Goal: Task Accomplishment & Management: Complete application form

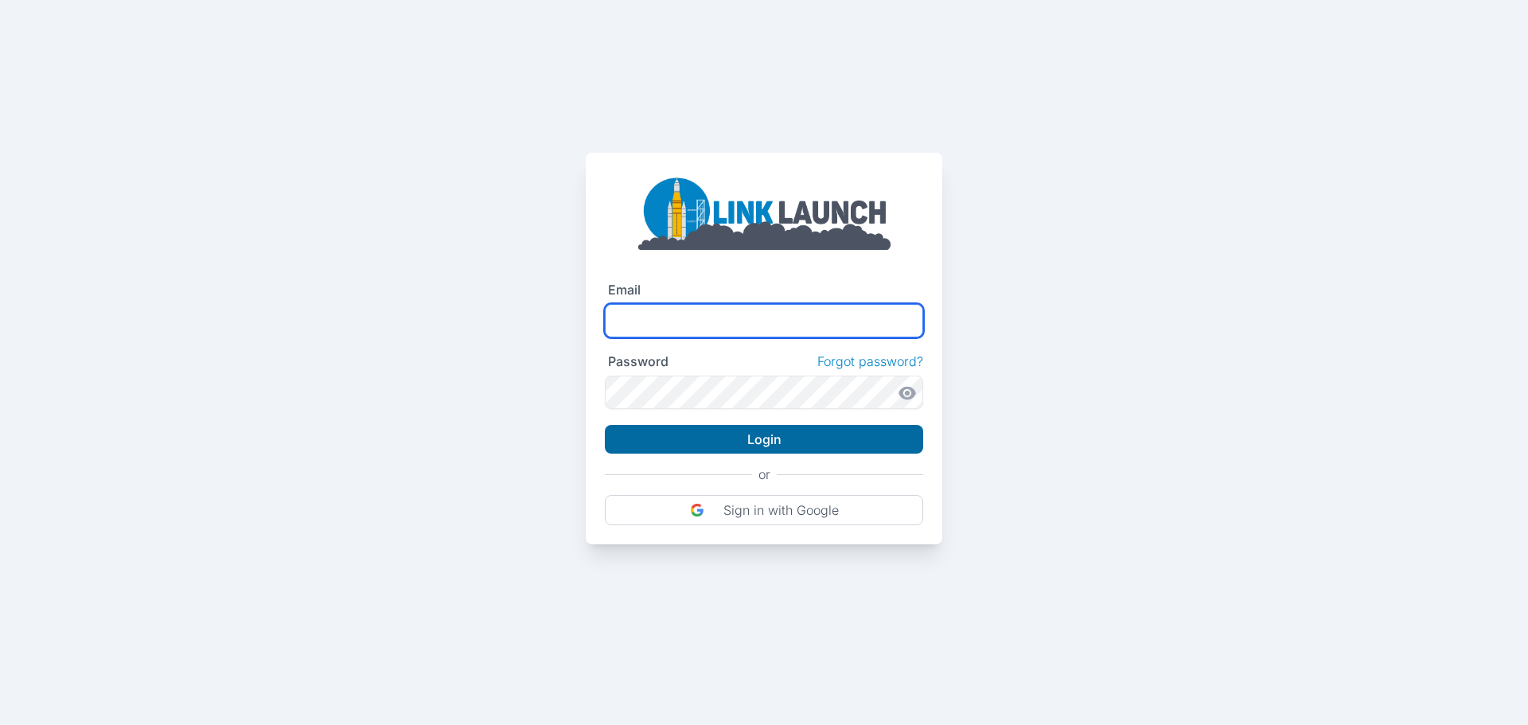
type input "**********"
click at [775, 448] on button "Login" at bounding box center [764, 439] width 318 height 29
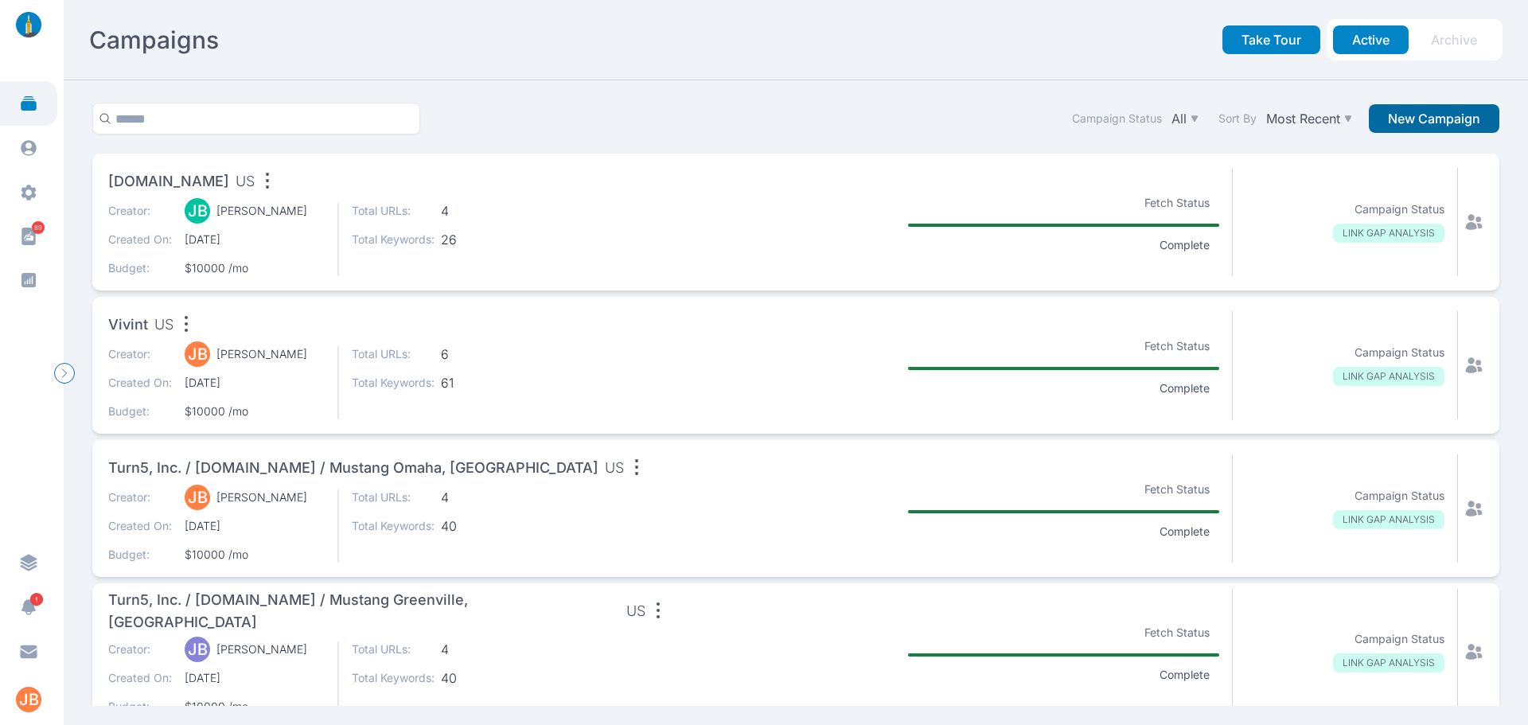
click at [1428, 112] on button "New Campaign" at bounding box center [1434, 118] width 131 height 29
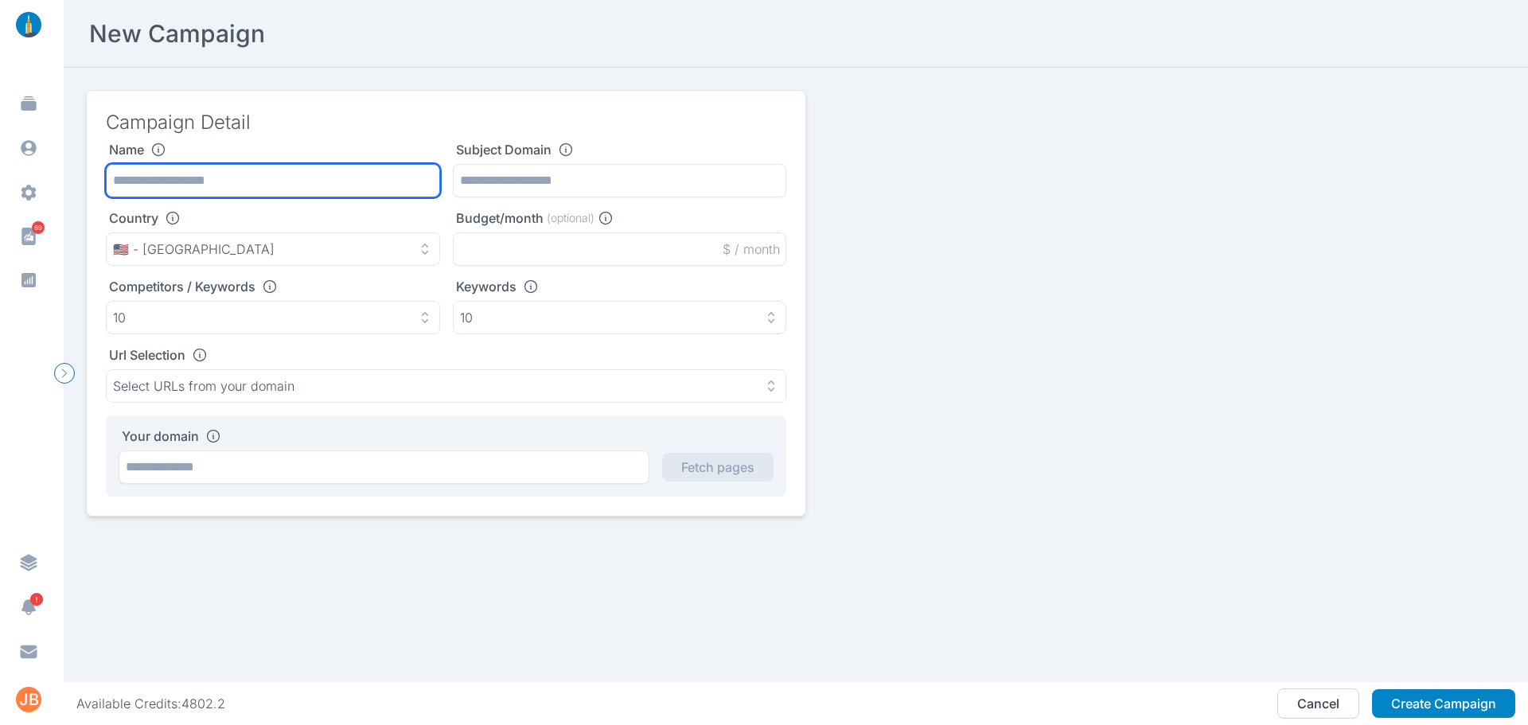
click at [296, 171] on input "text" at bounding box center [273, 180] width 334 height 33
type input "**********"
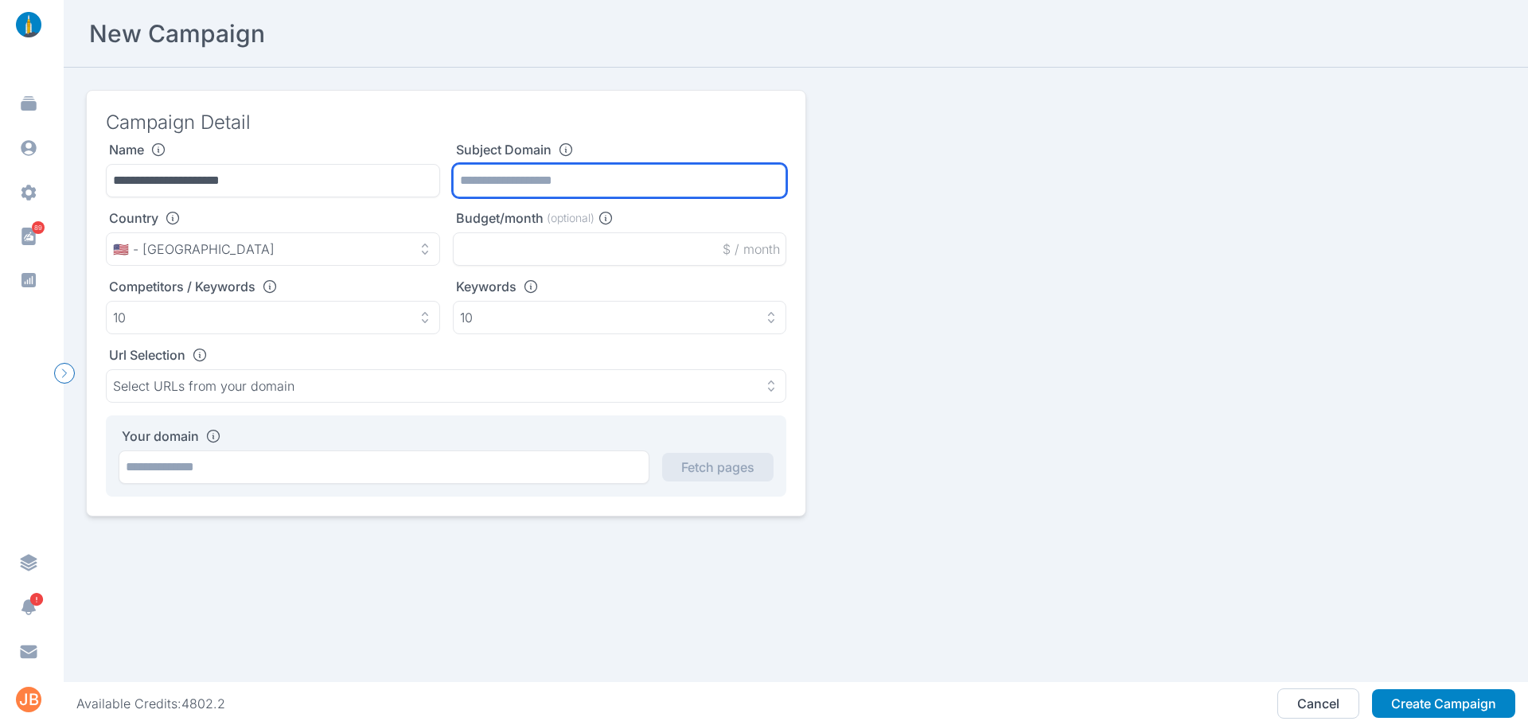
click at [528, 184] on input "text" at bounding box center [620, 180] width 334 height 33
paste input "**********"
type input "**********"
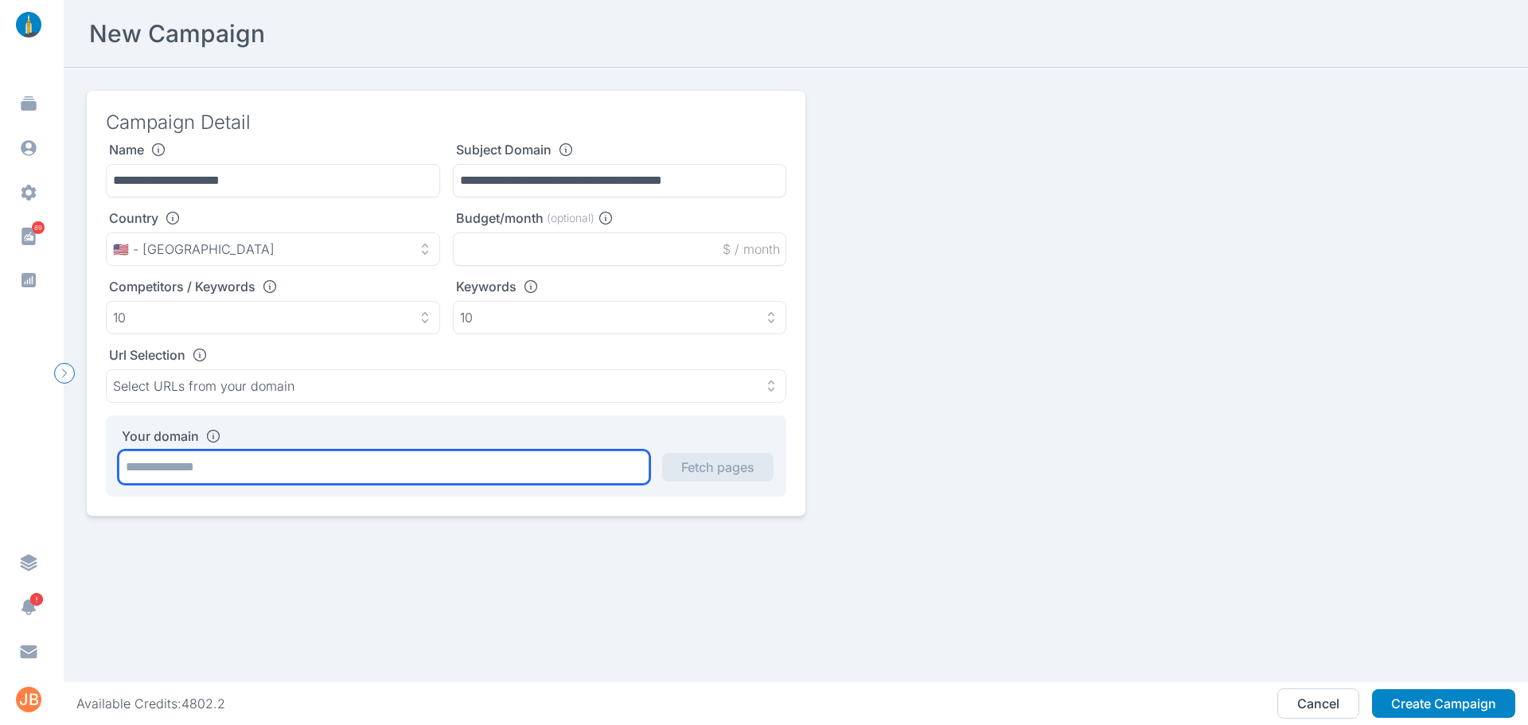
click at [369, 464] on input "text" at bounding box center [384, 466] width 531 height 33
paste input "**********"
type input "**********"
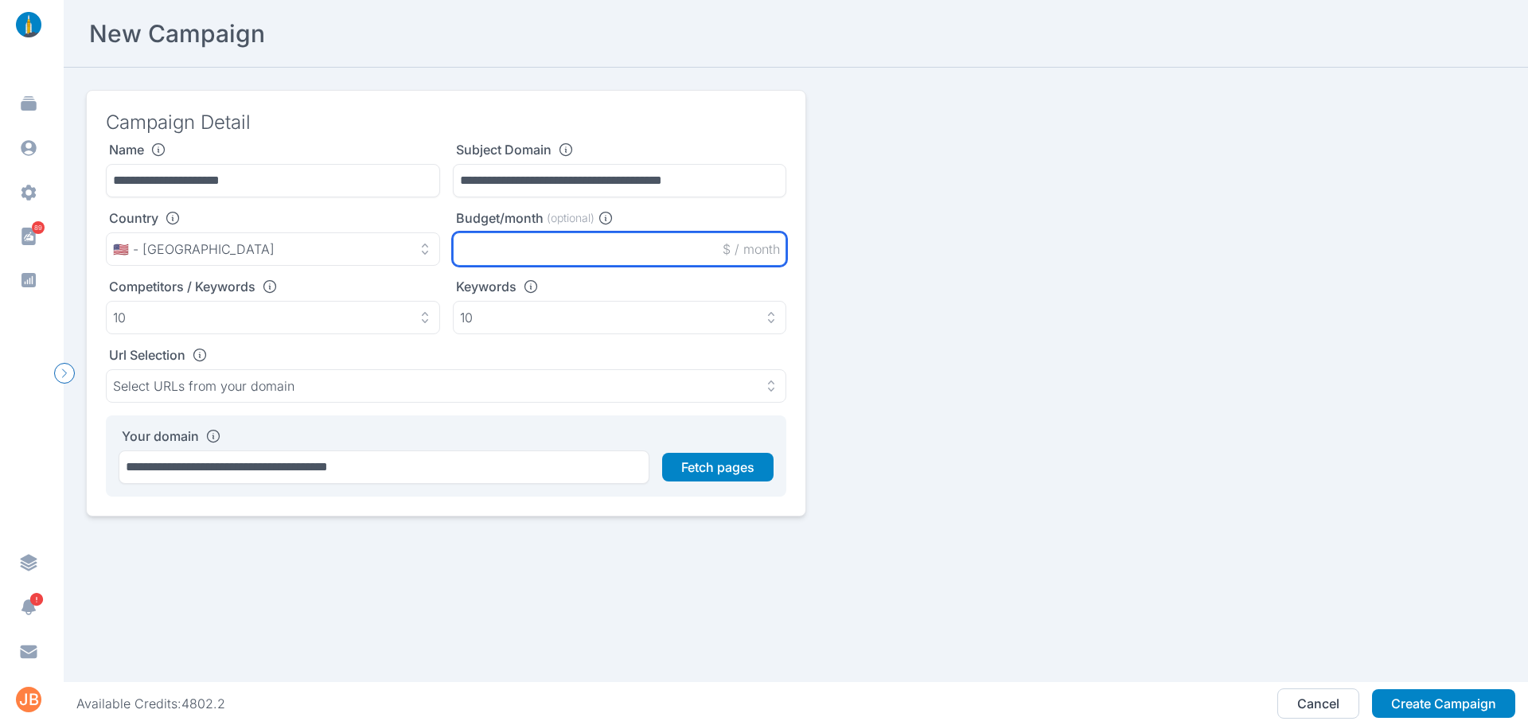
click at [503, 259] on input "text" at bounding box center [620, 248] width 334 height 33
type input "*****"
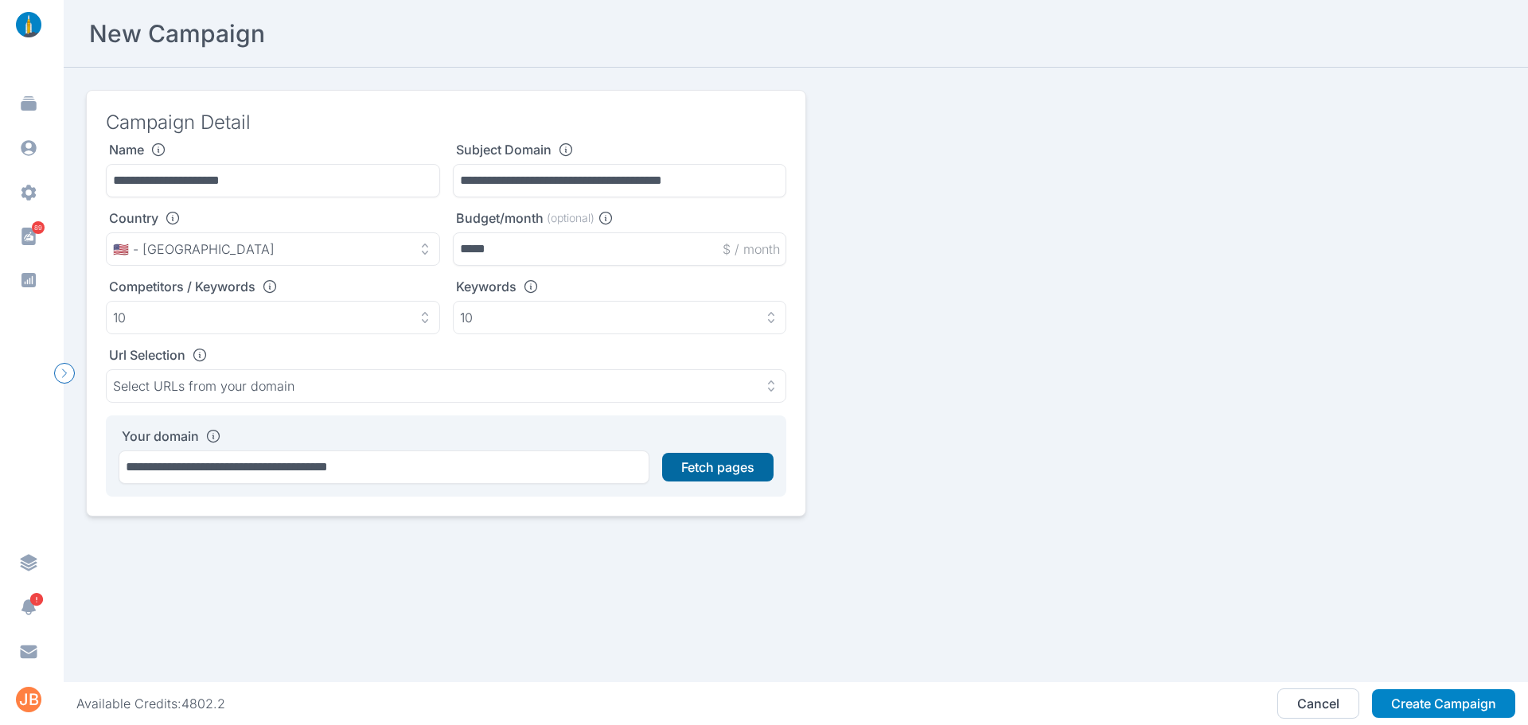
click at [724, 473] on button "Fetch pages" at bounding box center [717, 467] width 111 height 29
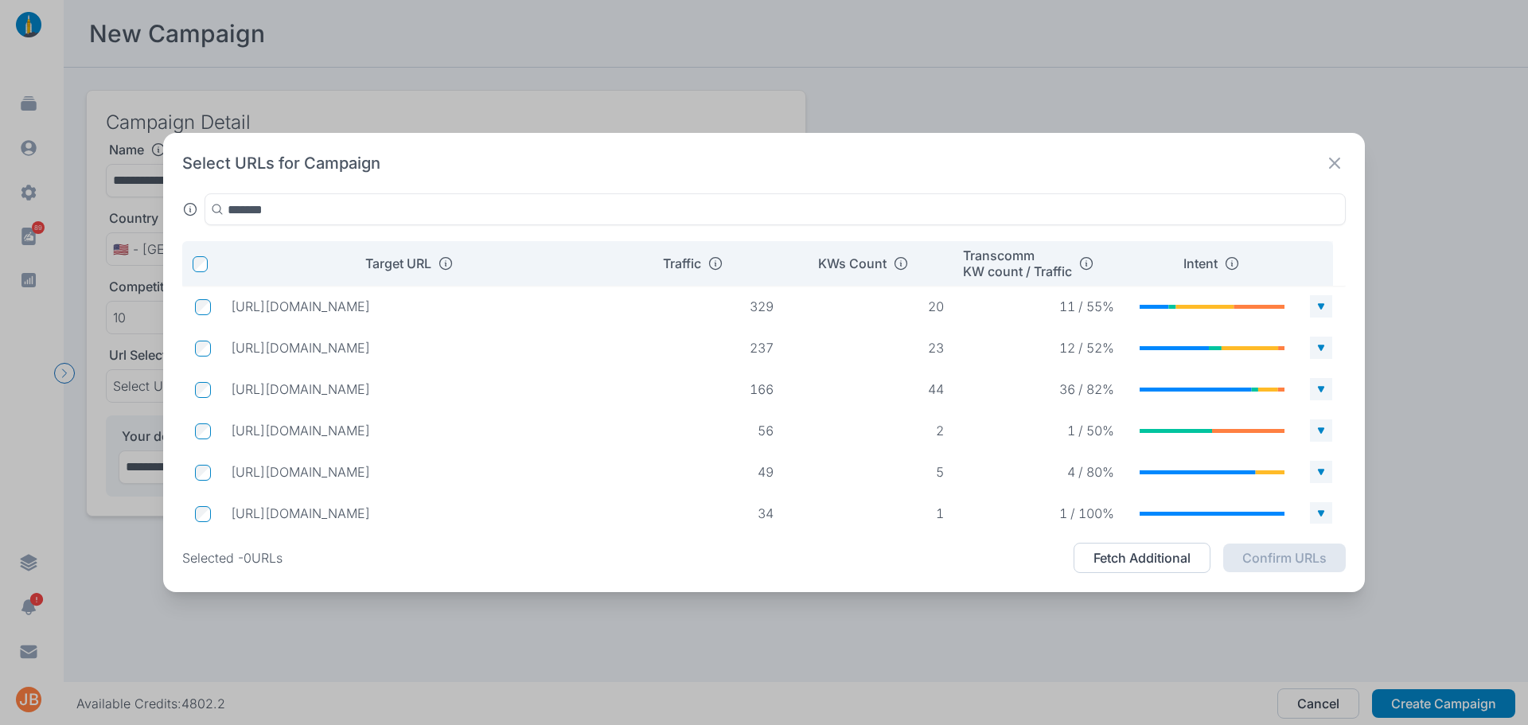
type input "*******"
click at [1336, 163] on icon at bounding box center [1334, 163] width 22 height 22
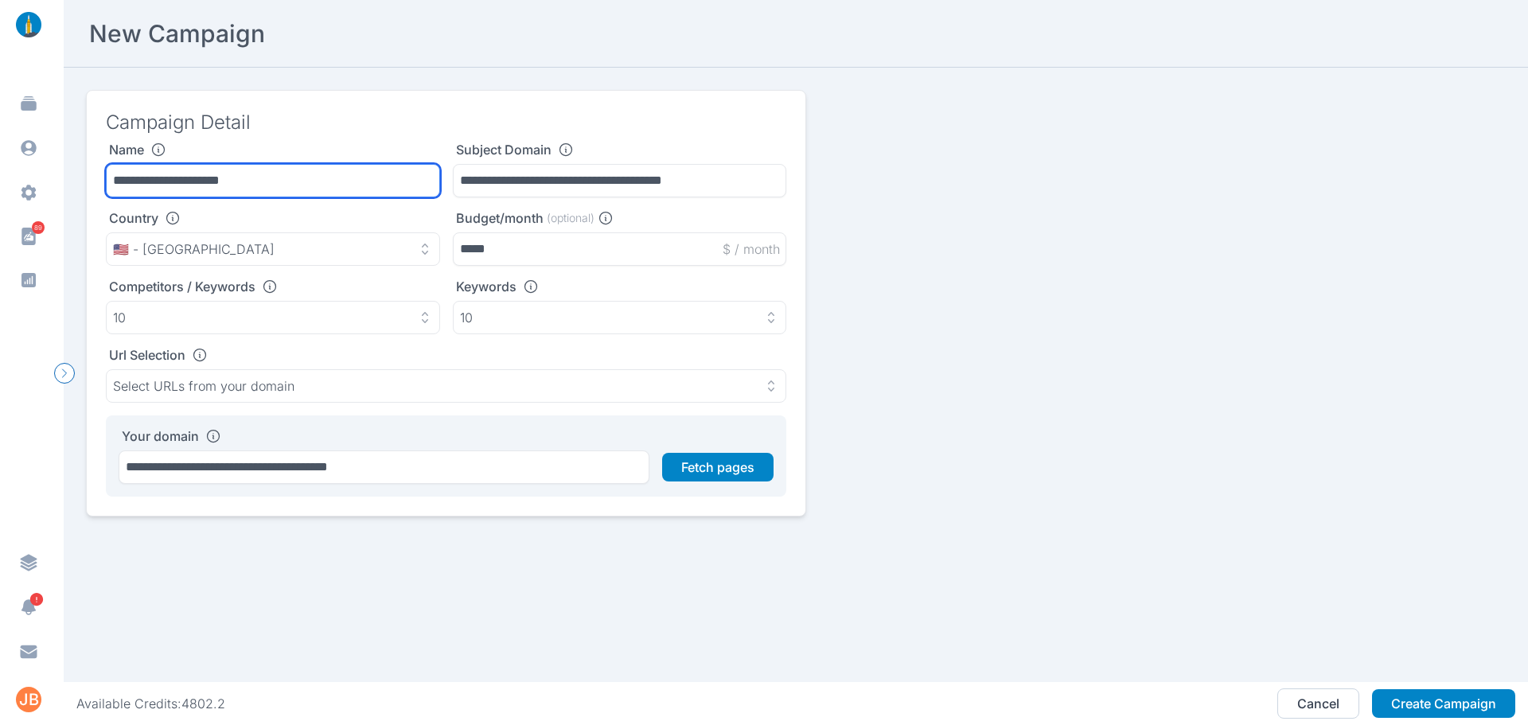
click at [220, 183] on input "**********" at bounding box center [273, 180] width 334 height 33
type input "**********"
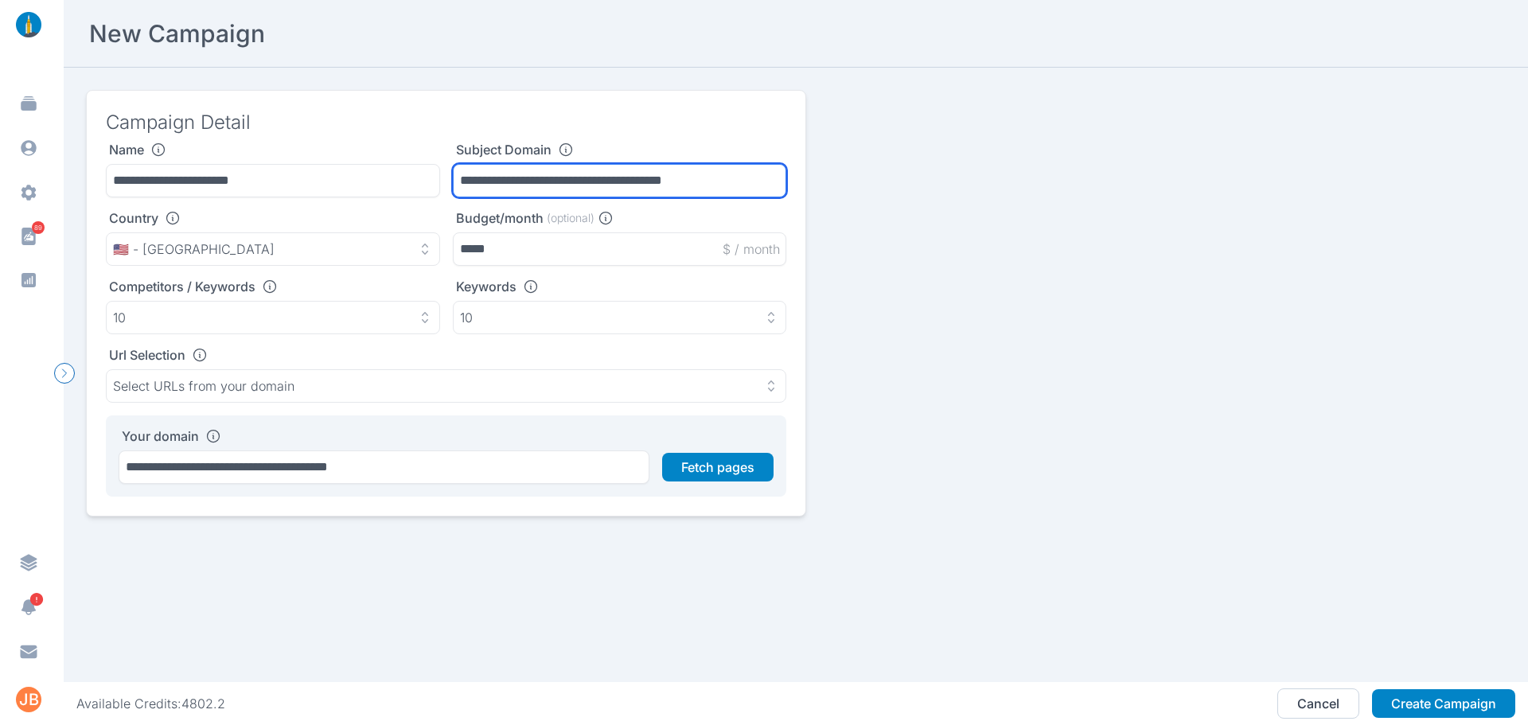
drag, startPoint x: 728, startPoint y: 177, endPoint x: 645, endPoint y: 191, distance: 83.9
click at [645, 191] on input "**********" at bounding box center [620, 180] width 334 height 33
type input "**********"
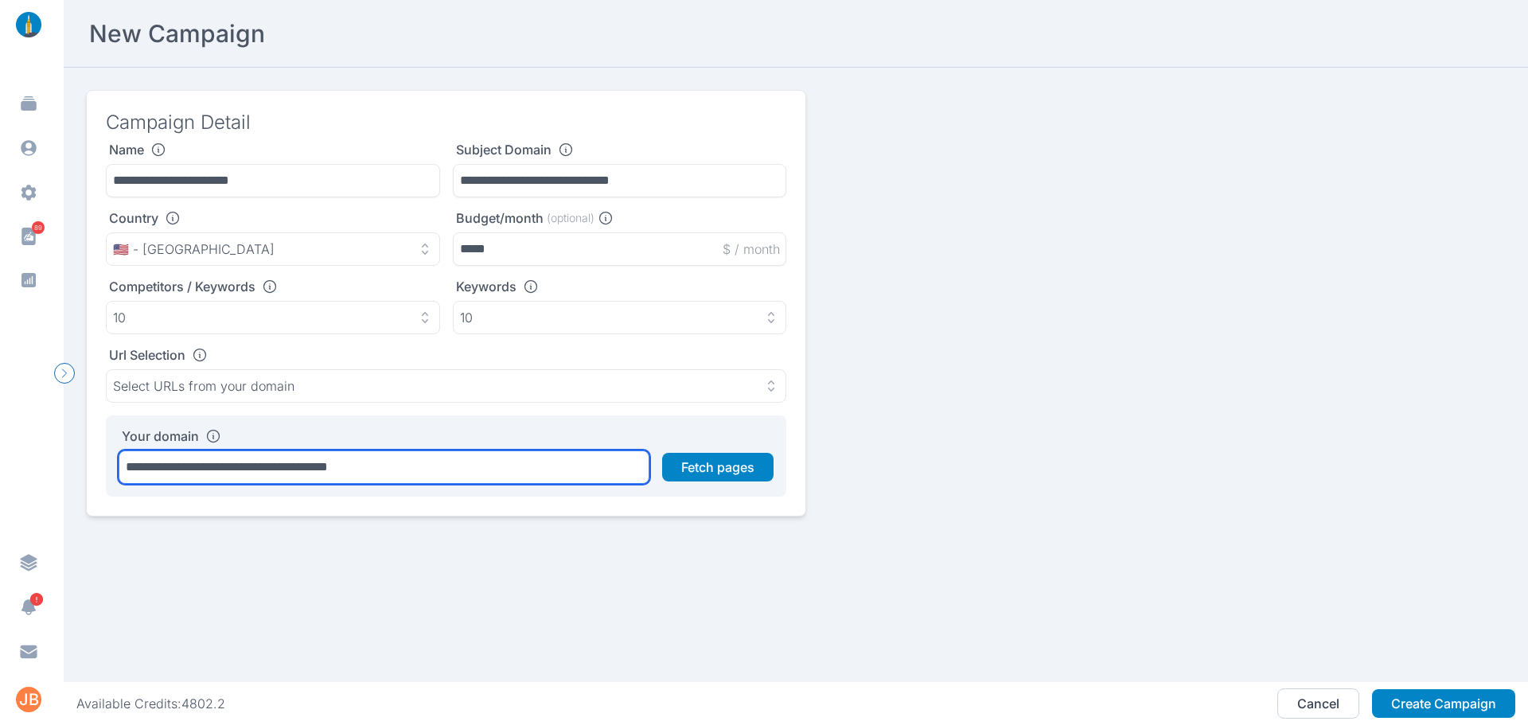
drag, startPoint x: 407, startPoint y: 470, endPoint x: 318, endPoint y: 477, distance: 89.4
click at [318, 477] on input "**********" at bounding box center [384, 466] width 531 height 33
type input "**********"
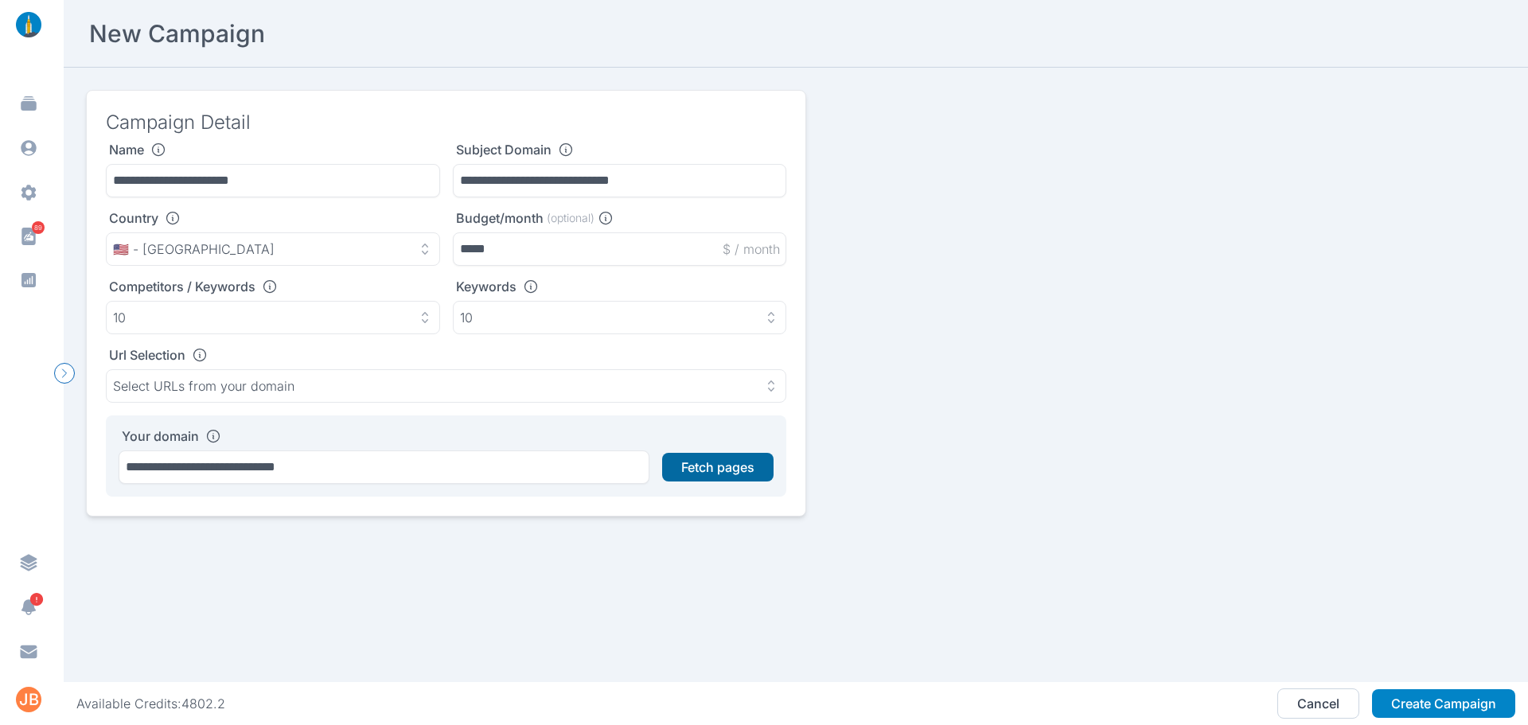
click at [717, 471] on button "Fetch pages" at bounding box center [717, 467] width 111 height 29
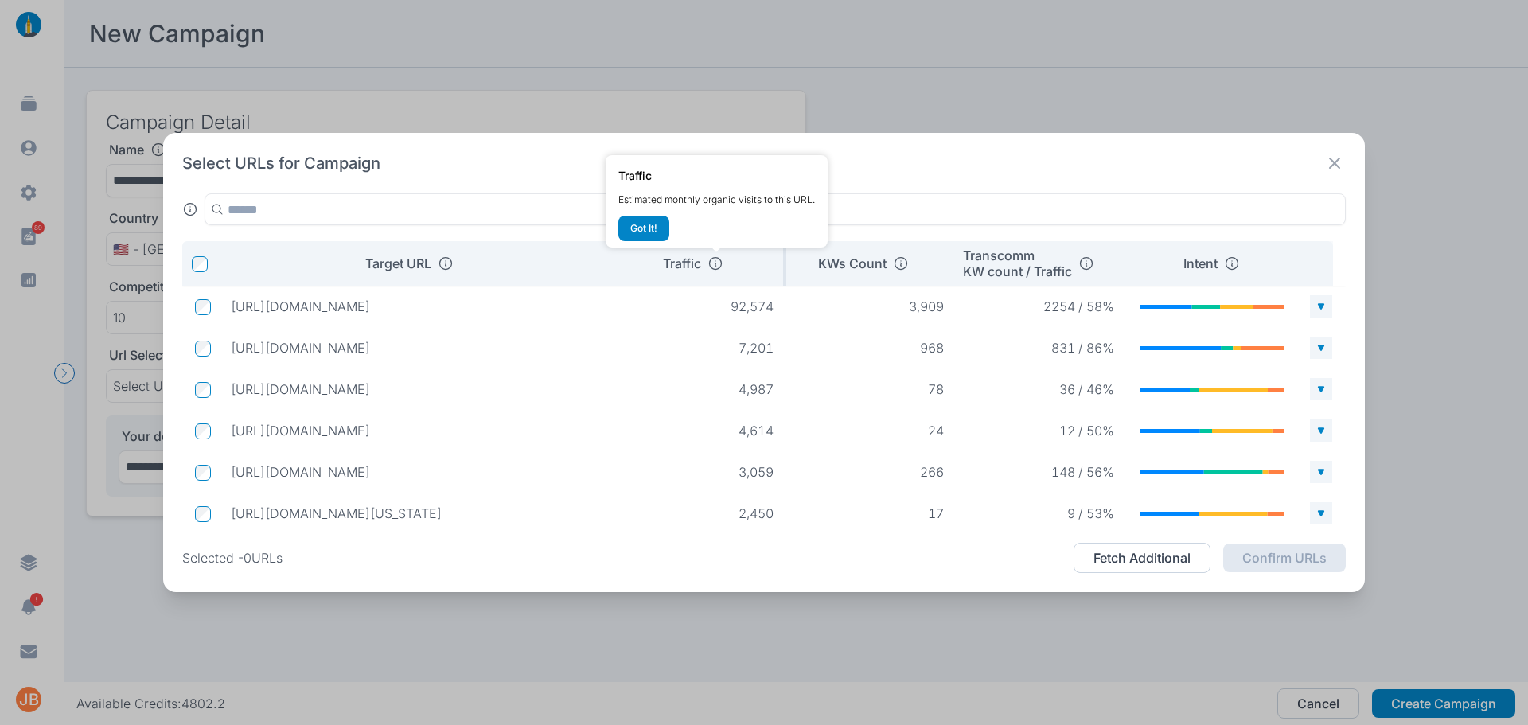
click at [719, 262] on icon at bounding box center [715, 263] width 16 height 16
click at [710, 267] on icon at bounding box center [715, 263] width 16 height 16
drag, startPoint x: 567, startPoint y: 471, endPoint x: 229, endPoint y: 473, distance: 338.2
click at [229, 473] on td "[URL][DOMAIN_NAME]" at bounding box center [417, 472] width 398 height 29
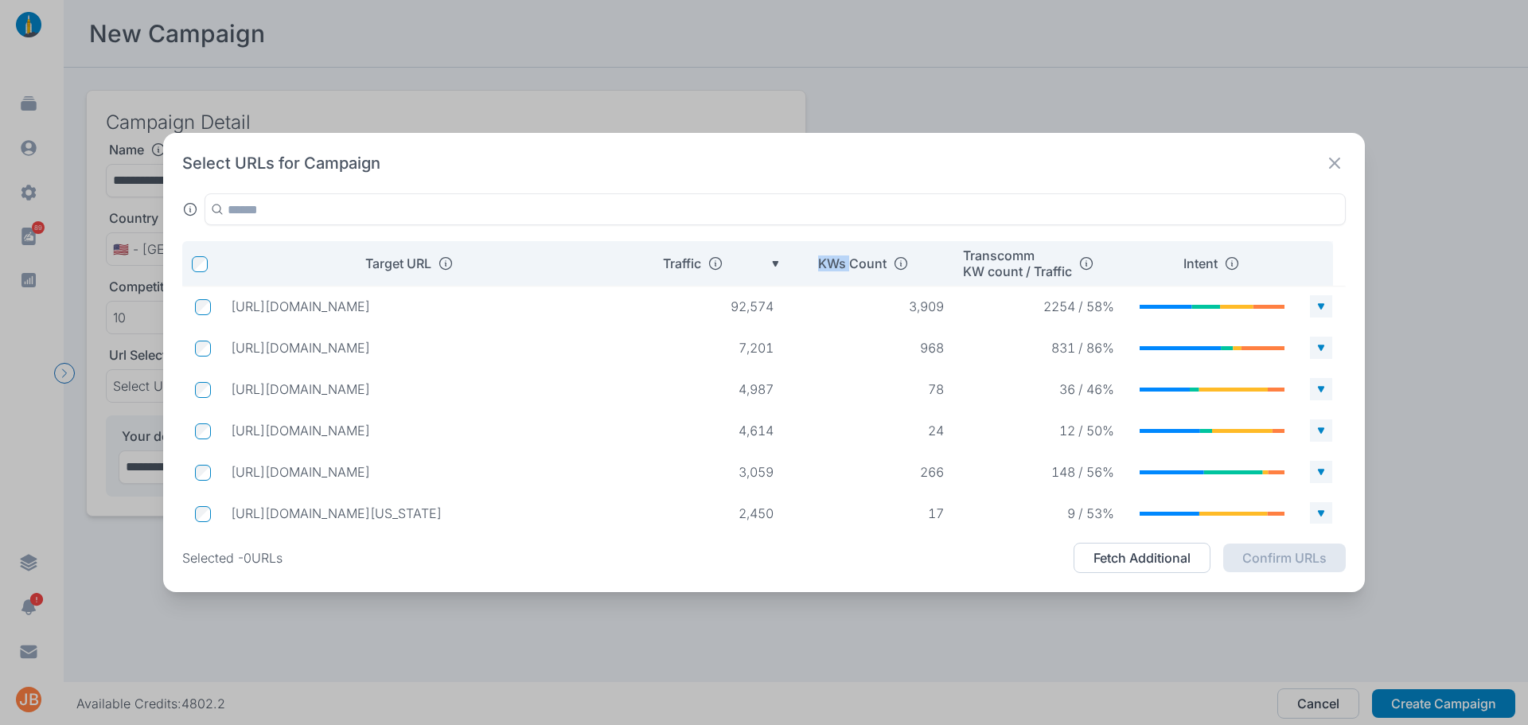
copy p "[URL][DOMAIN_NAME]"
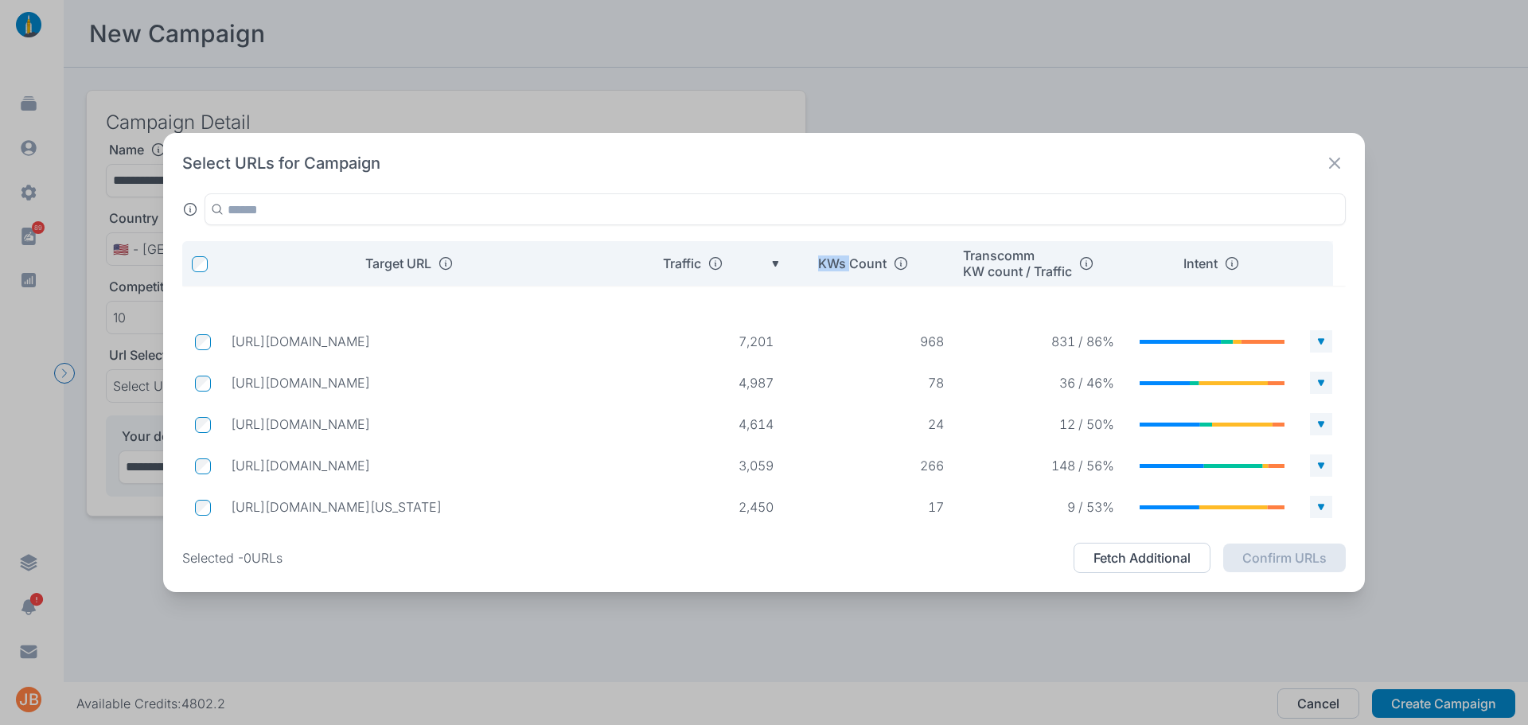
scroll to position [73, 0]
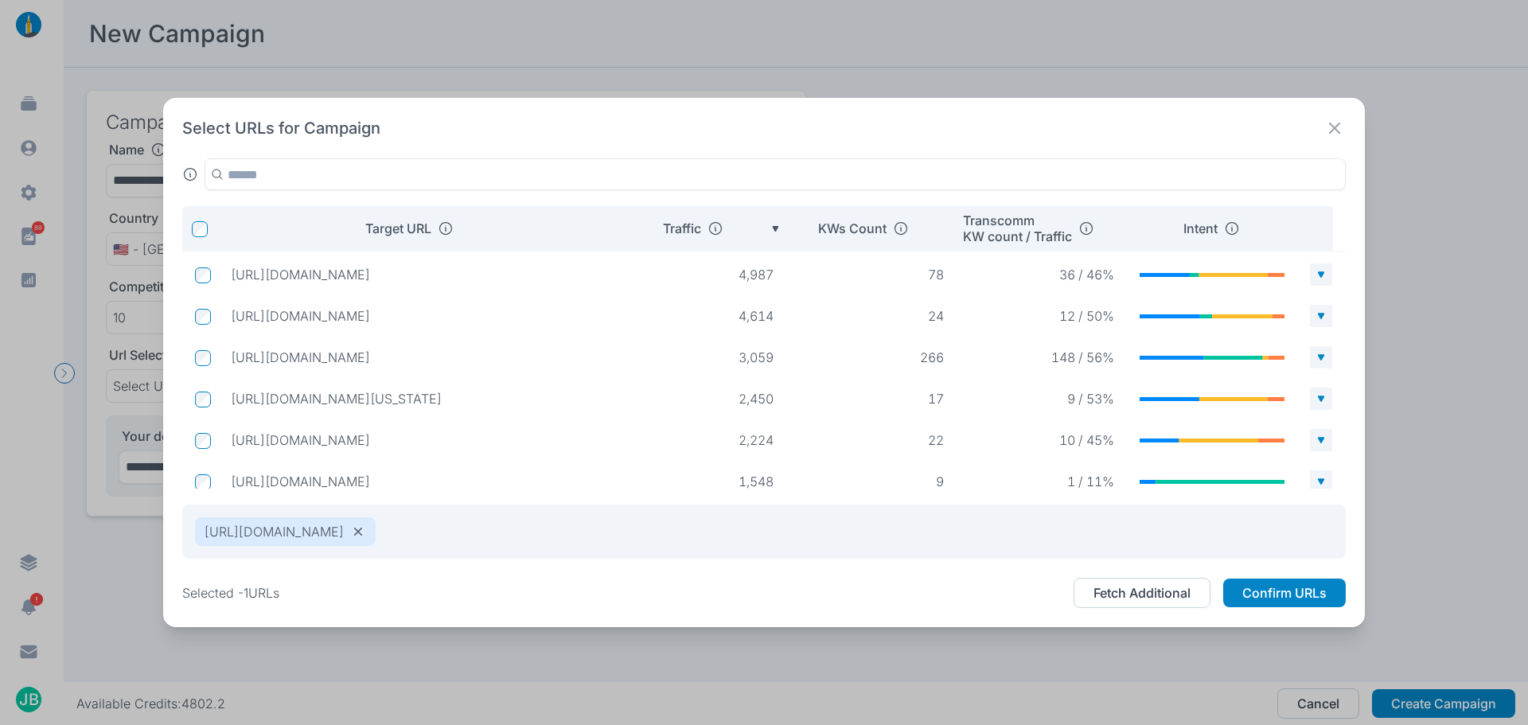
click at [601, 122] on div "Select URLs for Campaign" at bounding box center [763, 128] width 1163 height 22
click at [540, 128] on div "Select URLs for Campaign" at bounding box center [763, 128] width 1163 height 22
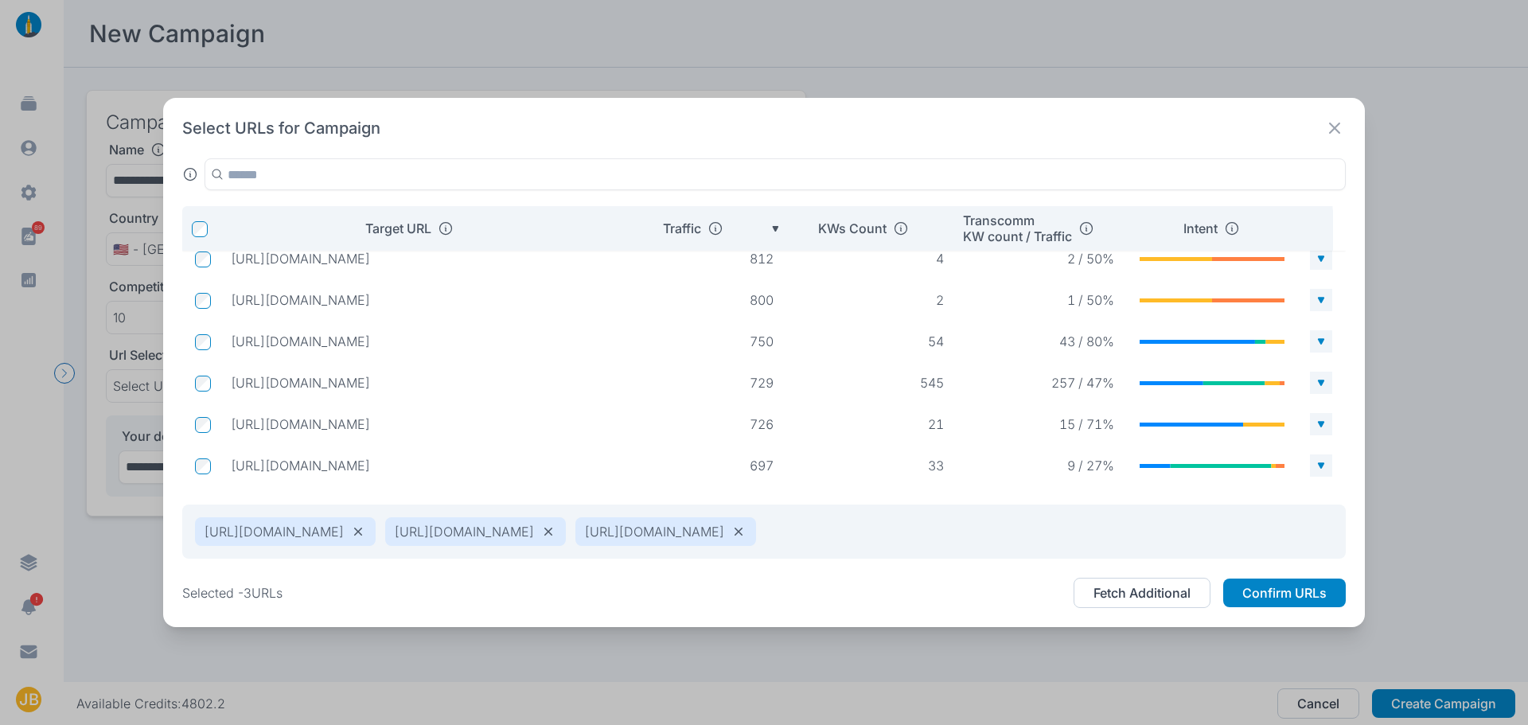
scroll to position [857, 0]
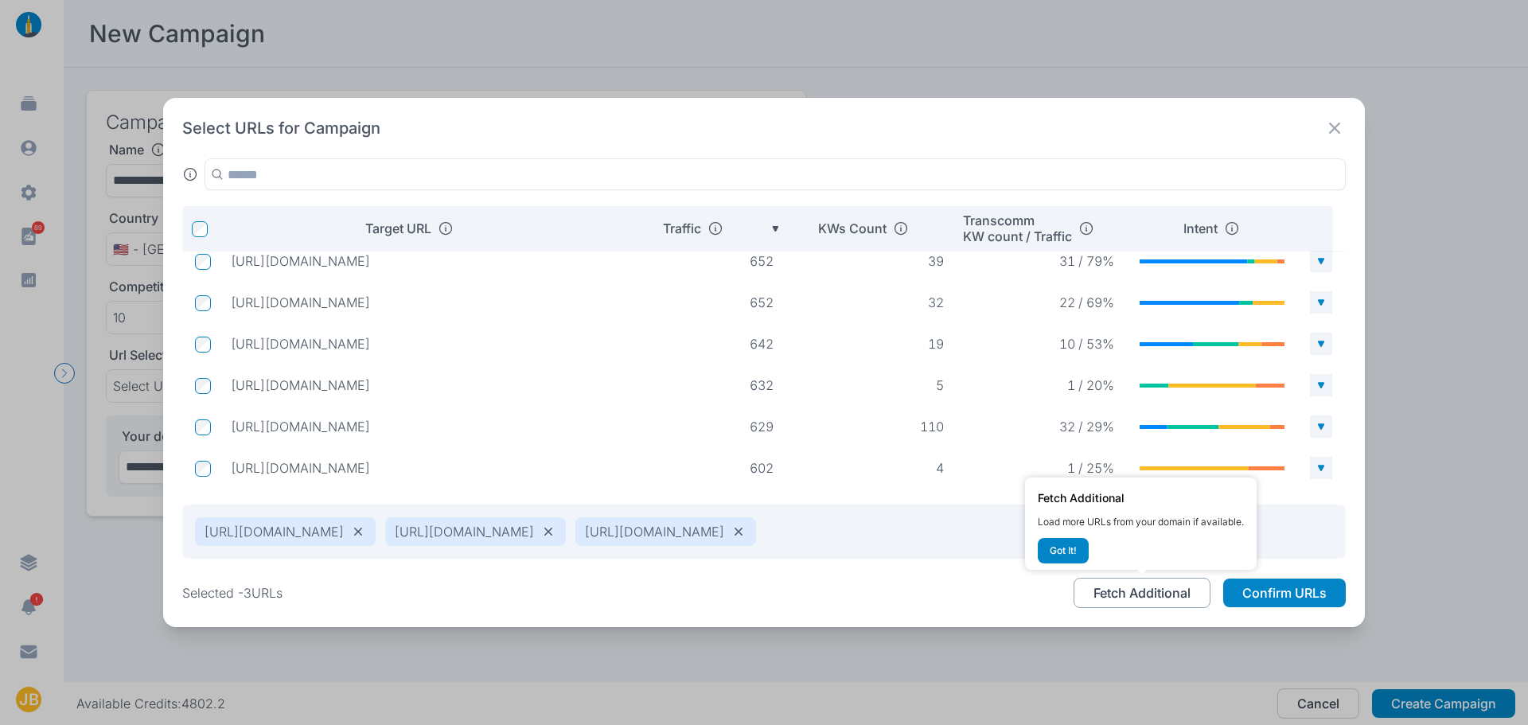
click at [1141, 594] on button "Fetch Additional" at bounding box center [1142, 593] width 137 height 30
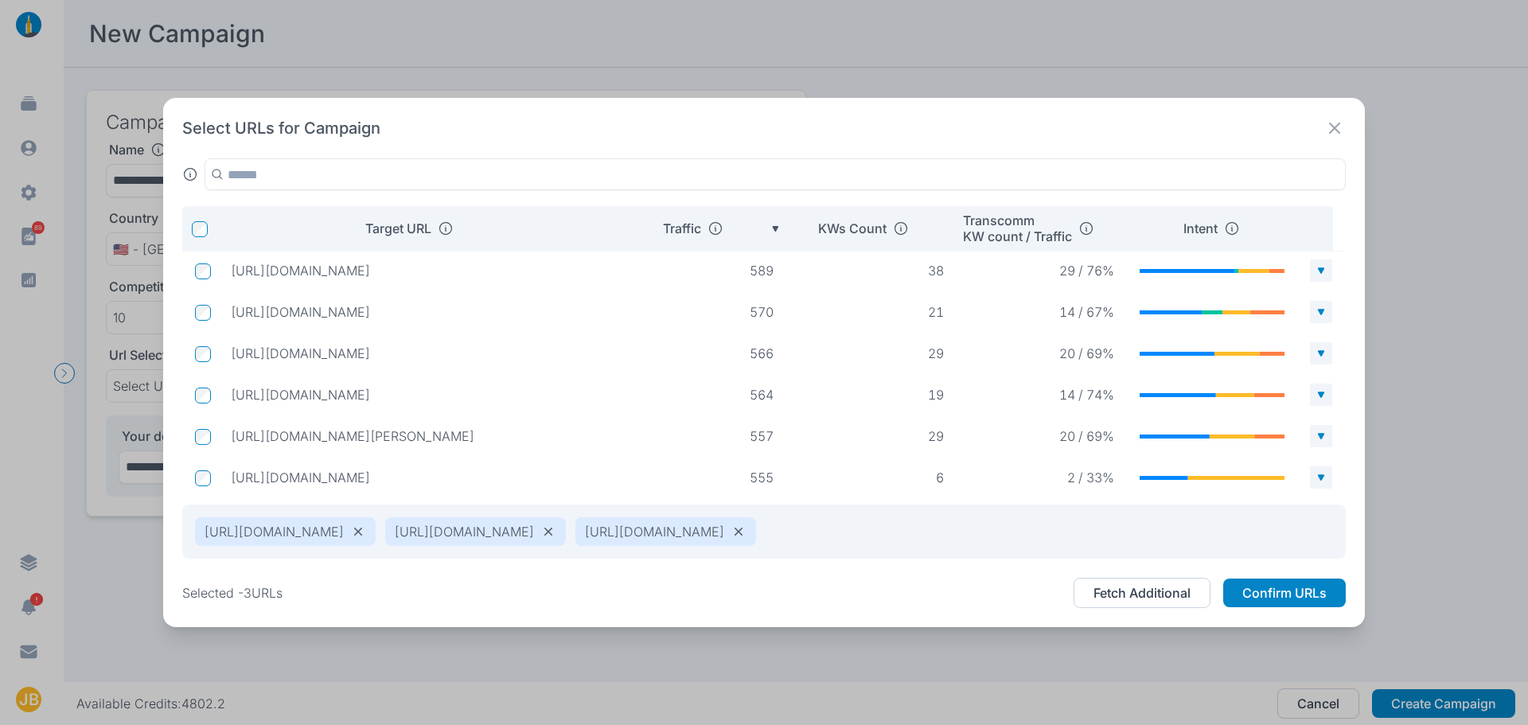
scroll to position [1124, 0]
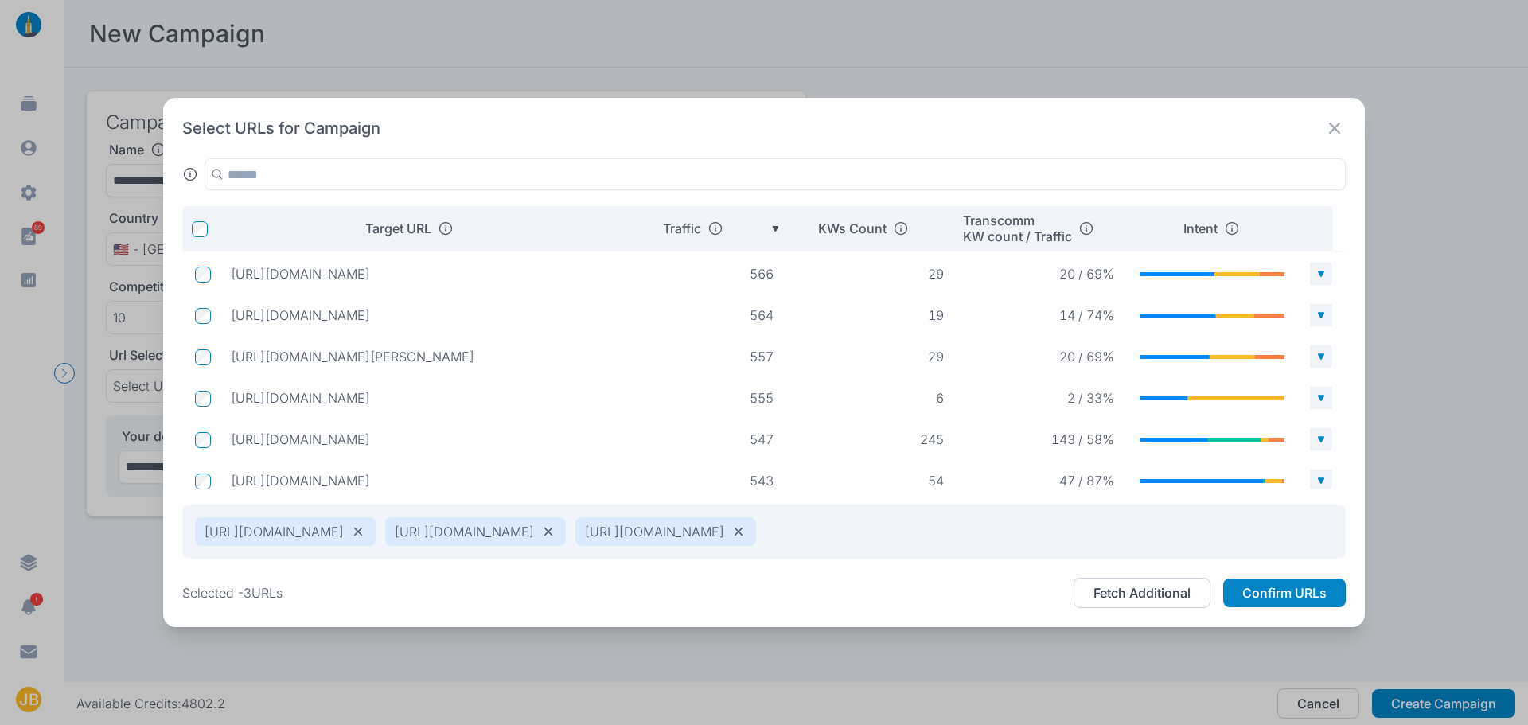
click at [193, 440] on td at bounding box center [200, 439] width 36 height 30
drag, startPoint x: 232, startPoint y: 431, endPoint x: 617, endPoint y: 439, distance: 384.5
click at [617, 439] on tr "[URL][DOMAIN_NAME] 547 245 143 / 58%" at bounding box center [763, 439] width 1163 height 35
click at [594, 431] on p "[URL][DOMAIN_NAME]" at bounding box center [417, 439] width 372 height 16
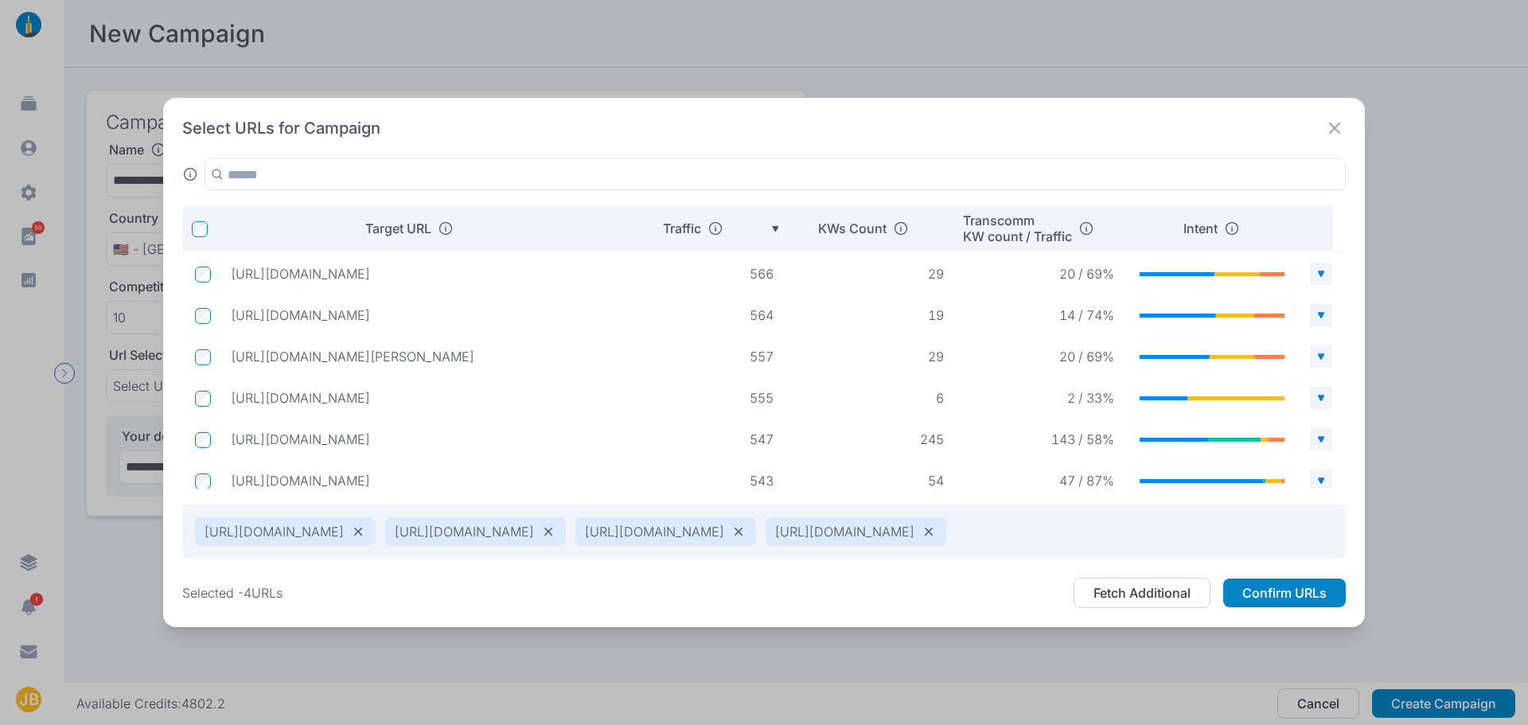
drag, startPoint x: 777, startPoint y: 557, endPoint x: 205, endPoint y: 553, distance: 573.0
click at [766, 546] on div "[URL][DOMAIN_NAME]" at bounding box center [856, 531] width 181 height 29
copy p "[URL][DOMAIN_NAME]"
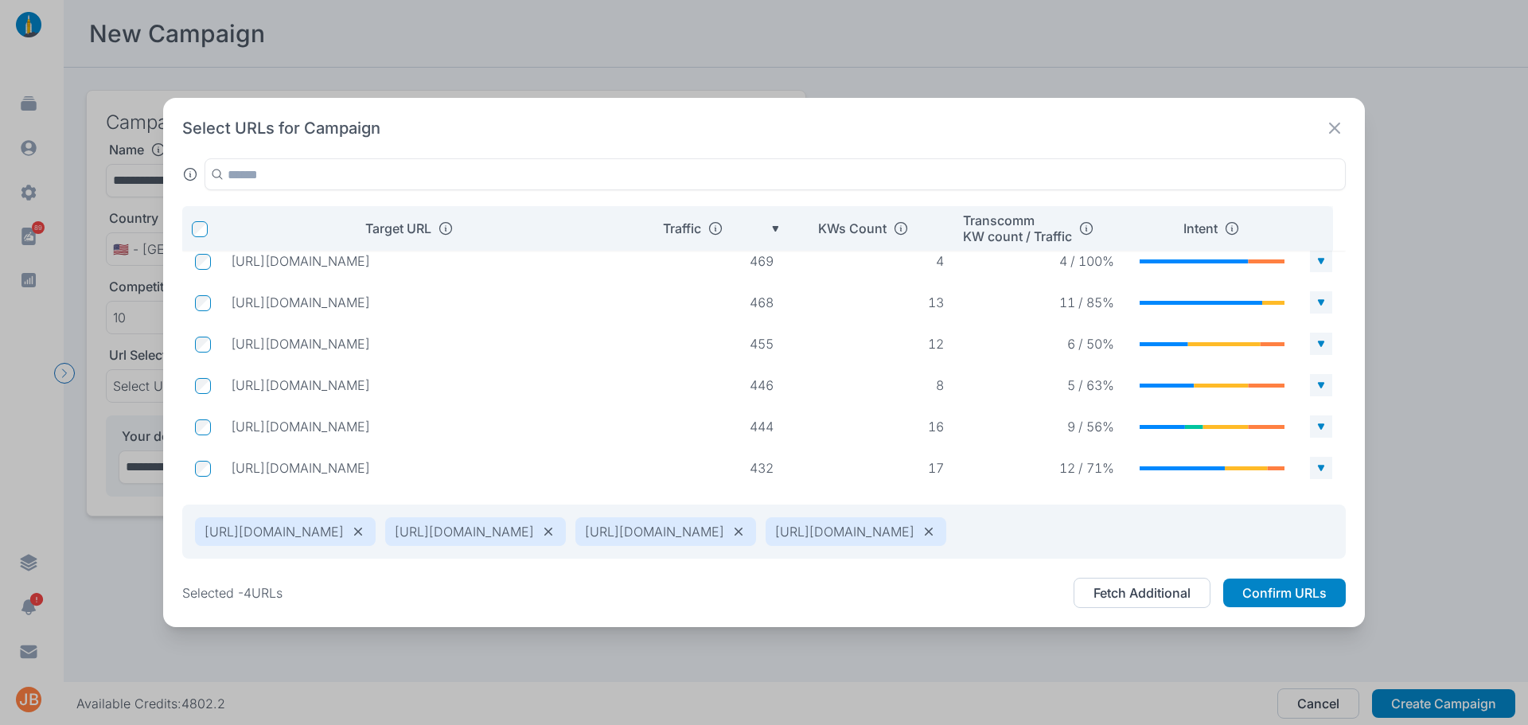
scroll to position [1828, 0]
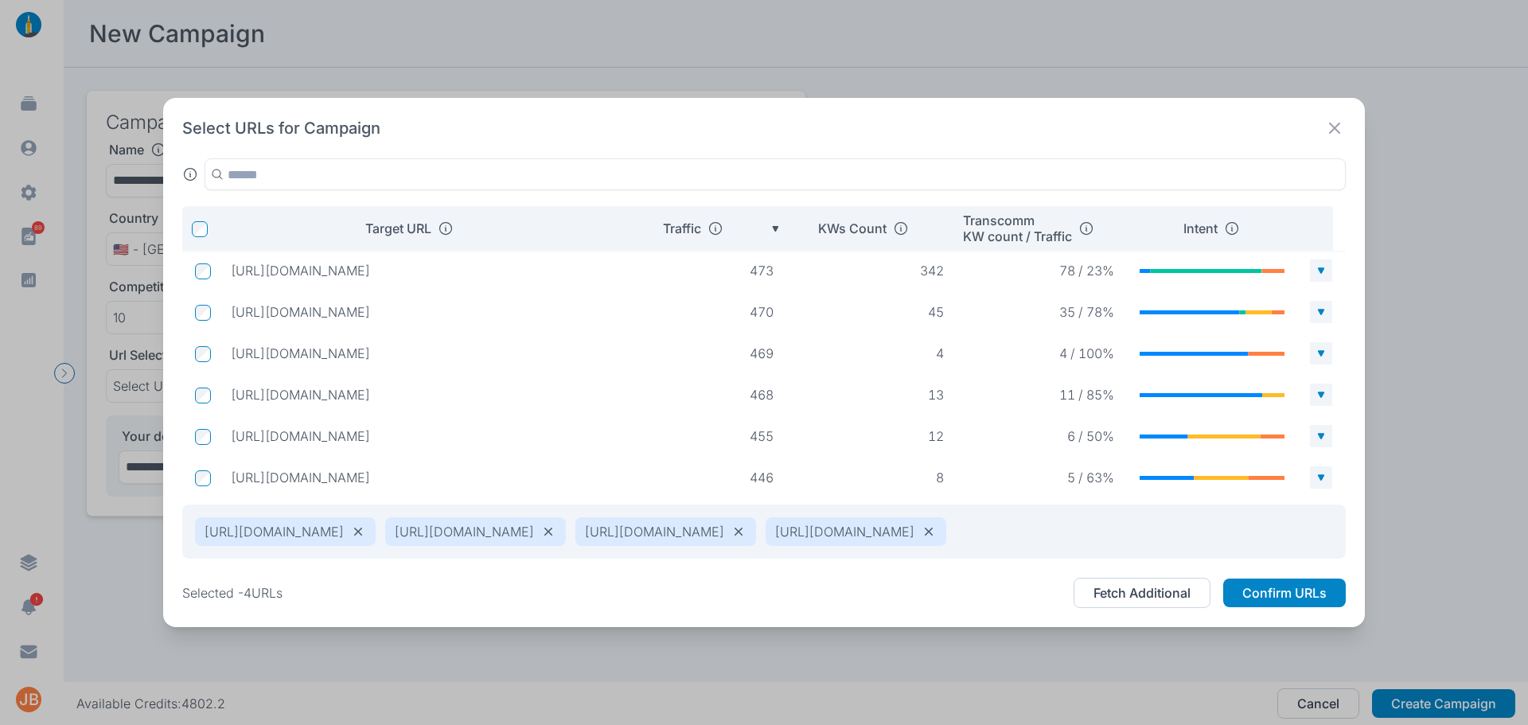
click at [497, 117] on div "Select URLs for Campaign" at bounding box center [763, 128] width 1163 height 22
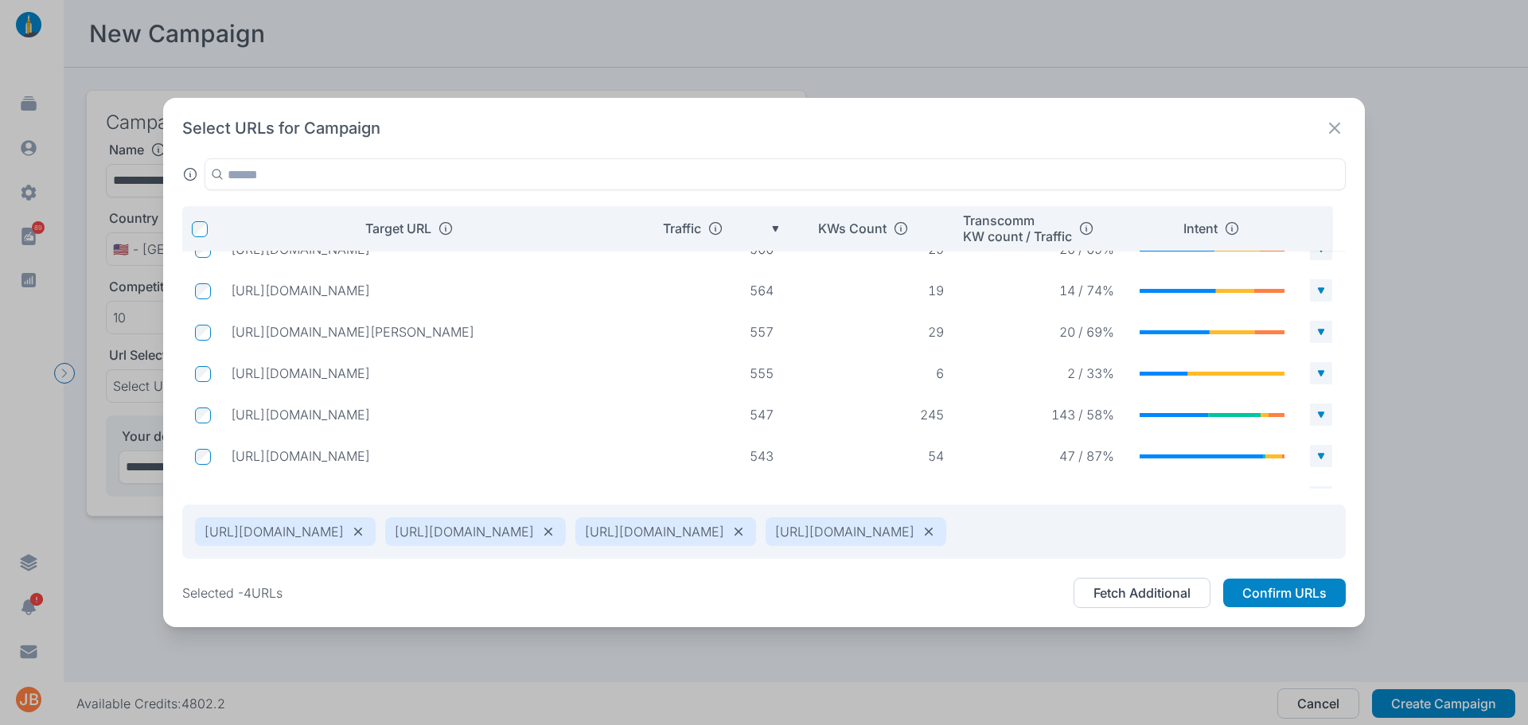
scroll to position [1222, 0]
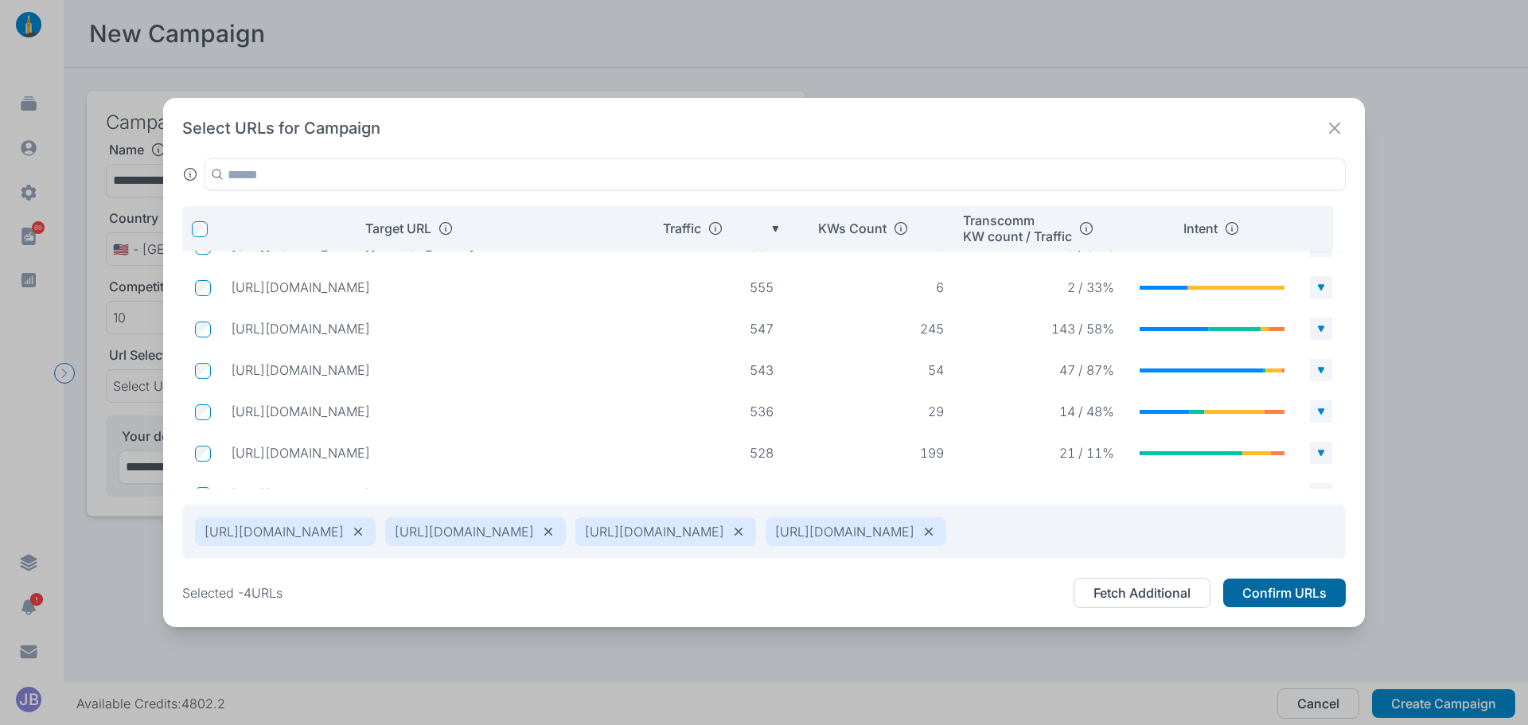
click at [1299, 606] on button "Confirm URLs" at bounding box center [1284, 593] width 123 height 29
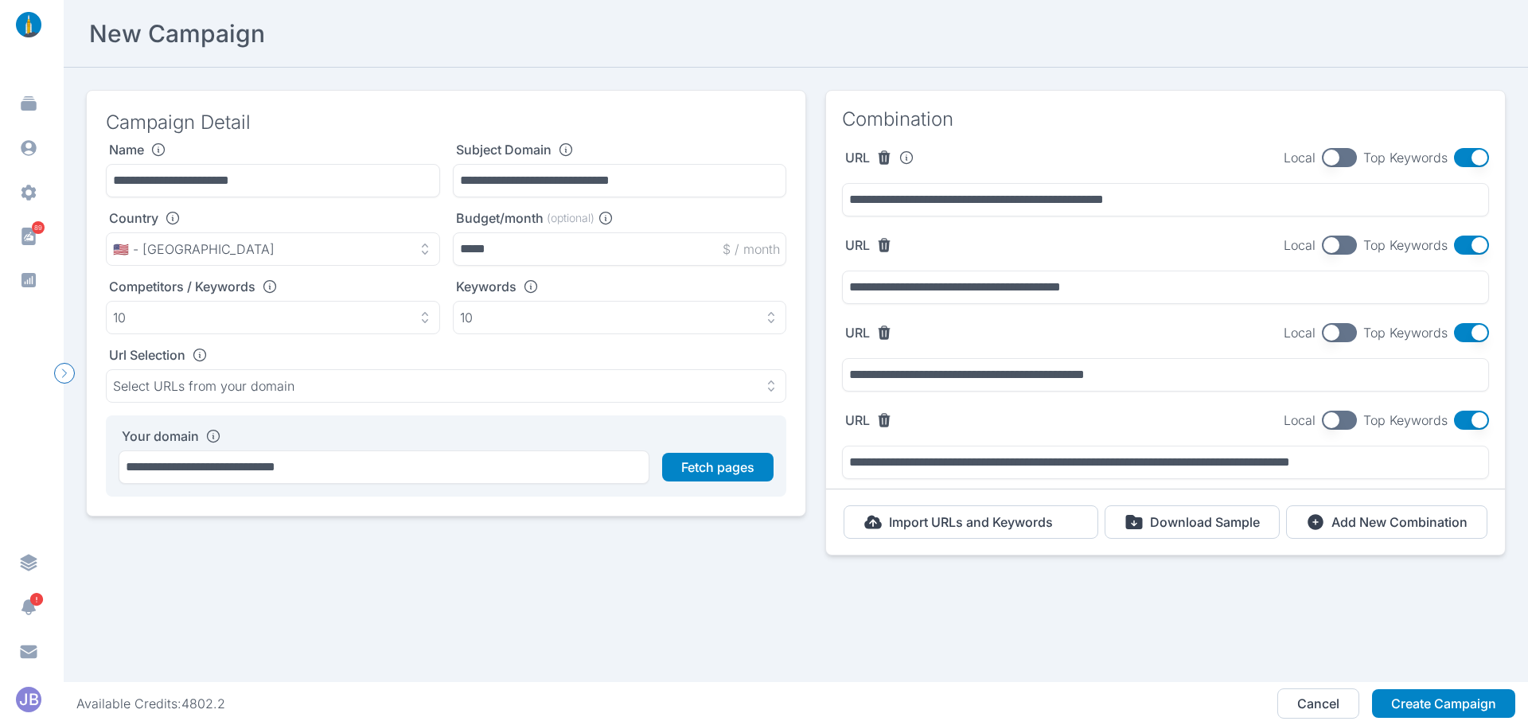
click at [1456, 158] on button "button" at bounding box center [1471, 157] width 35 height 19
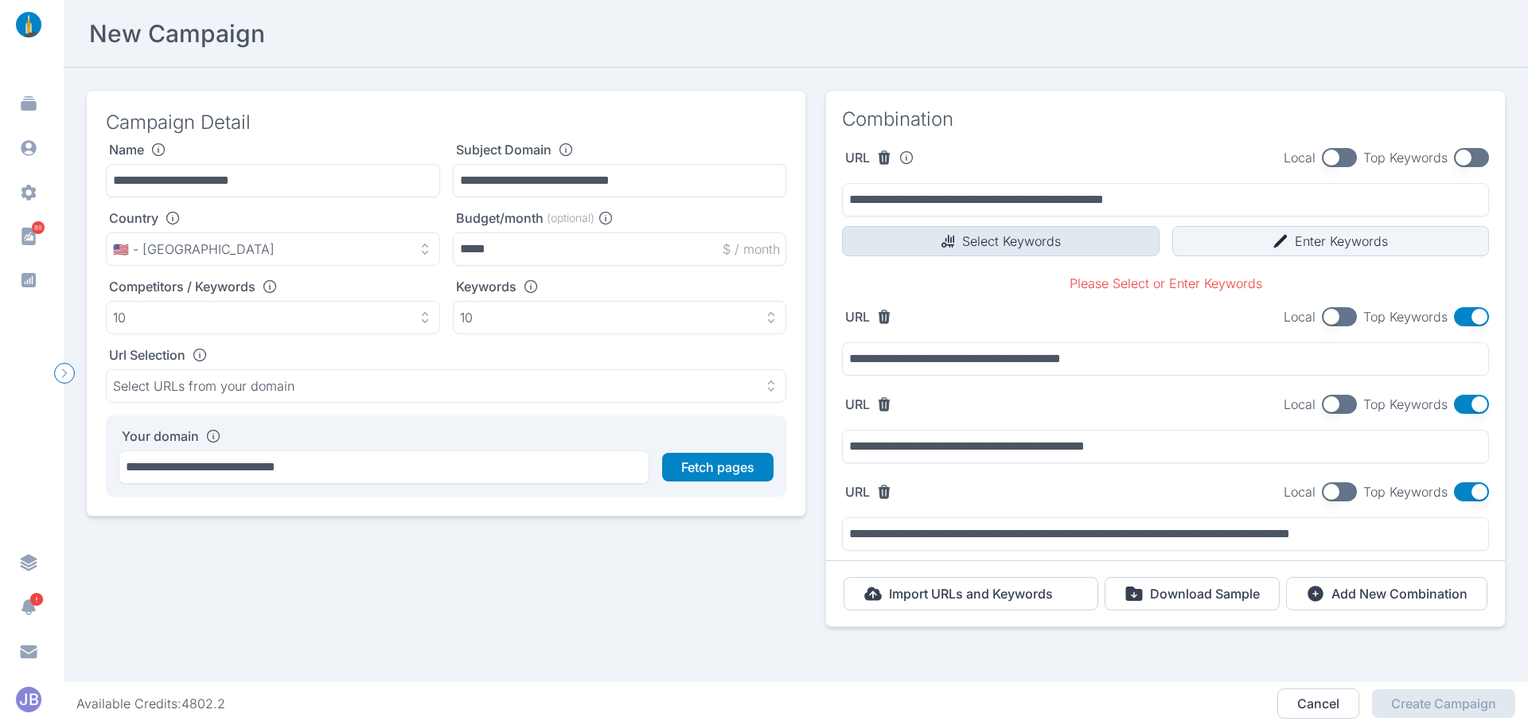
click at [1017, 244] on button "Select Keywords" at bounding box center [1001, 241] width 318 height 30
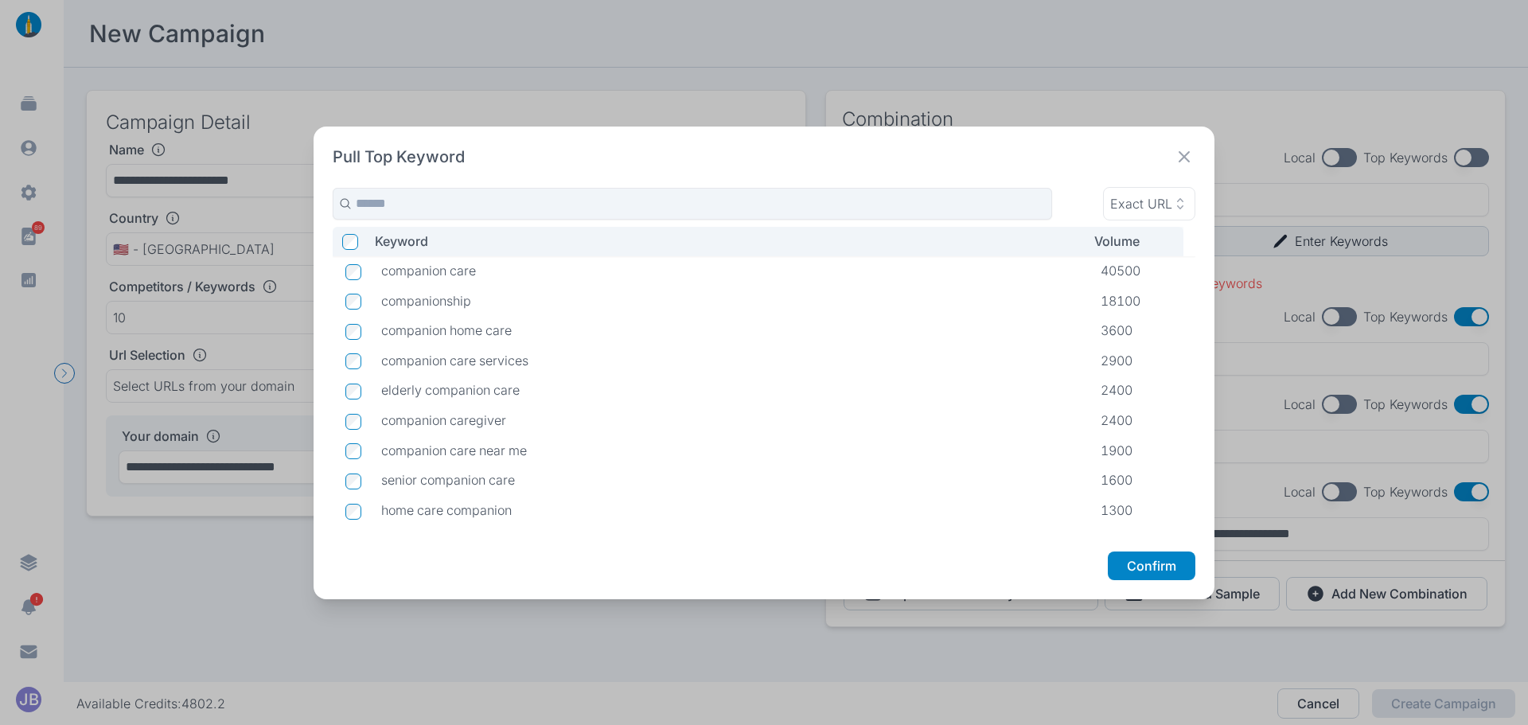
drag, startPoint x: 701, startPoint y: 171, endPoint x: 522, endPoint y: 152, distance: 180.1
click at [522, 152] on div "Pull Top Keyword Exact URL Keyword Volume companion care 40500 companionship 18…" at bounding box center [765, 363] width 902 height 473
click at [1180, 154] on icon at bounding box center [1184, 157] width 22 height 22
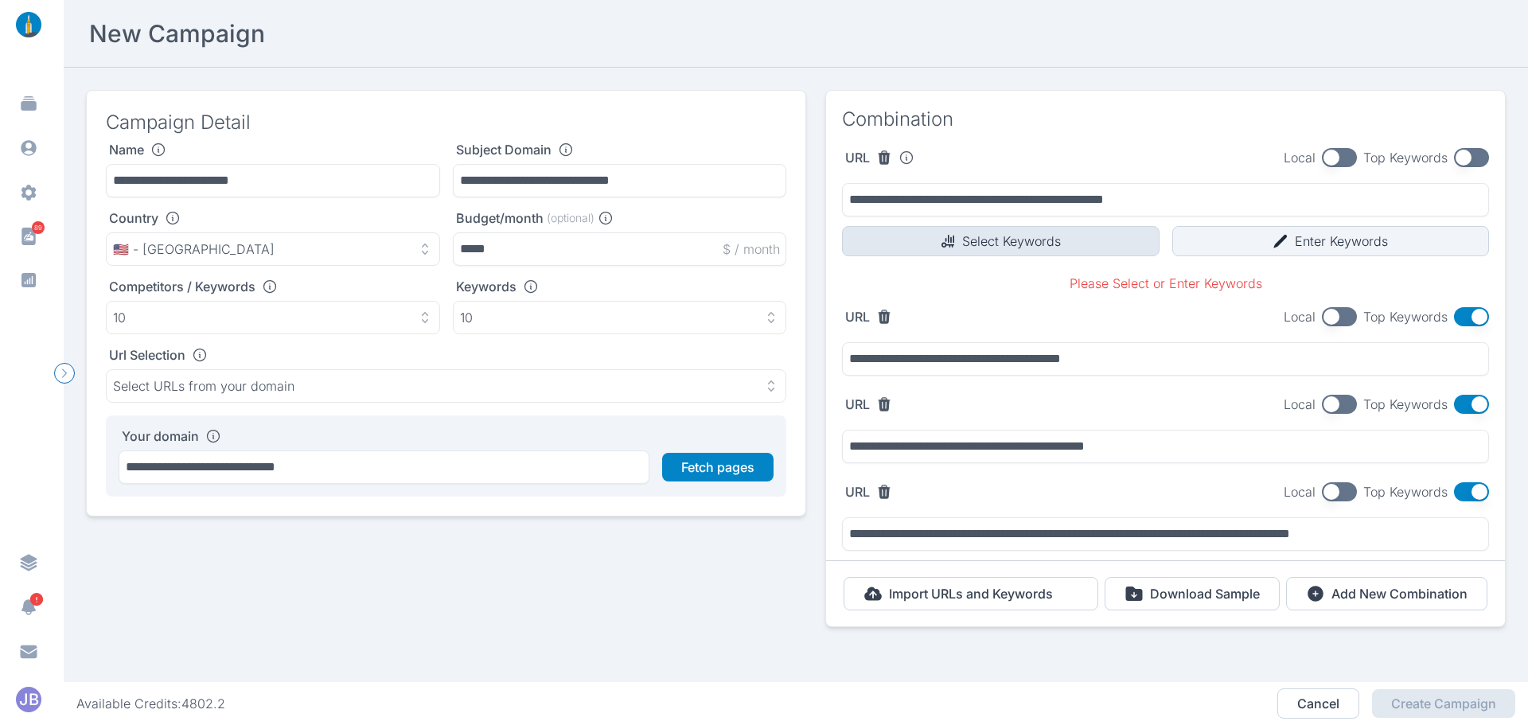
click at [982, 236] on button "Select Keywords" at bounding box center [1001, 241] width 318 height 30
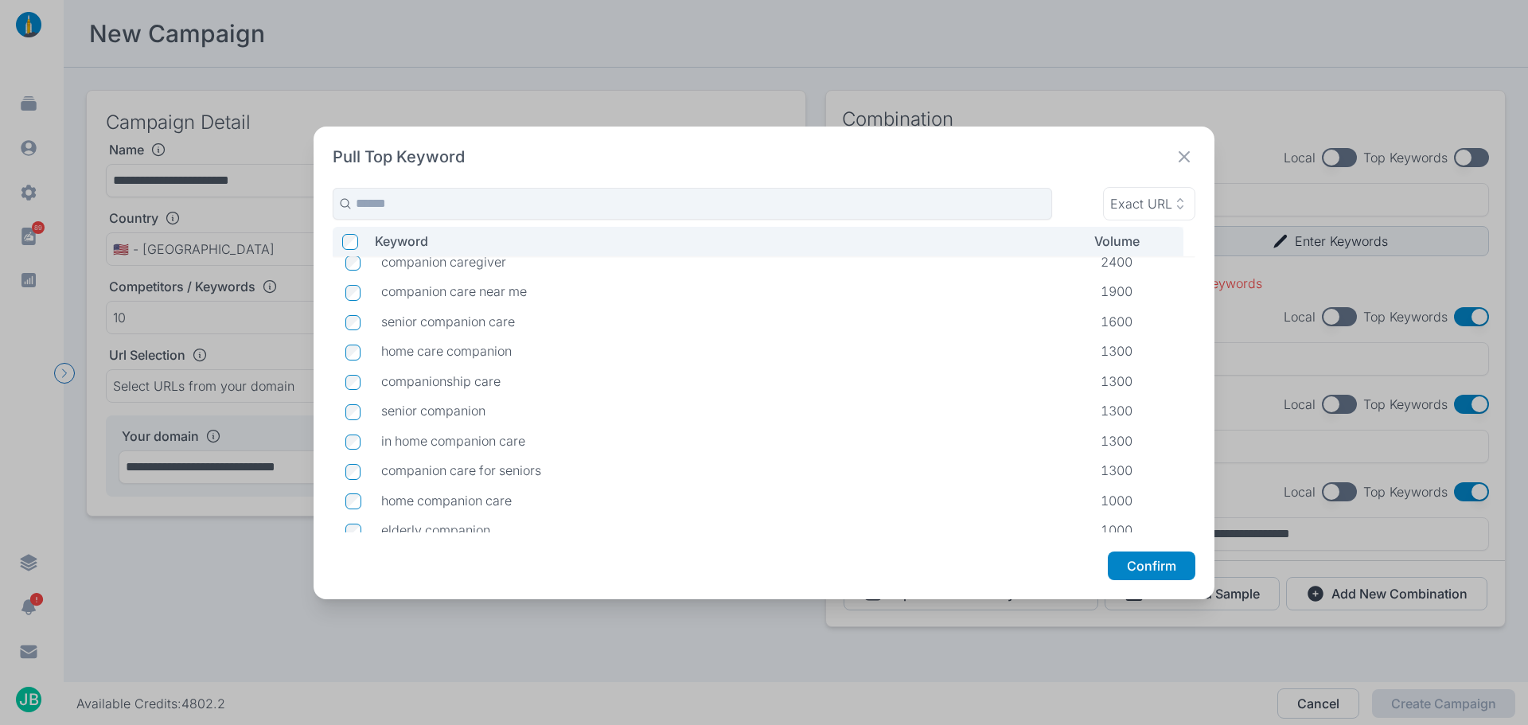
scroll to position [240, 0]
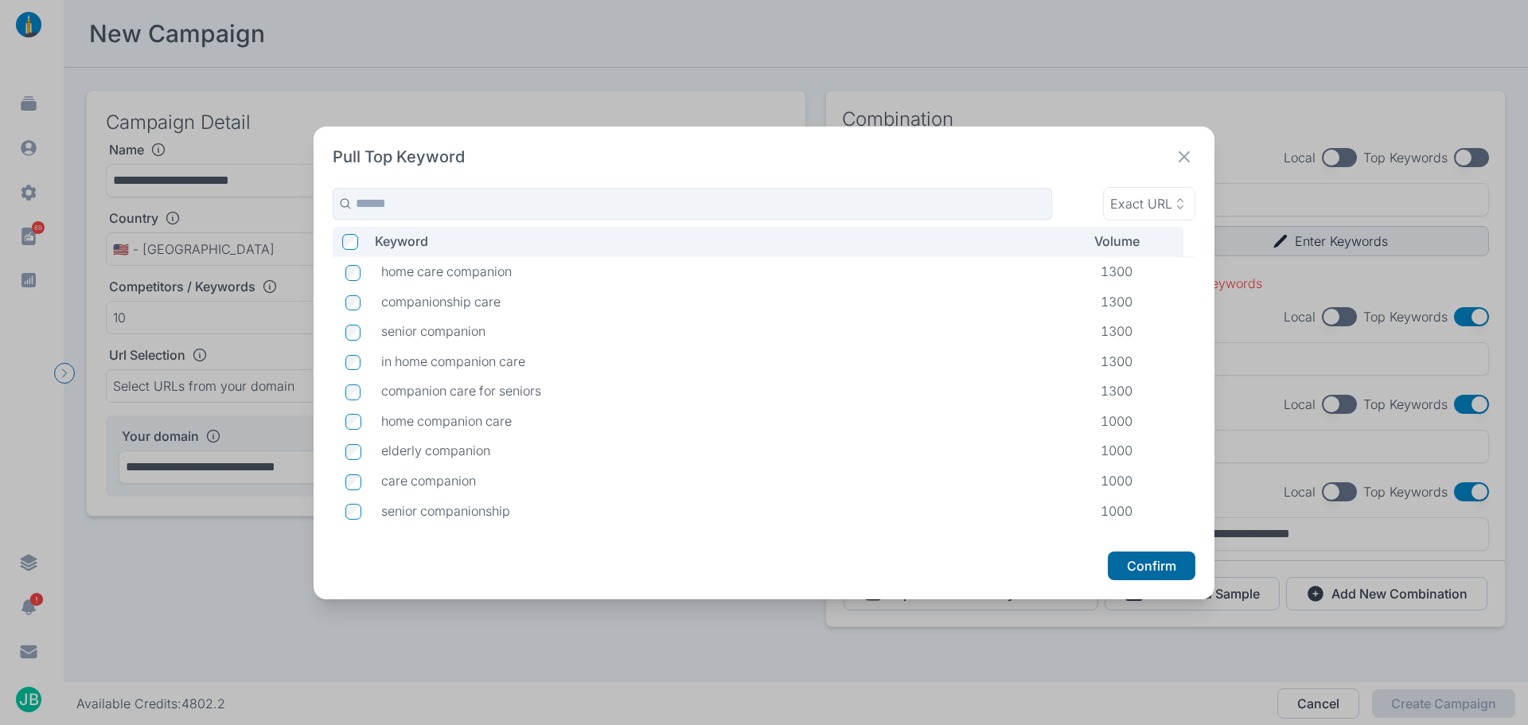
click at [1168, 569] on button "Confirm" at bounding box center [1152, 565] width 88 height 29
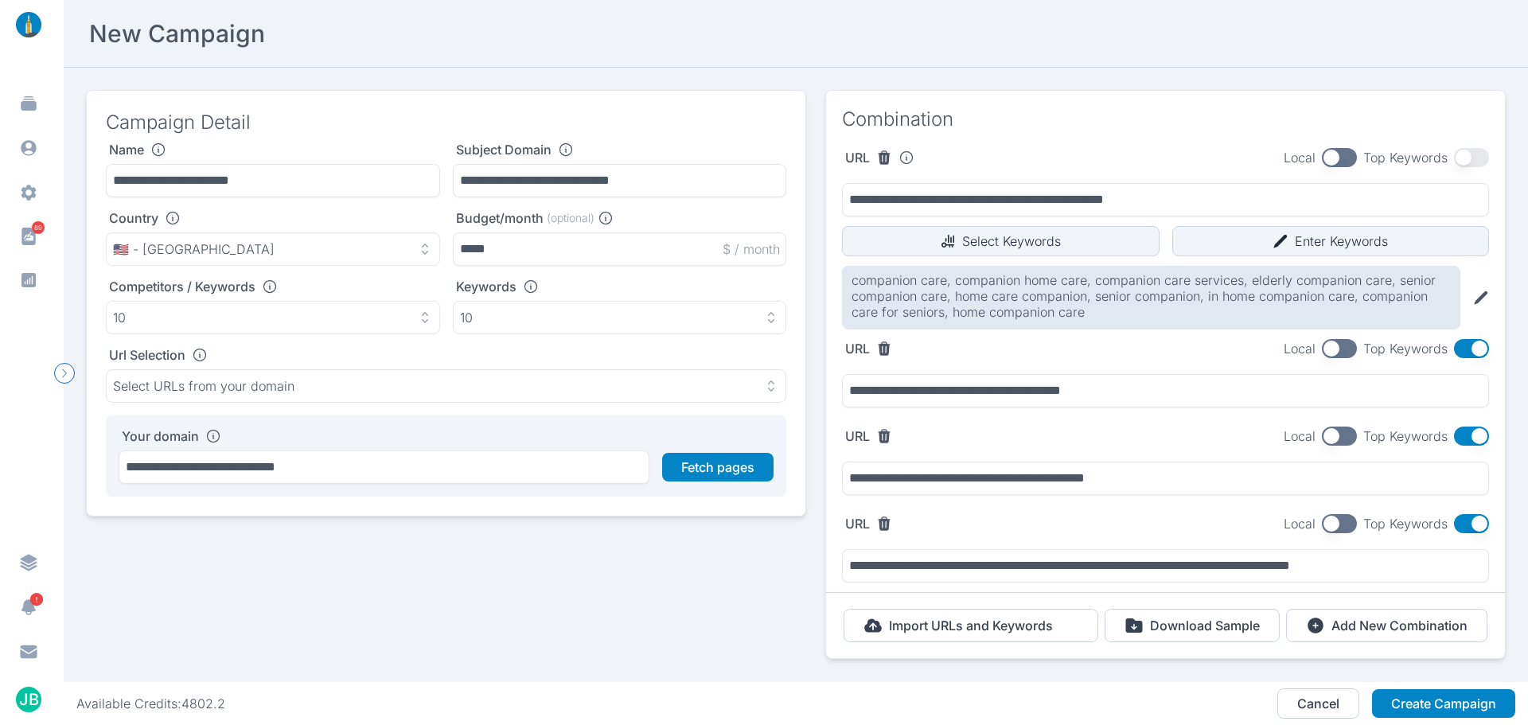
click at [1454, 349] on button "button" at bounding box center [1471, 348] width 35 height 19
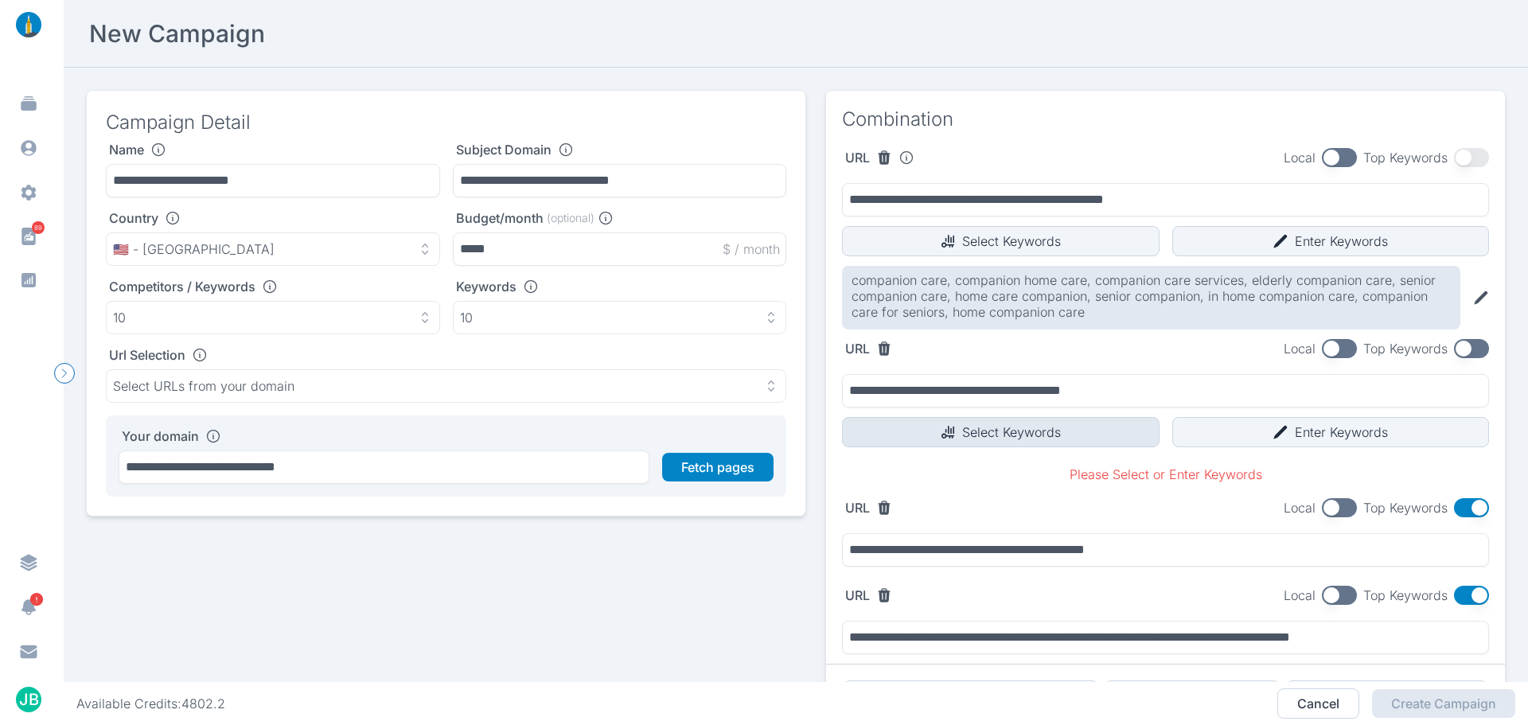
click at [1068, 431] on button "Select Keywords" at bounding box center [1001, 432] width 318 height 30
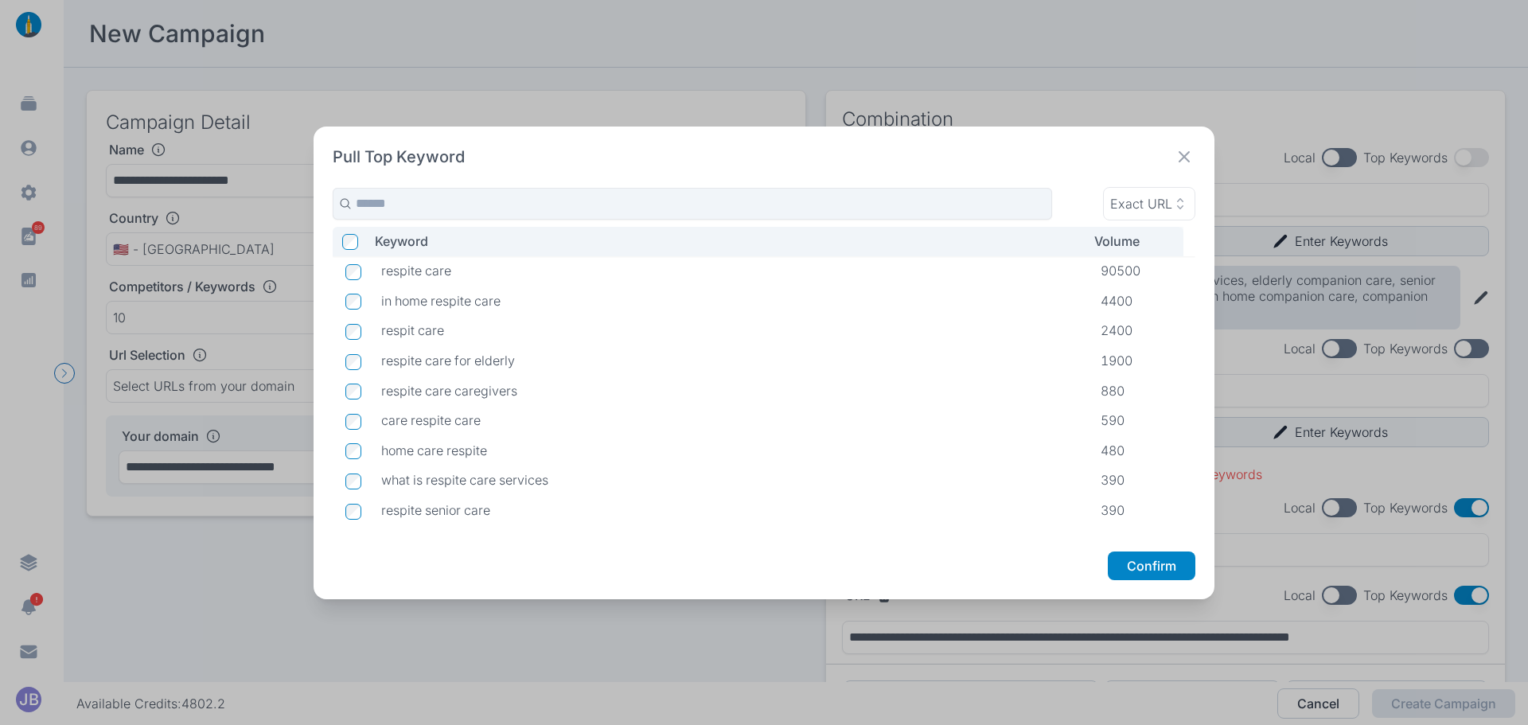
click at [640, 160] on div "Pull Top Keyword" at bounding box center [764, 157] width 863 height 22
click at [1175, 571] on button "Confirm" at bounding box center [1152, 565] width 88 height 29
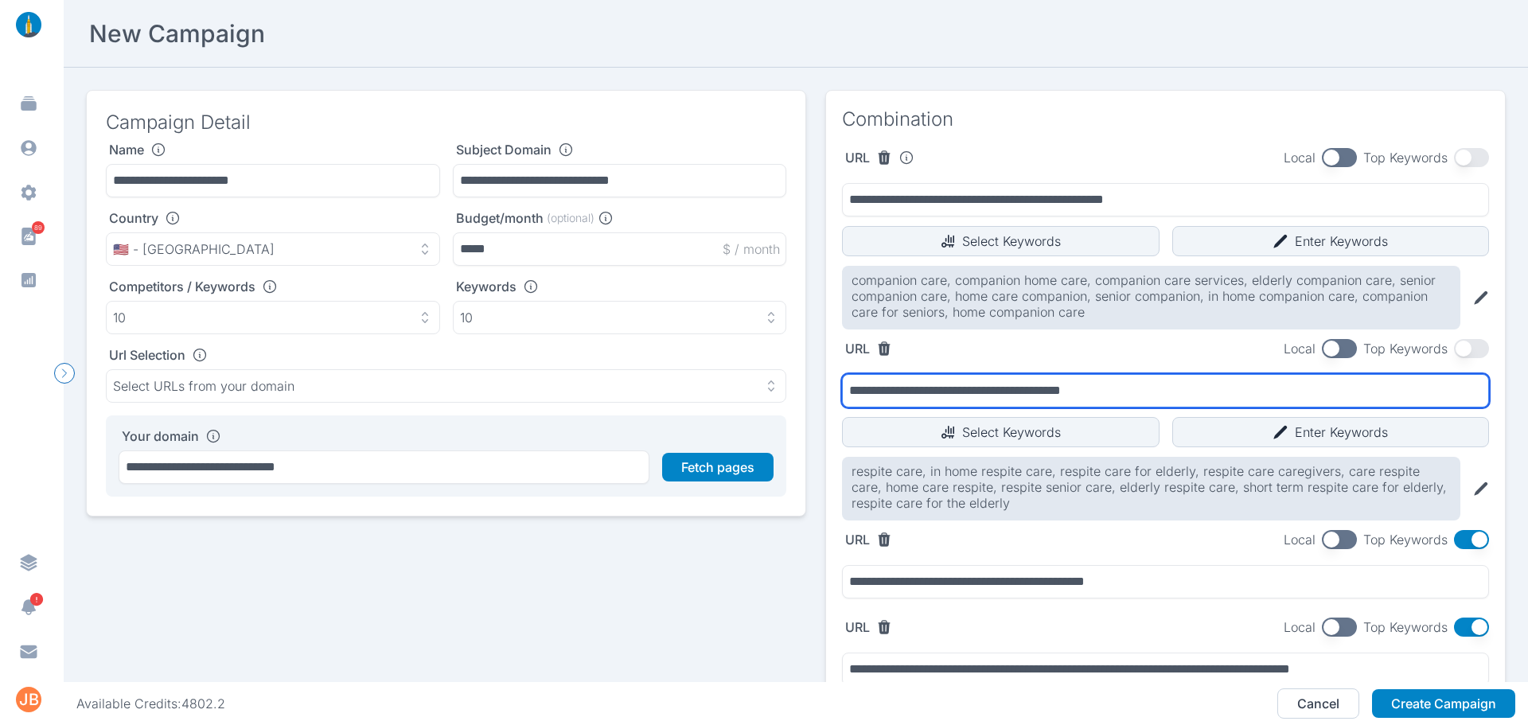
drag, startPoint x: 1123, startPoint y: 390, endPoint x: 809, endPoint y: 402, distance: 313.8
click at [809, 402] on div "**********" at bounding box center [796, 442] width 1420 height 704
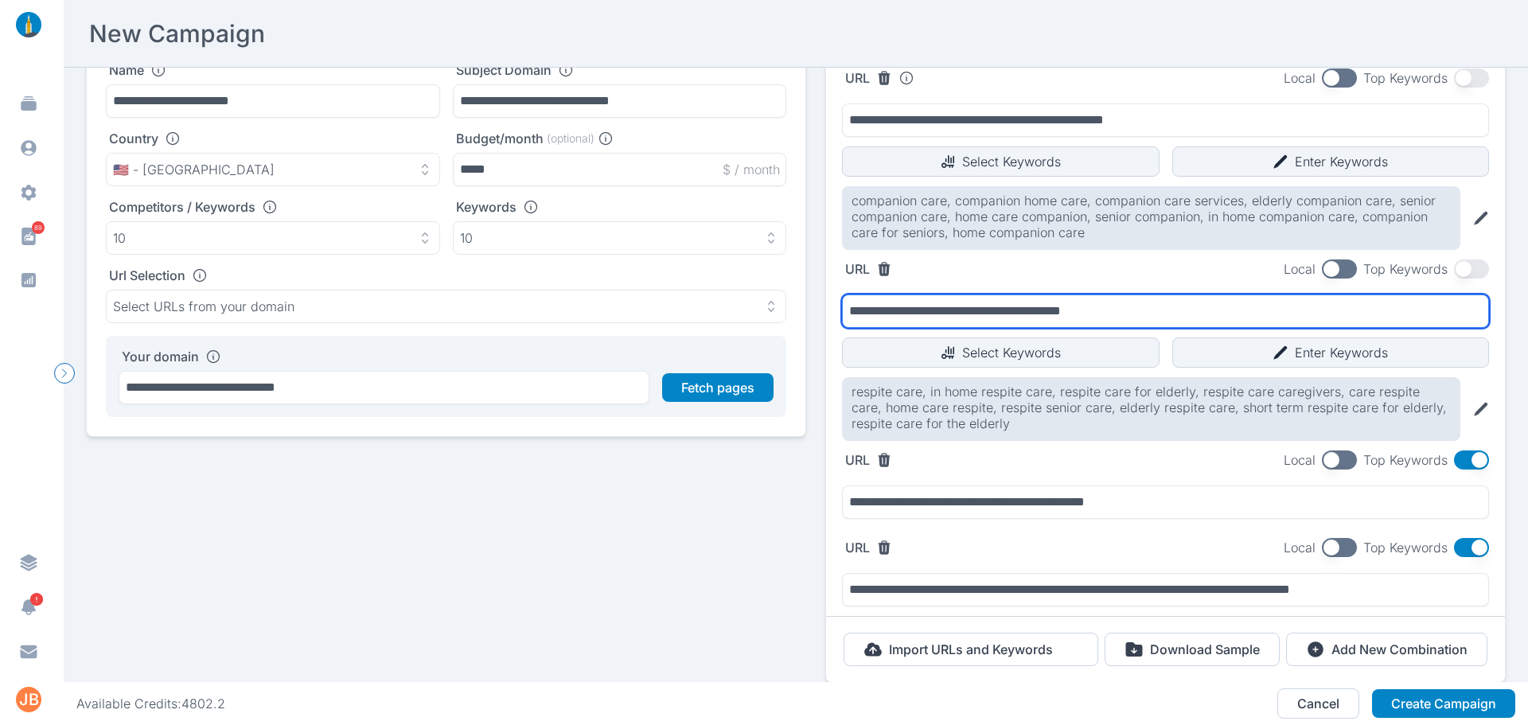
scroll to position [146, 0]
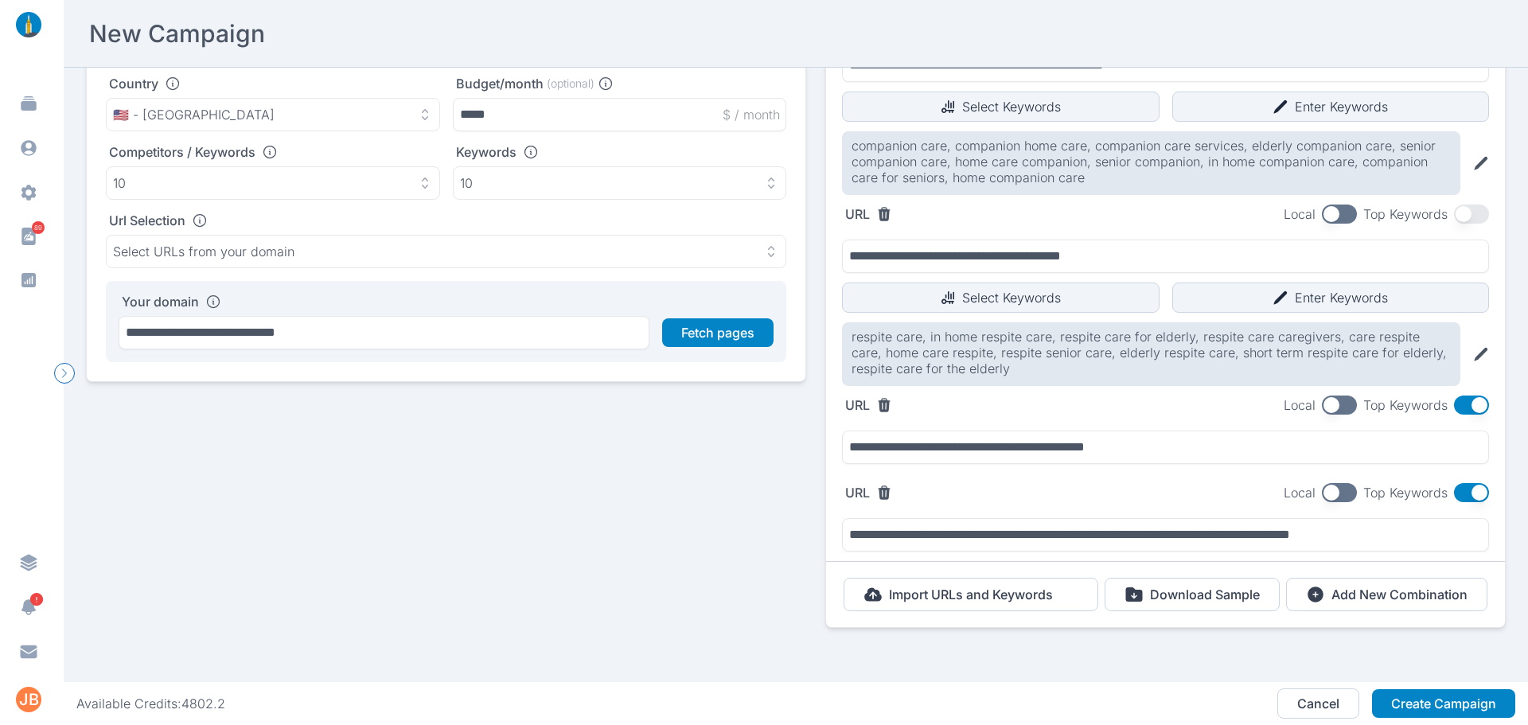
click at [1457, 396] on button "button" at bounding box center [1471, 405] width 35 height 19
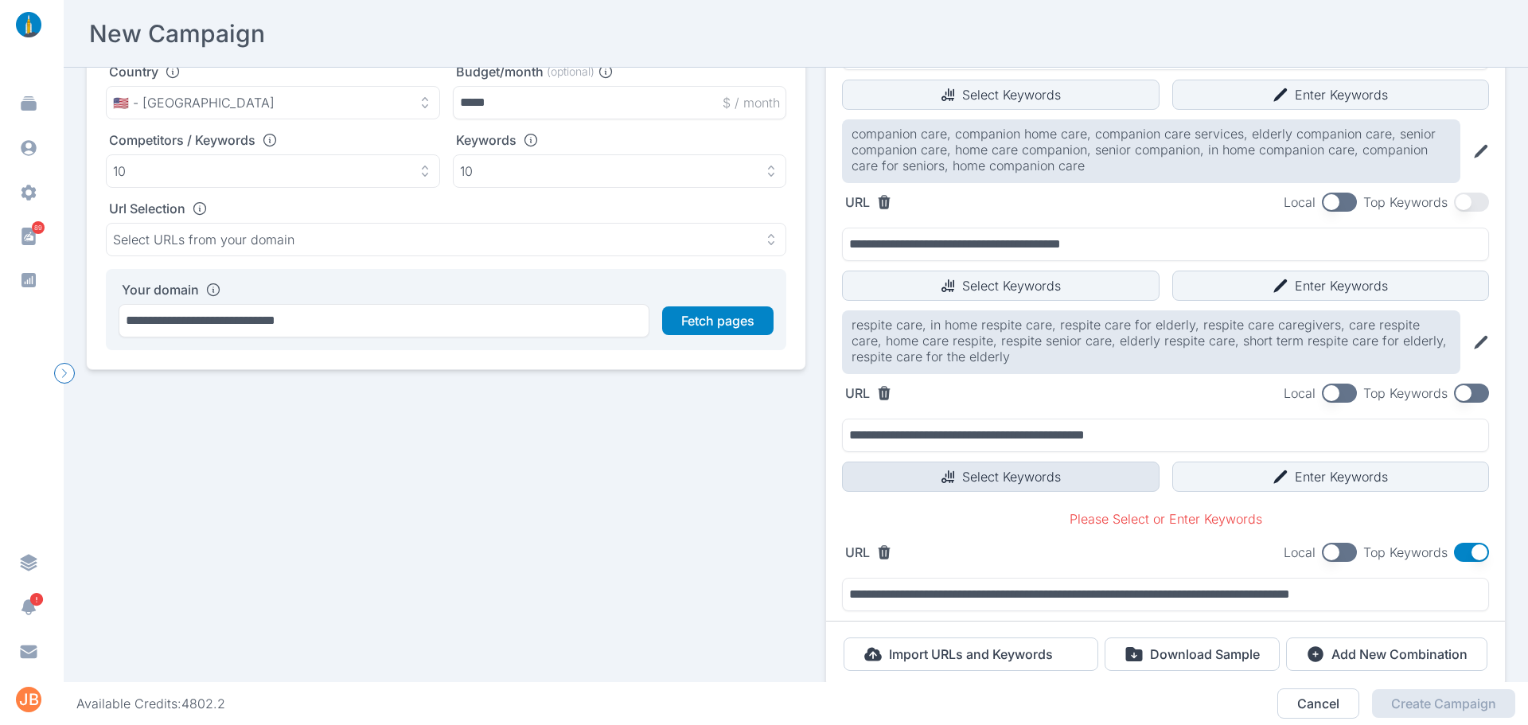
click at [1008, 477] on button "Select Keywords" at bounding box center [1001, 477] width 318 height 30
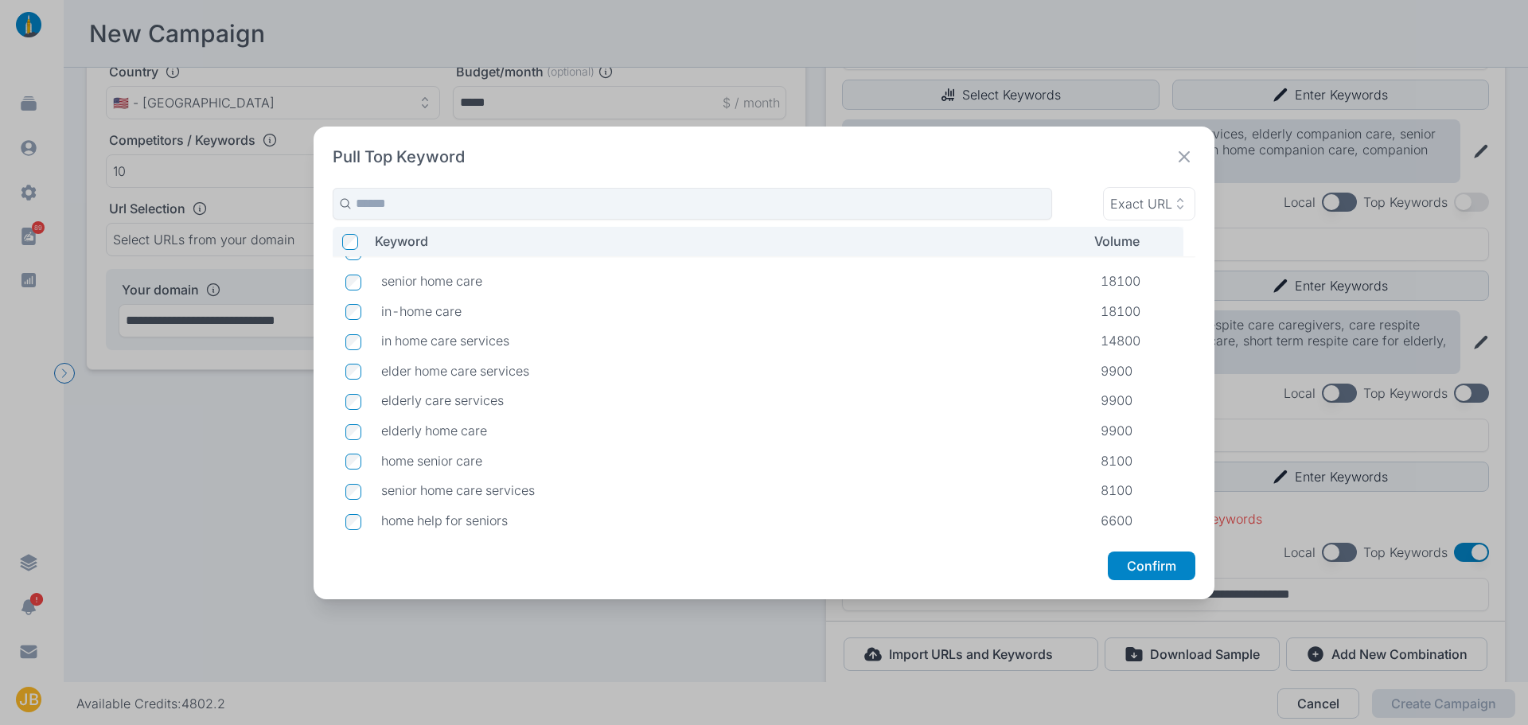
scroll to position [160, 0]
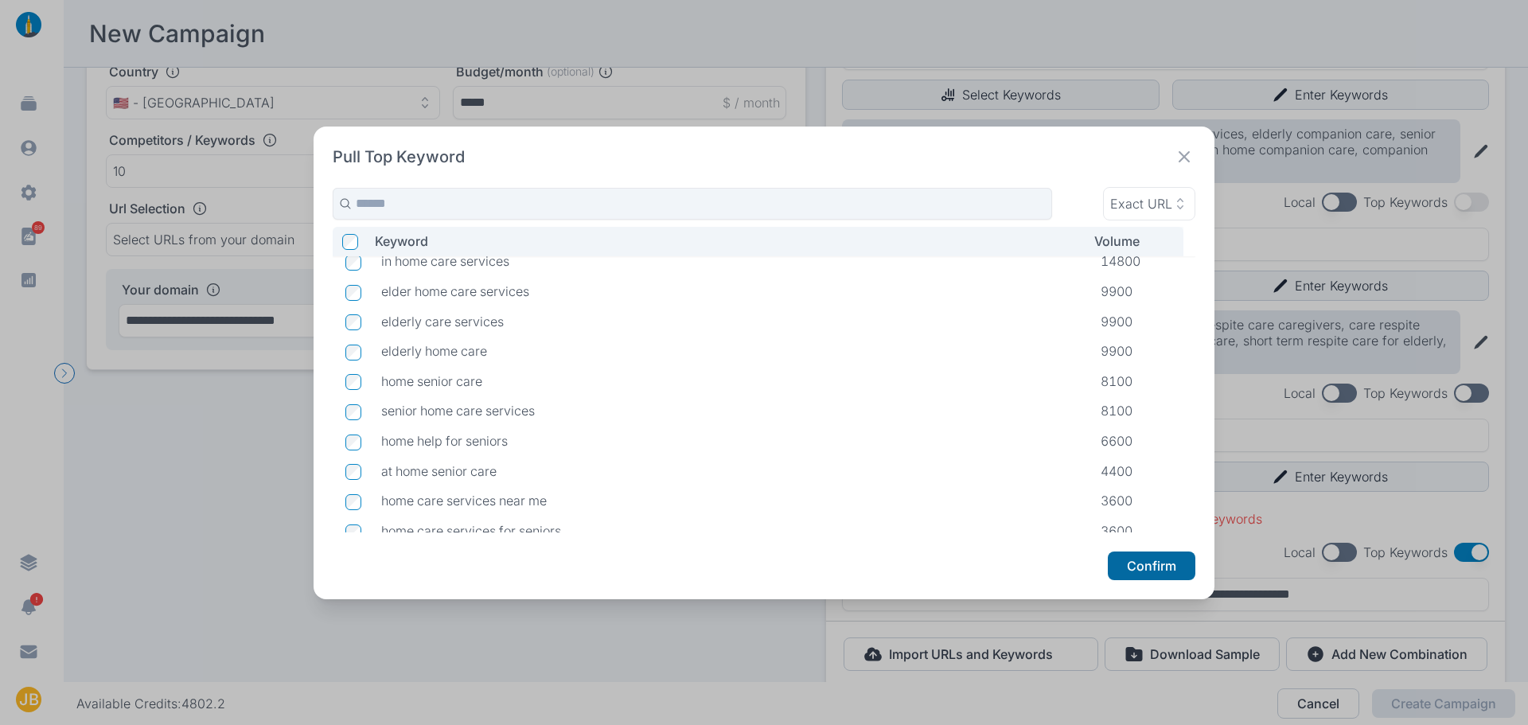
click at [1166, 558] on button "Confirm" at bounding box center [1152, 565] width 88 height 29
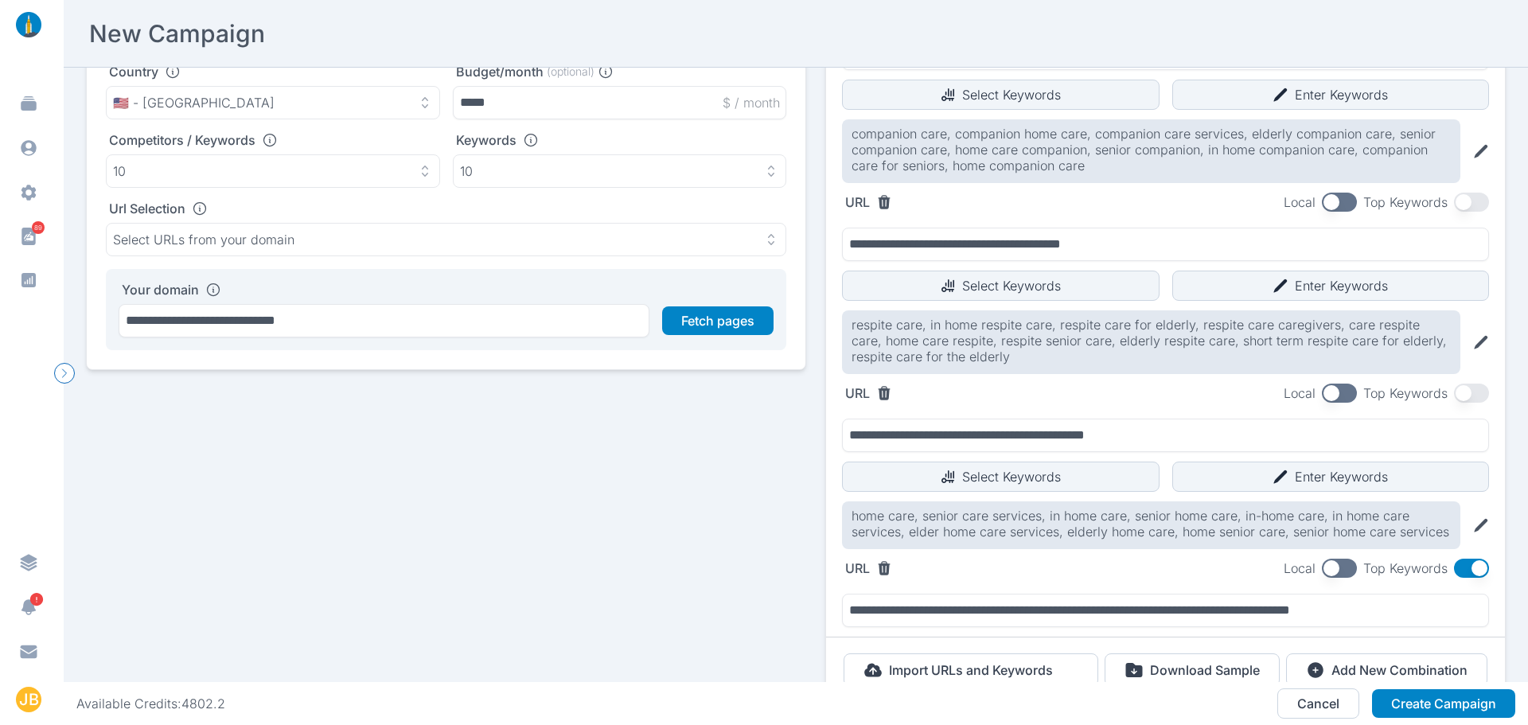
scroll to position [234, 0]
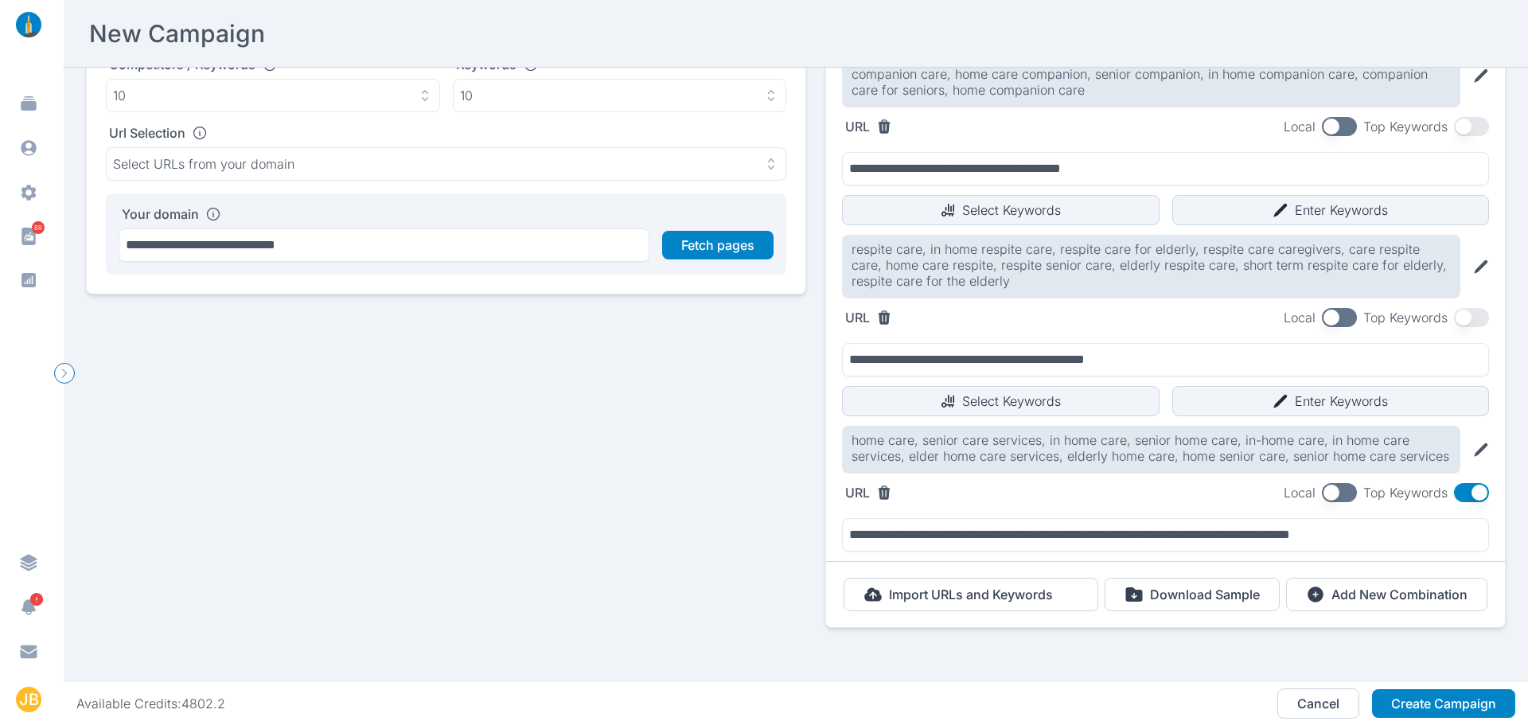
click at [1454, 483] on button "button" at bounding box center [1471, 492] width 35 height 19
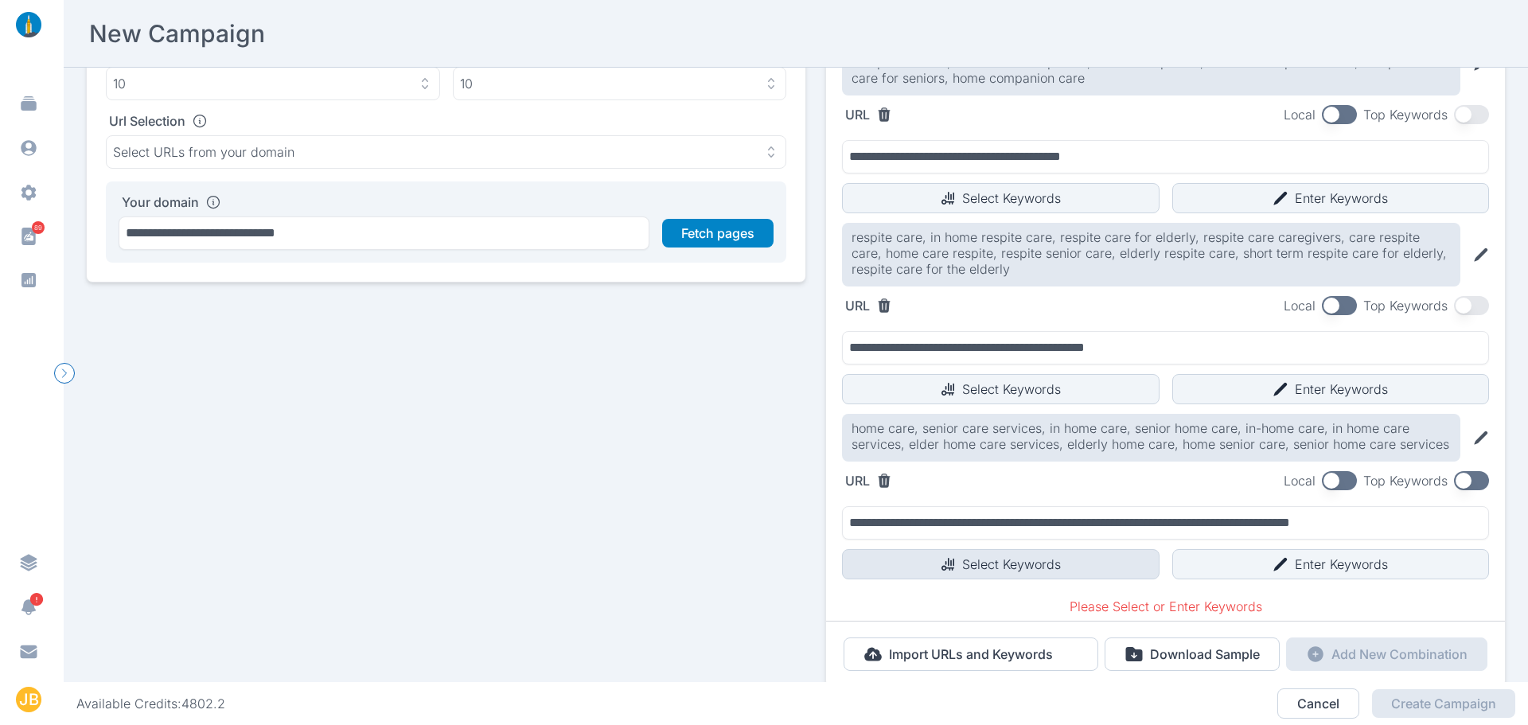
click at [1090, 571] on button "Select Keywords" at bounding box center [1001, 564] width 318 height 30
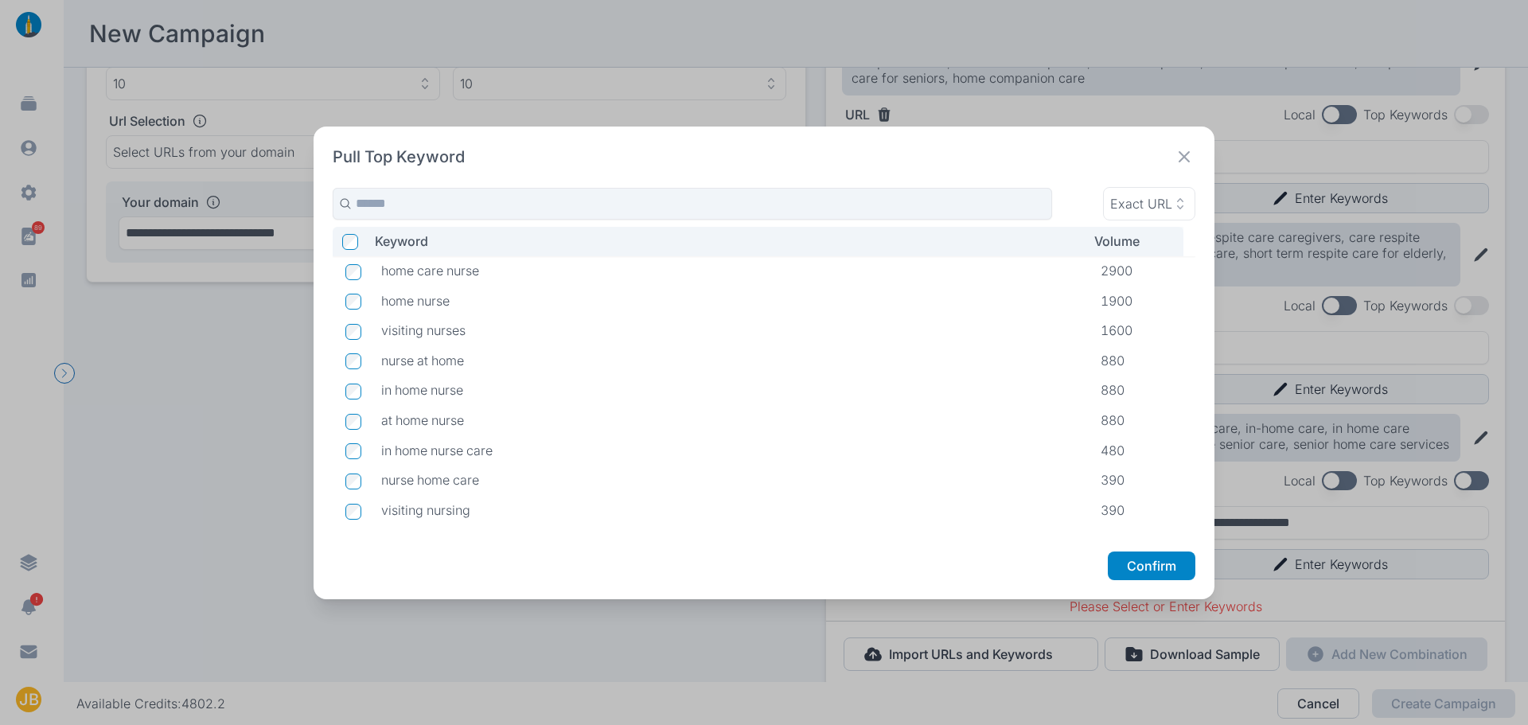
click at [365, 273] on td at bounding box center [351, 271] width 36 height 30
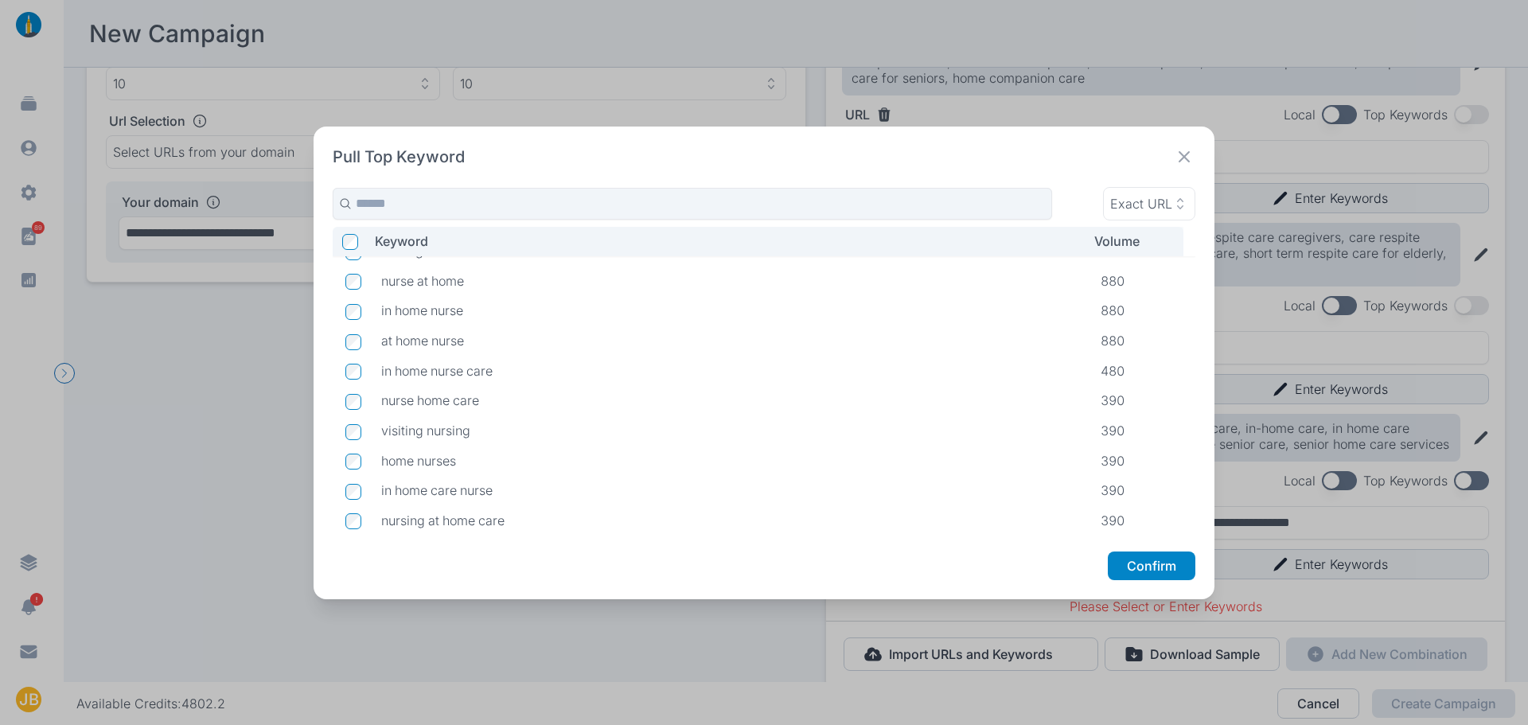
scroll to position [0, 0]
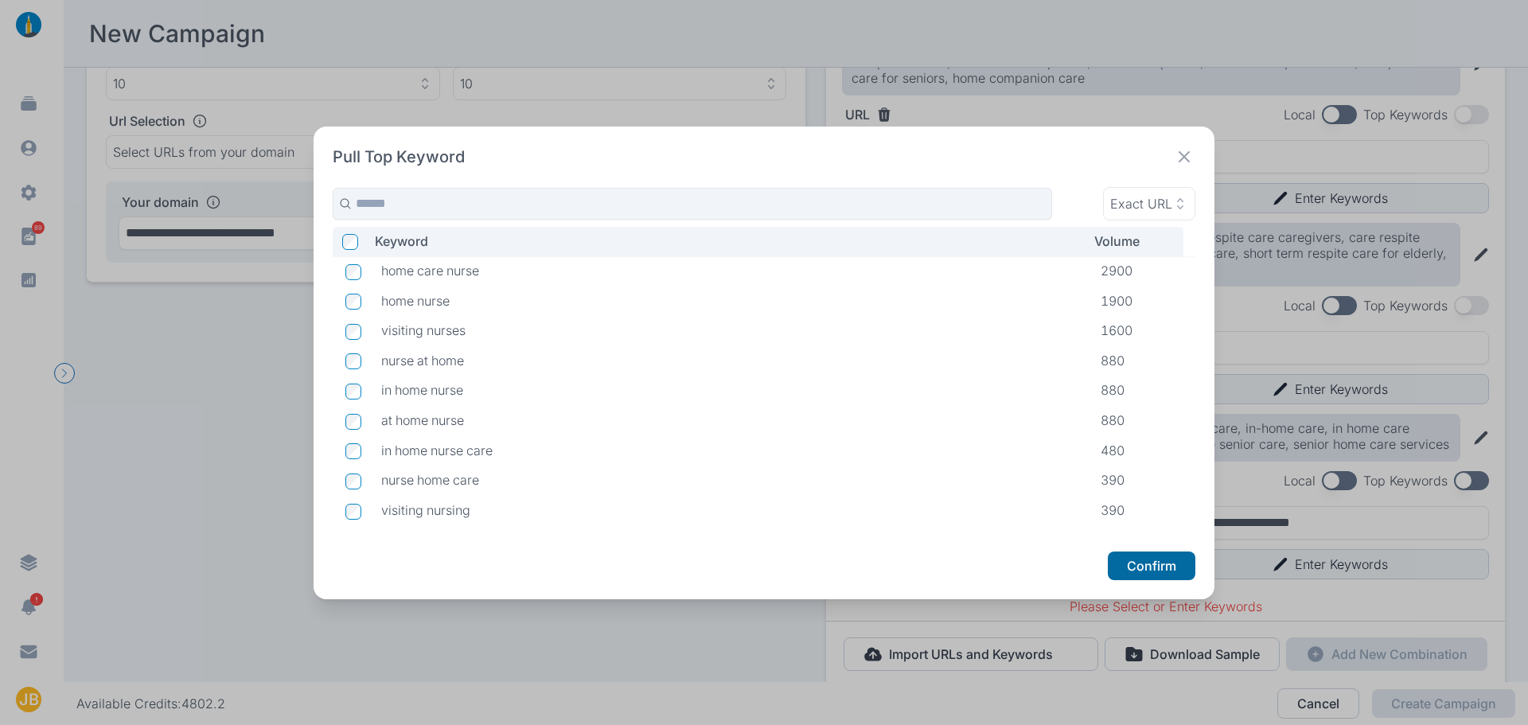
click at [1142, 562] on button "Confirm" at bounding box center [1152, 565] width 88 height 29
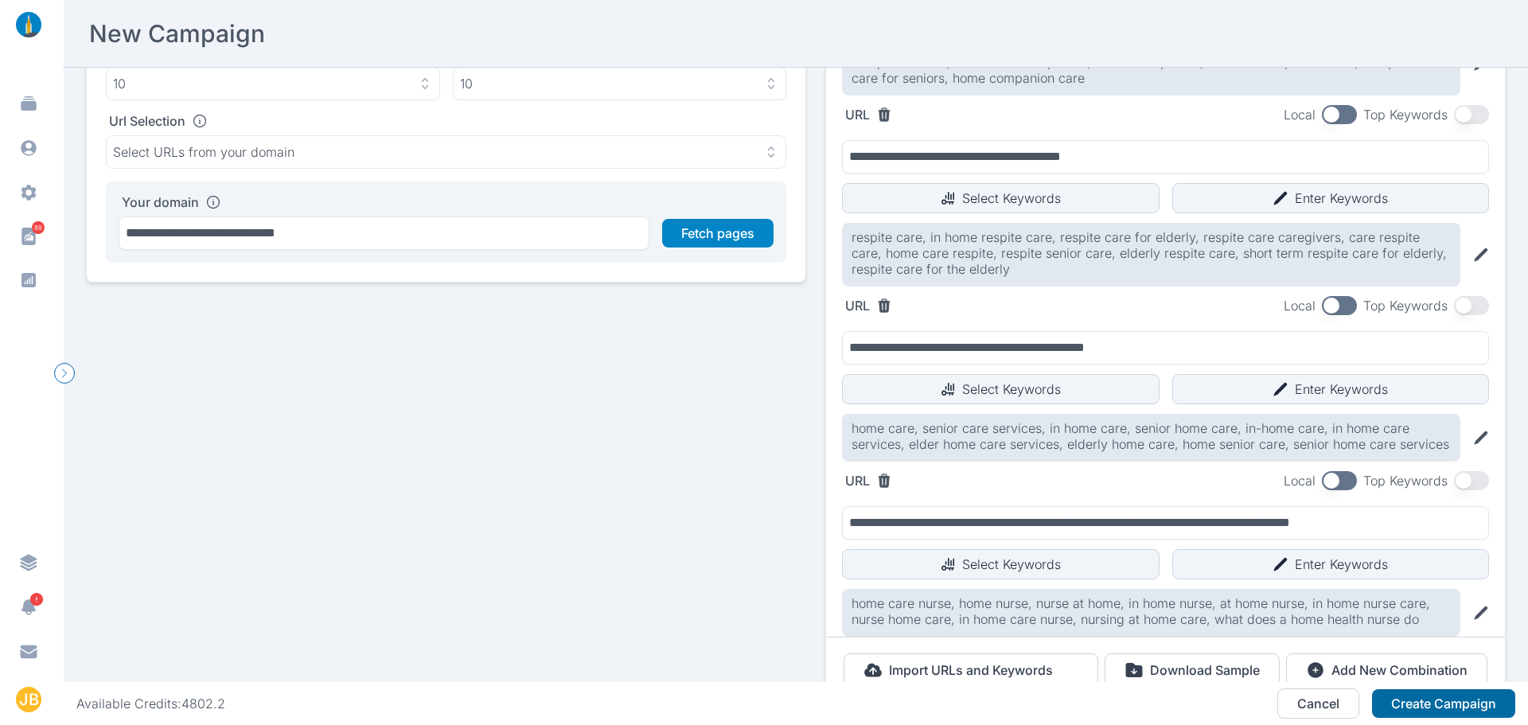
click at [1440, 707] on button "Create Campaign" at bounding box center [1443, 703] width 143 height 29
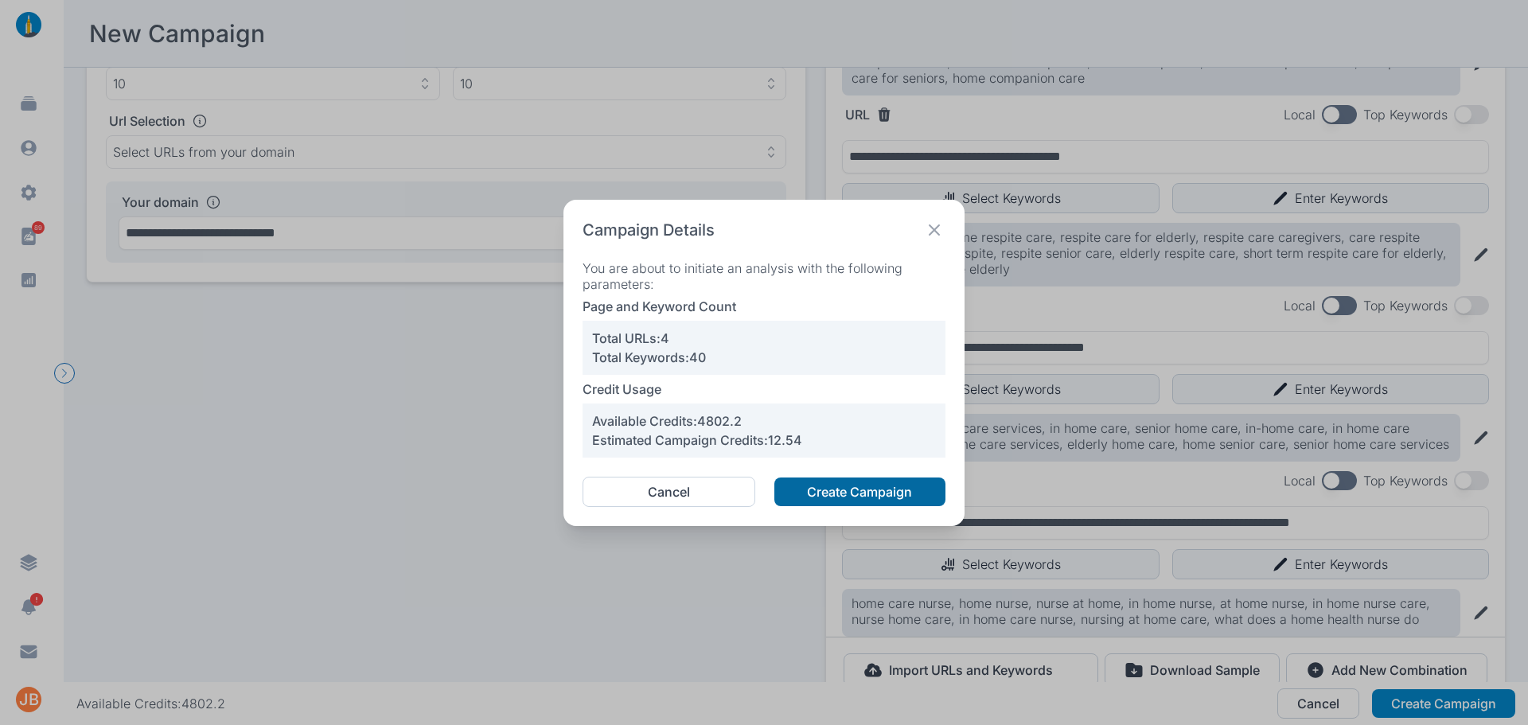
click at [834, 492] on button "Create Campaign" at bounding box center [859, 491] width 171 height 29
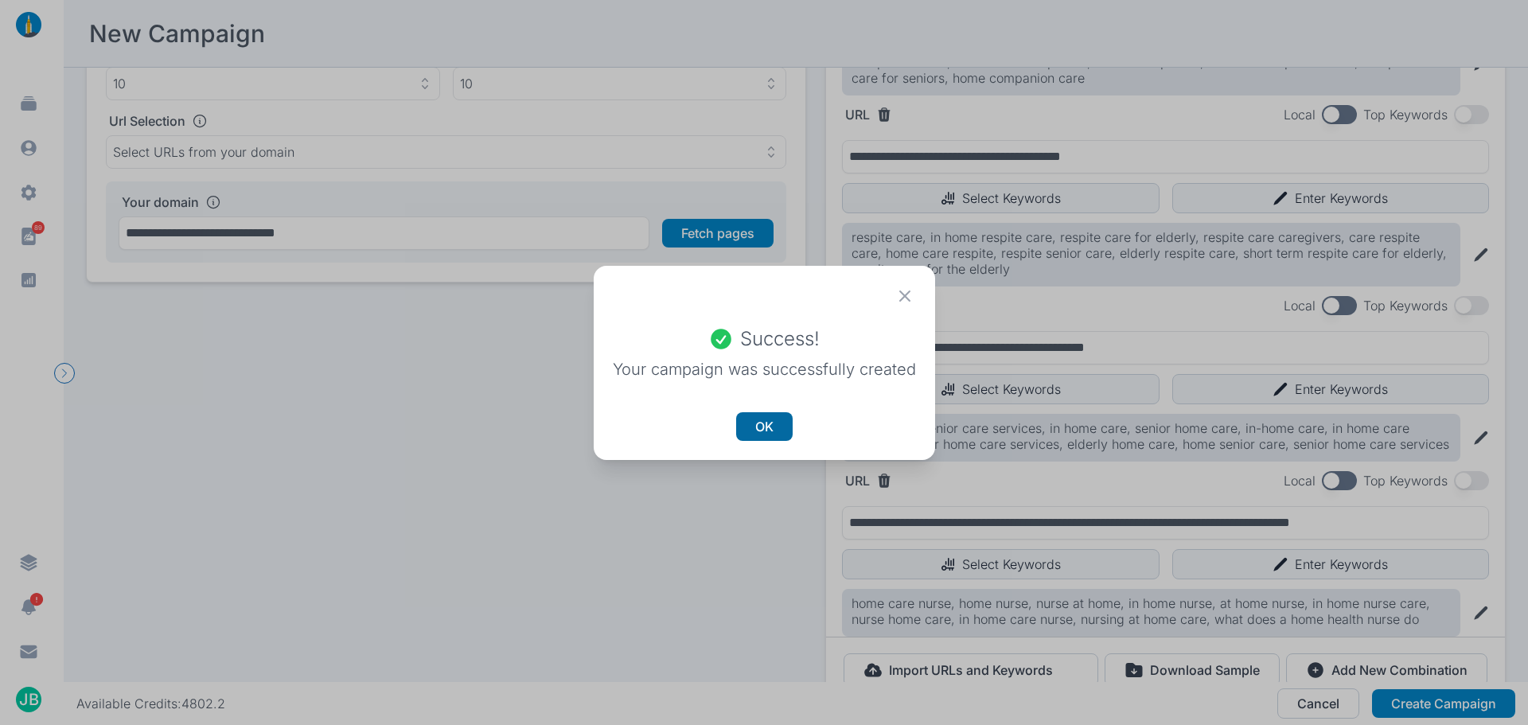
click at [764, 423] on button "OK" at bounding box center [764, 426] width 57 height 29
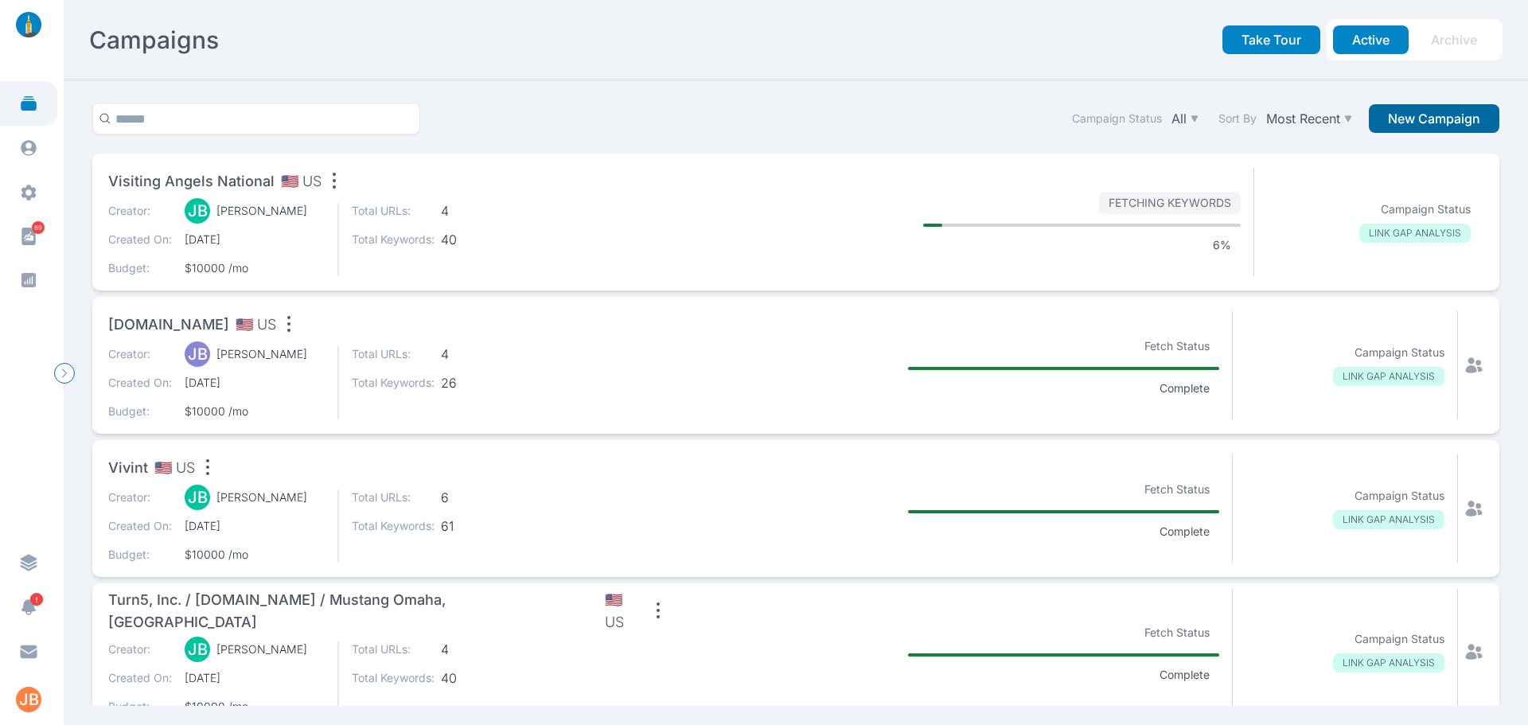
click at [1450, 123] on button "New Campaign" at bounding box center [1434, 118] width 131 height 29
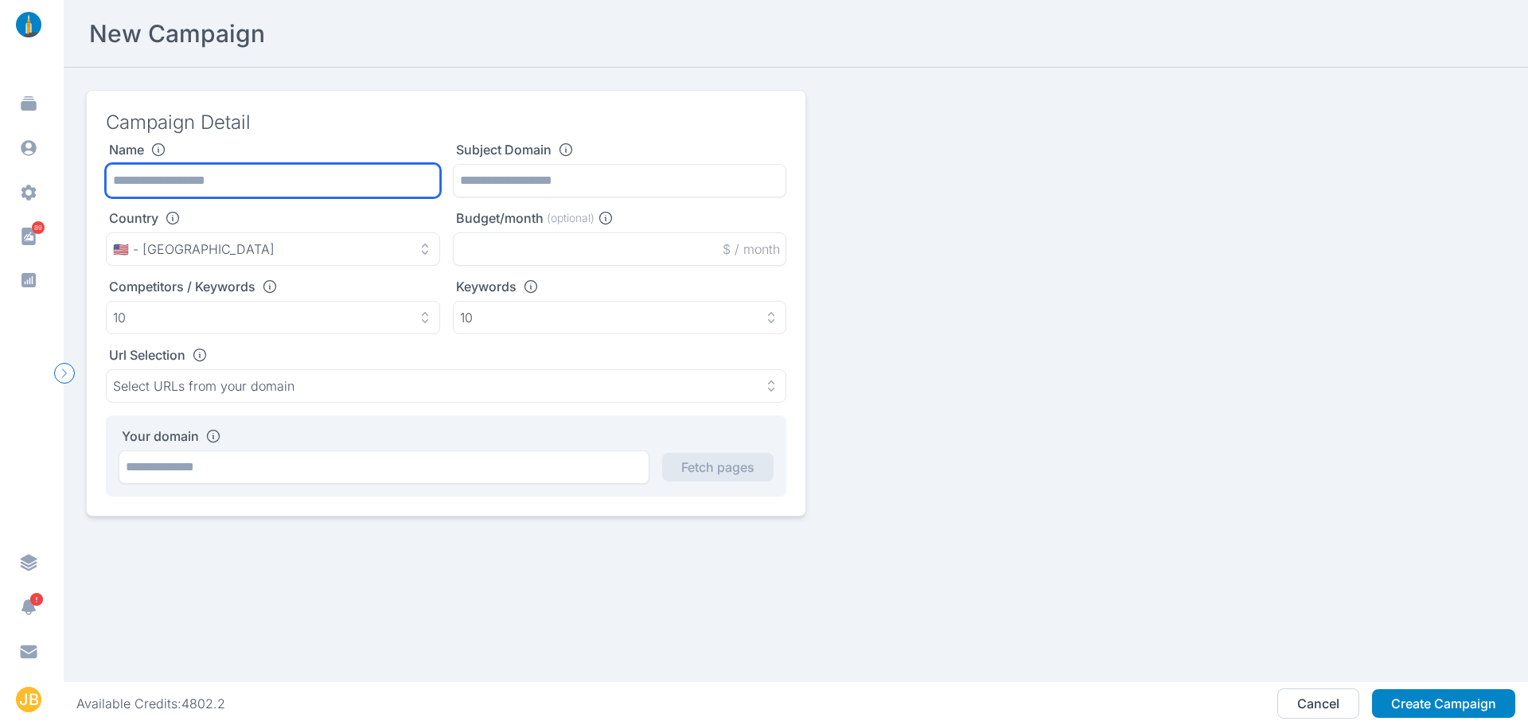
click at [282, 172] on input "text" at bounding box center [273, 180] width 334 height 33
type input "**********"
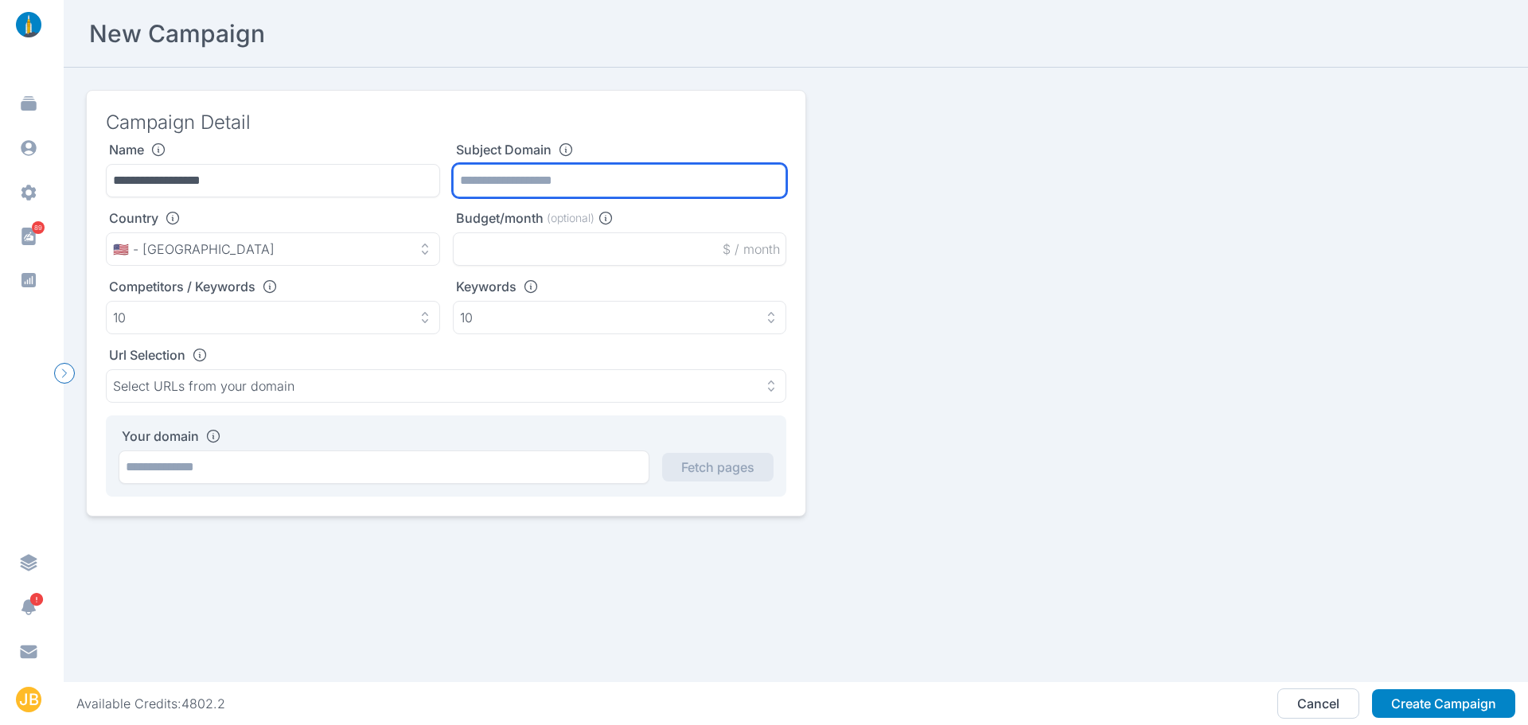
click at [509, 181] on input "text" at bounding box center [620, 180] width 334 height 33
paste input "**********"
type input "**********"
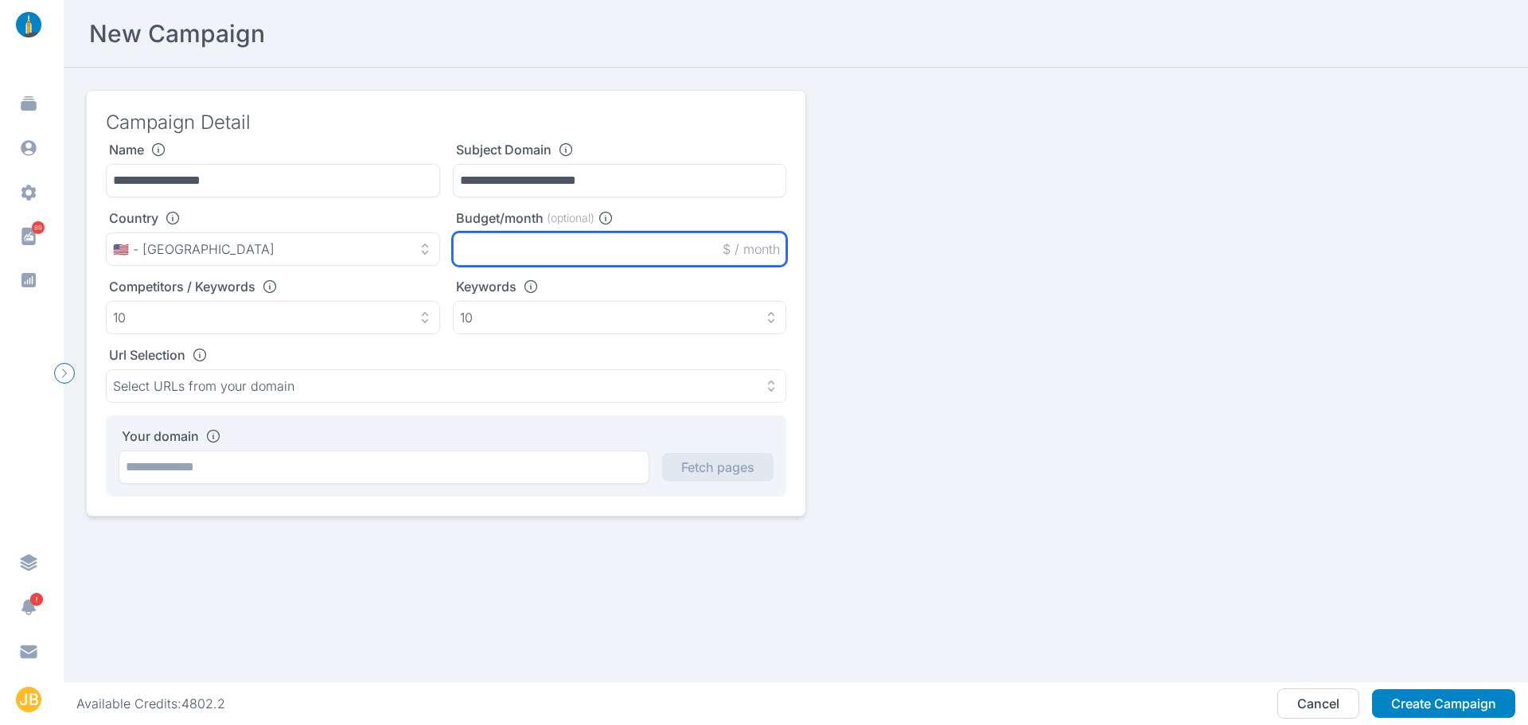
click at [493, 238] on input "text" at bounding box center [620, 248] width 334 height 33
type input "*****"
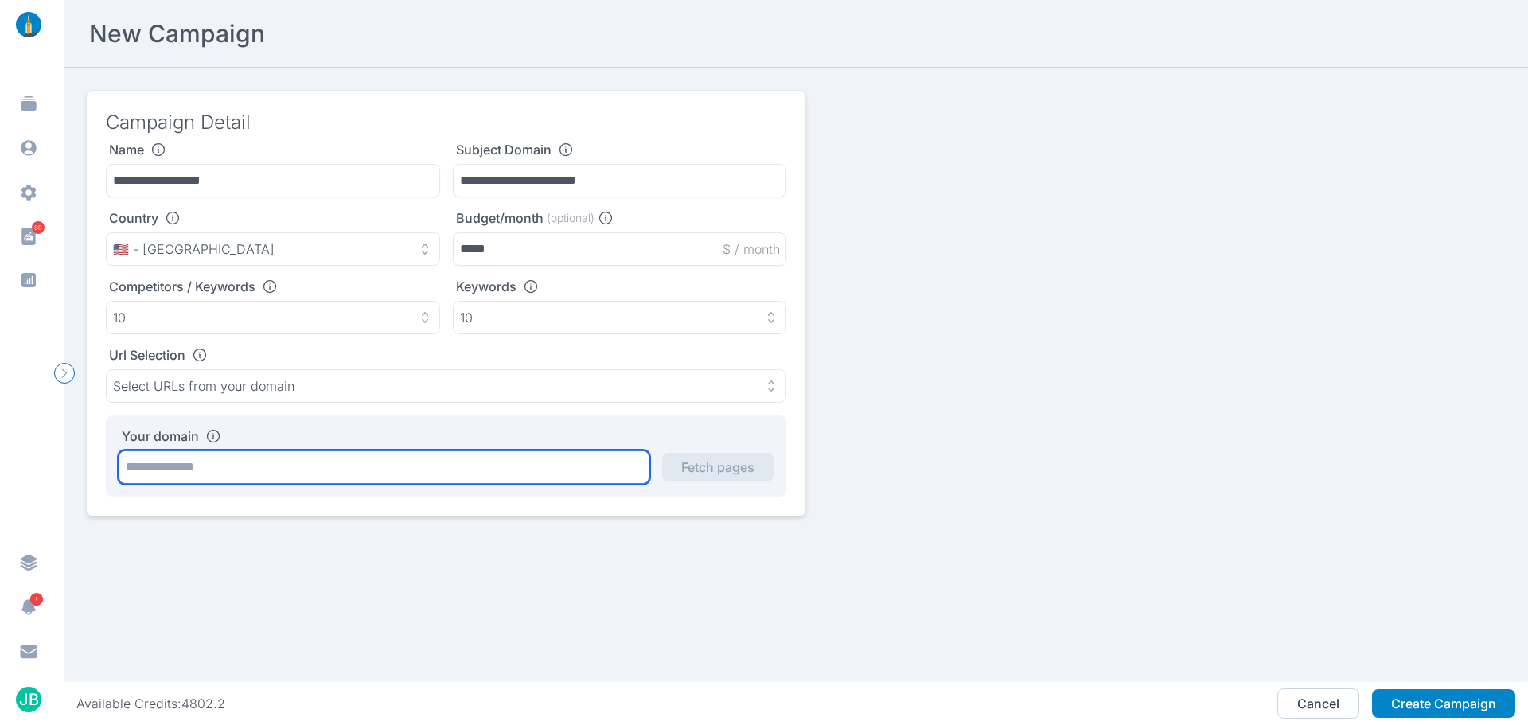
click at [392, 467] on input "text" at bounding box center [384, 466] width 531 height 33
paste input "**********"
type input "**********"
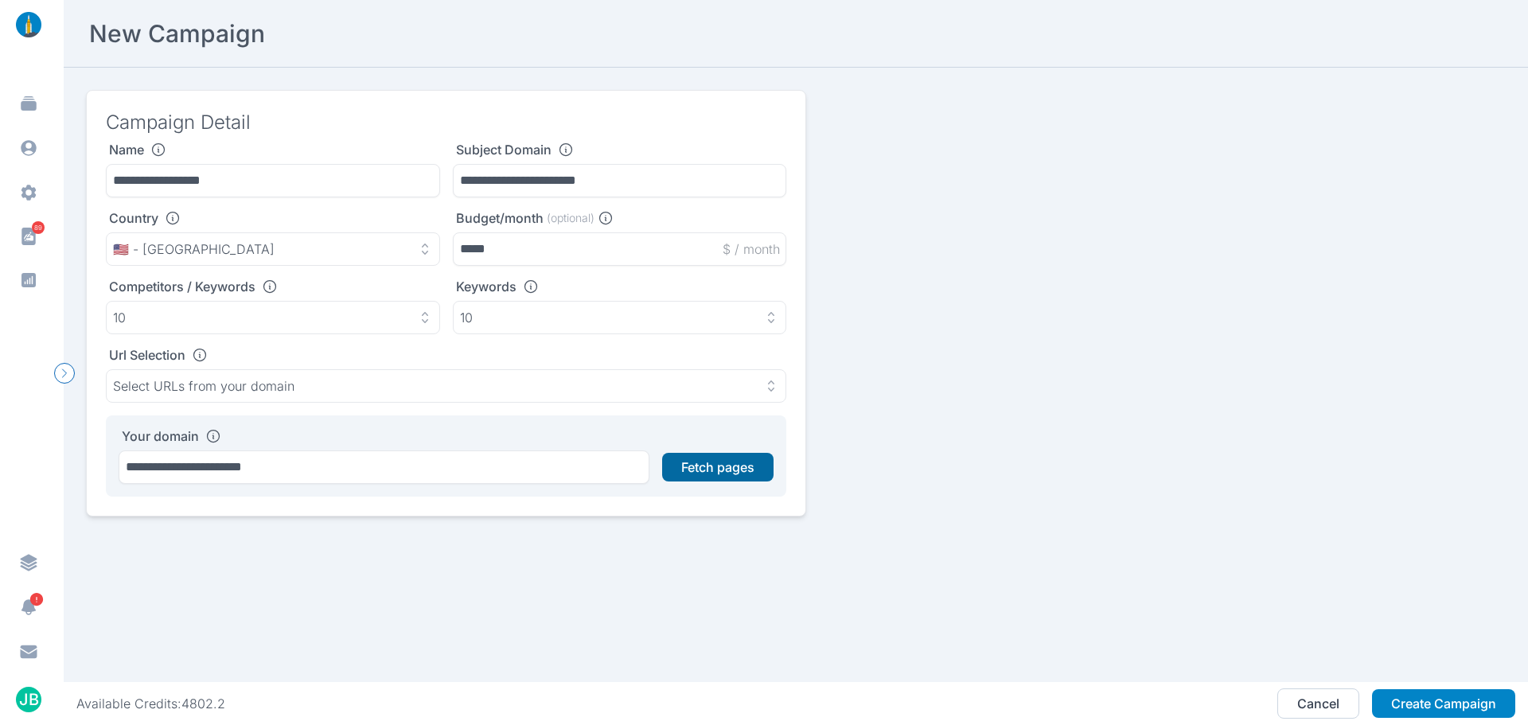
click at [700, 472] on button "Fetch pages" at bounding box center [717, 467] width 111 height 29
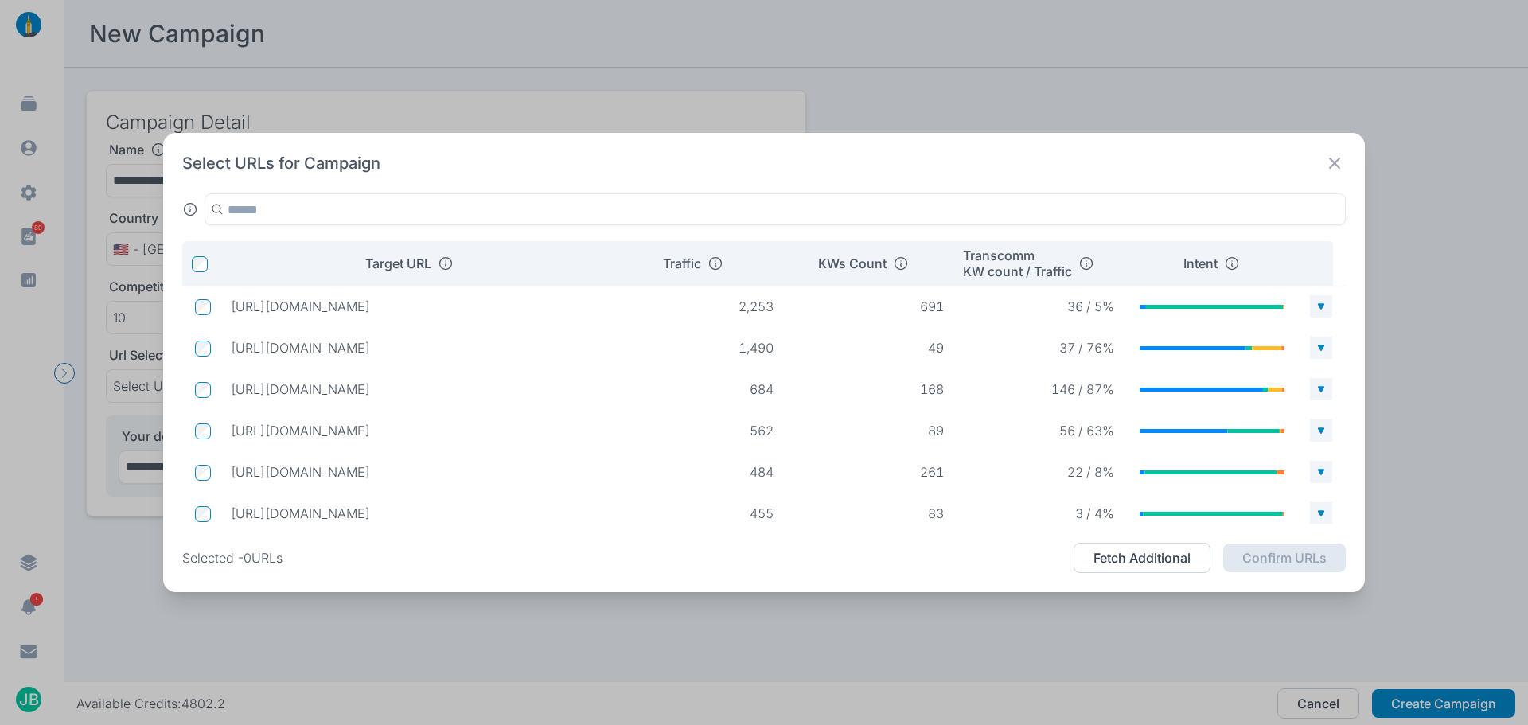
click at [415, 116] on div "Select URLs for Campaign Target URL Traffic KWs Count Transcomm KW count / Traf…" at bounding box center [764, 362] width 1528 height 725
click at [1331, 159] on icon at bounding box center [1334, 163] width 11 height 11
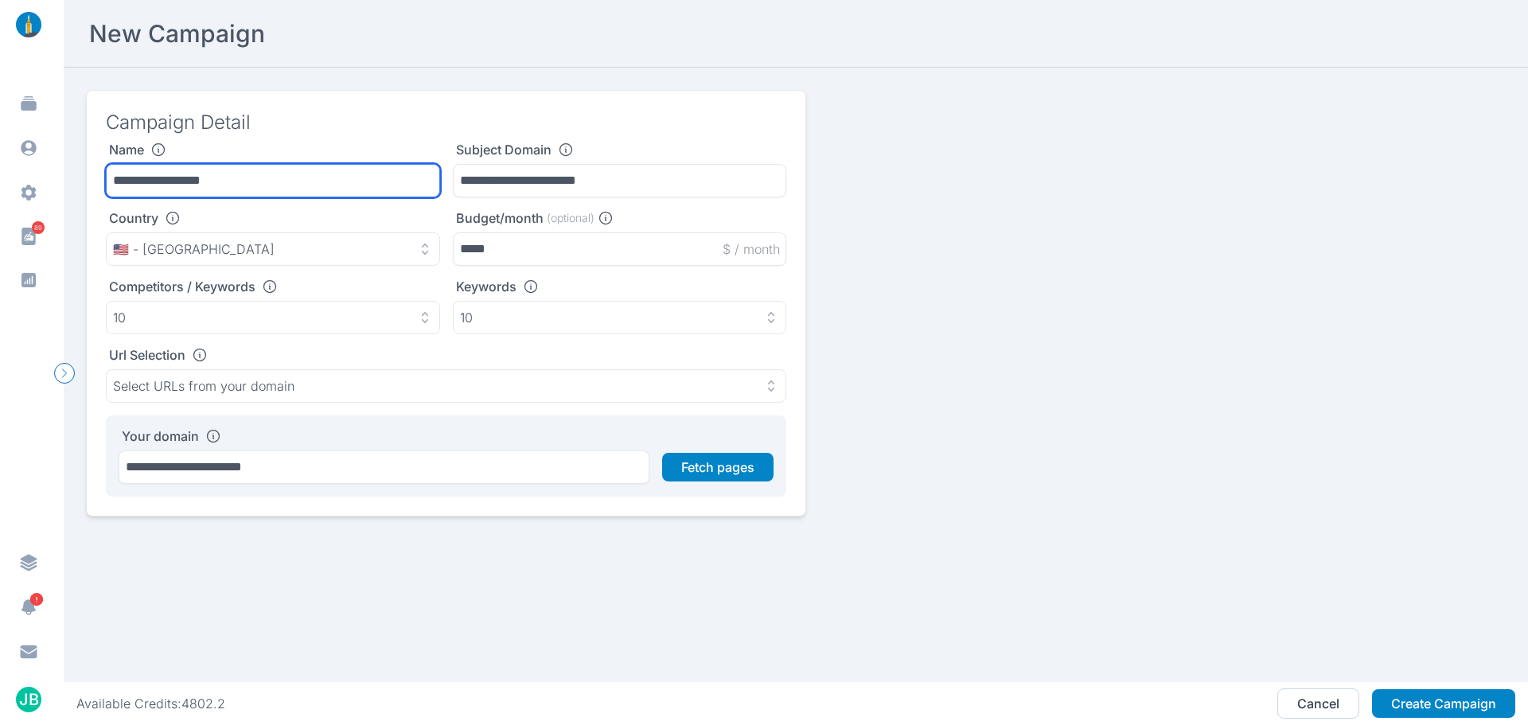
click at [279, 185] on input "**********" at bounding box center [273, 180] width 334 height 33
click at [663, 130] on h3 "Campaign Detail" at bounding box center [446, 122] width 680 height 25
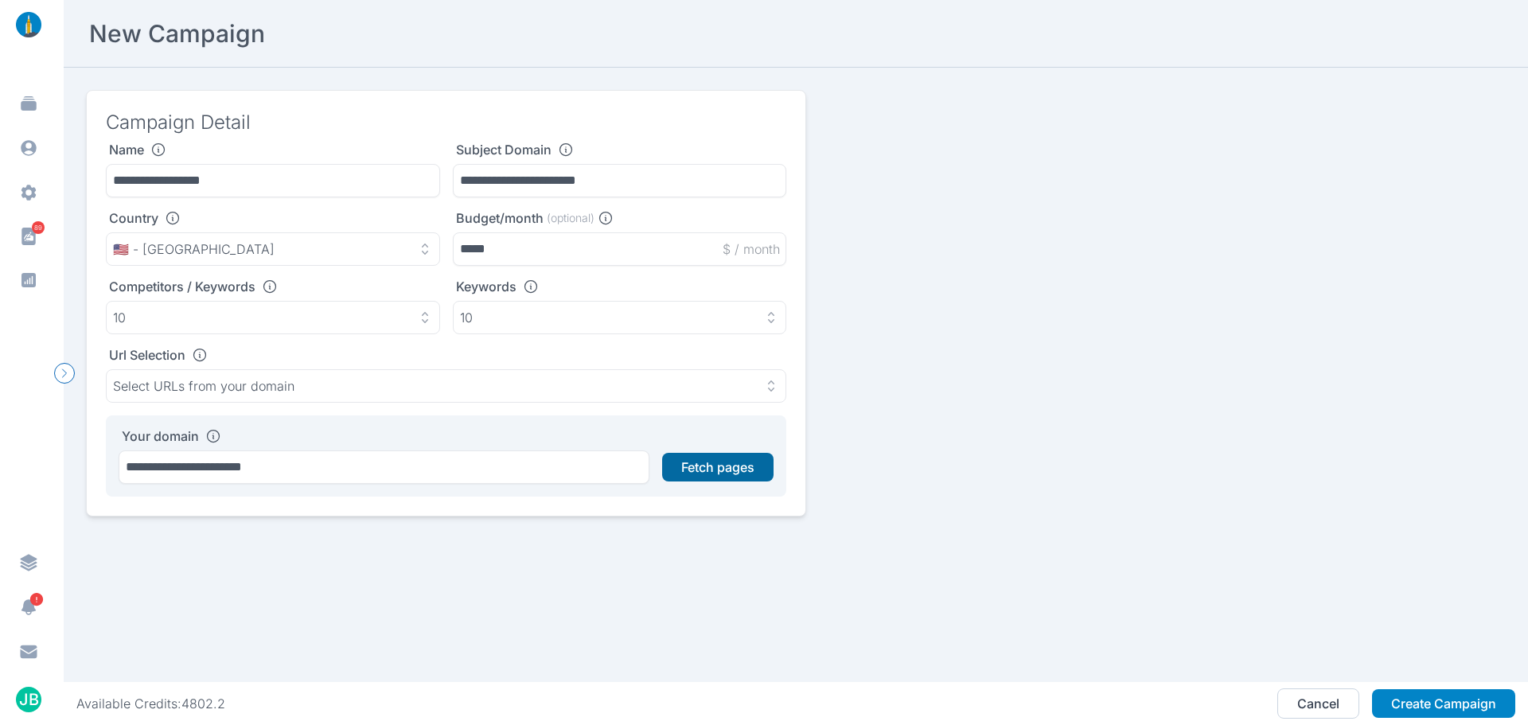
click at [690, 456] on button "Fetch pages" at bounding box center [717, 467] width 111 height 29
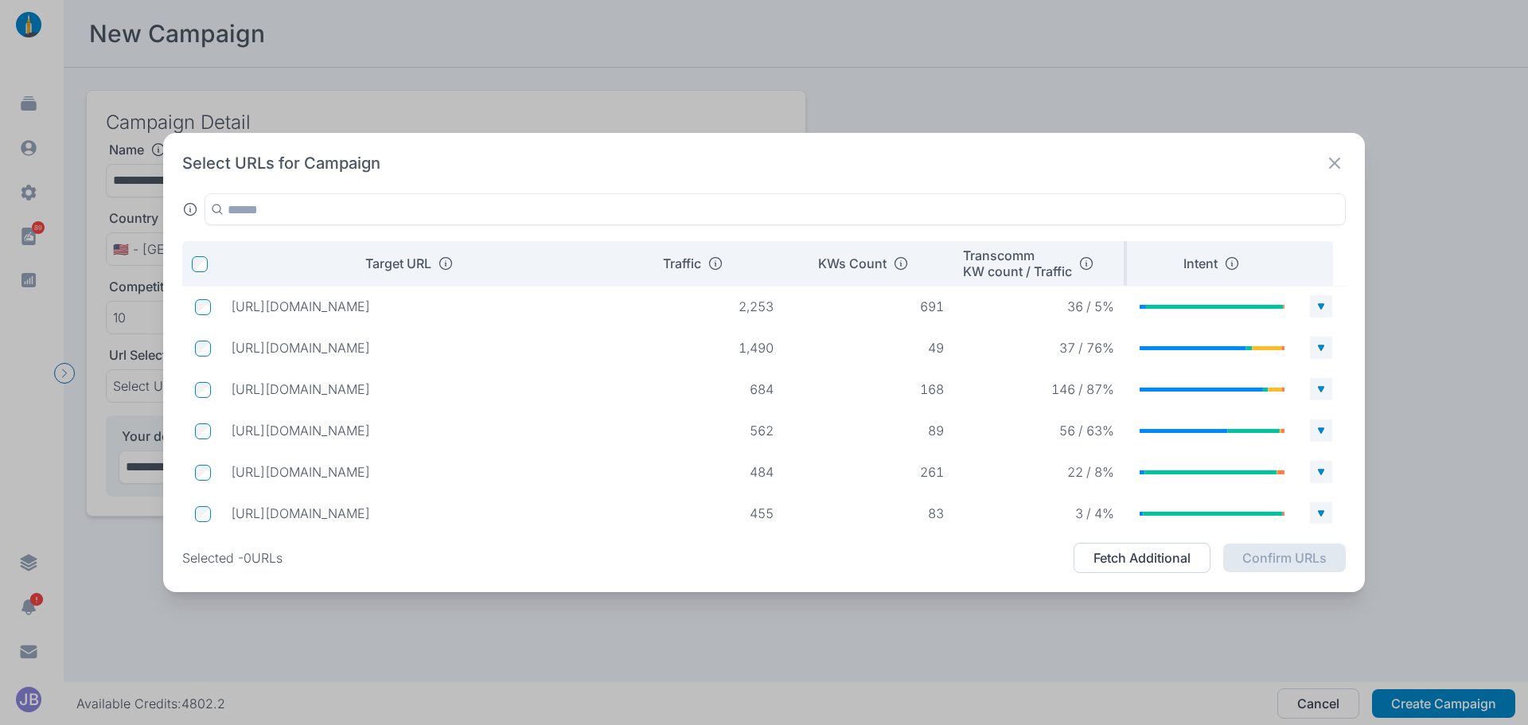
click at [1016, 254] on p "Transcomm KW count / Traffic" at bounding box center [1017, 263] width 109 height 32
click at [1049, 264] on p "Transcomm KW count / Traffic" at bounding box center [1017, 263] width 109 height 32
click at [1120, 253] on th "Transcomm KW count / Traffic" at bounding box center [1042, 263] width 170 height 45
click at [1029, 256] on p "Transcomm KW count / Traffic" at bounding box center [1017, 263] width 109 height 32
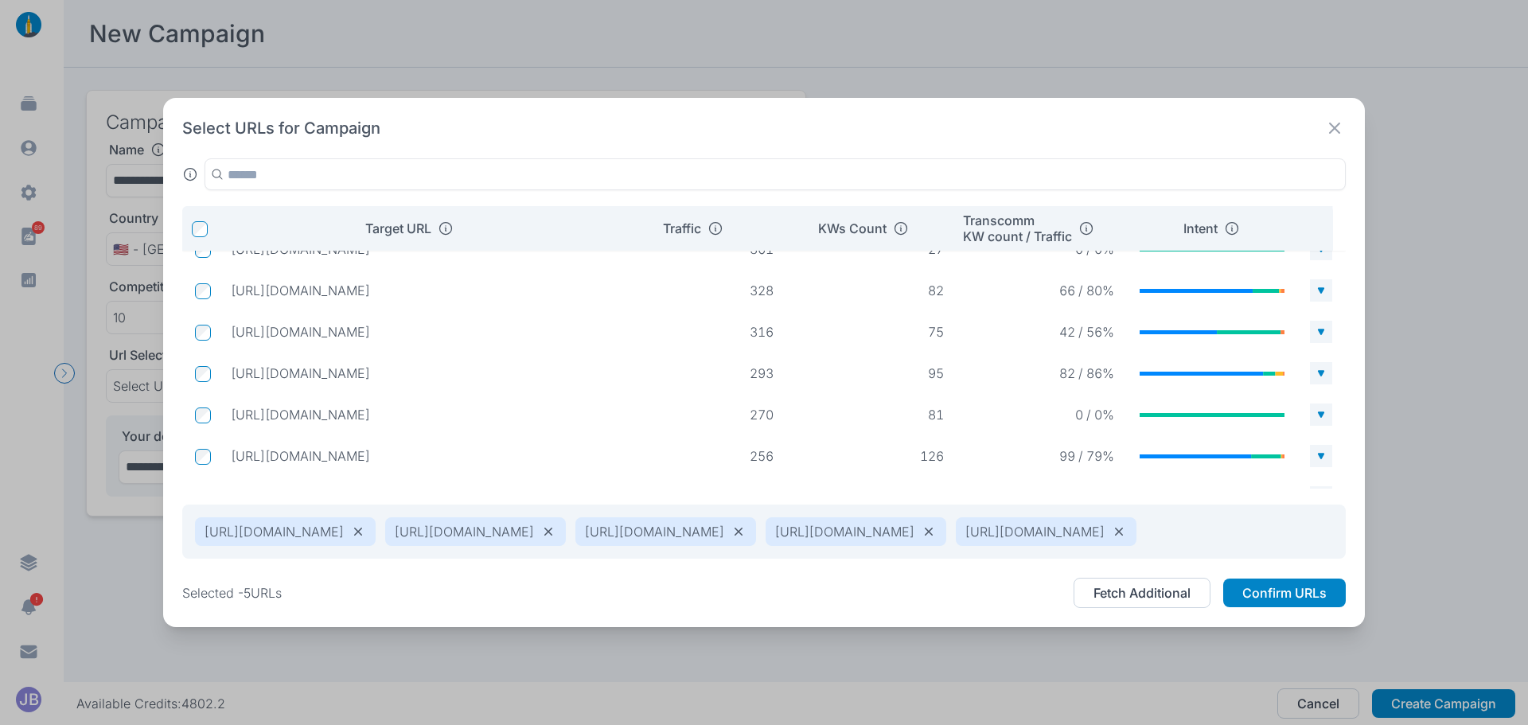
scroll to position [347, 0]
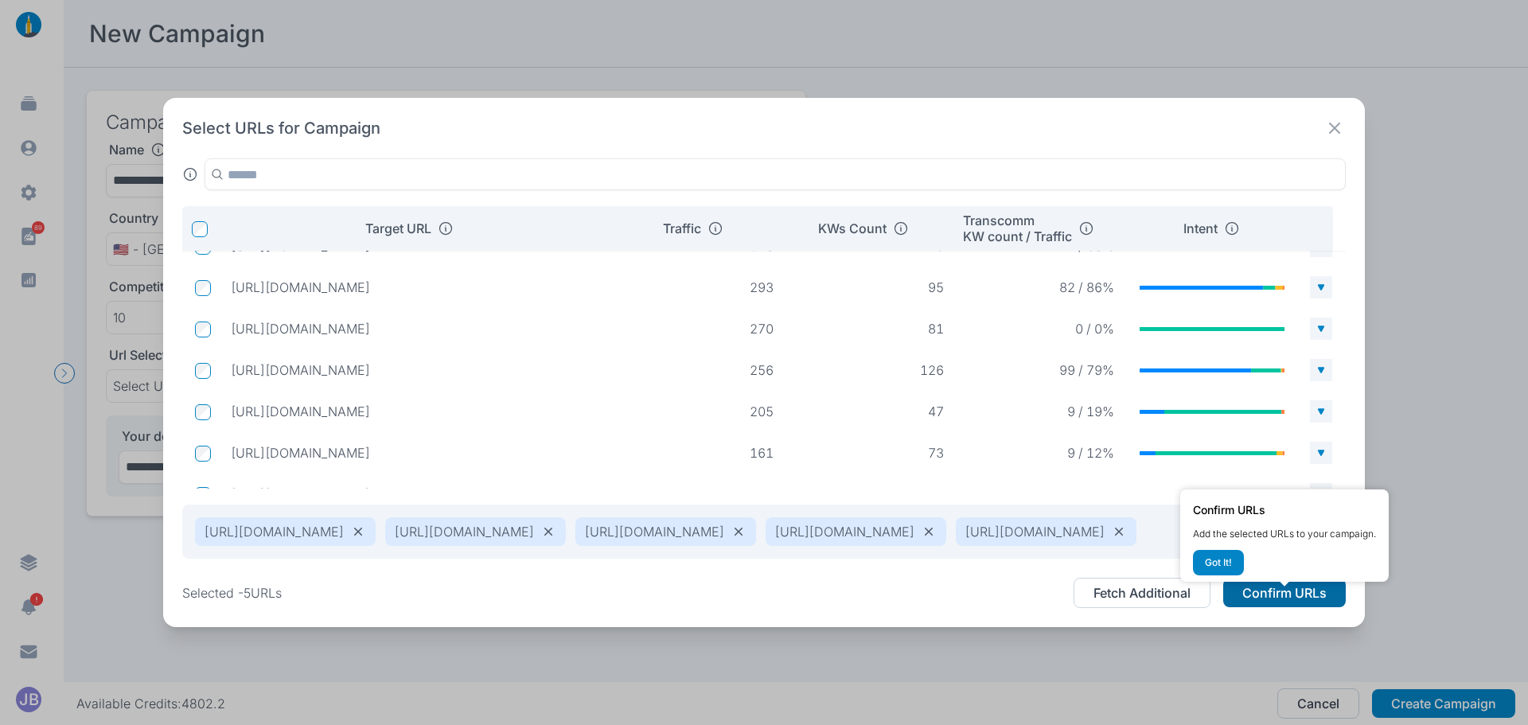
click at [1313, 607] on button "Confirm URLs" at bounding box center [1284, 593] width 123 height 29
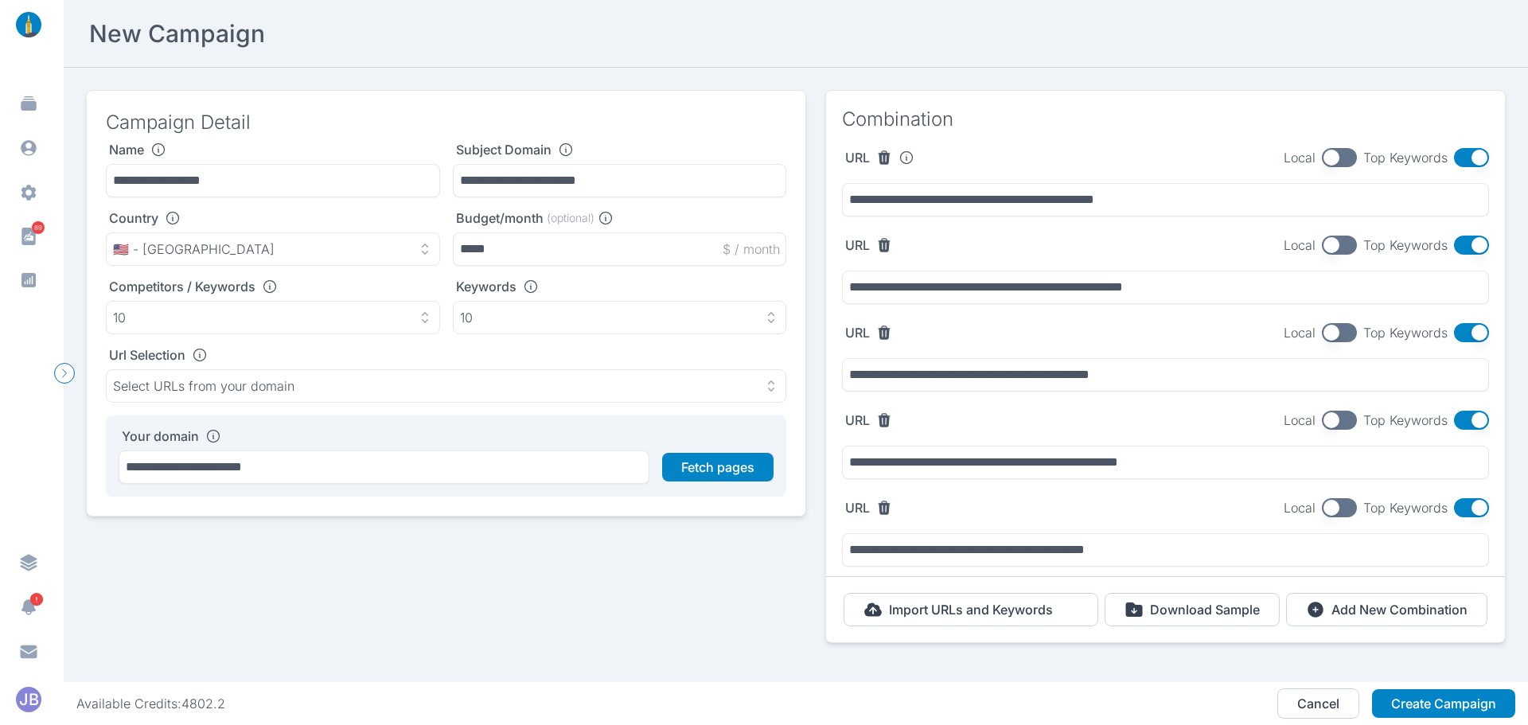
click at [1344, 160] on button "button" at bounding box center [1339, 157] width 35 height 19
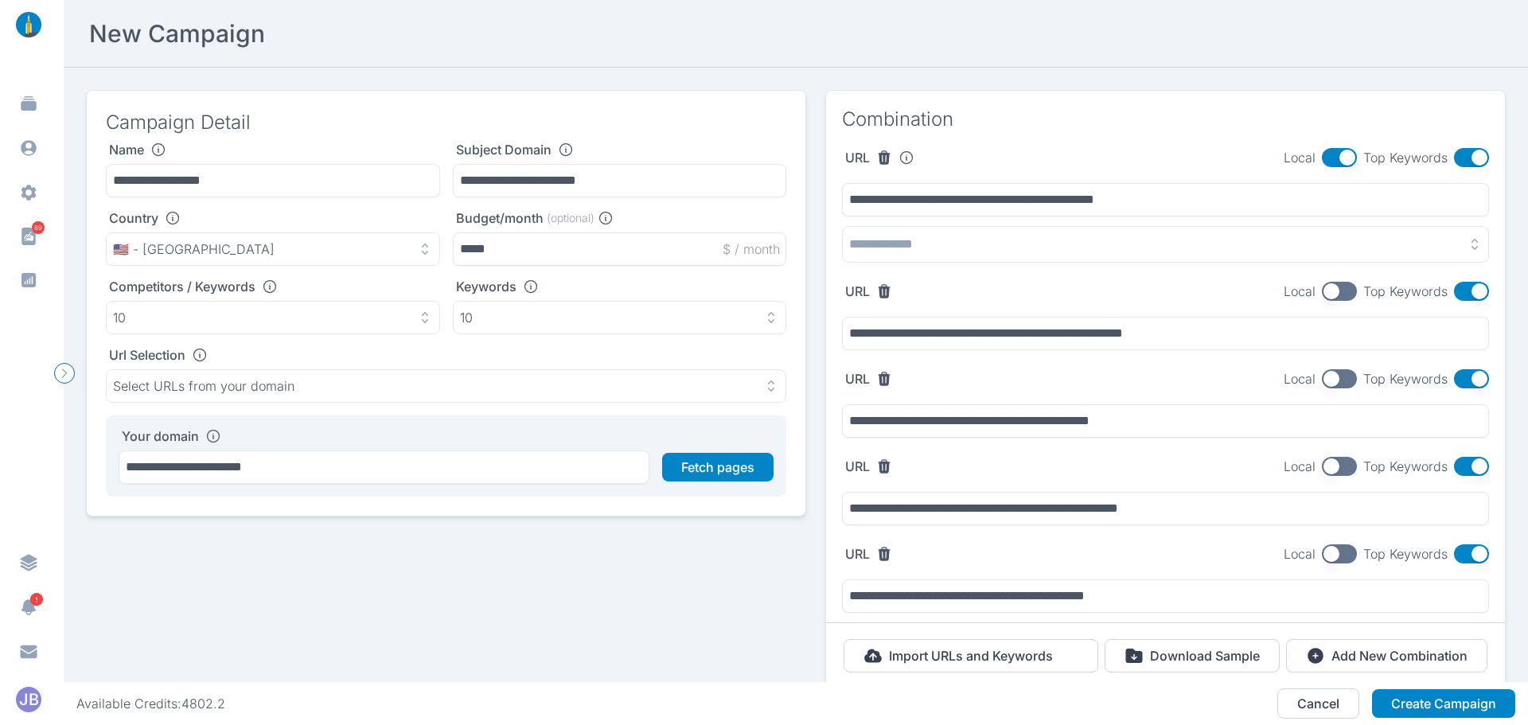
click at [995, 239] on button "button" at bounding box center [1165, 244] width 647 height 37
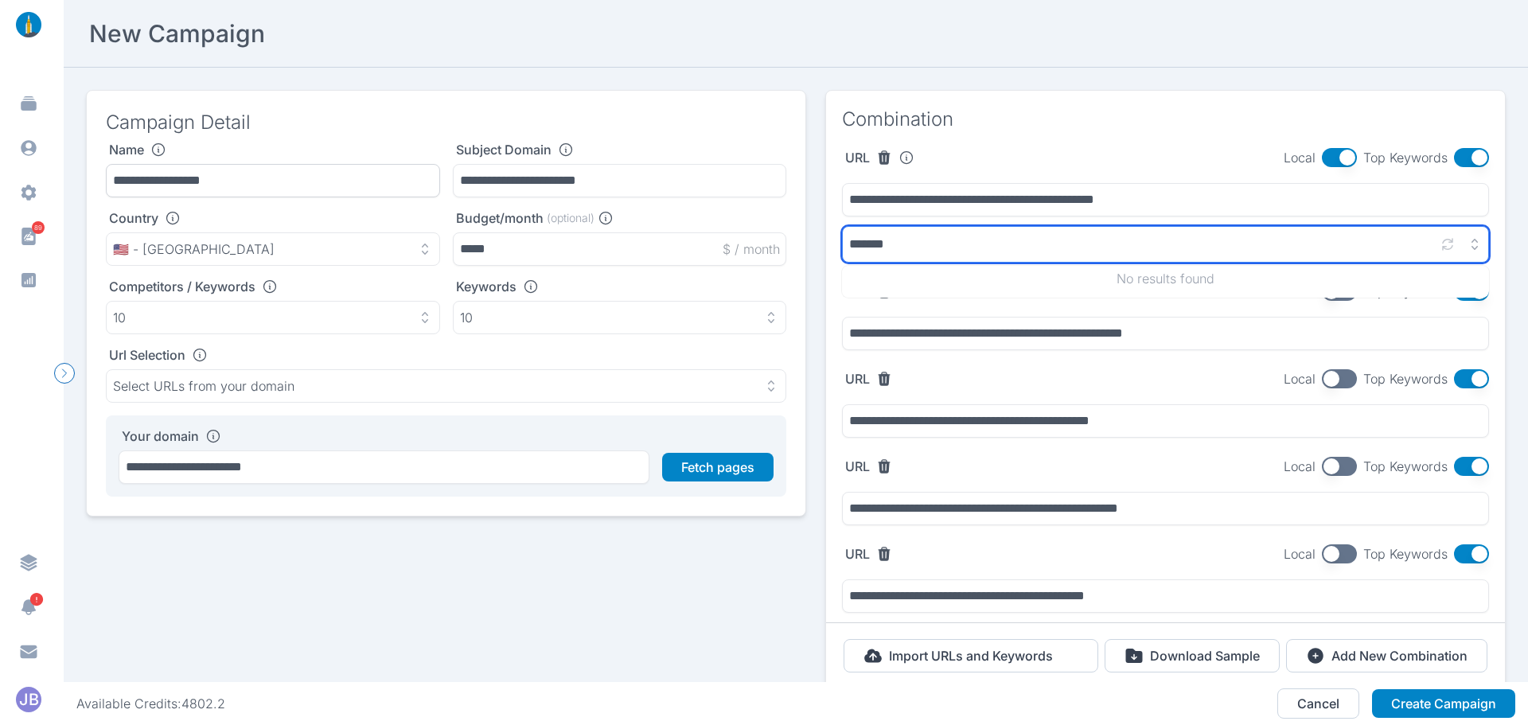
type input "*******"
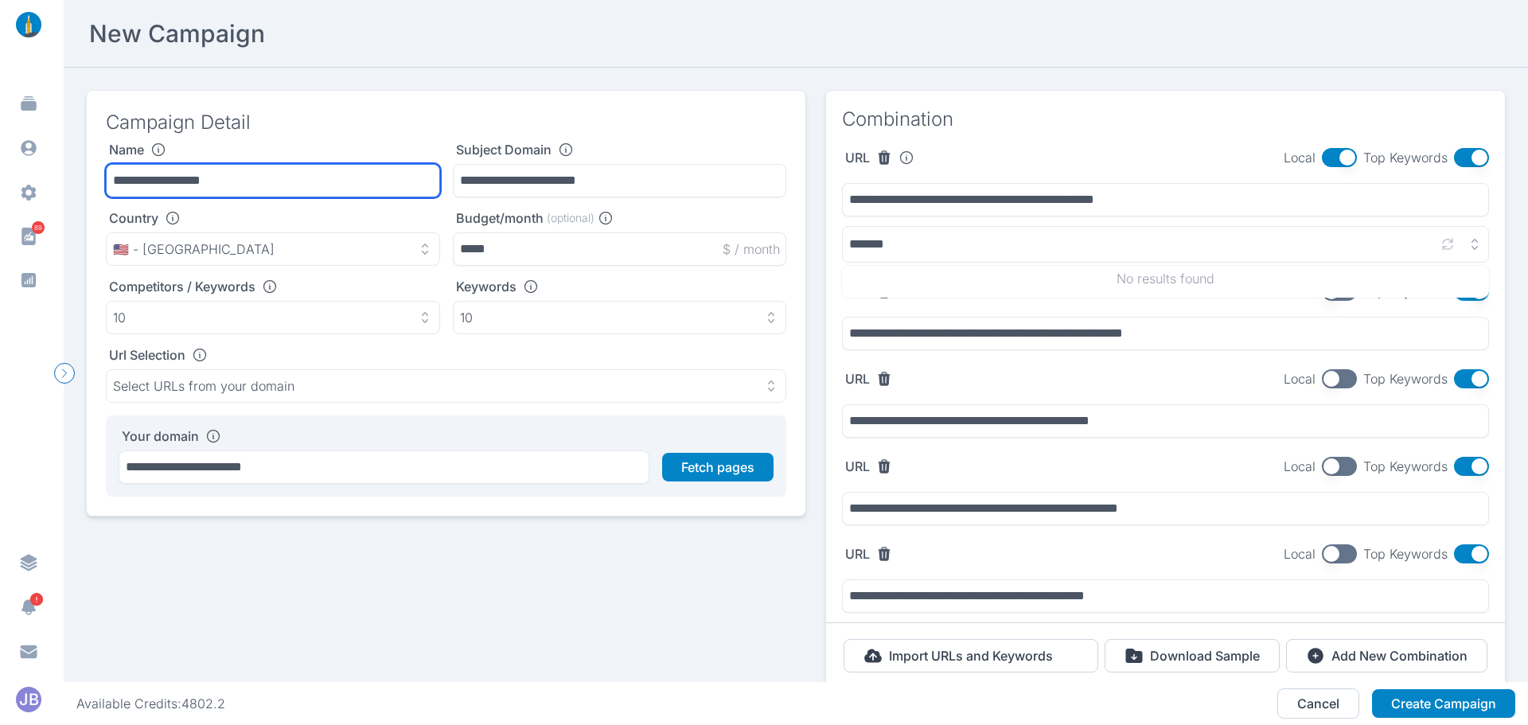
click at [271, 182] on input "**********" at bounding box center [273, 180] width 334 height 33
type input "**********"
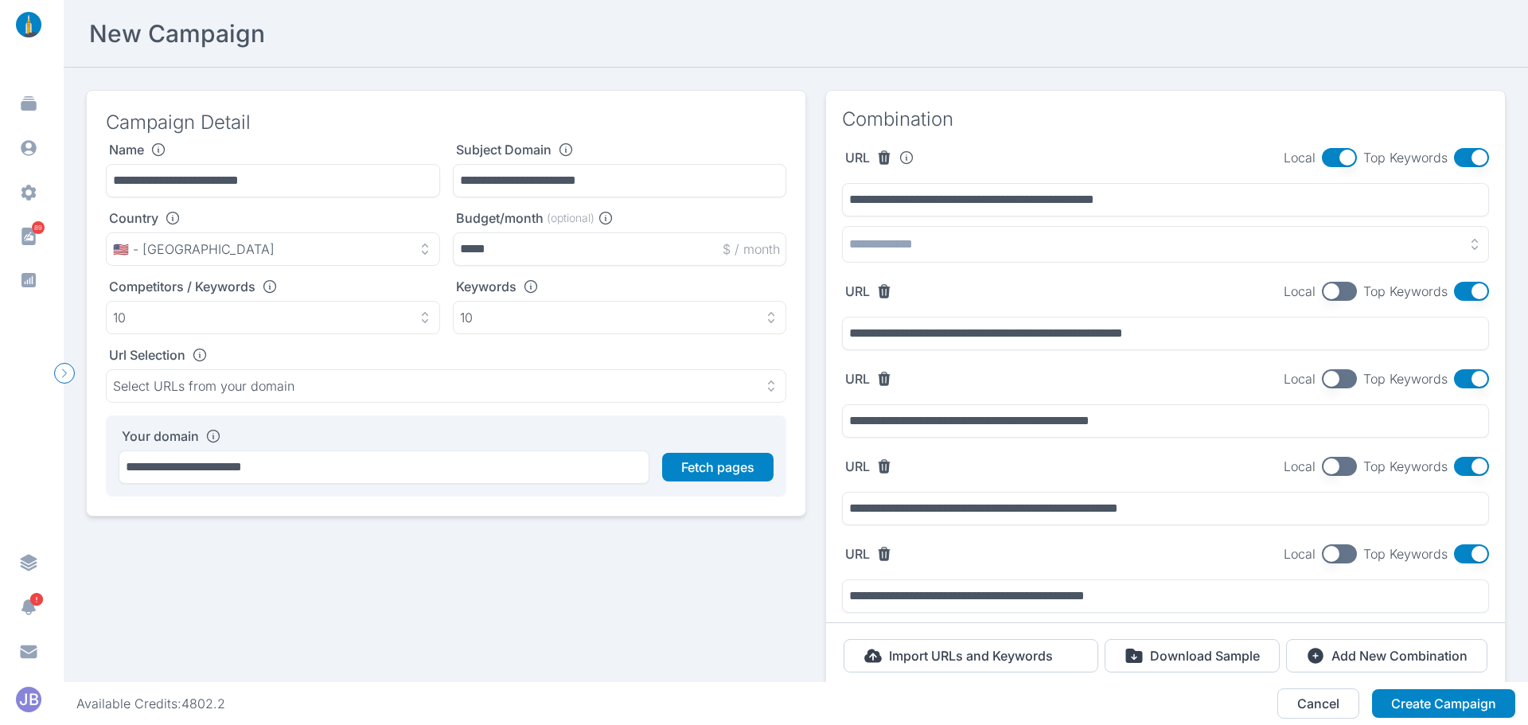
click at [920, 244] on button "button" at bounding box center [1165, 244] width 647 height 37
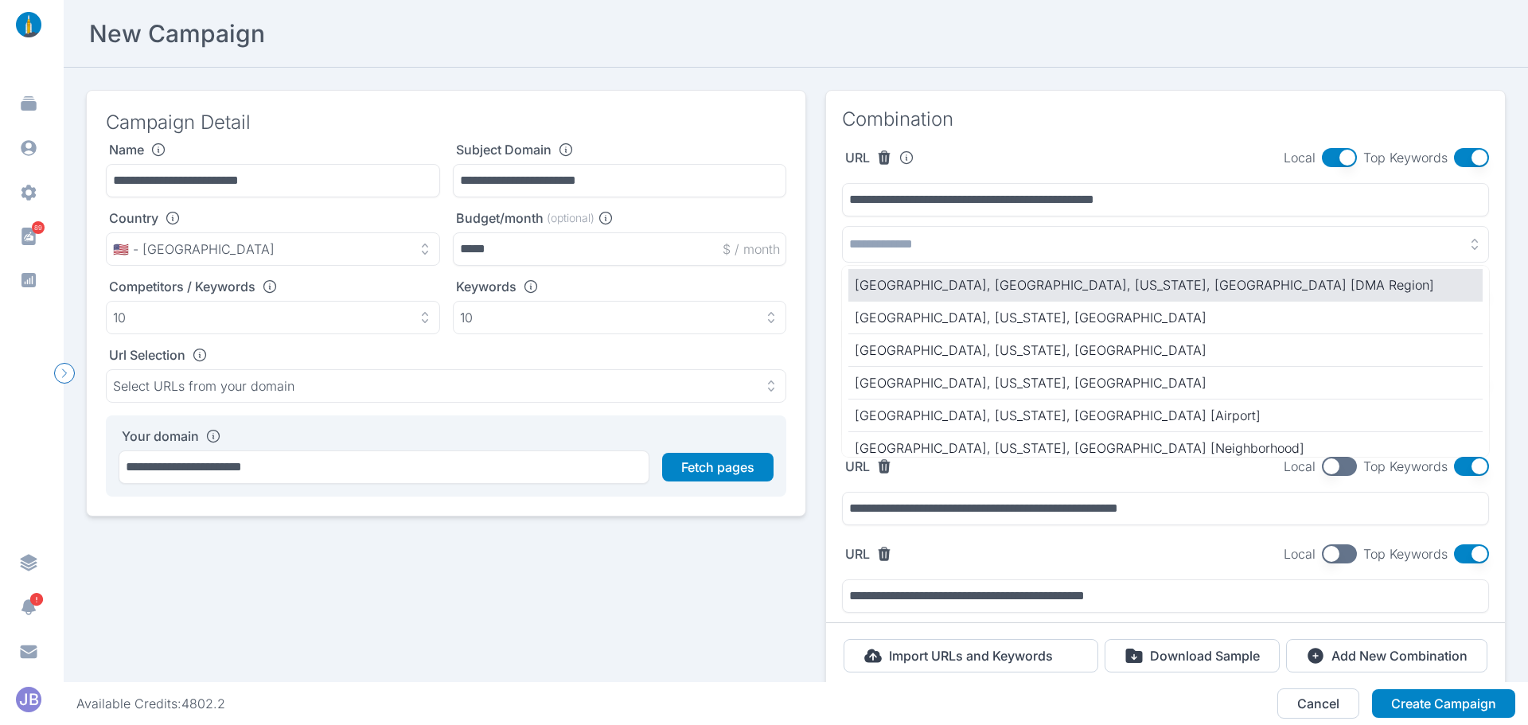
click at [941, 286] on p "[GEOGRAPHIC_DATA], [GEOGRAPHIC_DATA], [US_STATE], [GEOGRAPHIC_DATA] [DMA Region]" at bounding box center [1166, 284] width 622 height 19
type input "**********"
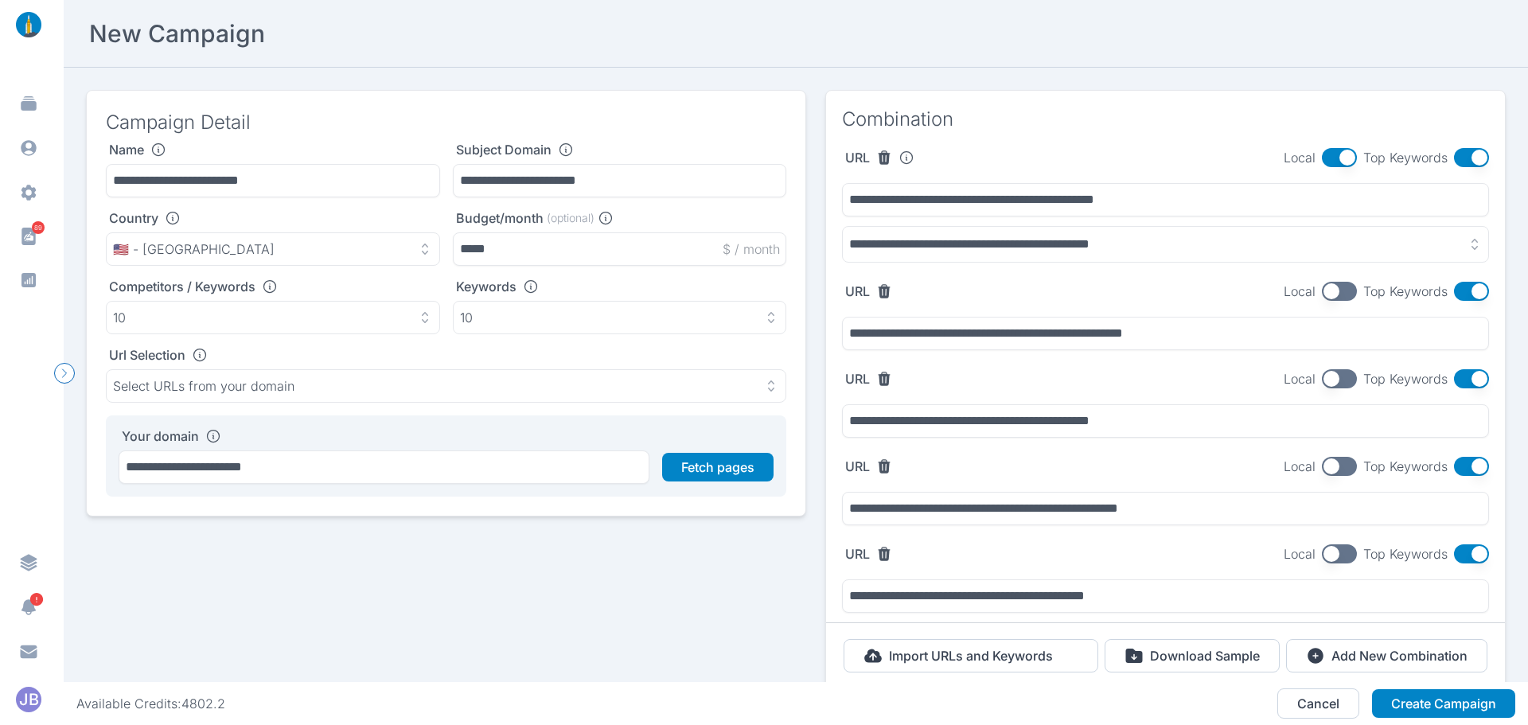
click at [1322, 291] on button "button" at bounding box center [1339, 291] width 35 height 19
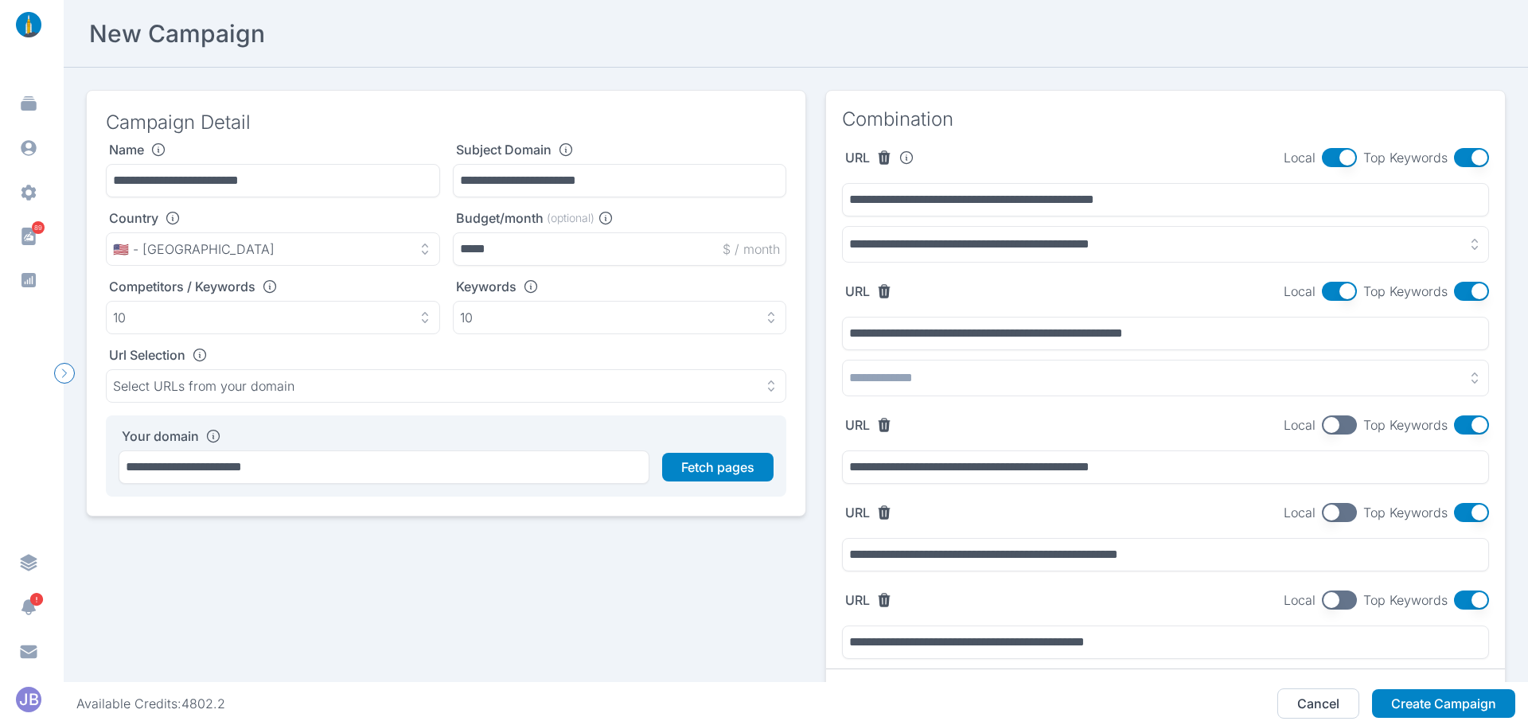
click at [965, 373] on button "button" at bounding box center [1165, 378] width 647 height 37
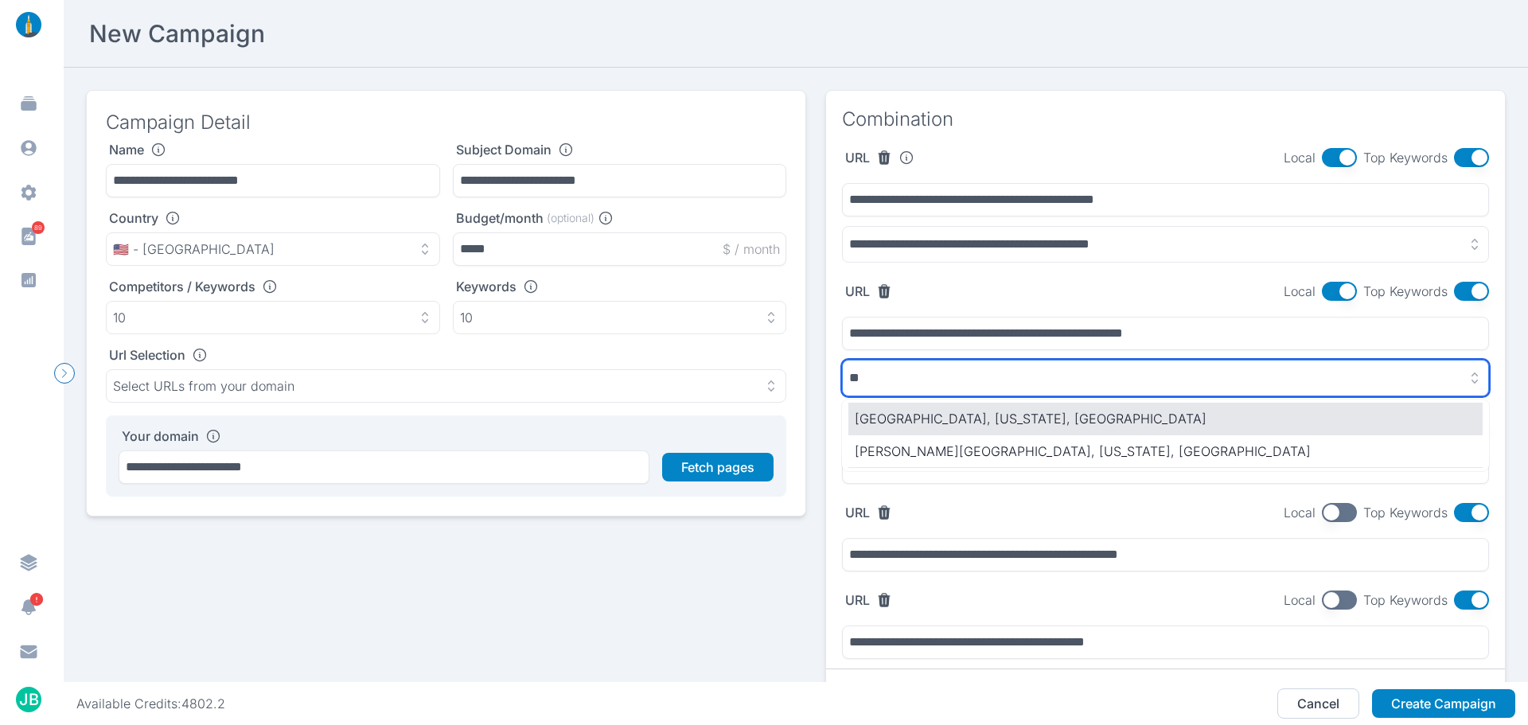
type input "*"
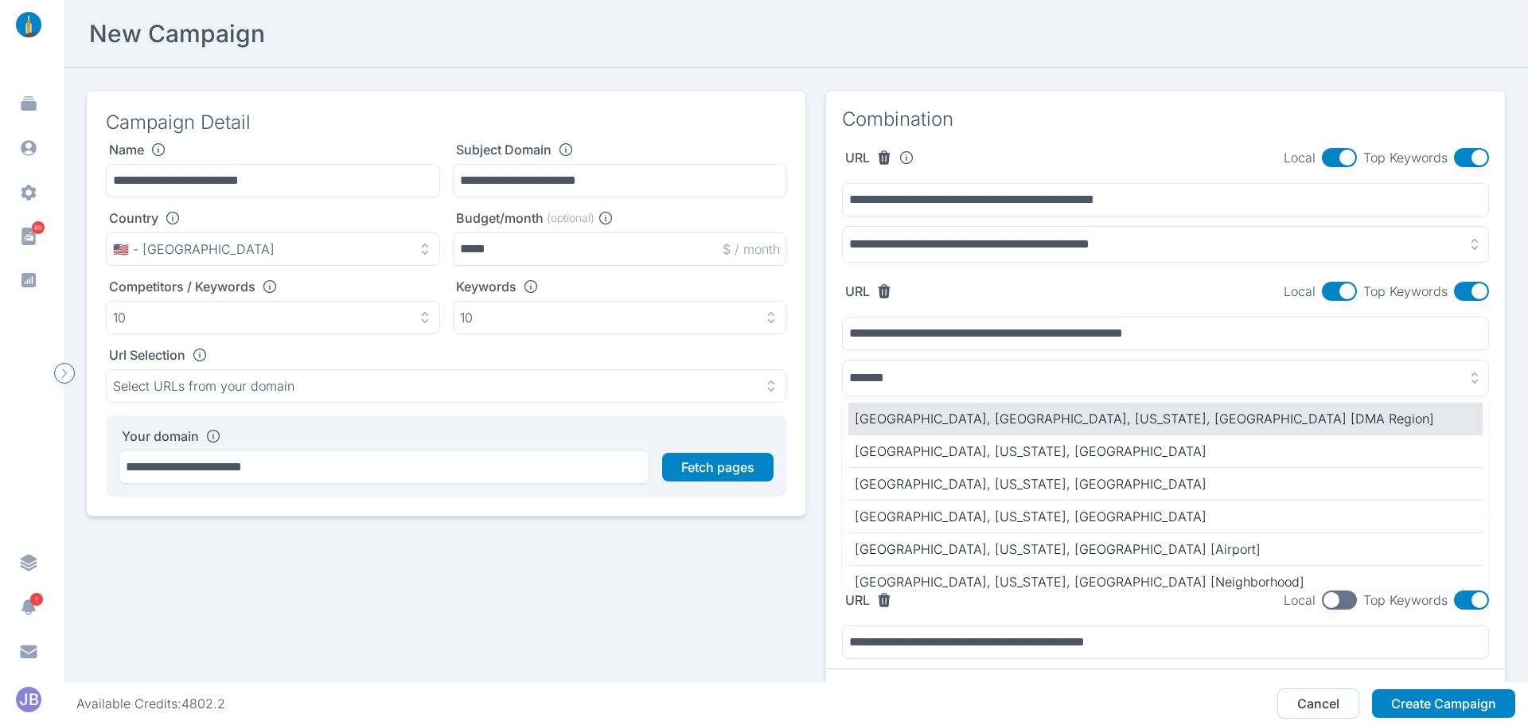
click at [958, 421] on p "[GEOGRAPHIC_DATA], [GEOGRAPHIC_DATA], [US_STATE], [GEOGRAPHIC_DATA] [DMA Region]" at bounding box center [1166, 418] width 622 height 19
type input "**********"
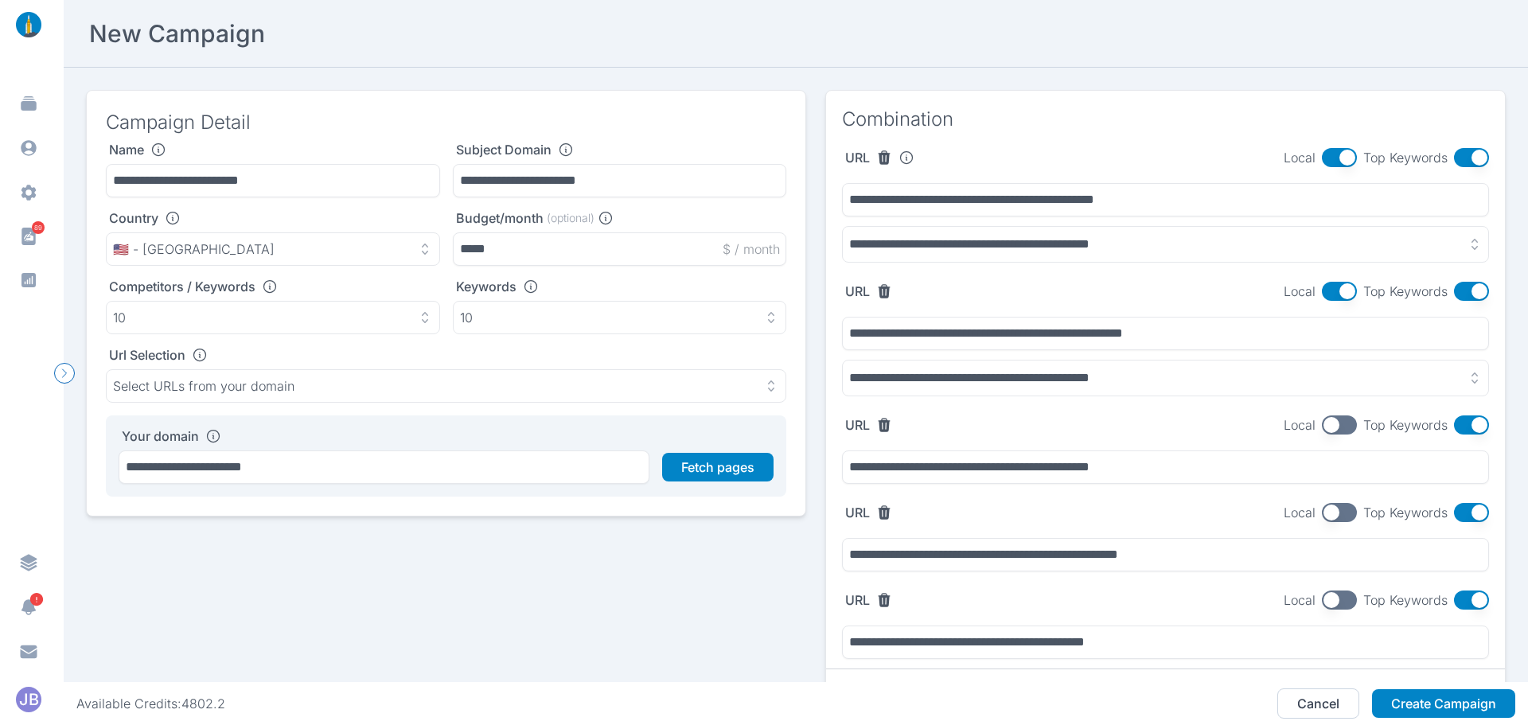
scroll to position [80, 0]
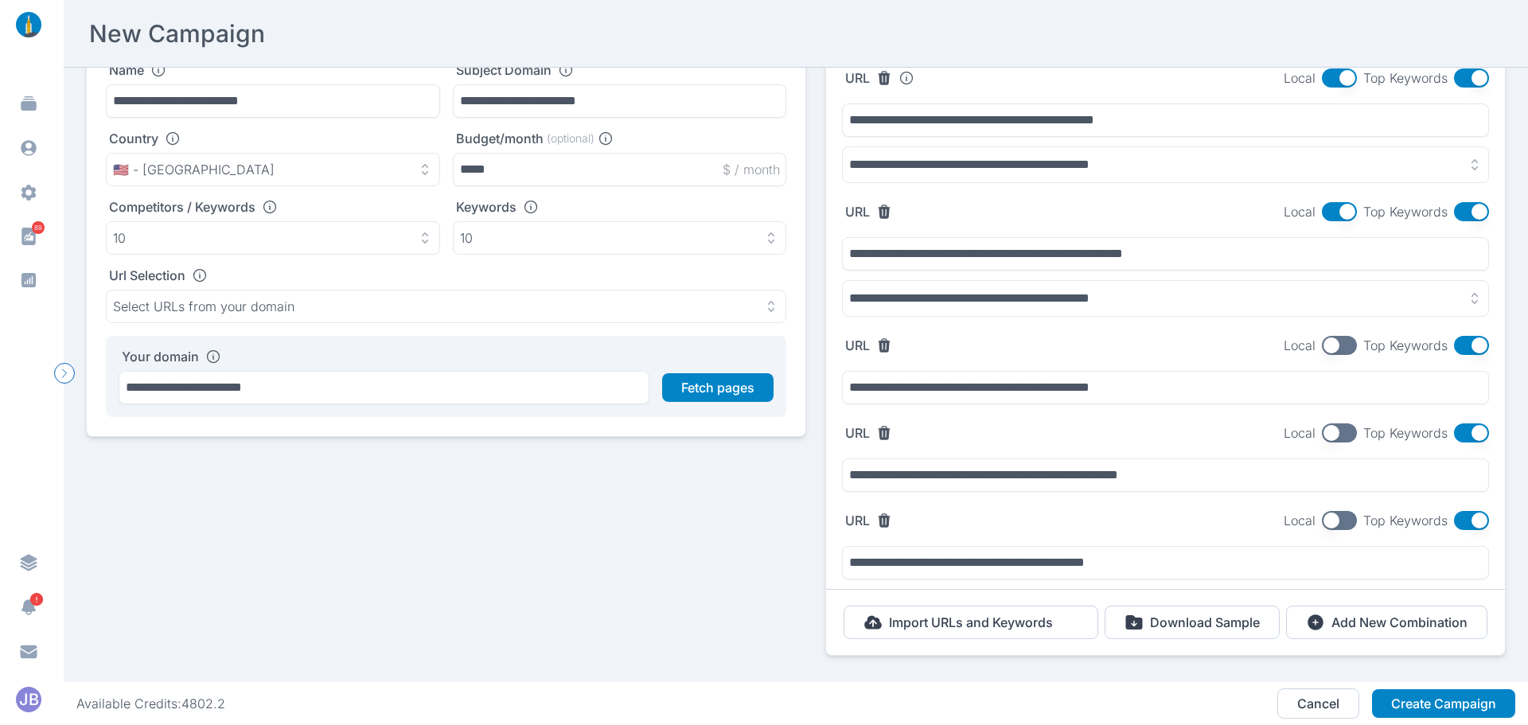
click at [1322, 344] on button "button" at bounding box center [1339, 345] width 35 height 19
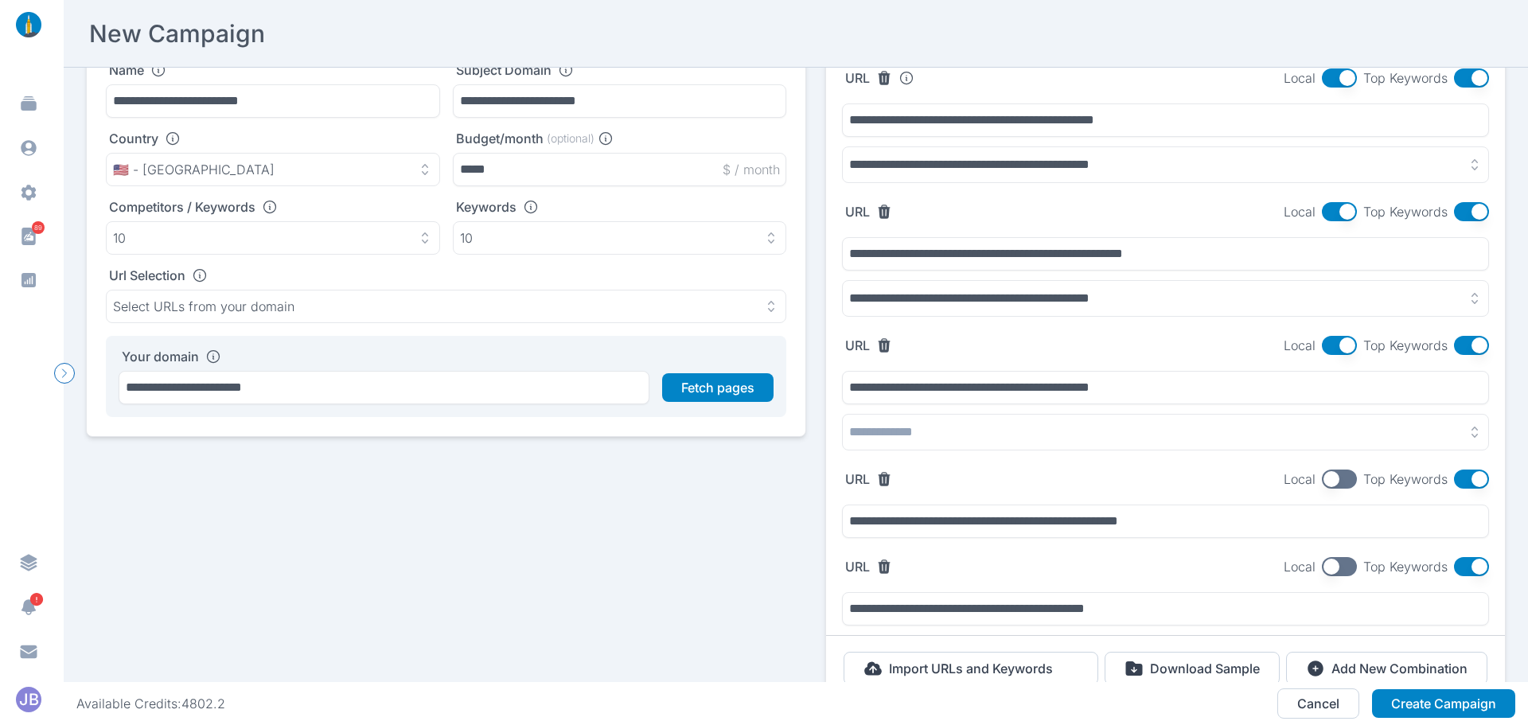
click at [983, 421] on button "button" at bounding box center [1165, 432] width 647 height 37
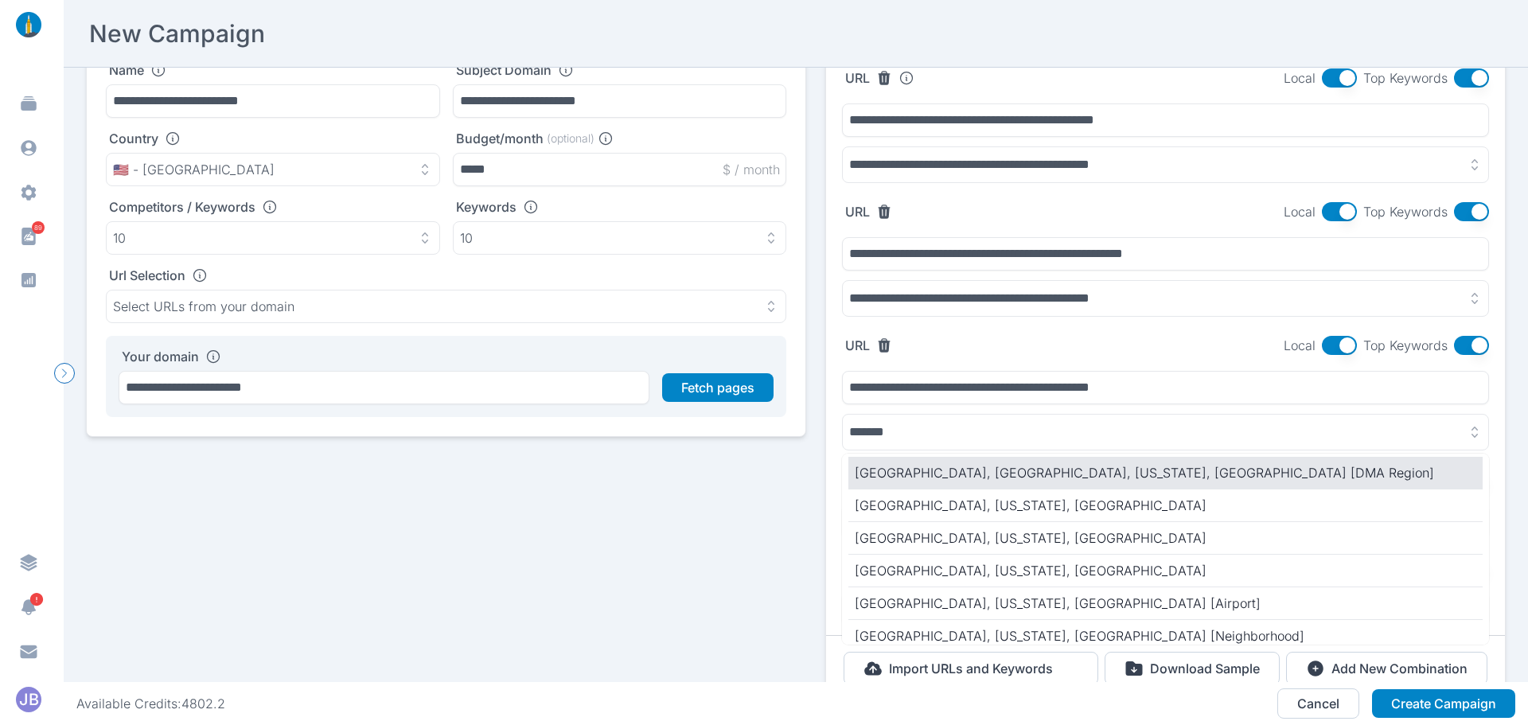
click at [969, 471] on p "[GEOGRAPHIC_DATA], [GEOGRAPHIC_DATA], [US_STATE], [GEOGRAPHIC_DATA] [DMA Region]" at bounding box center [1166, 472] width 622 height 19
type input "**********"
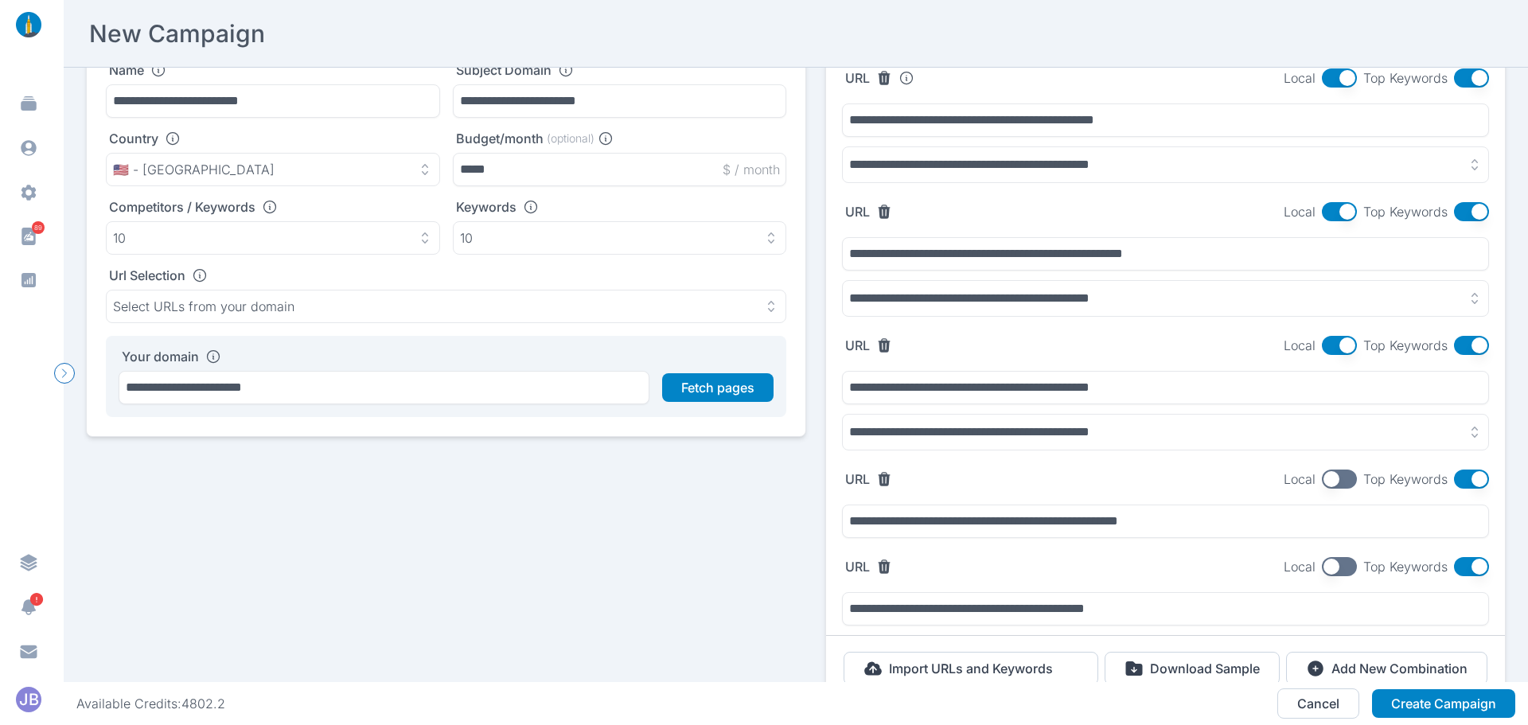
scroll to position [166, 0]
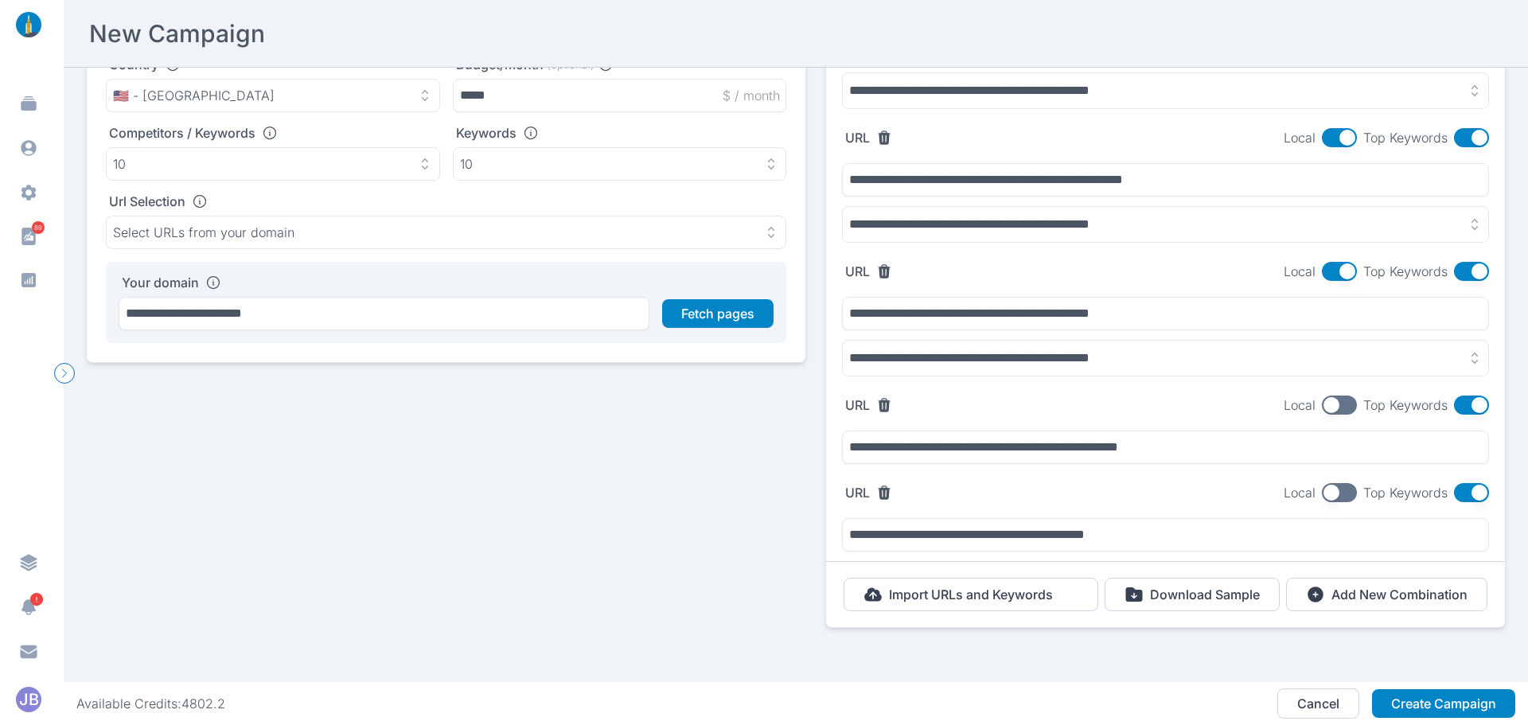
click at [1328, 396] on button "button" at bounding box center [1339, 405] width 35 height 19
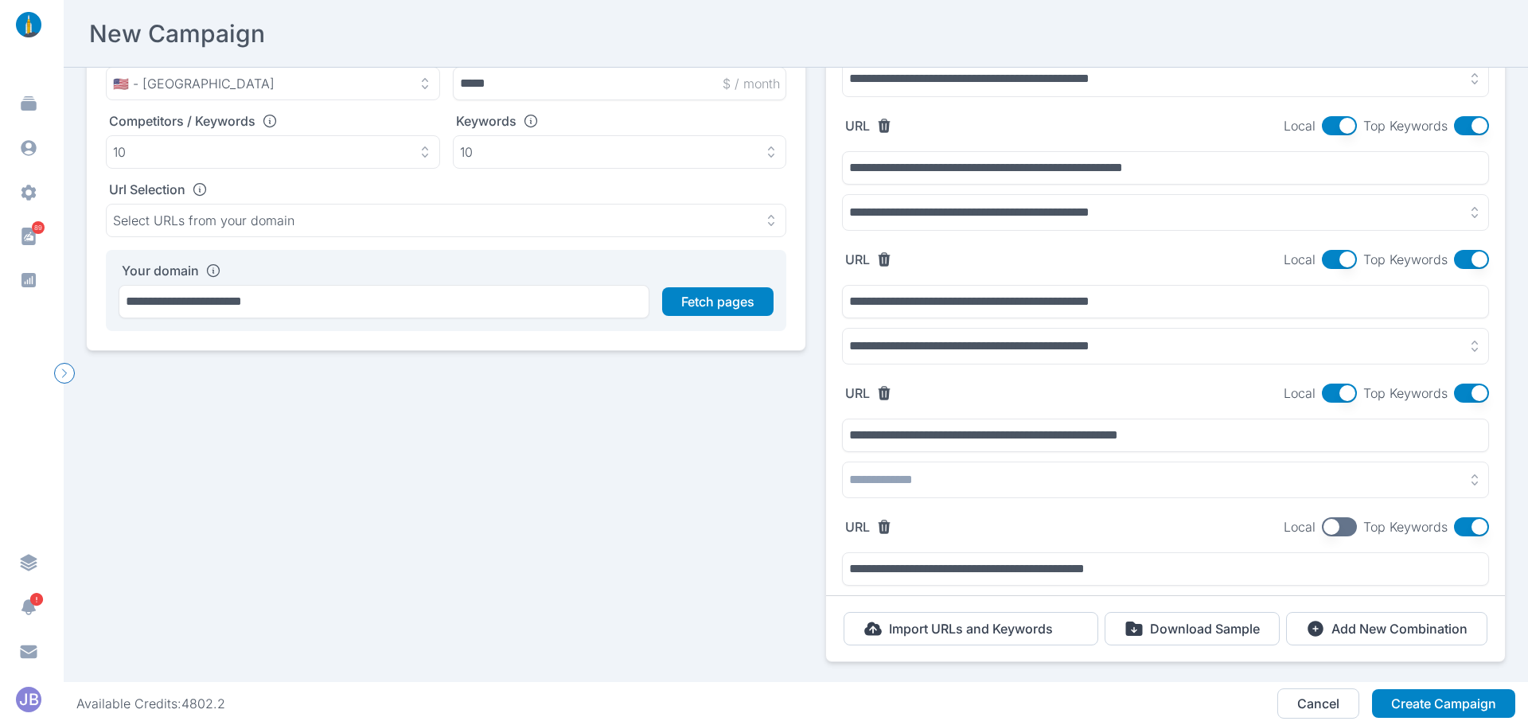
click at [973, 476] on button "button" at bounding box center [1165, 480] width 647 height 37
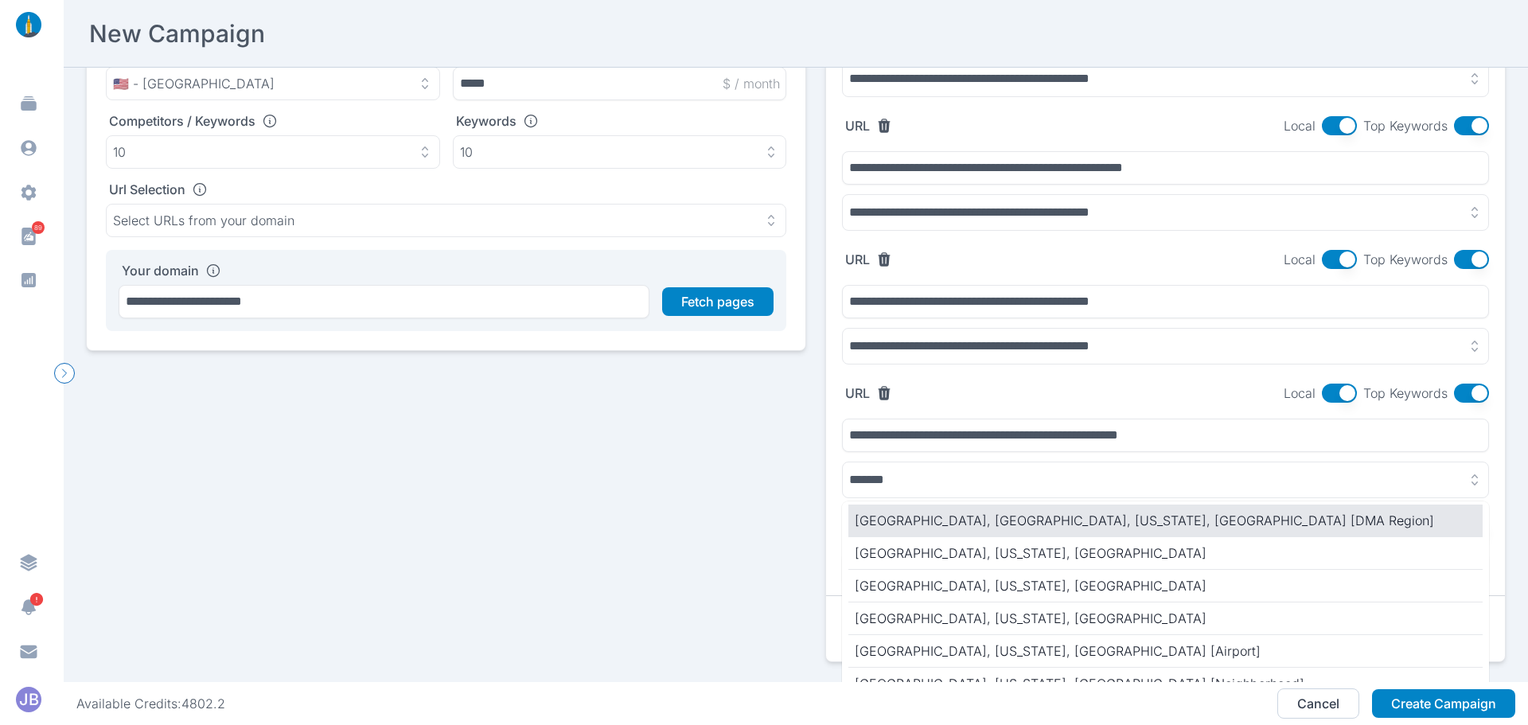
click at [988, 520] on p "[GEOGRAPHIC_DATA], [GEOGRAPHIC_DATA], [US_STATE], [GEOGRAPHIC_DATA] [DMA Region]" at bounding box center [1166, 520] width 622 height 19
type input "**********"
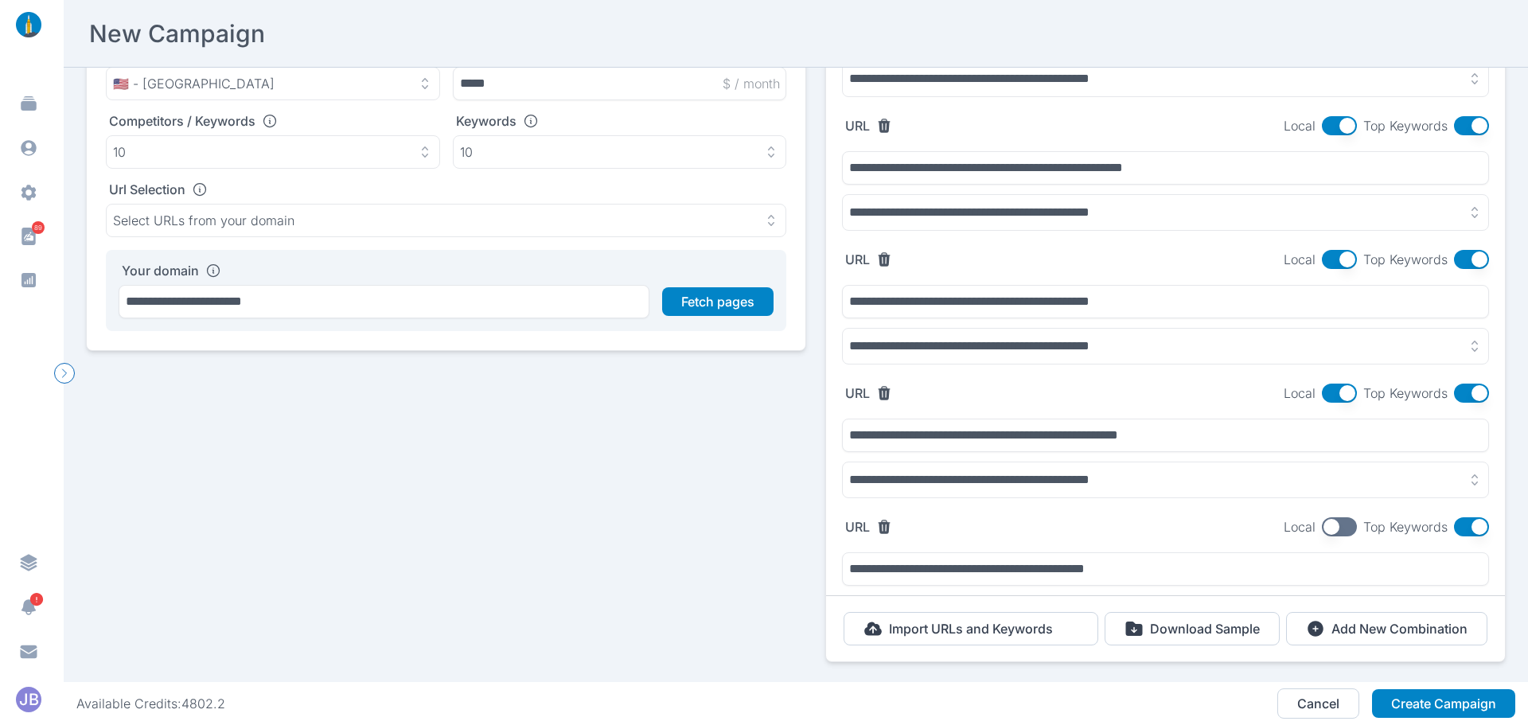
scroll to position [212, 0]
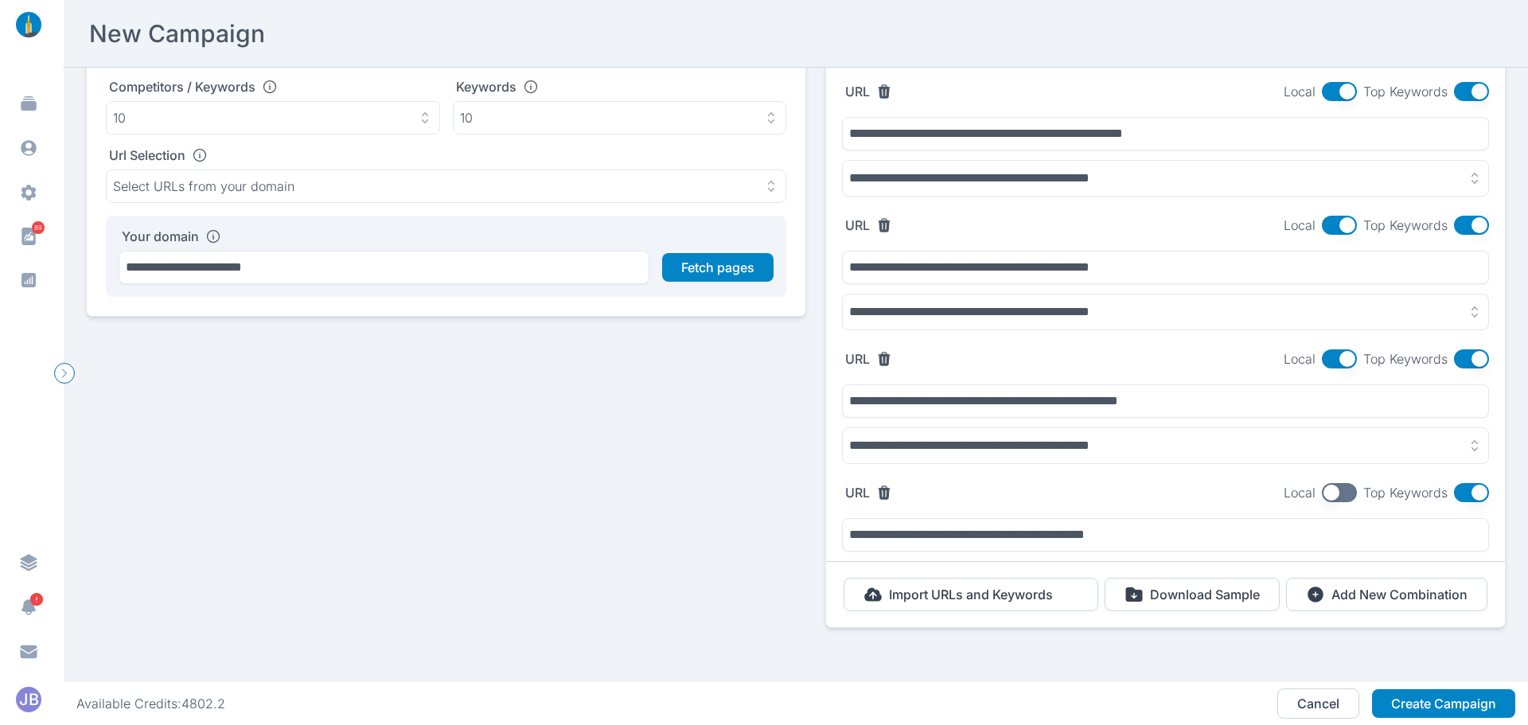
click at [1322, 483] on button "button" at bounding box center [1339, 492] width 35 height 19
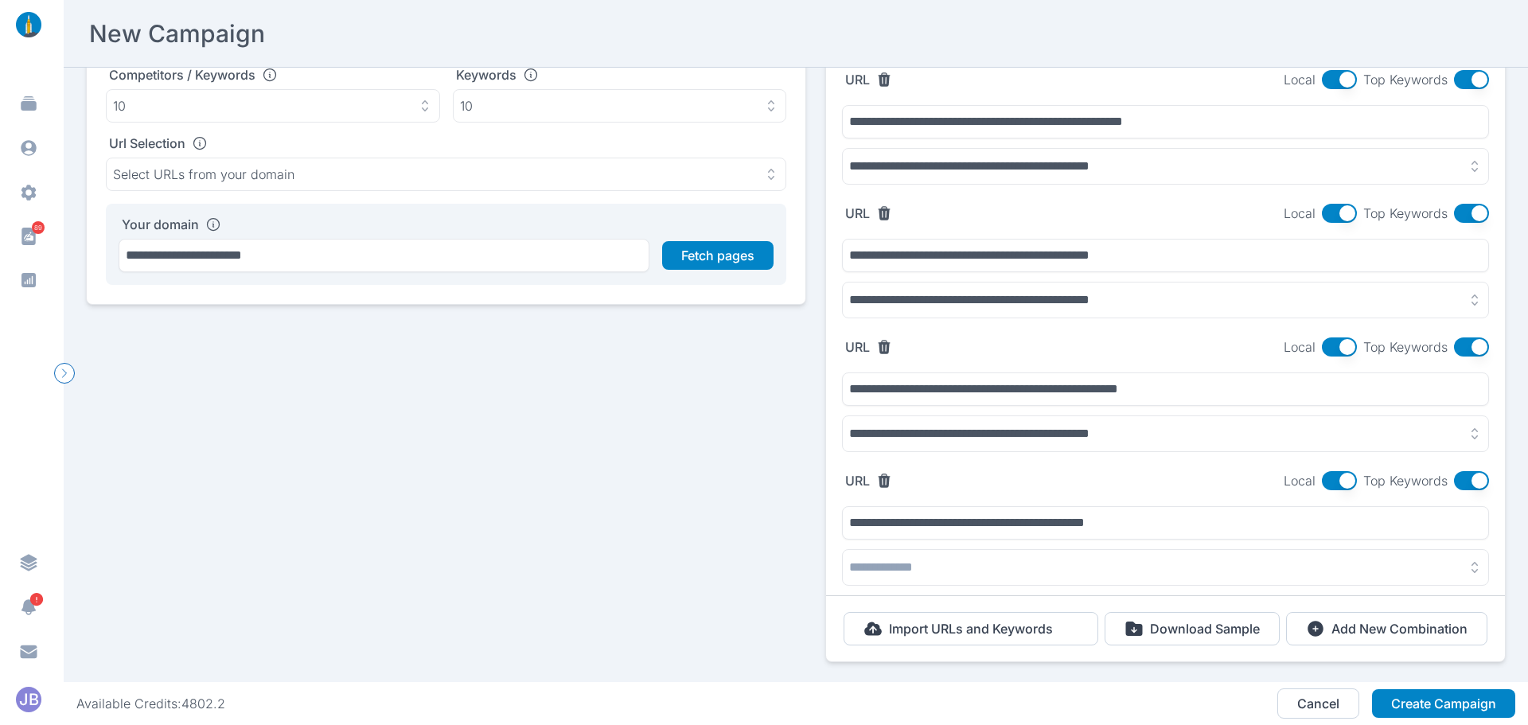
click at [996, 563] on button "button" at bounding box center [1165, 567] width 647 height 37
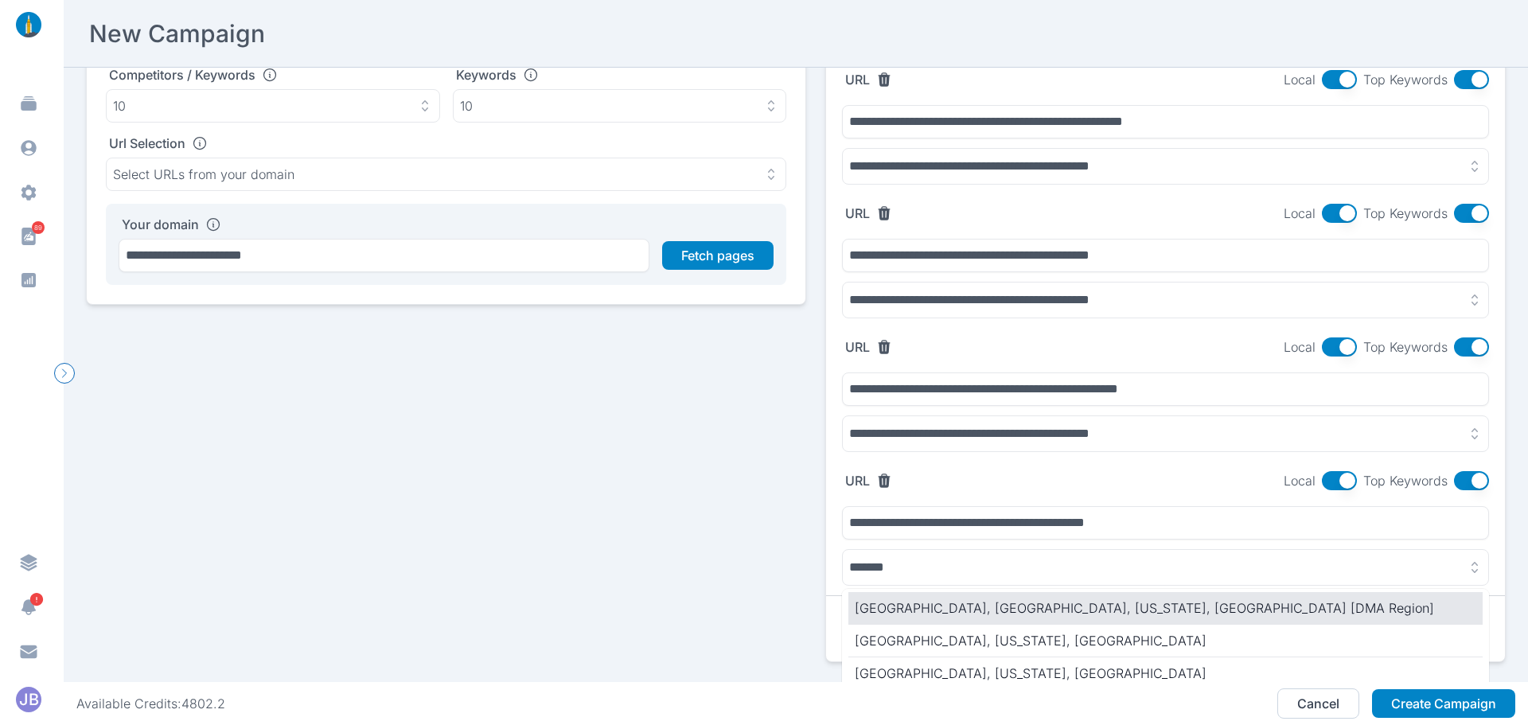
click at [974, 603] on p "[GEOGRAPHIC_DATA], [GEOGRAPHIC_DATA], [US_STATE], [GEOGRAPHIC_DATA] [DMA Region]" at bounding box center [1166, 607] width 622 height 19
type input "**********"
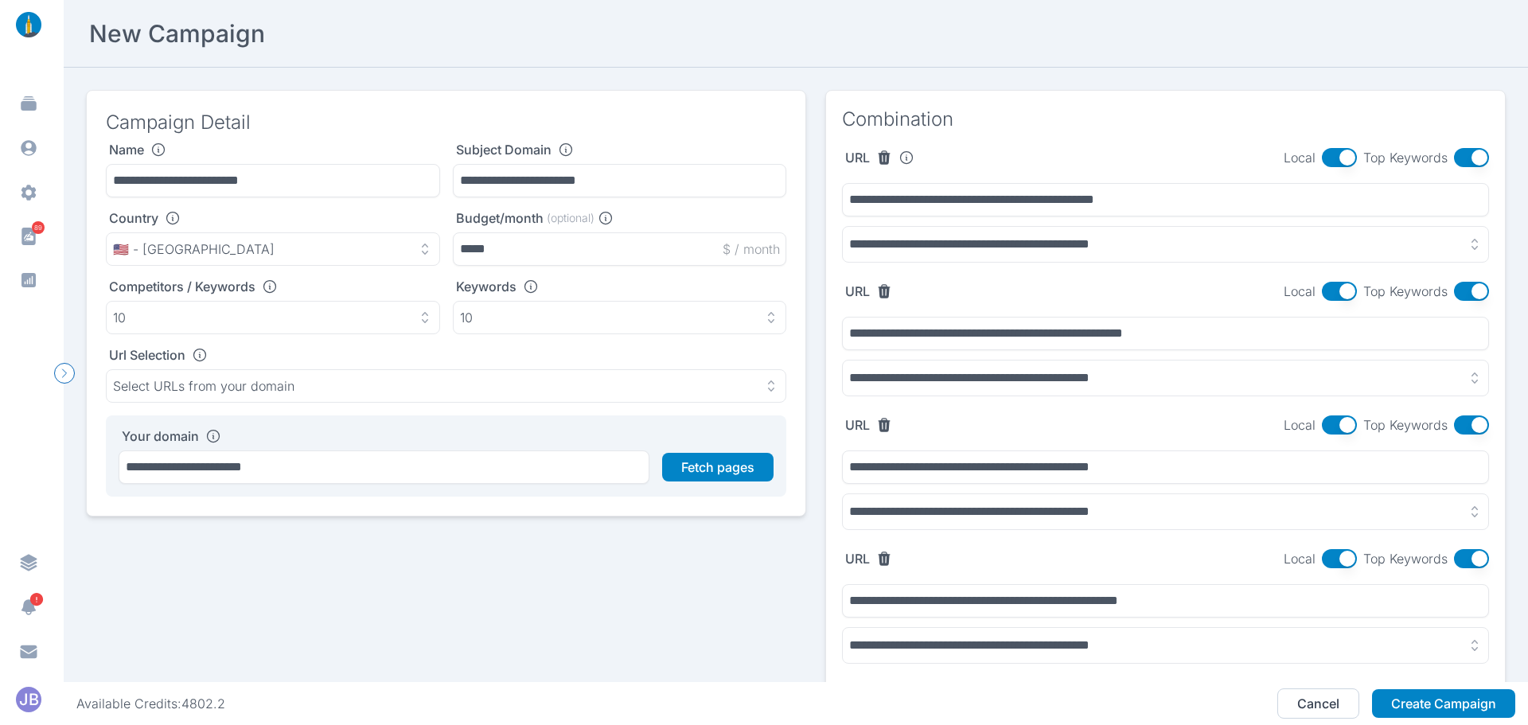
scroll to position [80, 0]
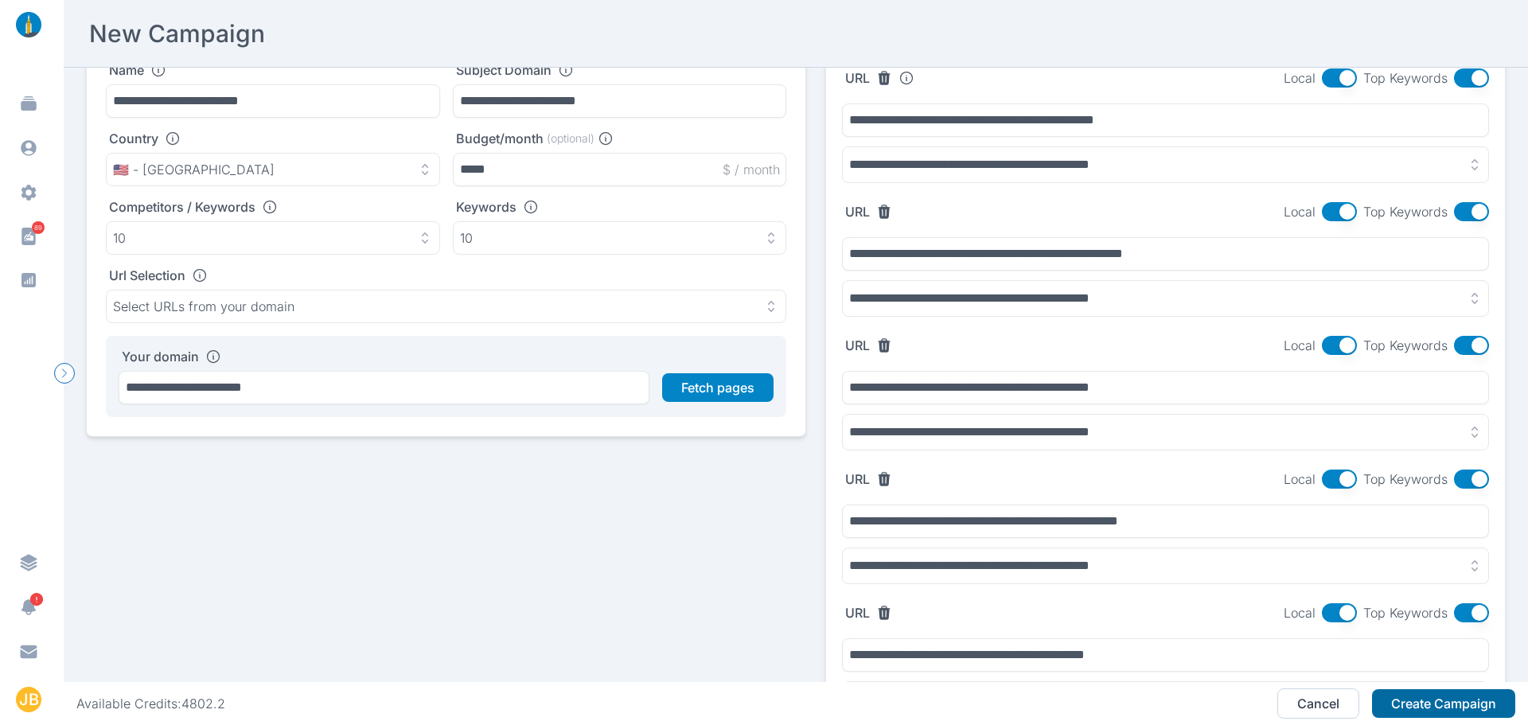
click at [1435, 707] on button "Create Campaign" at bounding box center [1443, 703] width 143 height 29
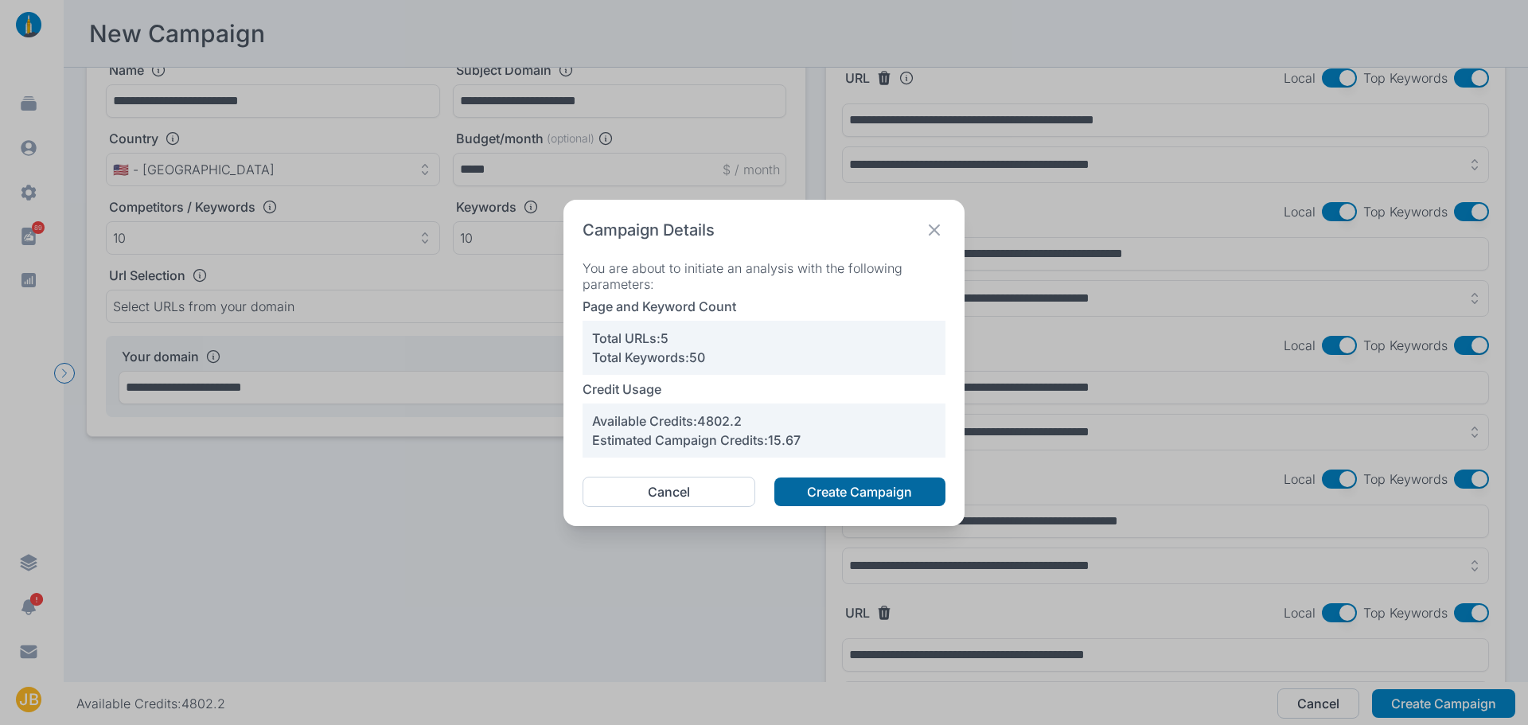
click at [835, 490] on button "Create Campaign" at bounding box center [859, 491] width 171 height 29
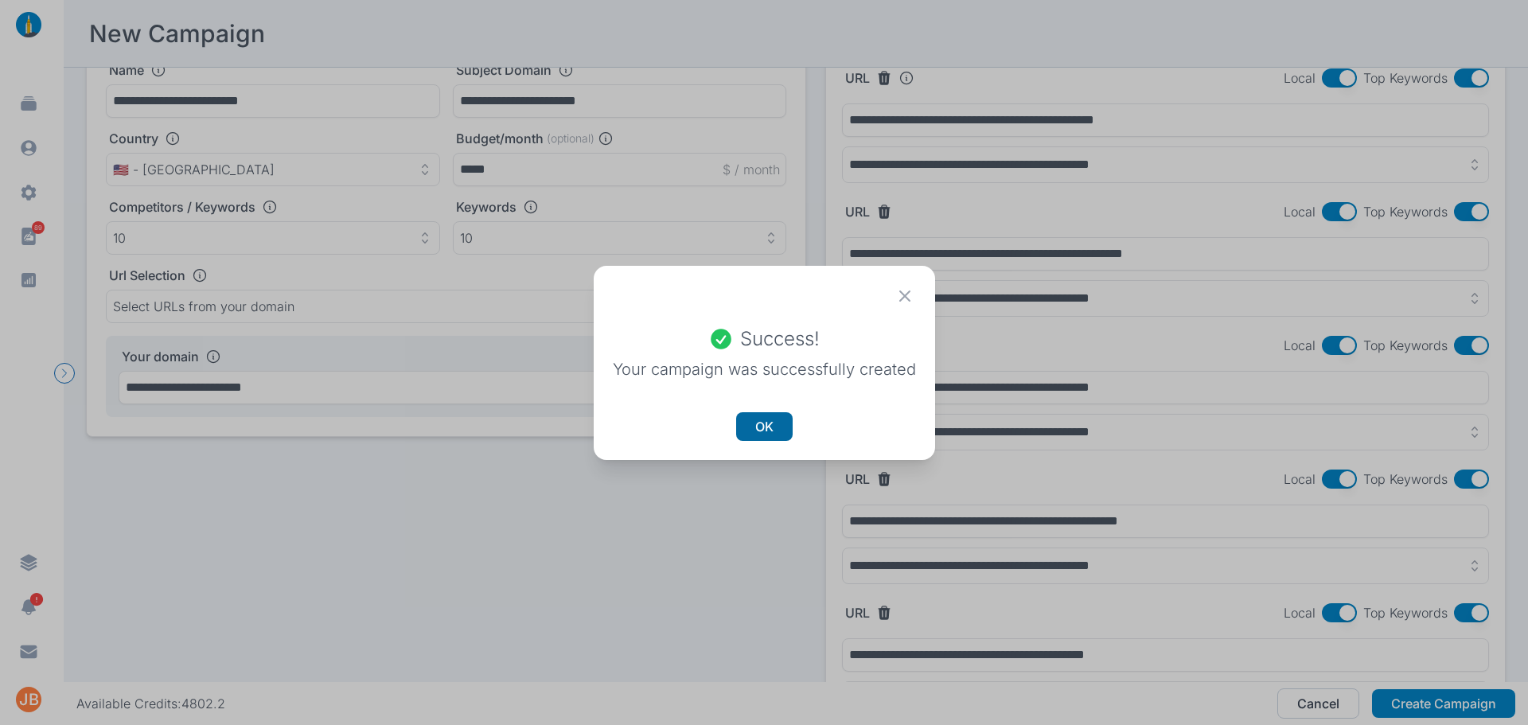
click at [759, 438] on button "OK" at bounding box center [764, 426] width 57 height 29
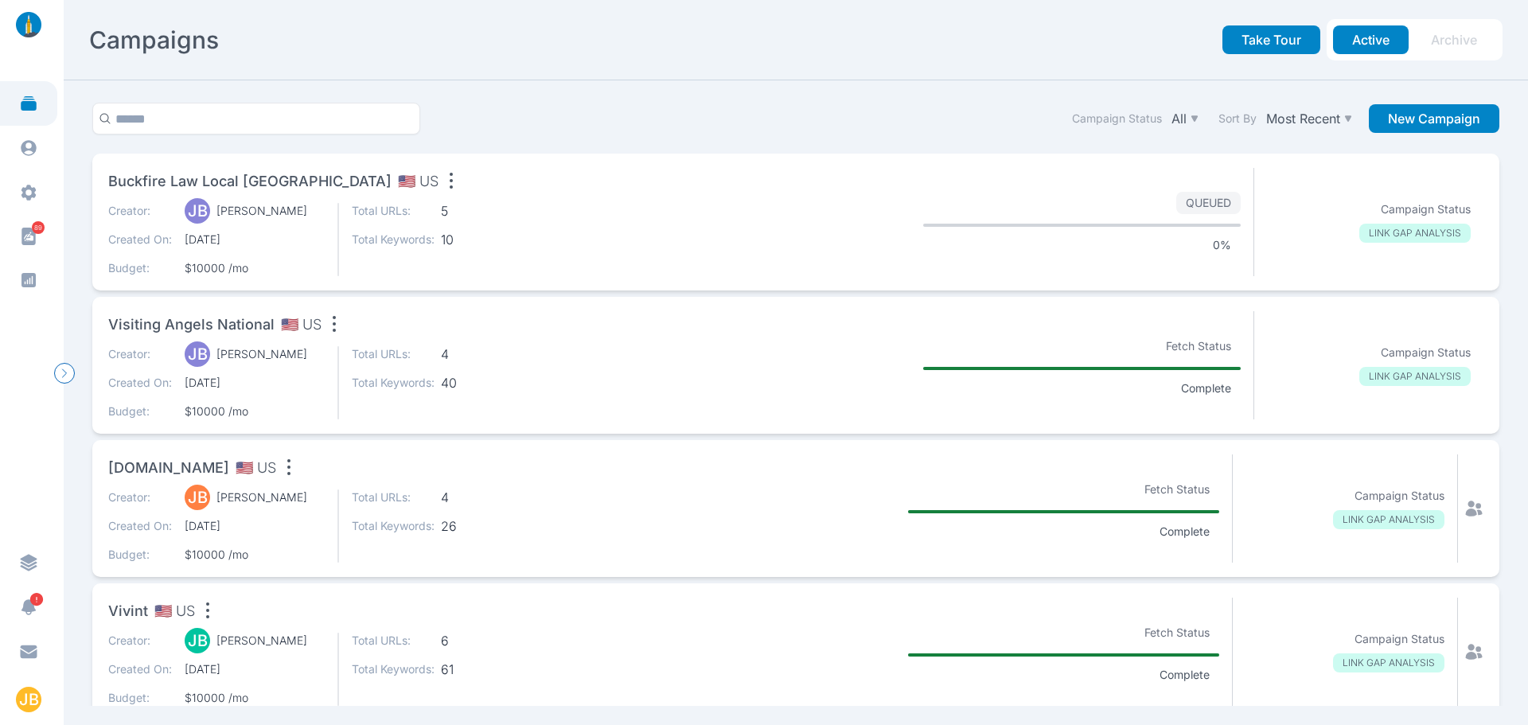
click at [571, 385] on div "Creator: [PERSON_NAME] [PERSON_NAME] Created On: [DATE] Budget: $10000 /mo Tota…" at bounding box center [394, 382] width 573 height 73
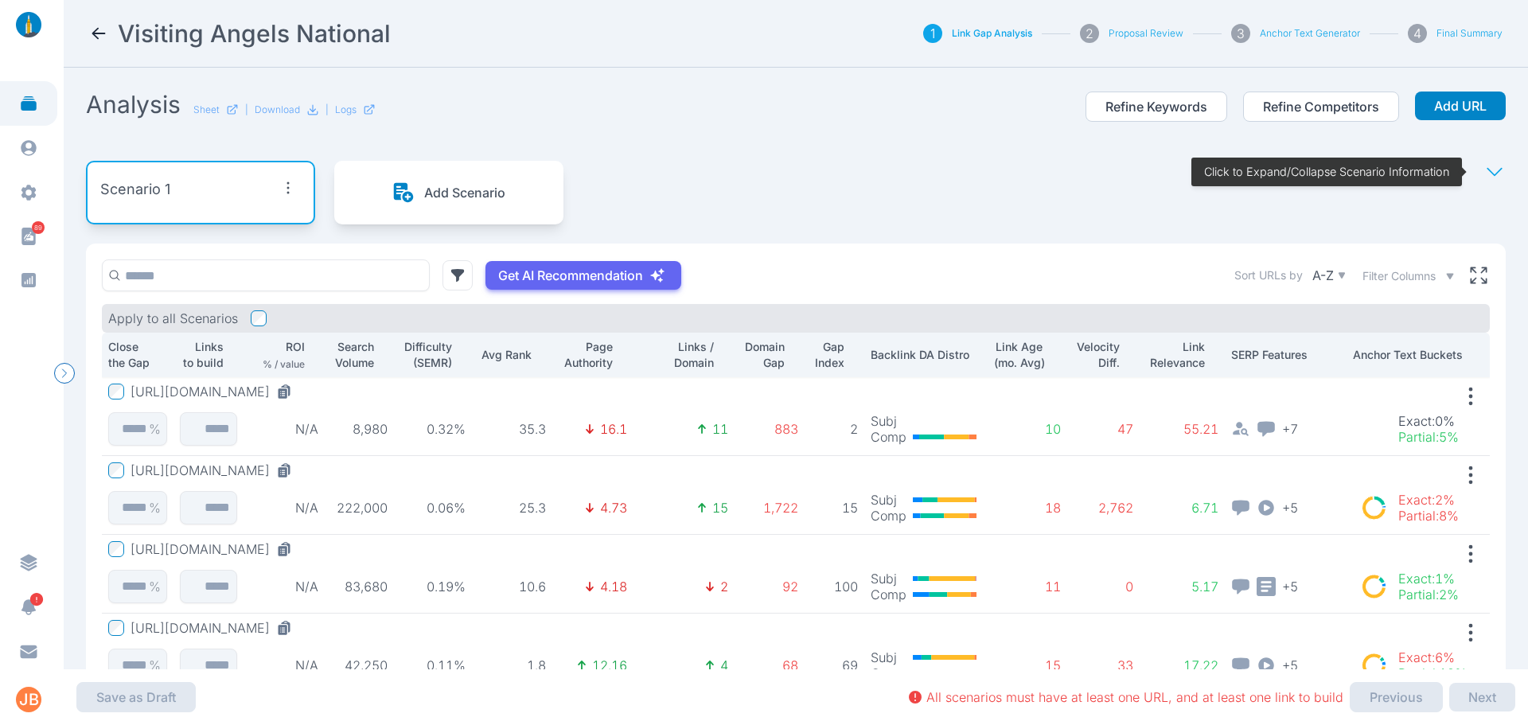
click at [94, 38] on icon at bounding box center [98, 33] width 19 height 19
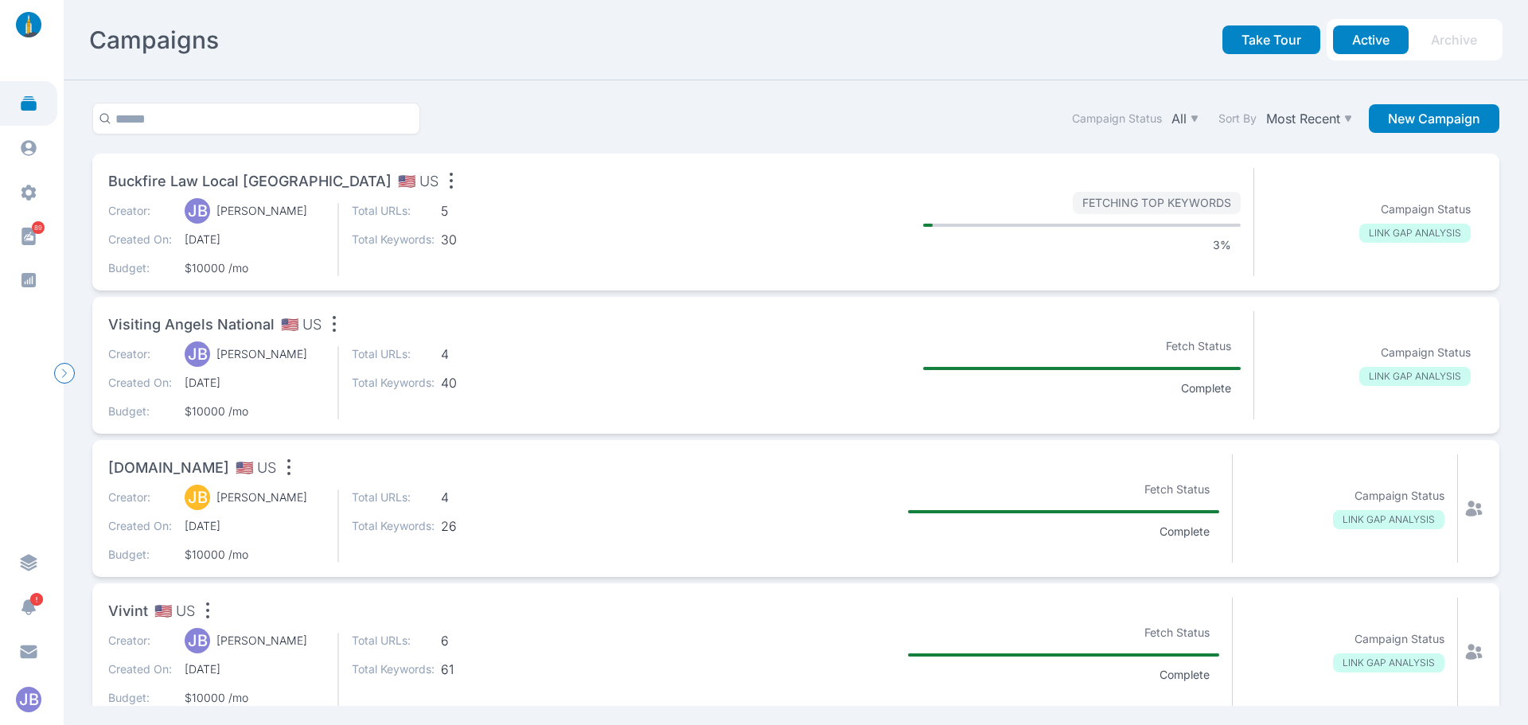
click at [528, 349] on div "Creator: [PERSON_NAME] [PERSON_NAME] Created On: [DATE] Budget: $10000 /mo Tota…" at bounding box center [394, 382] width 573 height 73
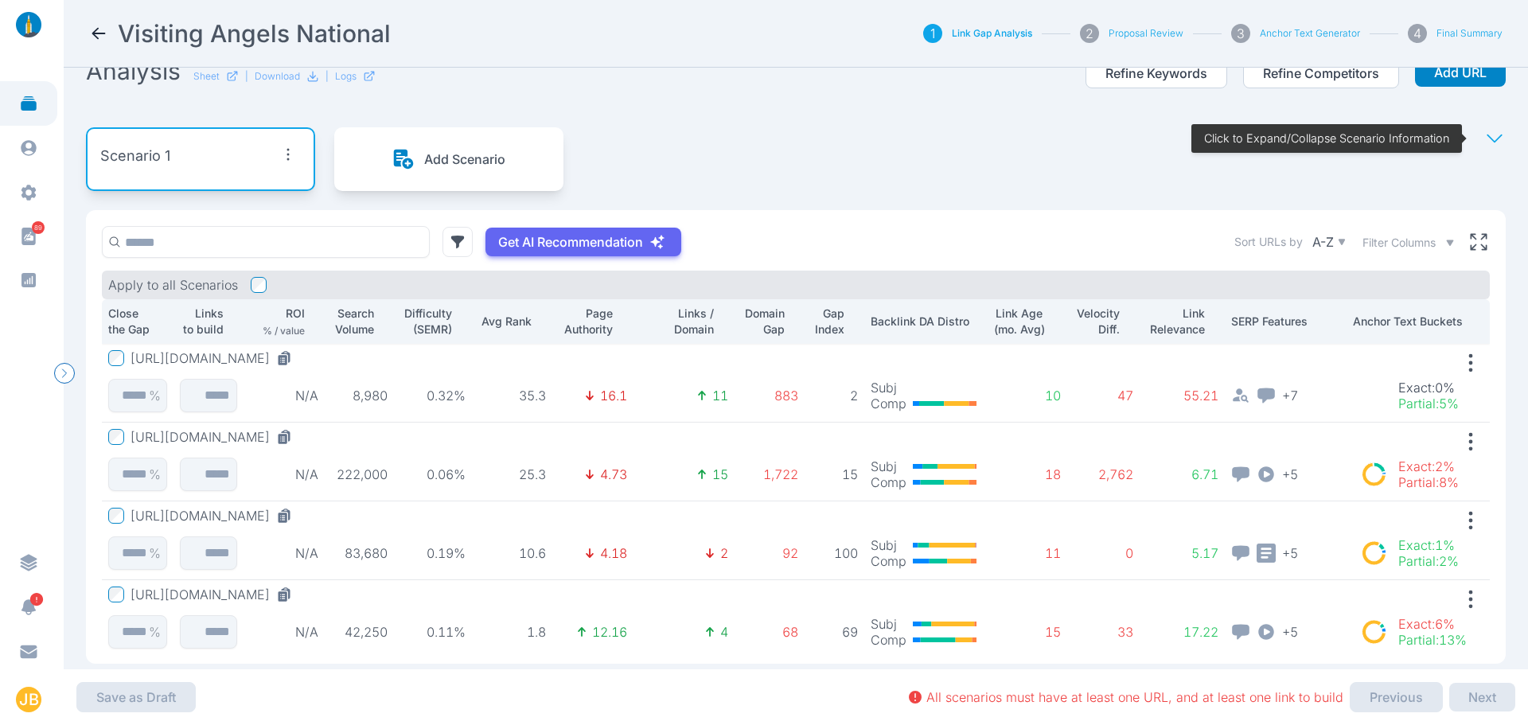
scroll to position [113, 0]
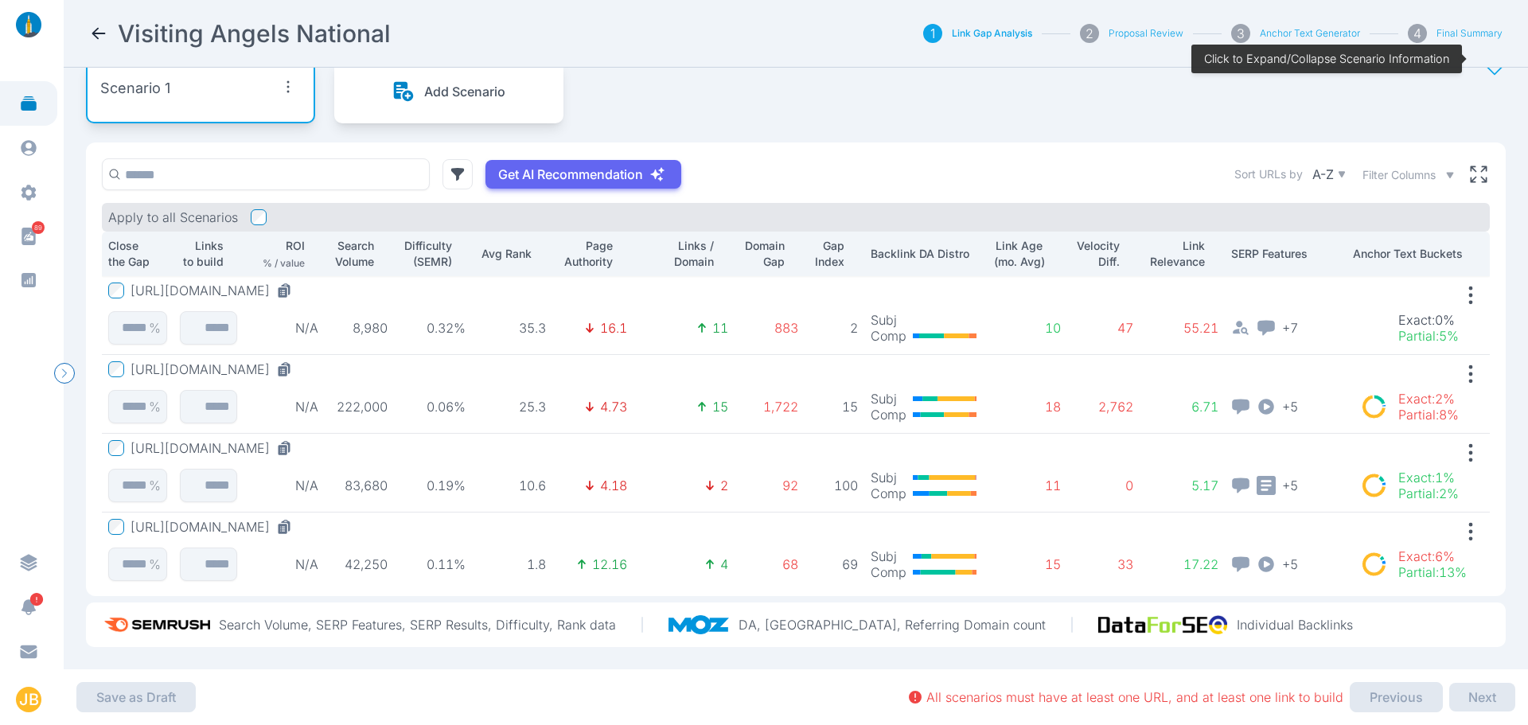
click at [298, 283] on button "[URL][DOMAIN_NAME]" at bounding box center [215, 291] width 168 height 16
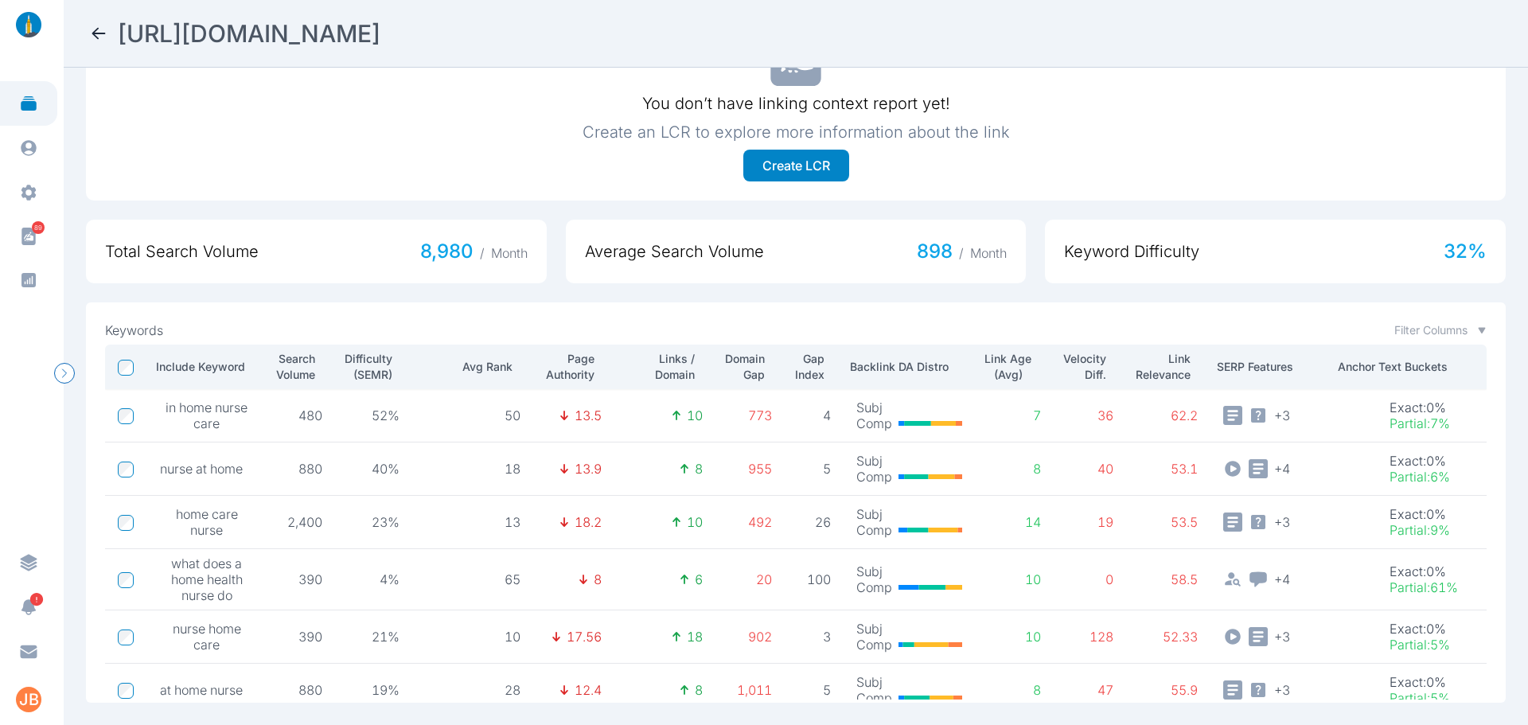
click at [740, 352] on p "Domain Gap" at bounding box center [743, 367] width 43 height 32
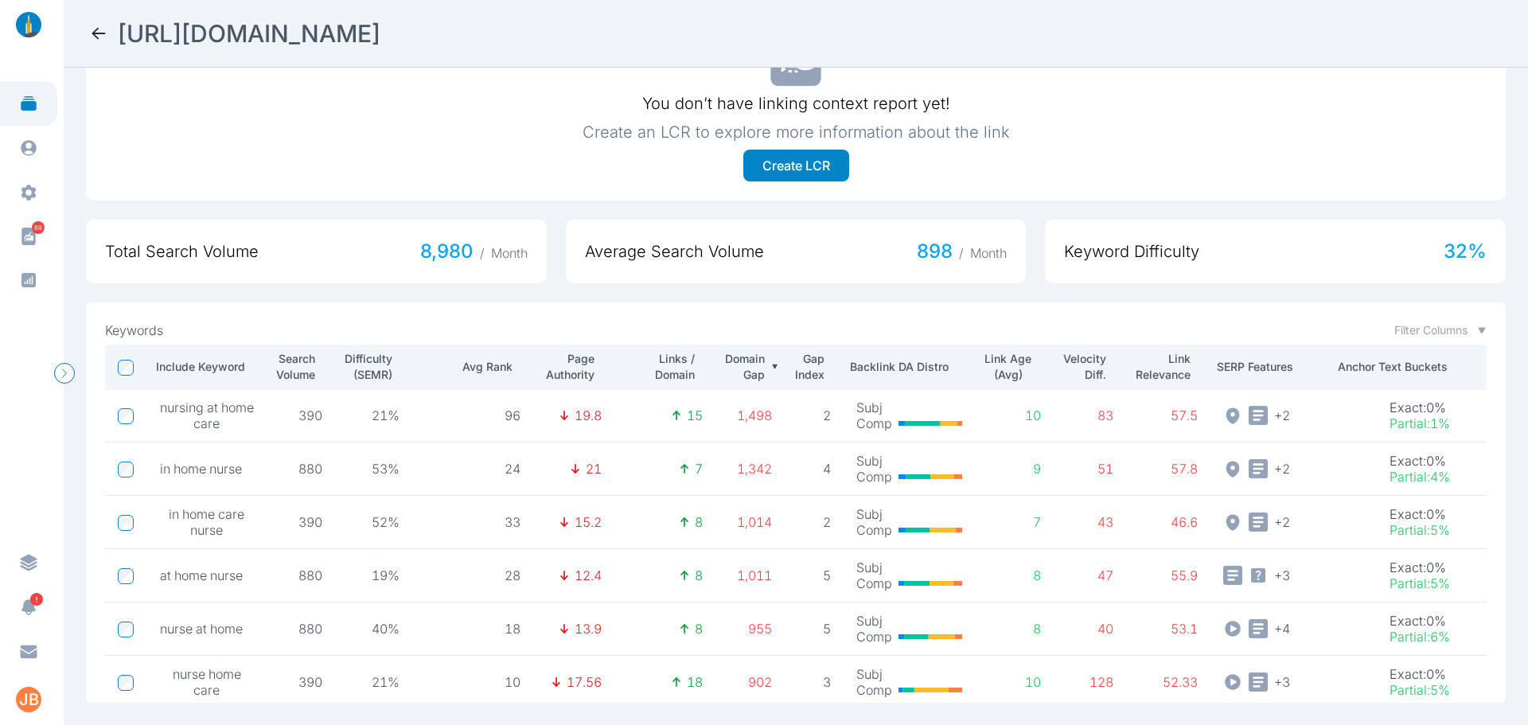
click at [740, 352] on p "Domain Gap" at bounding box center [743, 367] width 43 height 32
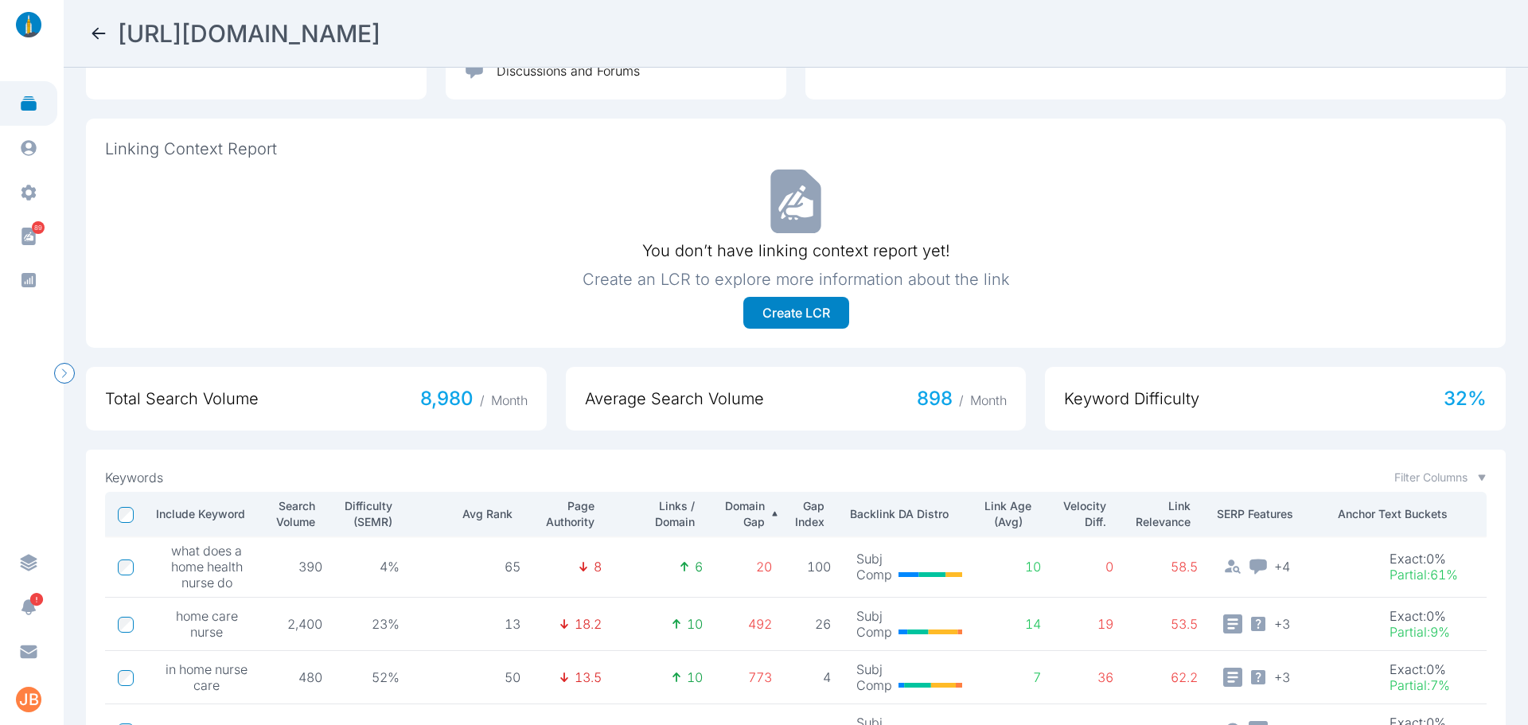
scroll to position [143, 0]
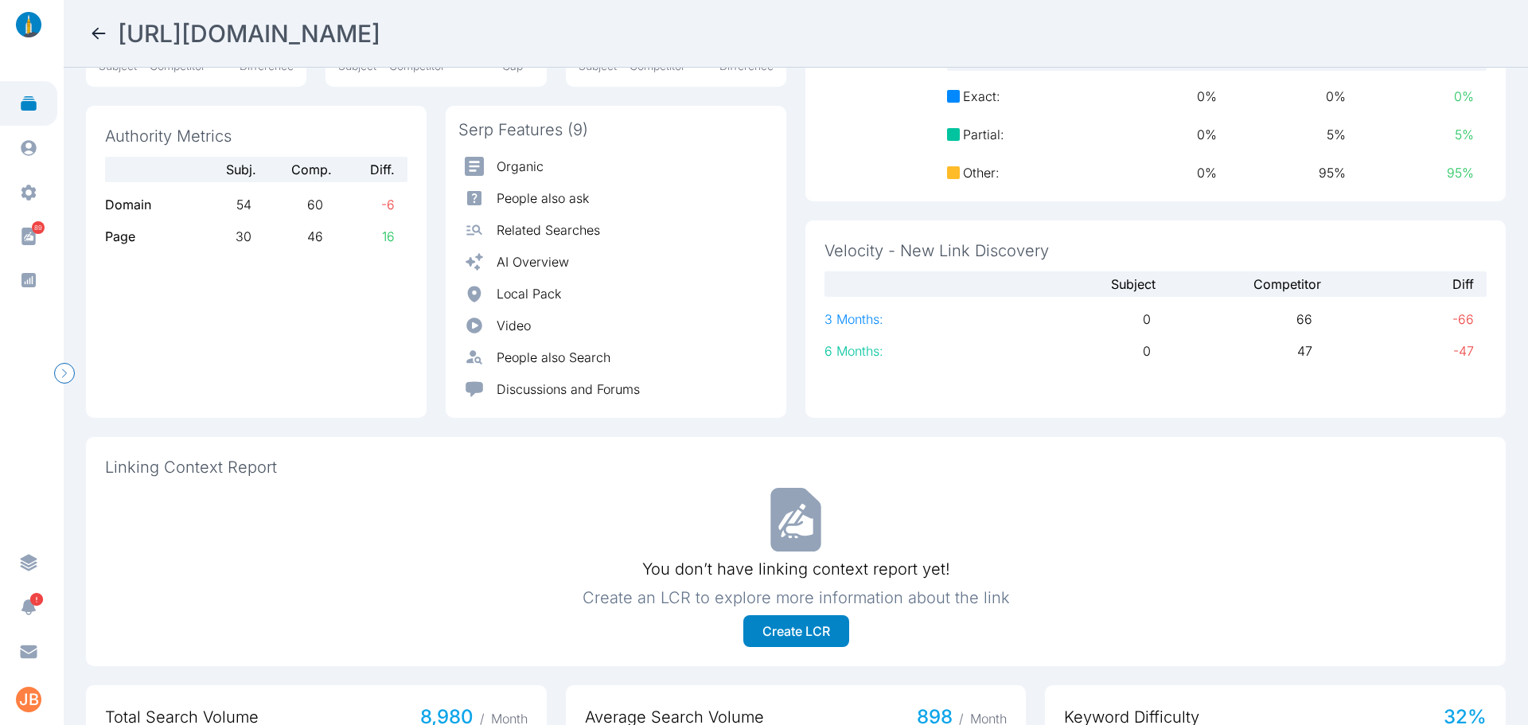
click at [92, 40] on icon at bounding box center [98, 33] width 19 height 19
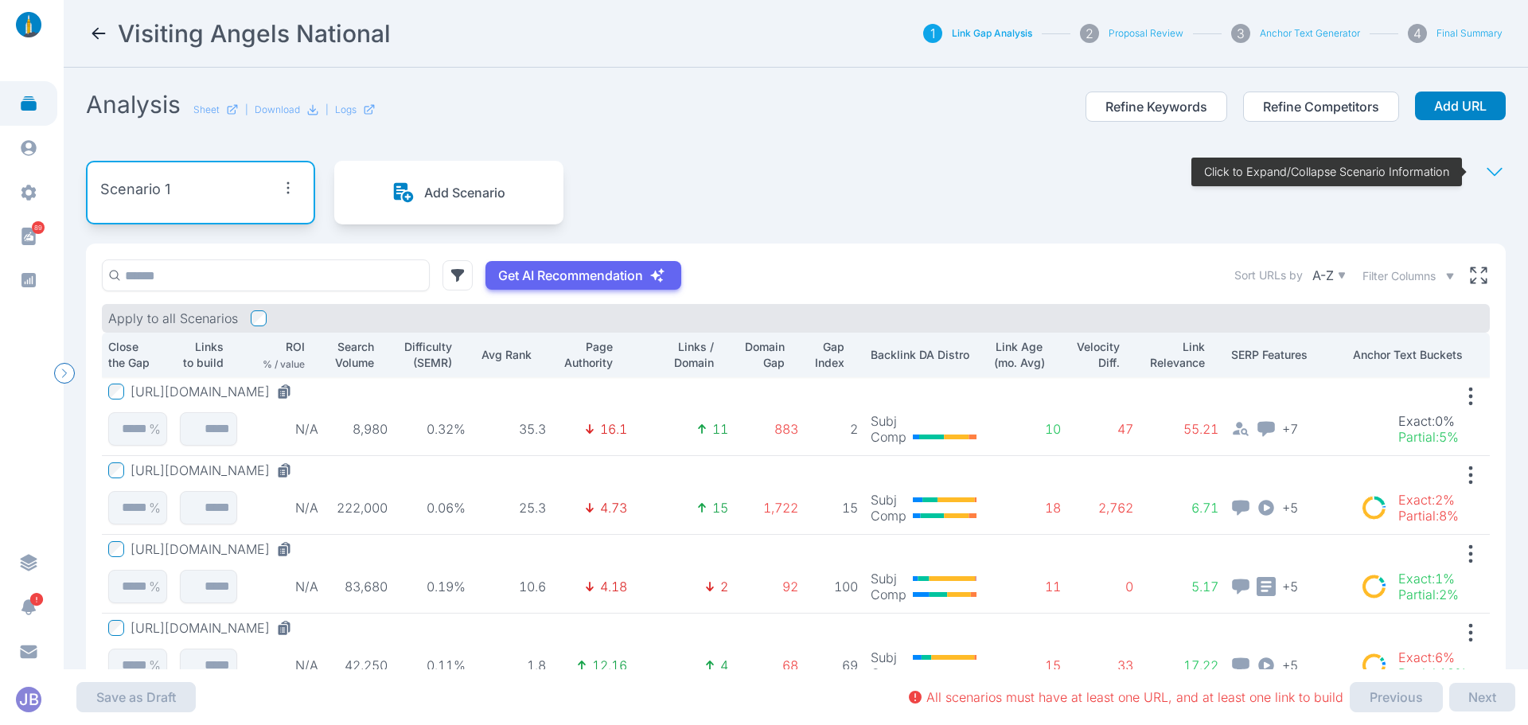
click at [251, 466] on button "[URL][DOMAIN_NAME]" at bounding box center [215, 470] width 168 height 16
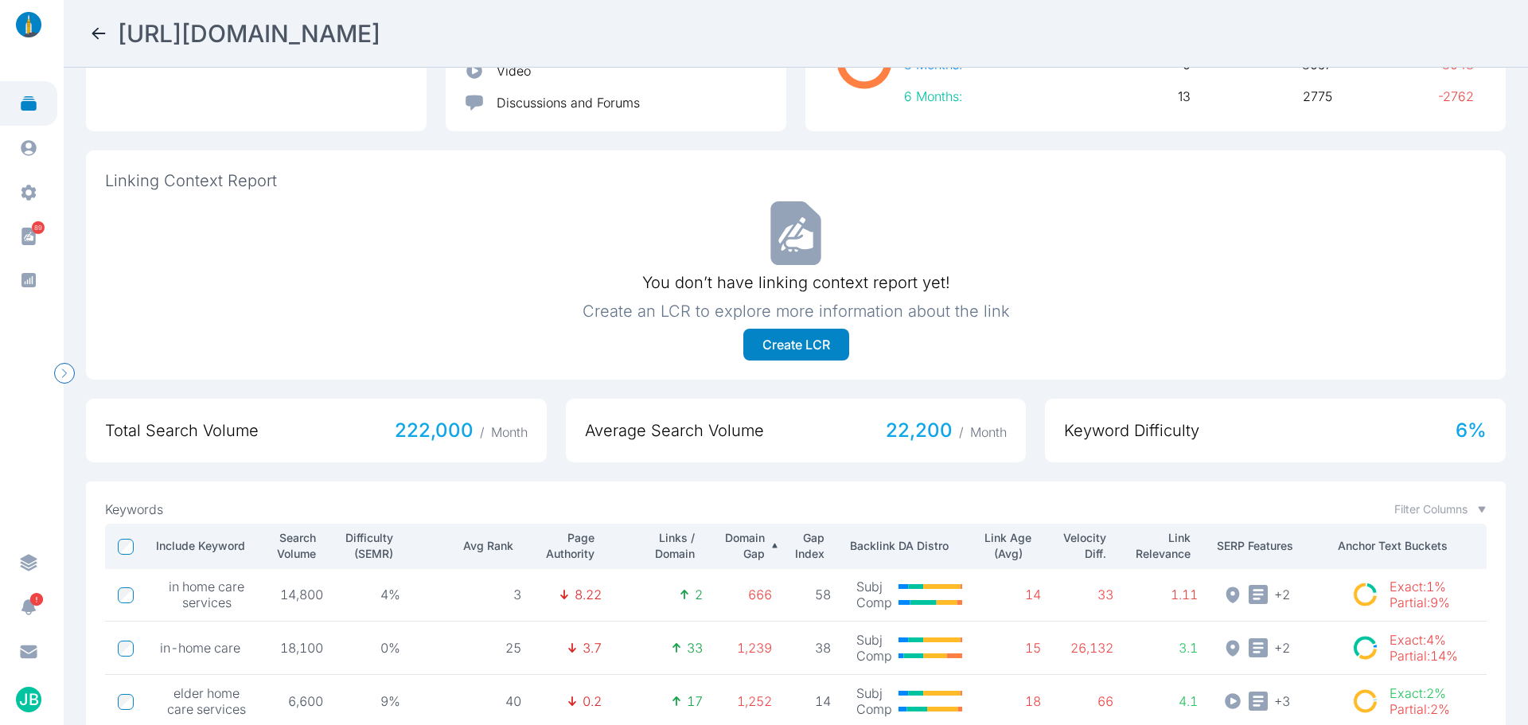
scroll to position [589, 0]
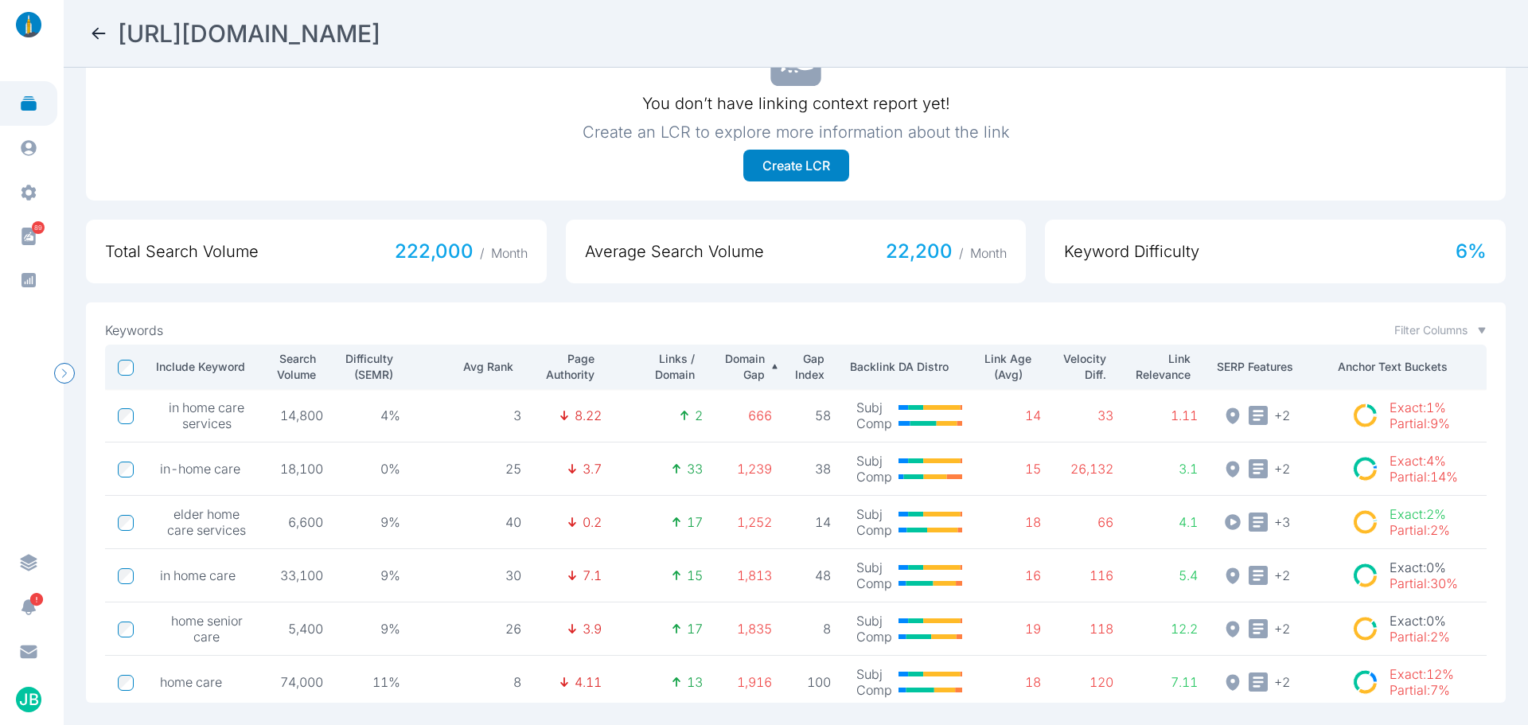
click at [727, 360] on p "Domain Gap" at bounding box center [743, 367] width 43 height 32
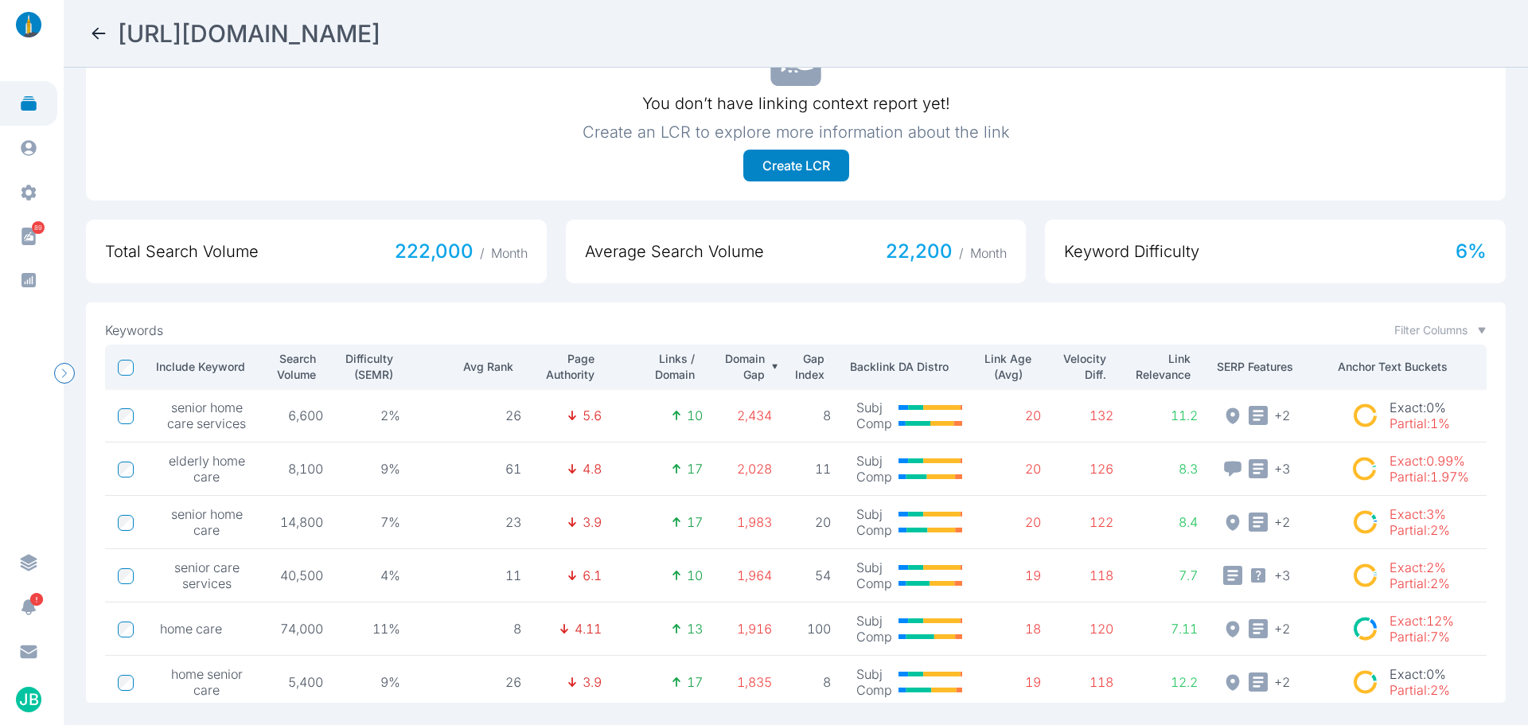
click at [735, 351] on p "Domain Gap" at bounding box center [743, 367] width 43 height 32
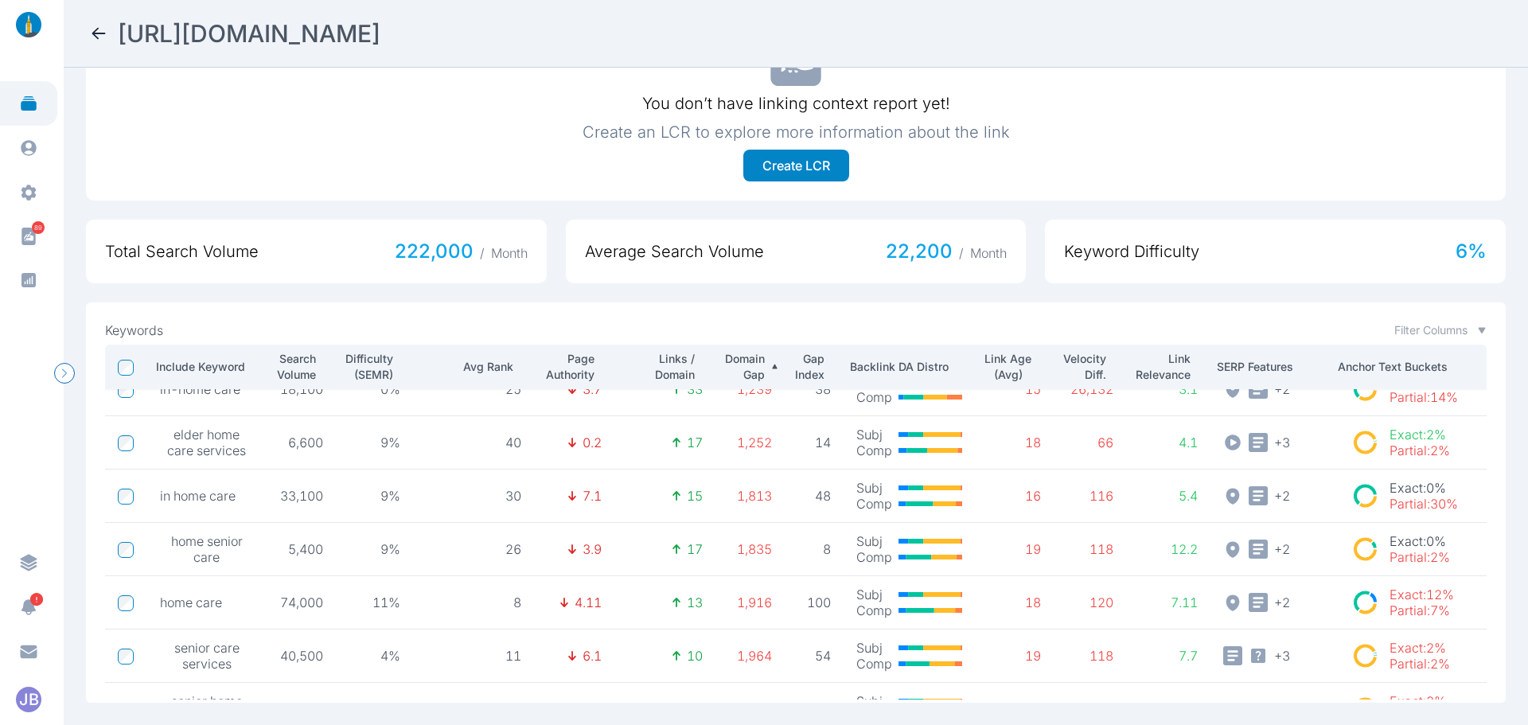
scroll to position [0, 0]
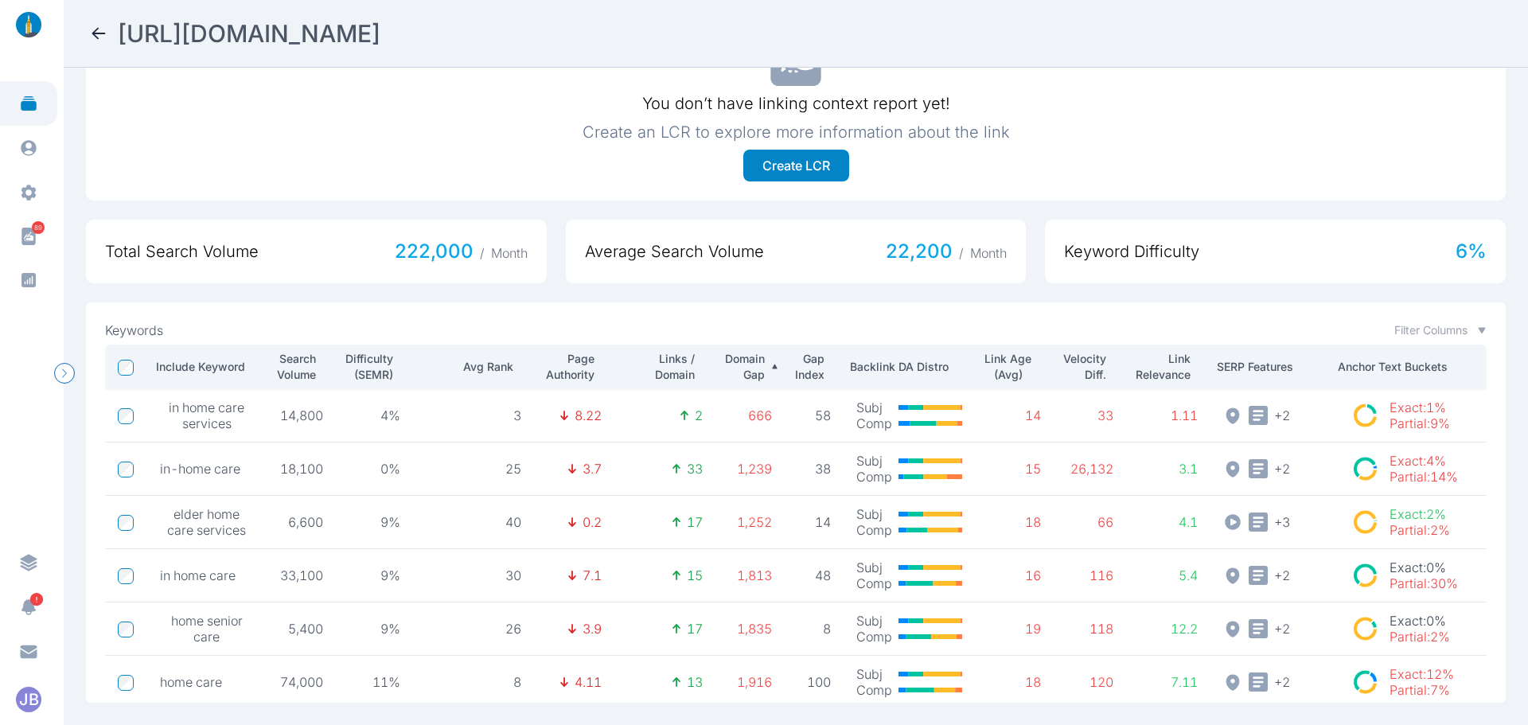
click at [104, 29] on icon at bounding box center [98, 33] width 19 height 19
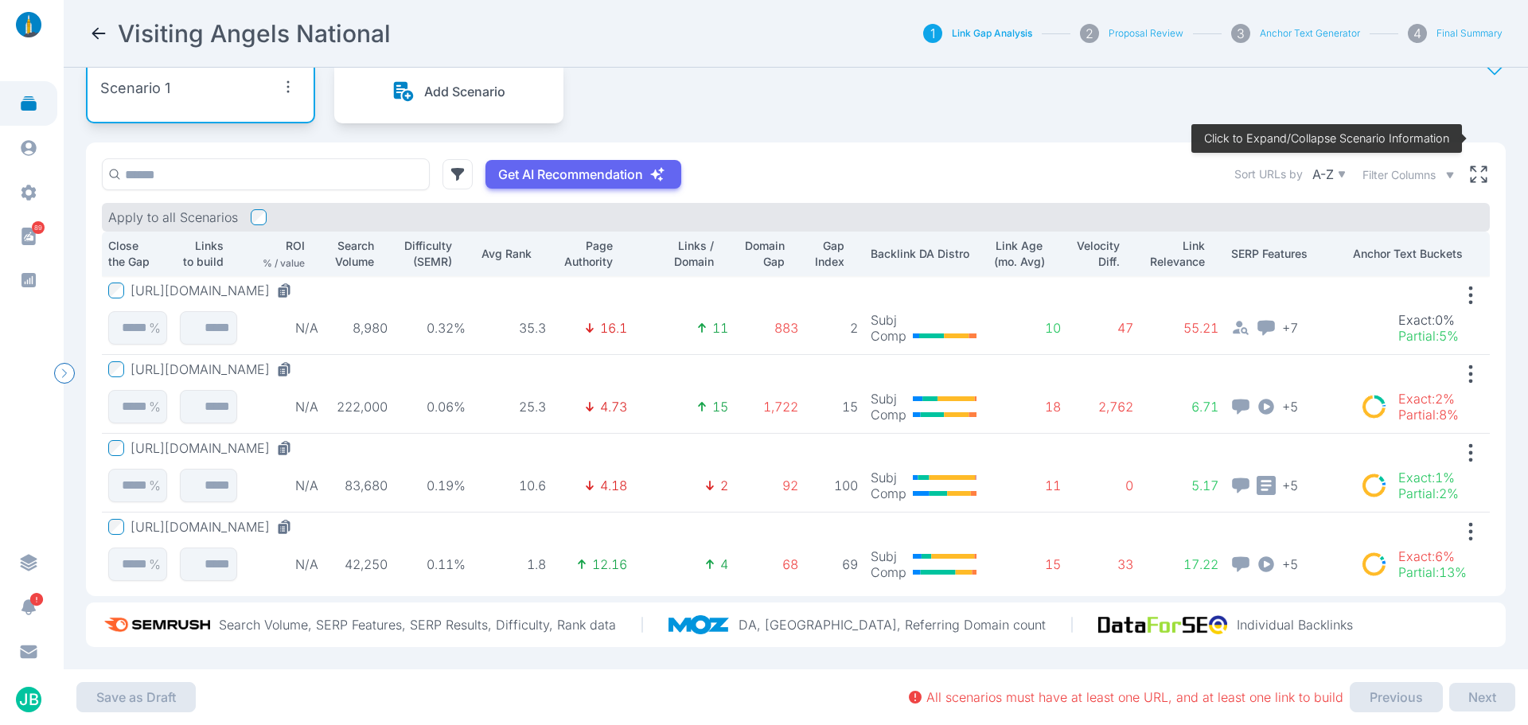
scroll to position [33, 0]
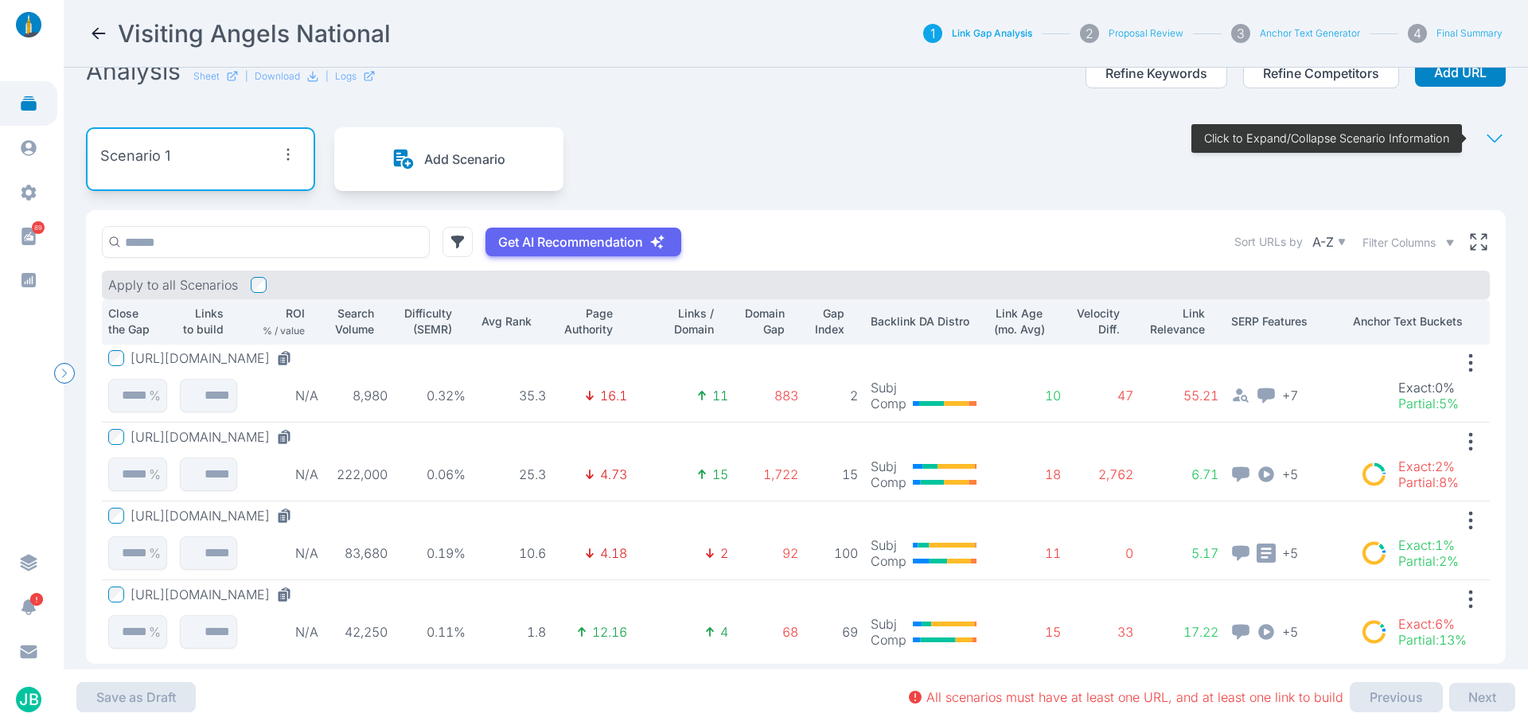
click at [94, 25] on icon at bounding box center [98, 33] width 19 height 19
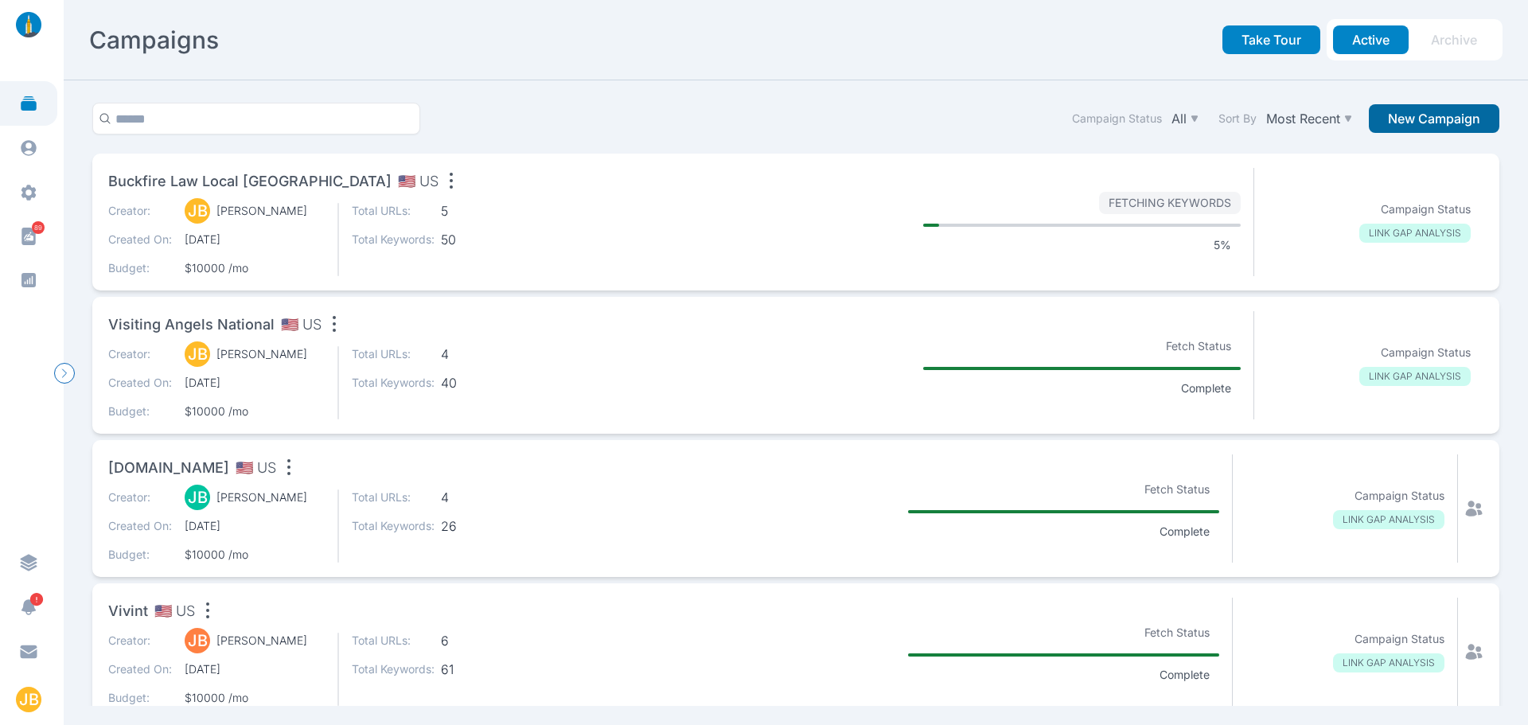
click at [1409, 111] on button "New Campaign" at bounding box center [1434, 118] width 131 height 29
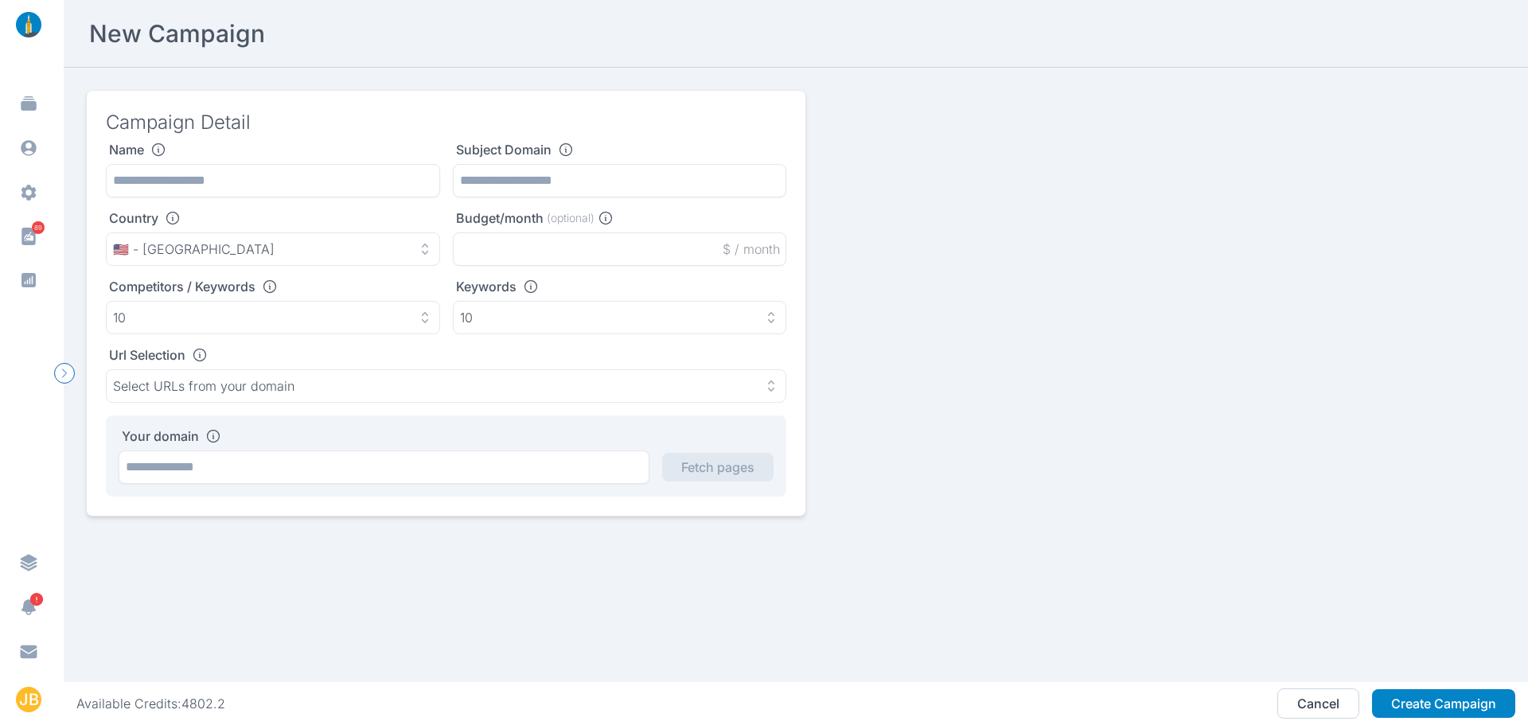
click at [617, 197] on div "Name Subject Domain Country 🇺🇸 - [GEOGRAPHIC_DATA] Budget/month (optional) $ / …" at bounding box center [446, 319] width 680 height 355
click at [619, 182] on input "text" at bounding box center [620, 180] width 334 height 33
paste input "**********"
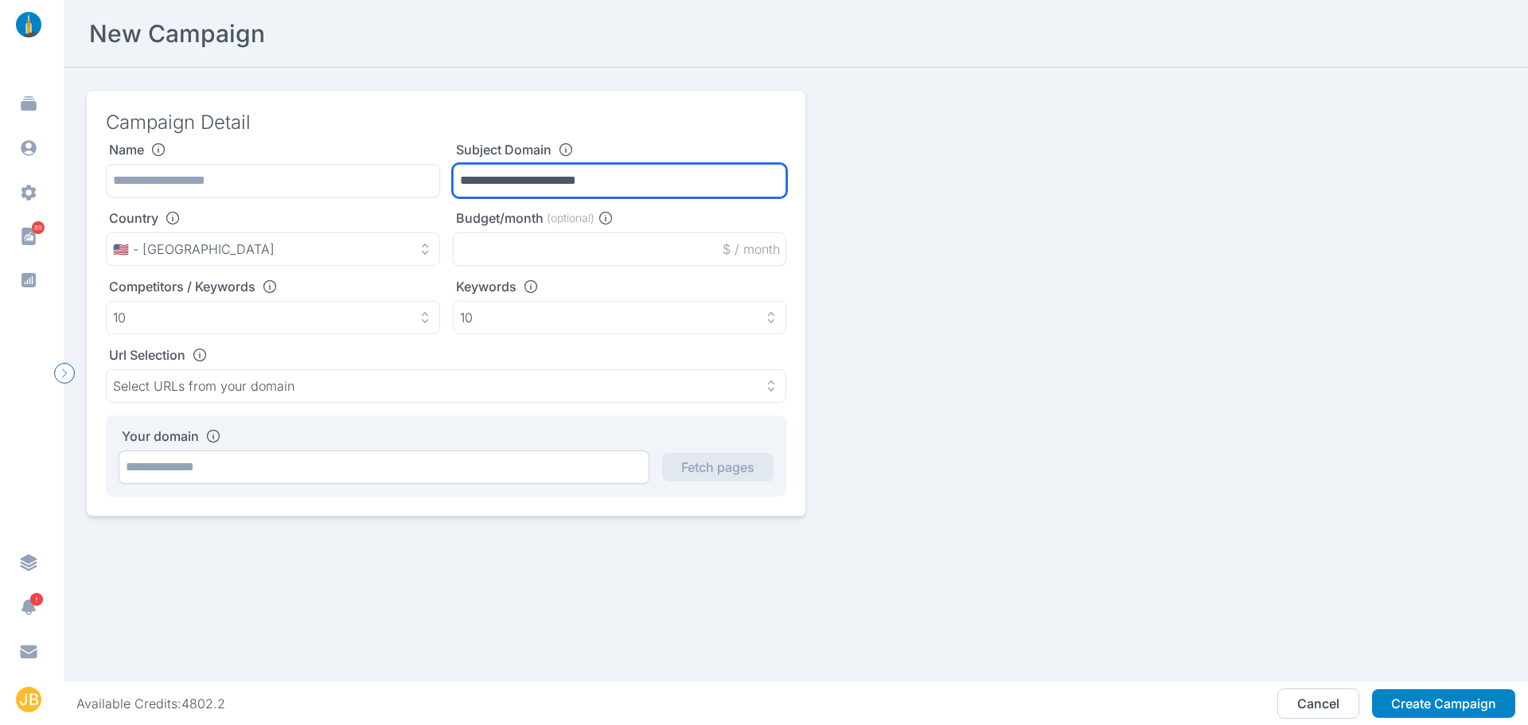
type input "**********"
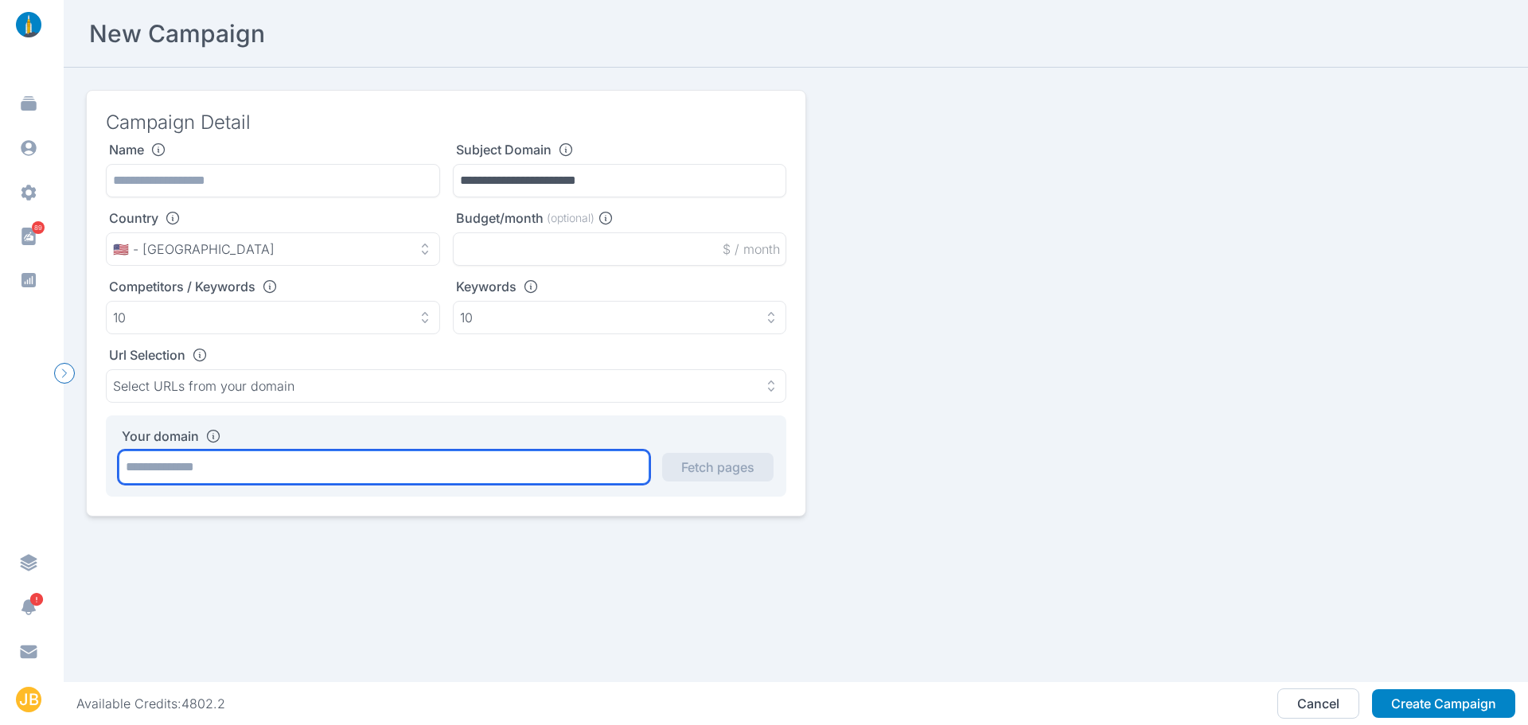
click at [489, 471] on input "text" at bounding box center [384, 466] width 531 height 33
paste input "**********"
type input "**********"
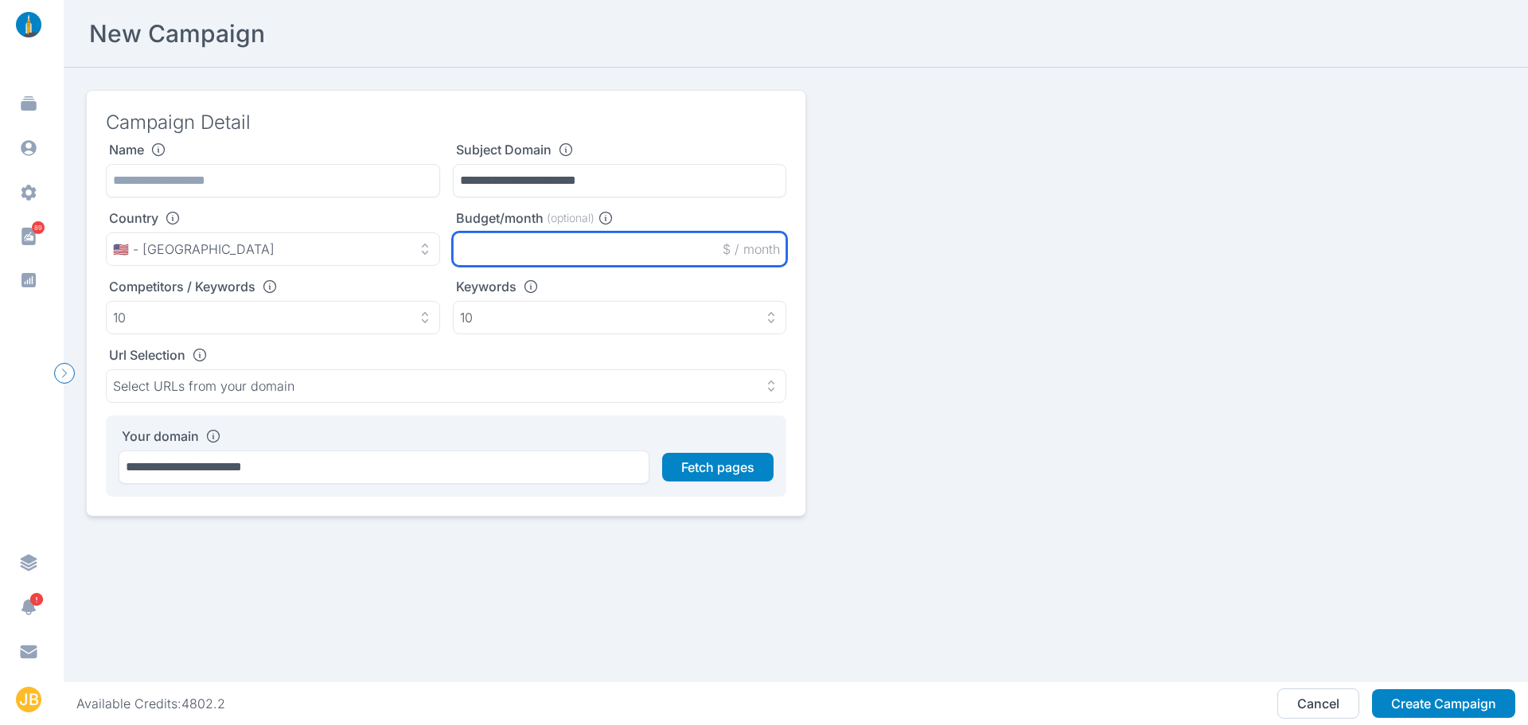
click at [549, 256] on input "text" at bounding box center [620, 248] width 334 height 33
type input "*****"
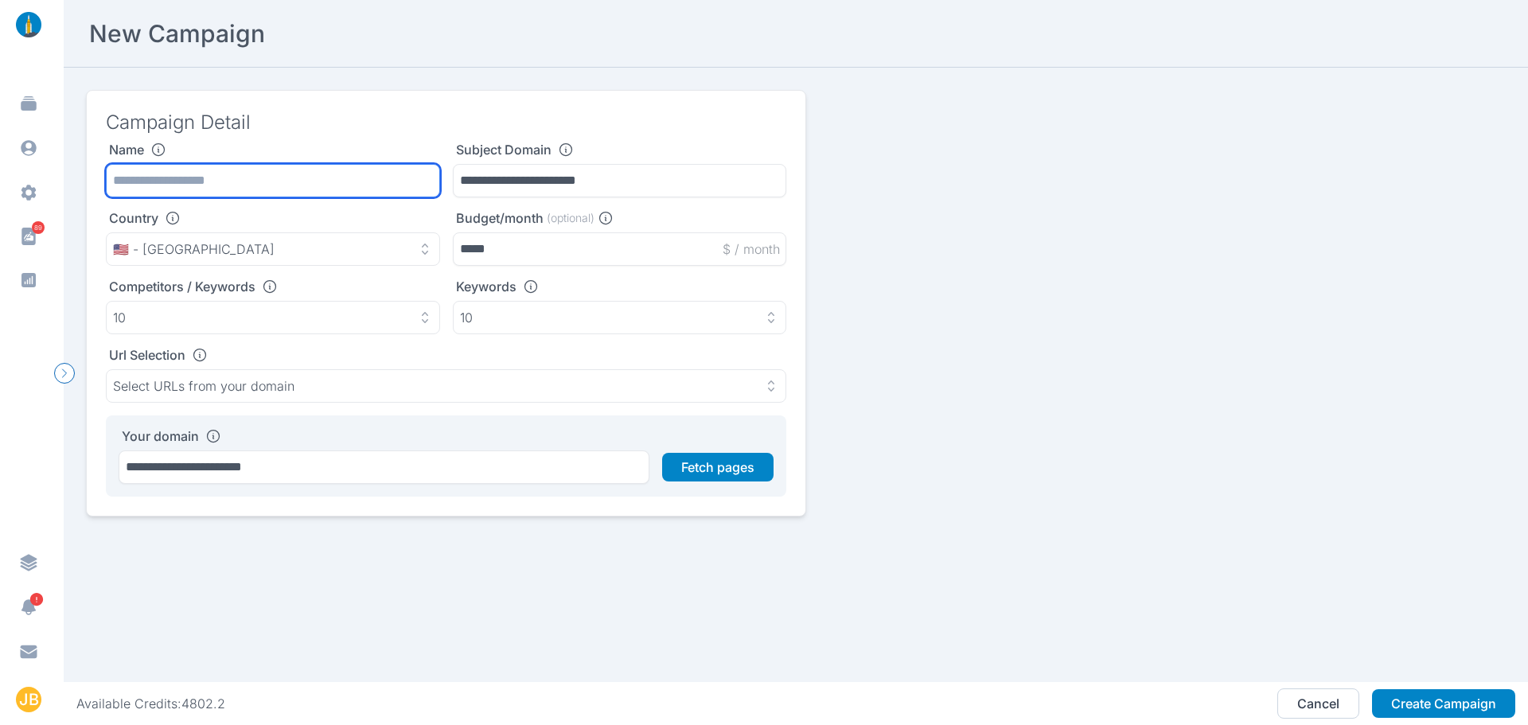
click at [262, 183] on input "text" at bounding box center [273, 180] width 334 height 33
type input "*"
type input "**********"
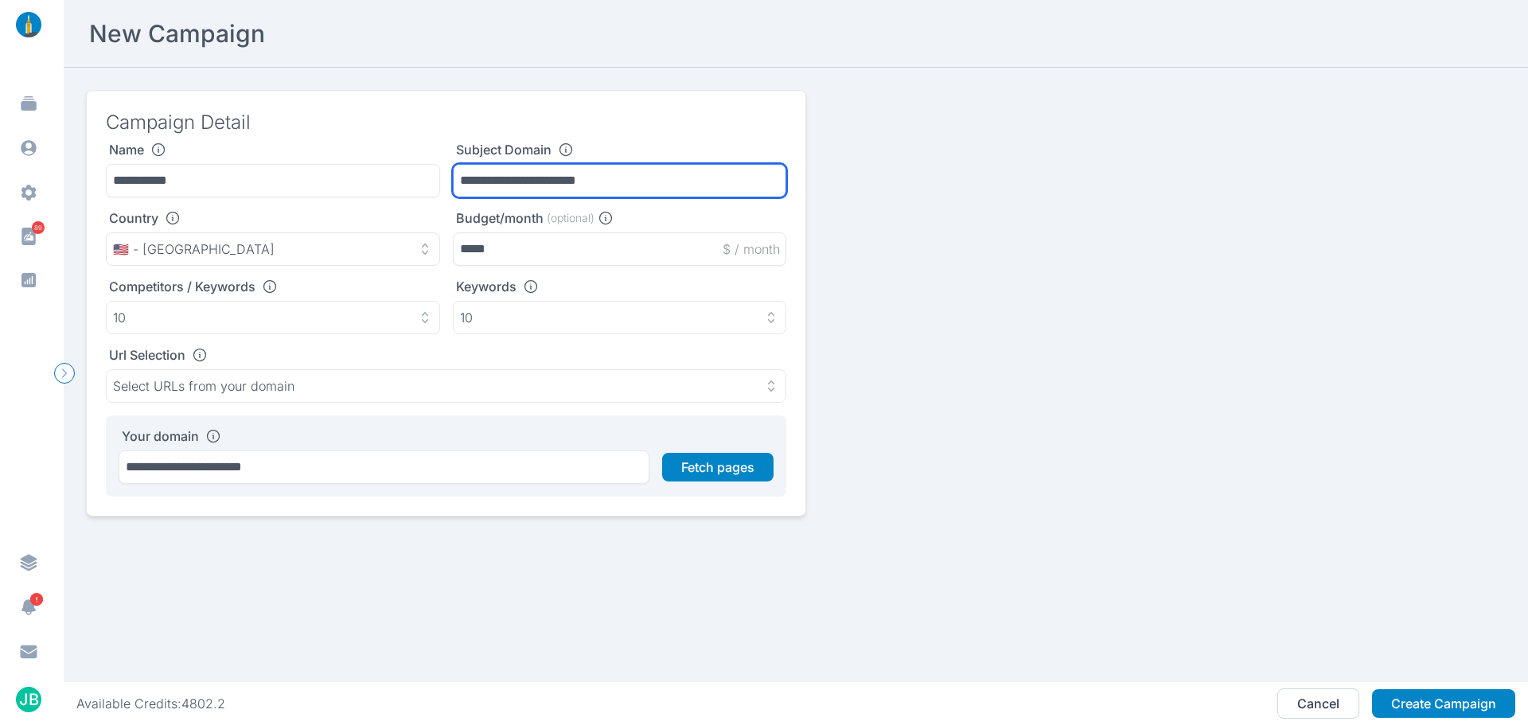
click at [576, 191] on input "**********" at bounding box center [620, 180] width 334 height 33
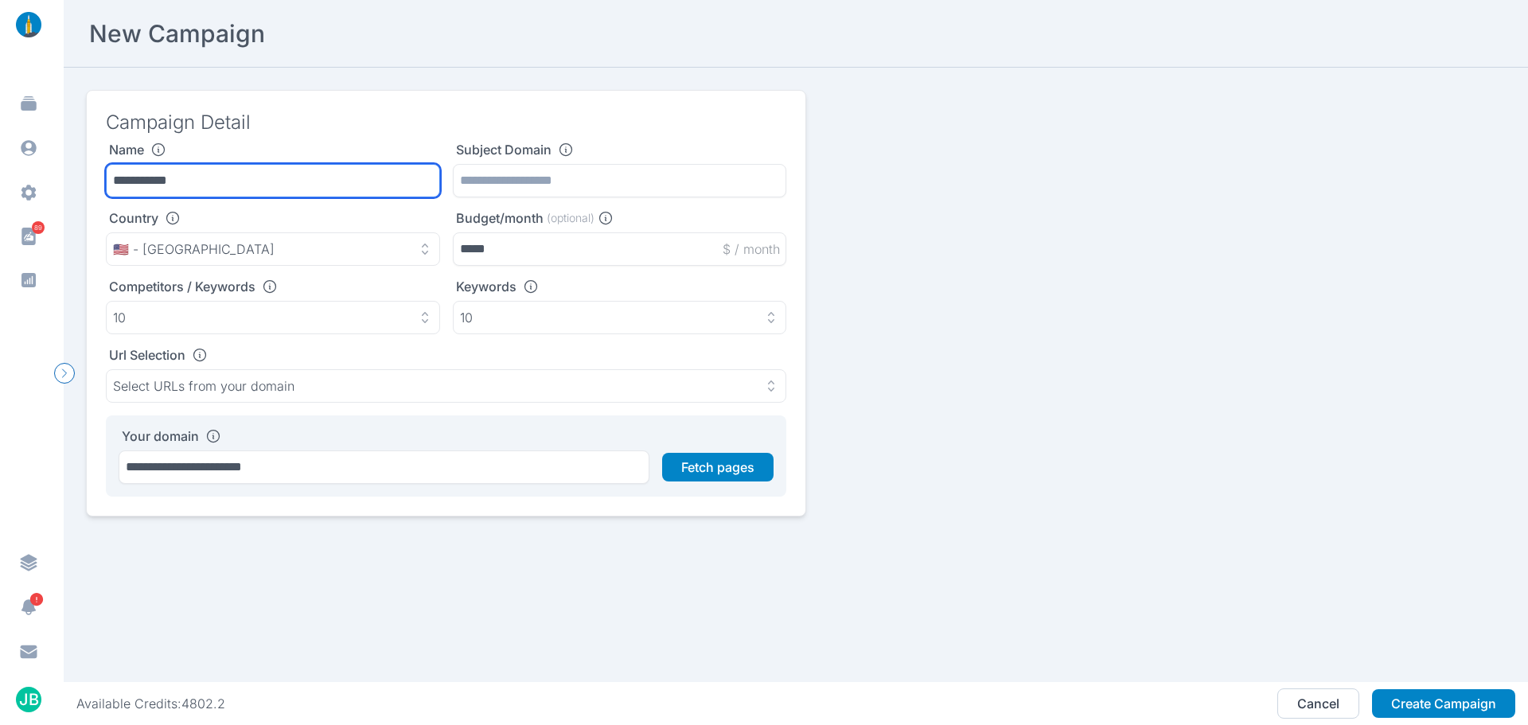
click at [371, 170] on input "**********" at bounding box center [273, 180] width 334 height 33
click at [370, 170] on input "**********" at bounding box center [273, 180] width 334 height 33
click at [372, 168] on input "**********" at bounding box center [273, 180] width 334 height 33
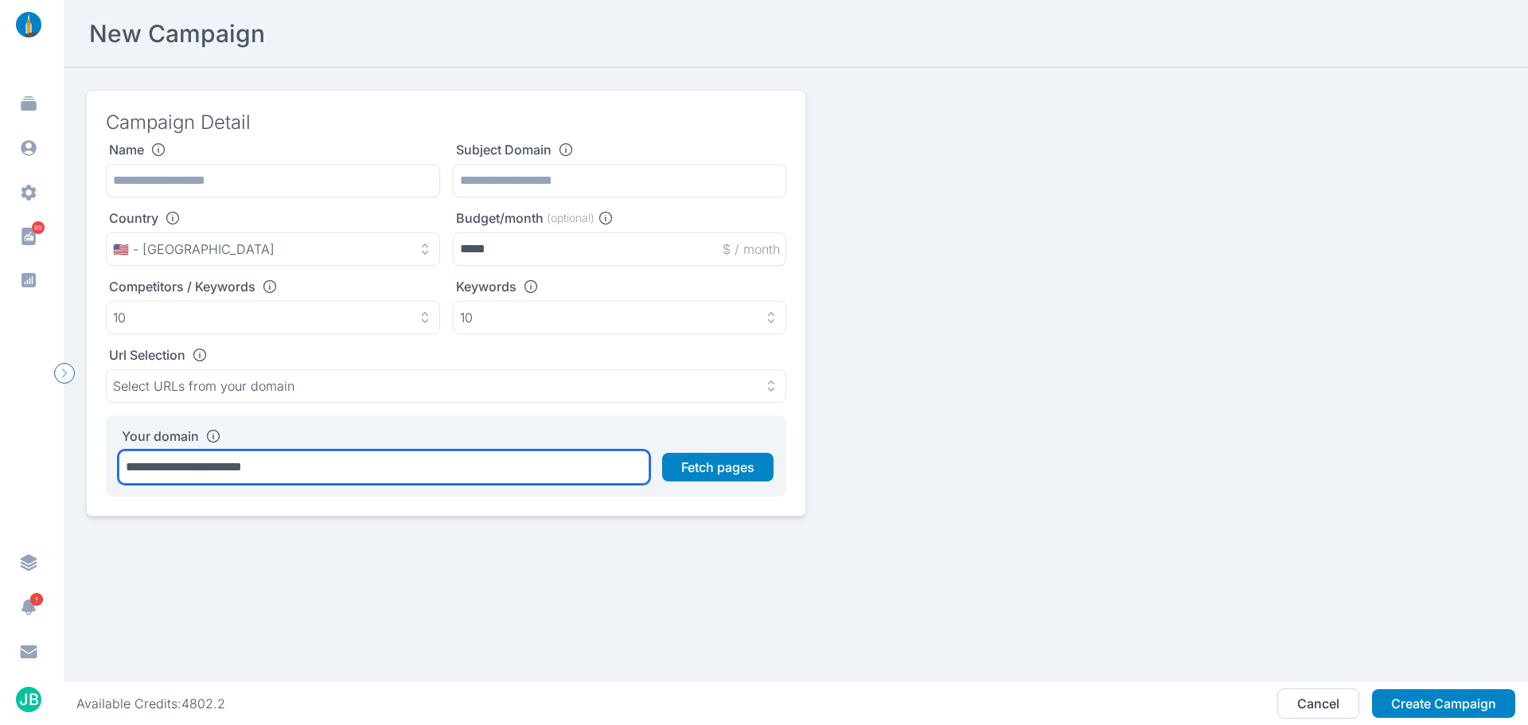
click at [359, 469] on input "**********" at bounding box center [384, 466] width 531 height 33
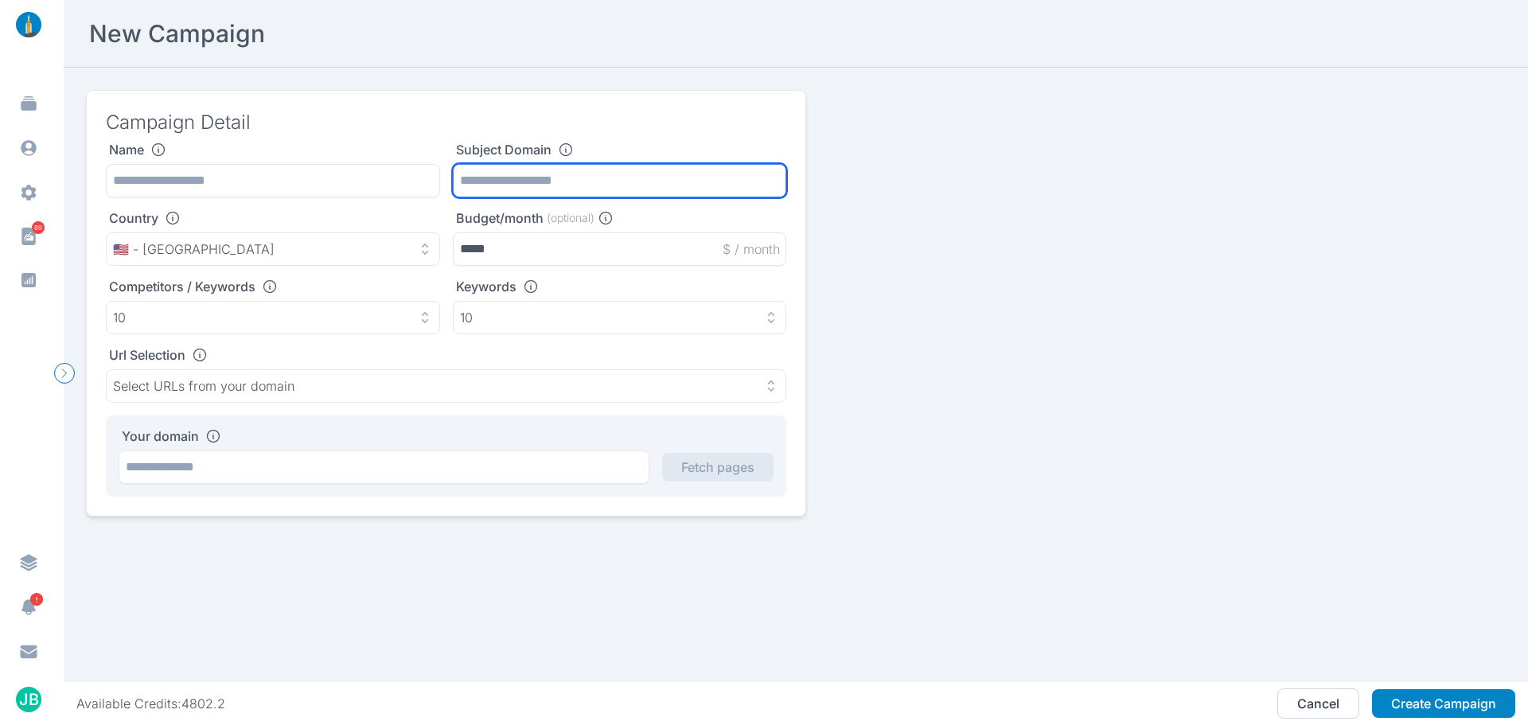
click at [518, 178] on input "text" at bounding box center [620, 180] width 334 height 33
paste input "**********"
type input "**********"
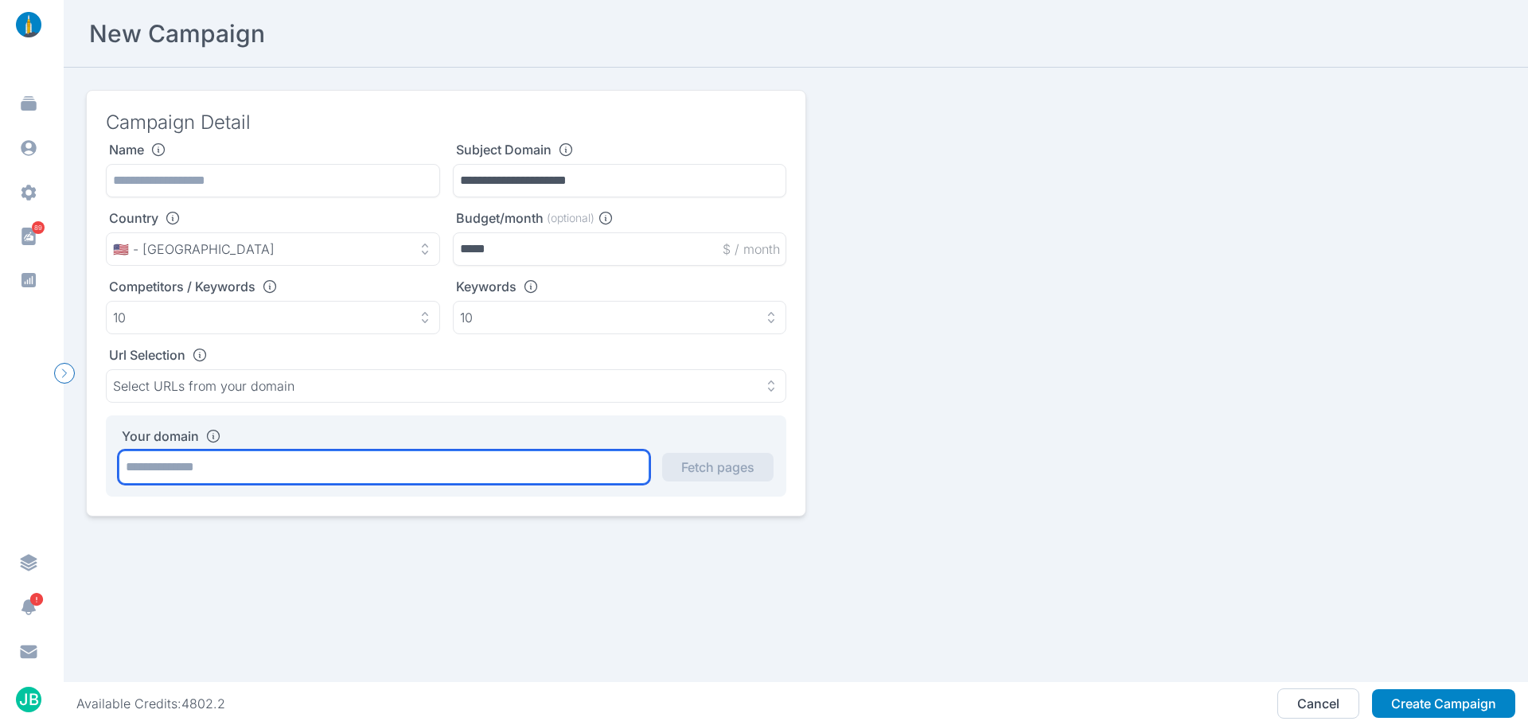
click at [311, 464] on input "text" at bounding box center [384, 466] width 531 height 33
paste input "**********"
type input "**********"
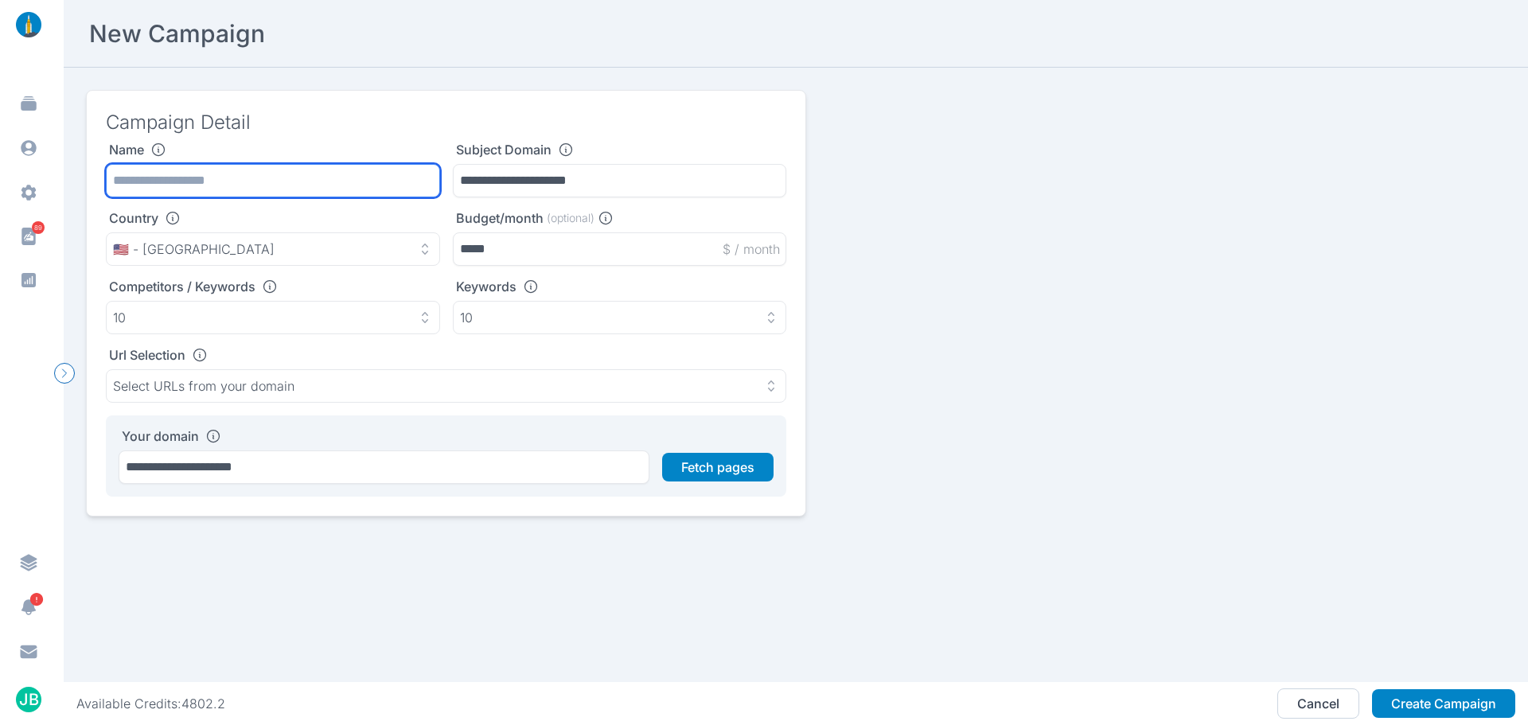
click at [219, 172] on input "text" at bounding box center [273, 180] width 334 height 33
type input "**********"
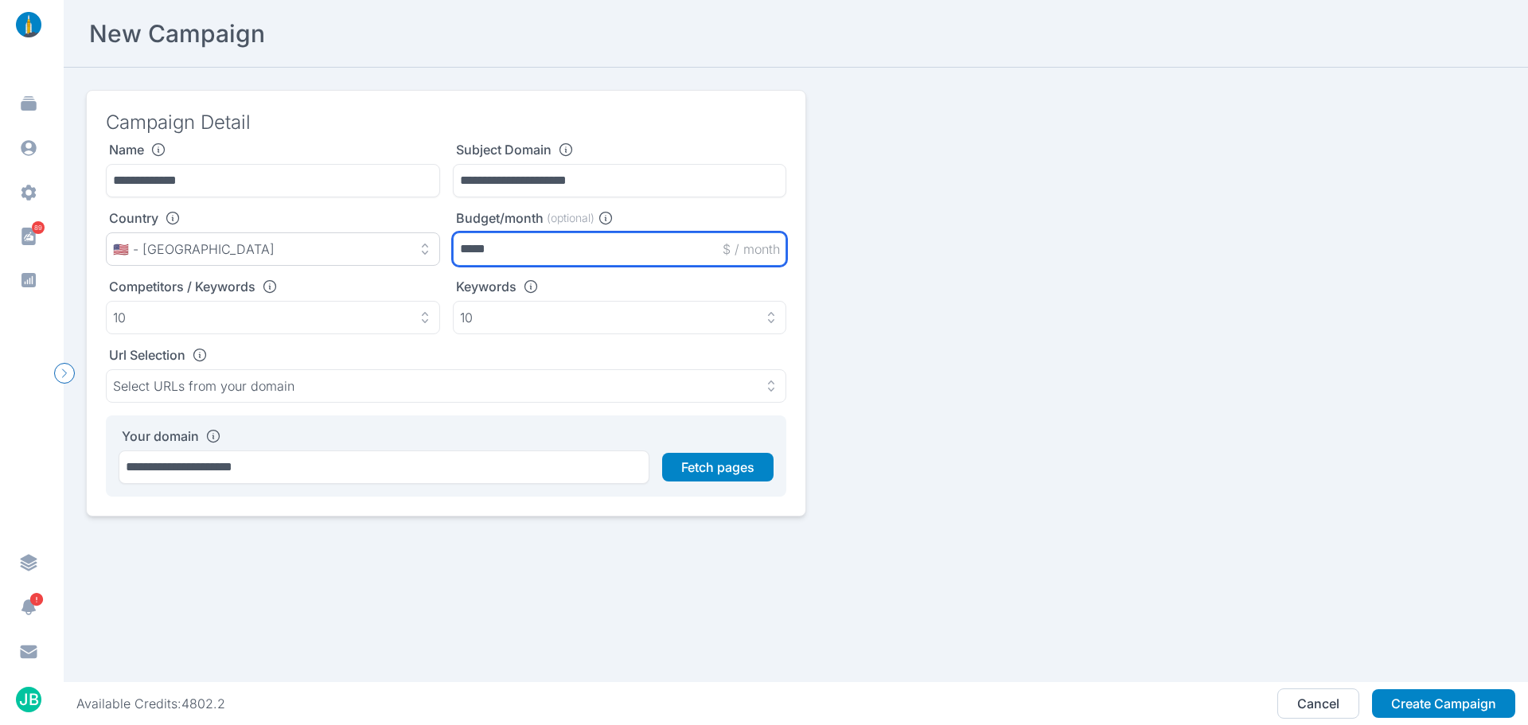
drag, startPoint x: 518, startPoint y: 248, endPoint x: 396, endPoint y: 244, distance: 121.8
click at [406, 254] on div "Country 🇺🇸 - [GEOGRAPHIC_DATA] Budget/month (optional) ***** $ / month" at bounding box center [446, 238] width 680 height 56
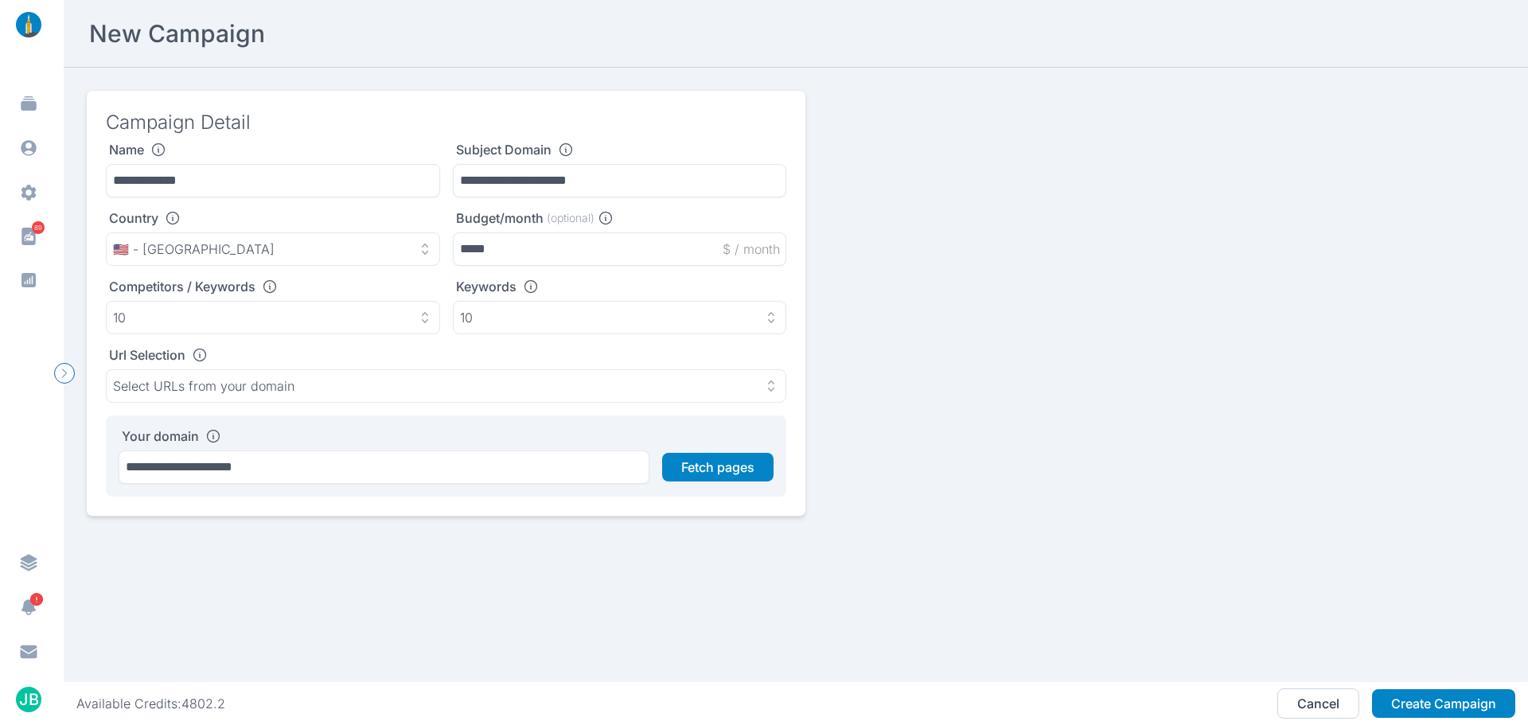
click at [420, 118] on h3 "Campaign Detail" at bounding box center [446, 122] width 680 height 25
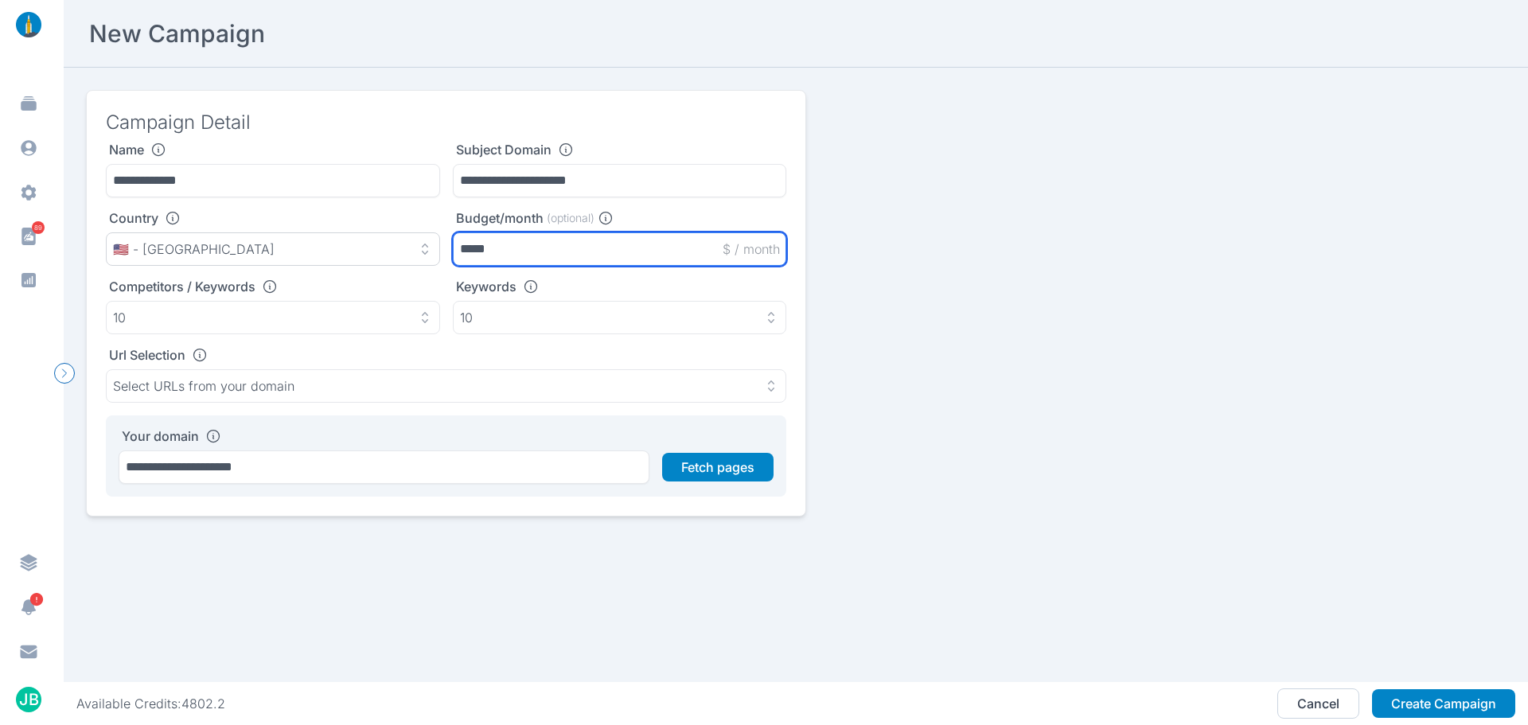
drag, startPoint x: 540, startPoint y: 242, endPoint x: 395, endPoint y: 242, distance: 145.6
click at [397, 242] on div "Country 🇺🇸 - [GEOGRAPHIC_DATA] Budget/month (optional) ***** $ / month" at bounding box center [446, 238] width 680 height 56
type input "*****"
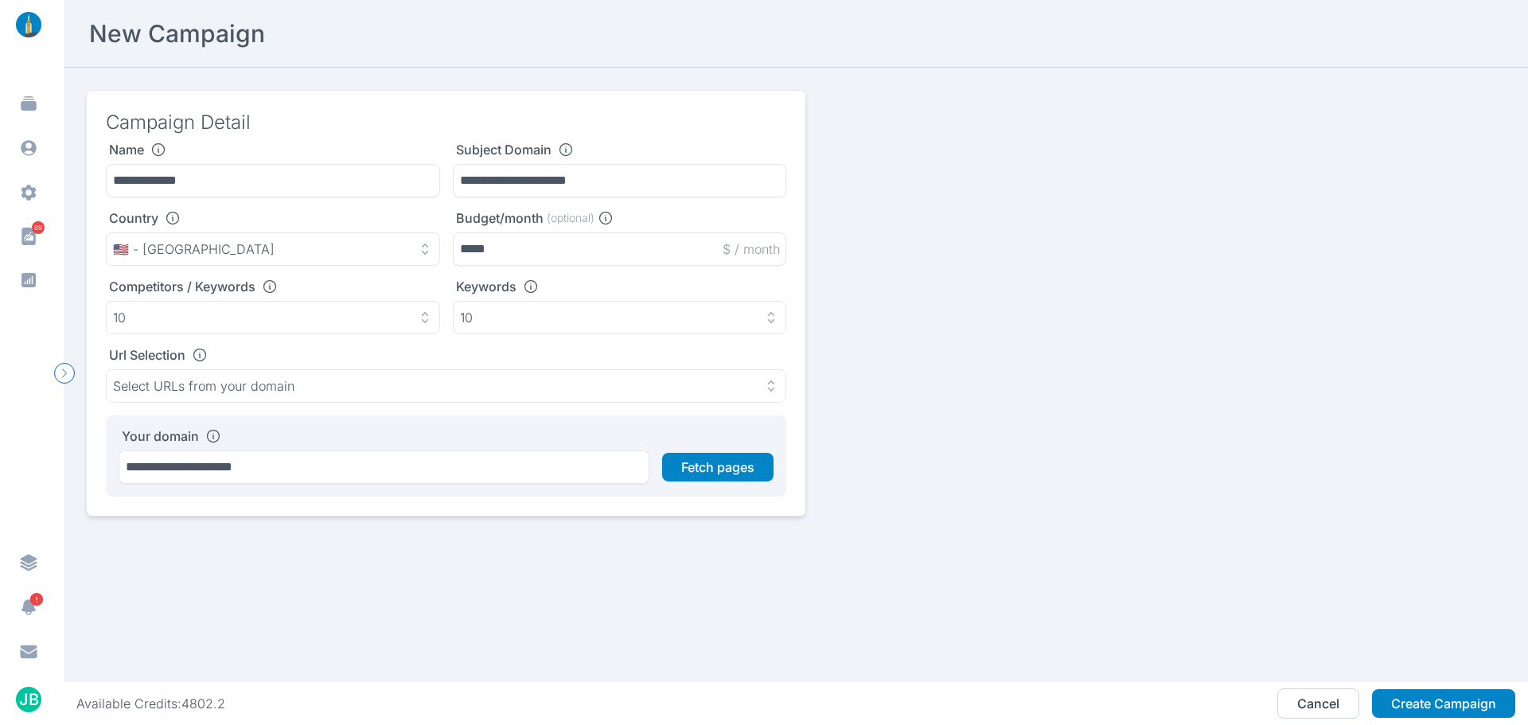
click at [423, 132] on h3 "Campaign Detail" at bounding box center [446, 122] width 680 height 25
click at [607, 428] on div "Your domain" at bounding box center [446, 436] width 655 height 16
click at [726, 463] on button "Fetch pages" at bounding box center [717, 467] width 111 height 29
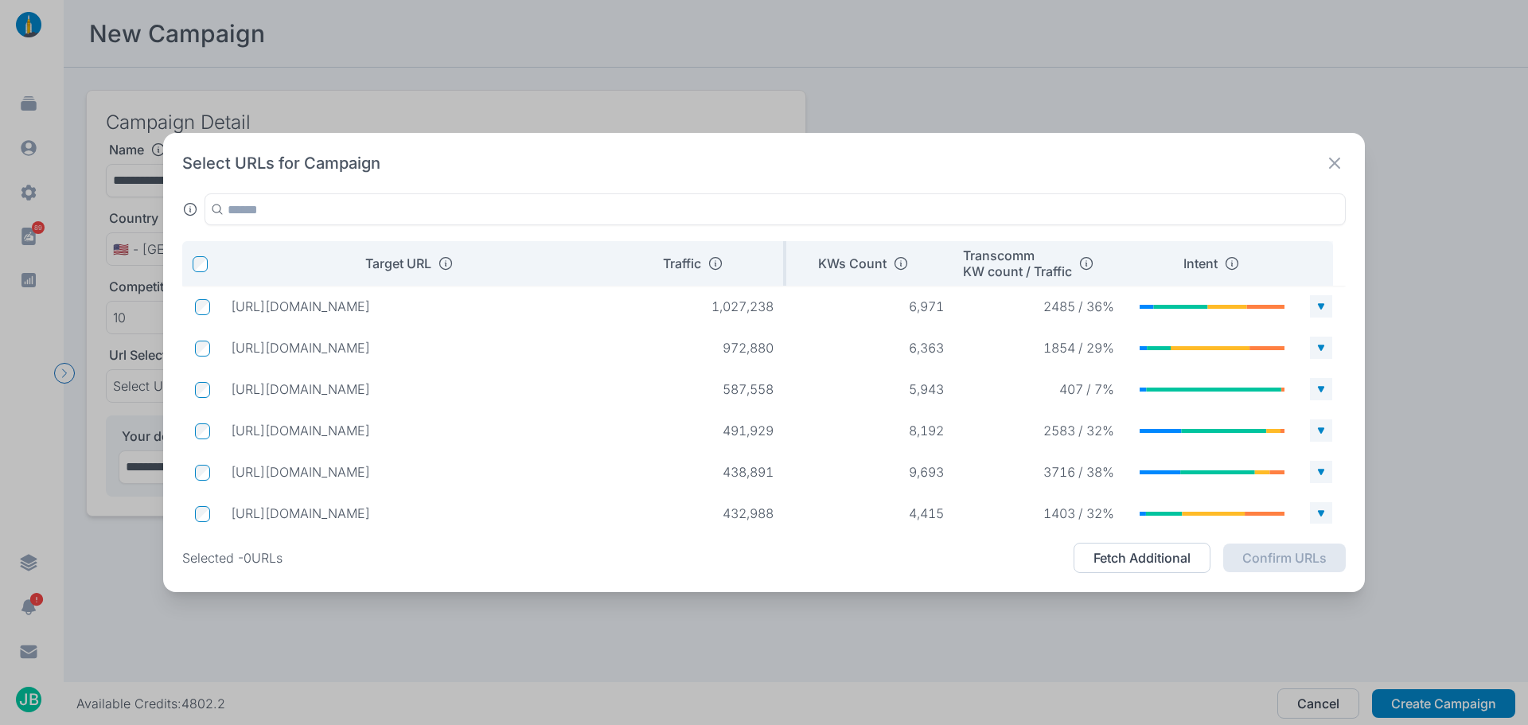
click at [750, 265] on div "Traffic" at bounding box center [693, 263] width 142 height 16
click at [861, 267] on p "KWs Count" at bounding box center [852, 263] width 68 height 16
click at [1018, 268] on p "Transcomm KW count / Traffic" at bounding box center [1017, 263] width 109 height 32
click at [839, 257] on p "KWs Count" at bounding box center [852, 263] width 68 height 16
click at [853, 269] on p "KWs Count" at bounding box center [852, 263] width 68 height 16
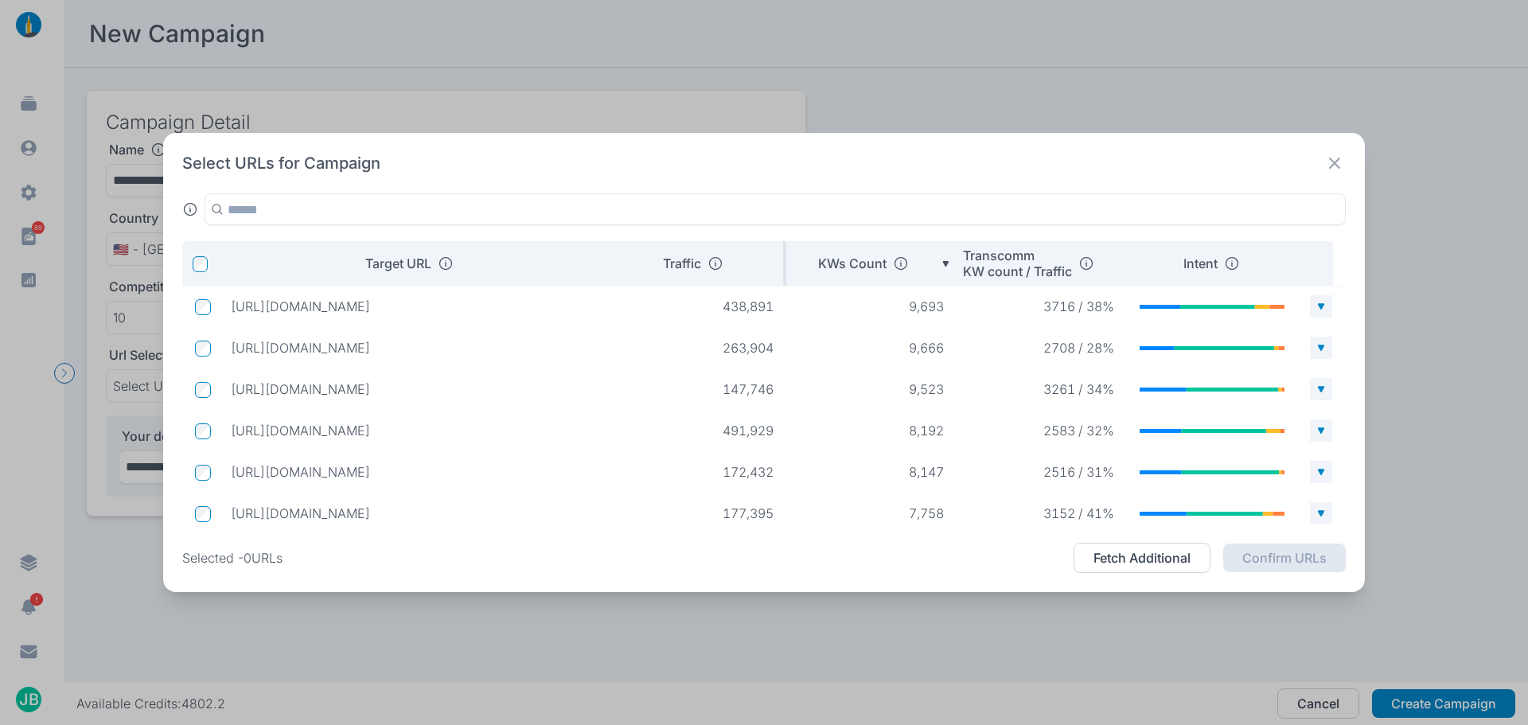
click at [752, 258] on div "Traffic" at bounding box center [693, 263] width 142 height 16
drag, startPoint x: 419, startPoint y: 308, endPoint x: 224, endPoint y: 304, distance: 195.0
click at [224, 304] on td "[URL][DOMAIN_NAME]" at bounding box center [417, 306] width 398 height 29
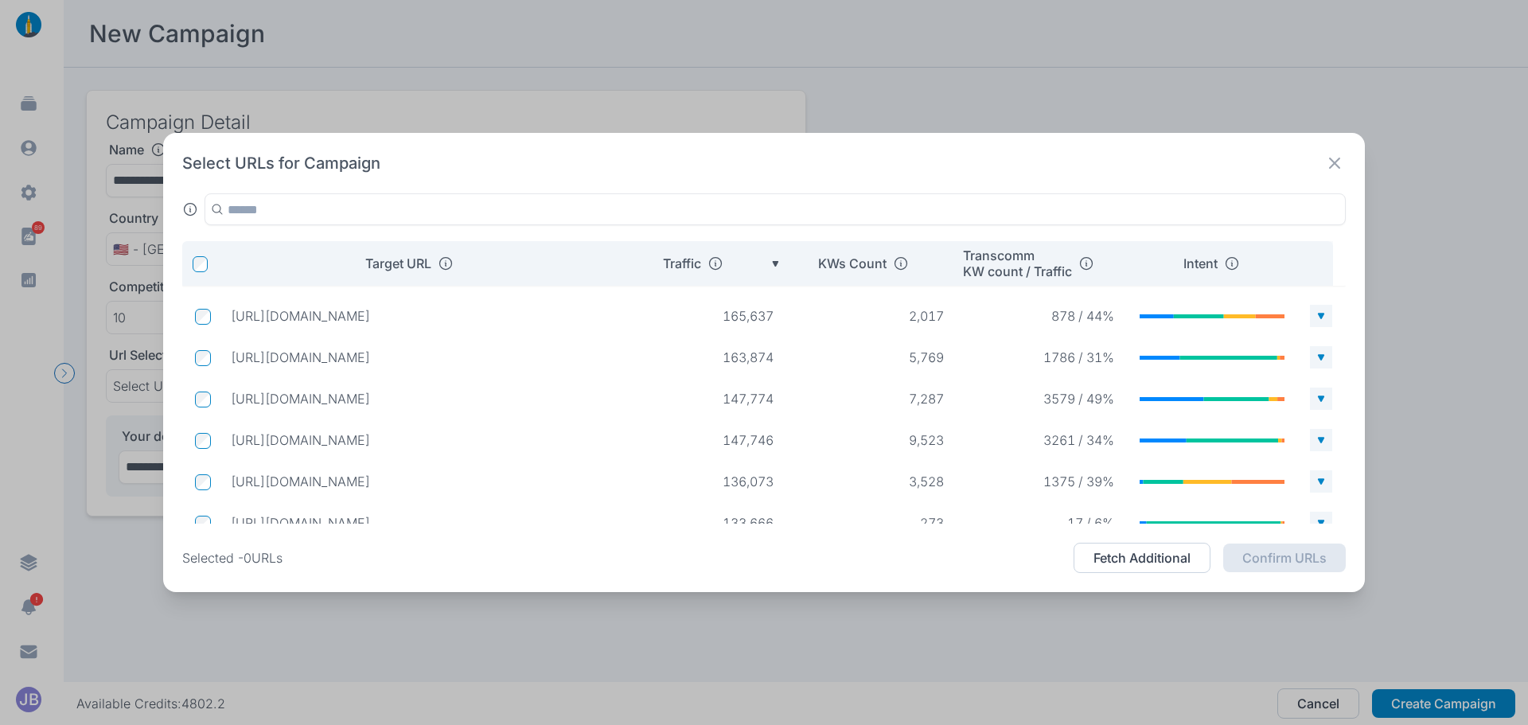
scroll to position [857, 0]
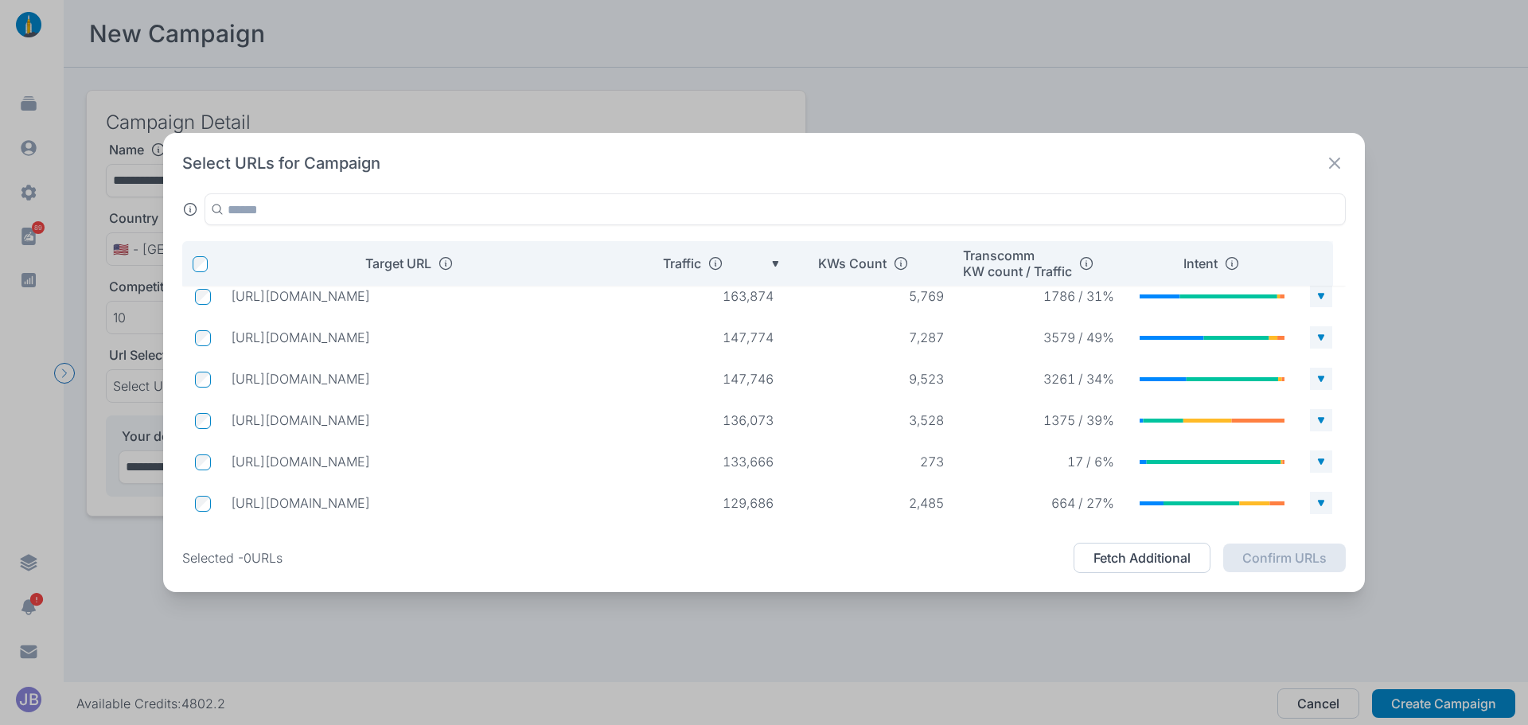
click at [681, 60] on div "Select URLs for Campaign Target URL Traffic KWs Count Transcomm KW count / Traf…" at bounding box center [764, 362] width 1528 height 725
click at [1330, 159] on icon at bounding box center [1334, 163] width 11 height 11
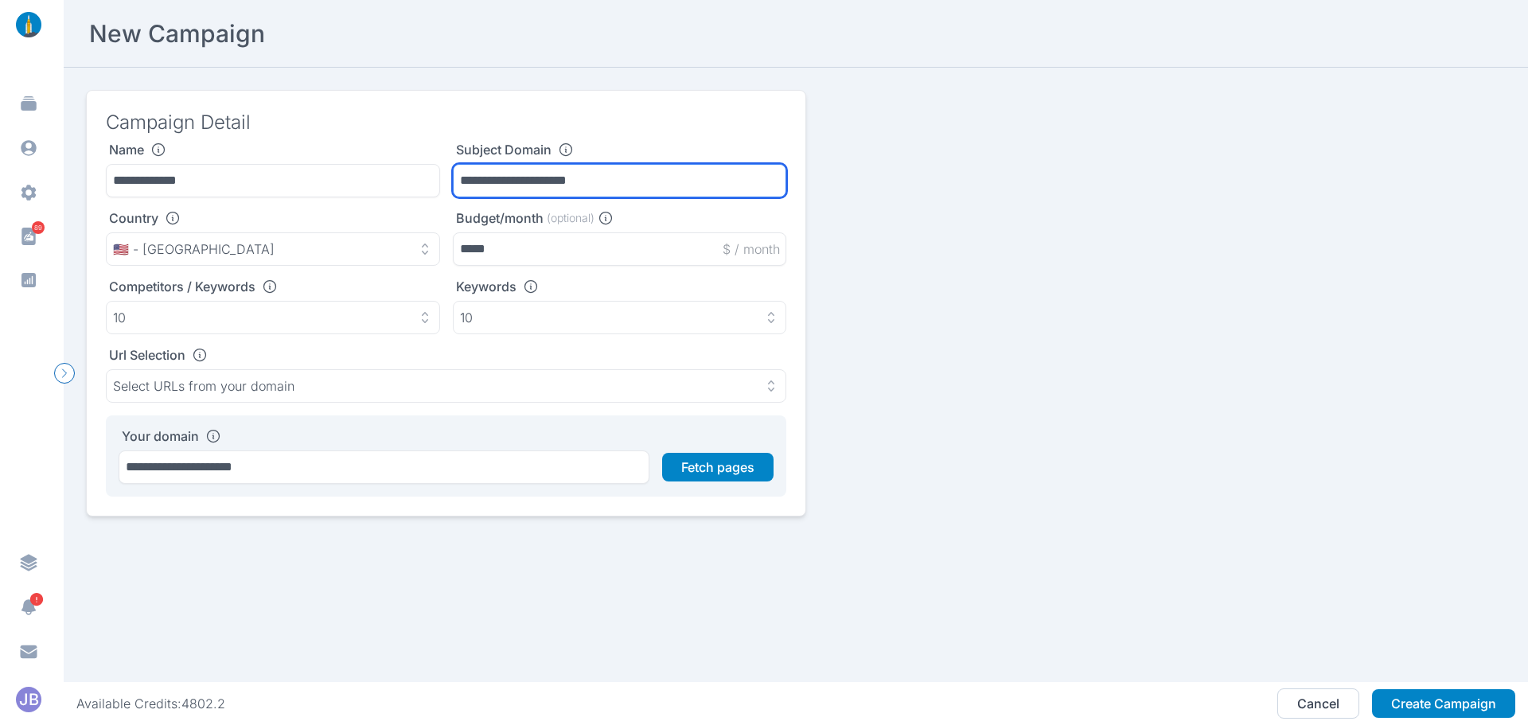
click at [564, 187] on input "**********" at bounding box center [620, 180] width 334 height 33
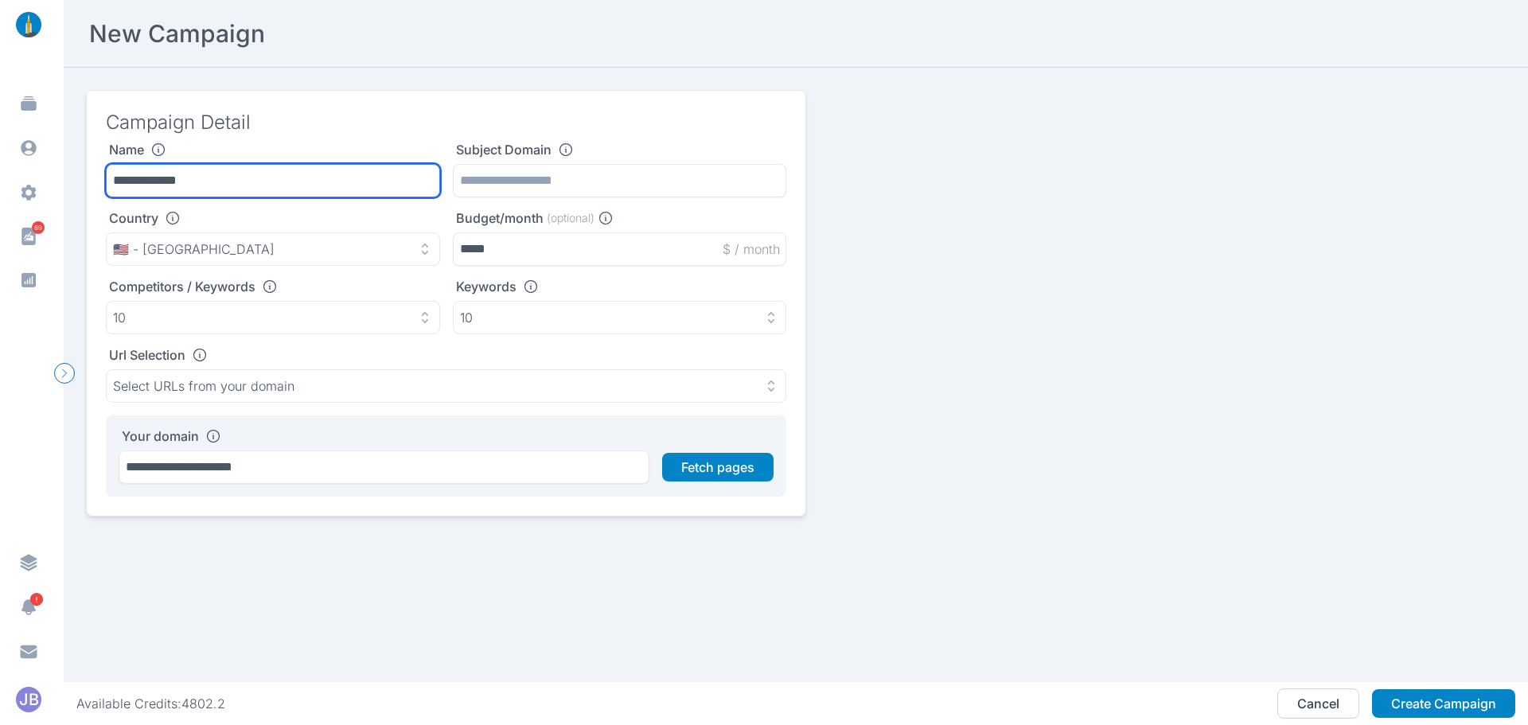
click at [298, 169] on input "**********" at bounding box center [273, 180] width 334 height 33
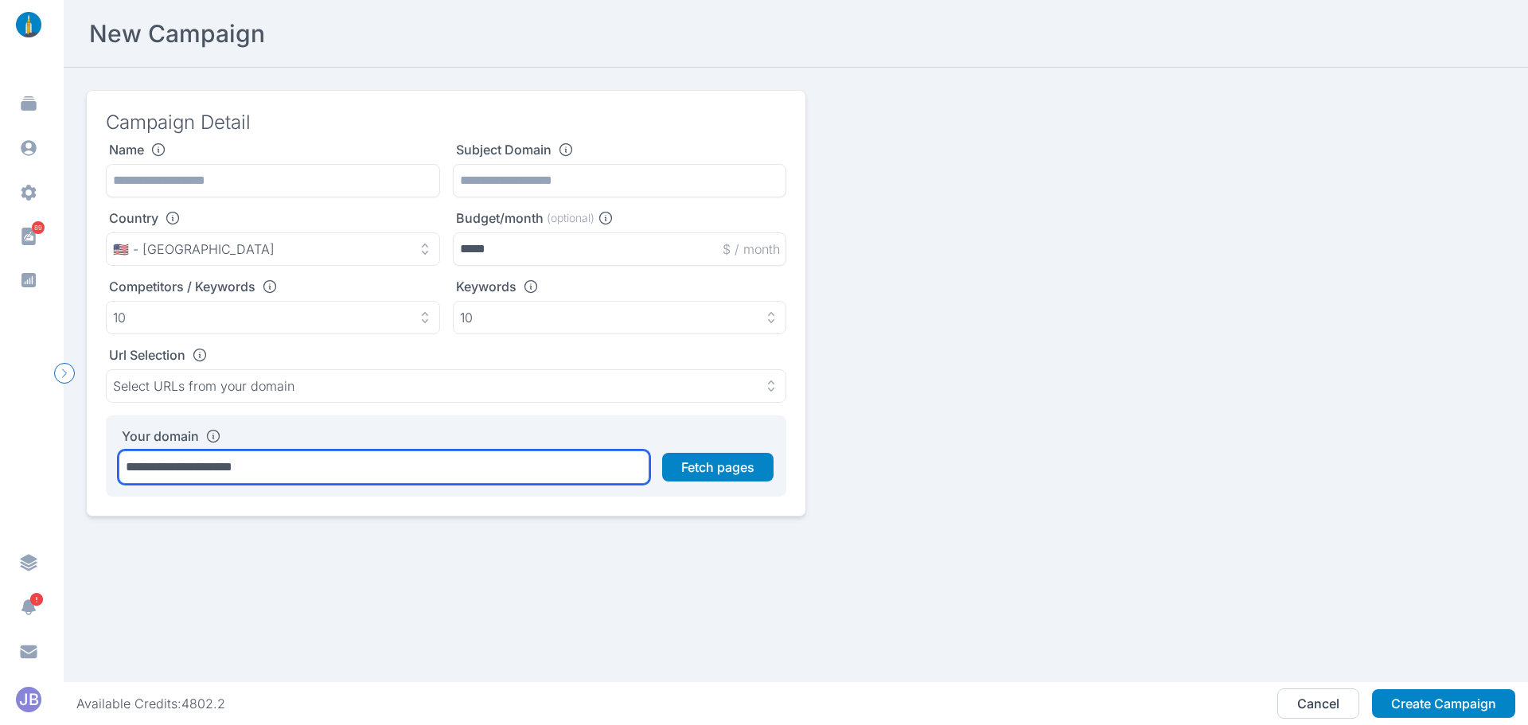
drag, startPoint x: 311, startPoint y: 473, endPoint x: 108, endPoint y: 468, distance: 203.0
click at [108, 468] on div "**********" at bounding box center [446, 455] width 680 height 81
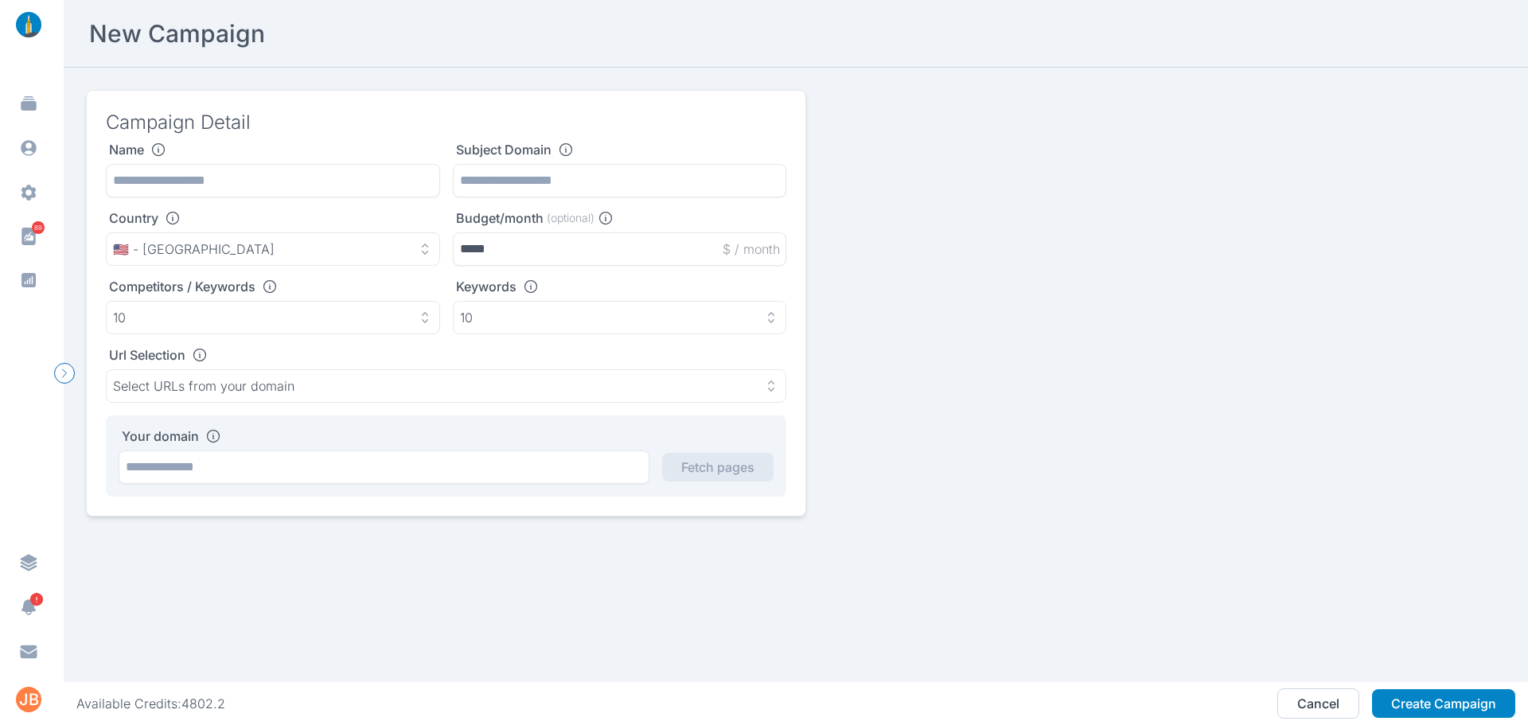
click at [639, 130] on h3 "Campaign Detail" at bounding box center [446, 122] width 680 height 25
click at [567, 194] on div "💸 Budget/month (optional) Set an estimated monthly budget to align reporting or…" at bounding box center [604, 146] width 333 height 99
click at [317, 188] on input "text" at bounding box center [273, 180] width 334 height 33
click at [510, 171] on input "text" at bounding box center [620, 180] width 334 height 33
paste input "**********"
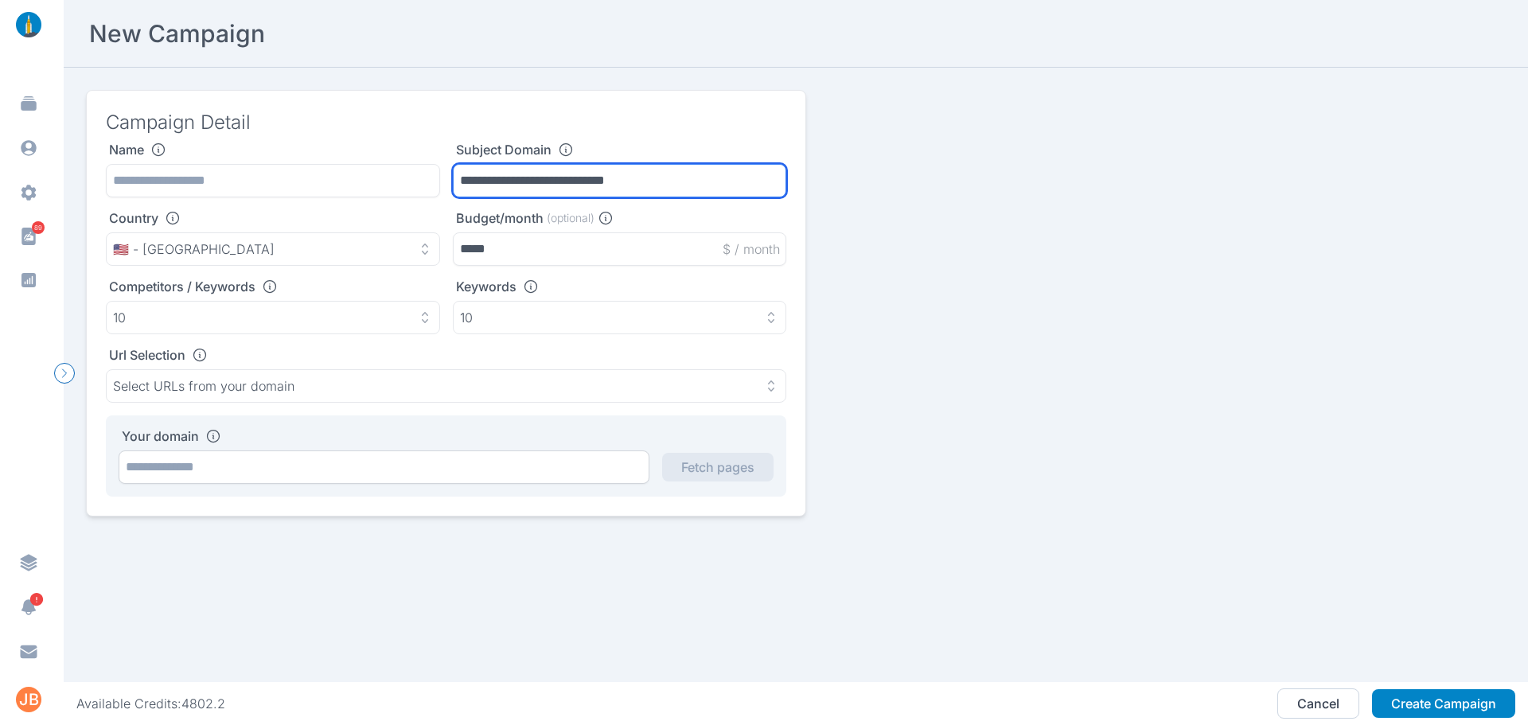
type input "**********"
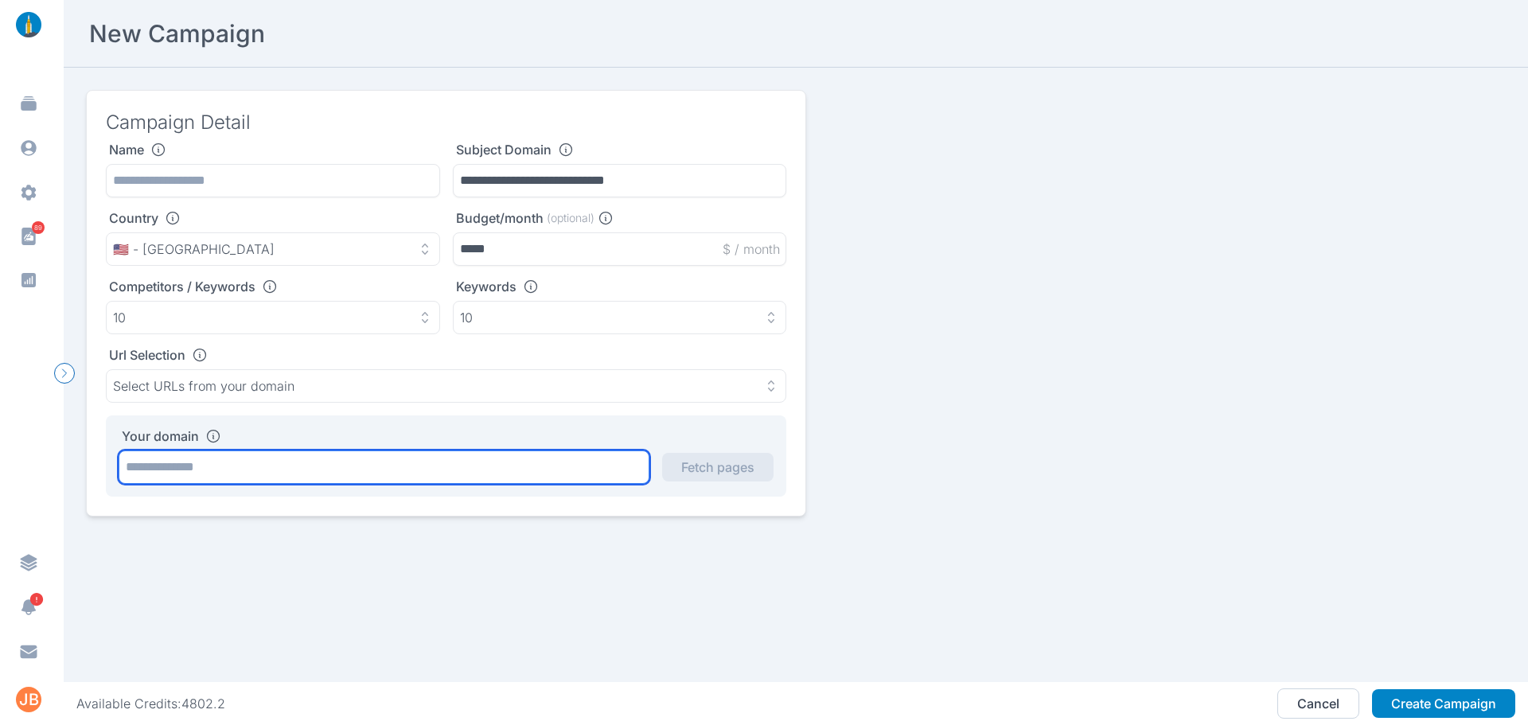
click at [408, 464] on input "text" at bounding box center [384, 466] width 531 height 33
paste input "**********"
type input "**********"
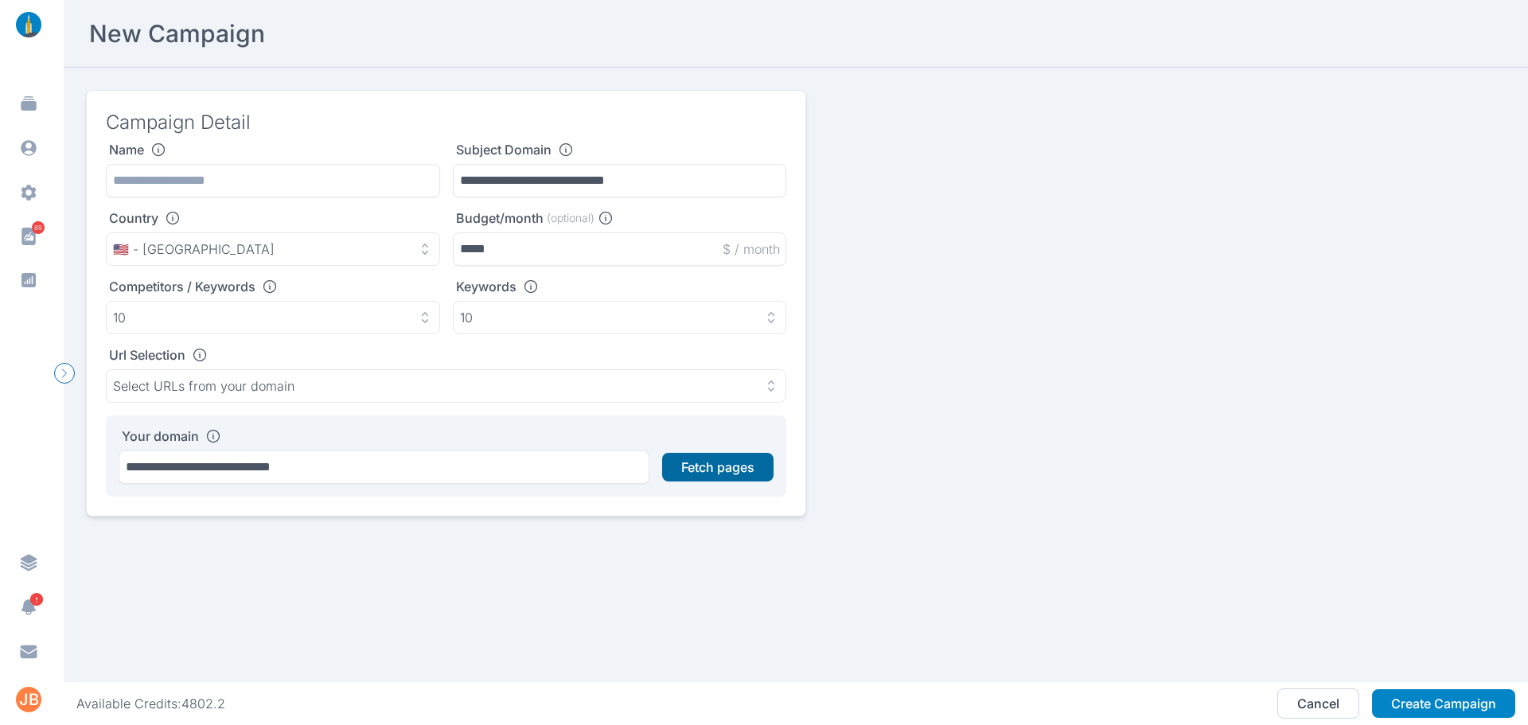
click at [699, 471] on button "Fetch pages" at bounding box center [717, 467] width 111 height 29
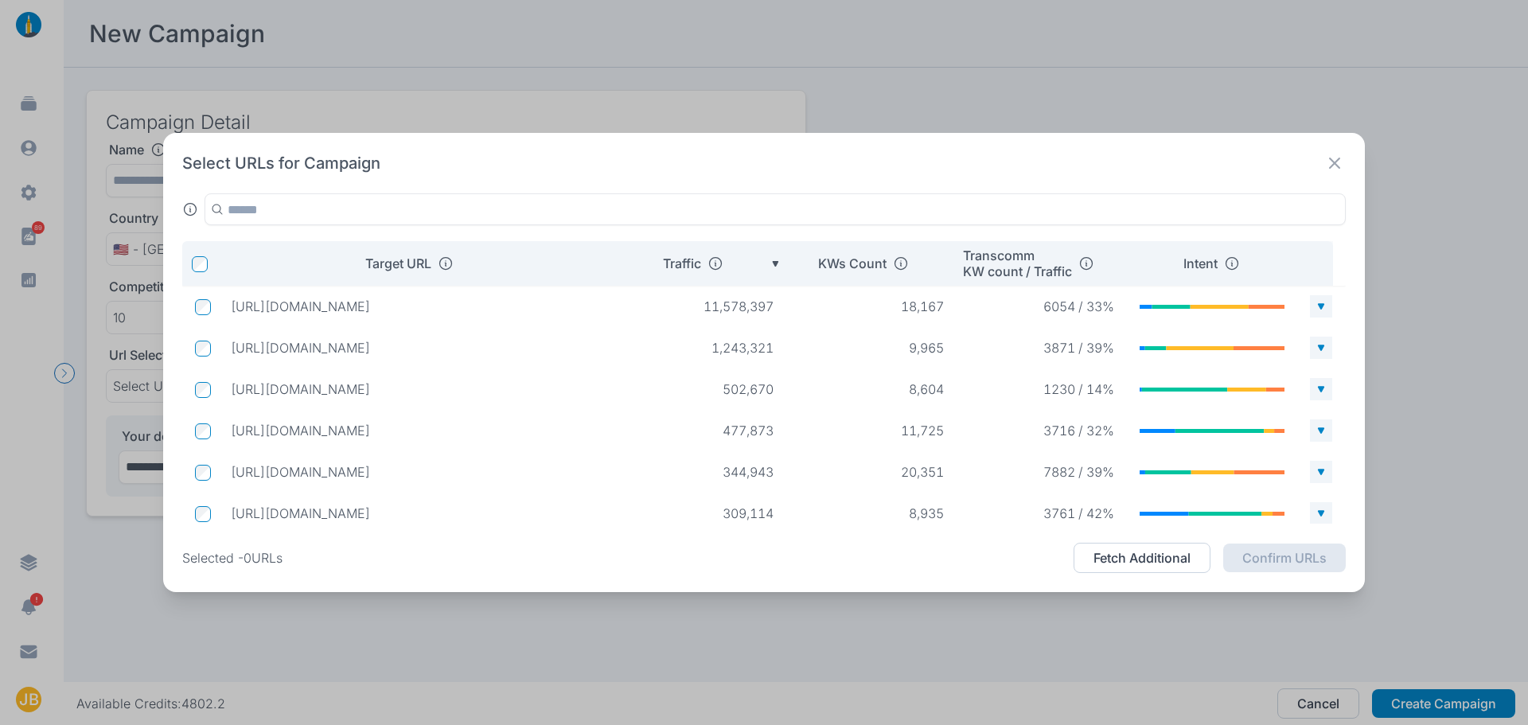
scroll to position [73, 0]
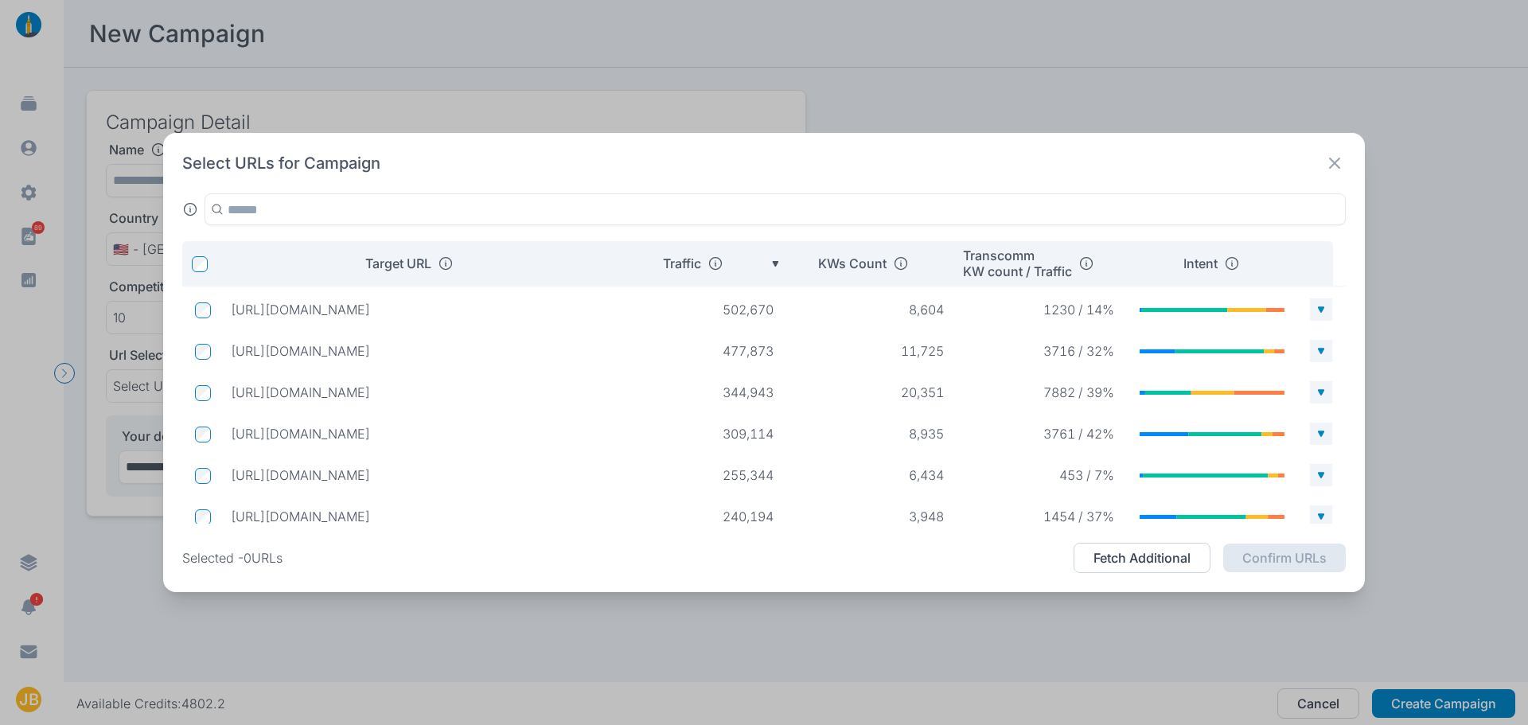
click at [209, 348] on td at bounding box center [200, 351] width 36 height 30
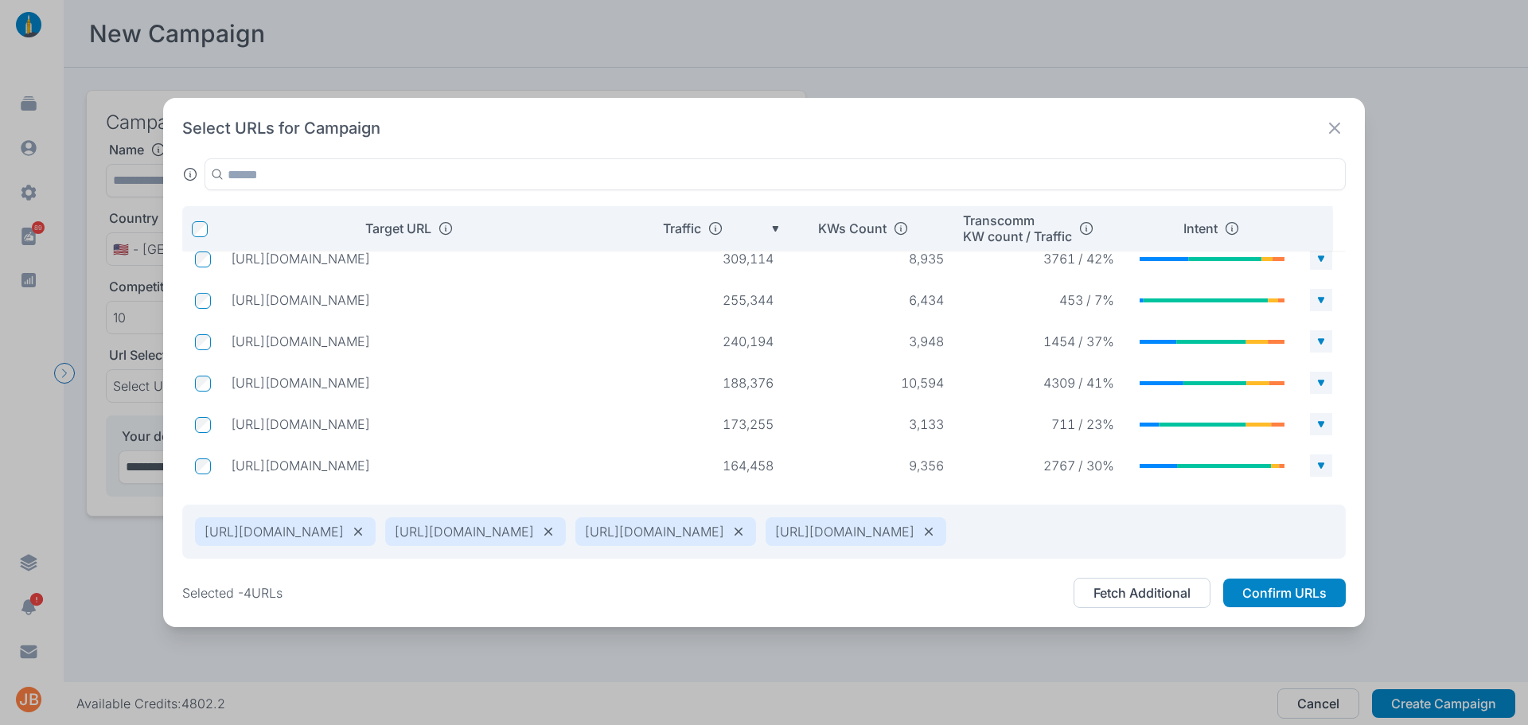
scroll to position [127, 0]
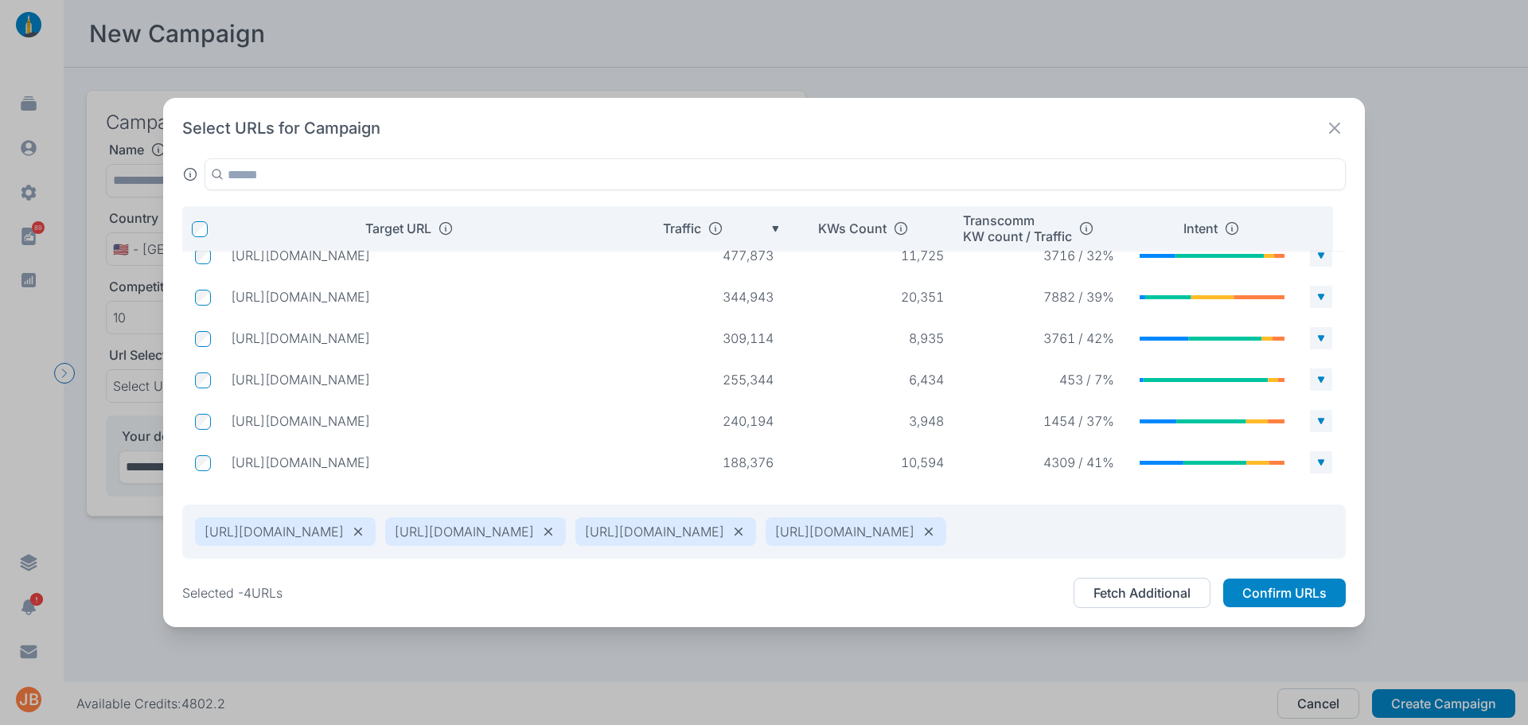
click at [366, 524] on icon at bounding box center [358, 532] width 16 height 16
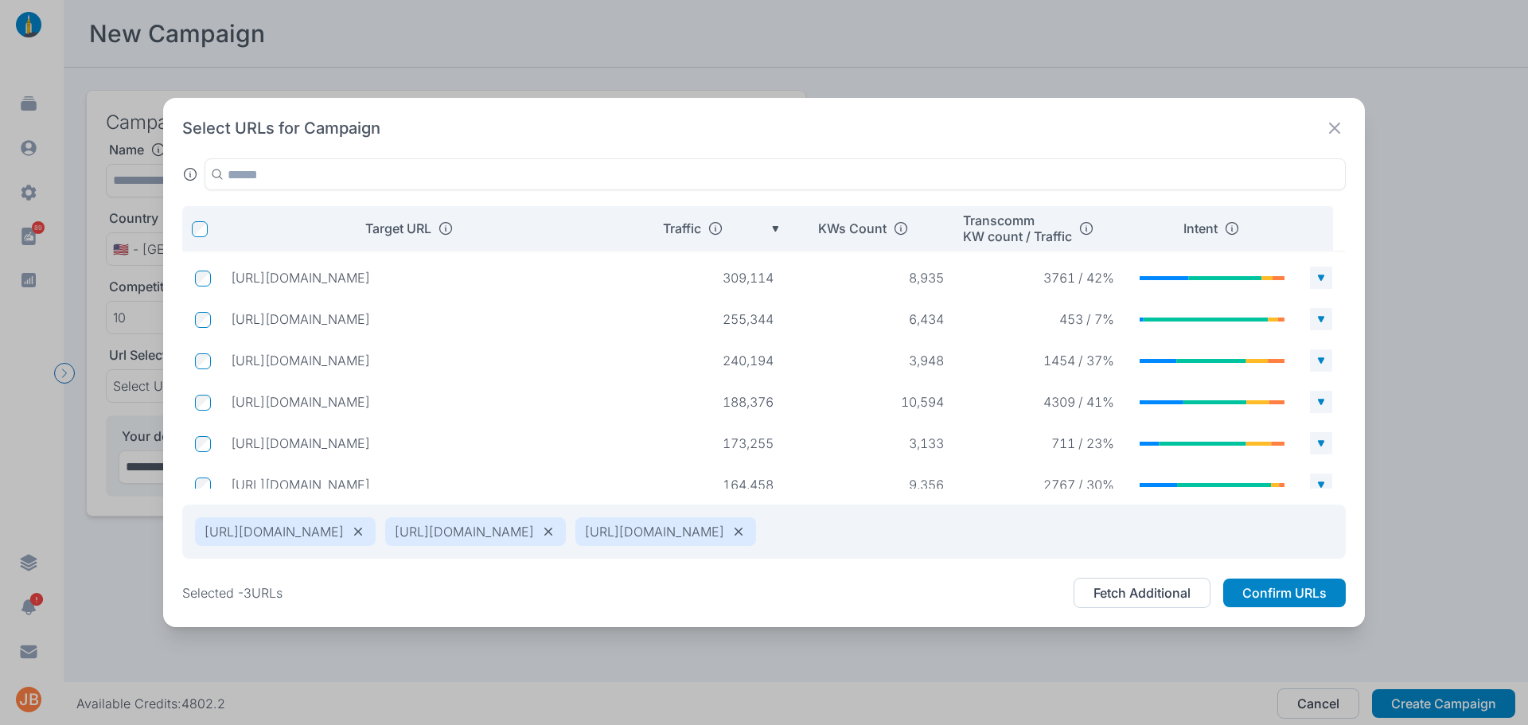
scroll to position [236, 0]
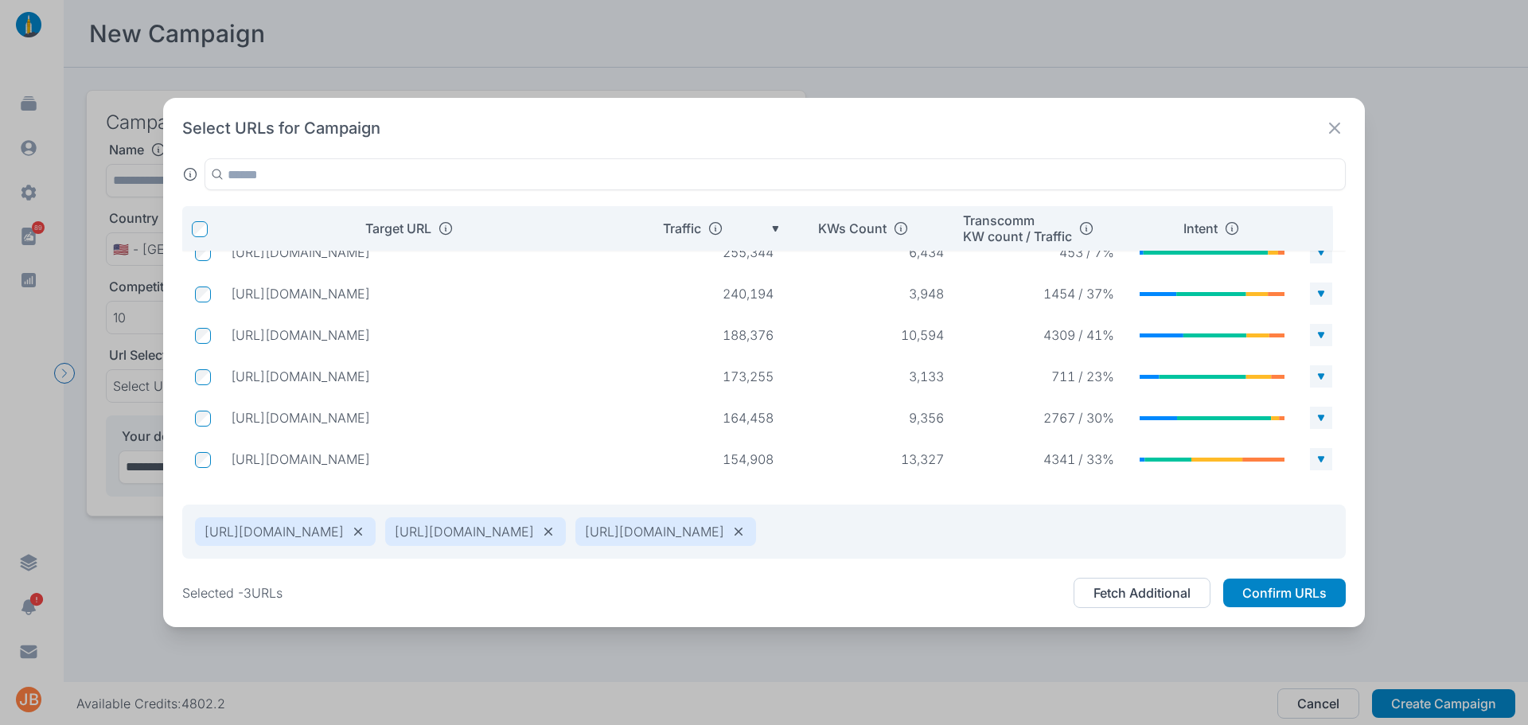
click at [535, 451] on p "[URL][DOMAIN_NAME]" at bounding box center [417, 459] width 372 height 16
click at [489, 451] on p "[URL][DOMAIN_NAME]" at bounding box center [417, 459] width 372 height 16
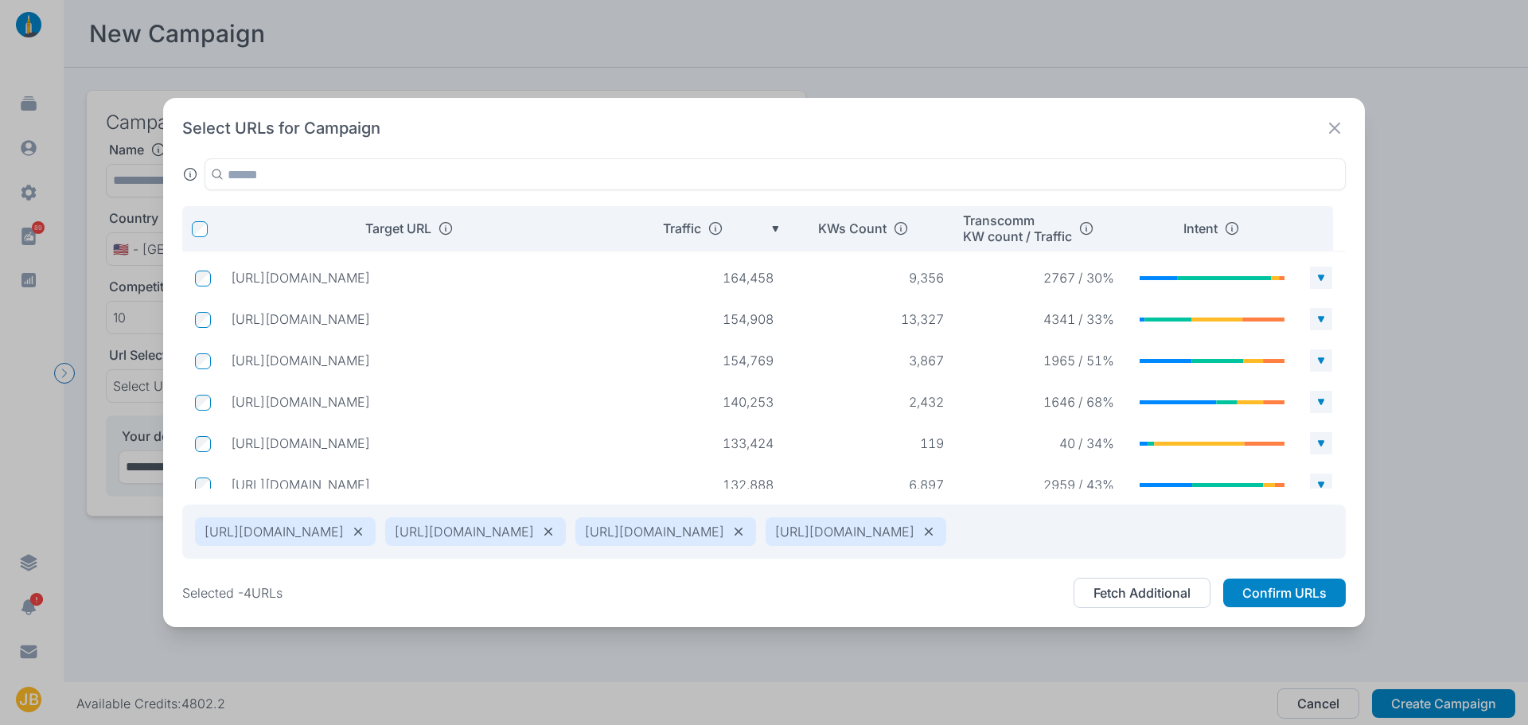
scroll to position [417, 0]
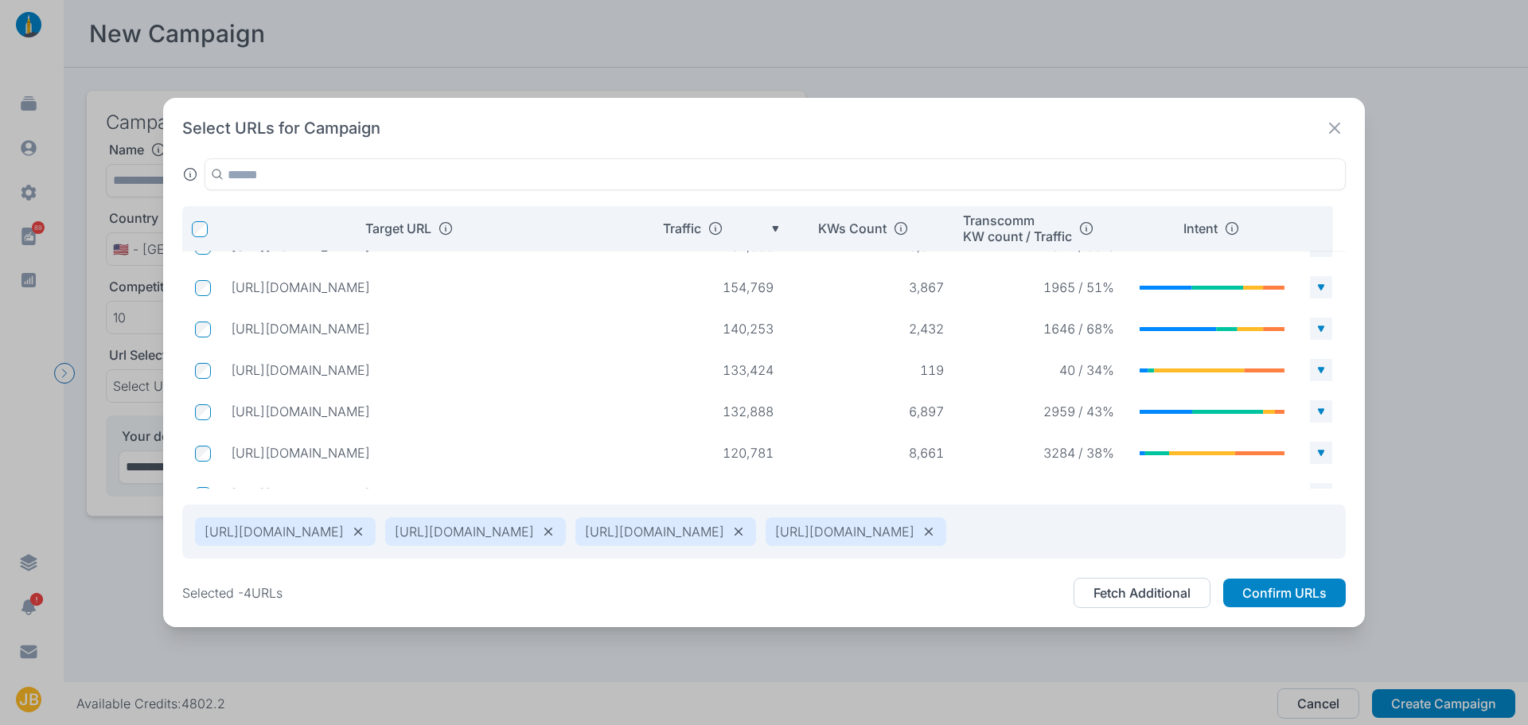
click at [540, 403] on p "[URL][DOMAIN_NAME]" at bounding box center [417, 411] width 372 height 16
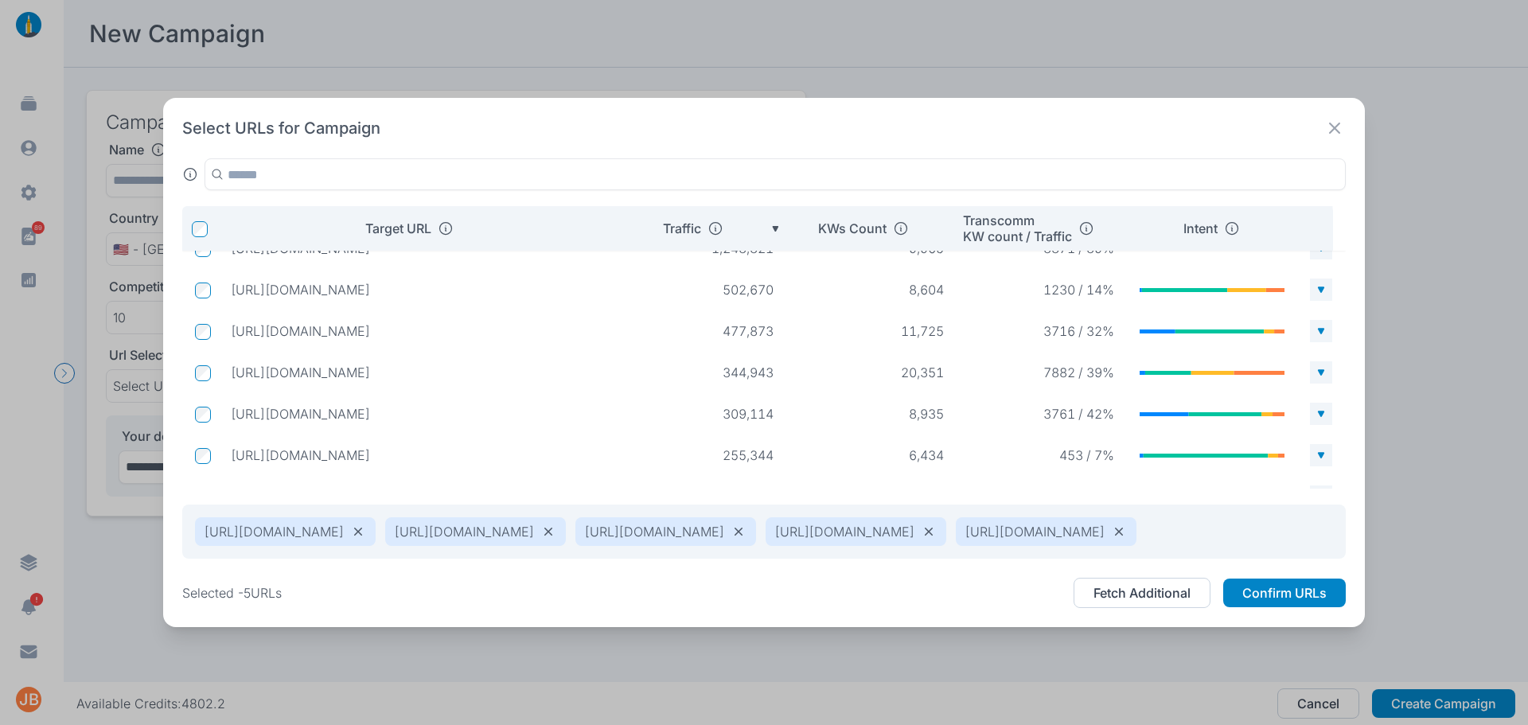
scroll to position [0, 0]
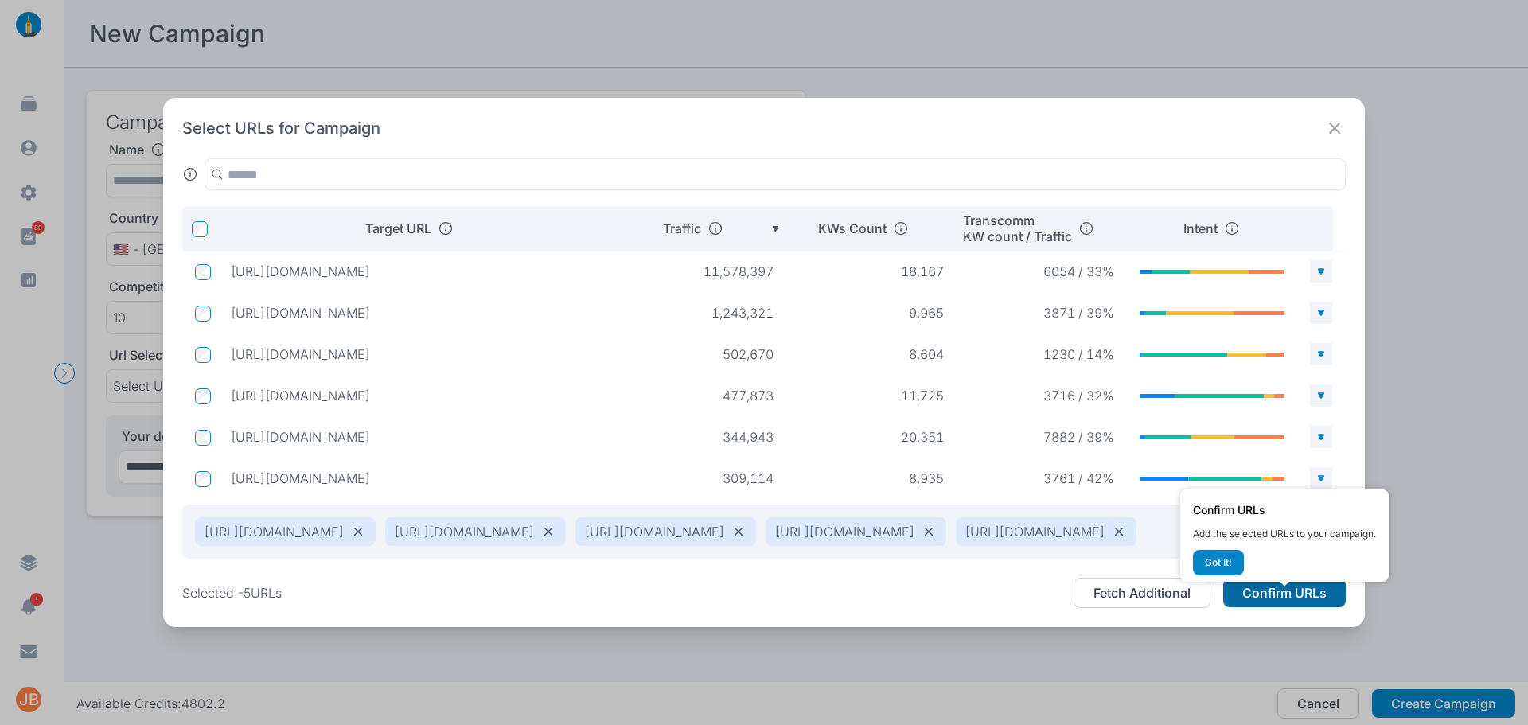
click at [1290, 598] on button "Confirm URLs" at bounding box center [1284, 593] width 123 height 29
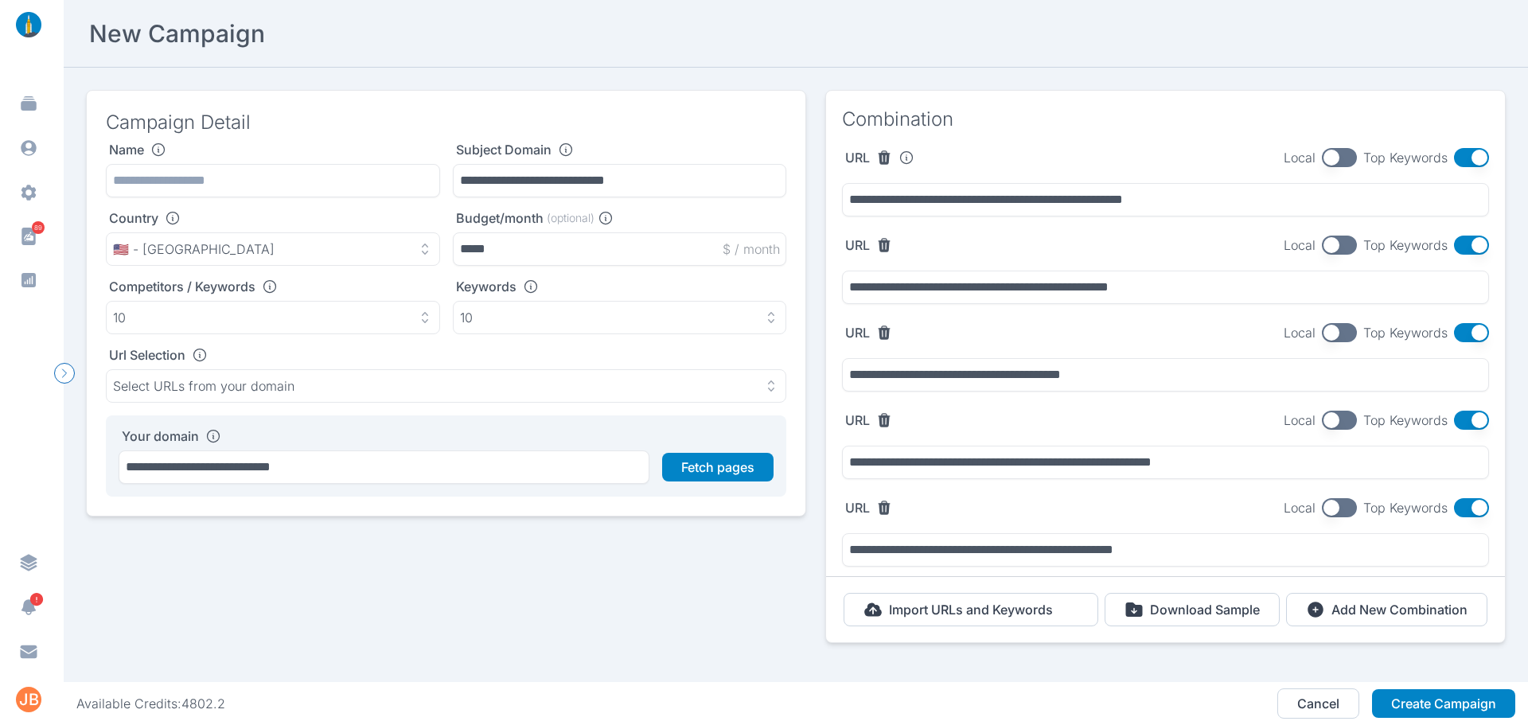
click at [1322, 155] on button "button" at bounding box center [1339, 157] width 35 height 19
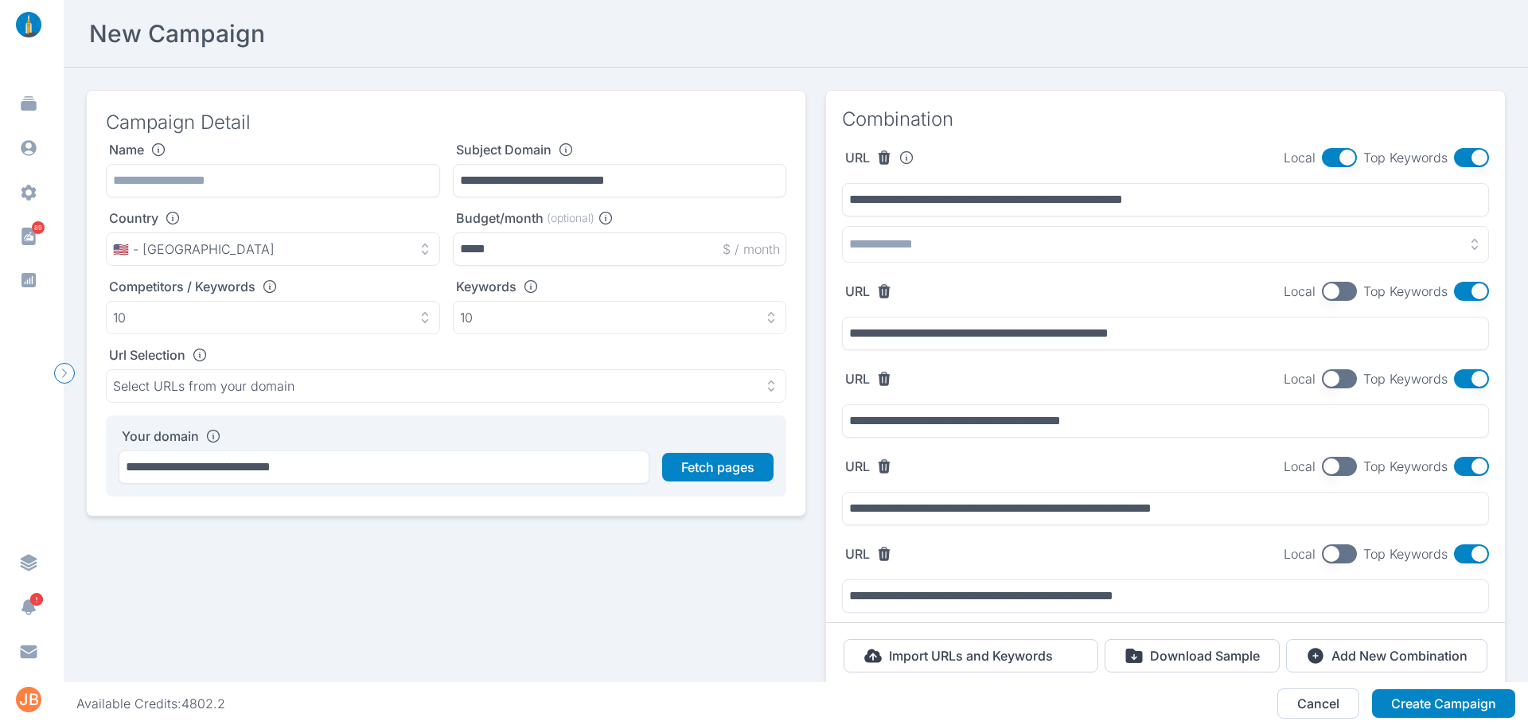
click at [1047, 245] on button "button" at bounding box center [1165, 244] width 647 height 37
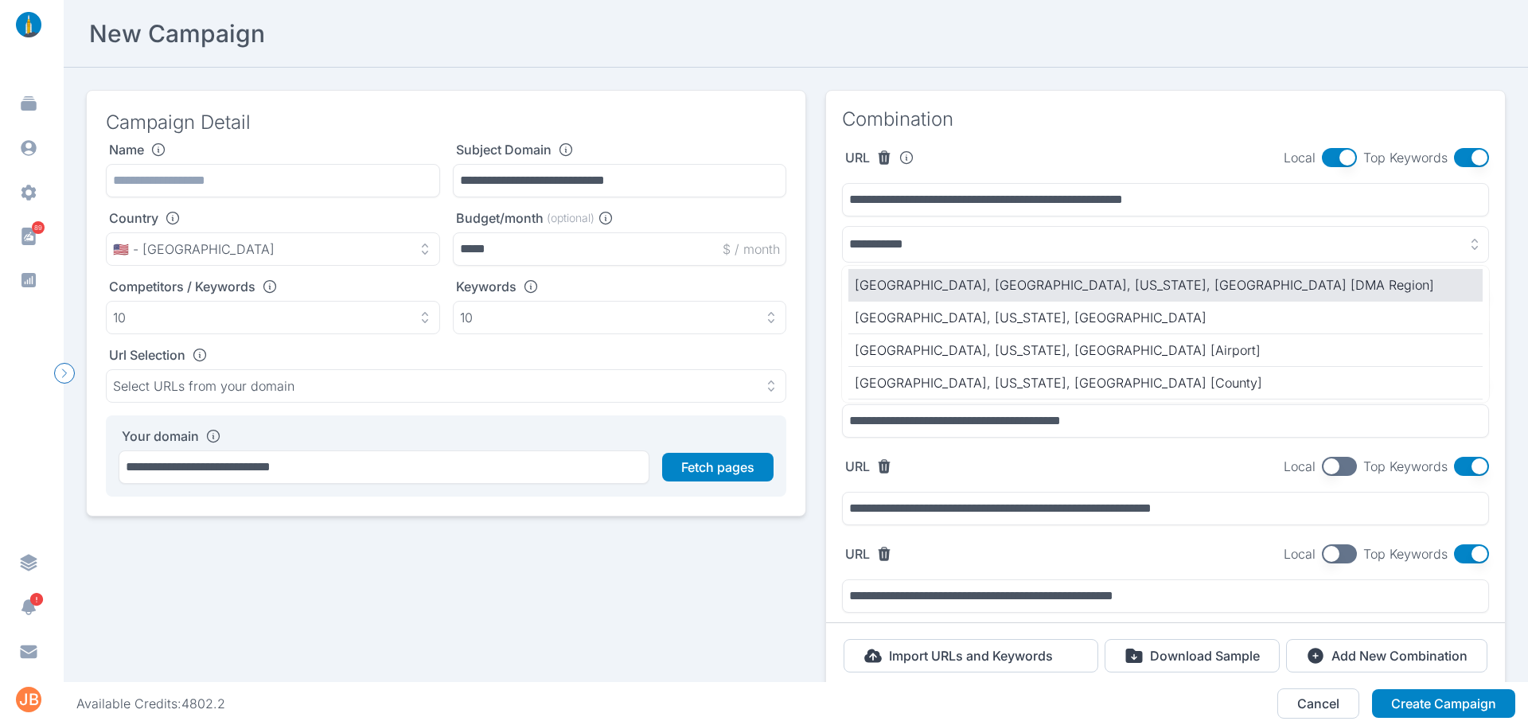
click at [1070, 278] on p "[GEOGRAPHIC_DATA], [GEOGRAPHIC_DATA], [US_STATE], [GEOGRAPHIC_DATA] [DMA Region]" at bounding box center [1166, 284] width 622 height 19
type input "**********"
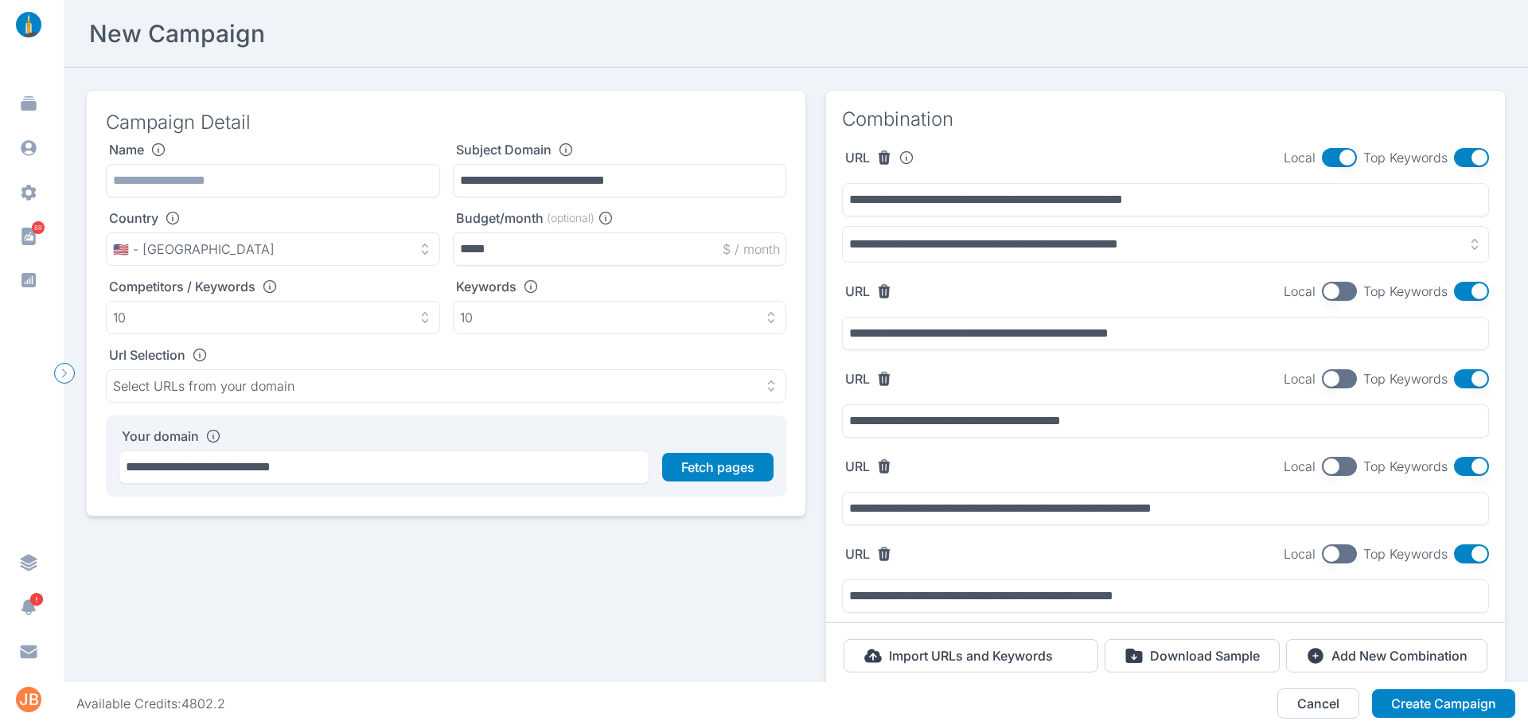
click at [1322, 287] on button "button" at bounding box center [1339, 291] width 35 height 19
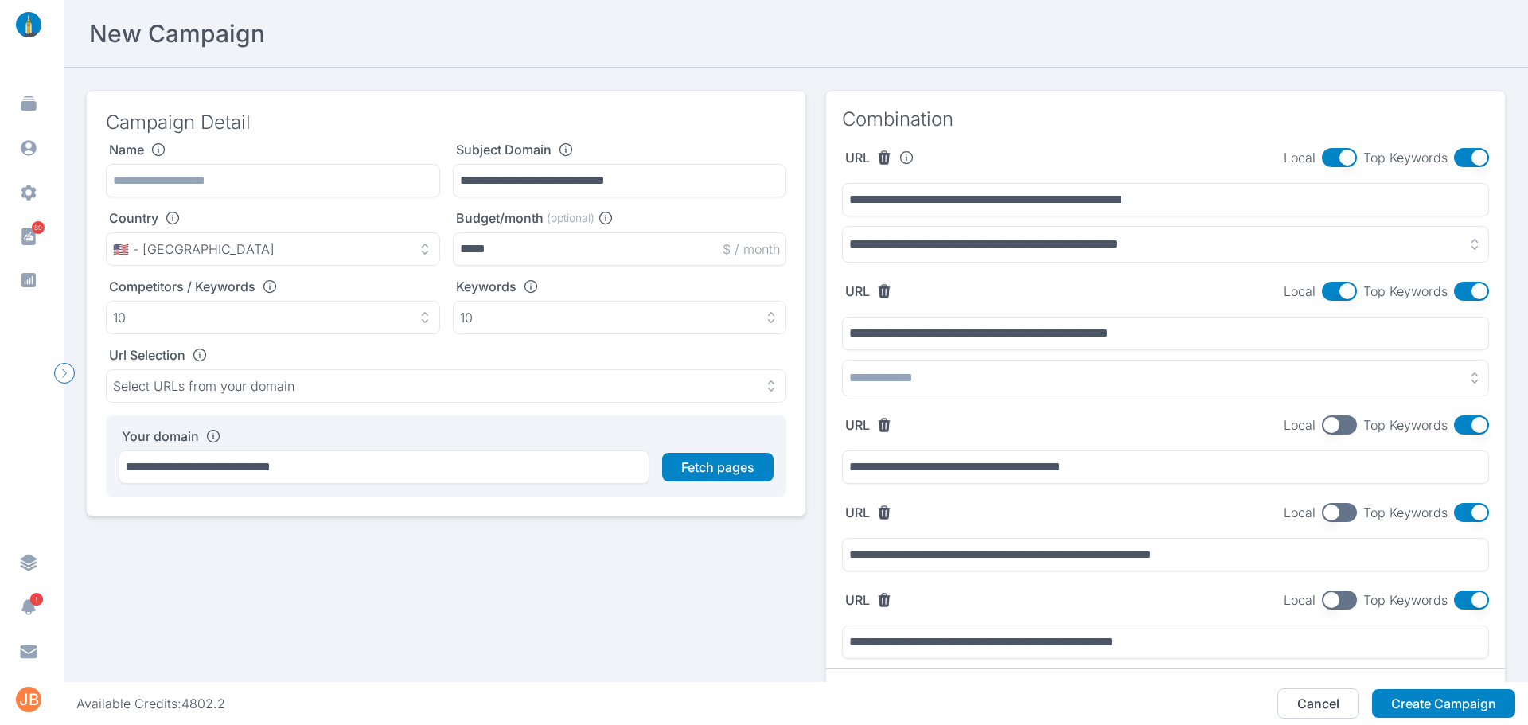
click at [1042, 380] on button "button" at bounding box center [1165, 378] width 647 height 37
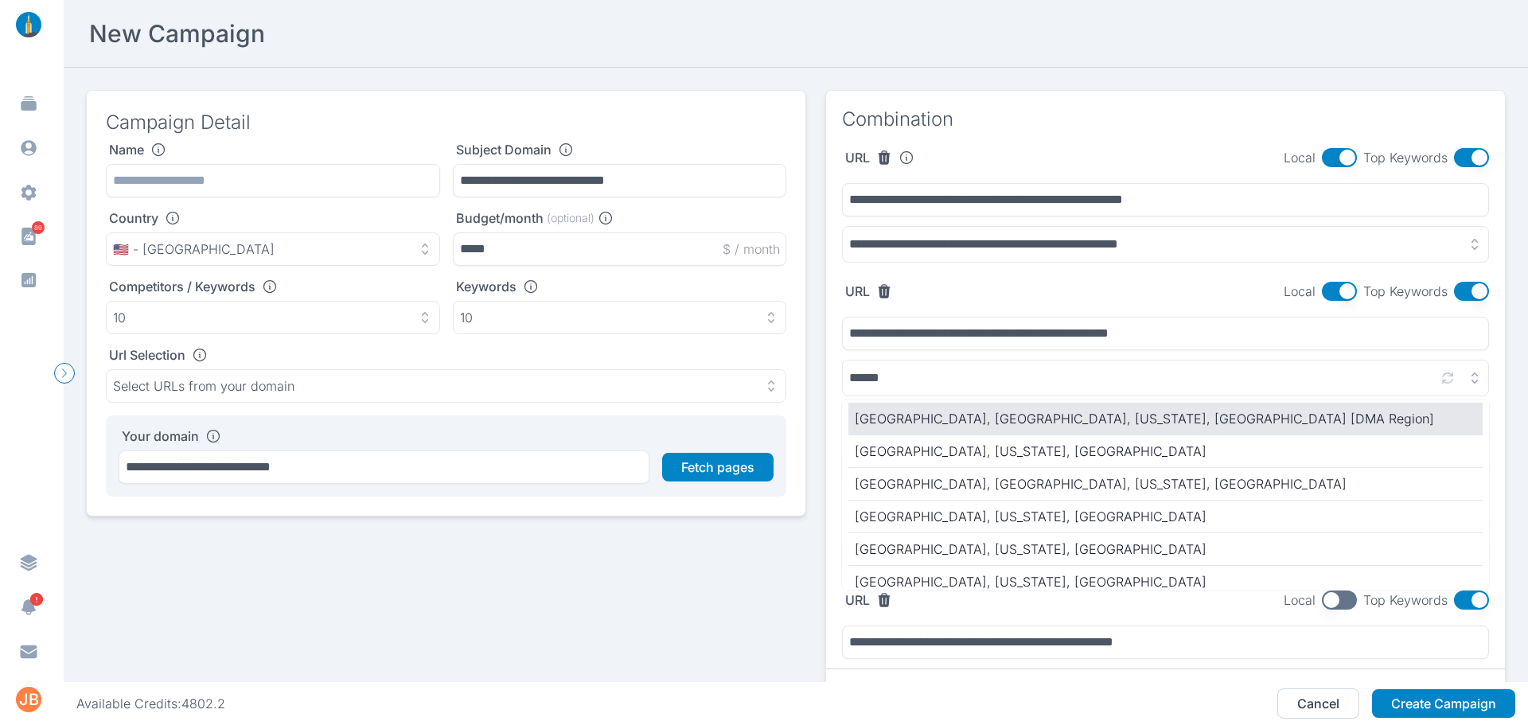
click at [1009, 420] on p "[GEOGRAPHIC_DATA], [GEOGRAPHIC_DATA], [US_STATE], [GEOGRAPHIC_DATA] [DMA Region]" at bounding box center [1166, 418] width 622 height 19
type input "**********"
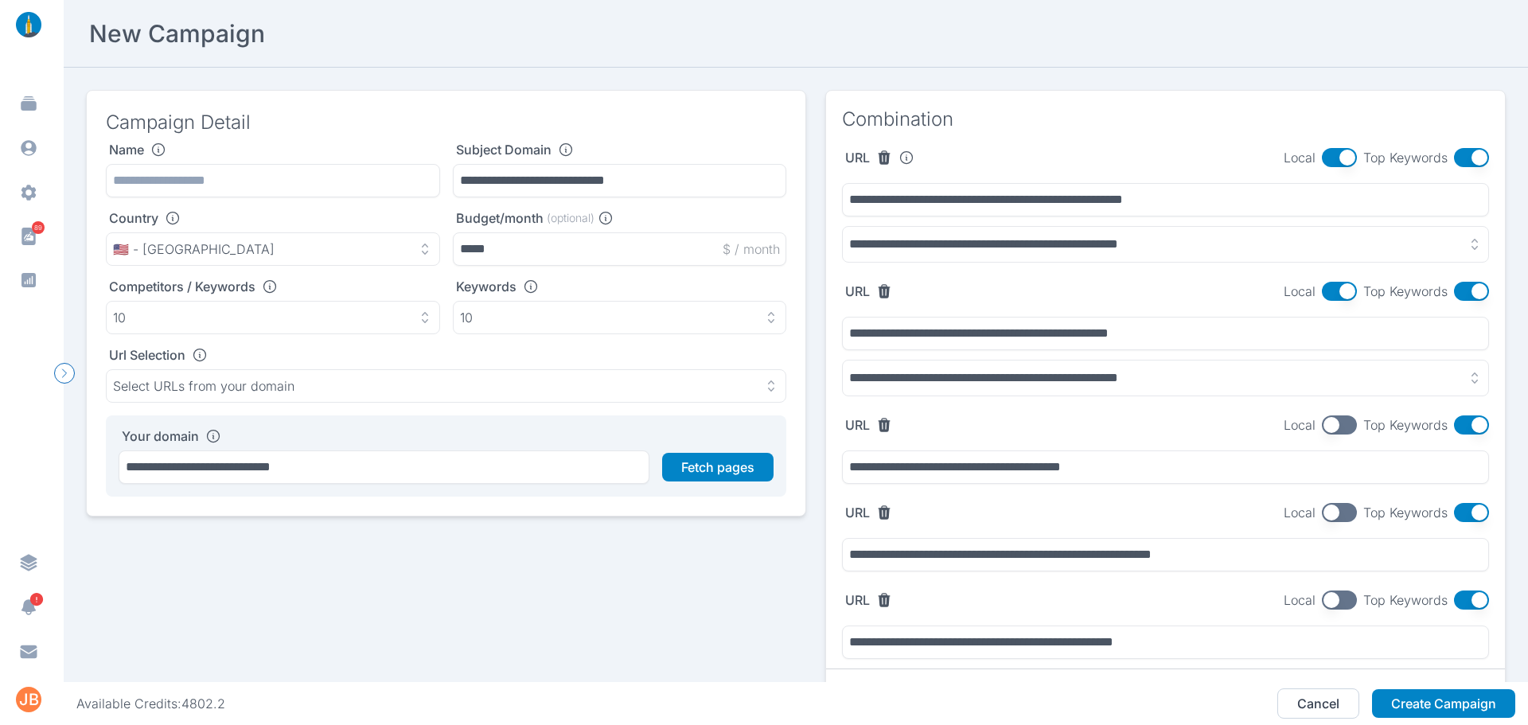
click at [1322, 419] on button "button" at bounding box center [1339, 424] width 35 height 19
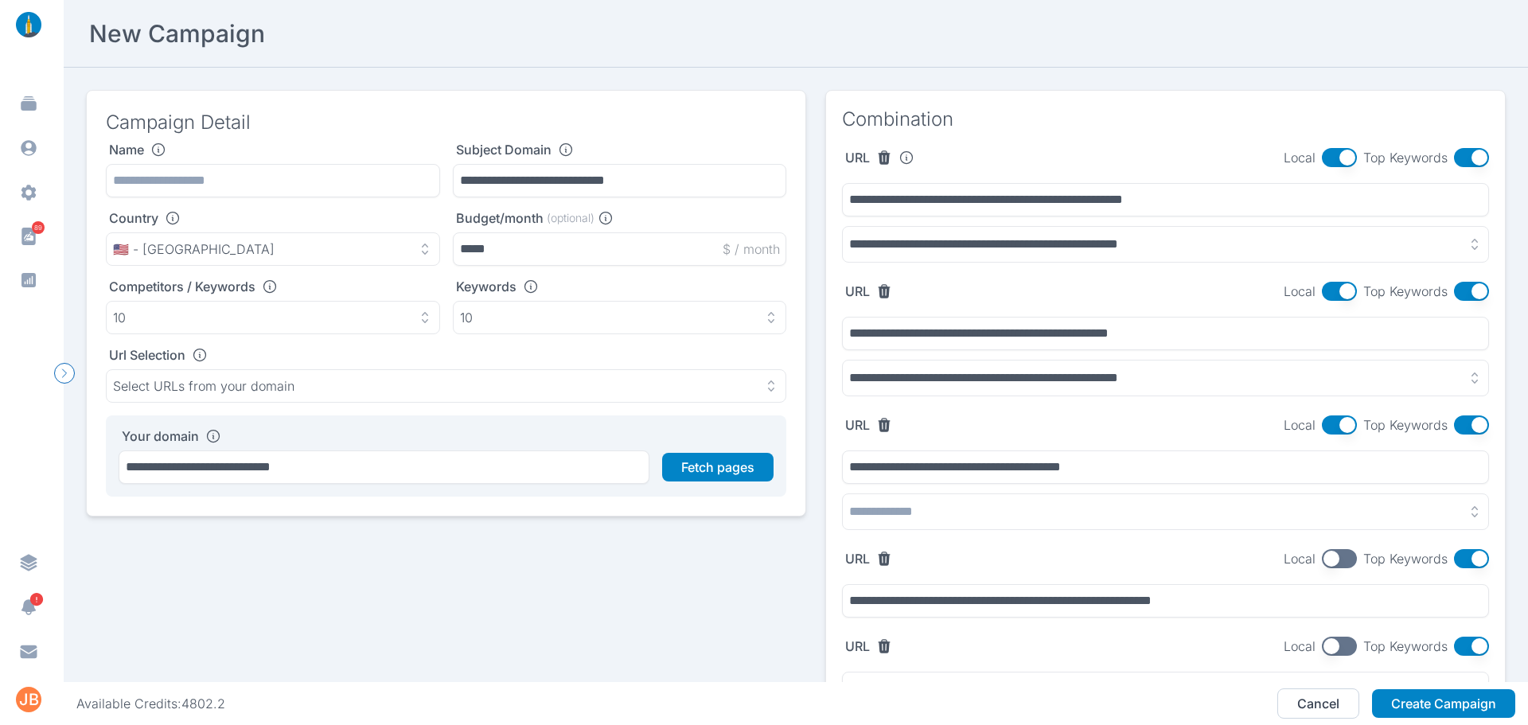
click at [1038, 523] on button "button" at bounding box center [1165, 511] width 647 height 37
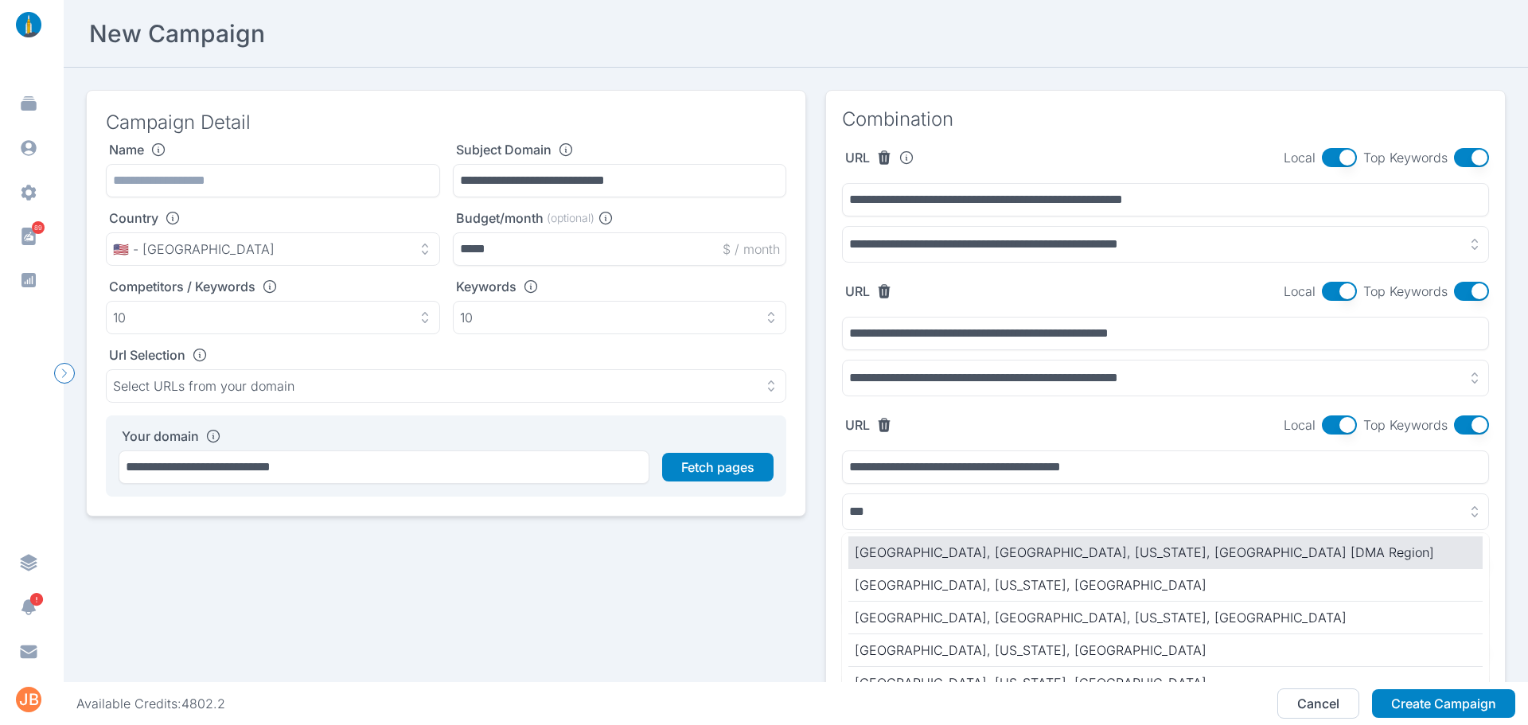
click at [1015, 546] on p "[GEOGRAPHIC_DATA], [GEOGRAPHIC_DATA], [US_STATE], [GEOGRAPHIC_DATA] [DMA Region]" at bounding box center [1166, 552] width 622 height 19
type input "**********"
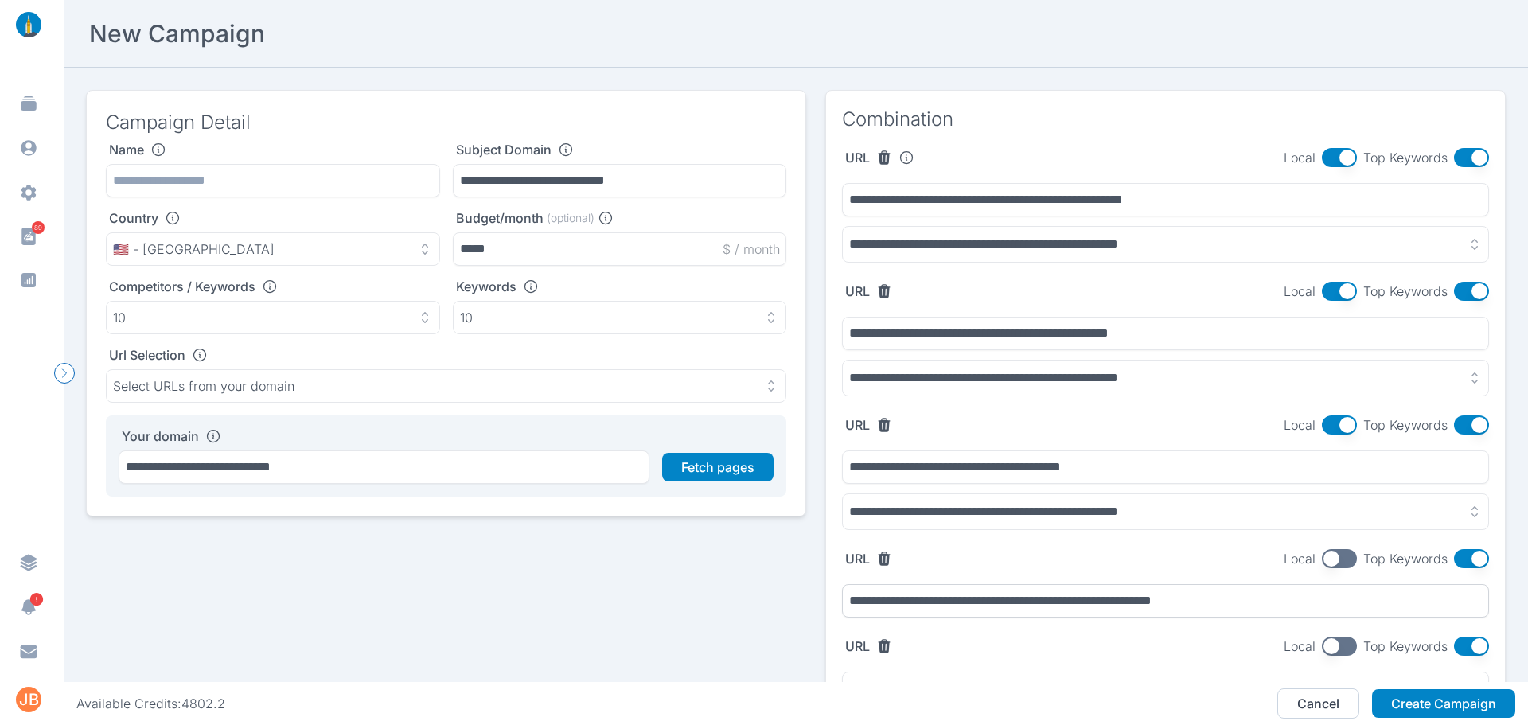
scroll to position [159, 0]
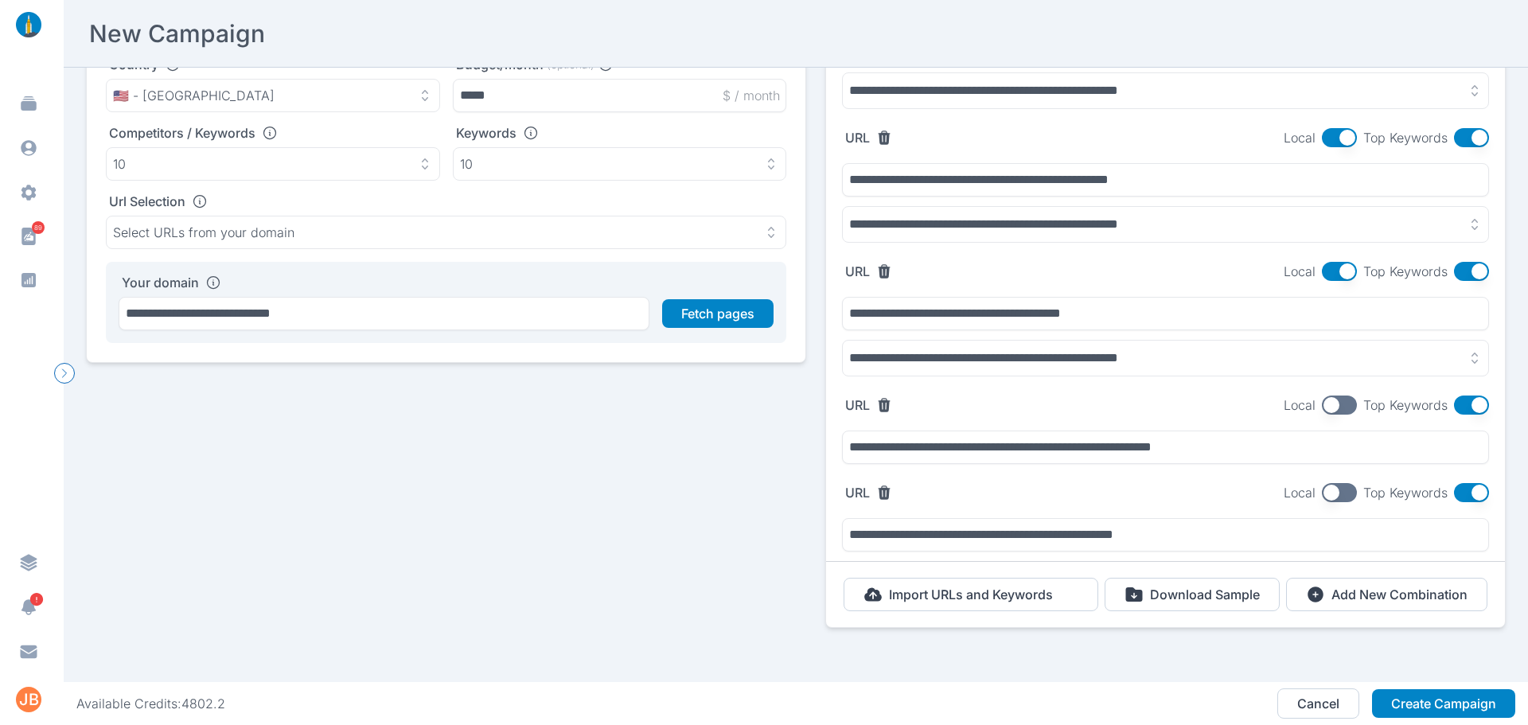
click at [1323, 396] on button "button" at bounding box center [1339, 405] width 35 height 19
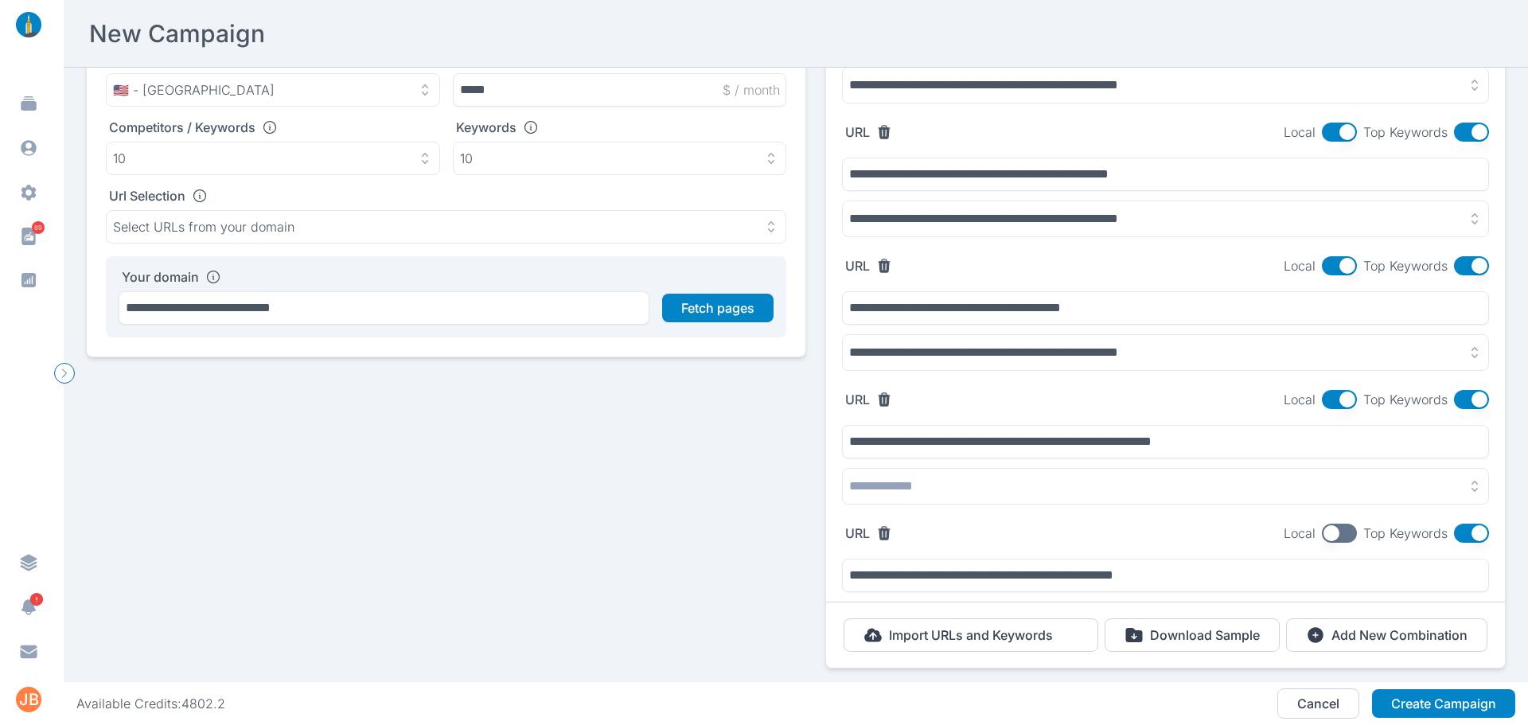
click at [1015, 492] on button "button" at bounding box center [1165, 486] width 647 height 37
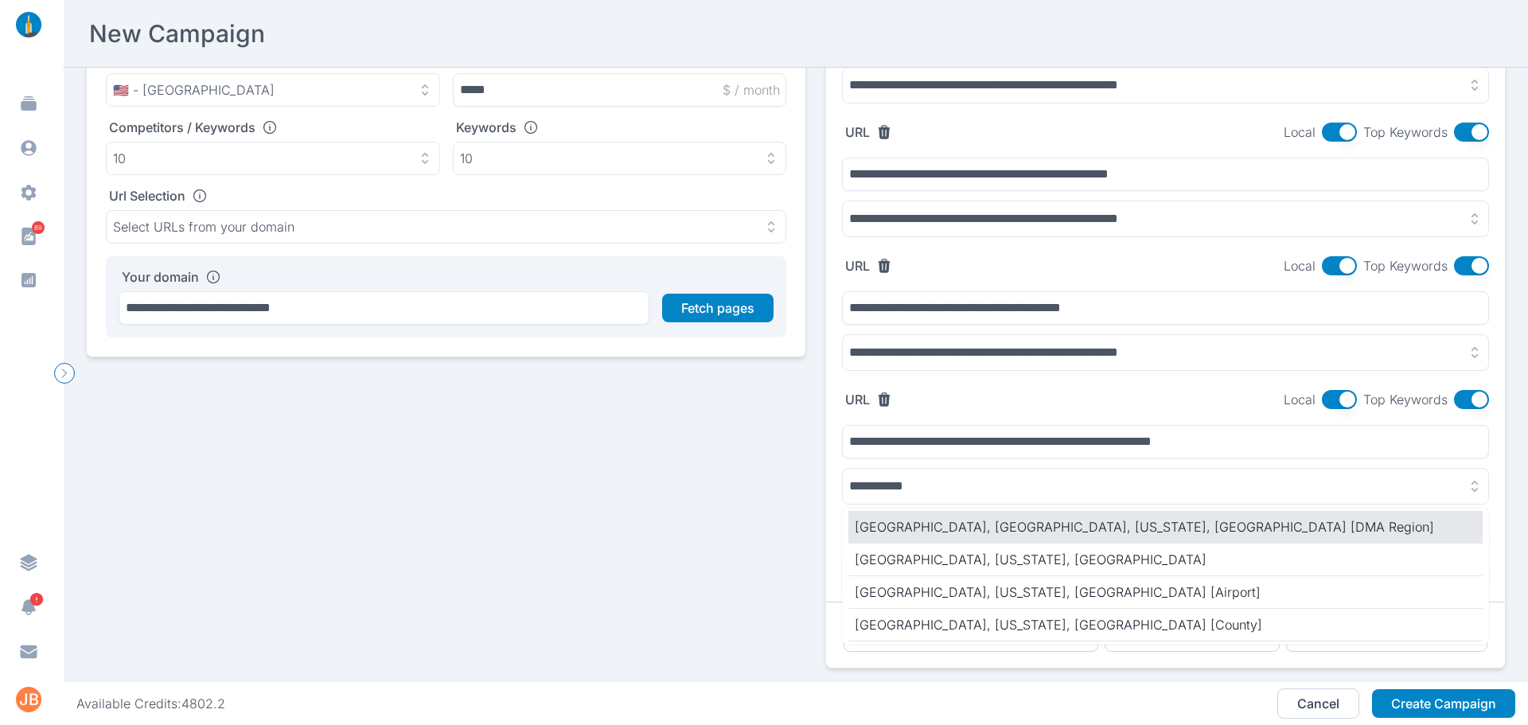
click at [1011, 522] on p "[GEOGRAPHIC_DATA], [GEOGRAPHIC_DATA], [US_STATE], [GEOGRAPHIC_DATA] [DMA Region]" at bounding box center [1166, 526] width 622 height 19
type input "**********"
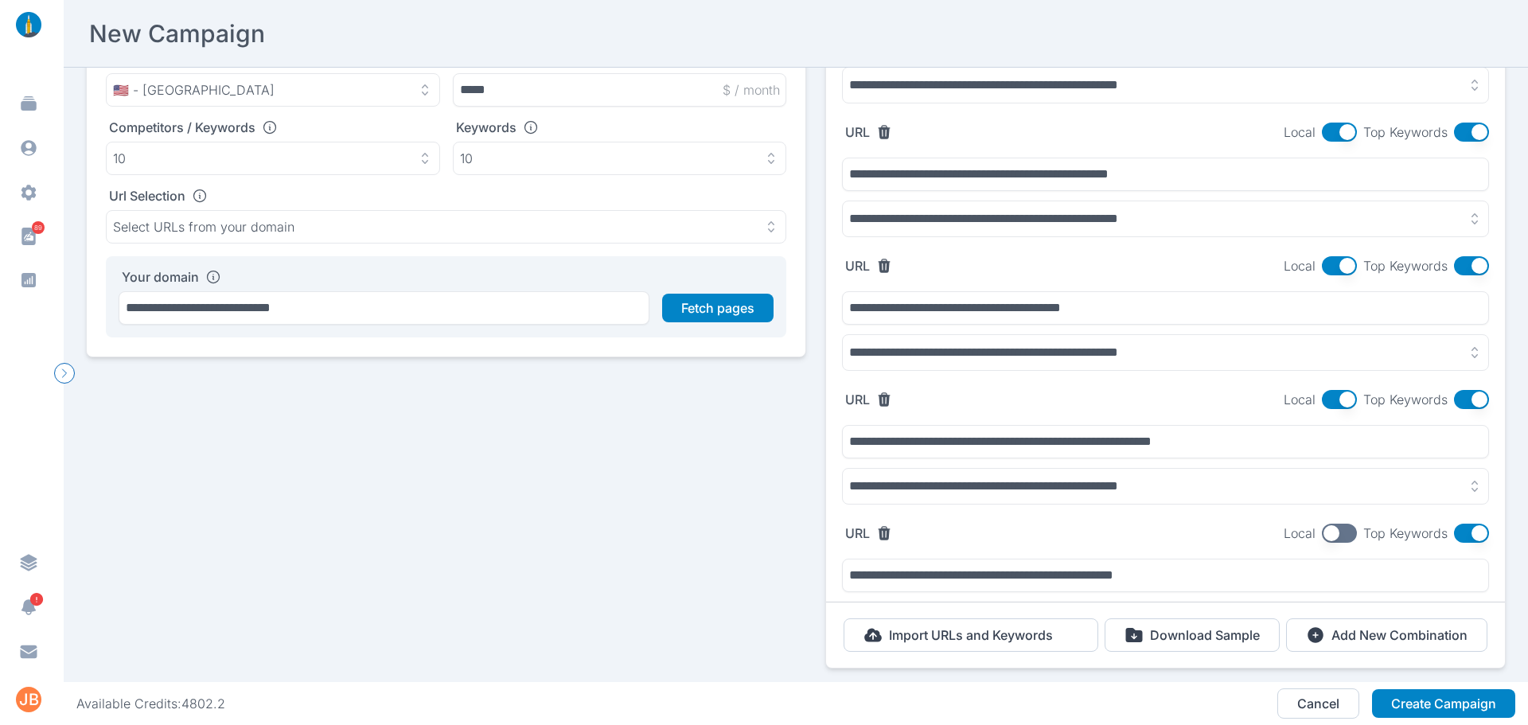
click at [1330, 530] on button "button" at bounding box center [1339, 533] width 35 height 19
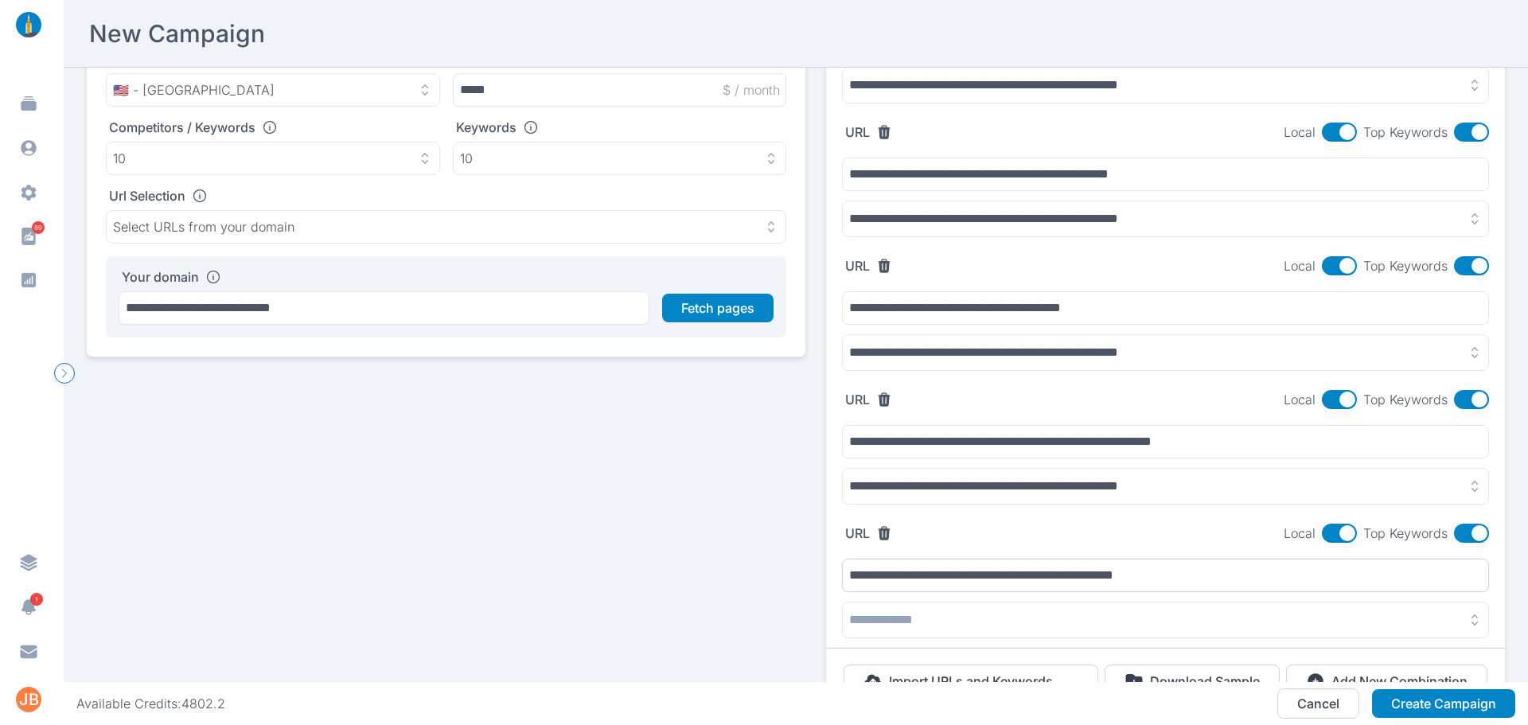
scroll to position [258, 0]
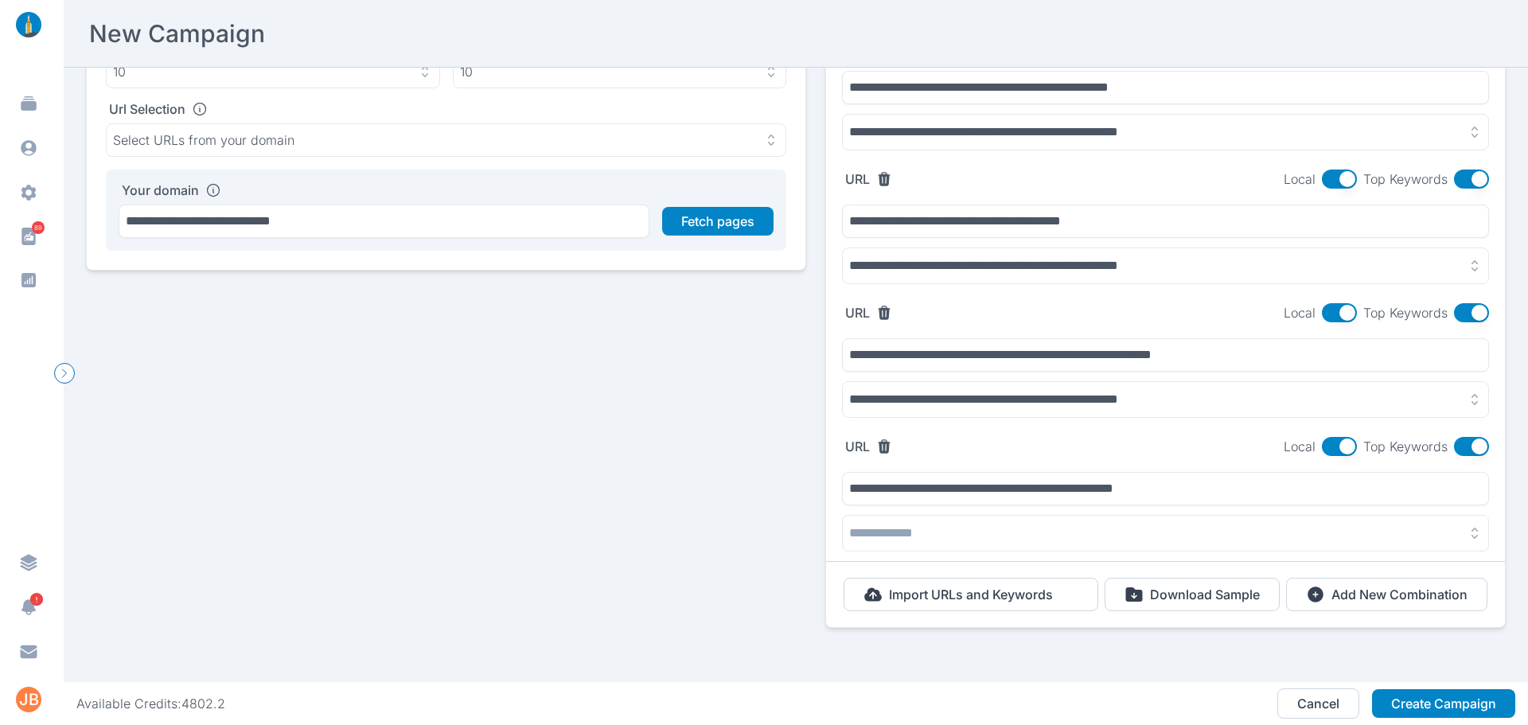
click at [930, 515] on button "button" at bounding box center [1165, 533] width 647 height 37
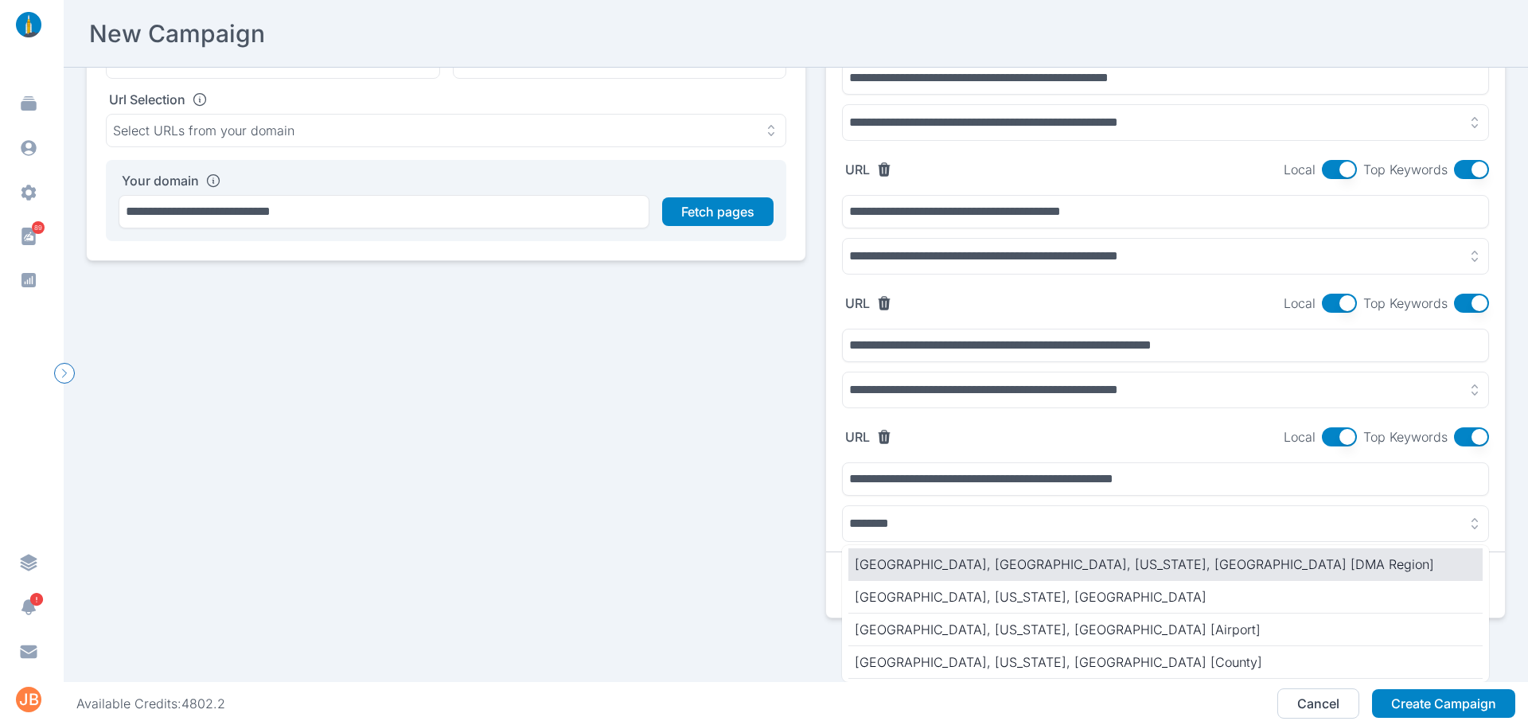
click at [927, 555] on p "[GEOGRAPHIC_DATA], [GEOGRAPHIC_DATA], [US_STATE], [GEOGRAPHIC_DATA] [DMA Region]" at bounding box center [1166, 564] width 622 height 19
type input "**********"
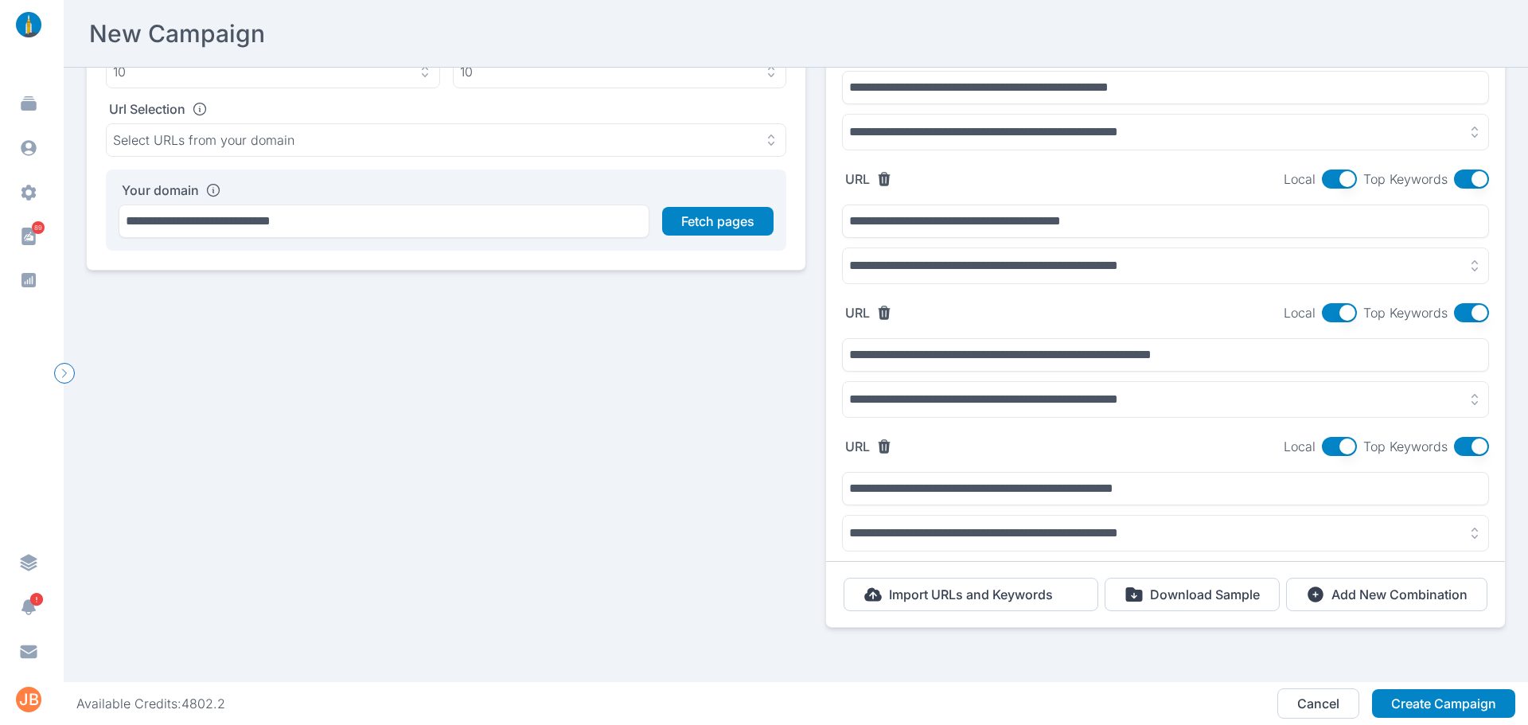
scroll to position [19, 0]
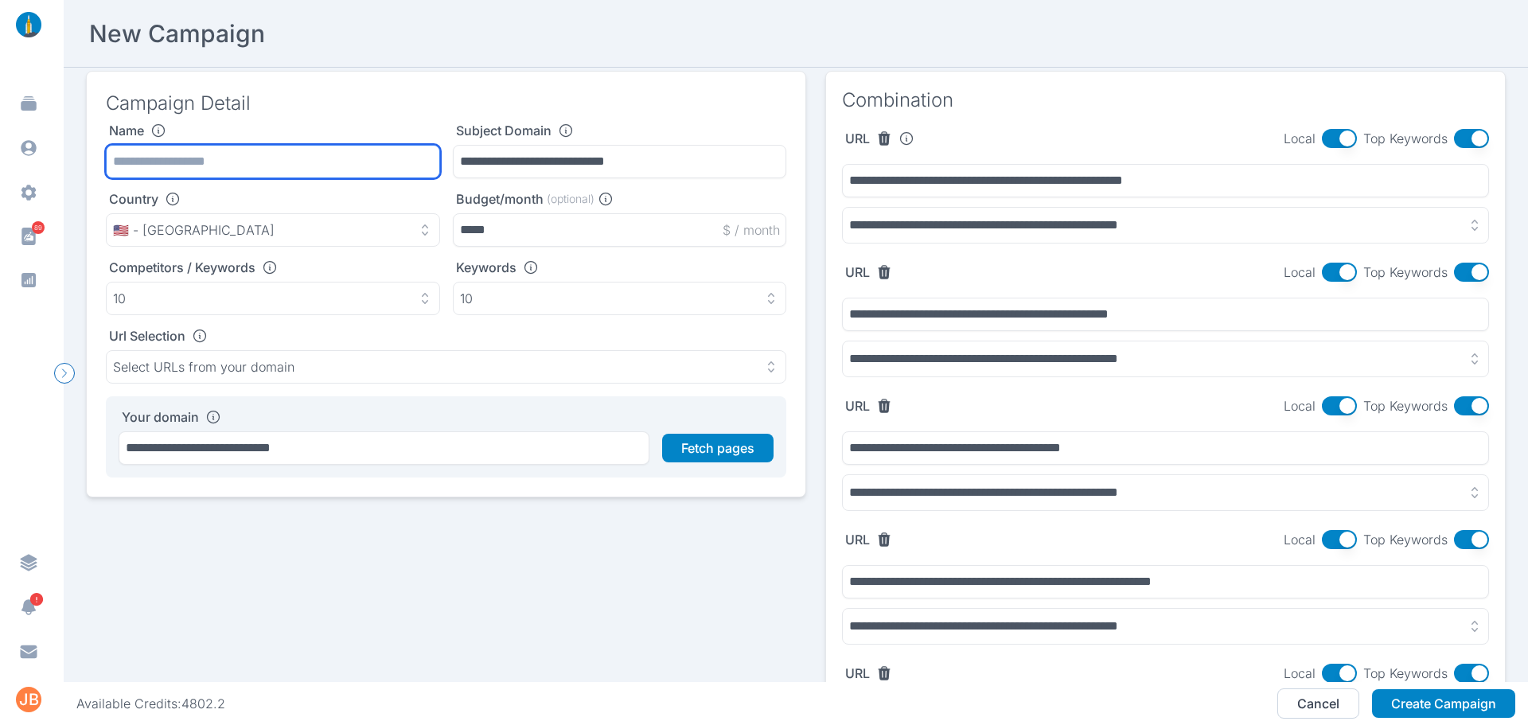
click at [254, 167] on input "text" at bounding box center [273, 161] width 334 height 33
type input "**********"
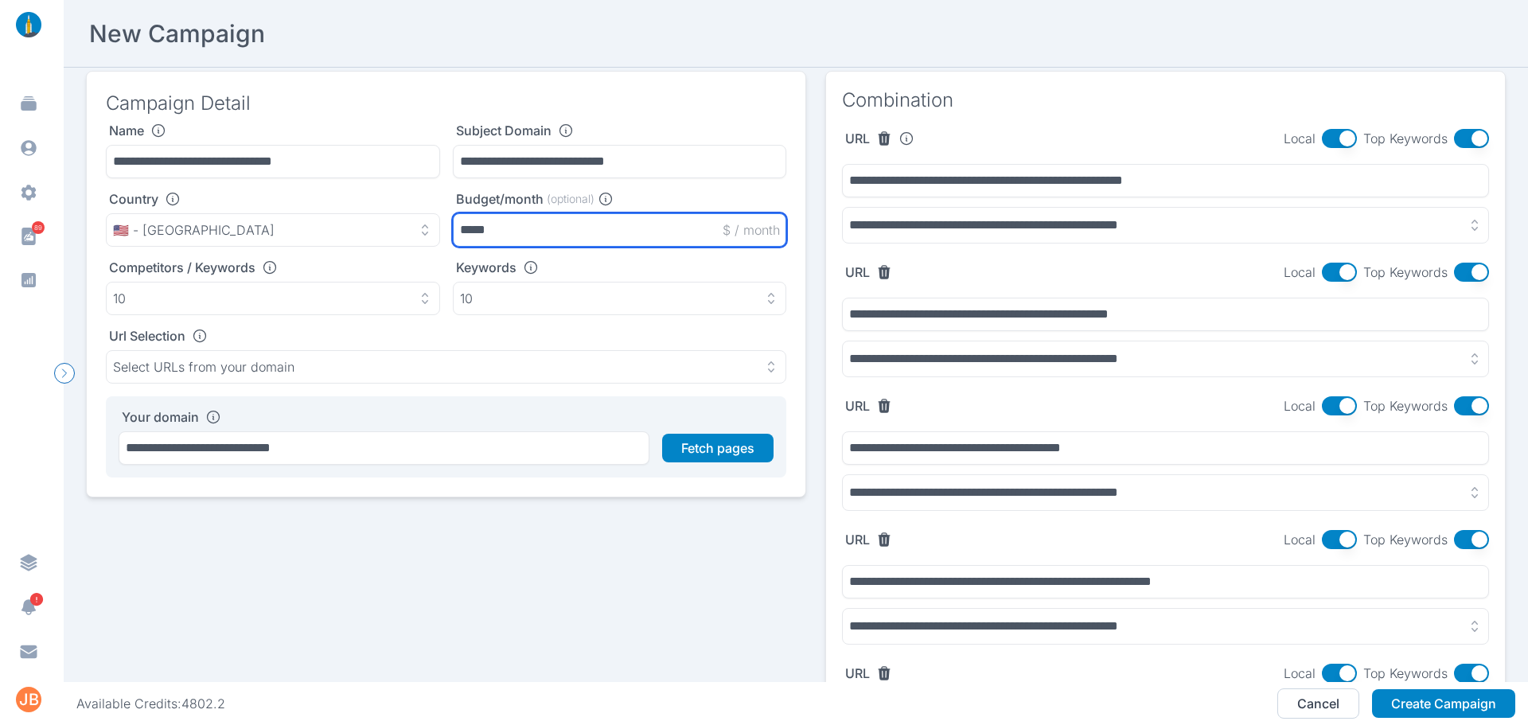
click at [497, 233] on input "*****" at bounding box center [620, 229] width 334 height 33
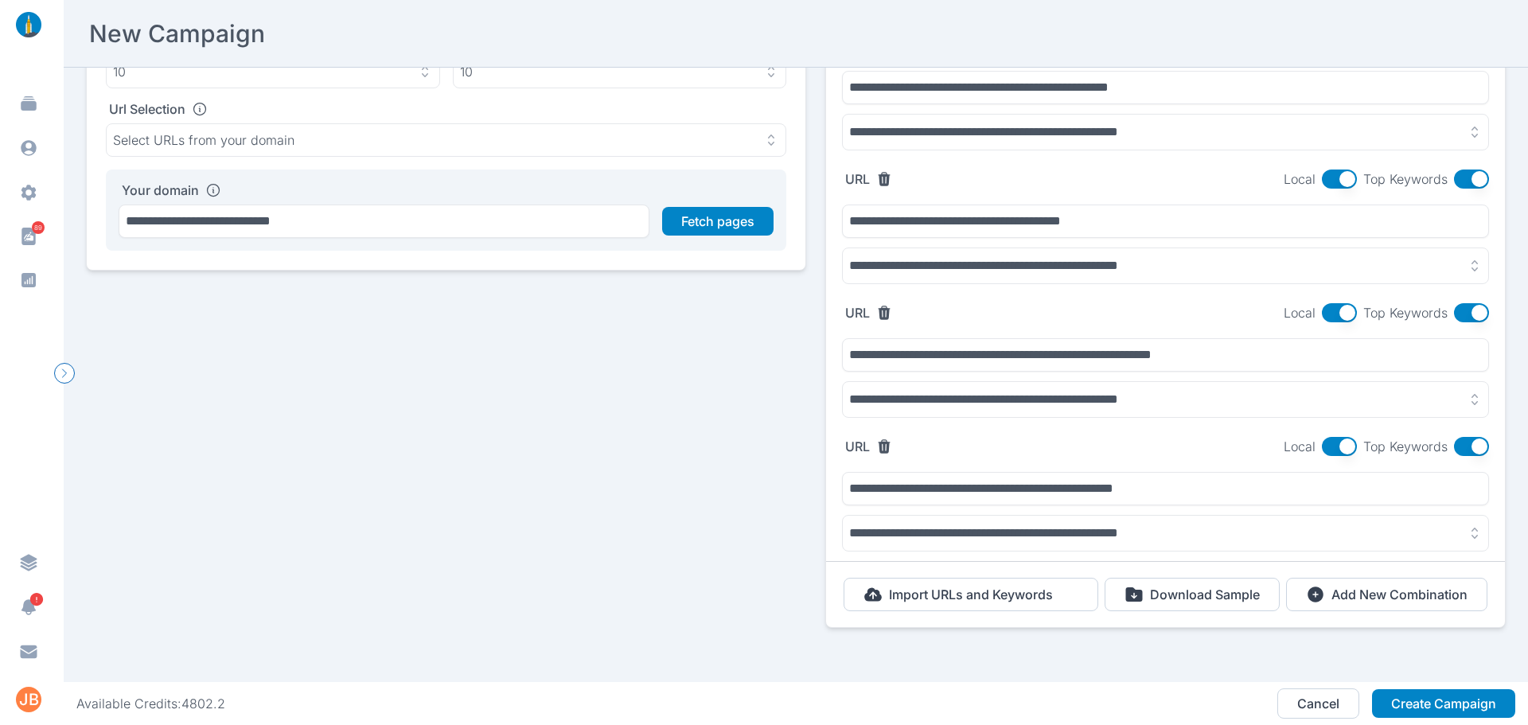
scroll to position [0, 0]
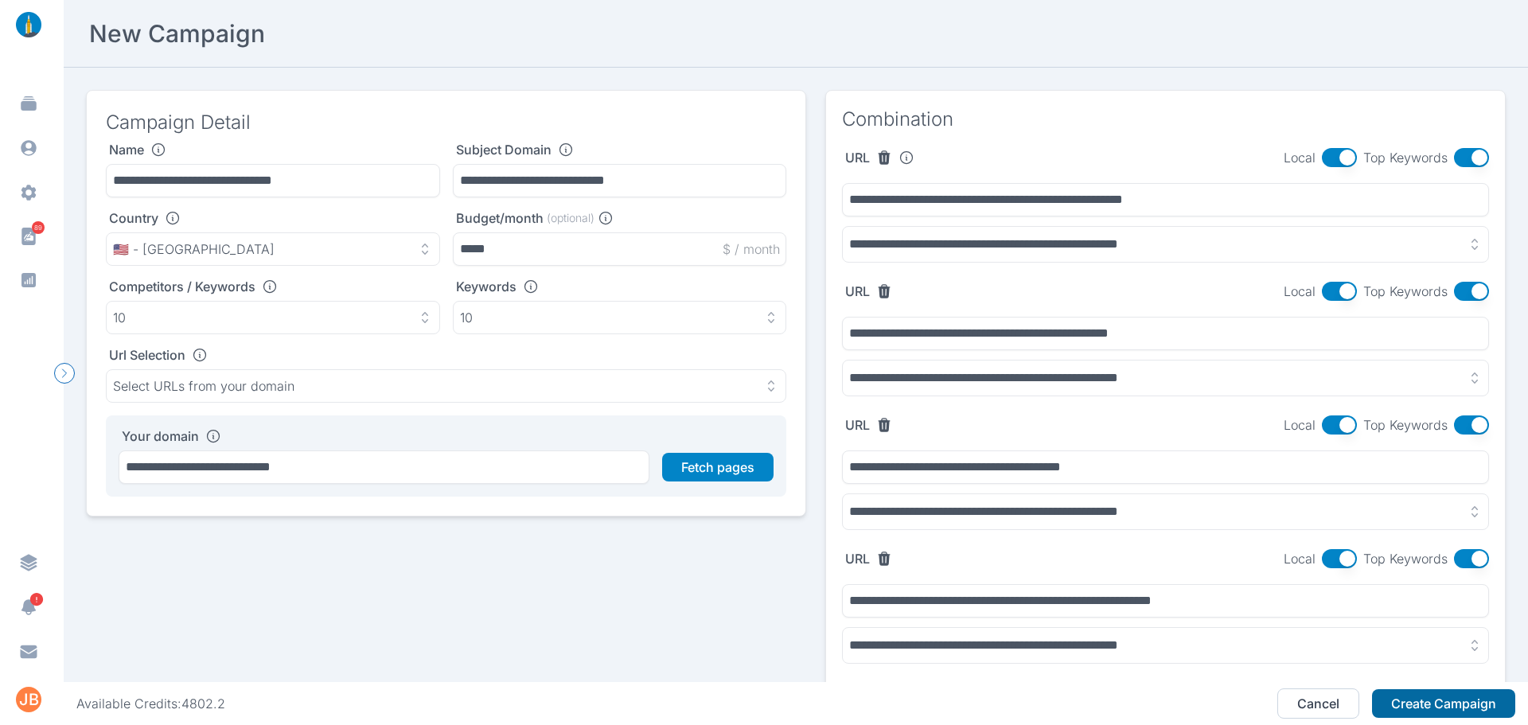
click at [1409, 708] on button "Create Campaign" at bounding box center [1443, 703] width 143 height 29
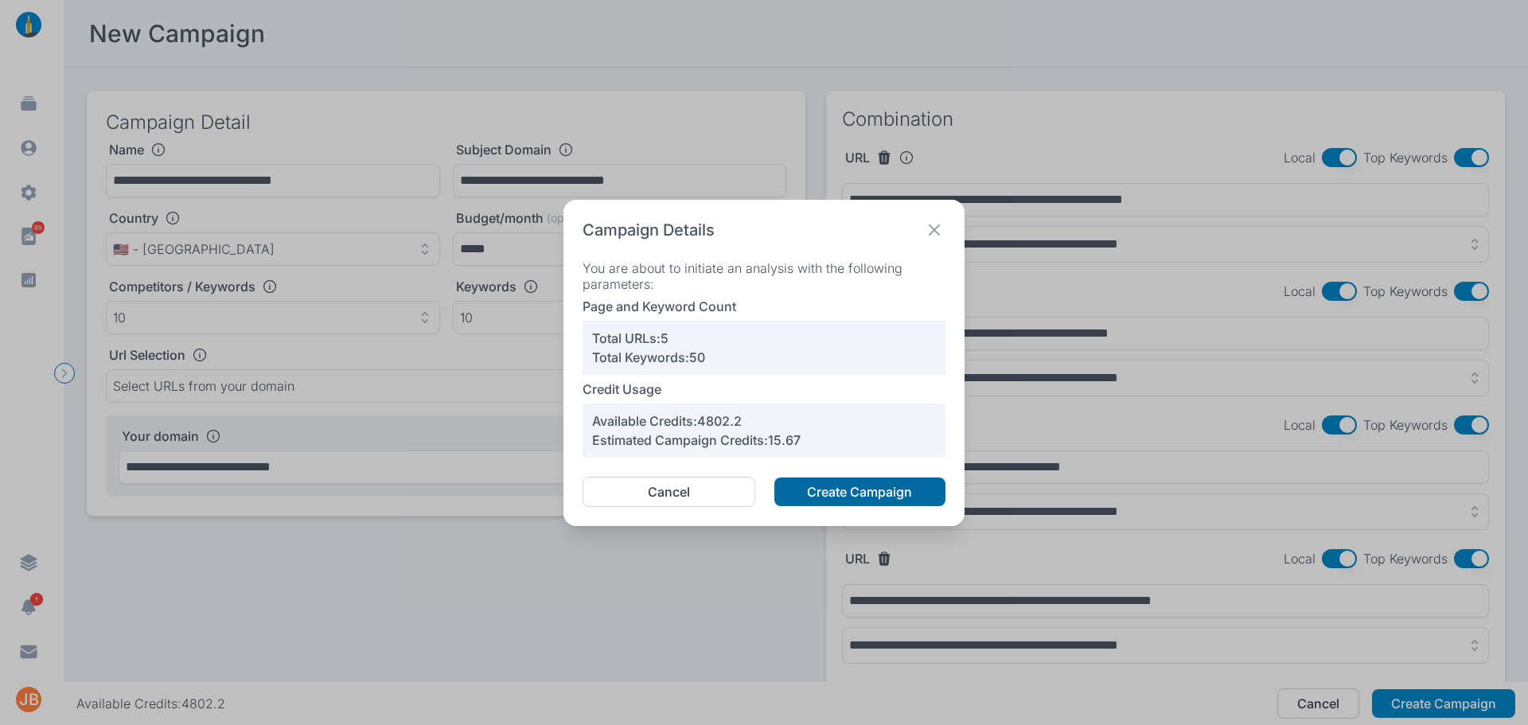
click at [848, 497] on button "Create Campaign" at bounding box center [859, 491] width 171 height 29
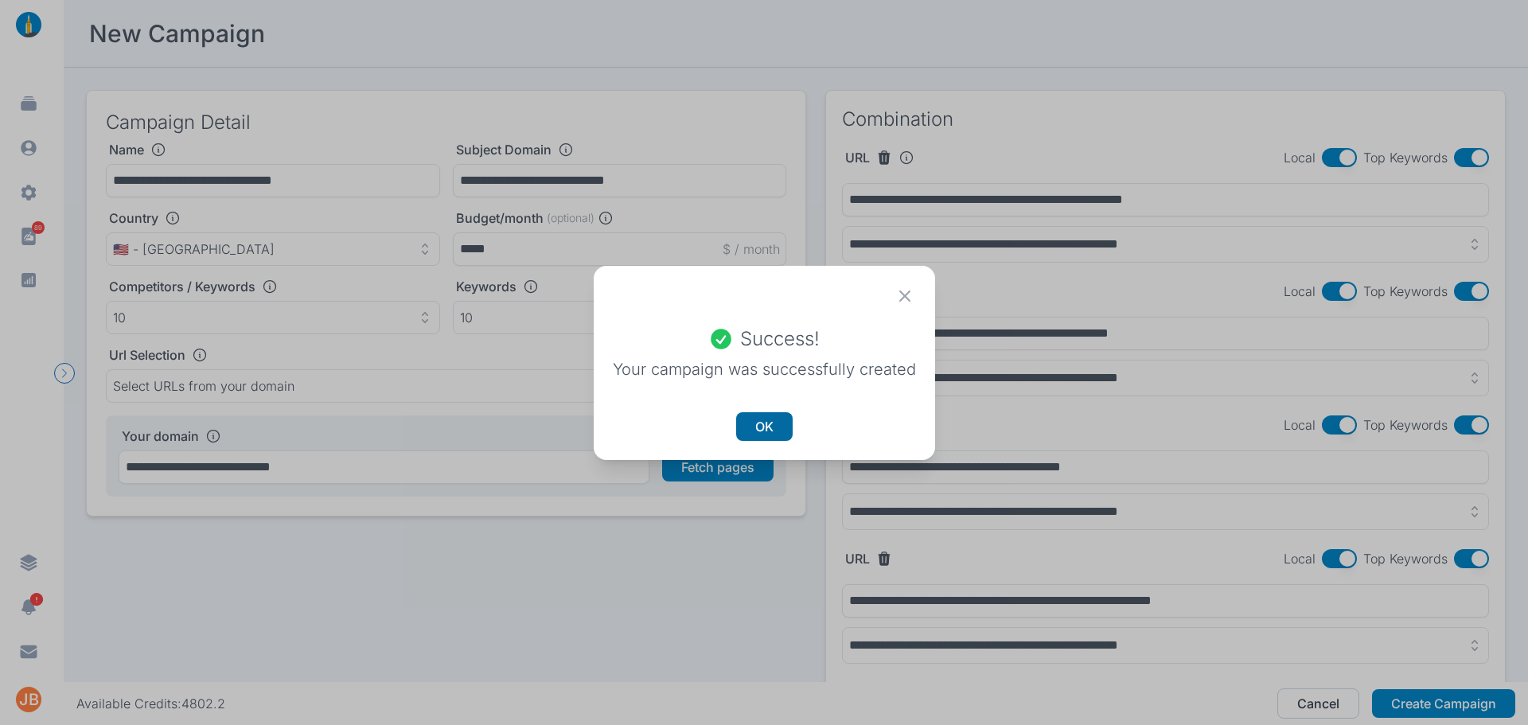
click at [774, 432] on button "OK" at bounding box center [764, 426] width 57 height 29
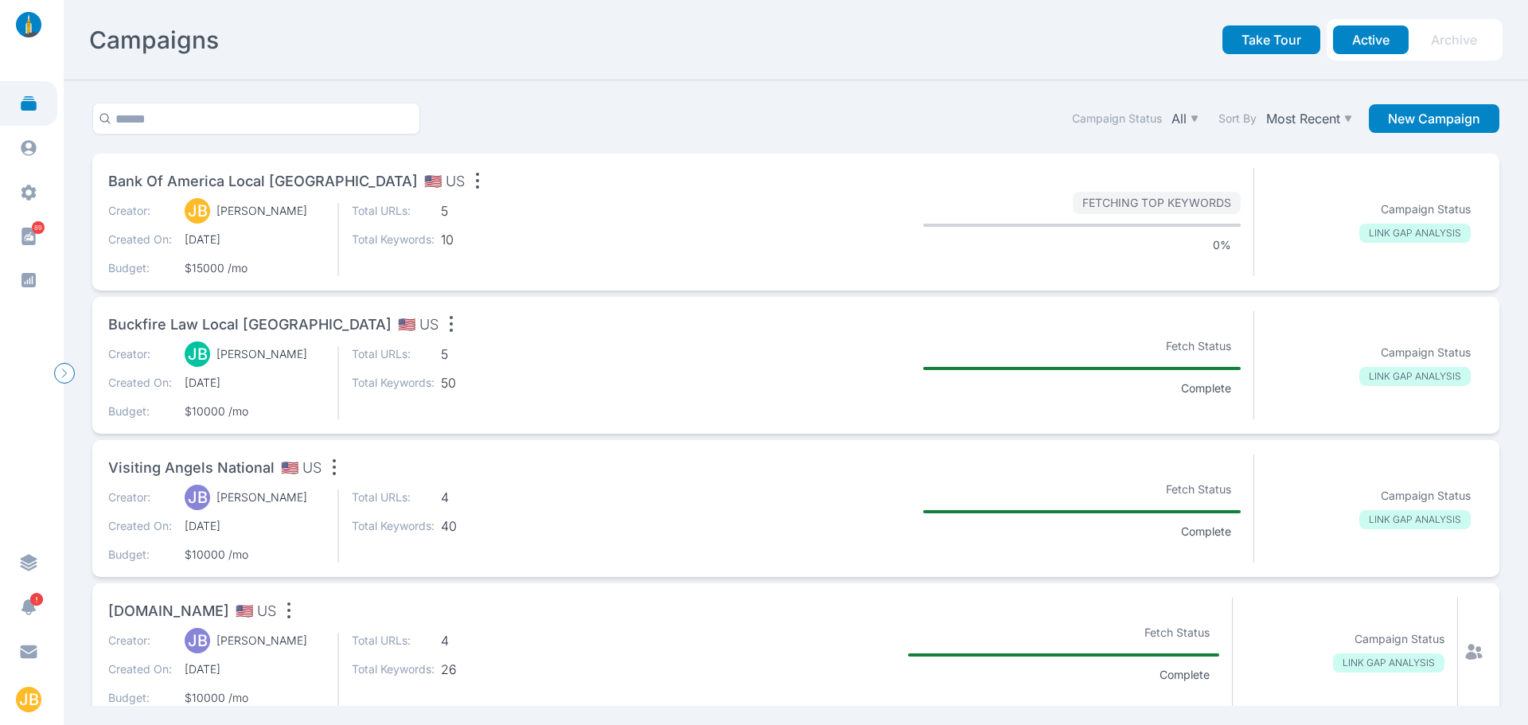
click at [426, 321] on div "Buckfire Law Local [GEOGRAPHIC_DATA] 🇺🇸 [GEOGRAPHIC_DATA]" at bounding box center [394, 327] width 573 height 32
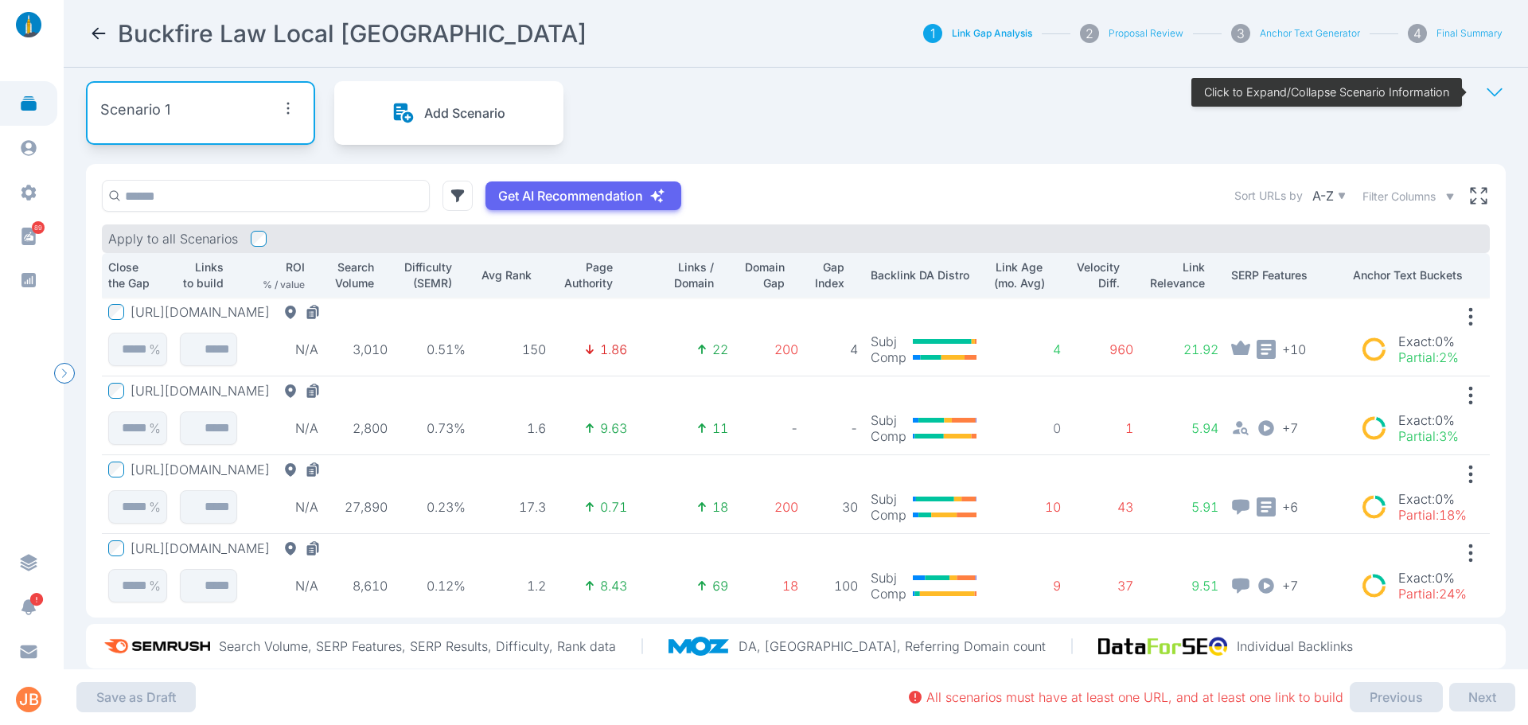
scroll to position [113, 0]
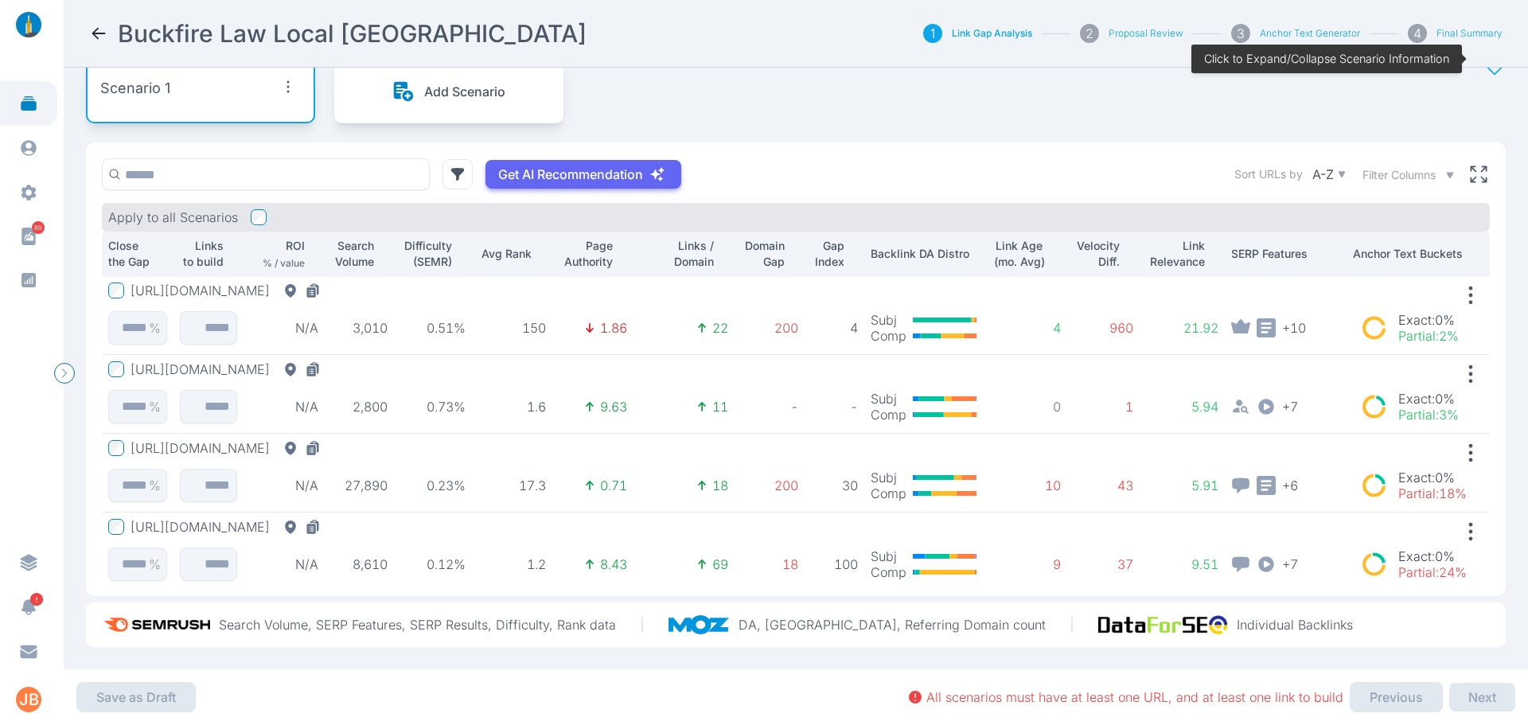
click at [89, 40] on icon at bounding box center [98, 33] width 19 height 19
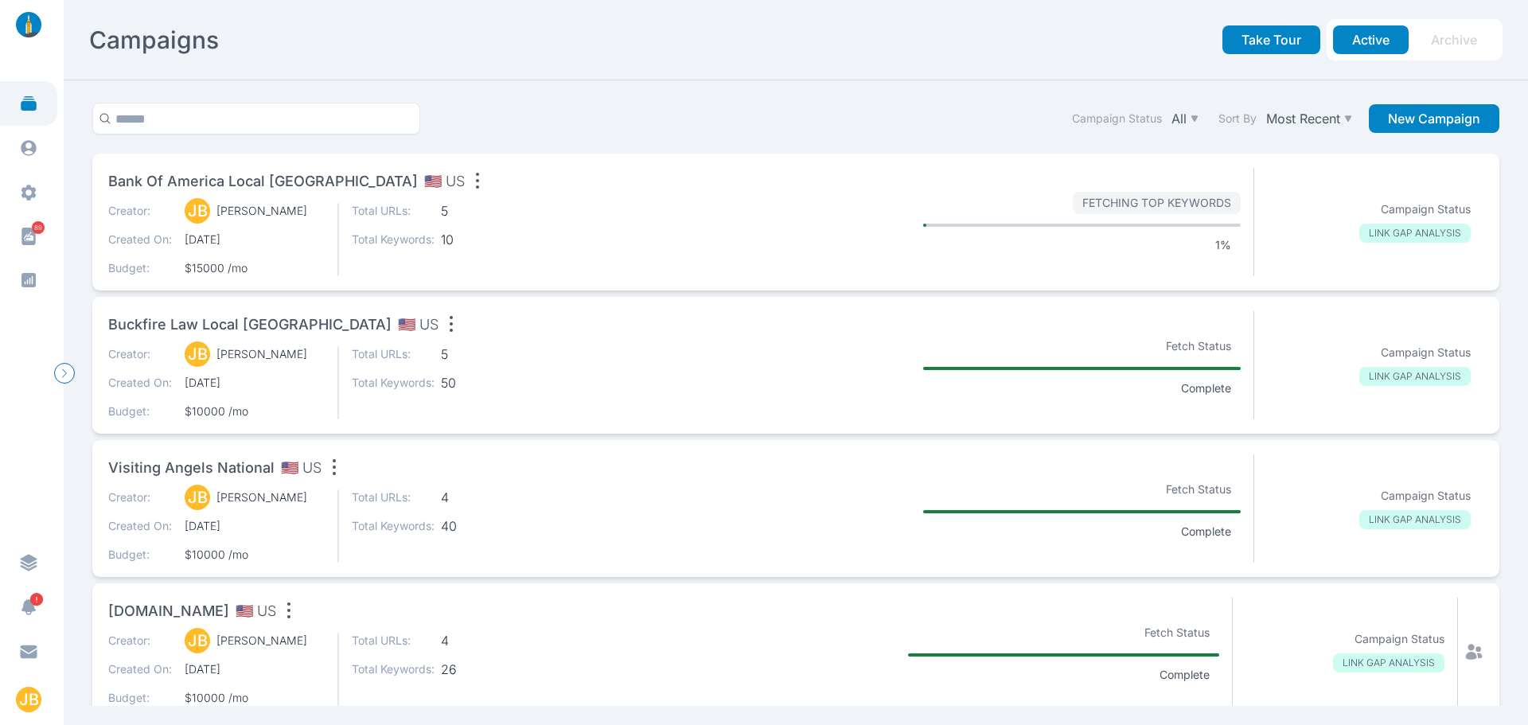
click at [384, 474] on div "Visiting Angels National 🇺🇸 US" at bounding box center [394, 470] width 573 height 32
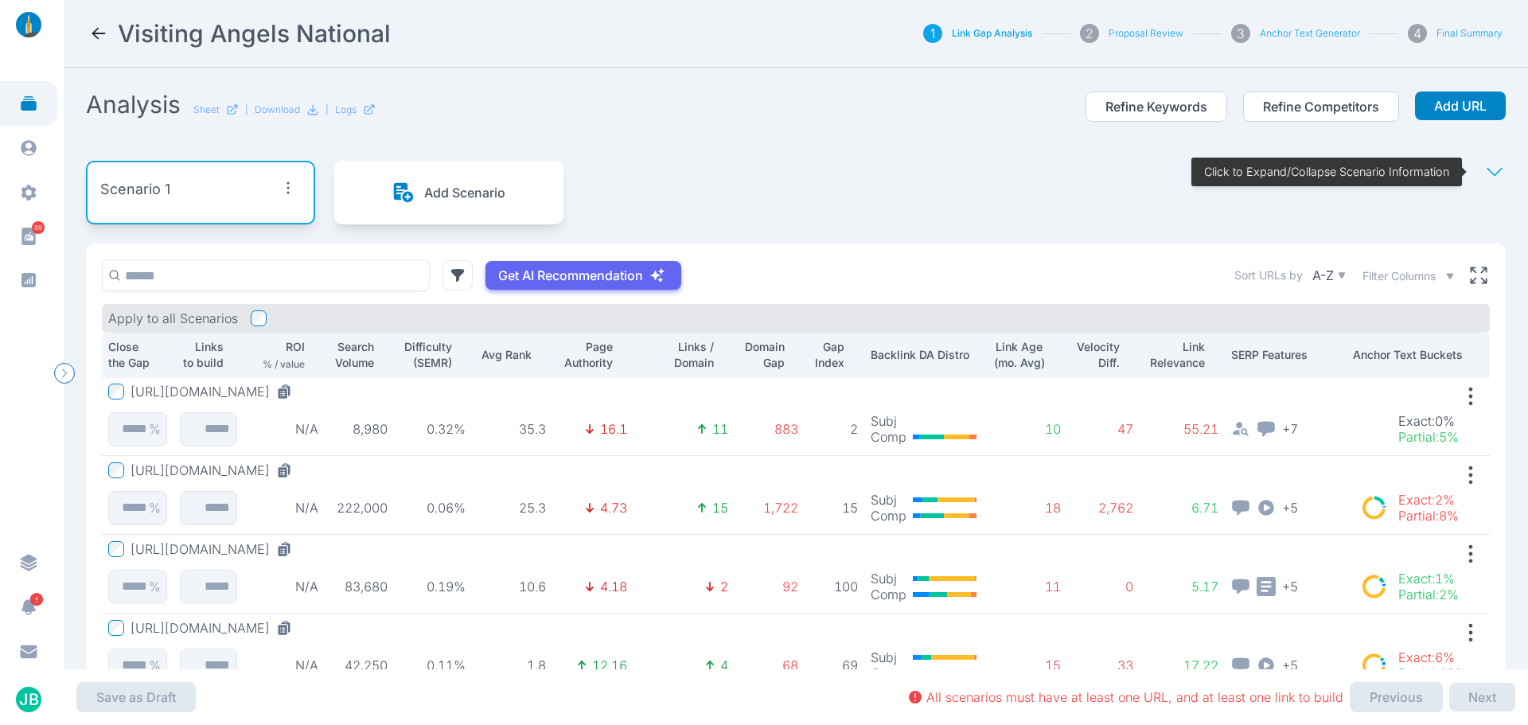
click at [1487, 173] on icon at bounding box center [1494, 172] width 15 height 9
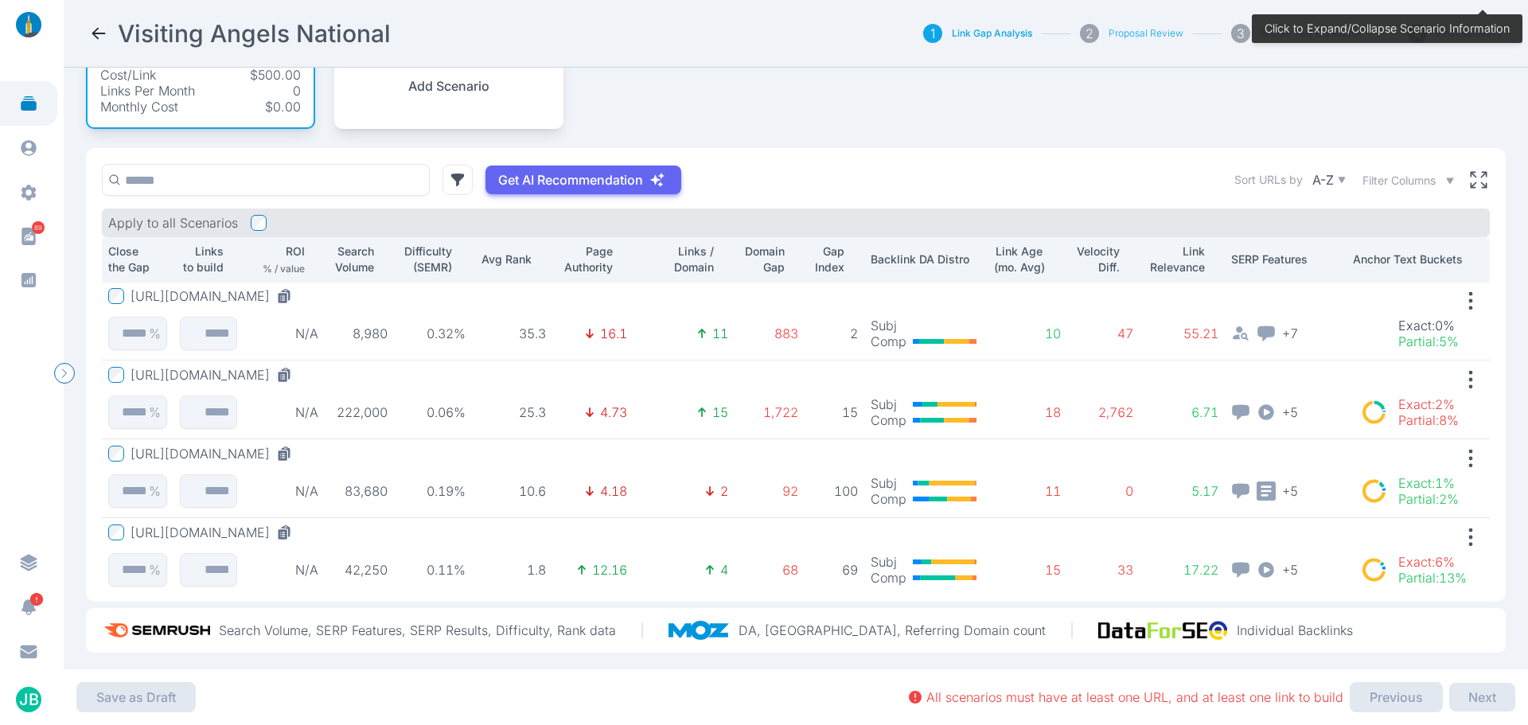
scroll to position [177, 0]
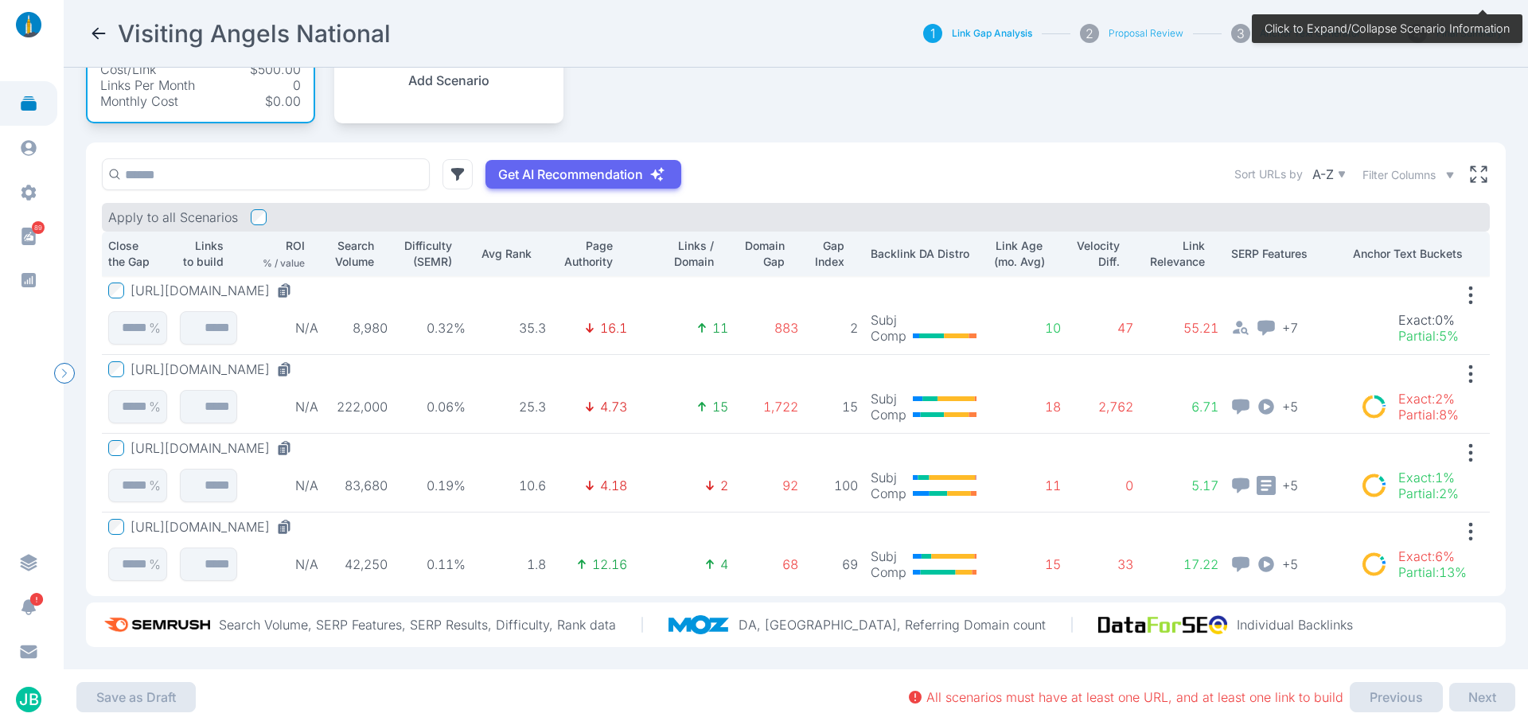
click at [345, 238] on p "Search Volume" at bounding box center [352, 254] width 43 height 32
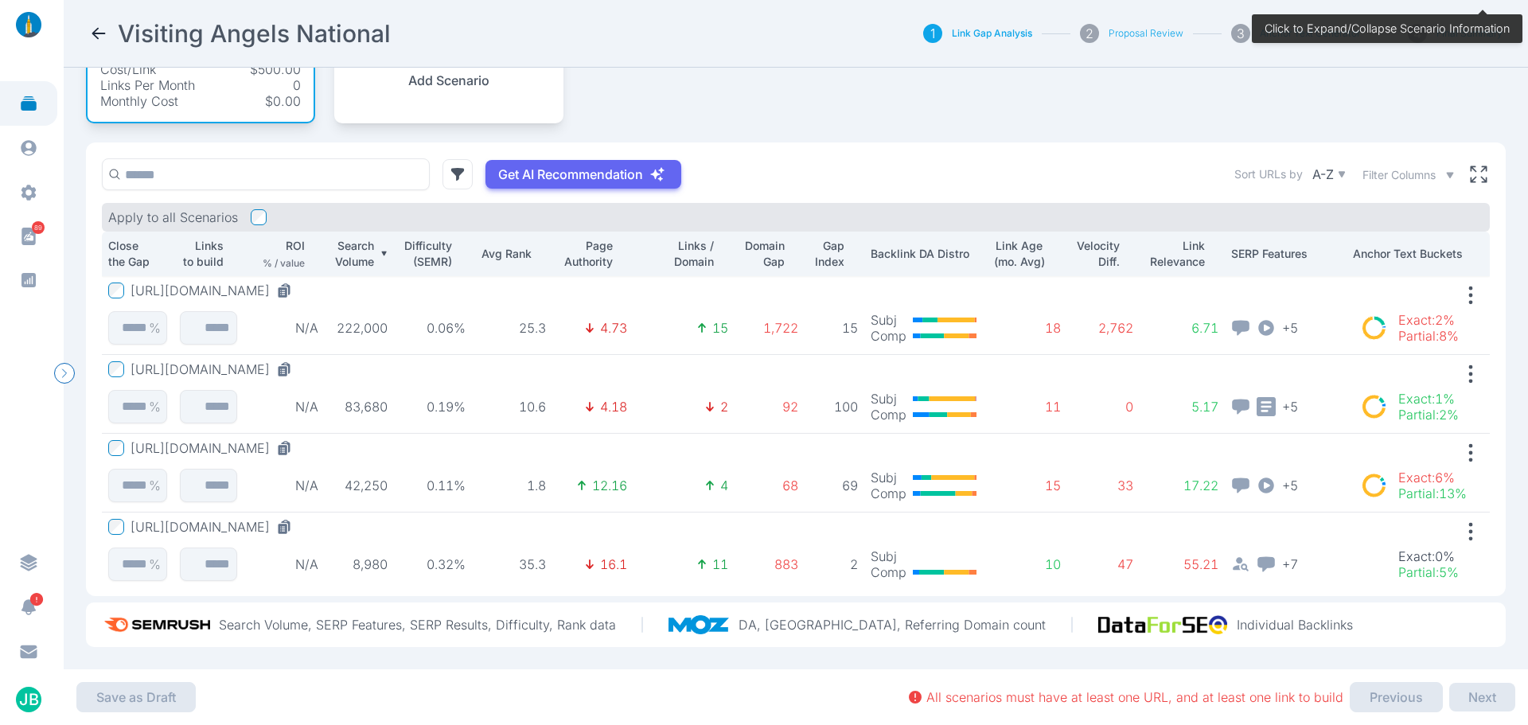
click at [298, 283] on button "[URL][DOMAIN_NAME]" at bounding box center [215, 291] width 168 height 16
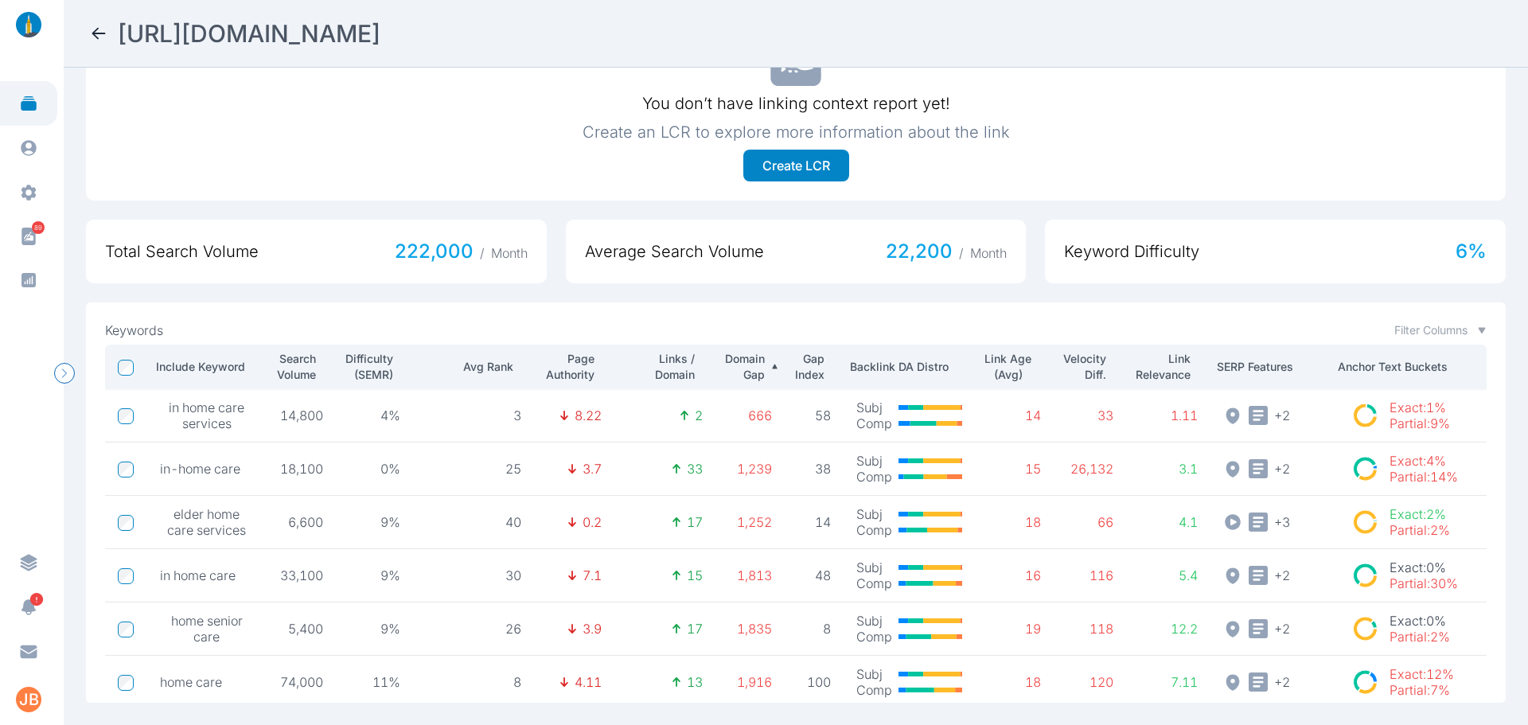
scroll to position [80, 0]
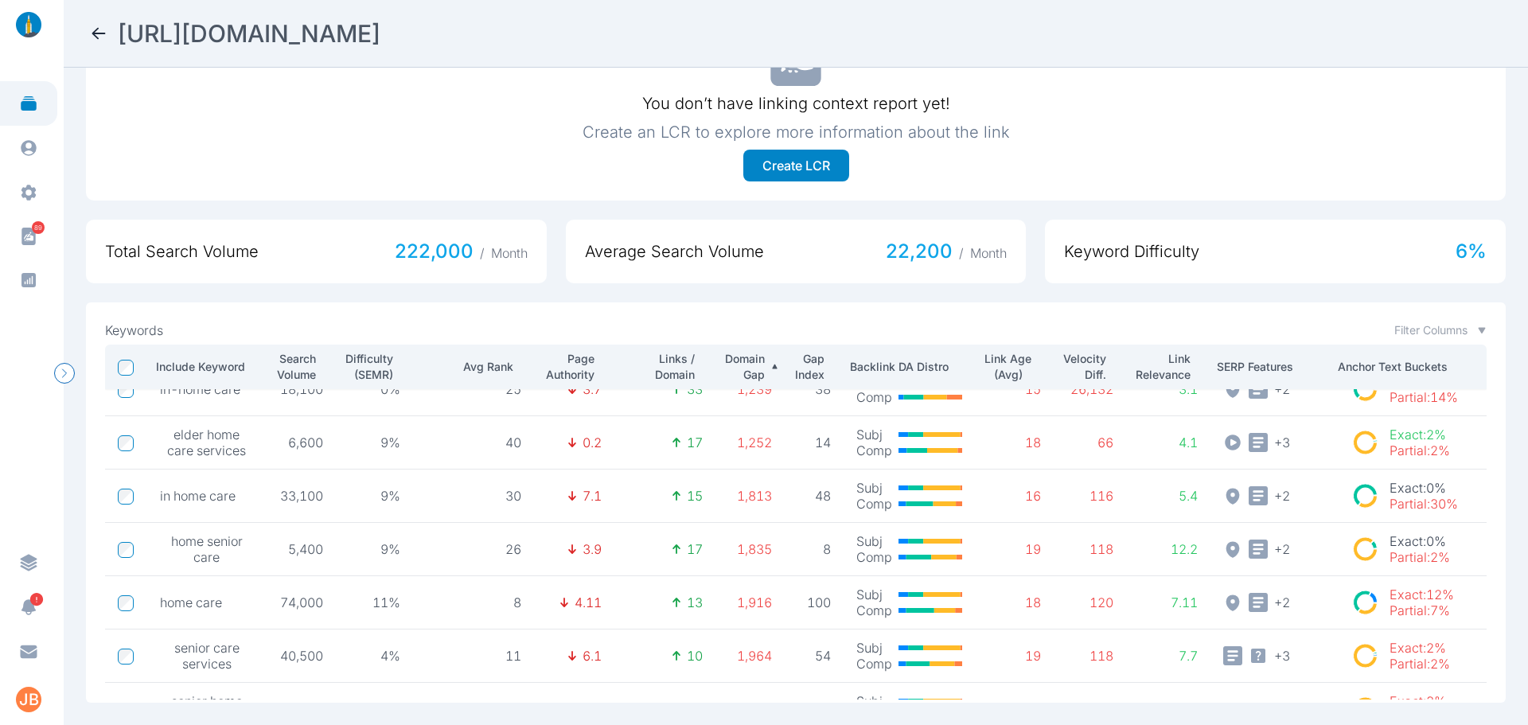
click at [275, 357] on p "Search Volume" at bounding box center [294, 367] width 43 height 32
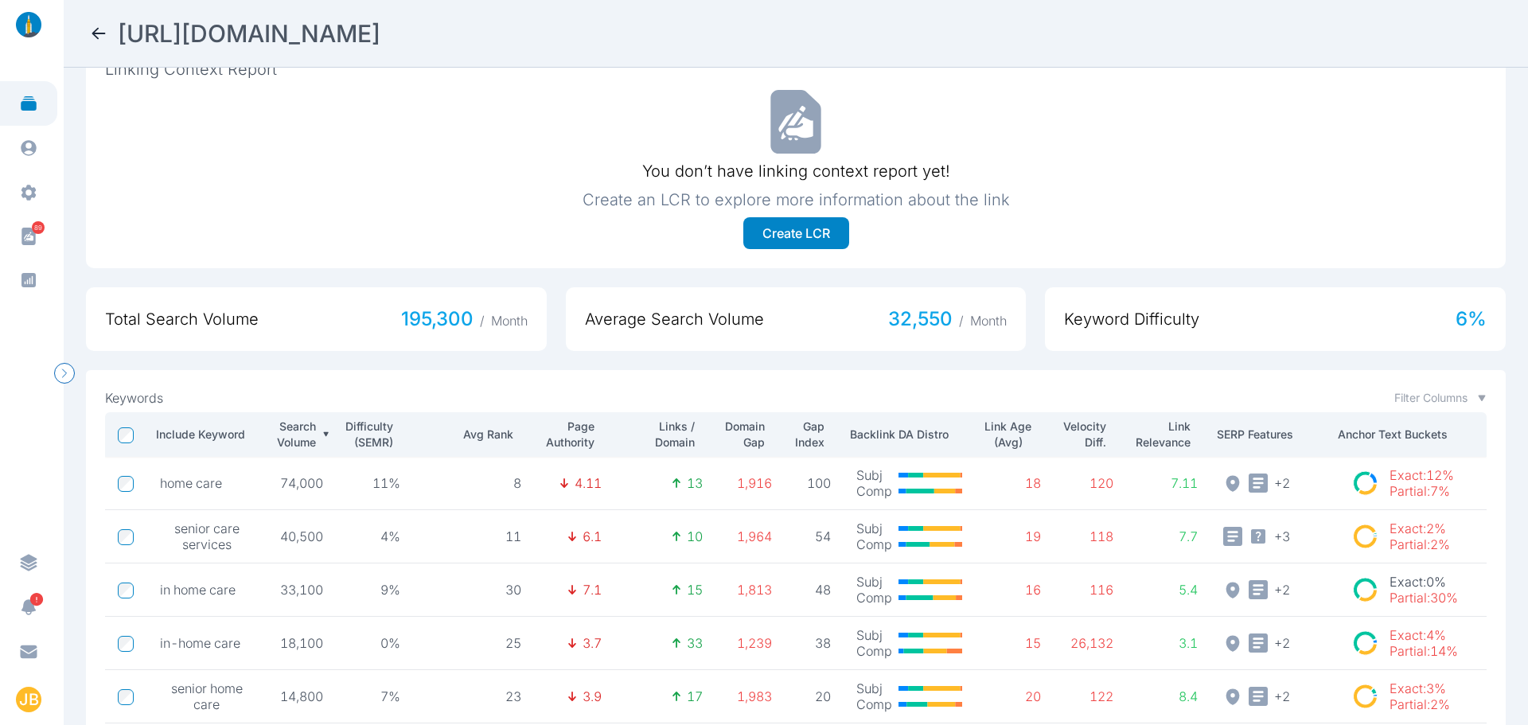
scroll to position [589, 0]
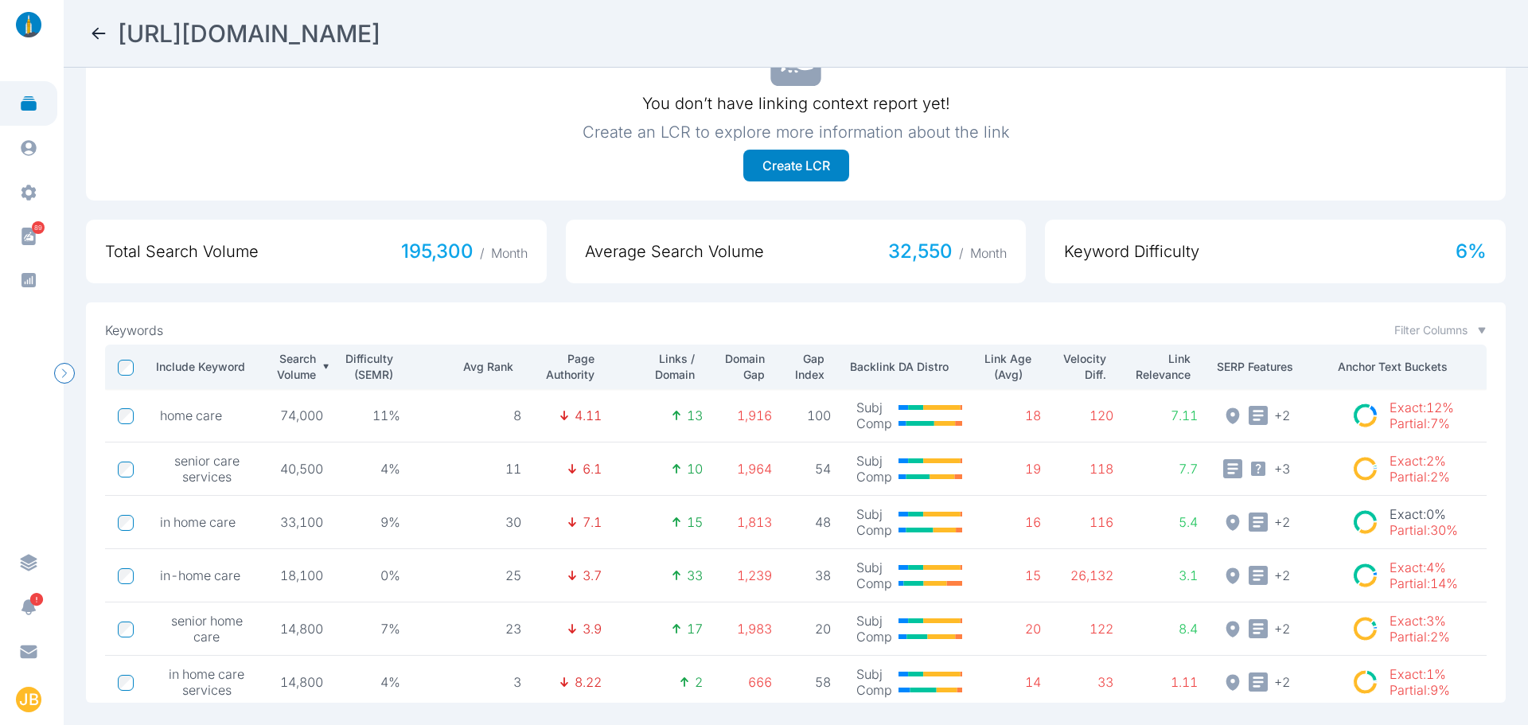
click at [103, 33] on icon at bounding box center [99, 33] width 14 height 11
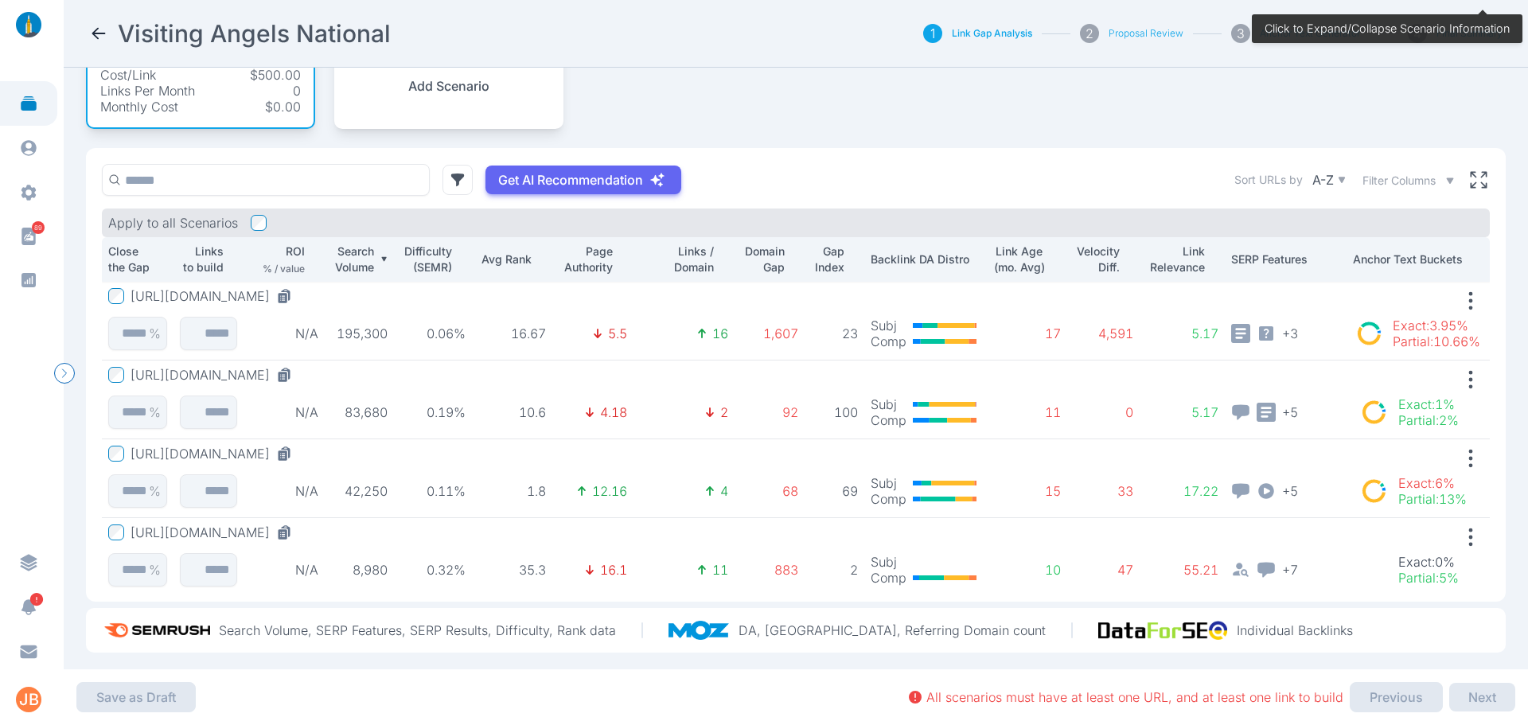
scroll to position [177, 0]
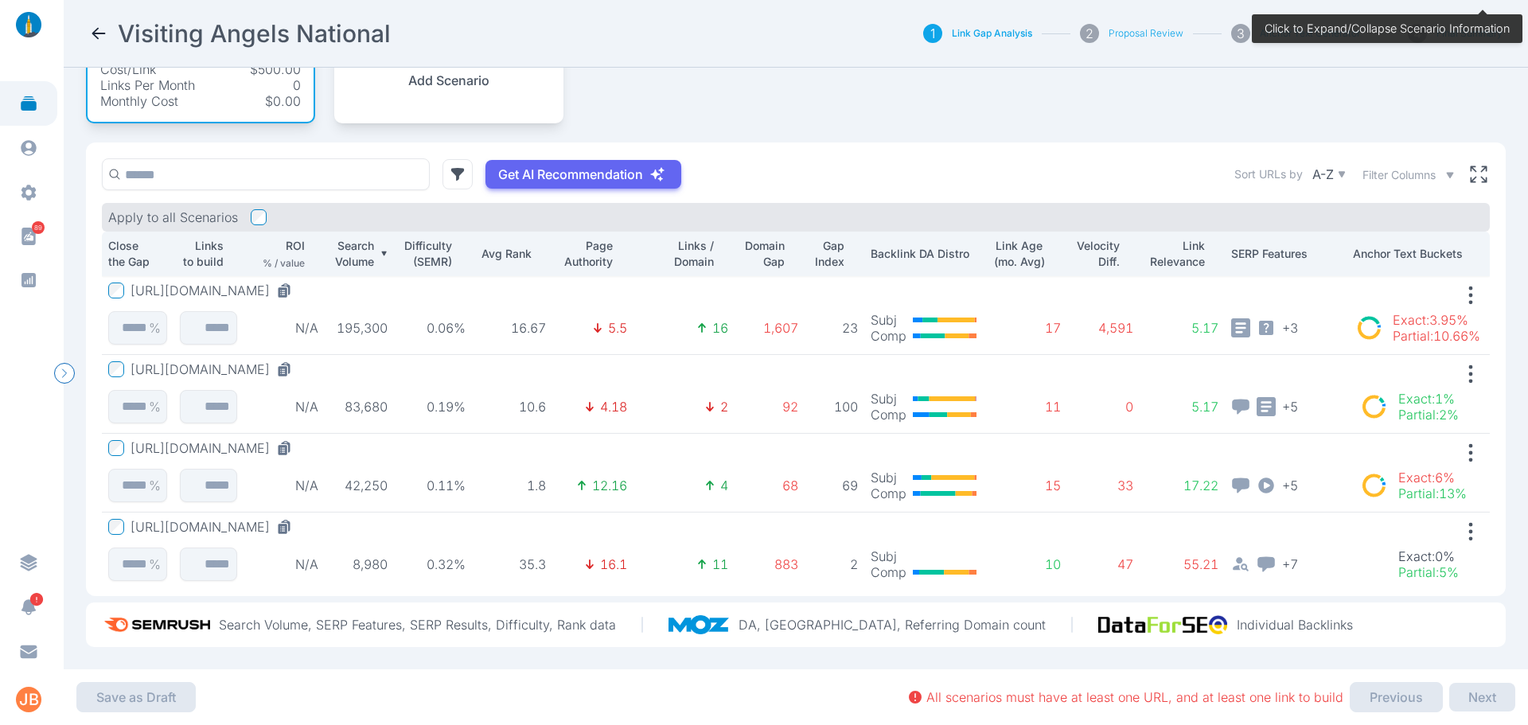
click at [257, 440] on button "[URL][DOMAIN_NAME]" at bounding box center [215, 448] width 168 height 16
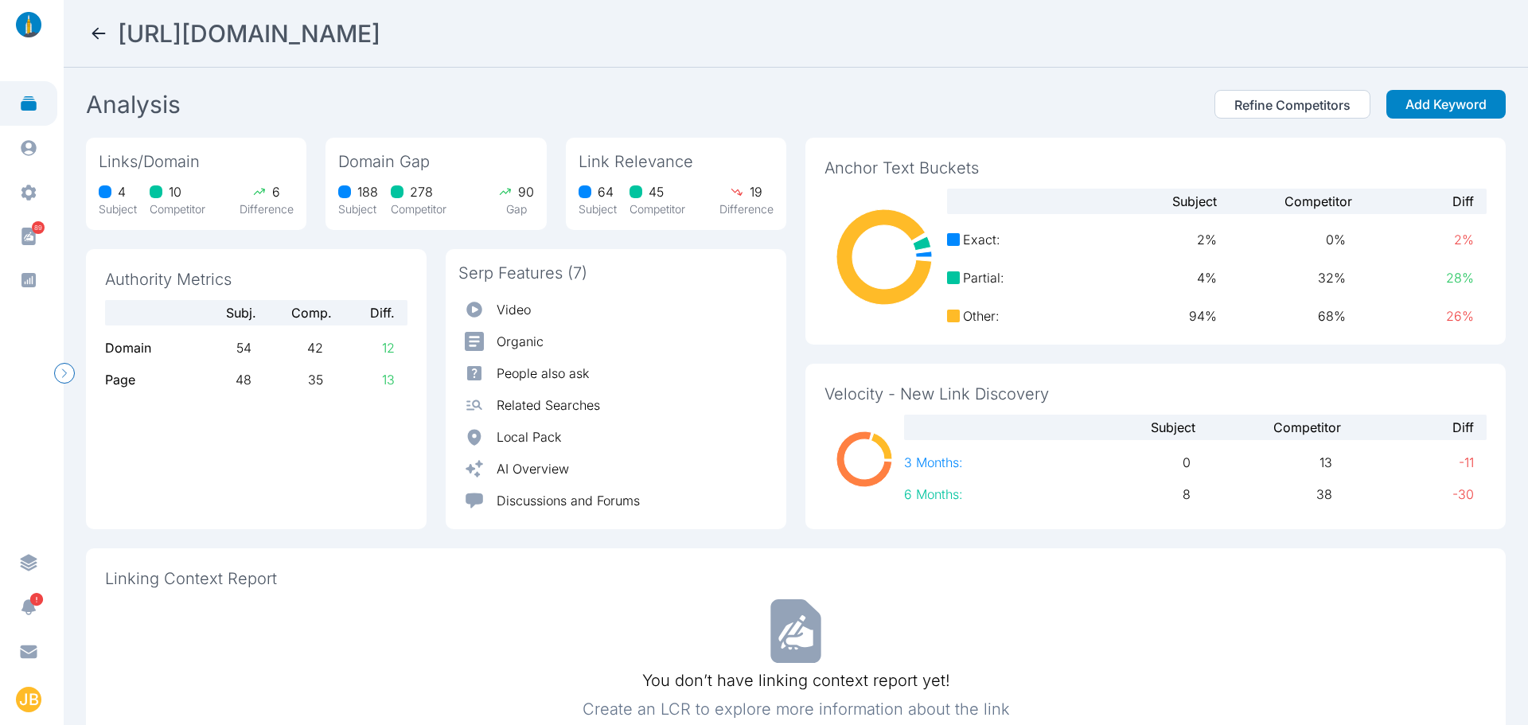
click at [95, 31] on icon at bounding box center [99, 33] width 14 height 11
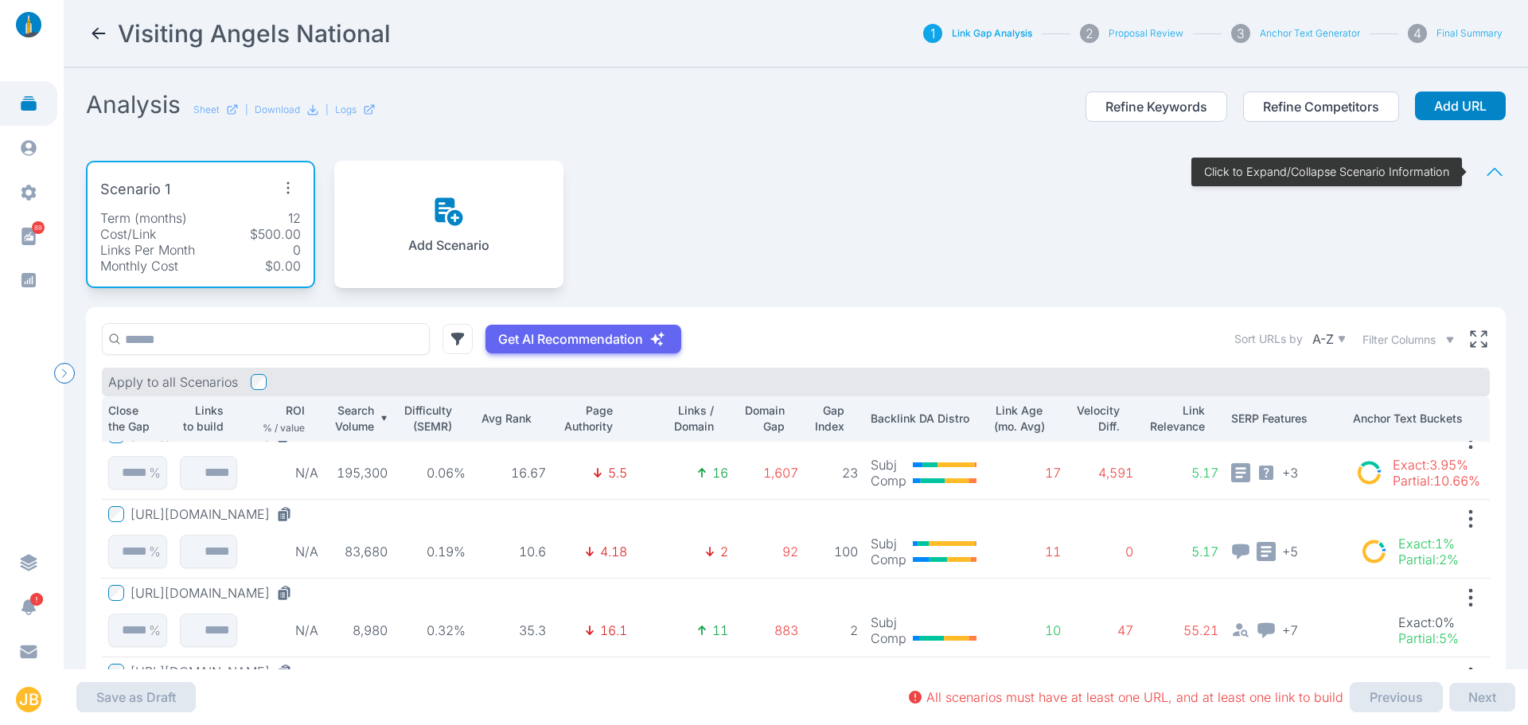
scroll to position [80, 0]
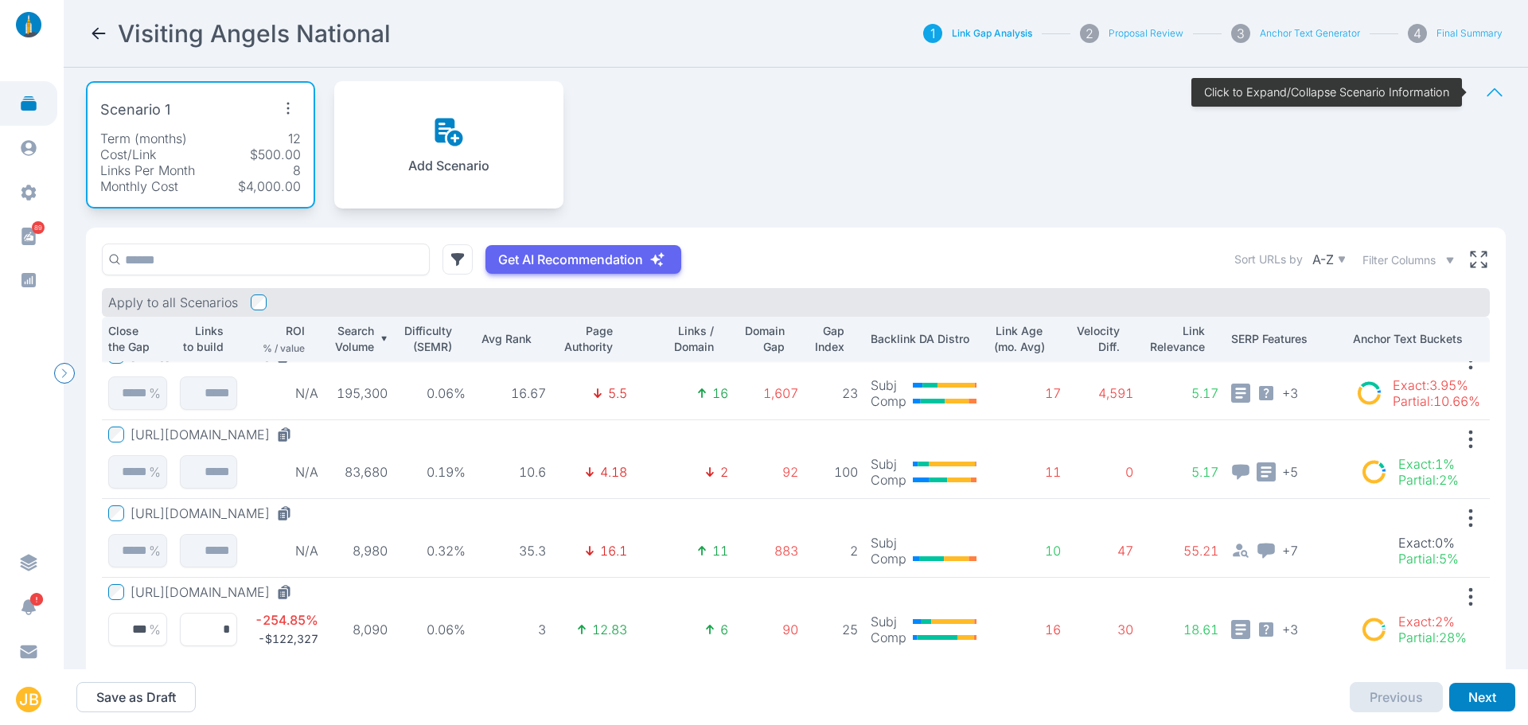
click at [294, 103] on icon "button" at bounding box center [287, 107] width 25 height 25
click at [283, 134] on div "Edit Scenario" at bounding box center [257, 145] width 110 height 29
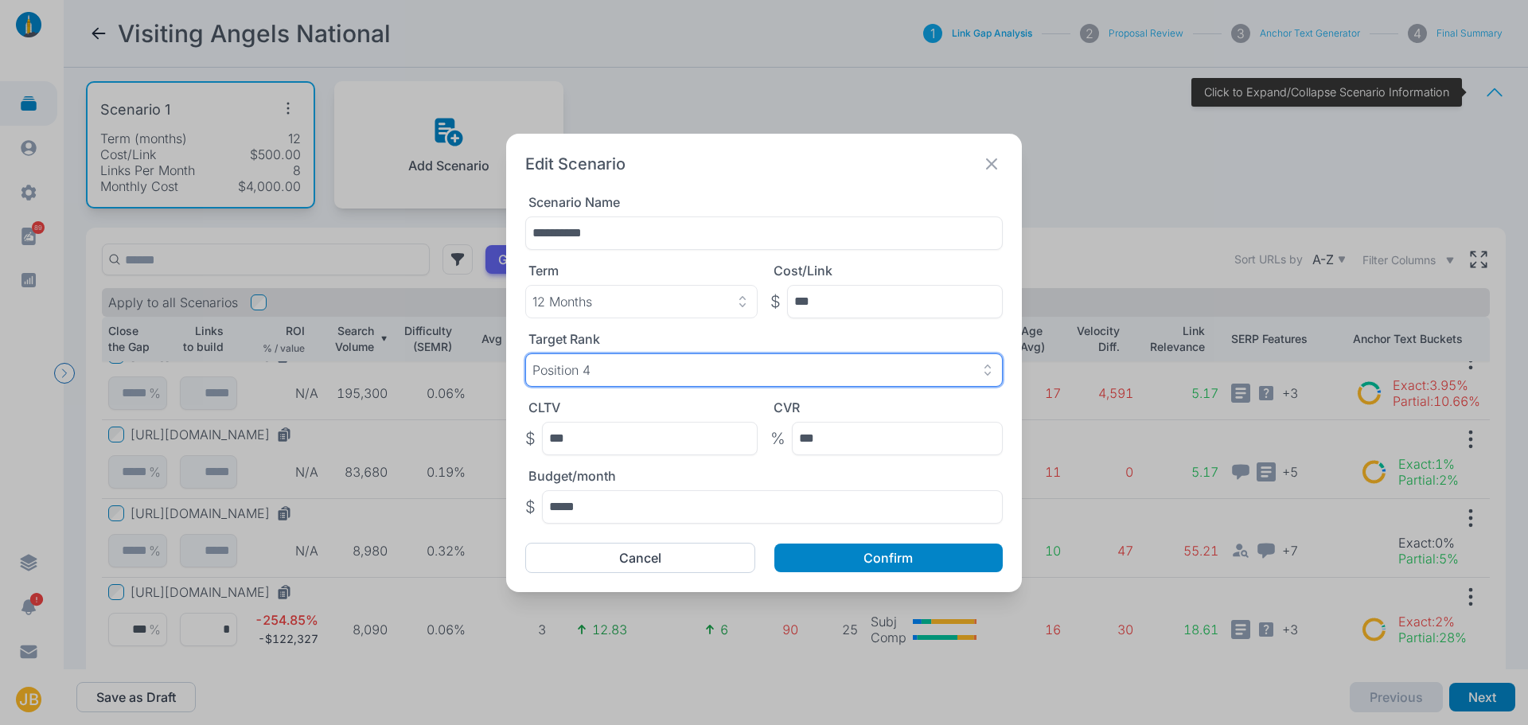
click at [701, 364] on div "Position 4" at bounding box center [763, 370] width 463 height 16
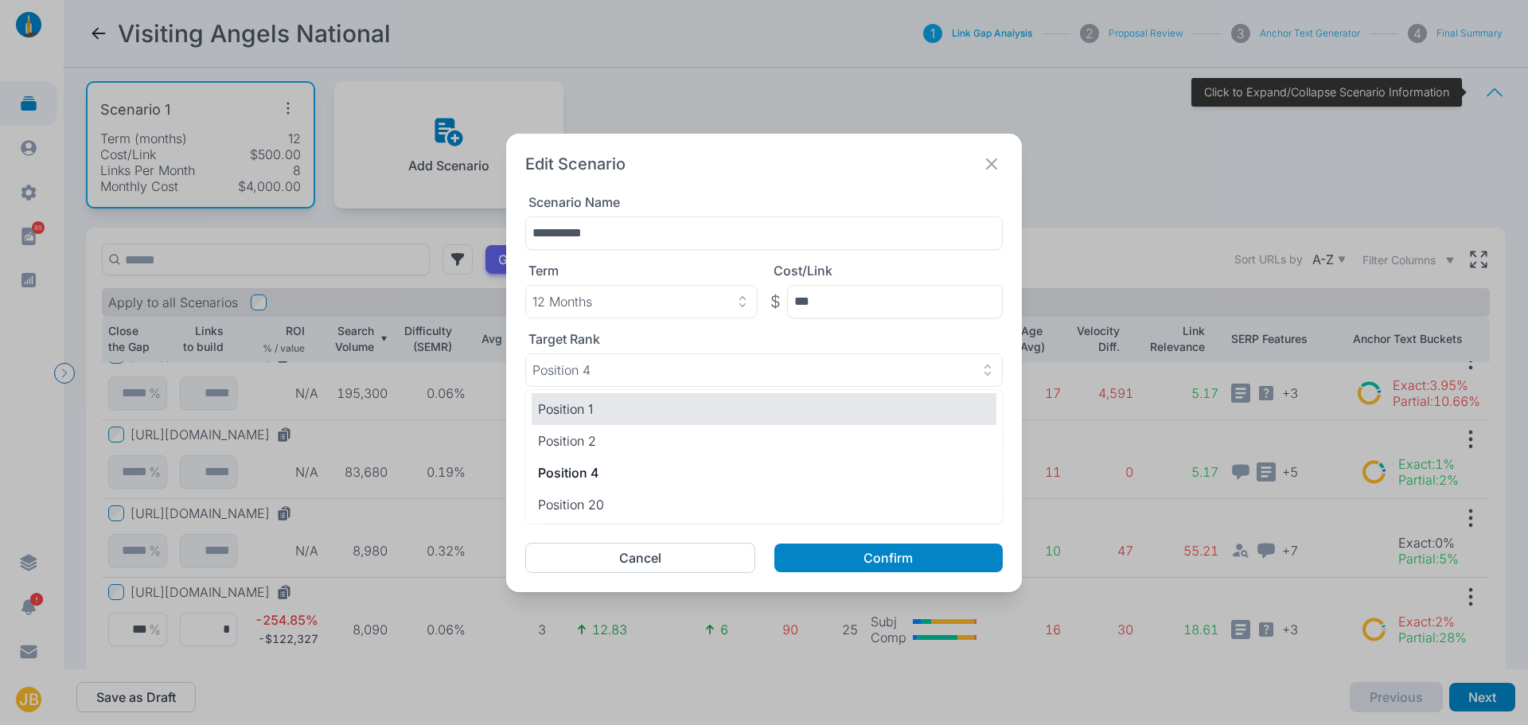
click at [659, 411] on p "Position 1" at bounding box center [764, 408] width 452 height 19
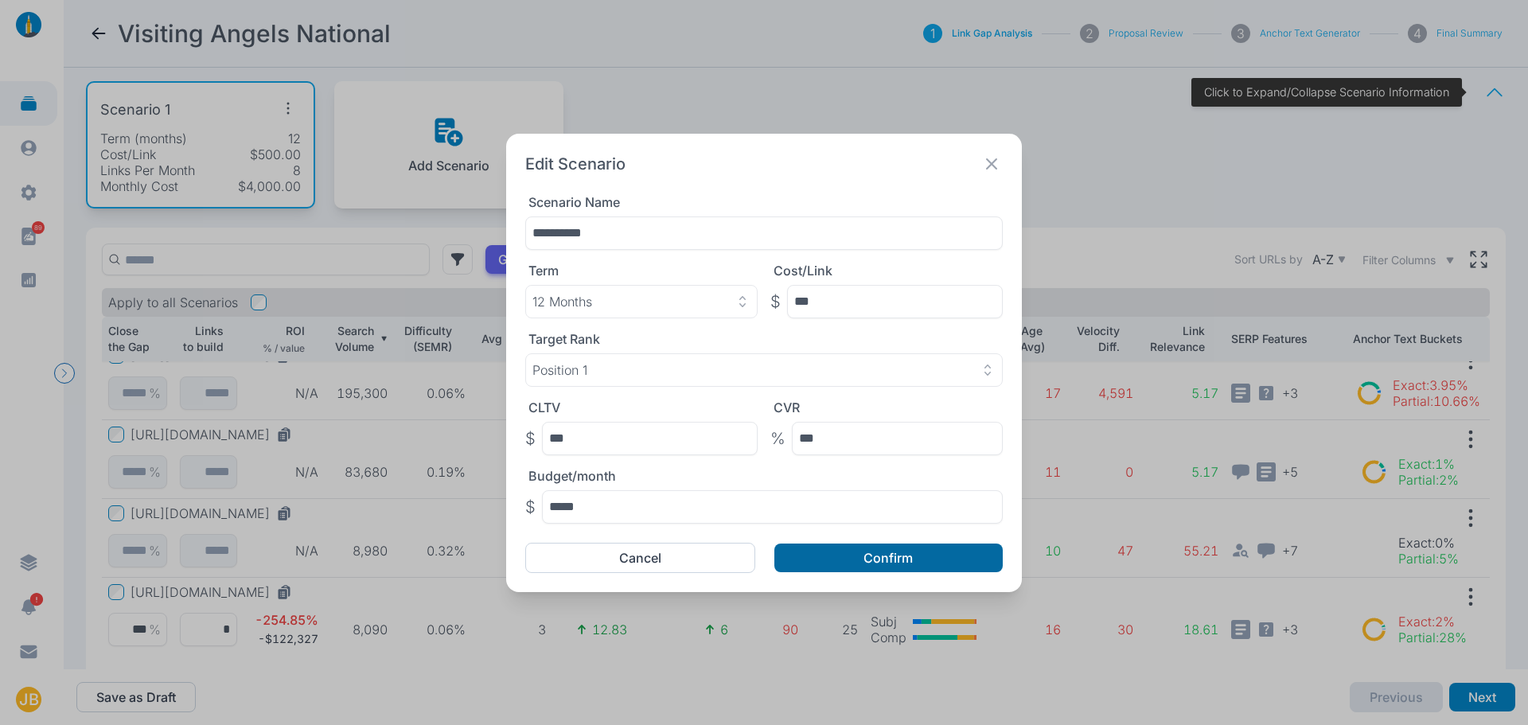
click at [862, 558] on button "Confirm" at bounding box center [888, 558] width 228 height 29
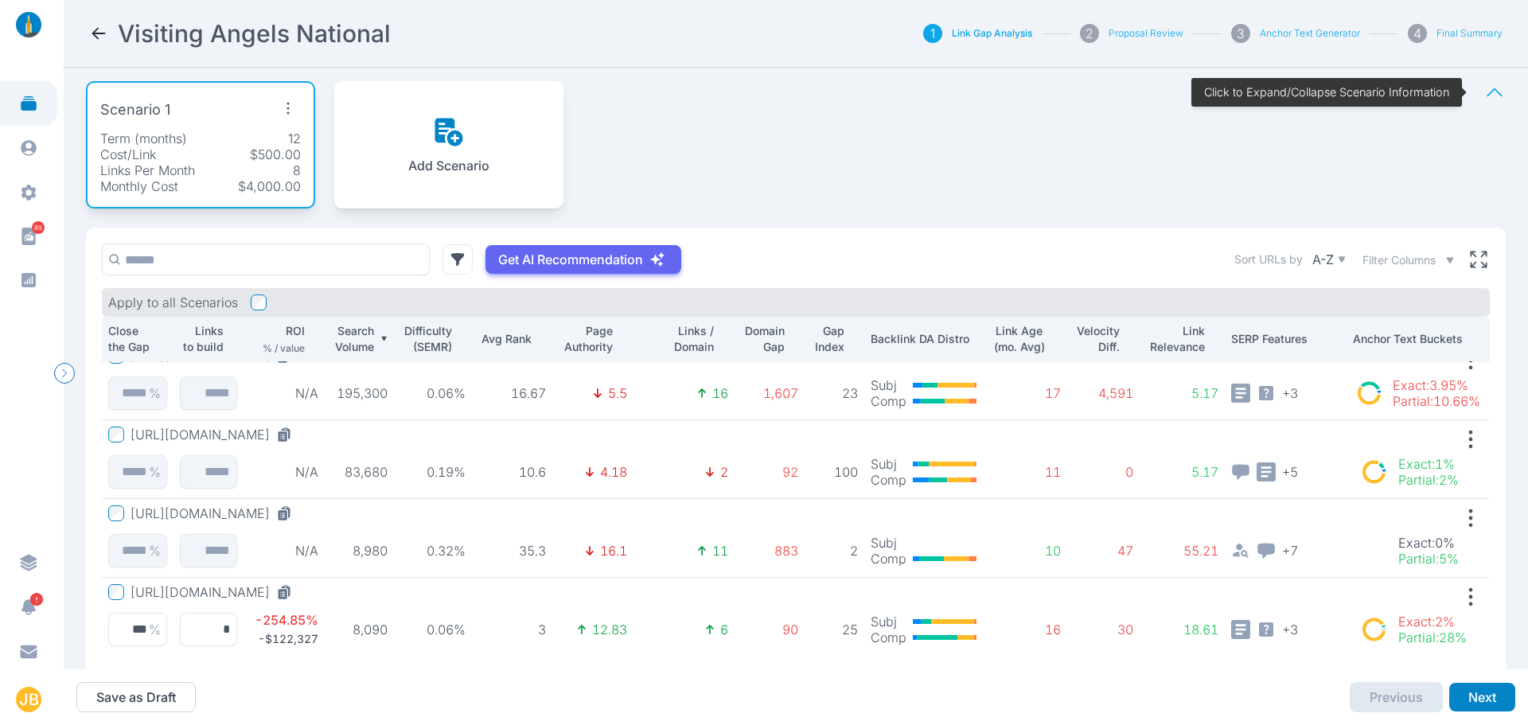
click at [291, 98] on icon "button" at bounding box center [287, 107] width 25 height 25
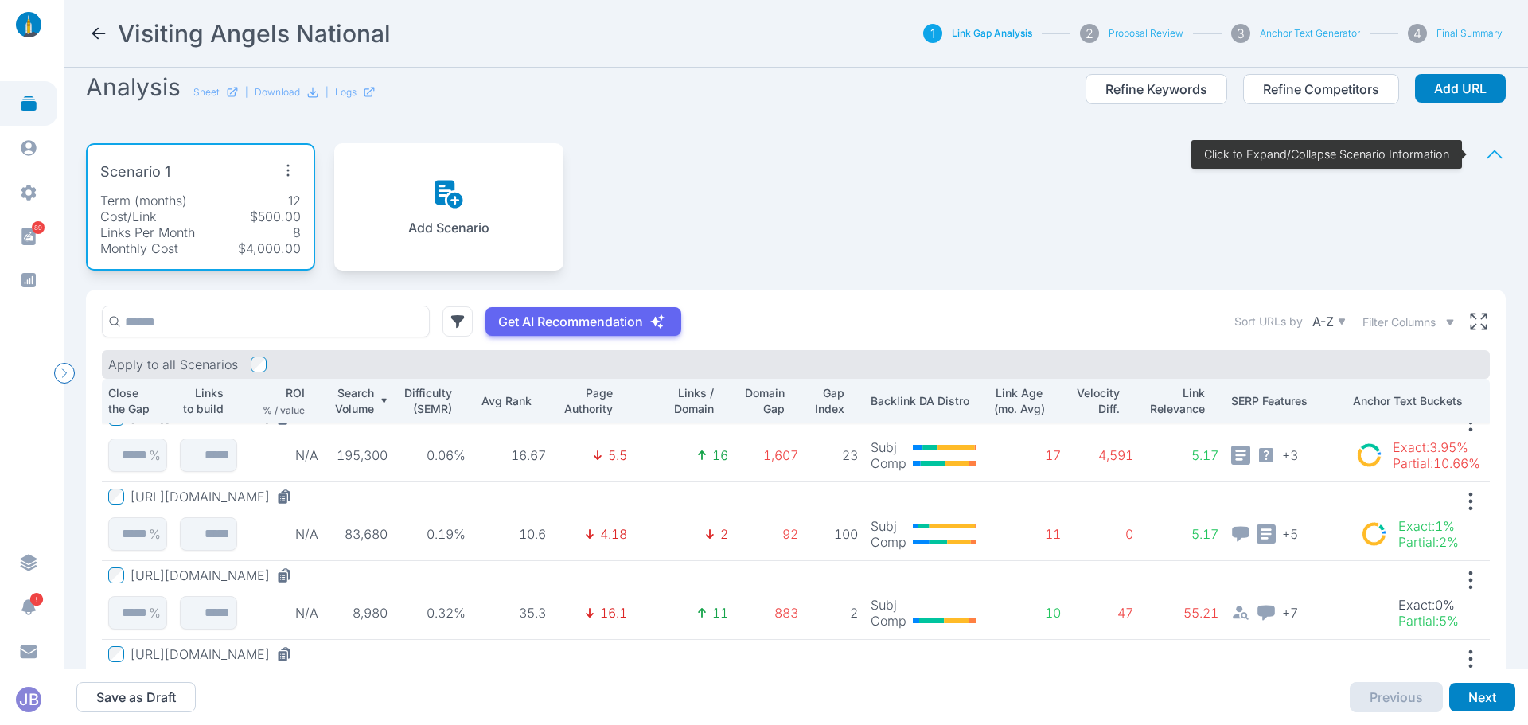
scroll to position [177, 0]
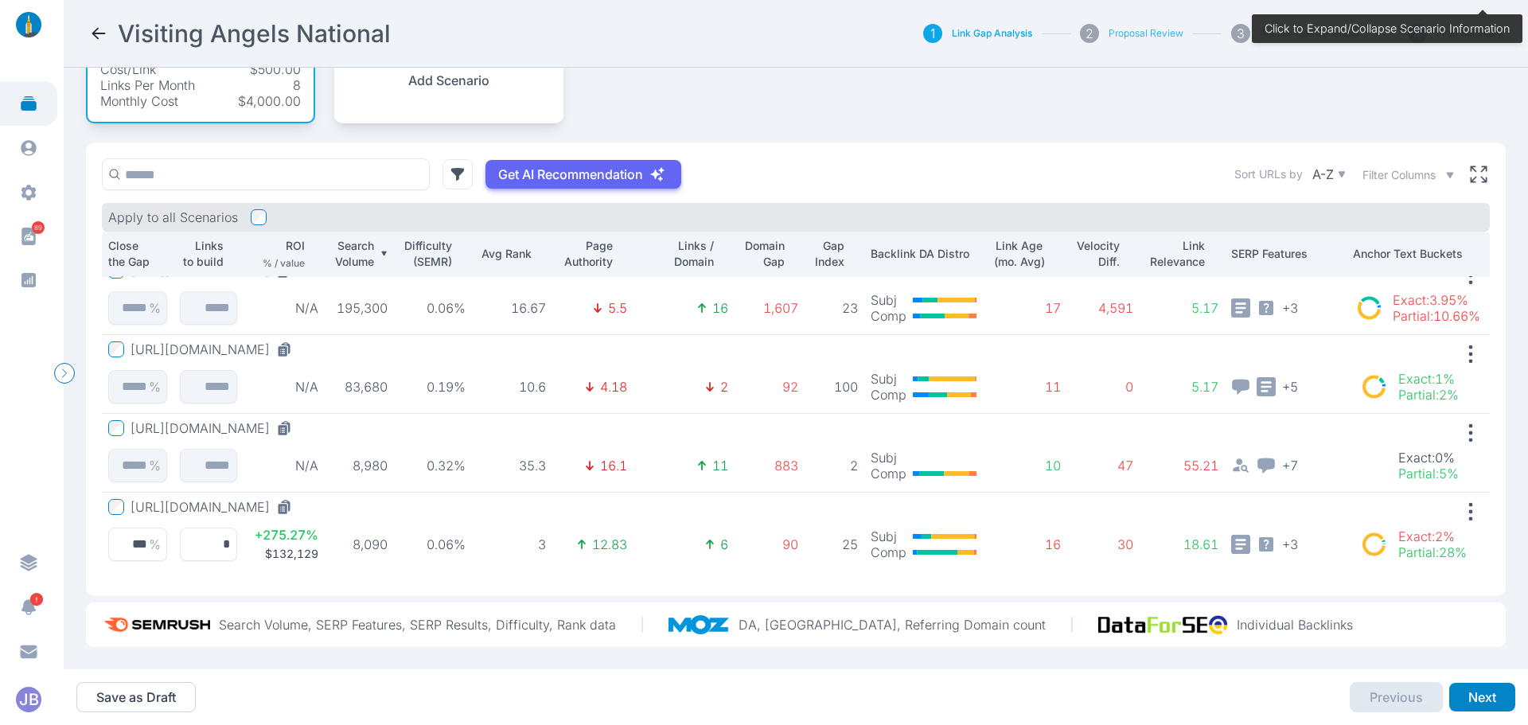
click at [413, 503] on td "0.06%" at bounding box center [433, 532] width 78 height 79
click at [298, 499] on button "[URL][DOMAIN_NAME]" at bounding box center [215, 507] width 168 height 16
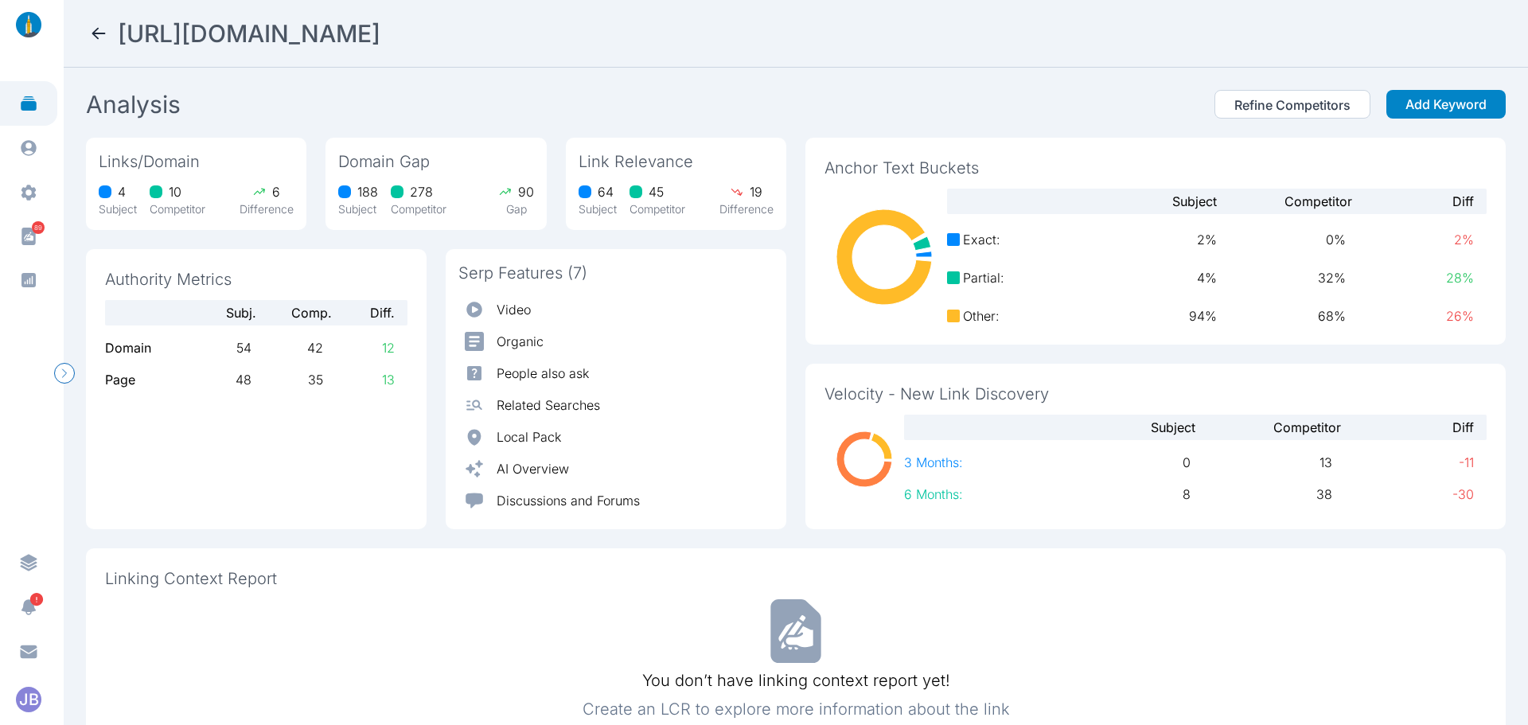
click at [97, 25] on icon at bounding box center [98, 33] width 19 height 19
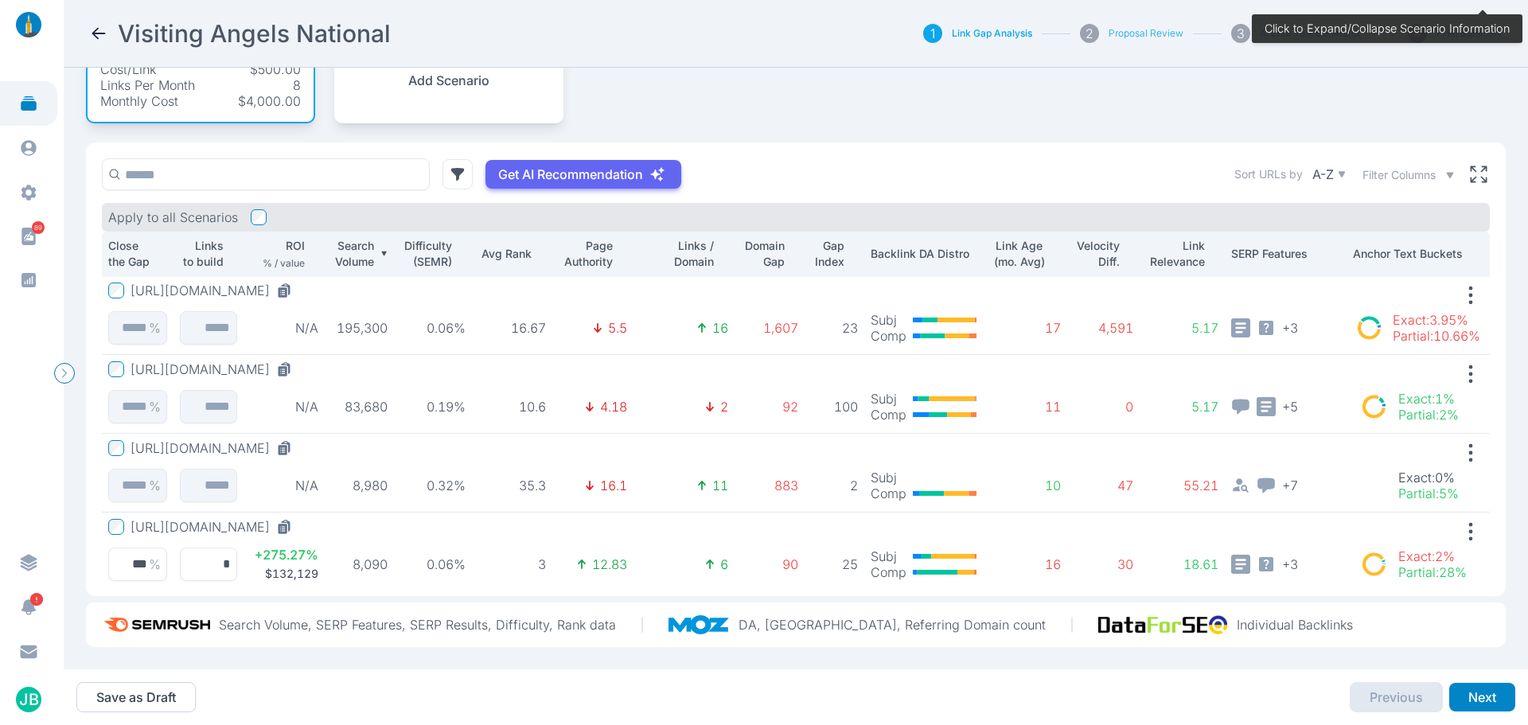
scroll to position [18, 0]
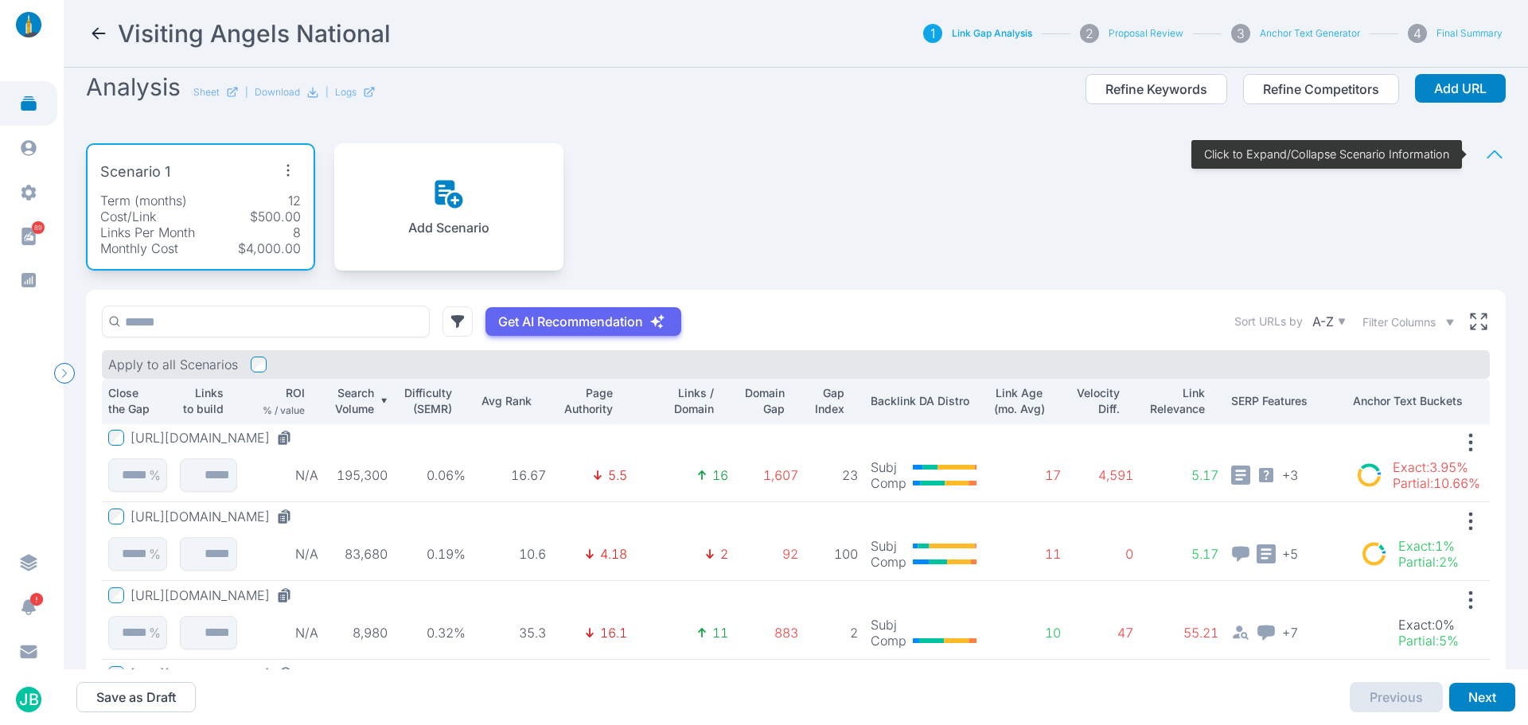
click at [491, 181] on div "Add Scenario" at bounding box center [448, 206] width 229 height 127
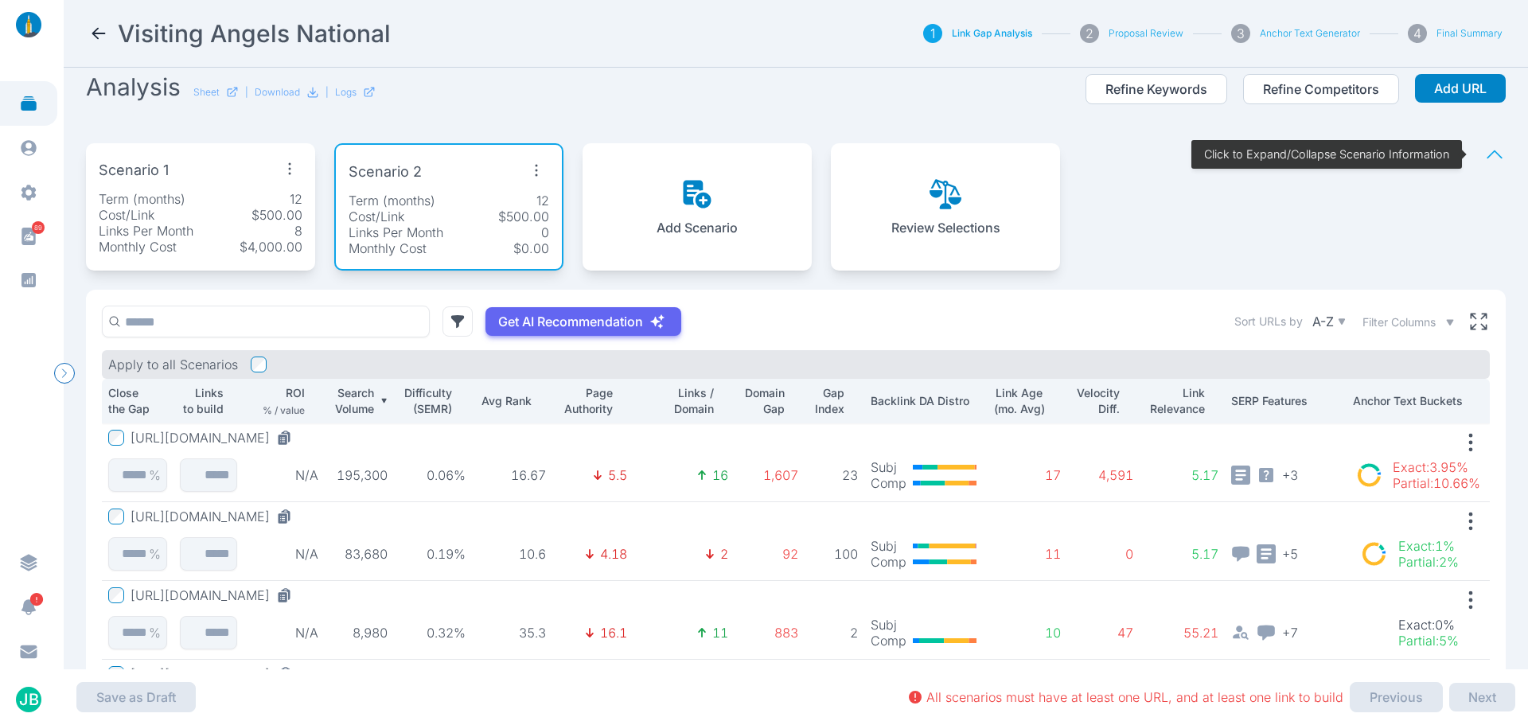
click at [539, 166] on icon "button" at bounding box center [536, 170] width 25 height 25
click at [515, 212] on span "Edit Scenario" at bounding box center [493, 207] width 79 height 16
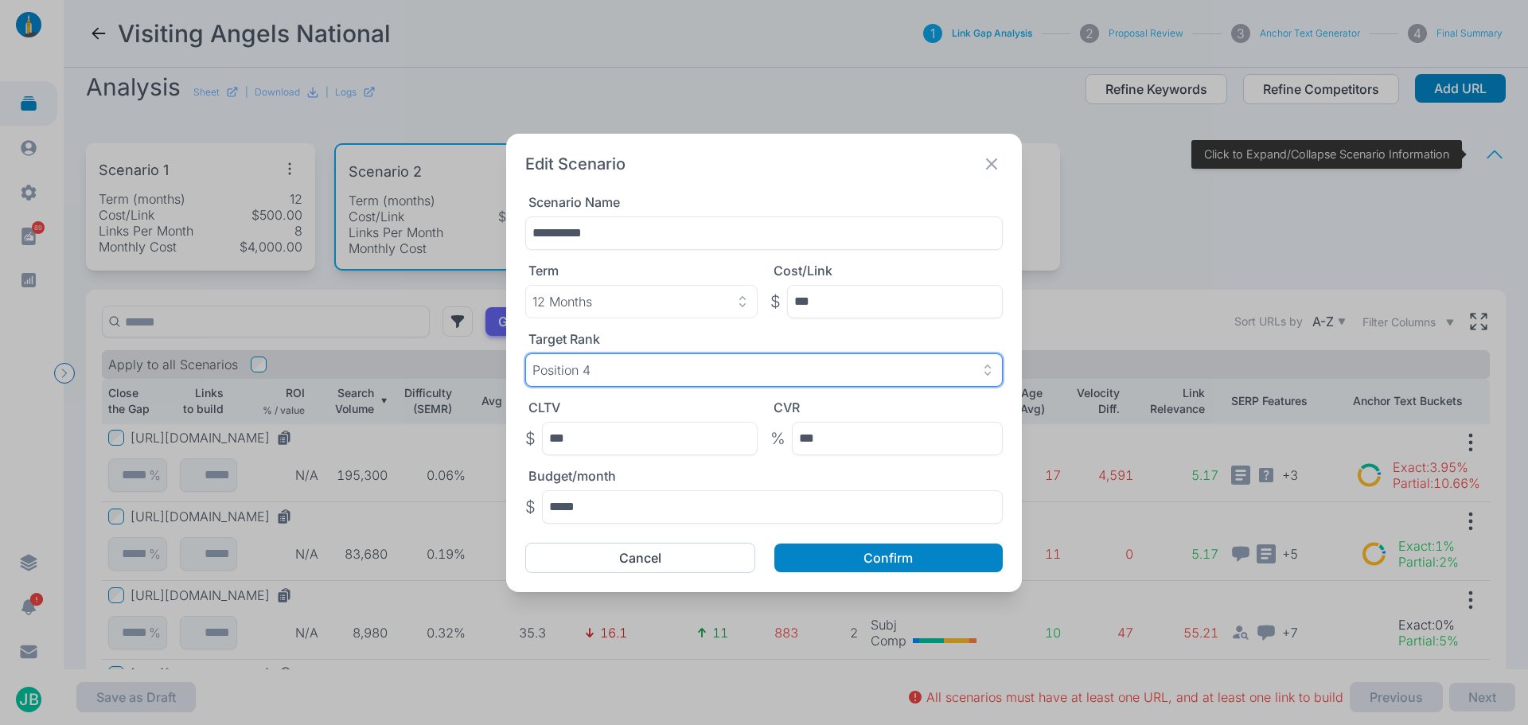
click at [636, 372] on div "Position 4" at bounding box center [763, 370] width 463 height 16
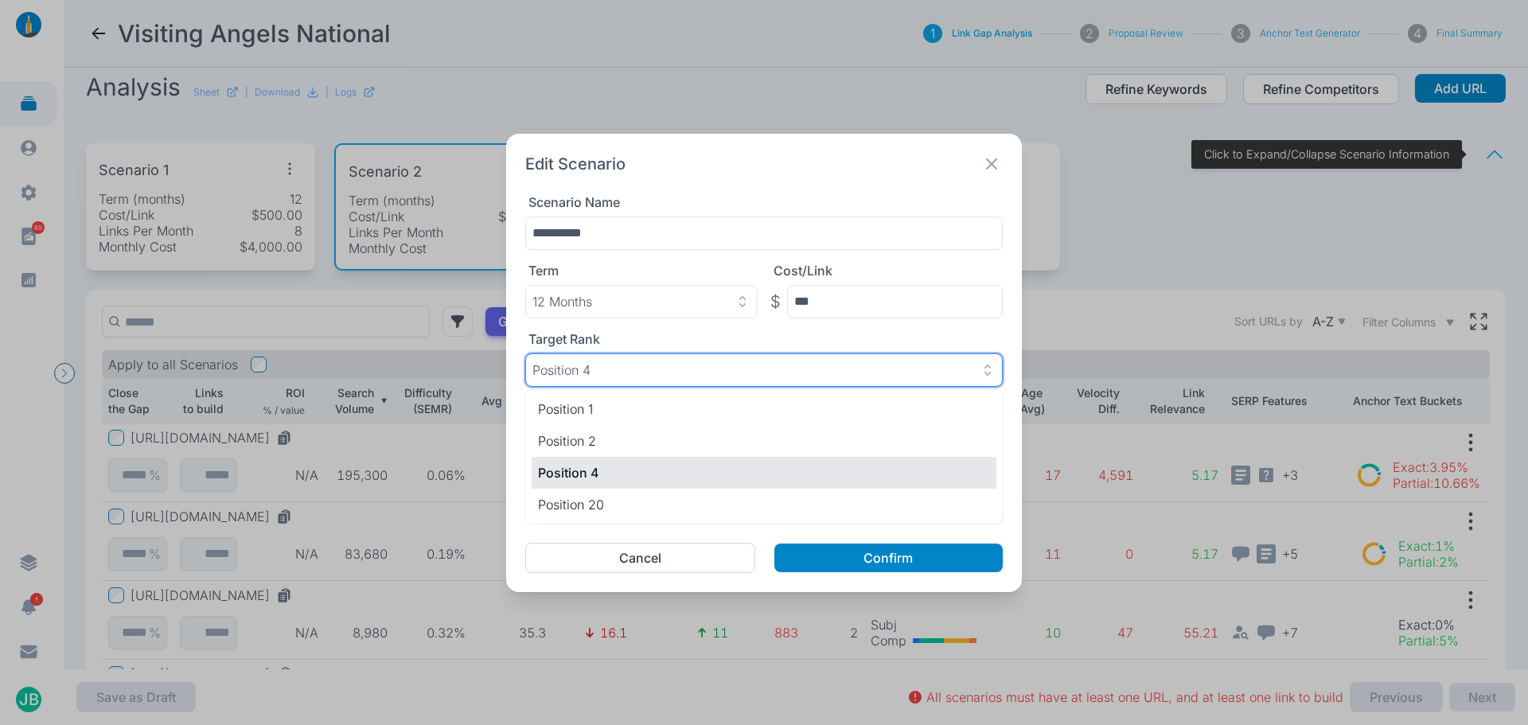
click at [636, 372] on div "Position 4" at bounding box center [763, 370] width 463 height 16
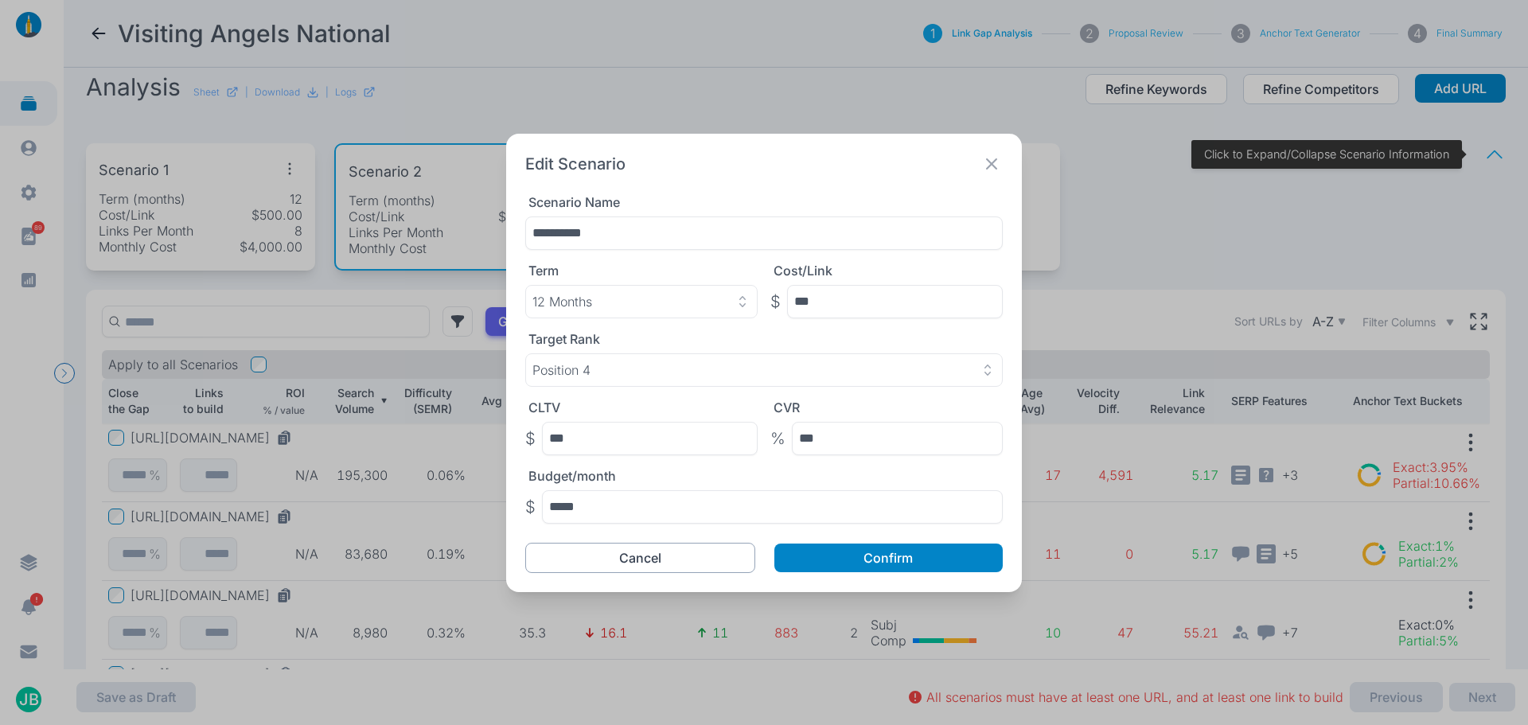
click at [664, 562] on button "Cancel" at bounding box center [640, 558] width 230 height 30
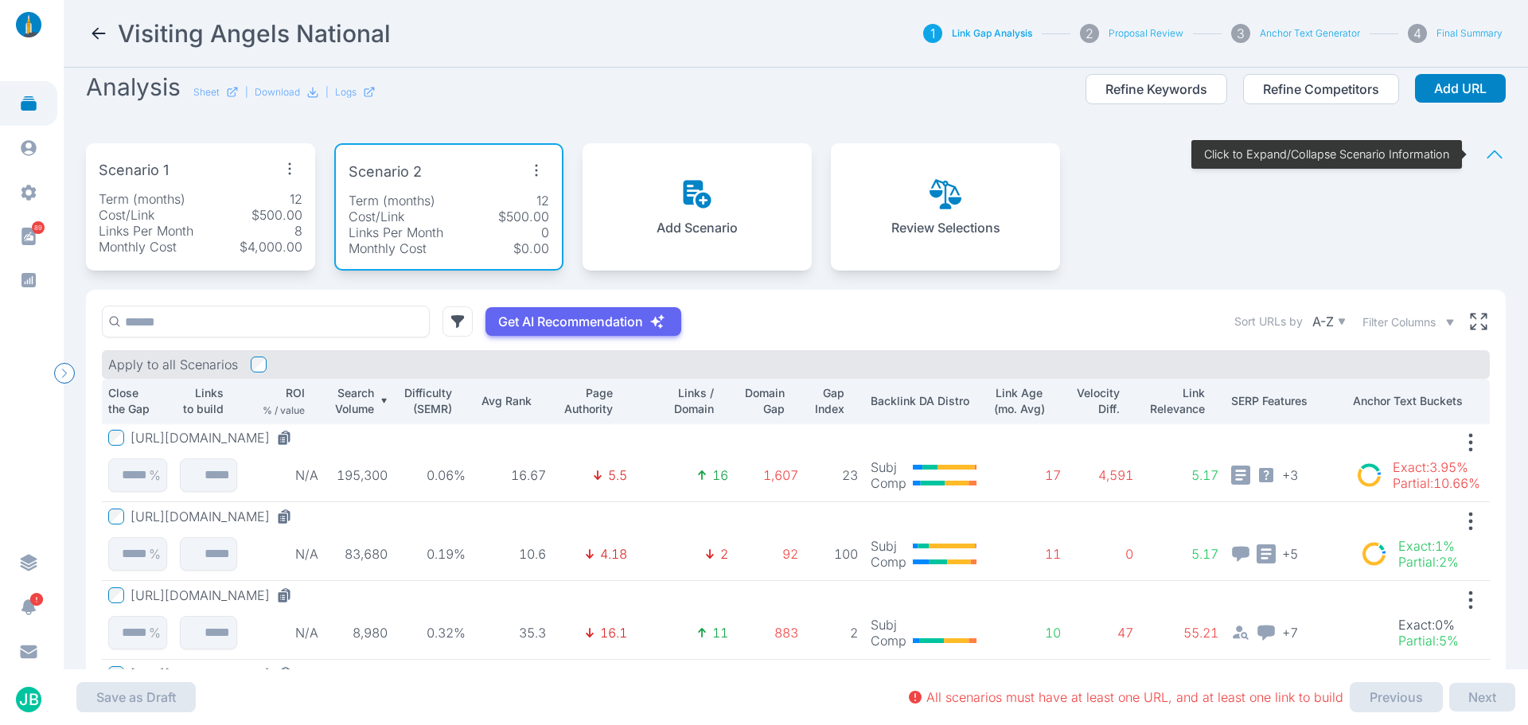
click at [286, 166] on icon "button" at bounding box center [289, 168] width 25 height 25
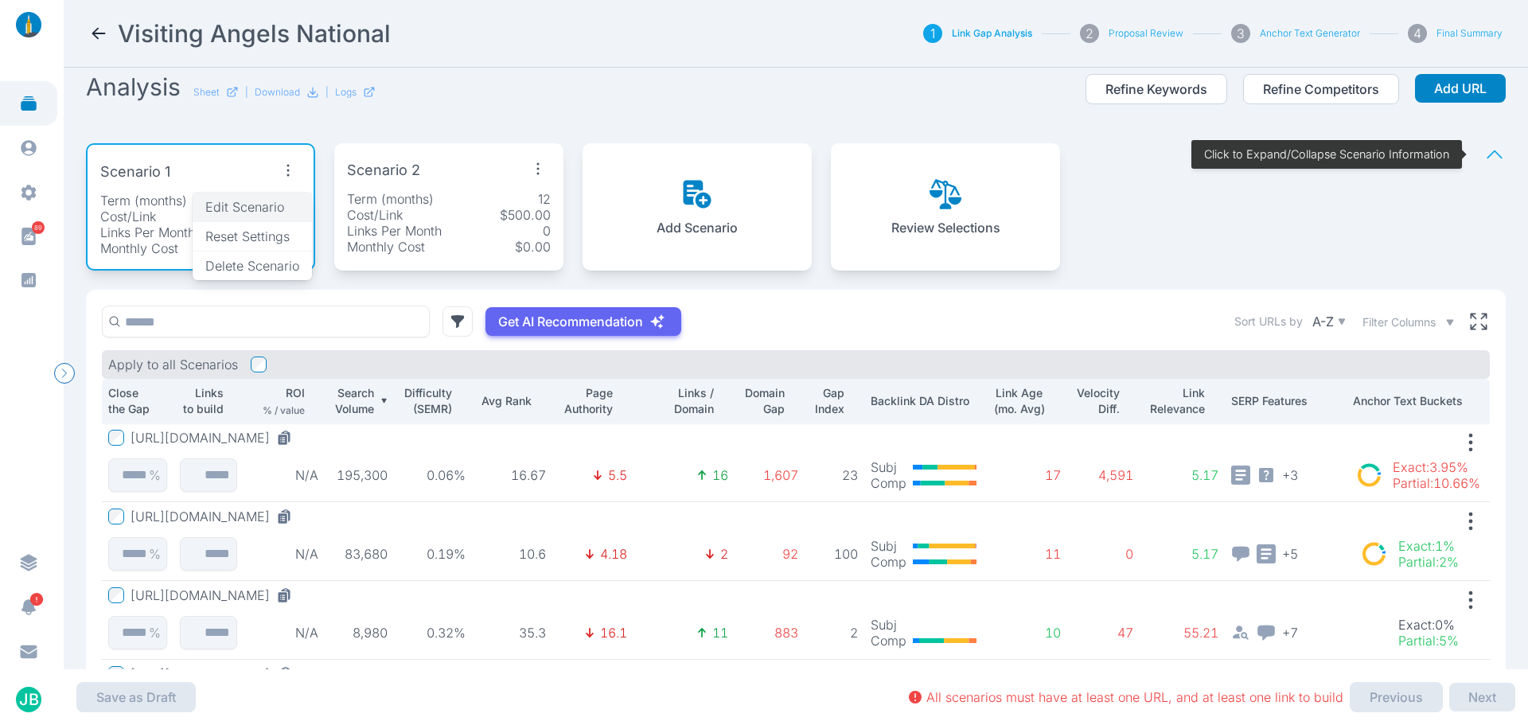
click at [274, 203] on span "Edit Scenario" at bounding box center [244, 207] width 79 height 16
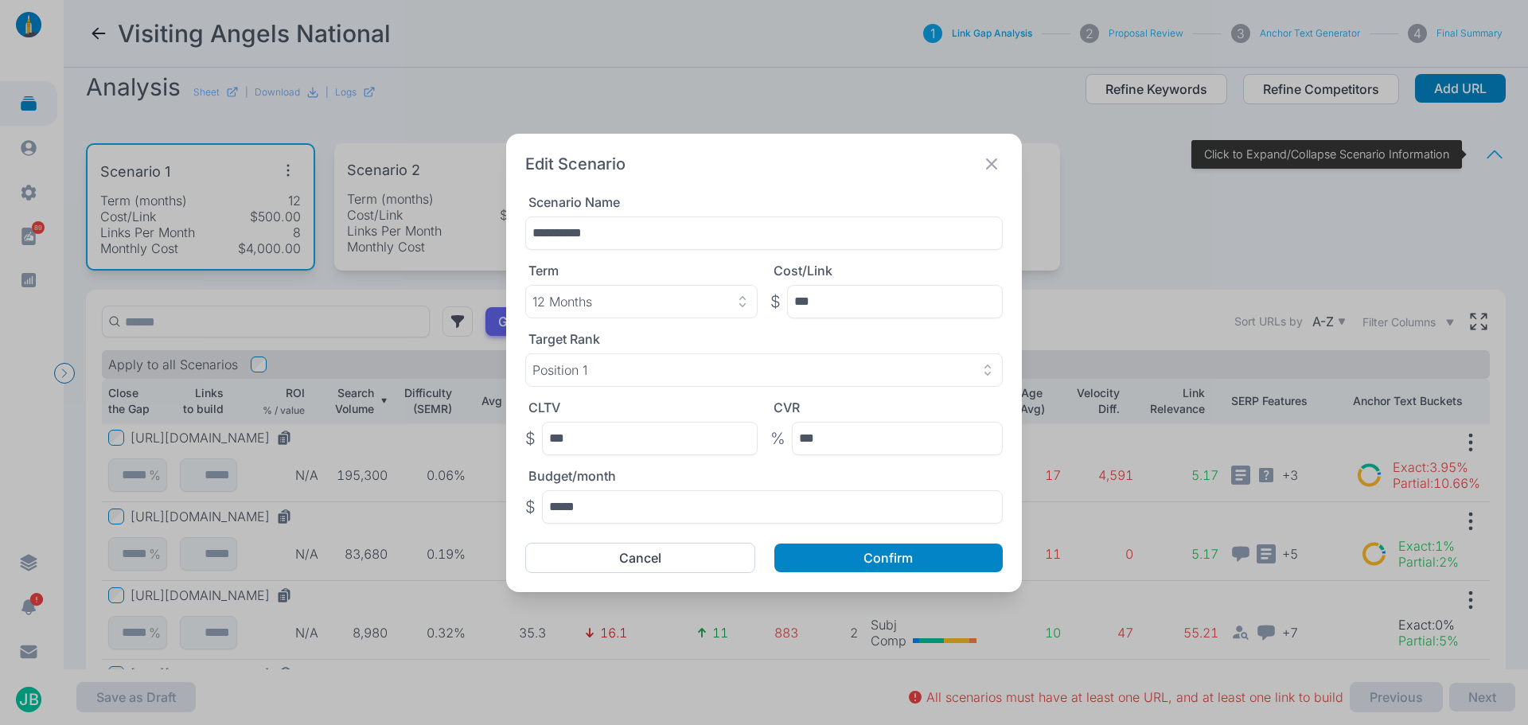
drag, startPoint x: 610, startPoint y: 235, endPoint x: 497, endPoint y: 216, distance: 115.3
click at [466, 244] on div "**********" at bounding box center [764, 362] width 1528 height 725
type input "**********"
click at [871, 547] on button "Confirm" at bounding box center [888, 558] width 228 height 29
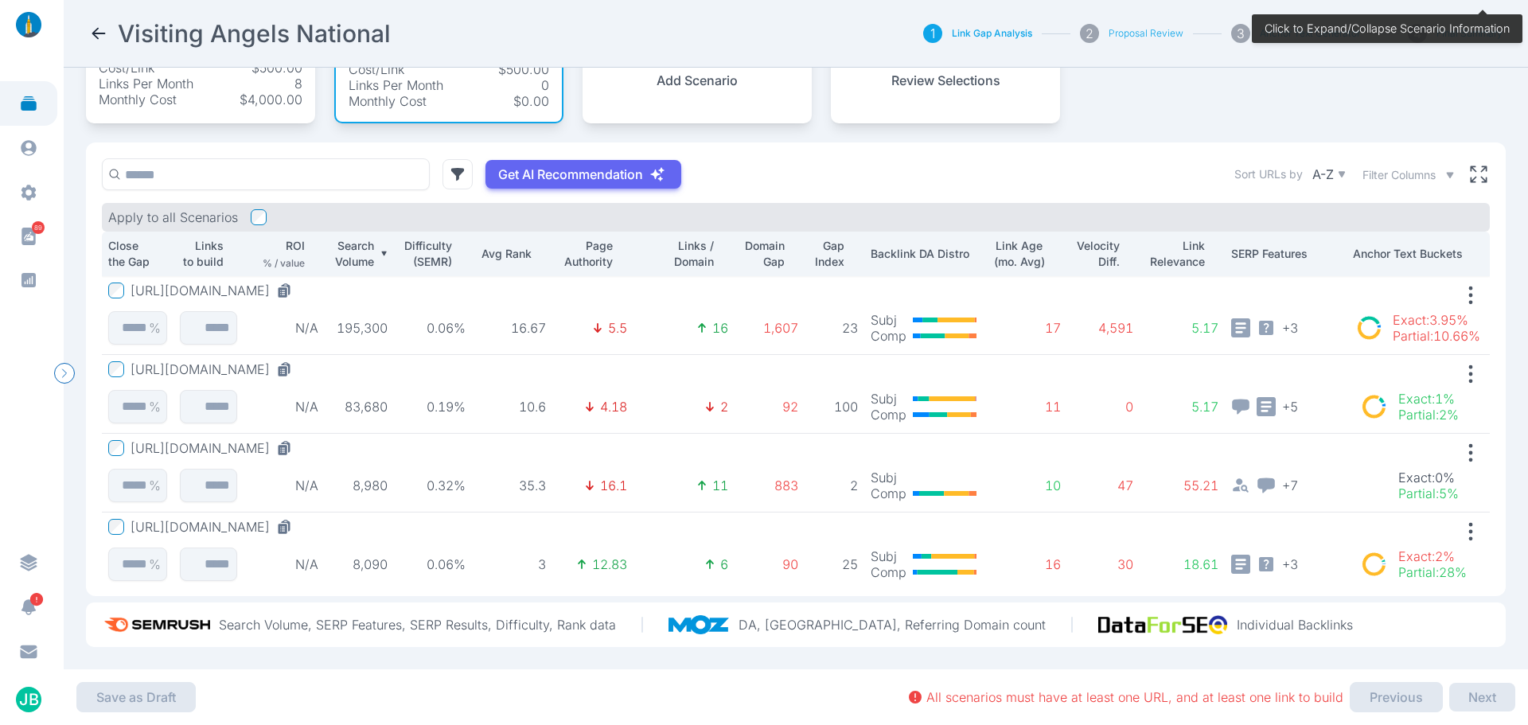
scroll to position [20, 0]
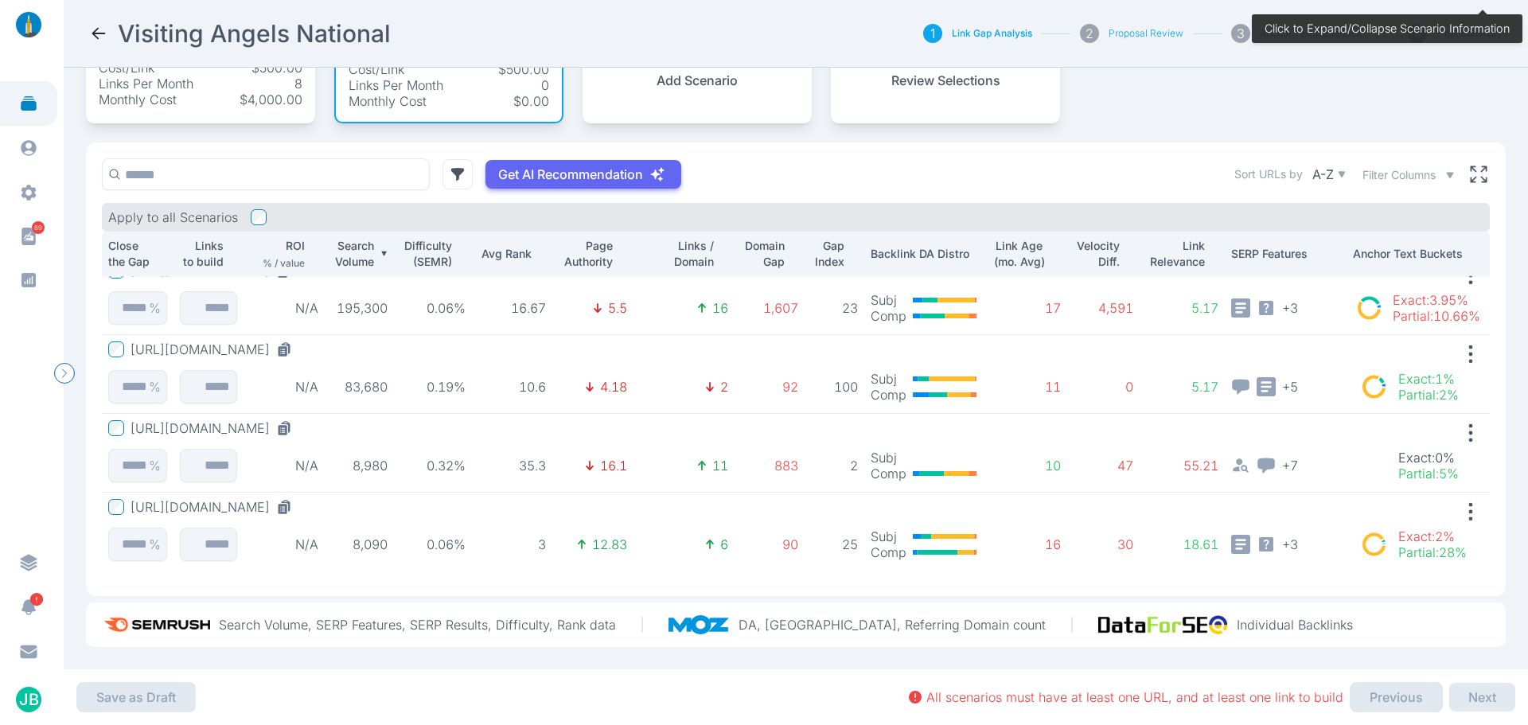
click at [183, 92] on div "Monthly Cost $4,000.00" at bounding box center [201, 100] width 204 height 16
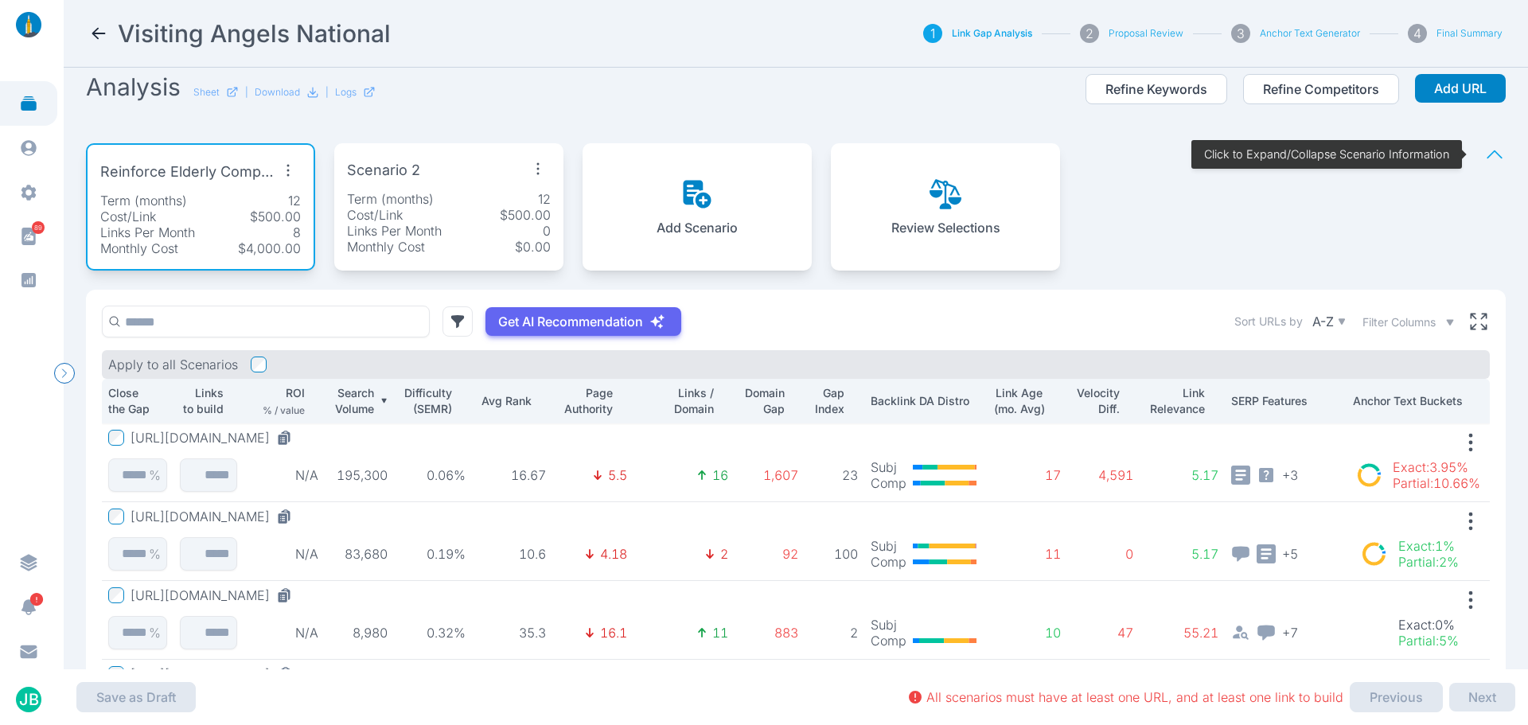
scroll to position [97, 0]
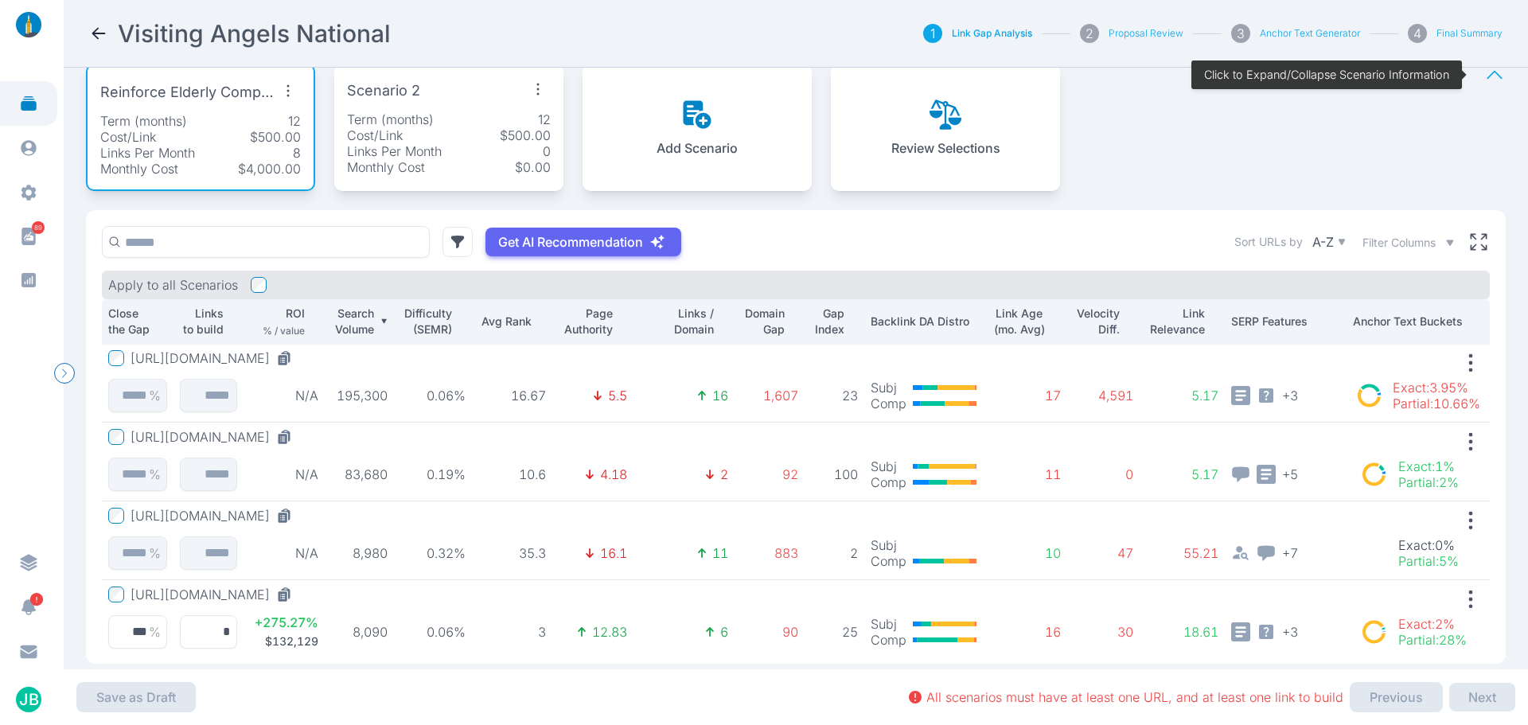
click at [453, 131] on div "Cost/Link $500.00" at bounding box center [449, 135] width 204 height 16
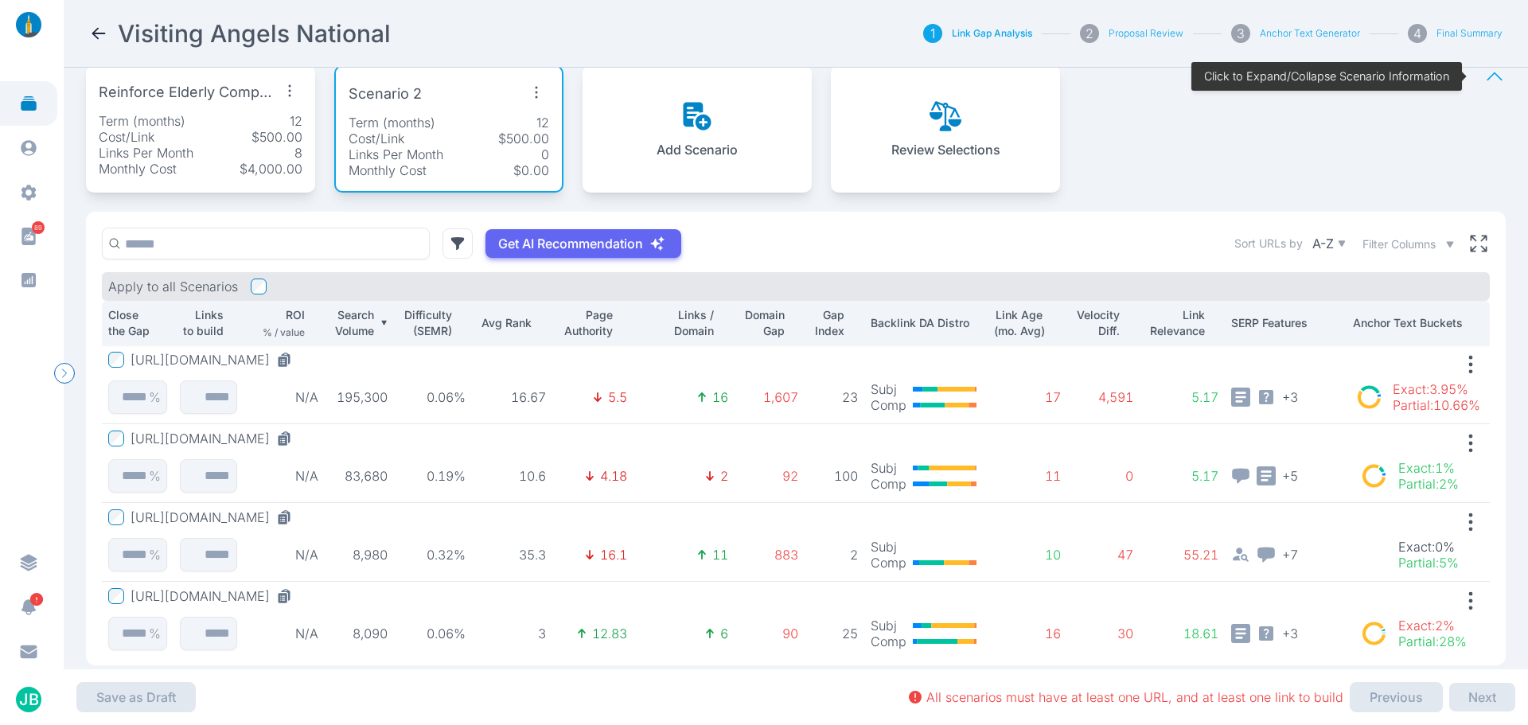
scroll to position [20, 0]
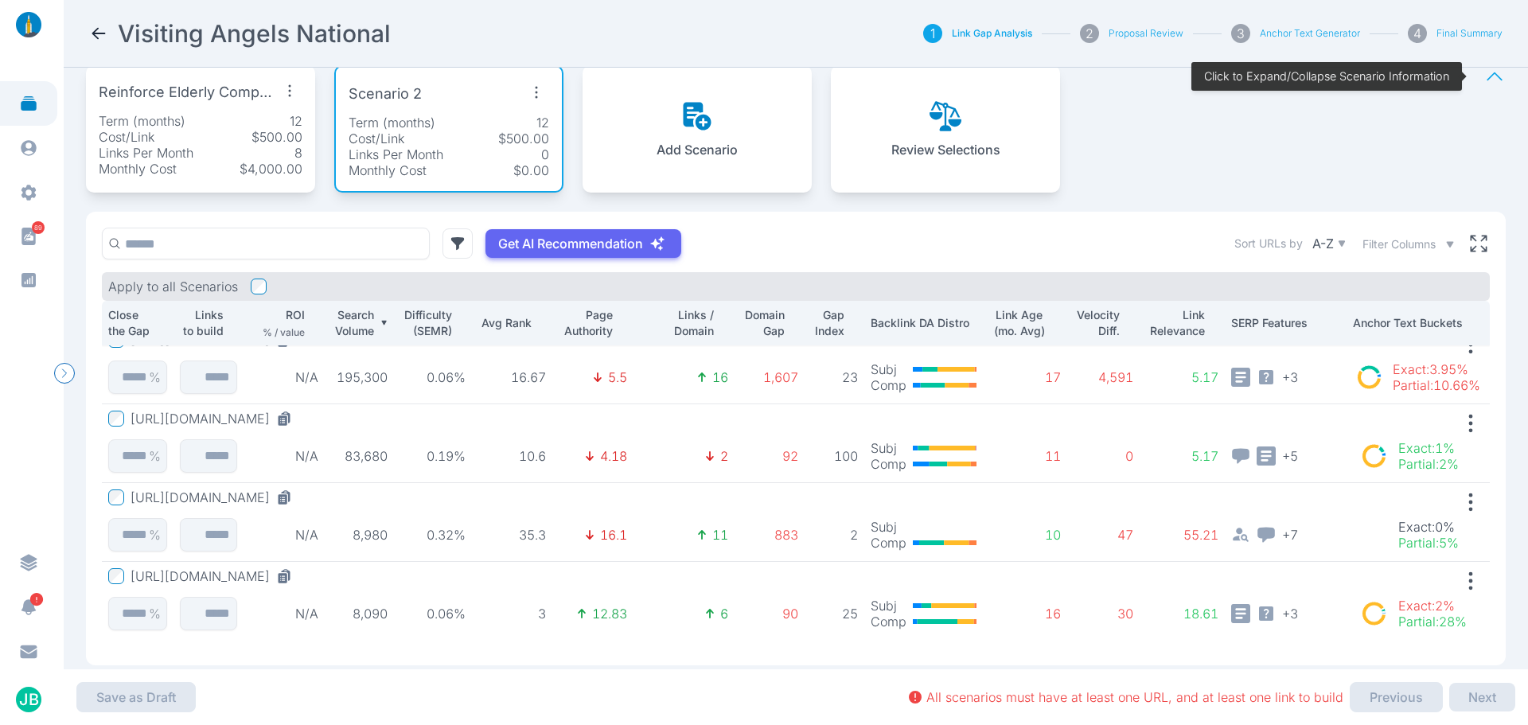
click at [278, 500] on button "[URL][DOMAIN_NAME]" at bounding box center [215, 497] width 168 height 16
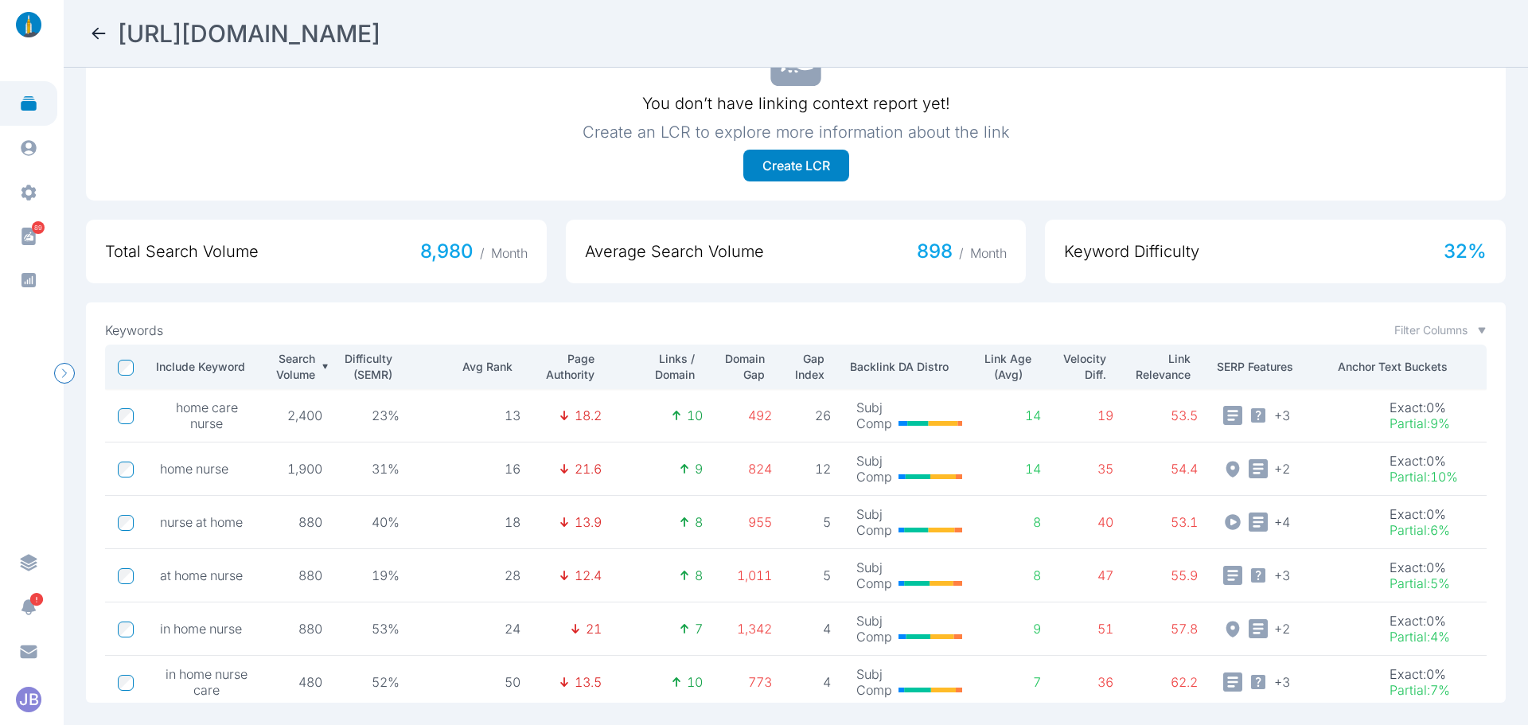
click at [742, 353] on p "Domain Gap" at bounding box center [743, 367] width 43 height 32
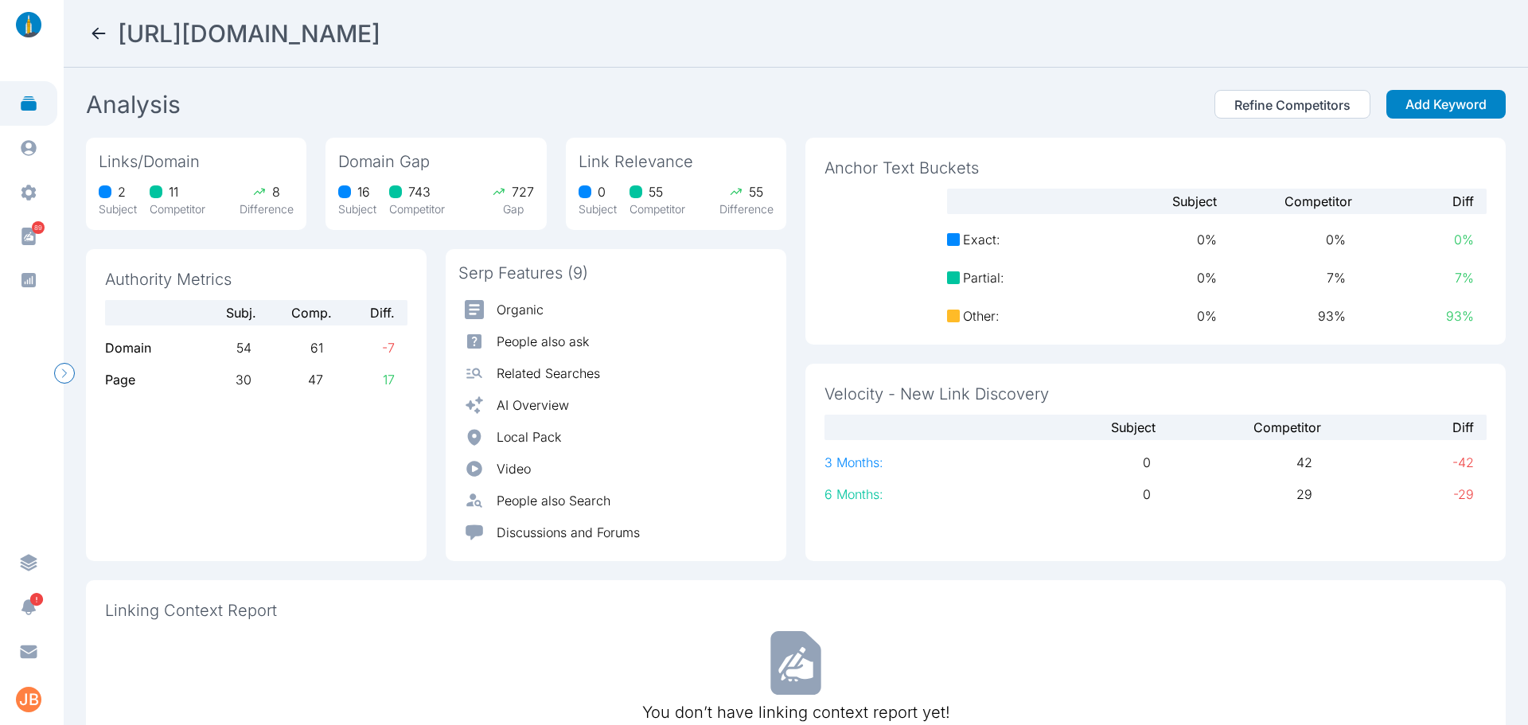
click at [100, 27] on icon at bounding box center [98, 33] width 19 height 19
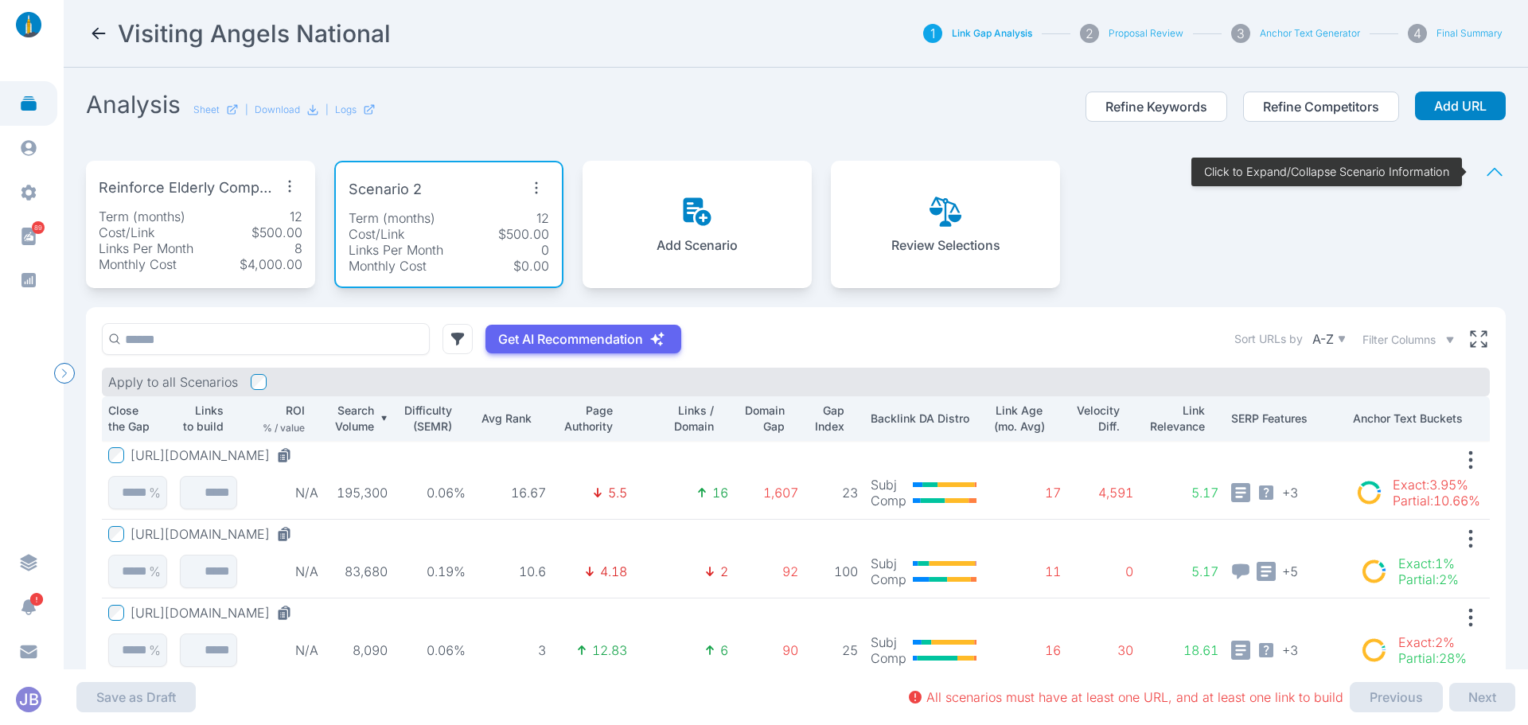
scroll to position [80, 0]
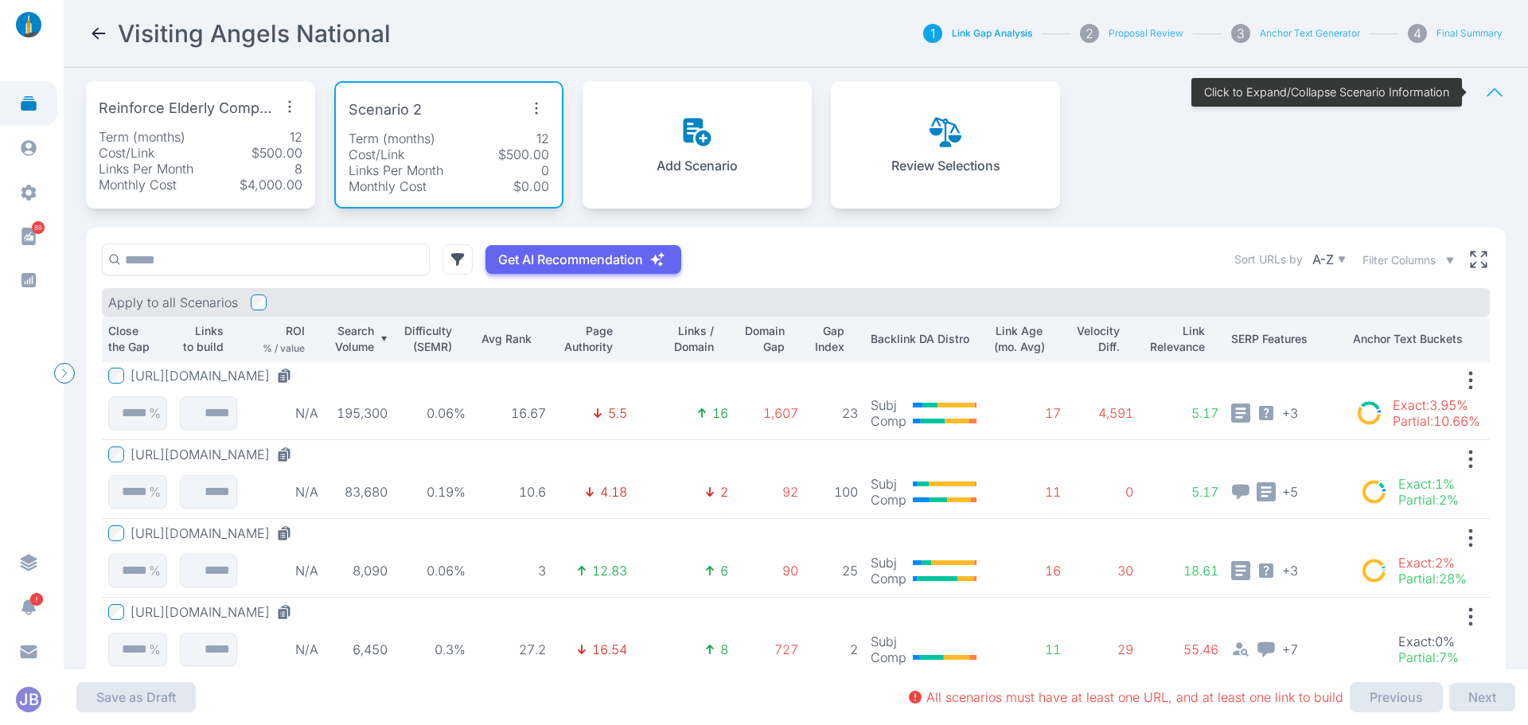
click at [227, 115] on p "Reinforce Elderly Companion Care" at bounding box center [188, 108] width 178 height 22
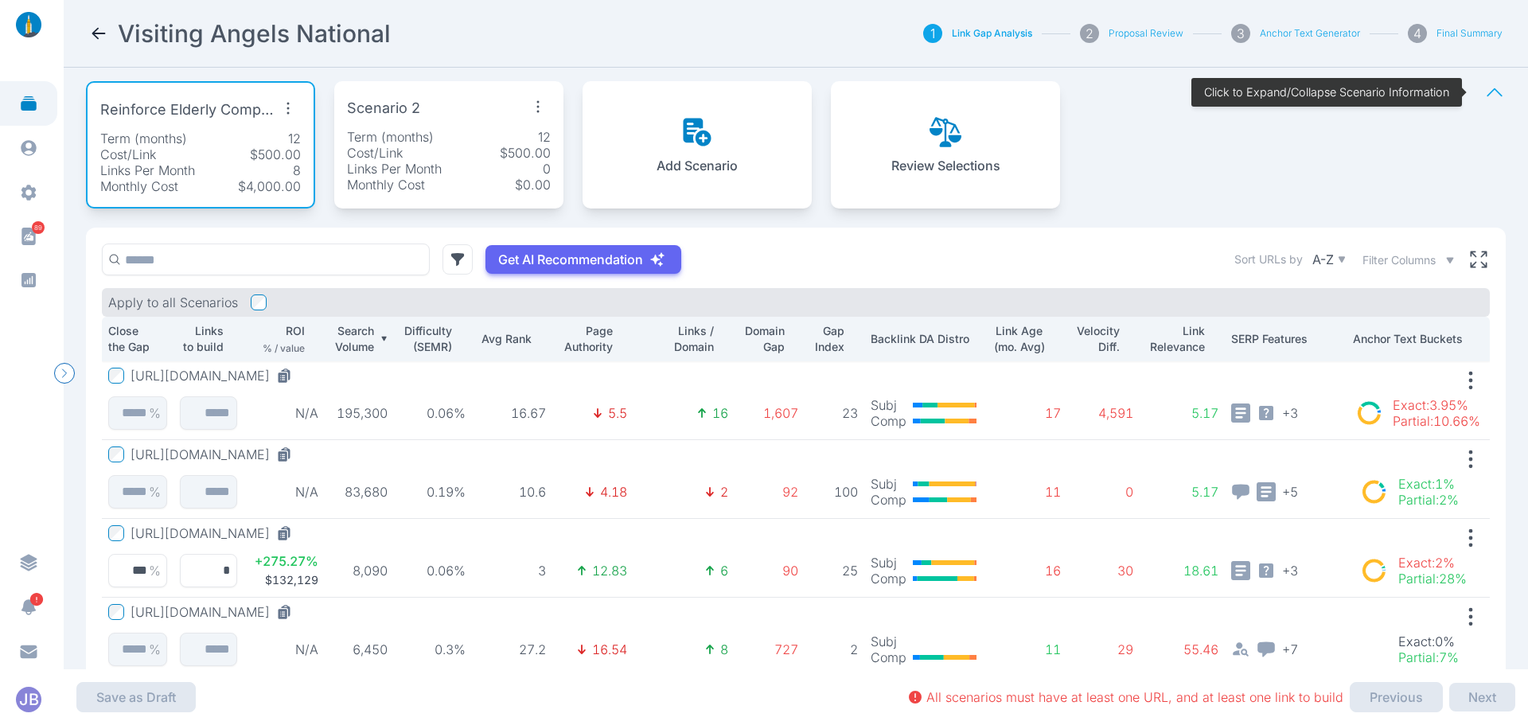
click at [290, 109] on icon "button" at bounding box center [287, 107] width 25 height 25
click at [237, 98] on div "Reinforce Elderly Companion Care Edit Scenario Reset Settings Delete Scenario" at bounding box center [200, 109] width 201 height 29
click at [298, 535] on button "[URL][DOMAIN_NAME]" at bounding box center [215, 533] width 168 height 16
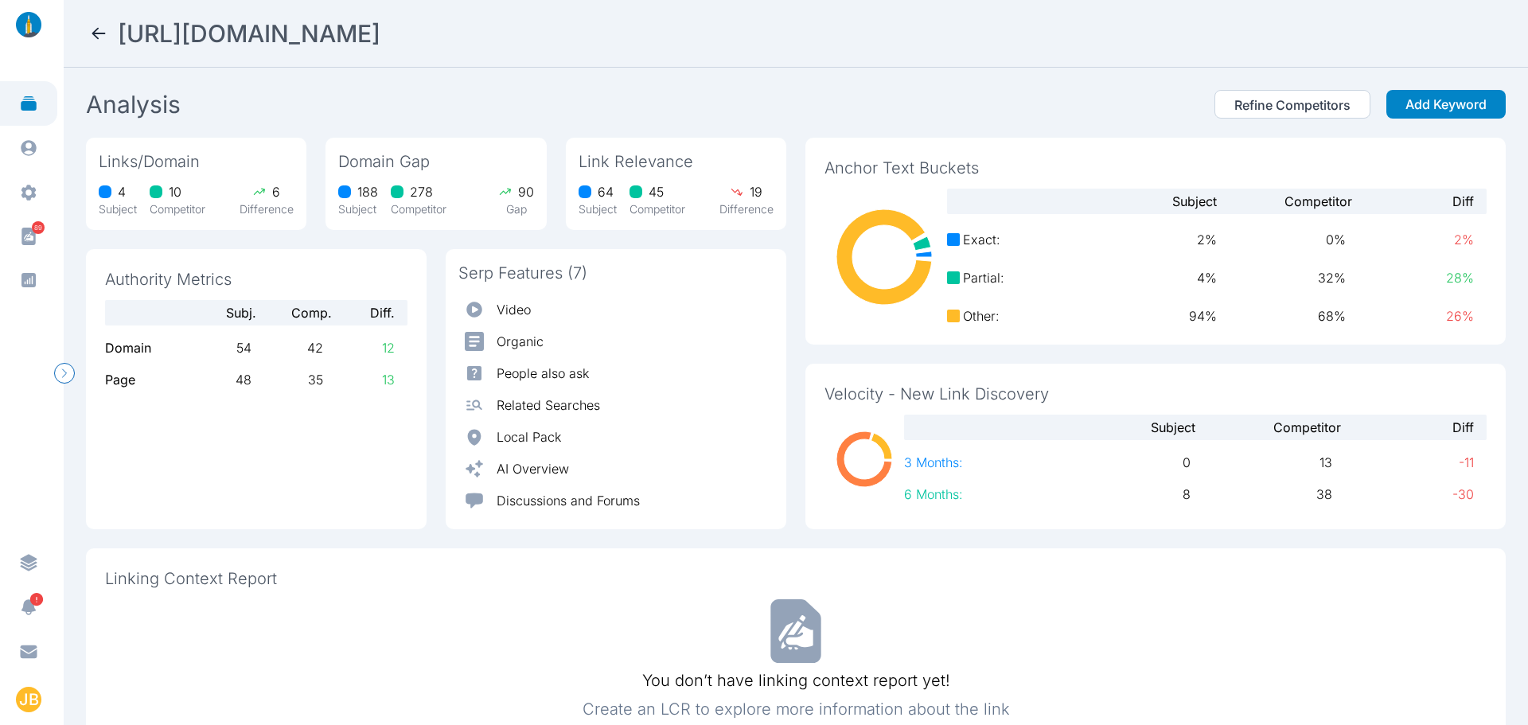
click at [91, 36] on icon at bounding box center [98, 33] width 19 height 19
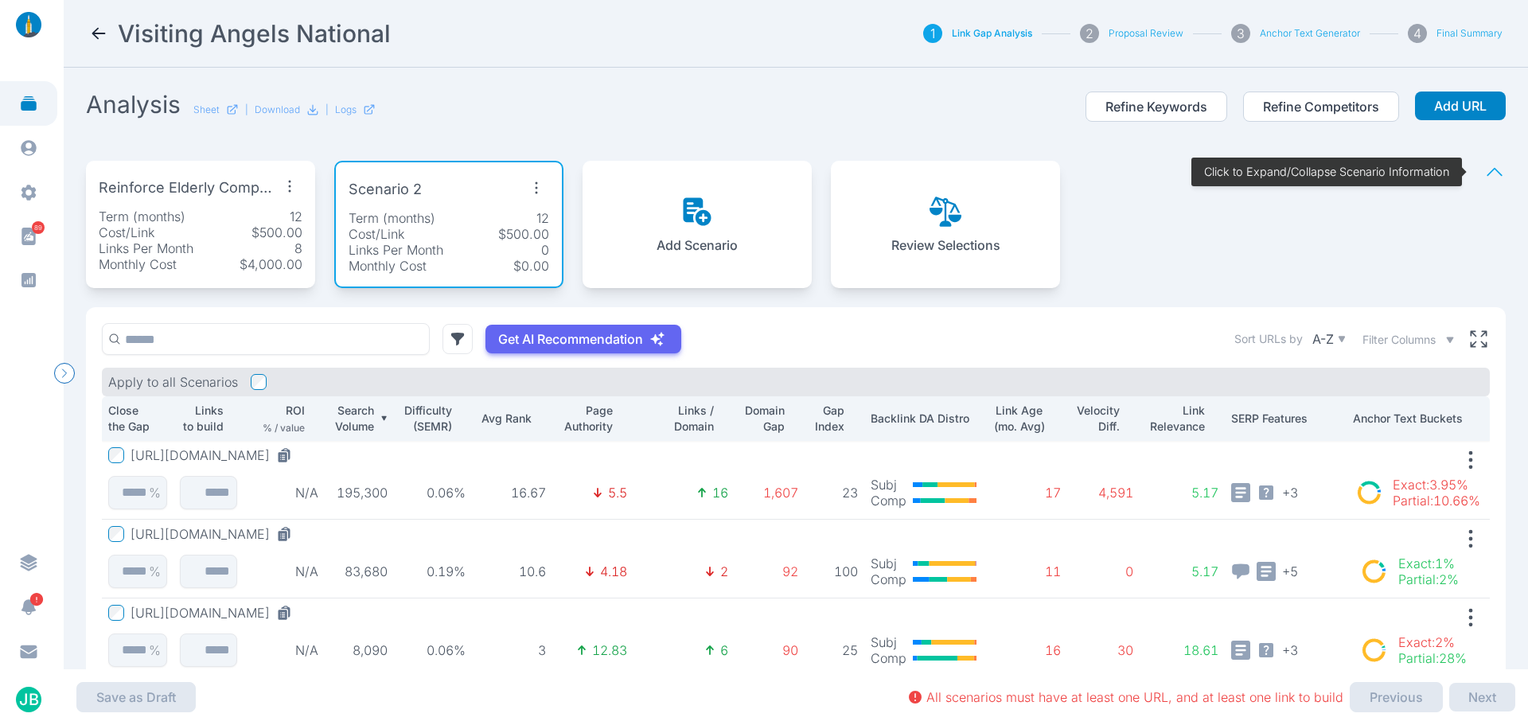
click at [103, 26] on icon at bounding box center [98, 33] width 19 height 19
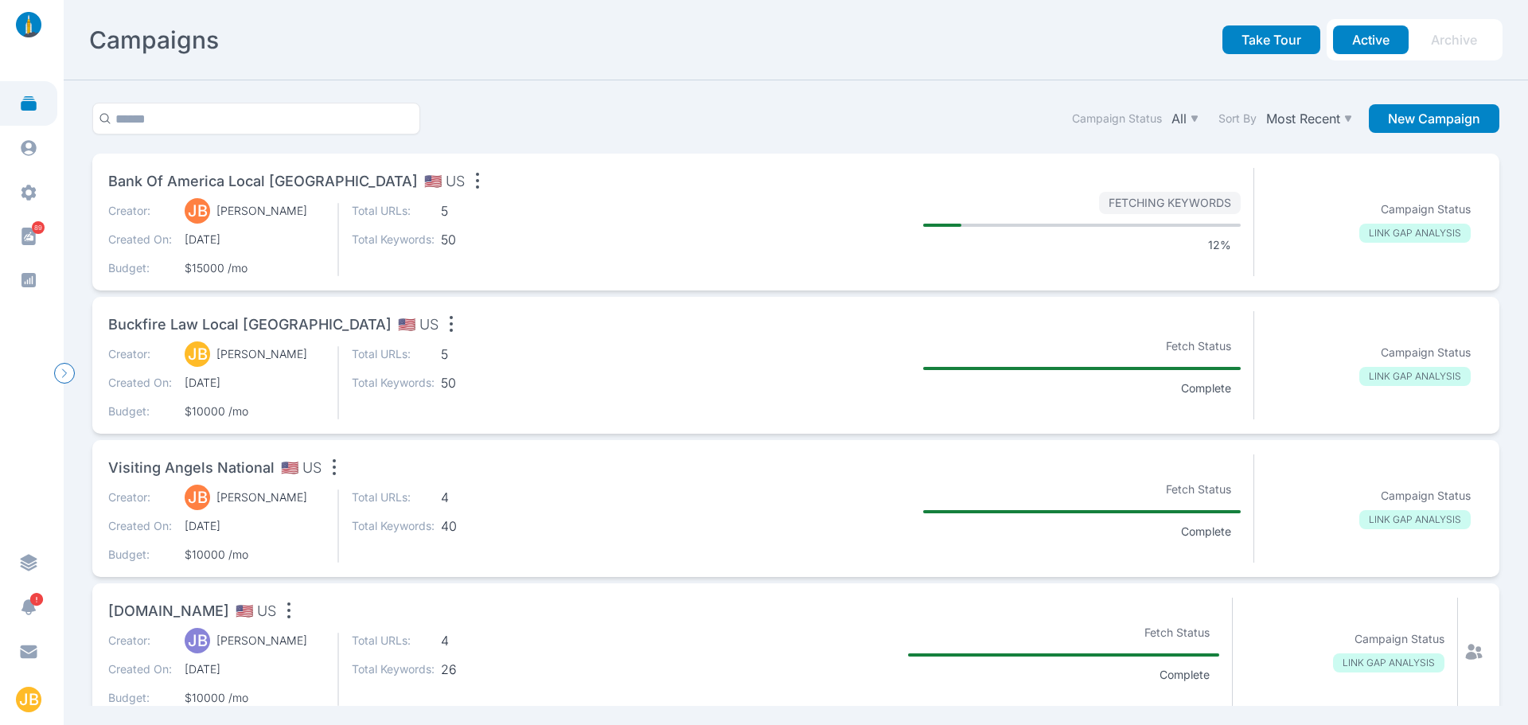
click at [255, 332] on span "Buckfire Law Local [GEOGRAPHIC_DATA]" at bounding box center [249, 325] width 283 height 22
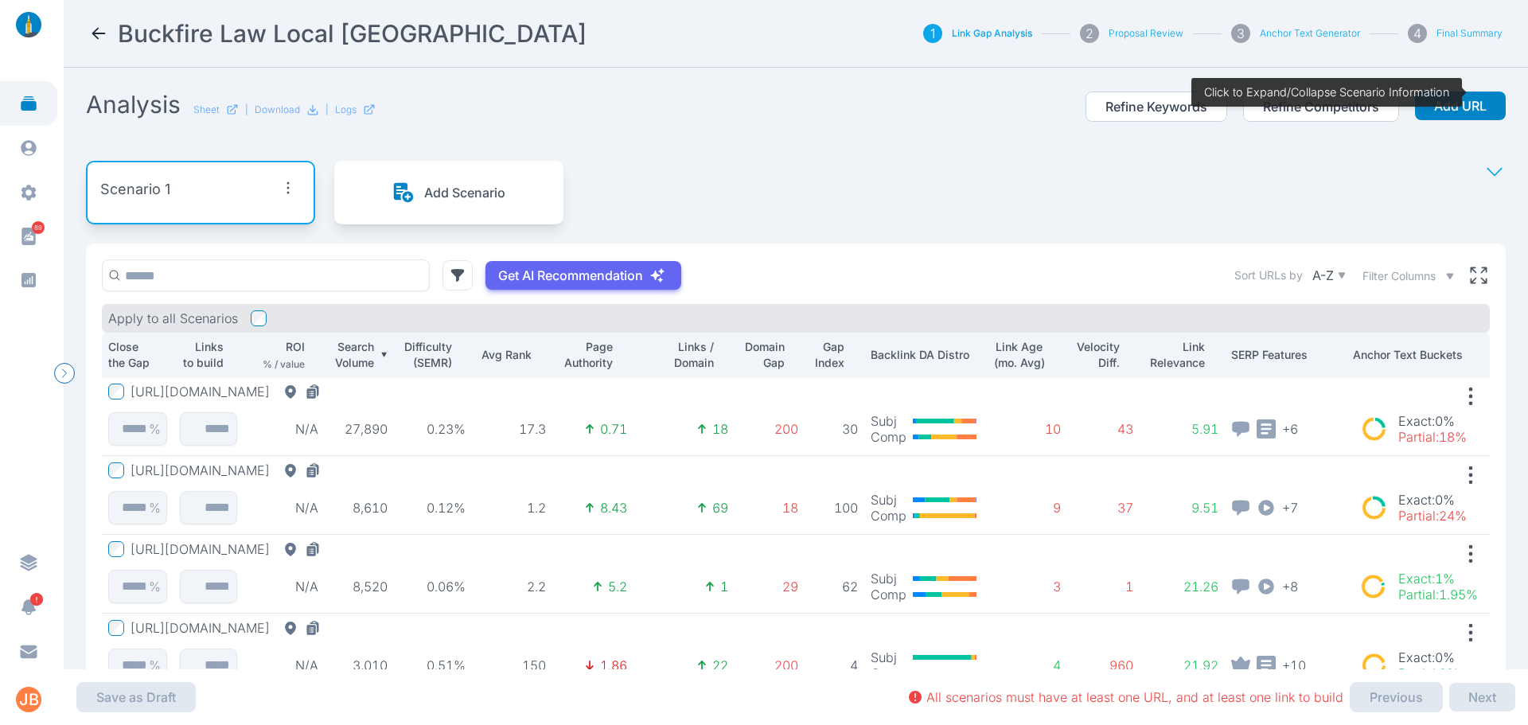
scroll to position [113, 0]
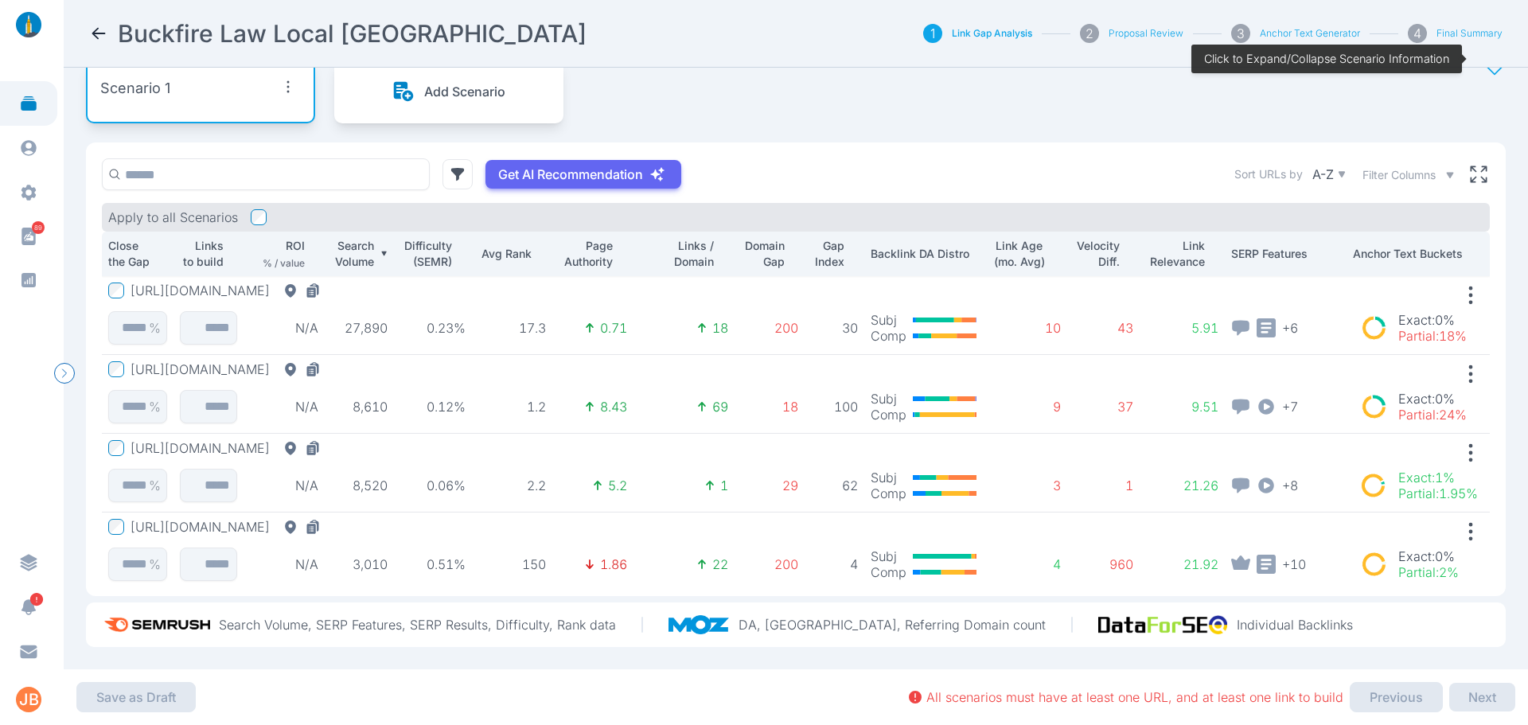
click at [492, 246] on p "Avg Rank" at bounding box center [504, 254] width 53 height 16
click at [357, 238] on p "Search Volume" at bounding box center [352, 254] width 43 height 32
click at [327, 283] on button "[URL][DOMAIN_NAME]" at bounding box center [229, 291] width 197 height 16
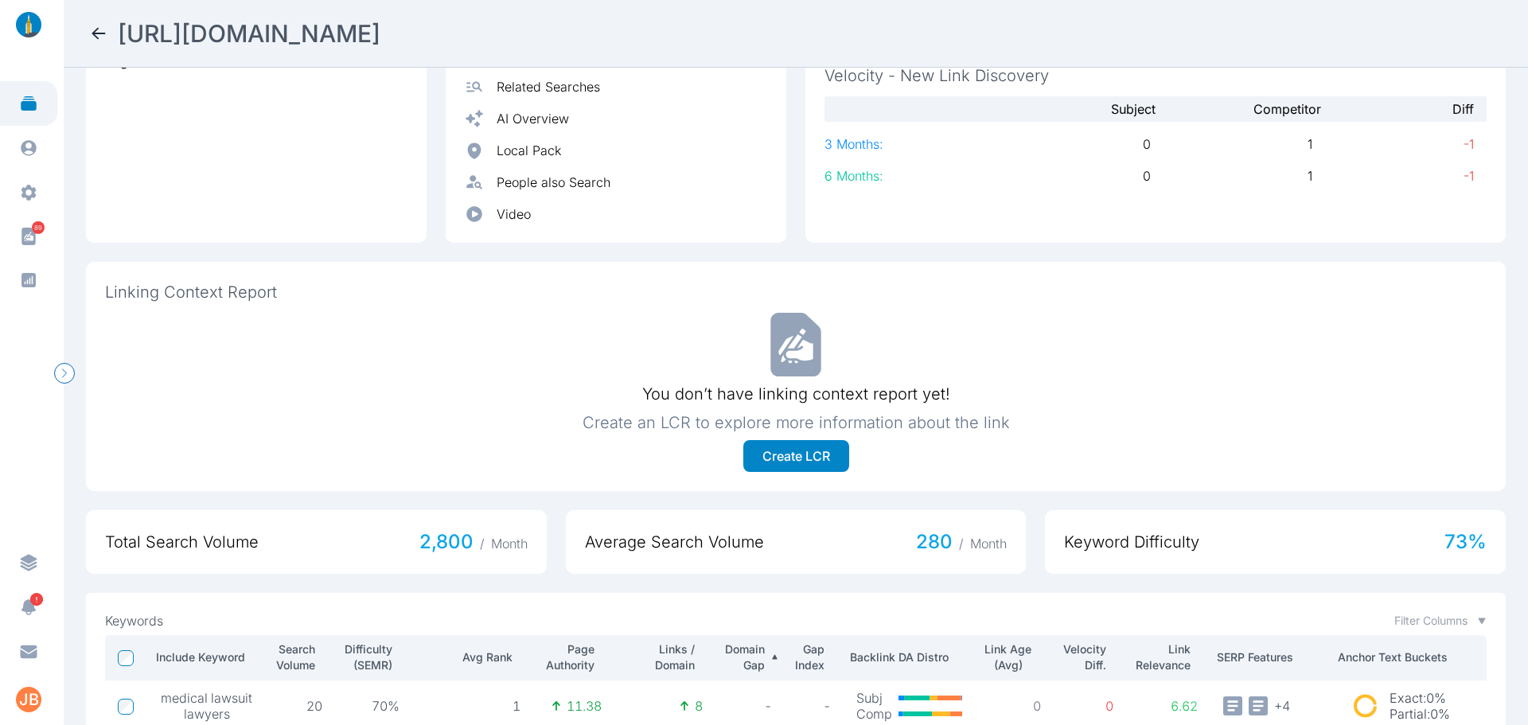
scroll to position [557, 0]
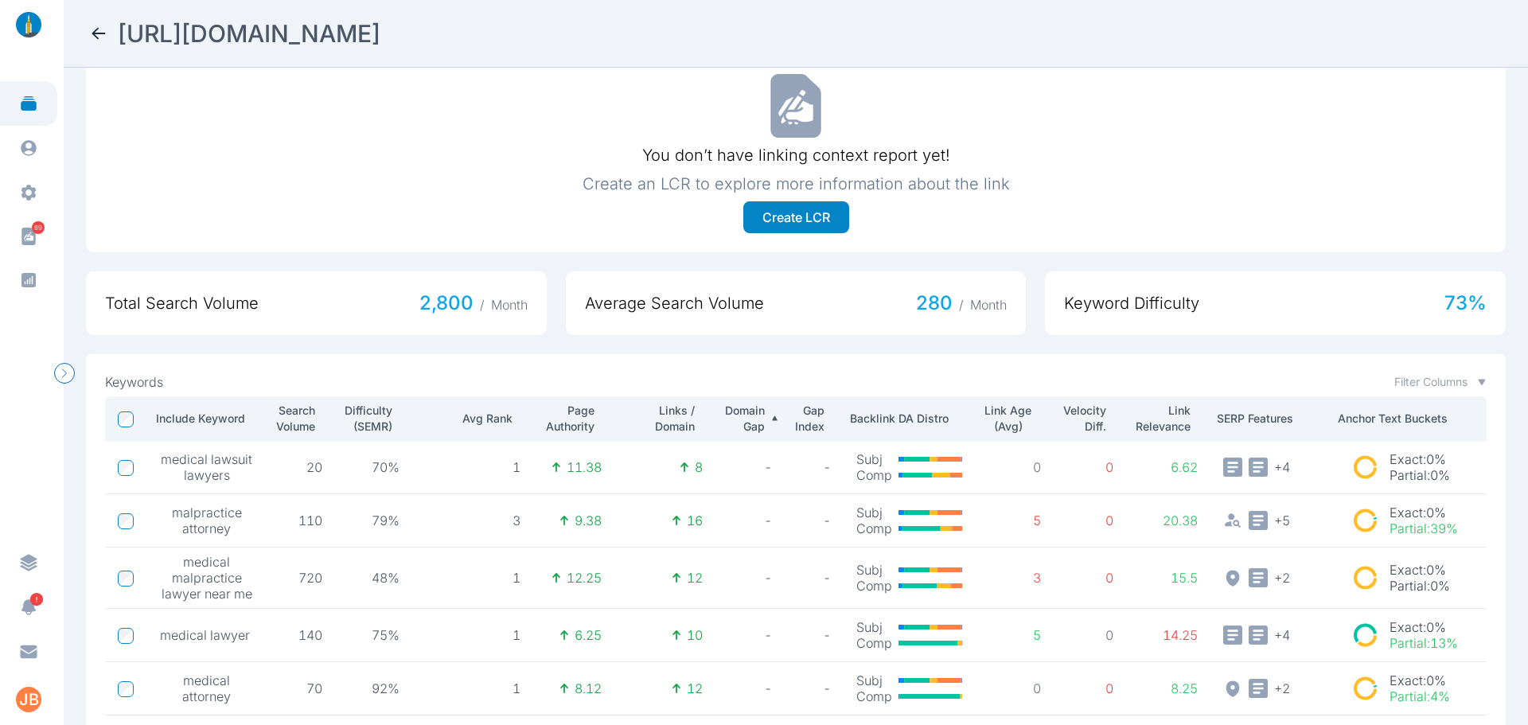
click at [300, 427] on p "Search Volume" at bounding box center [294, 419] width 42 height 32
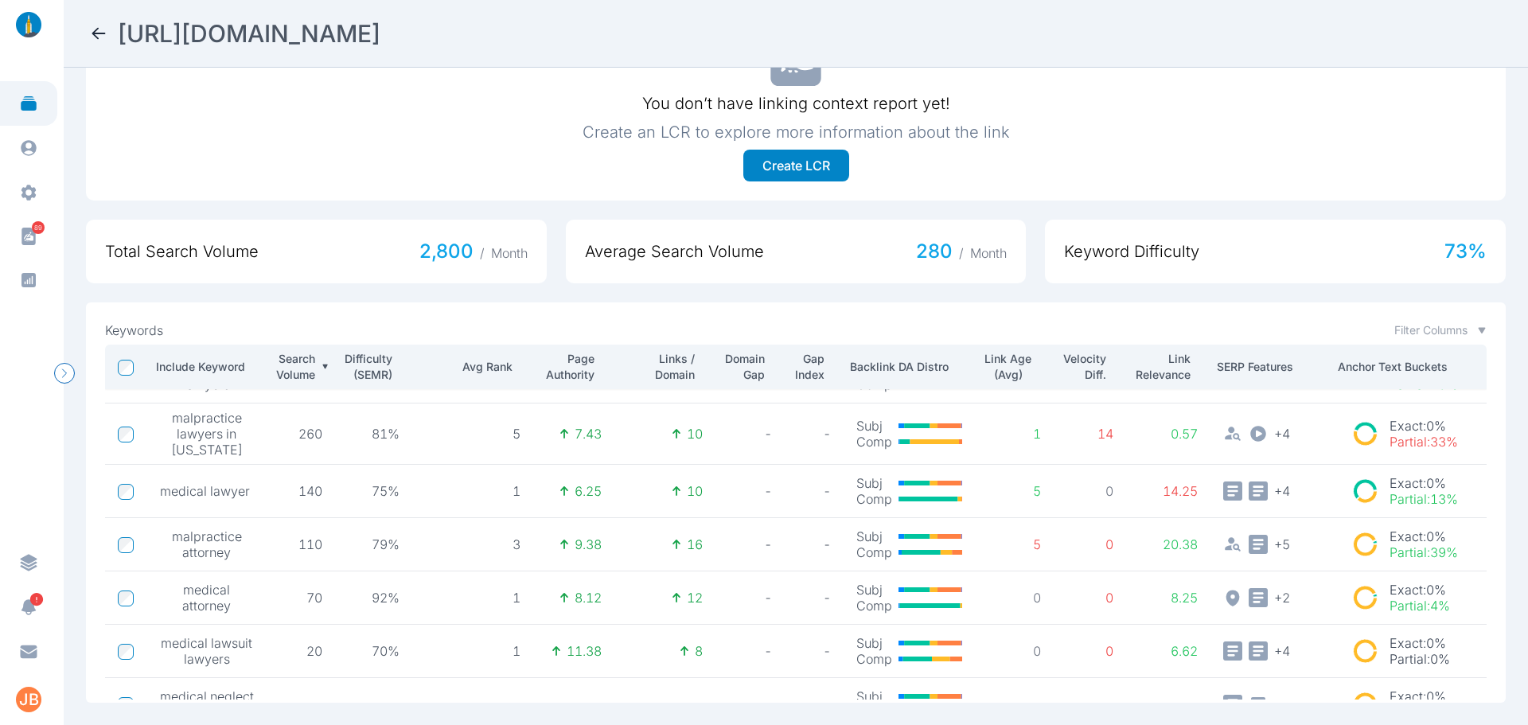
scroll to position [294, 0]
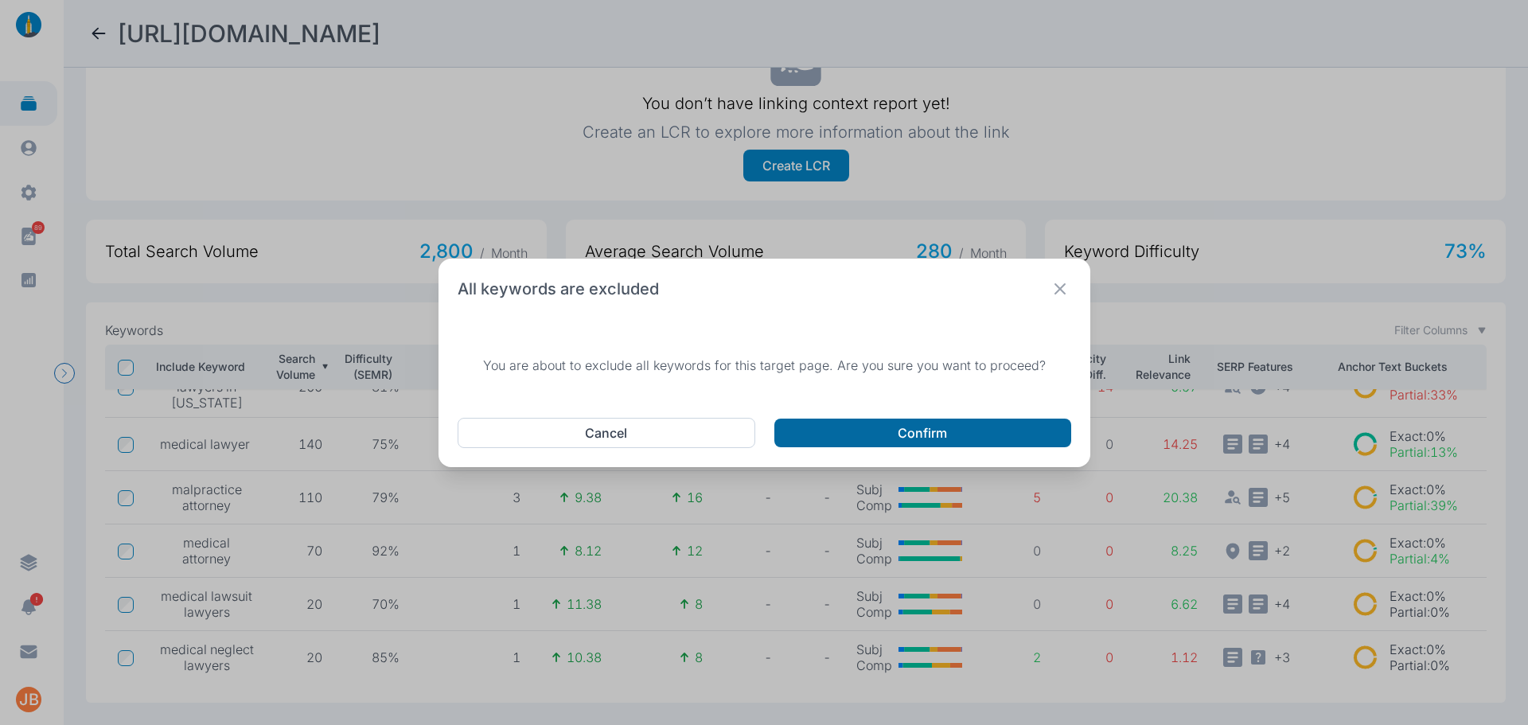
click at [824, 434] on button "Confirm" at bounding box center [922, 433] width 297 height 29
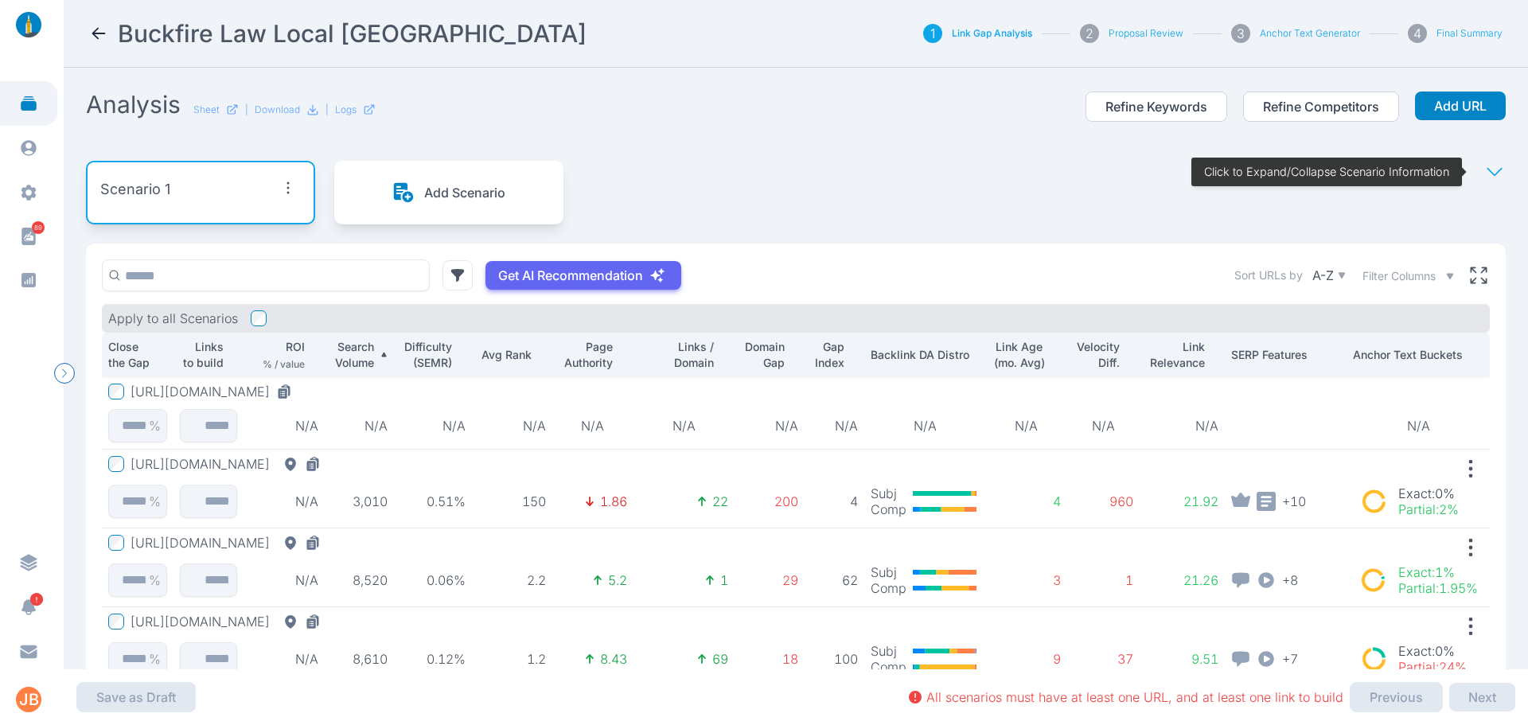
click at [298, 389] on div "[URL][DOMAIN_NAME]" at bounding box center [215, 392] width 168 height 16
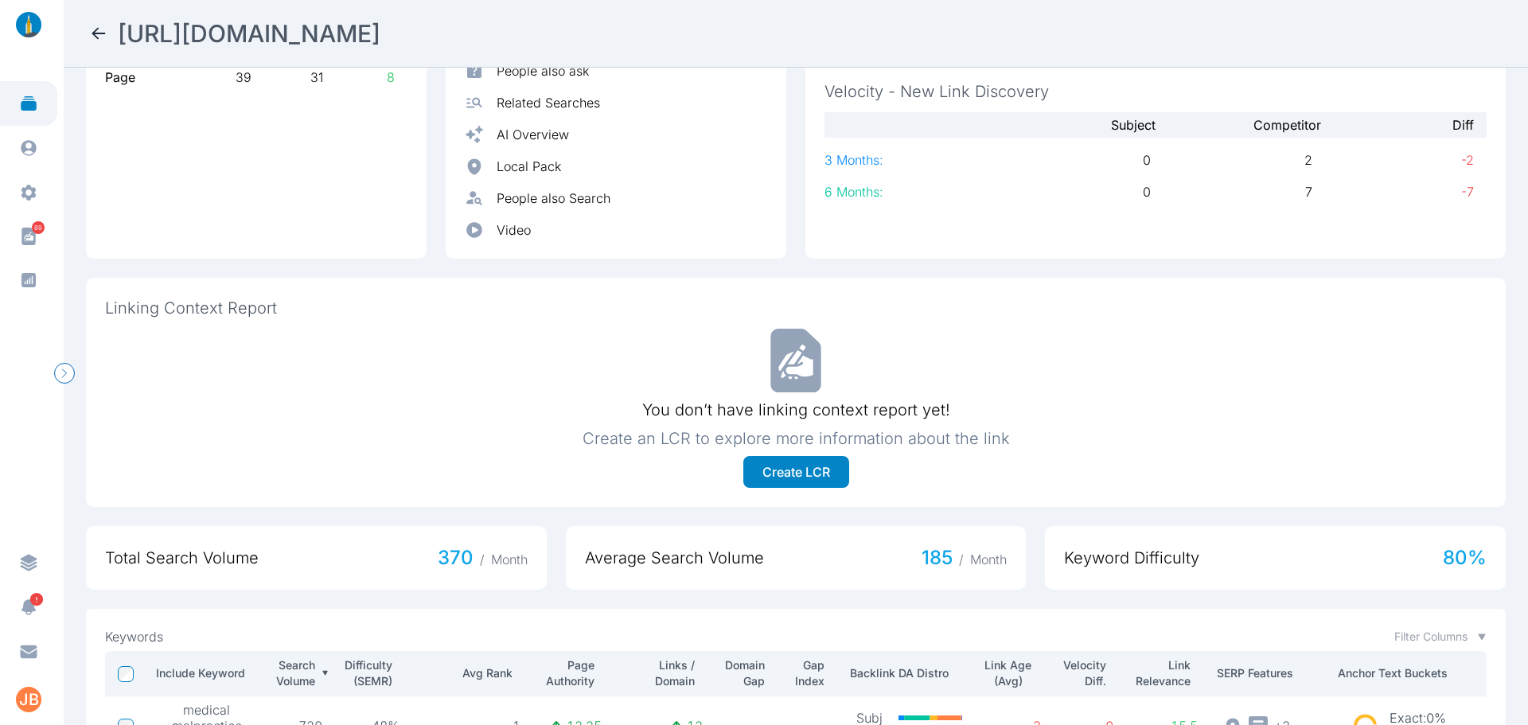
scroll to position [64, 0]
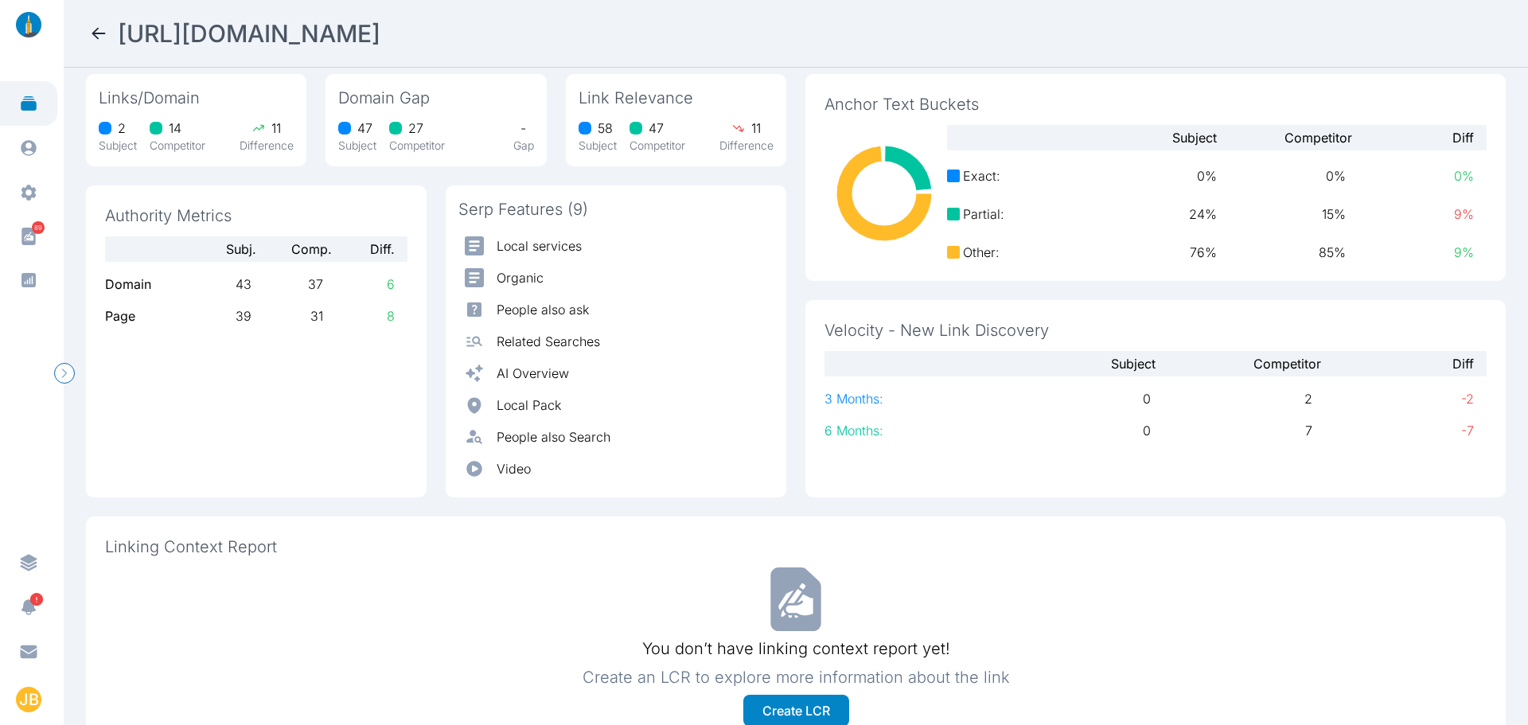
click at [93, 29] on icon at bounding box center [98, 33] width 19 height 19
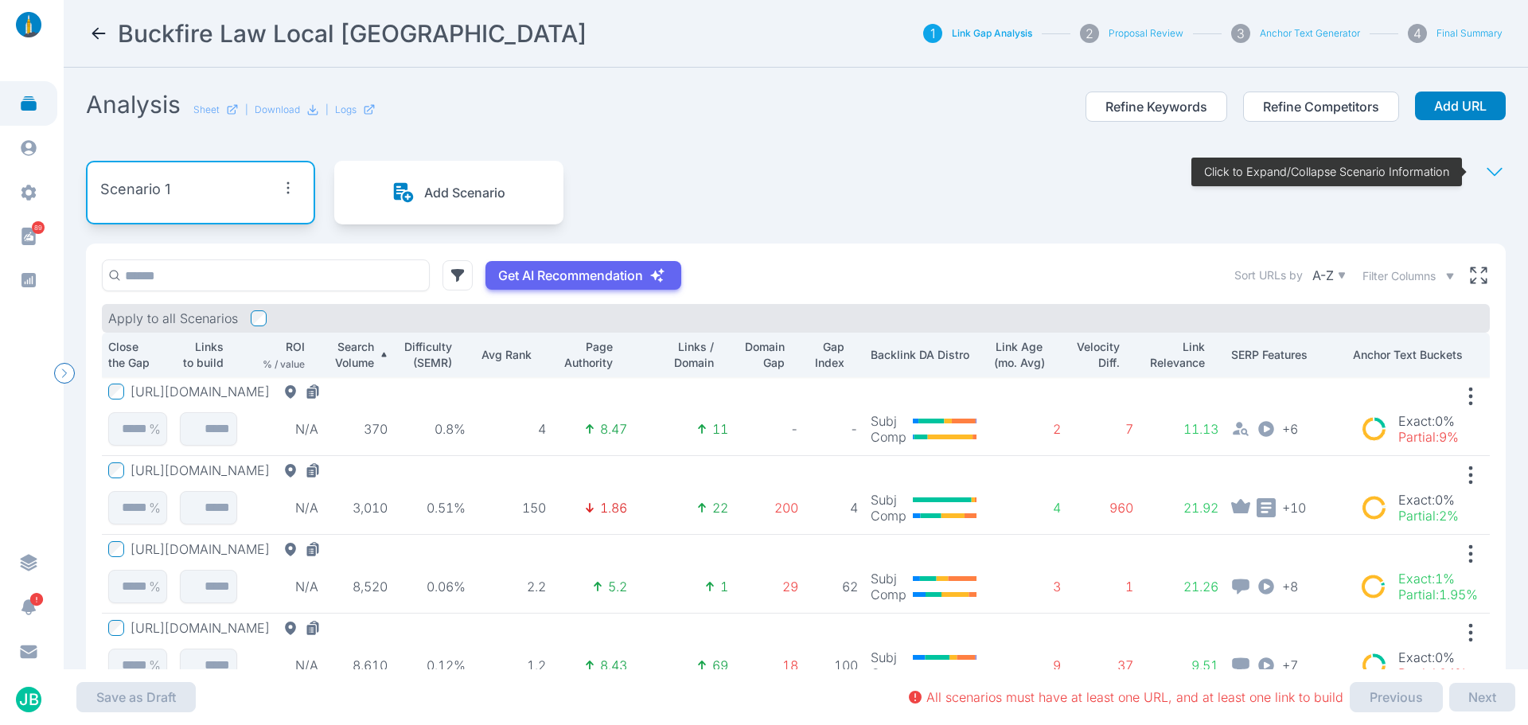
click at [1483, 169] on icon at bounding box center [1494, 172] width 22 height 22
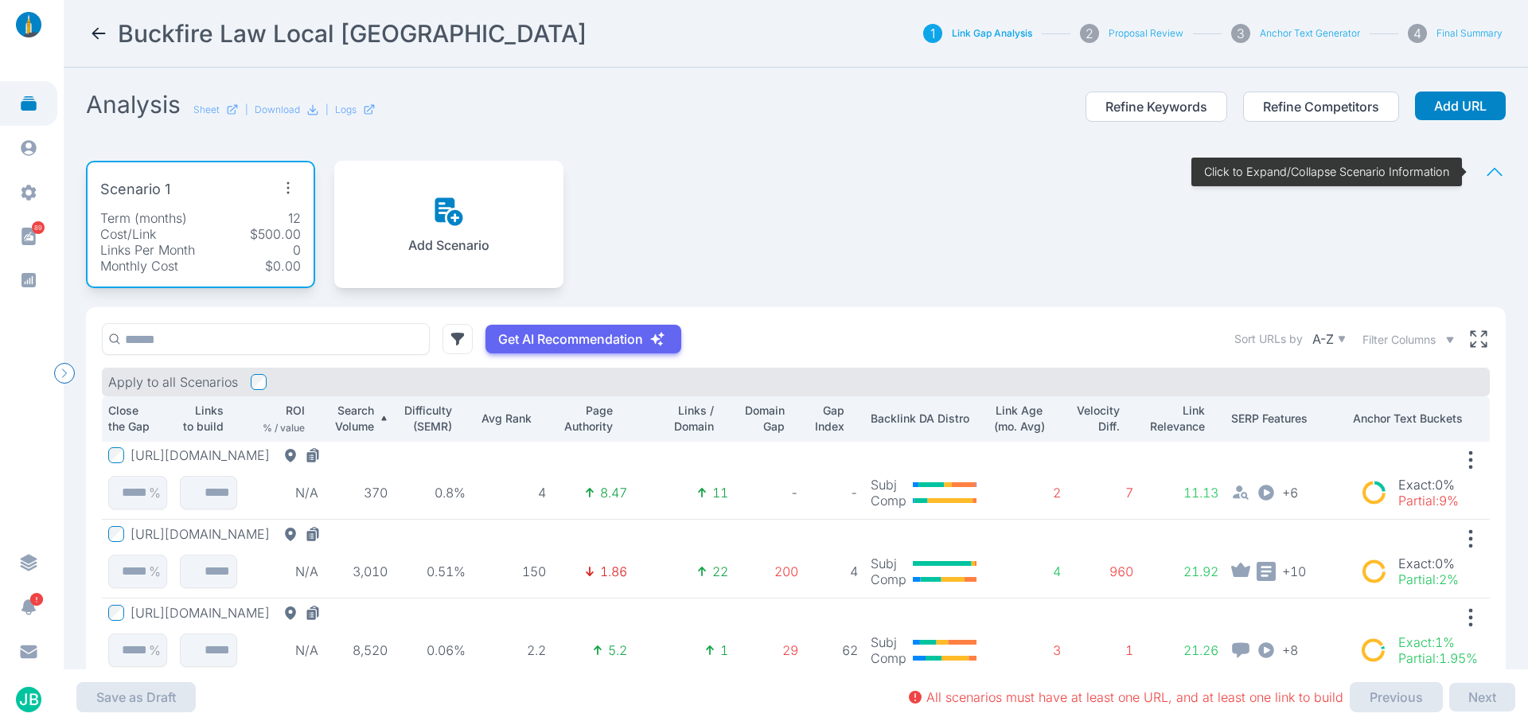
click at [285, 190] on icon "button" at bounding box center [287, 187] width 25 height 25
click at [276, 235] on div "Edit Scenario" at bounding box center [257, 224] width 110 height 29
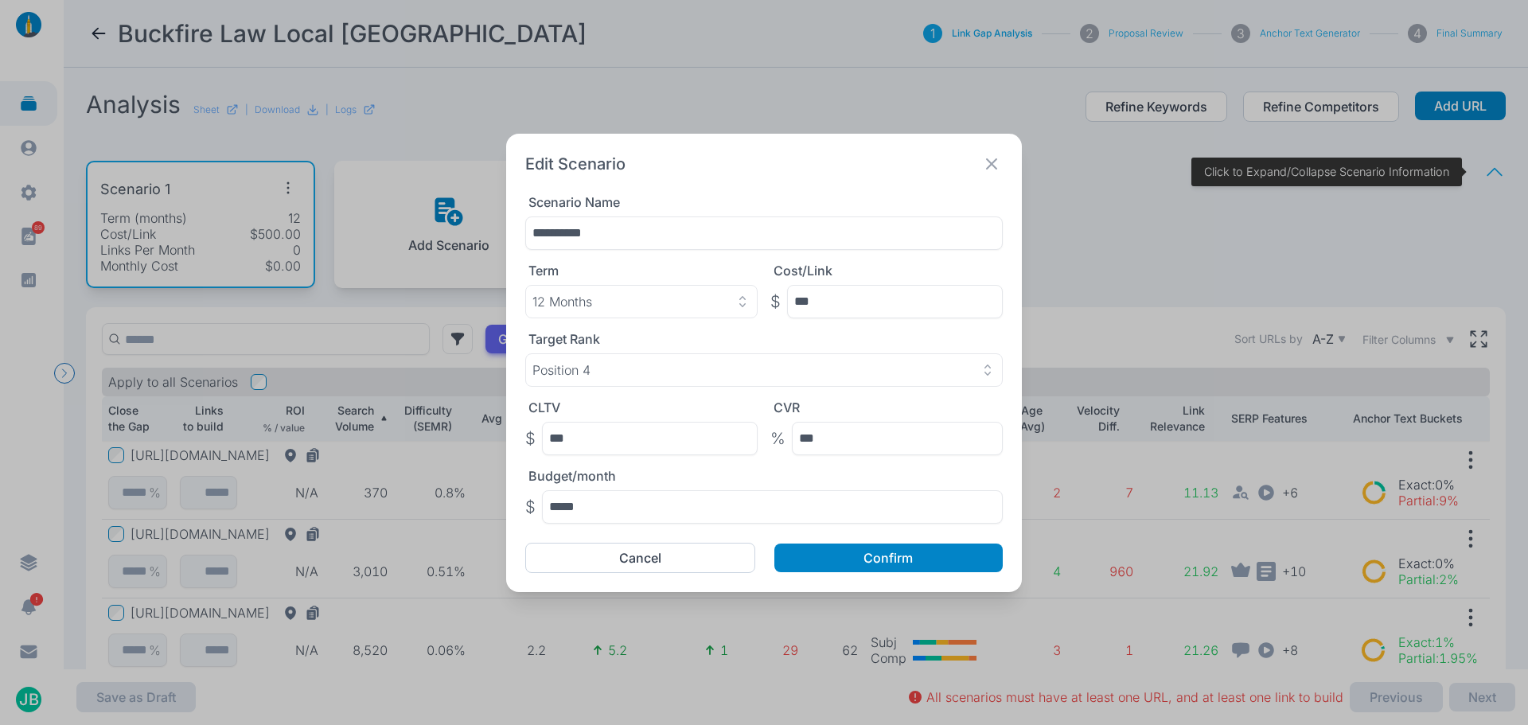
drag, startPoint x: 633, startPoint y: 234, endPoint x: 519, endPoint y: 230, distance: 113.9
click at [519, 230] on div "**********" at bounding box center [764, 363] width 516 height 458
type input "**********"
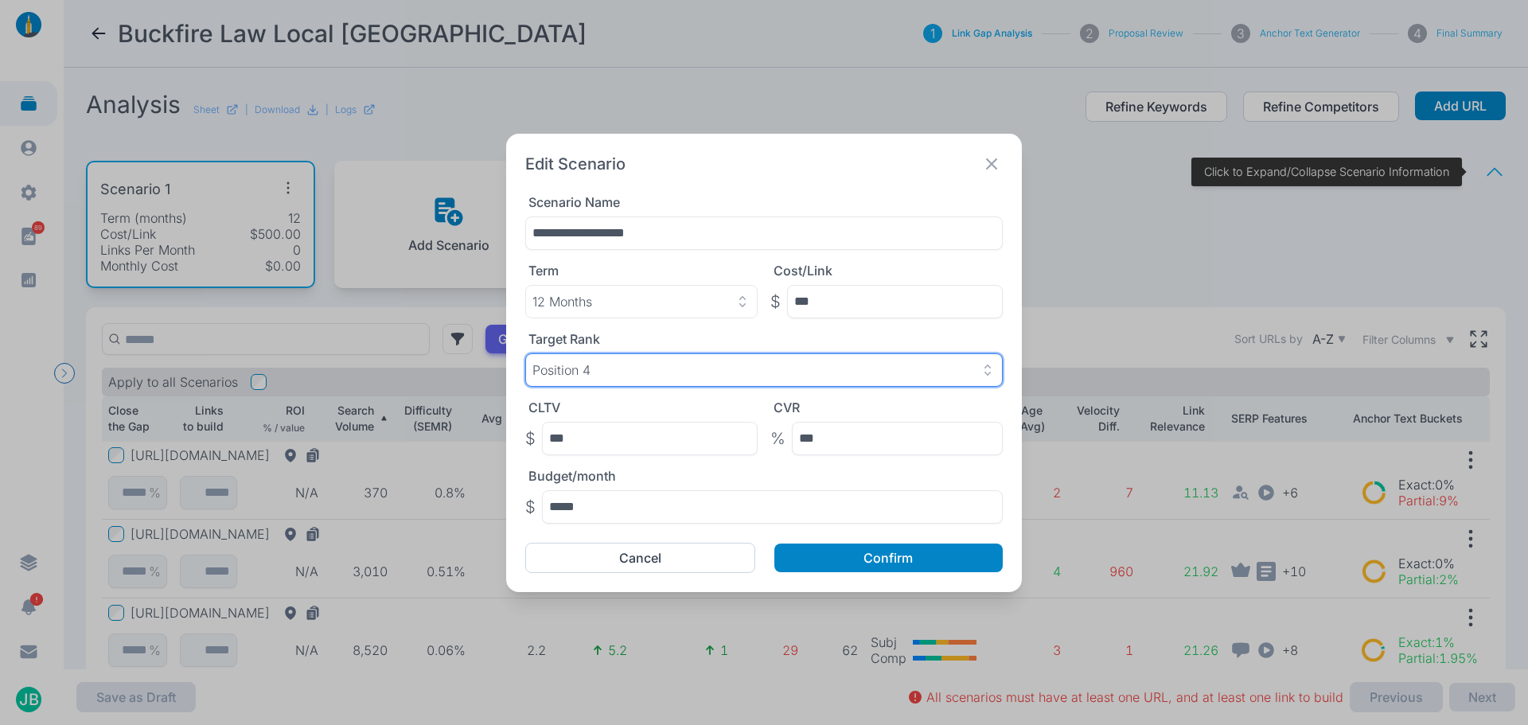
click at [683, 374] on div "Position 4" at bounding box center [763, 370] width 463 height 16
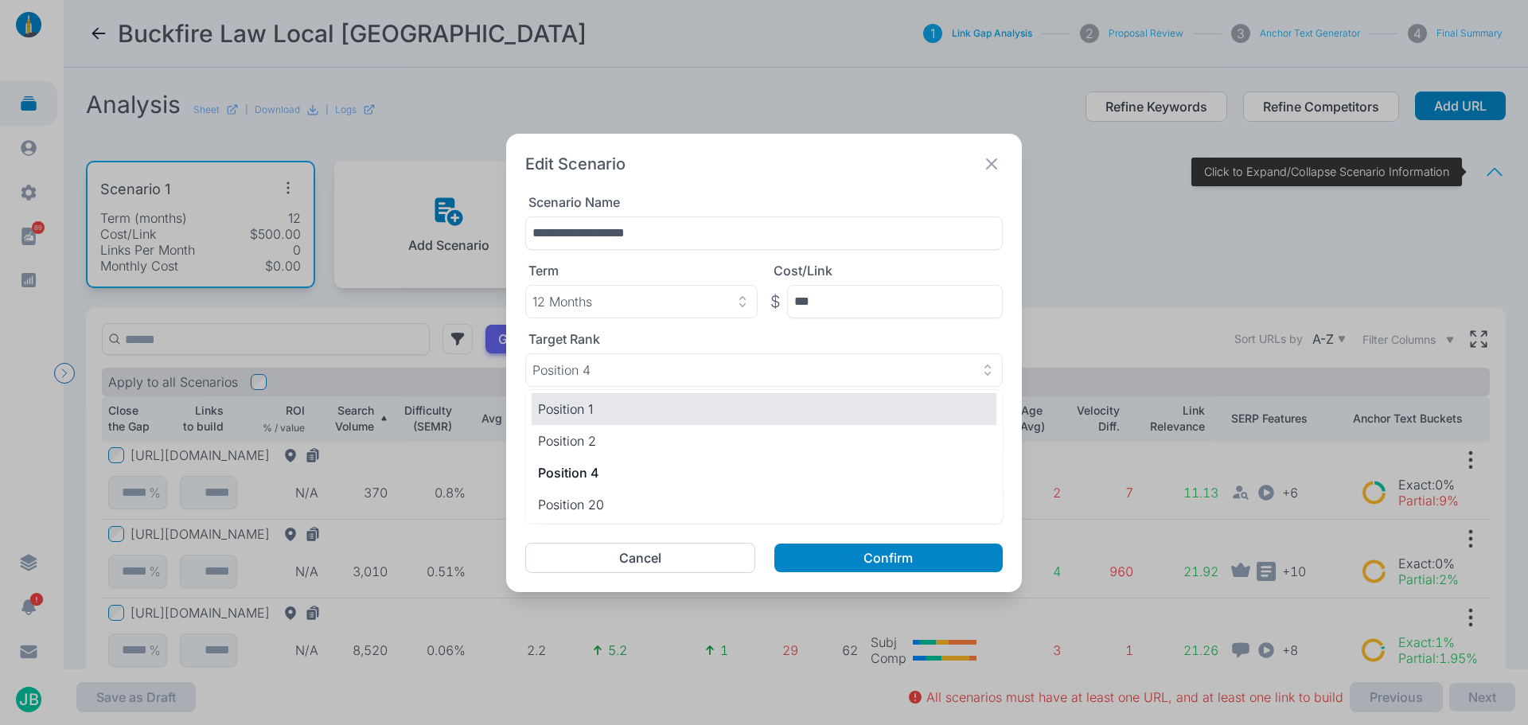
click at [641, 400] on p "Position 1" at bounding box center [764, 408] width 452 height 19
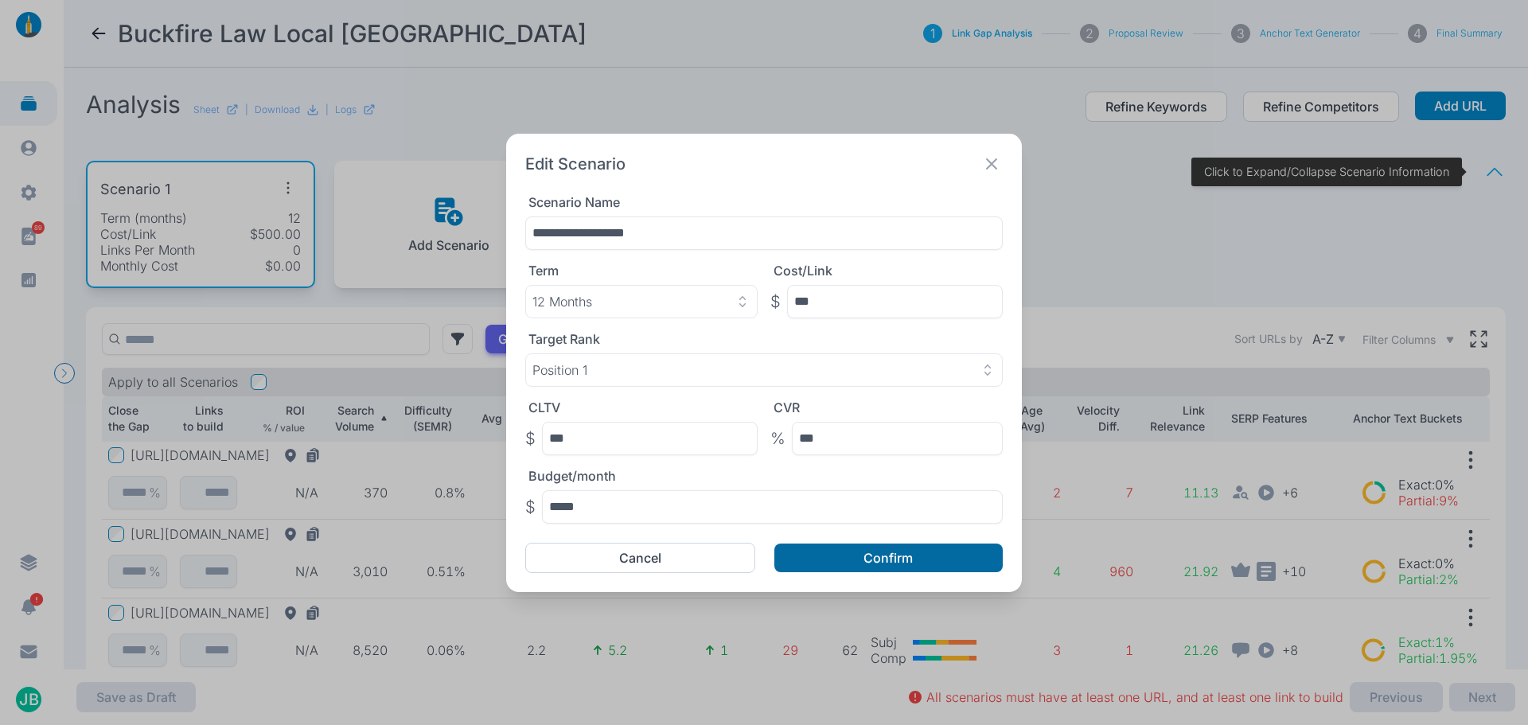
click at [892, 556] on button "Confirm" at bounding box center [888, 558] width 228 height 29
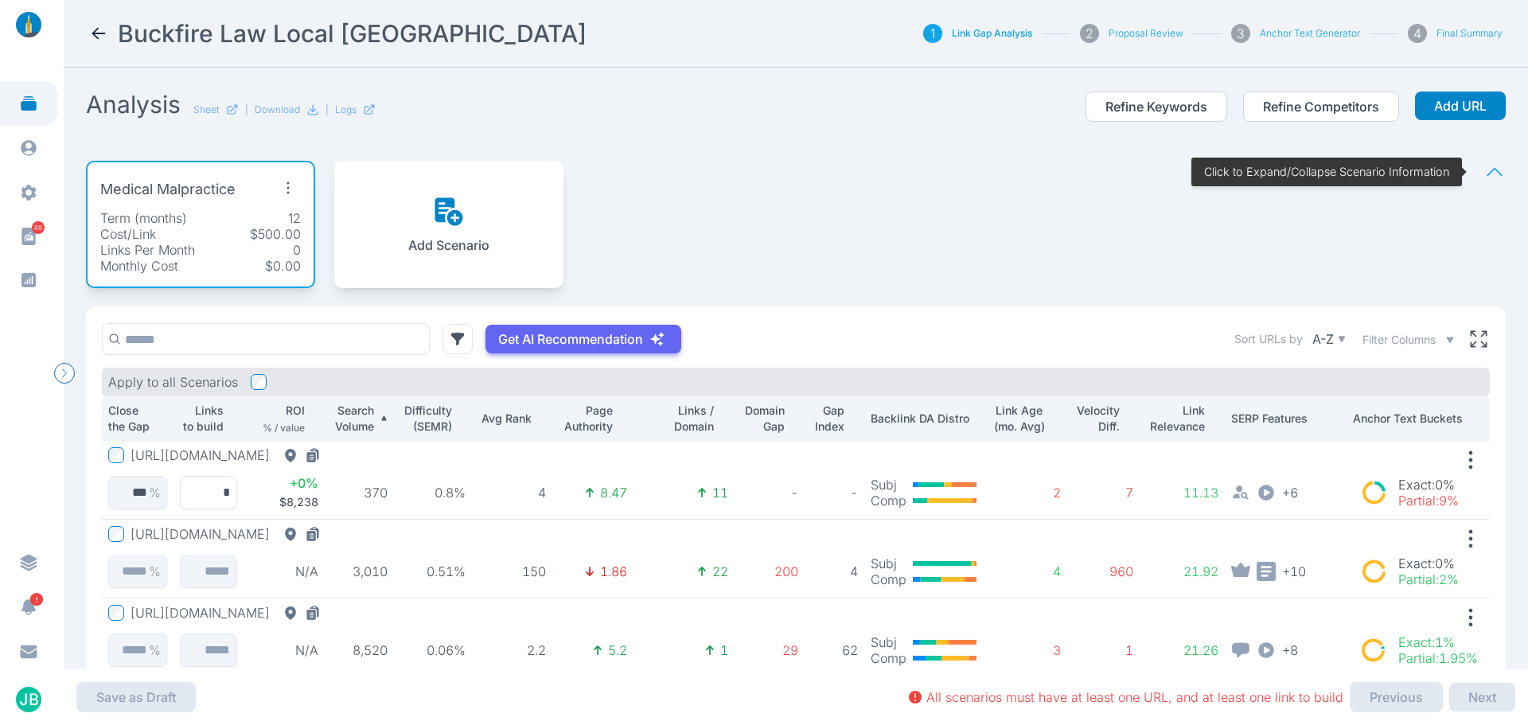
click at [298, 462] on button "[URL][DOMAIN_NAME]" at bounding box center [229, 455] width 197 height 16
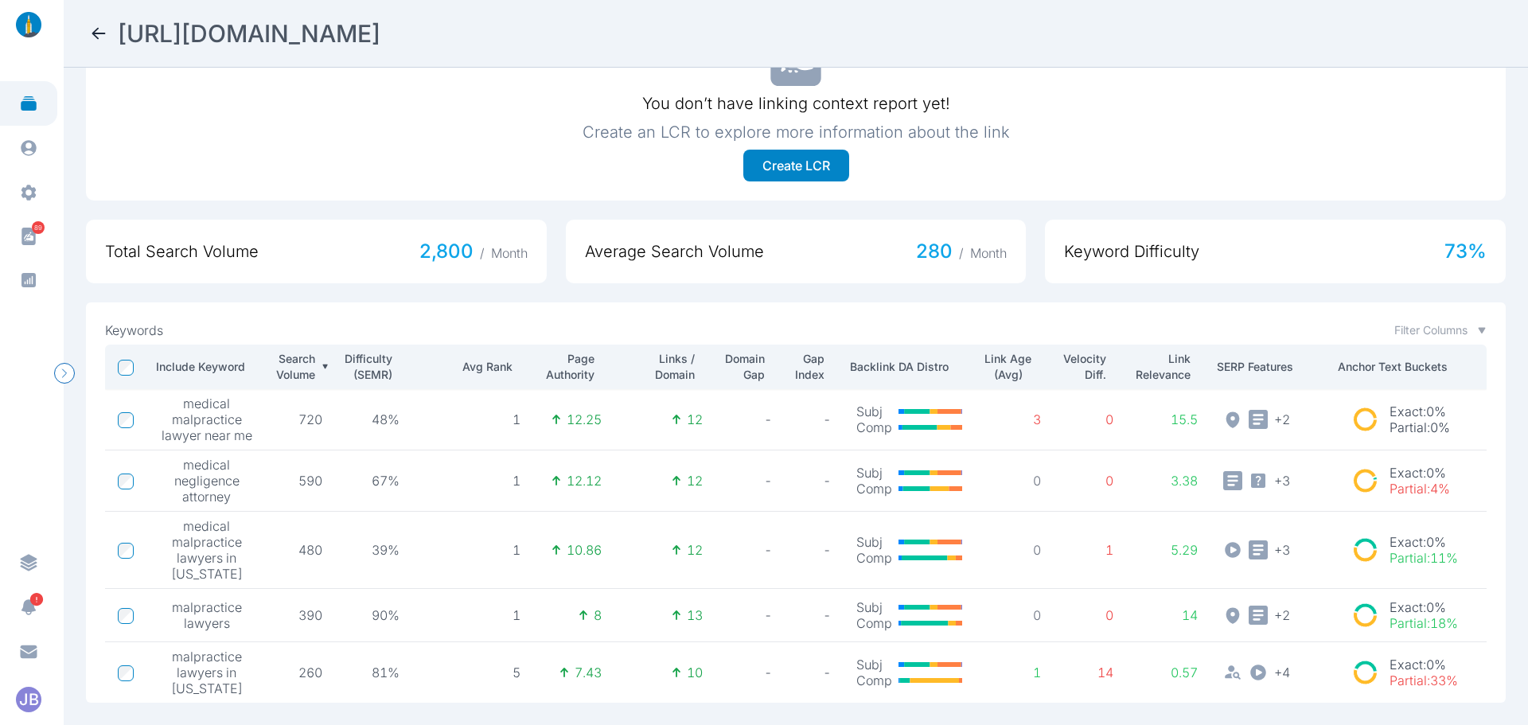
scroll to position [382, 0]
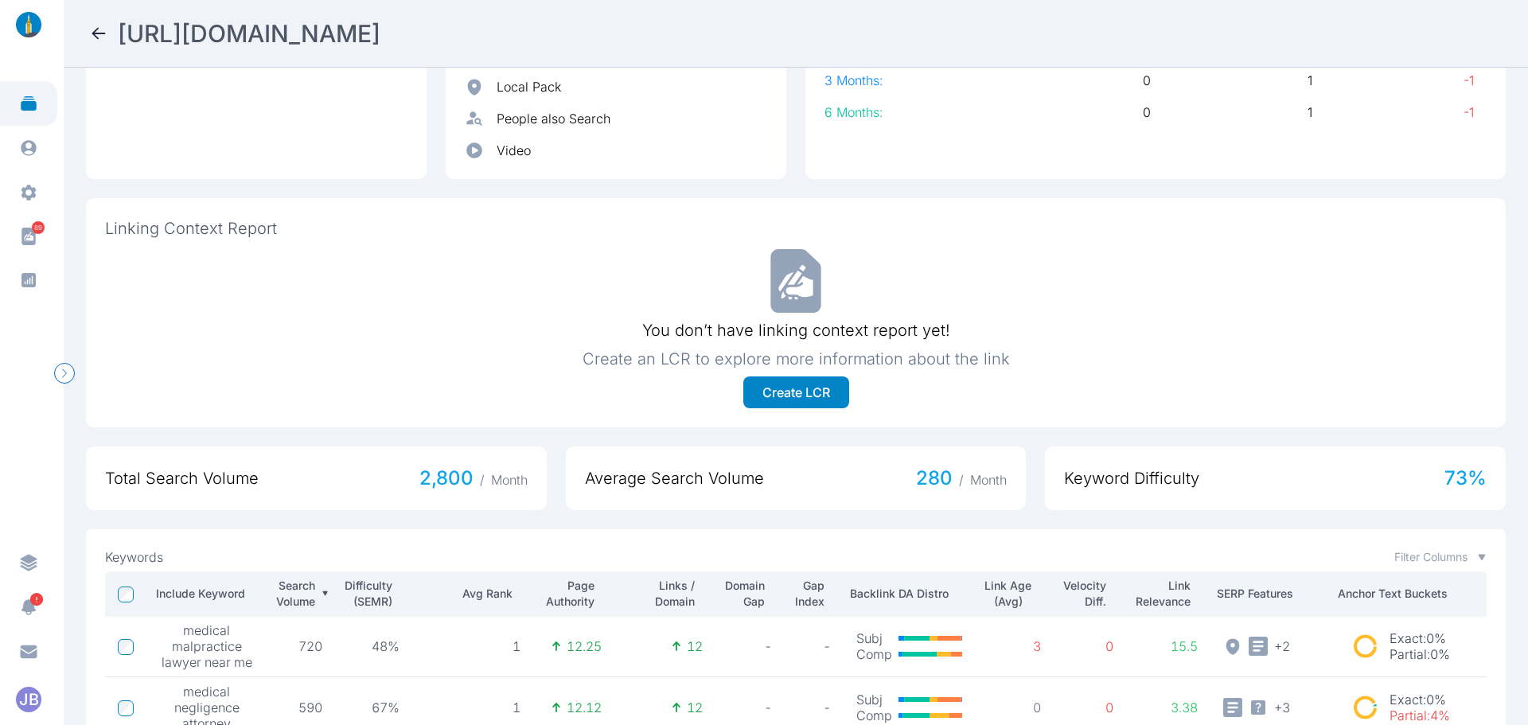
click at [99, 31] on icon at bounding box center [98, 33] width 19 height 19
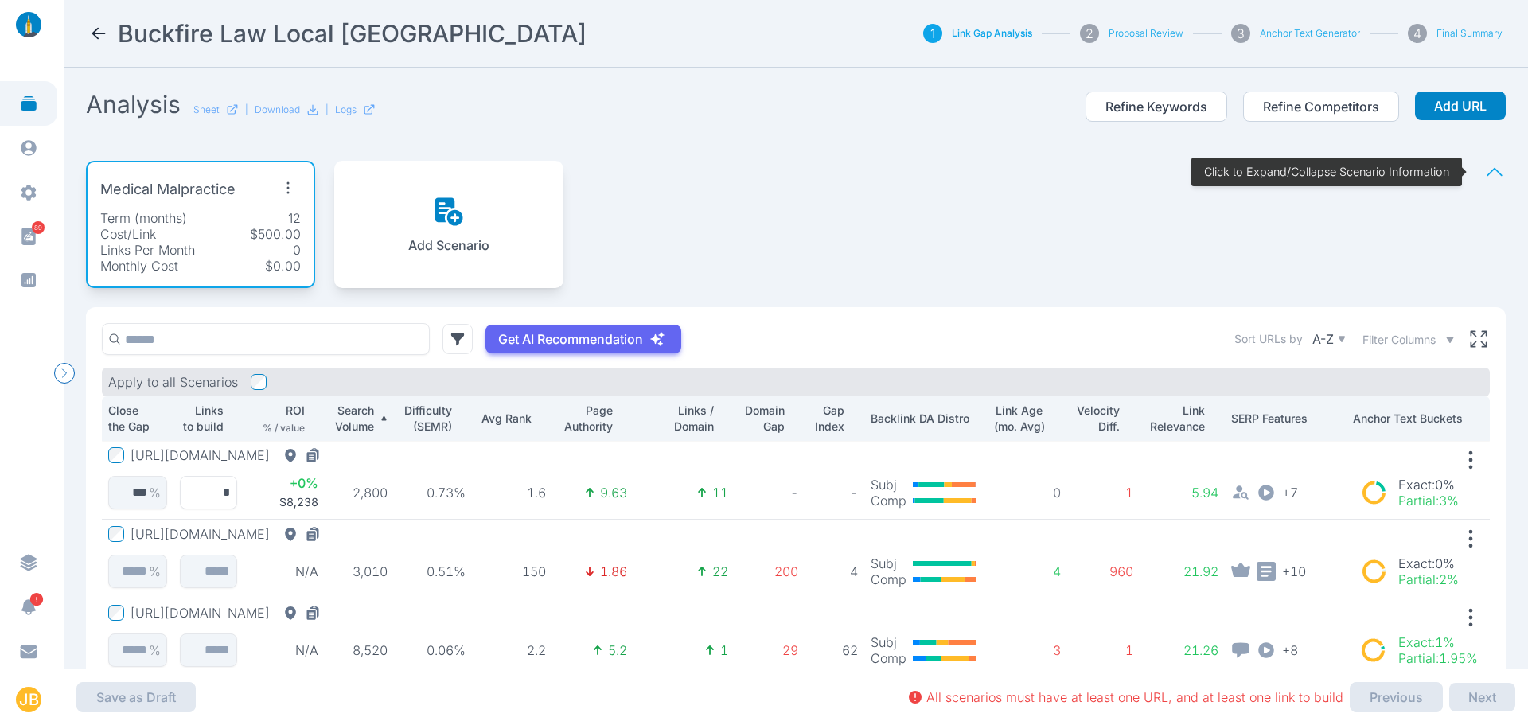
click at [127, 452] on div "[URL][DOMAIN_NAME]" at bounding box center [217, 455] width 219 height 16
click at [127, 454] on div "[URL][DOMAIN_NAME]" at bounding box center [217, 455] width 219 height 16
click at [205, 192] on p "Medical Malpractice" at bounding box center [167, 189] width 135 height 22
click at [281, 191] on icon "button" at bounding box center [287, 187] width 25 height 25
click at [265, 224] on span "Edit Scenario" at bounding box center [254, 224] width 79 height 16
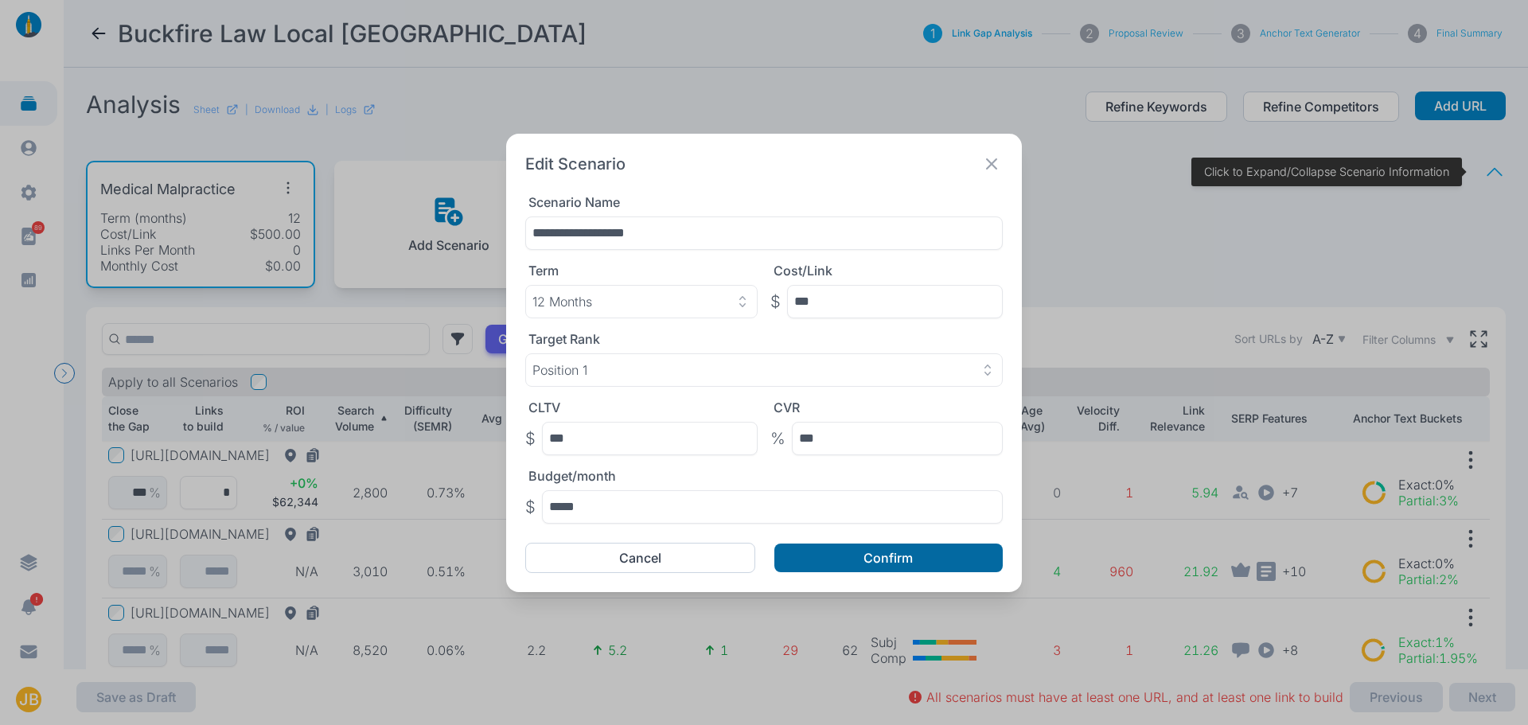
click at [868, 564] on button "Confirm" at bounding box center [888, 558] width 228 height 29
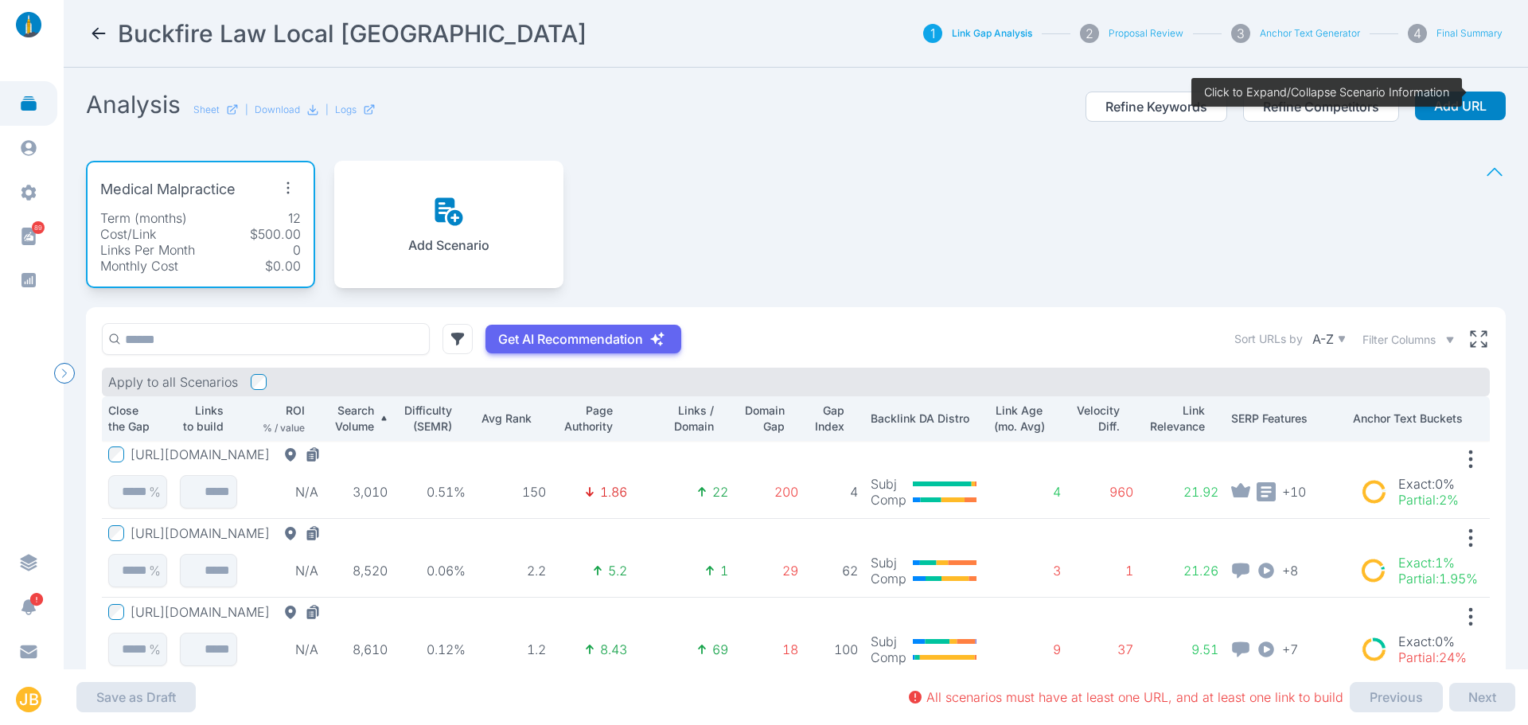
scroll to position [80, 0]
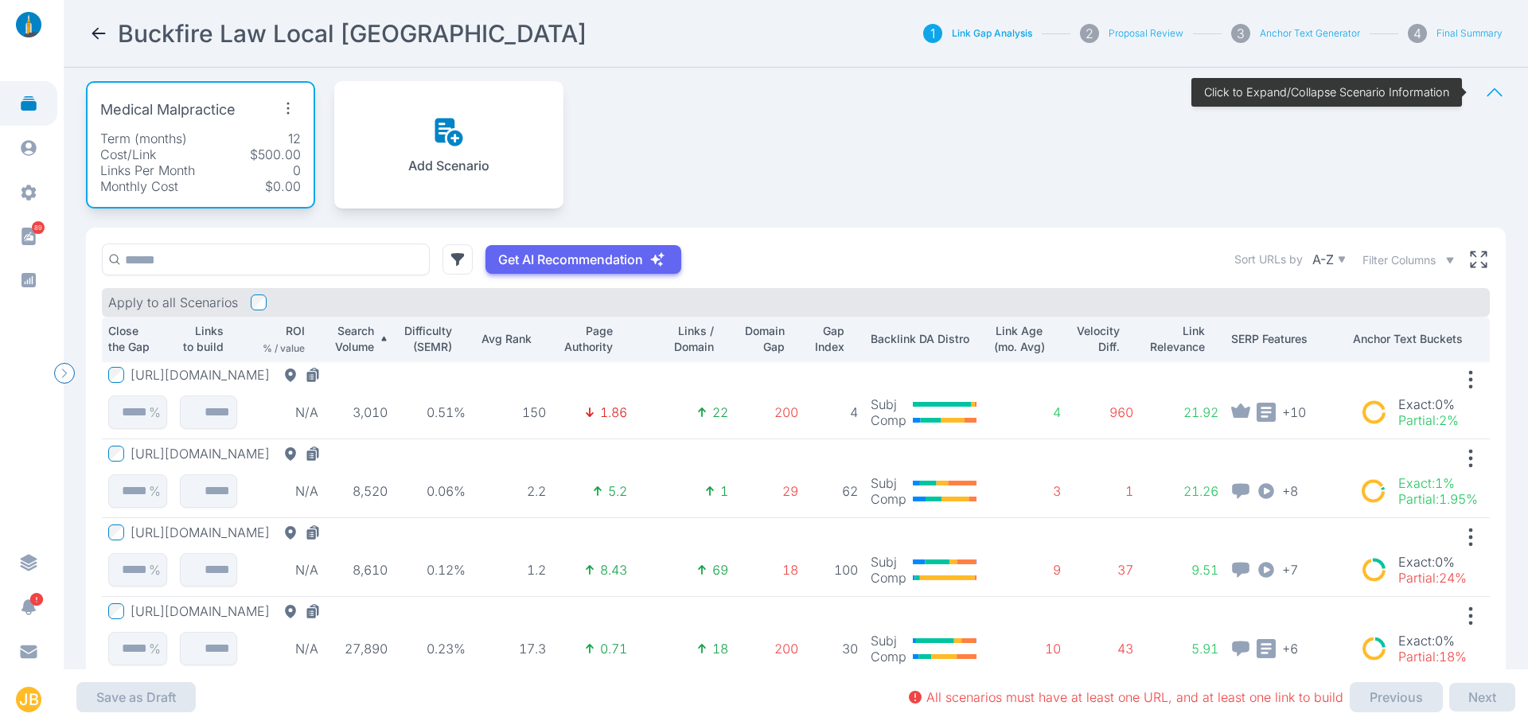
click at [282, 105] on icon "button" at bounding box center [287, 107] width 25 height 25
click at [274, 149] on span "Edit Scenario" at bounding box center [254, 145] width 79 height 16
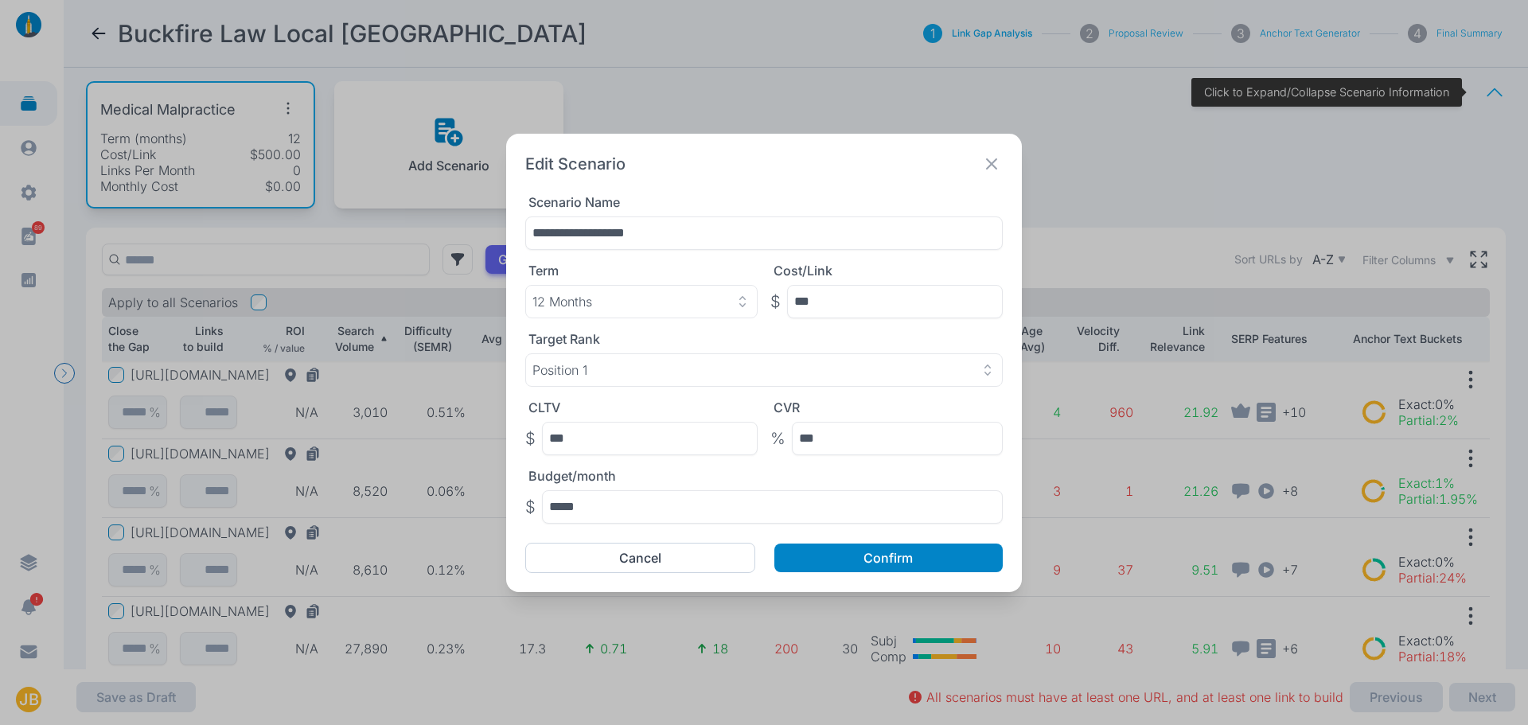
drag, startPoint x: 696, startPoint y: 236, endPoint x: 330, endPoint y: 200, distance: 367.1
click at [331, 200] on div "**********" at bounding box center [764, 362] width 1528 height 725
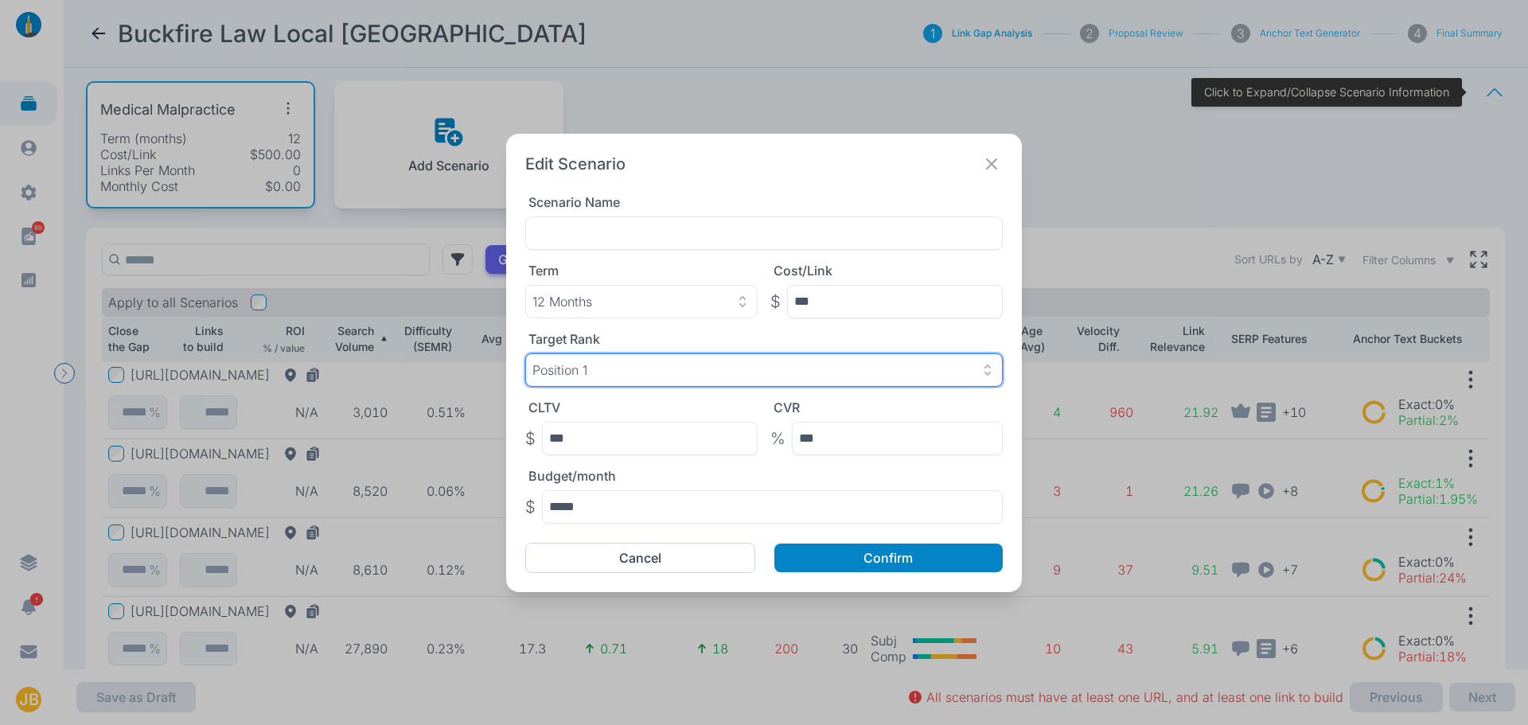
click at [571, 360] on button "Position 1" at bounding box center [763, 369] width 477 height 33
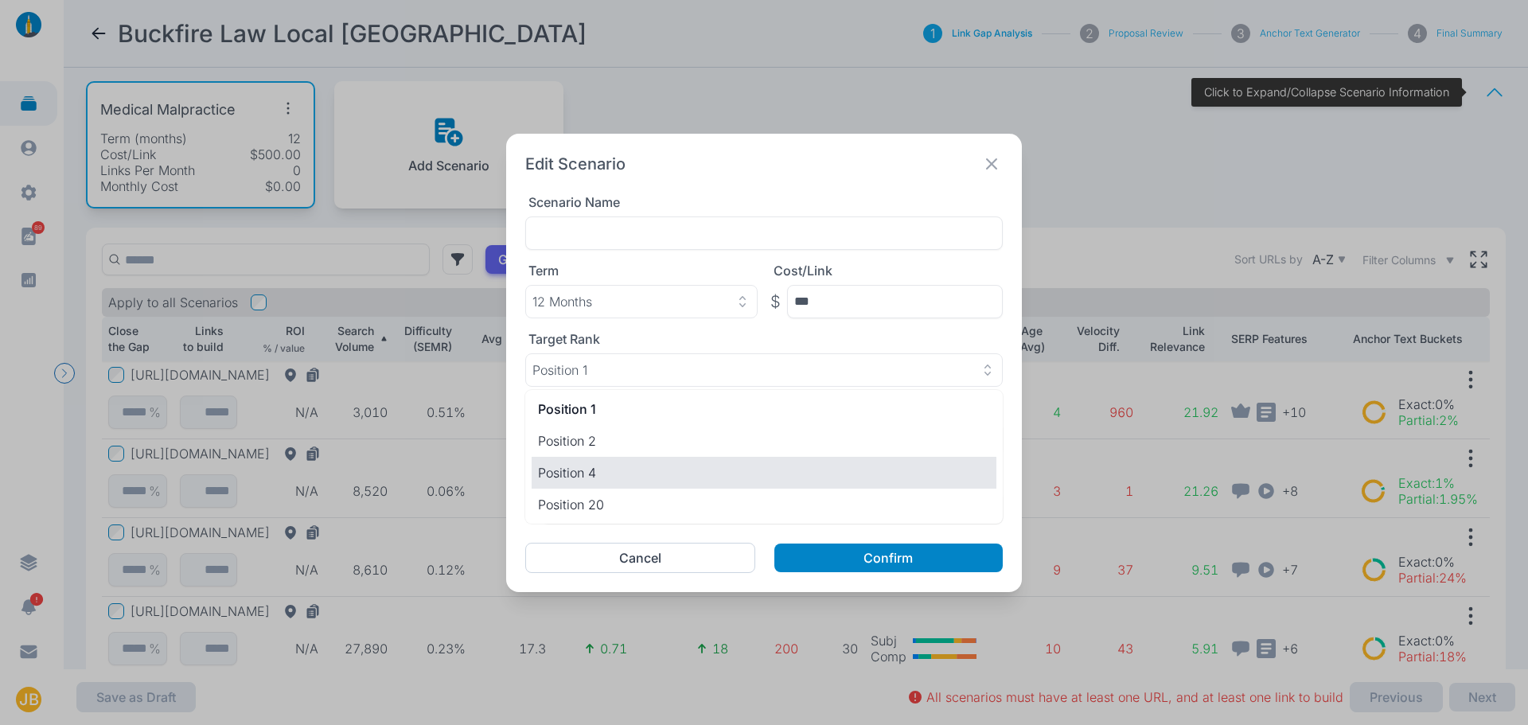
click at [613, 472] on p "Position 4" at bounding box center [764, 472] width 452 height 19
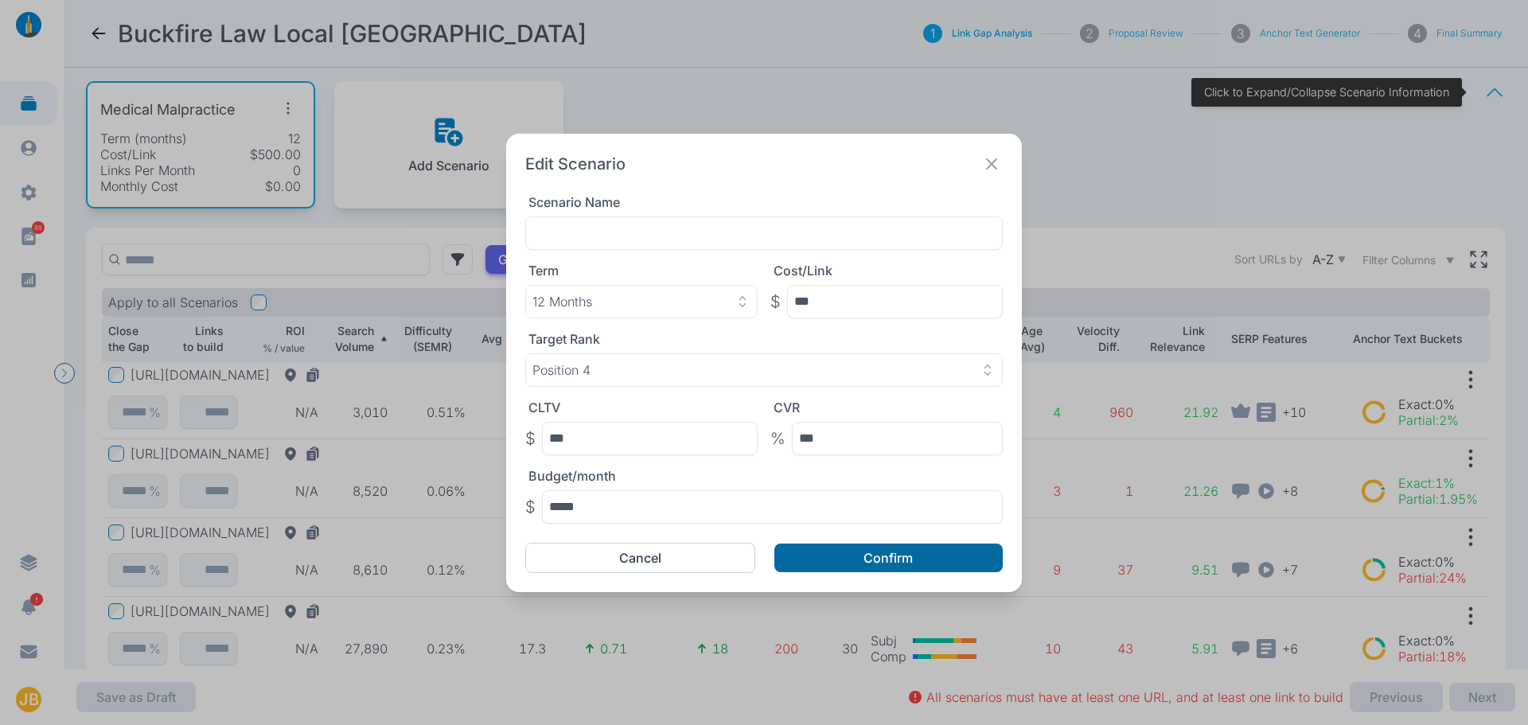
click at [875, 544] on button "Confirm" at bounding box center [888, 558] width 228 height 29
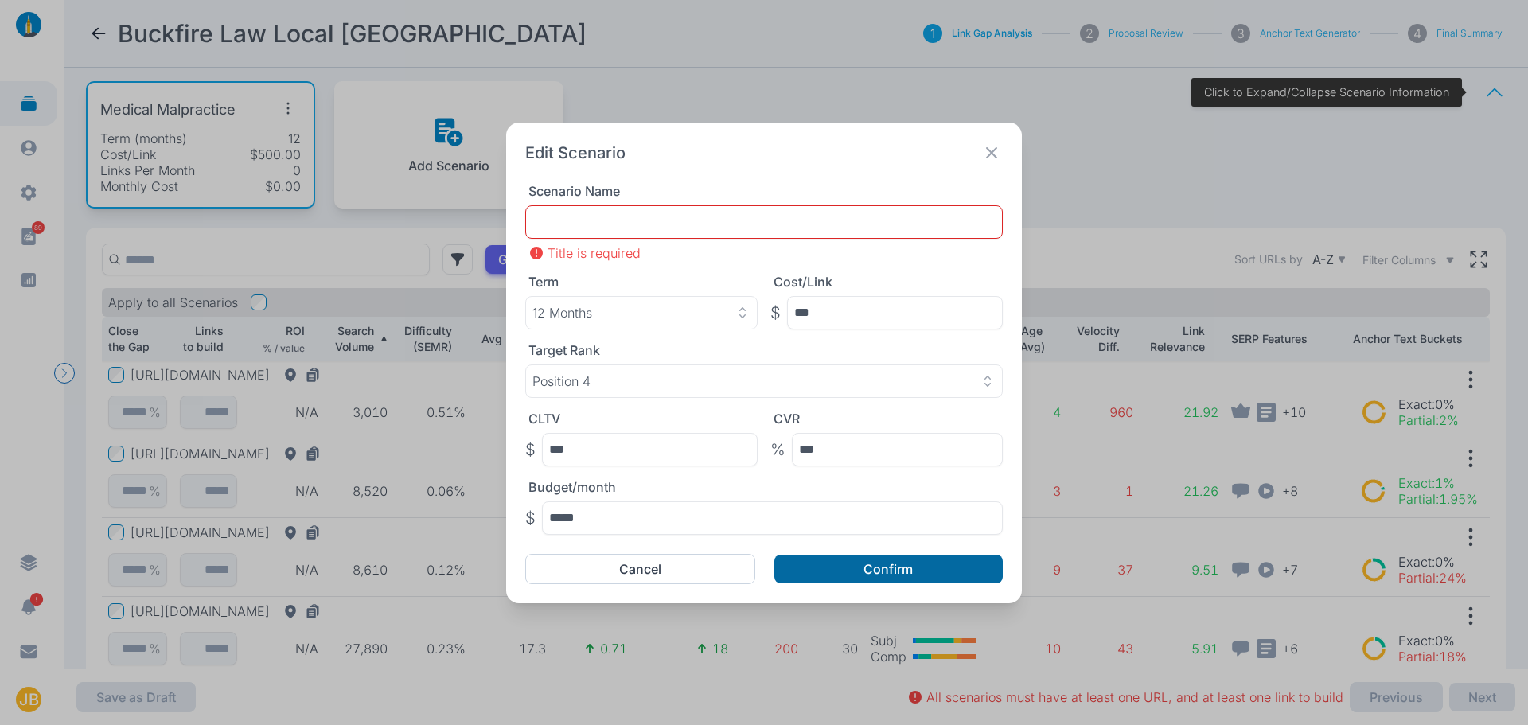
click at [876, 563] on button "Confirm" at bounding box center [888, 569] width 228 height 29
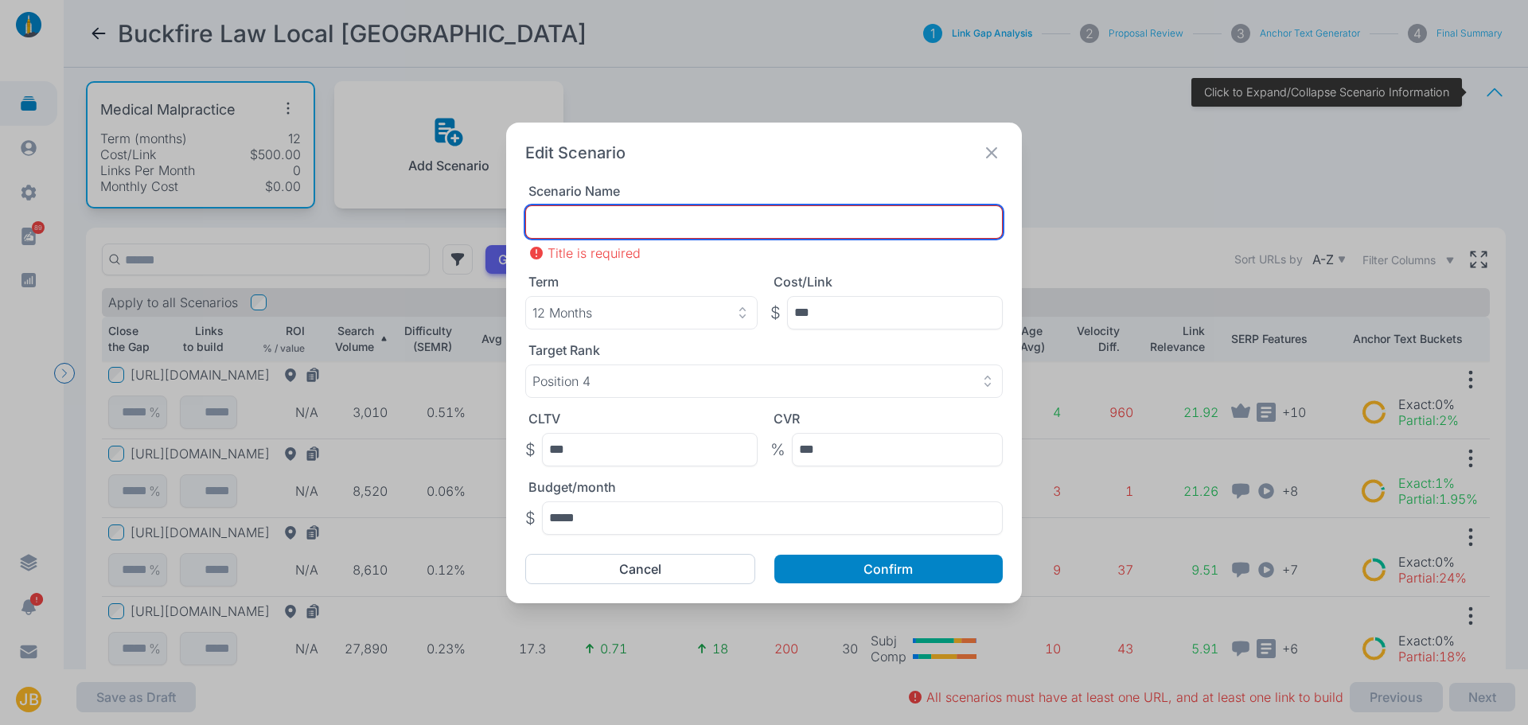
click at [711, 235] on input "text" at bounding box center [763, 221] width 477 height 33
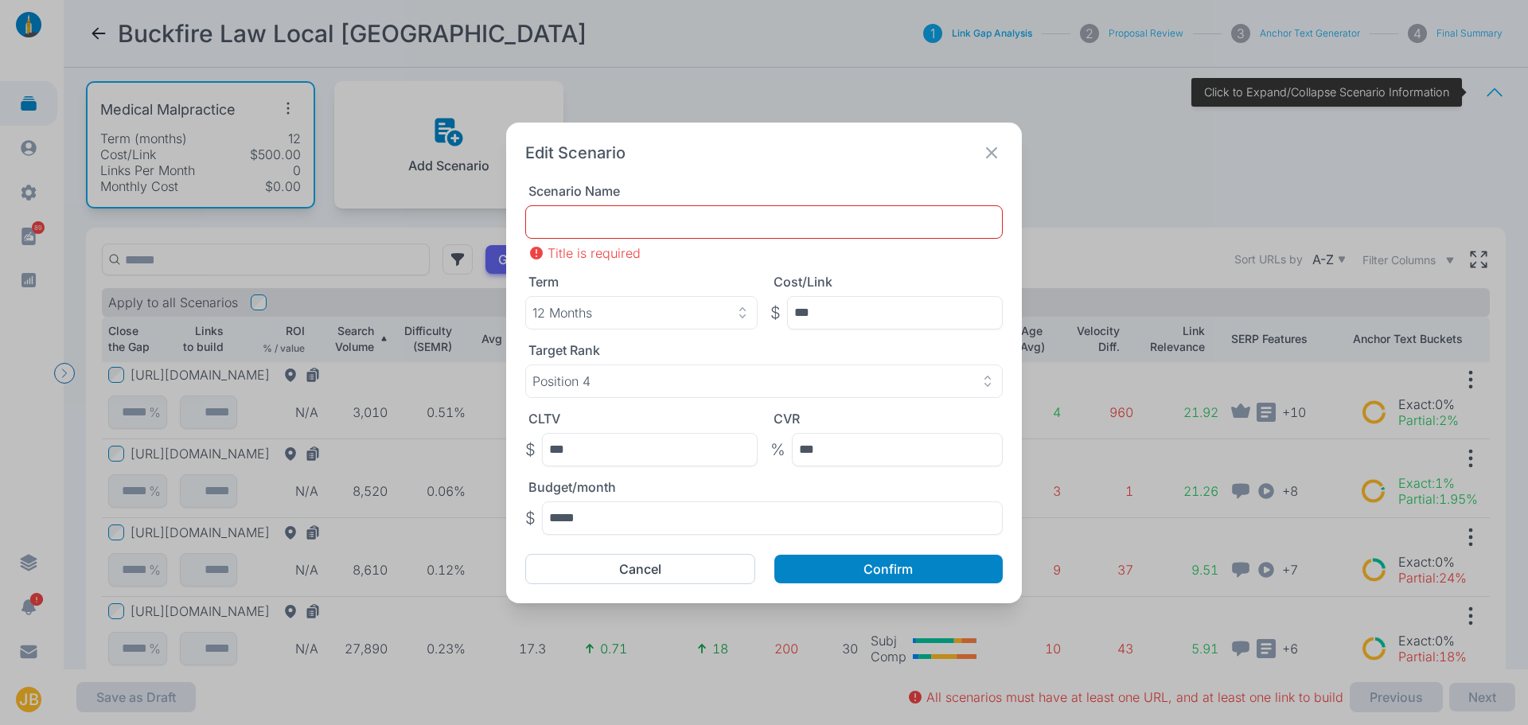
click at [1007, 143] on div "Edit Scenario Scenario Name Title is required Term 12 Months Cost/Link $ *** Ta…" at bounding box center [764, 363] width 516 height 481
click at [668, 567] on button "Cancel" at bounding box center [640, 569] width 230 height 30
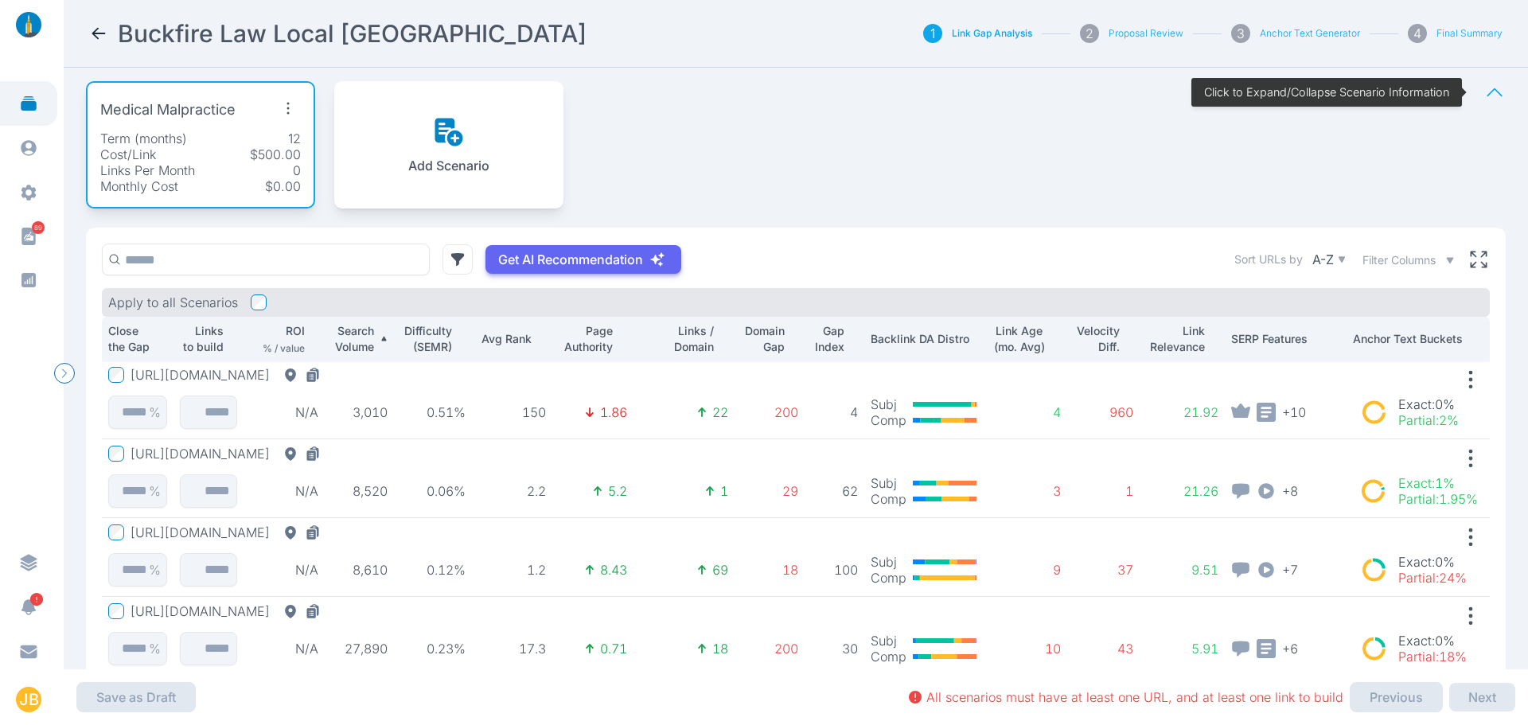
click at [326, 453] on button "[URL][DOMAIN_NAME]" at bounding box center [229, 454] width 197 height 16
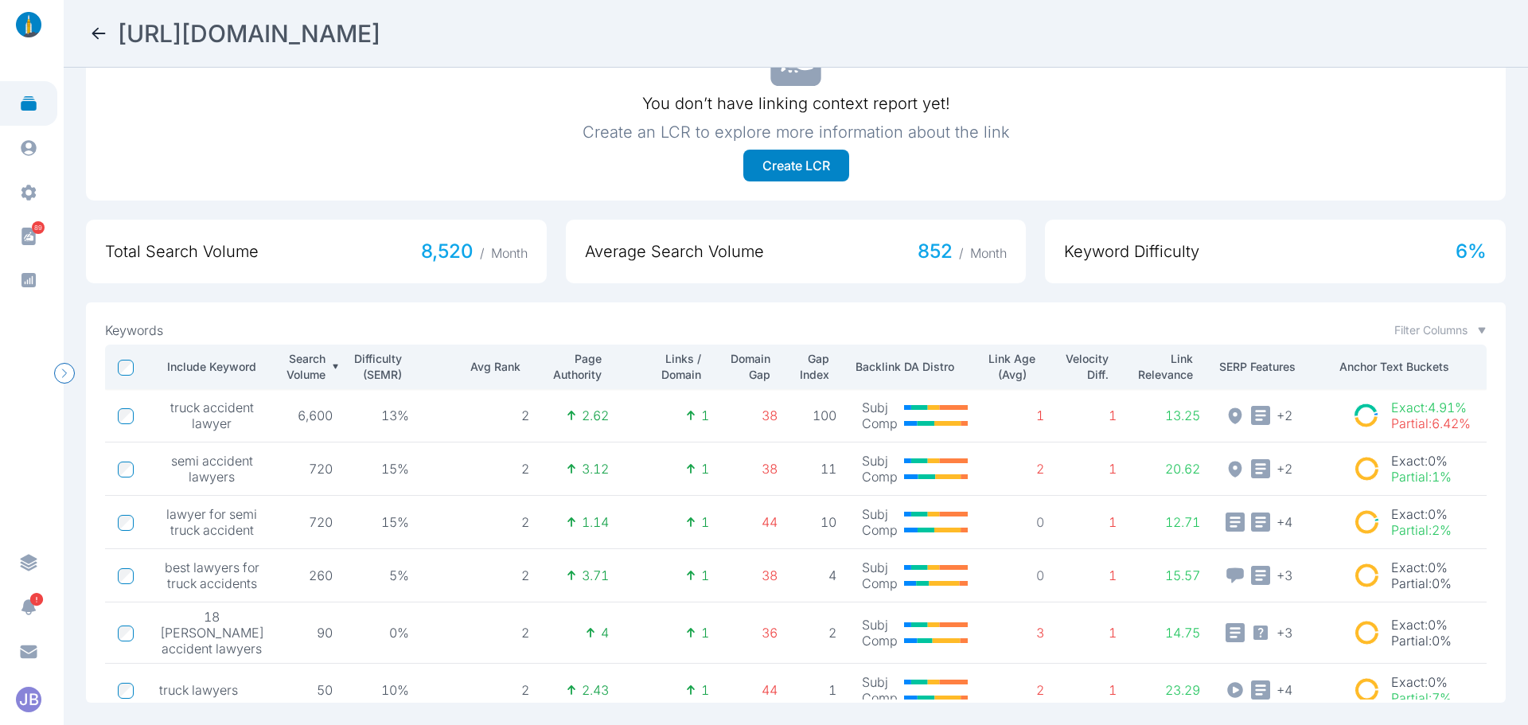
click at [103, 29] on icon at bounding box center [98, 33] width 19 height 19
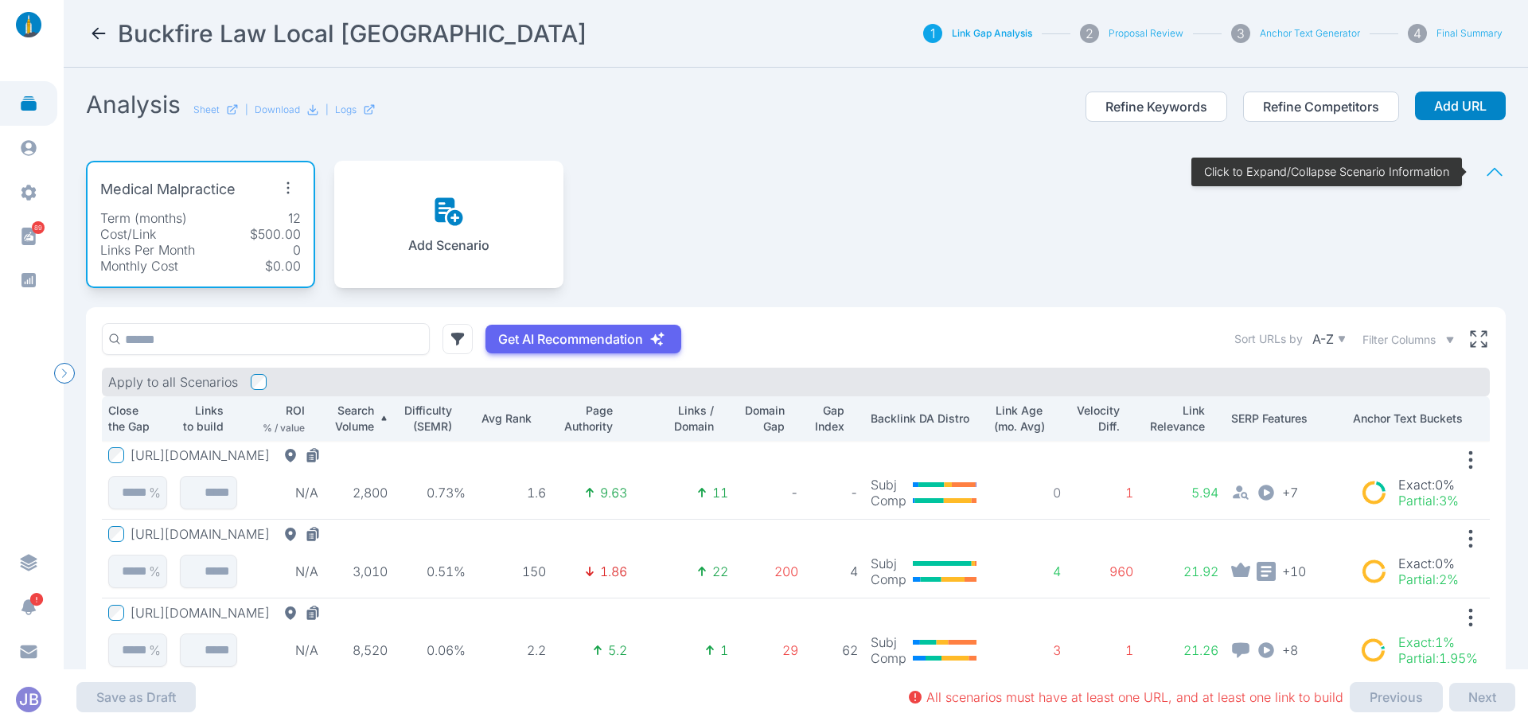
scroll to position [80, 0]
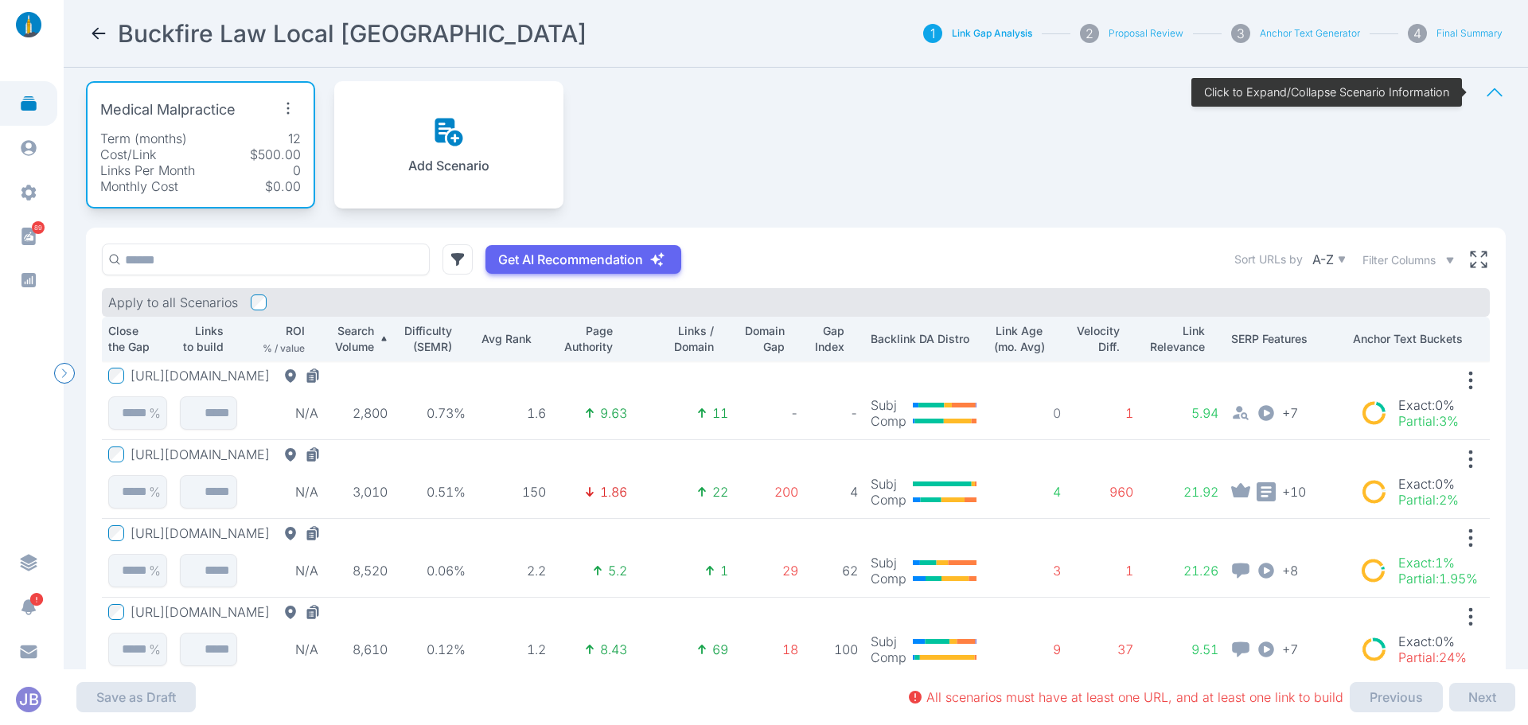
click at [356, 334] on p "Search Volume" at bounding box center [352, 339] width 43 height 32
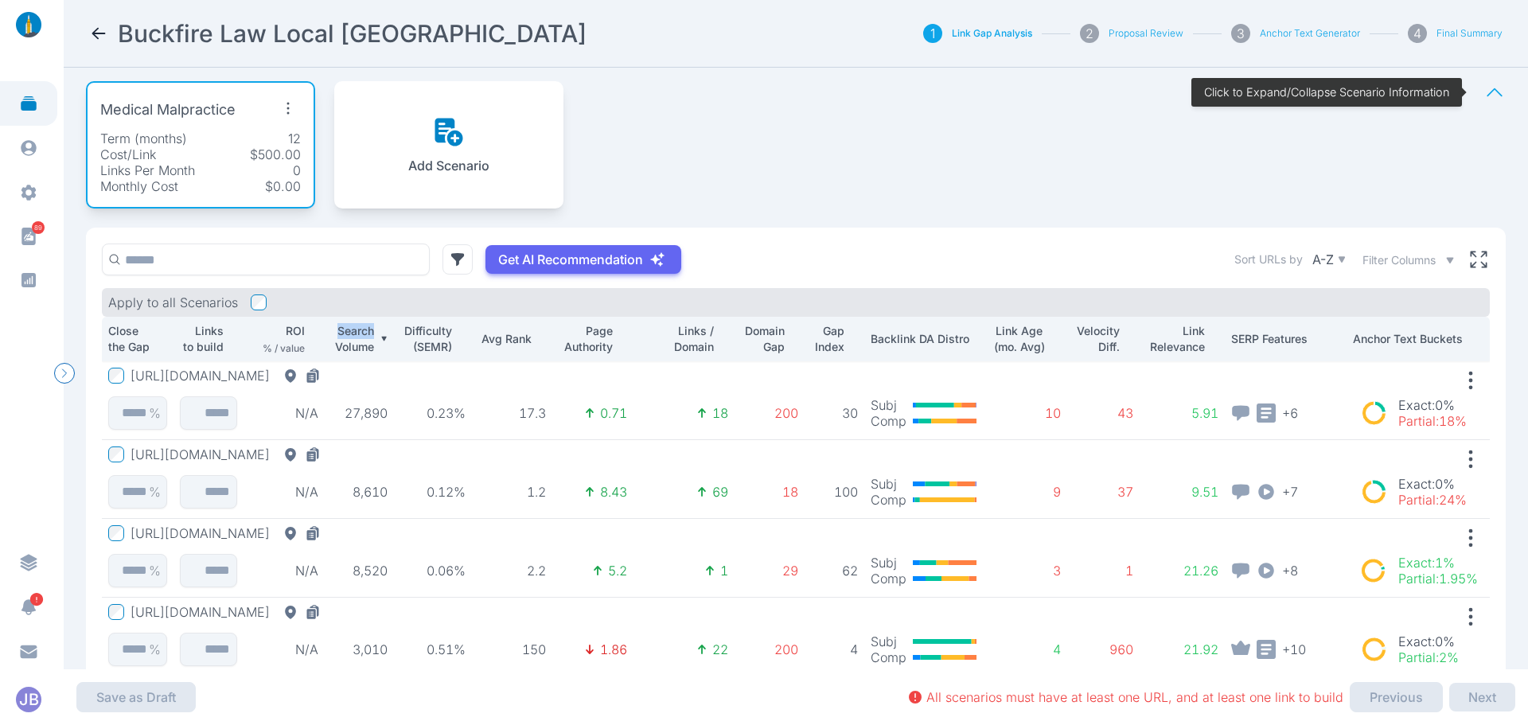
click at [356, 334] on p "Search Volume" at bounding box center [352, 339] width 43 height 32
click at [325, 384] on td "27,890" at bounding box center [359, 400] width 69 height 79
click at [325, 377] on button "[URL][DOMAIN_NAME]" at bounding box center [229, 376] width 197 height 16
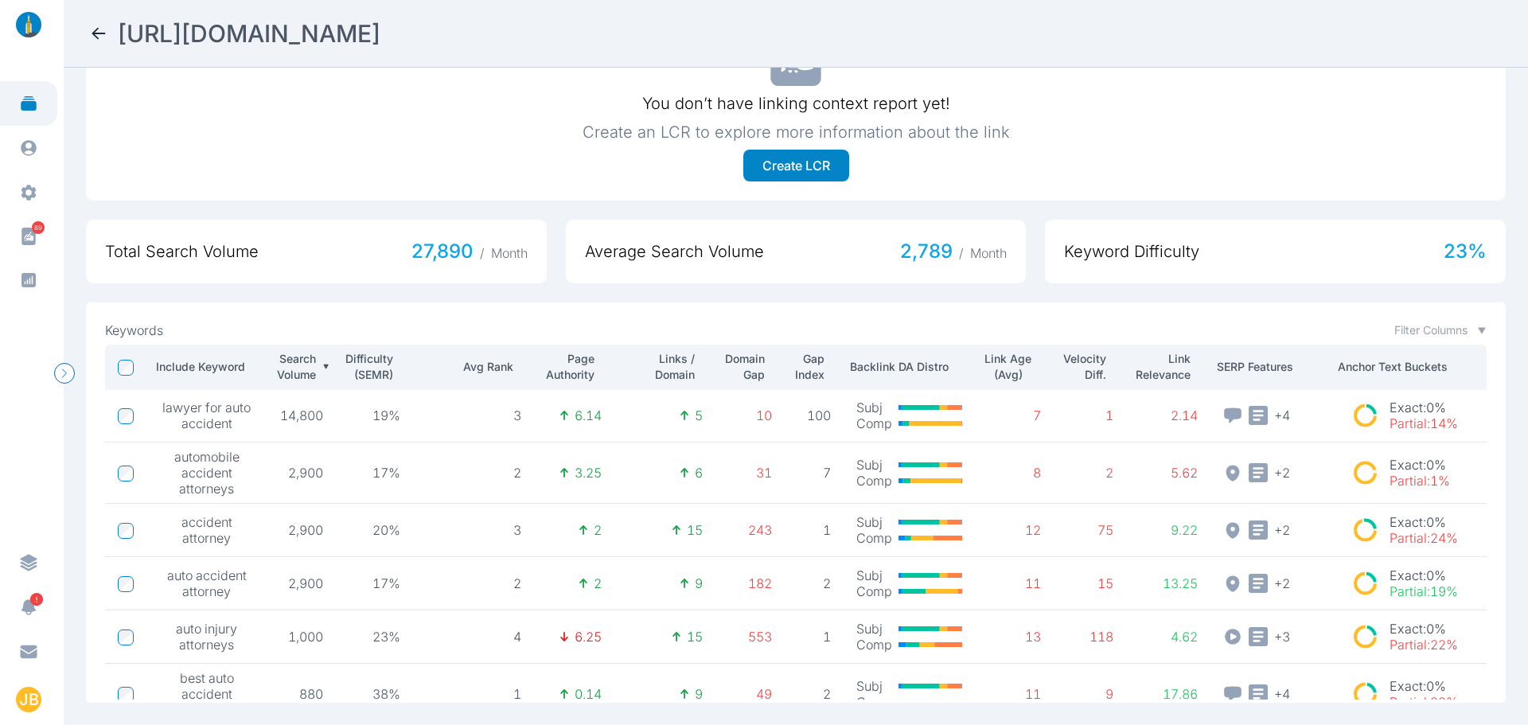
click at [99, 28] on icon at bounding box center [98, 33] width 19 height 19
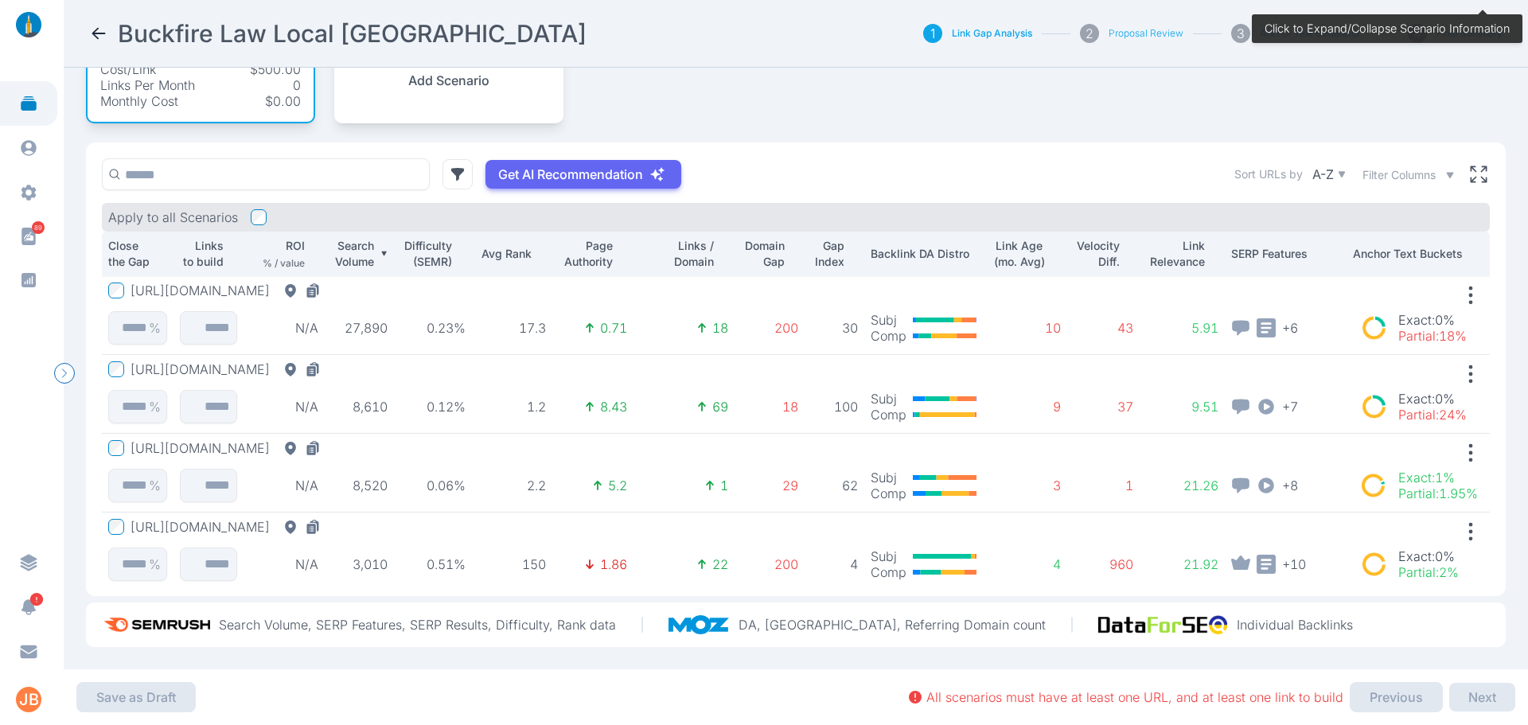
scroll to position [97, 0]
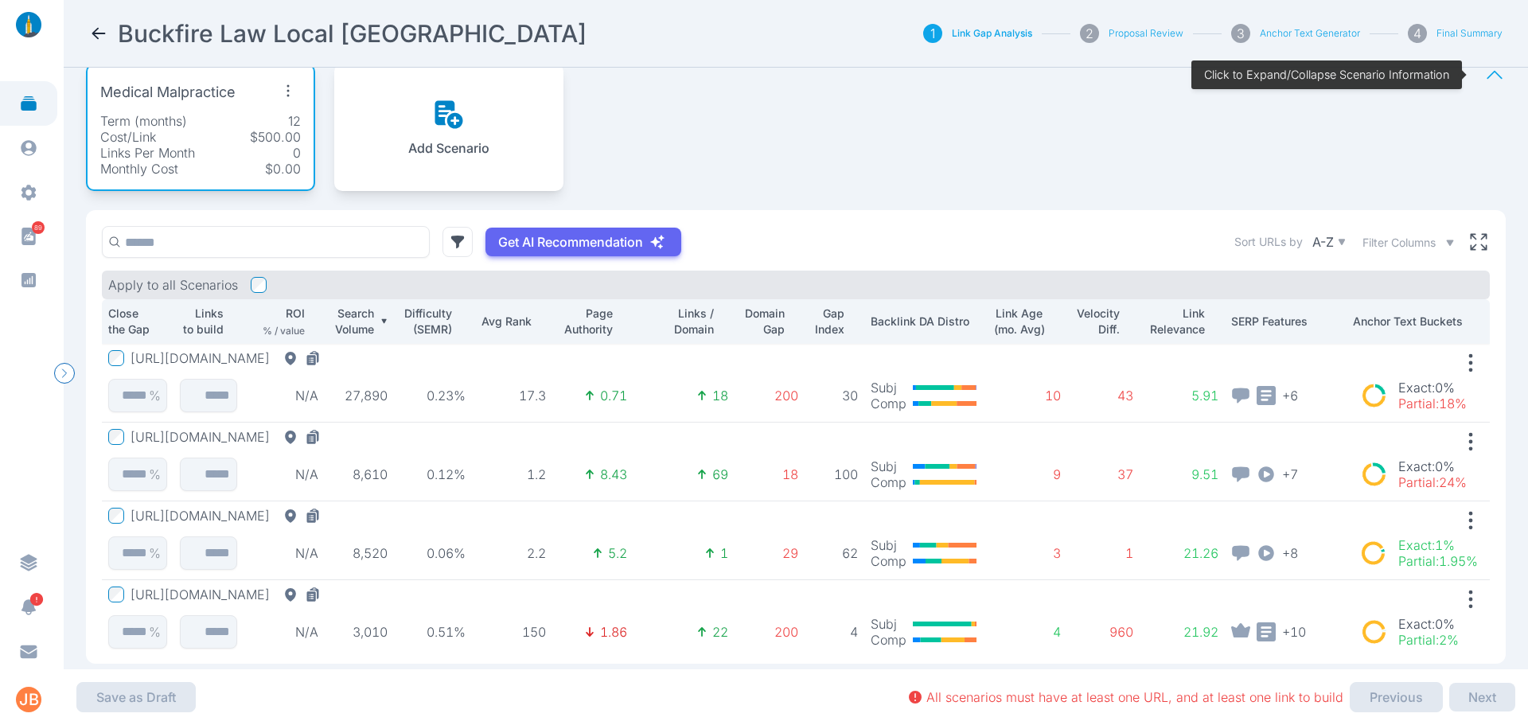
click at [280, 353] on button "[URL][DOMAIN_NAME]" at bounding box center [229, 358] width 197 height 16
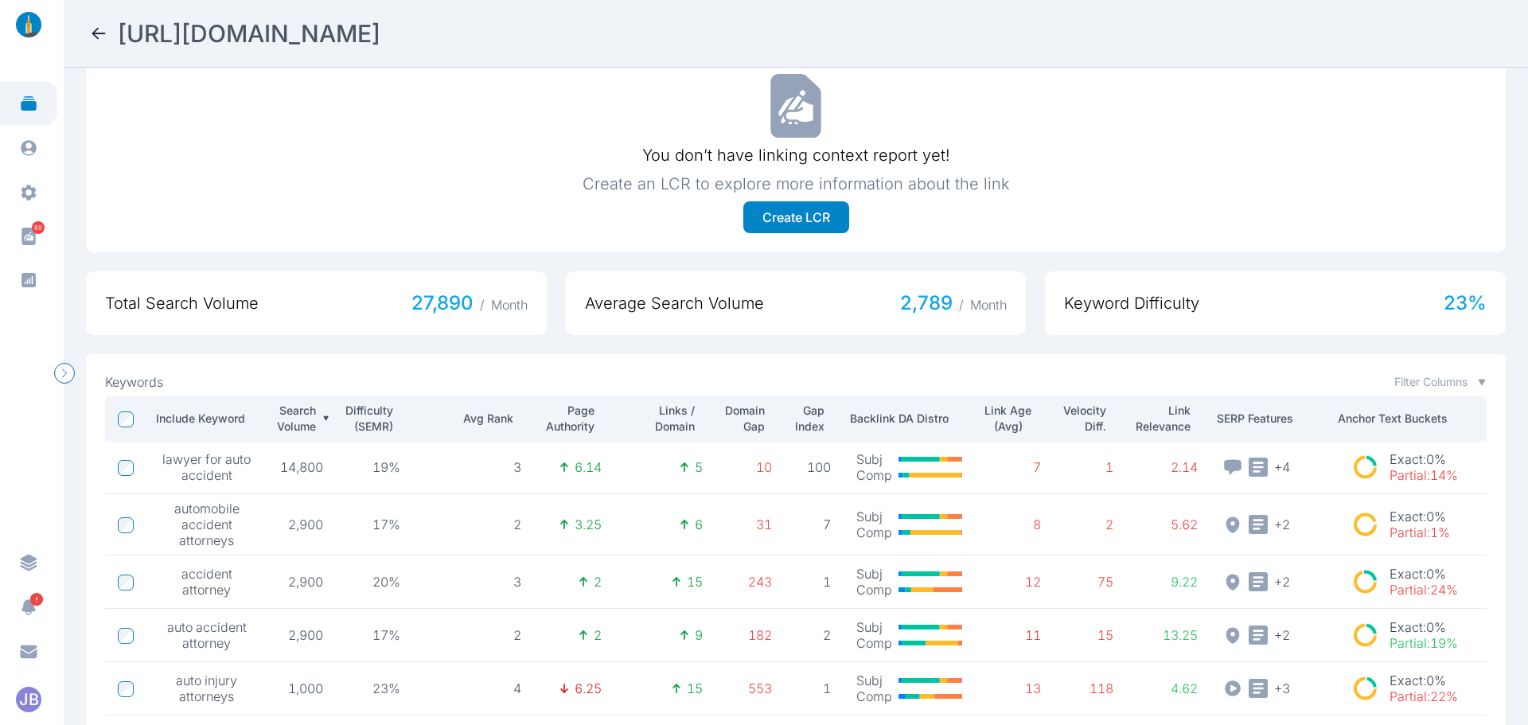
scroll to position [621, 0]
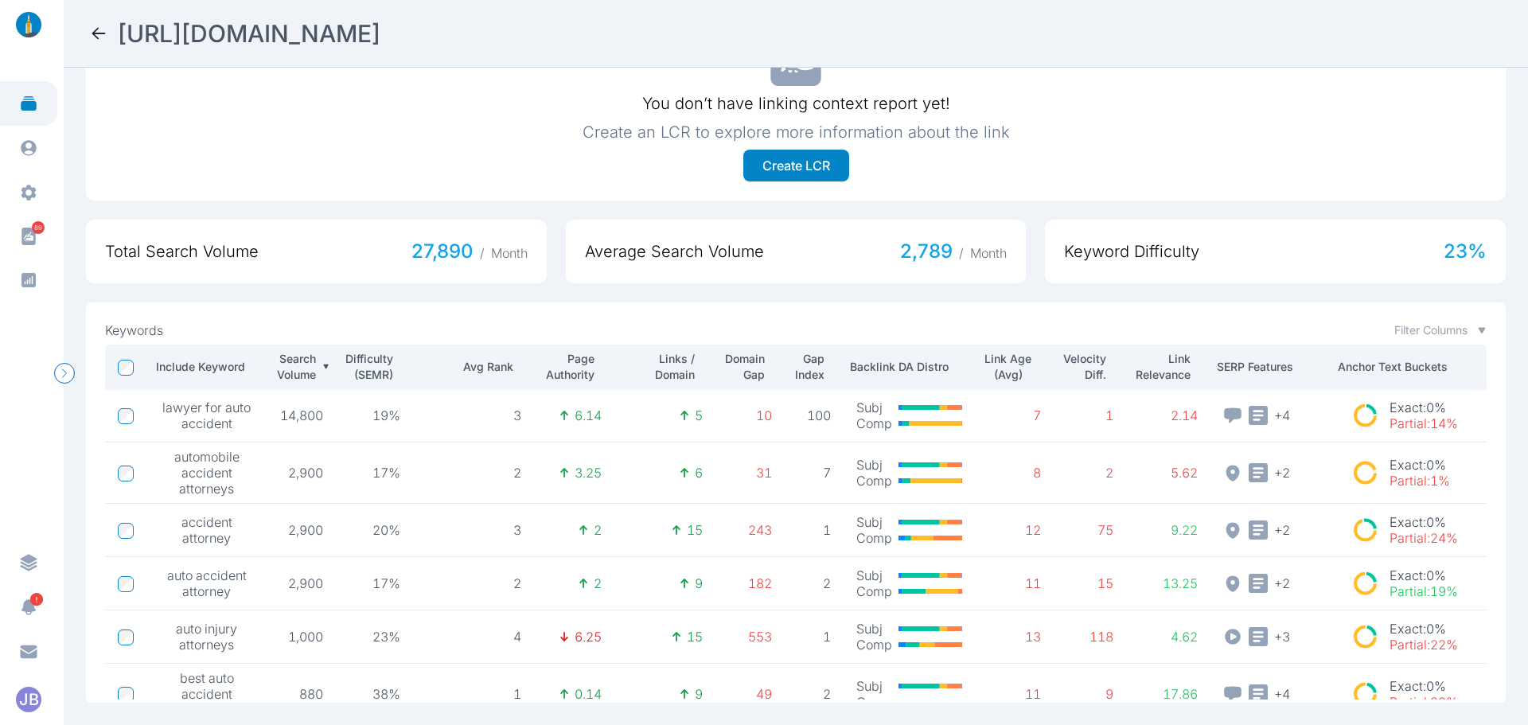
click at [733, 351] on p "Domain Gap" at bounding box center [743, 367] width 43 height 32
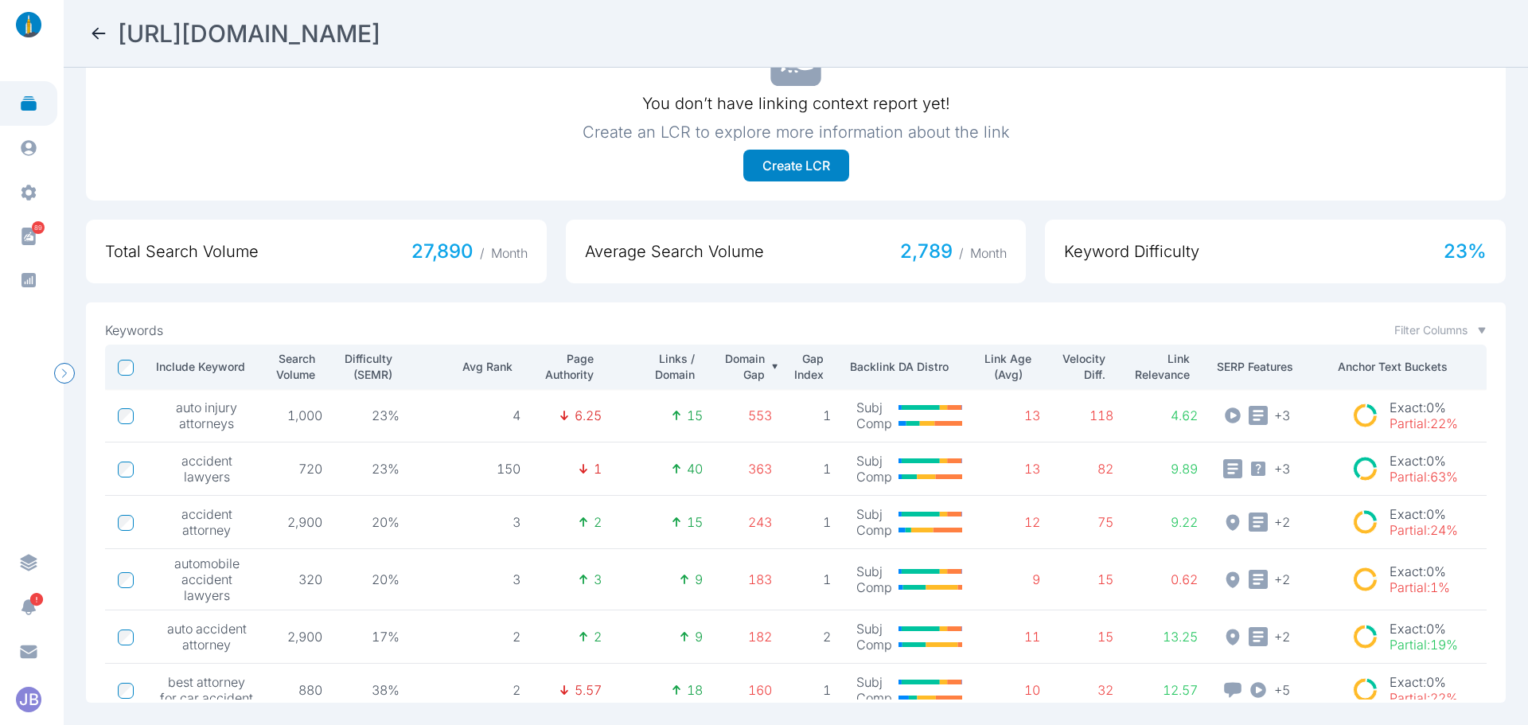
click at [733, 351] on p "Domain Gap" at bounding box center [743, 367] width 43 height 32
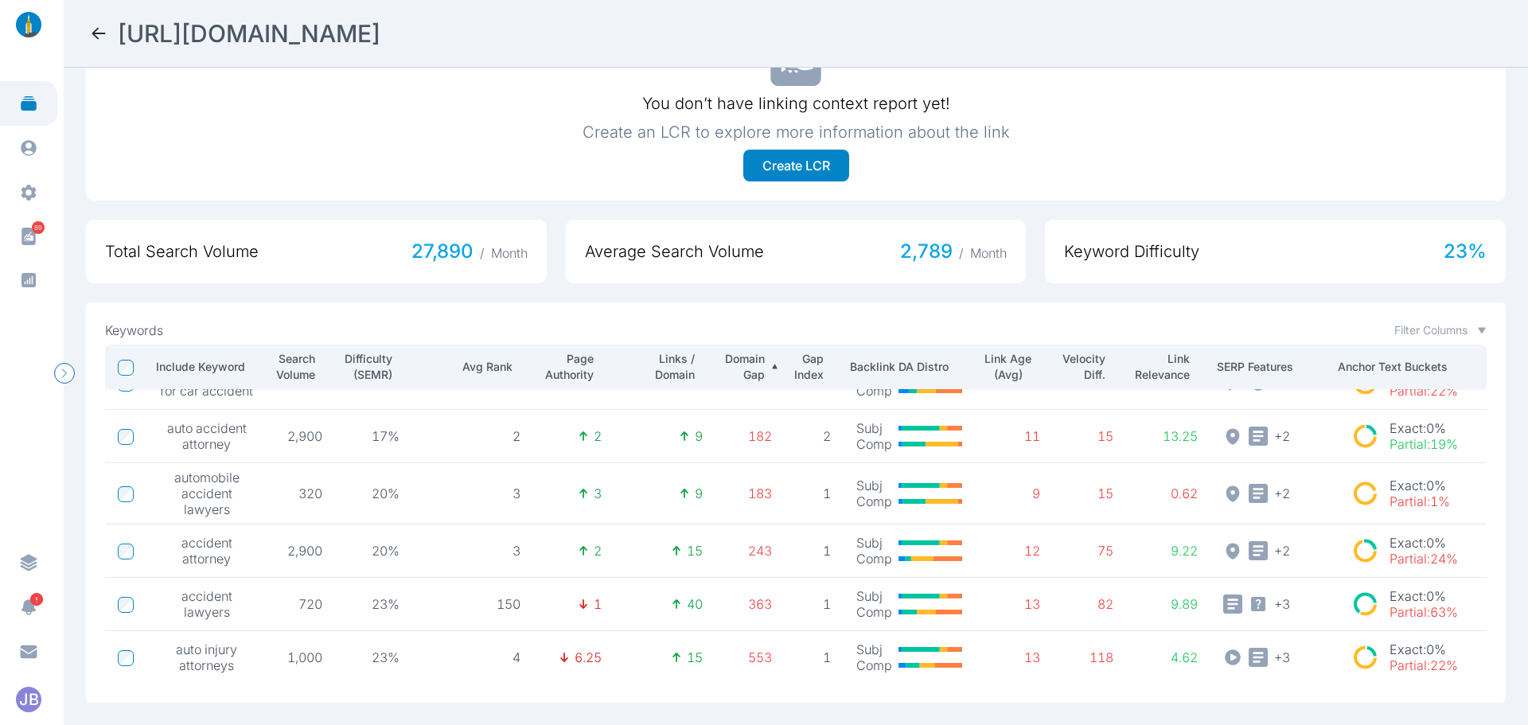
scroll to position [0, 0]
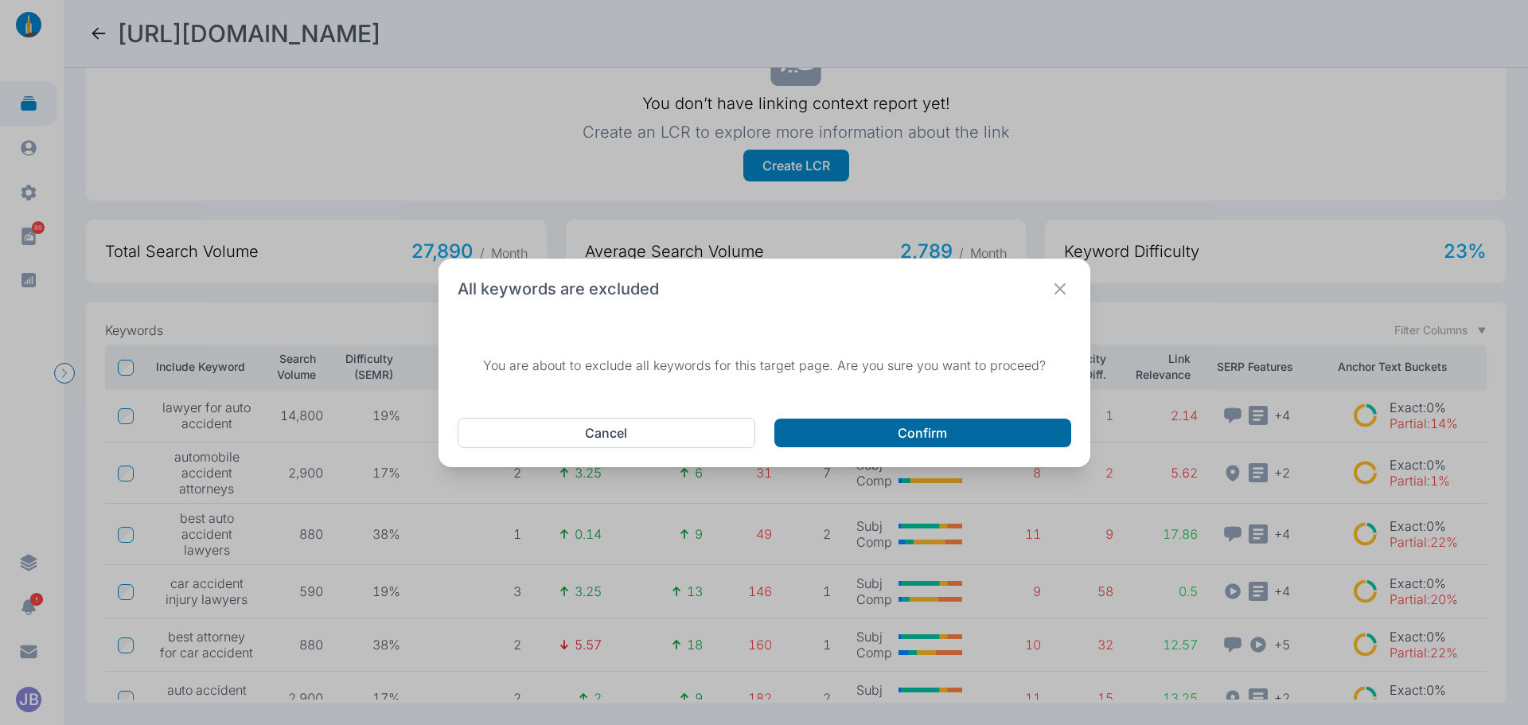
click at [836, 427] on button "Confirm" at bounding box center [922, 433] width 297 height 29
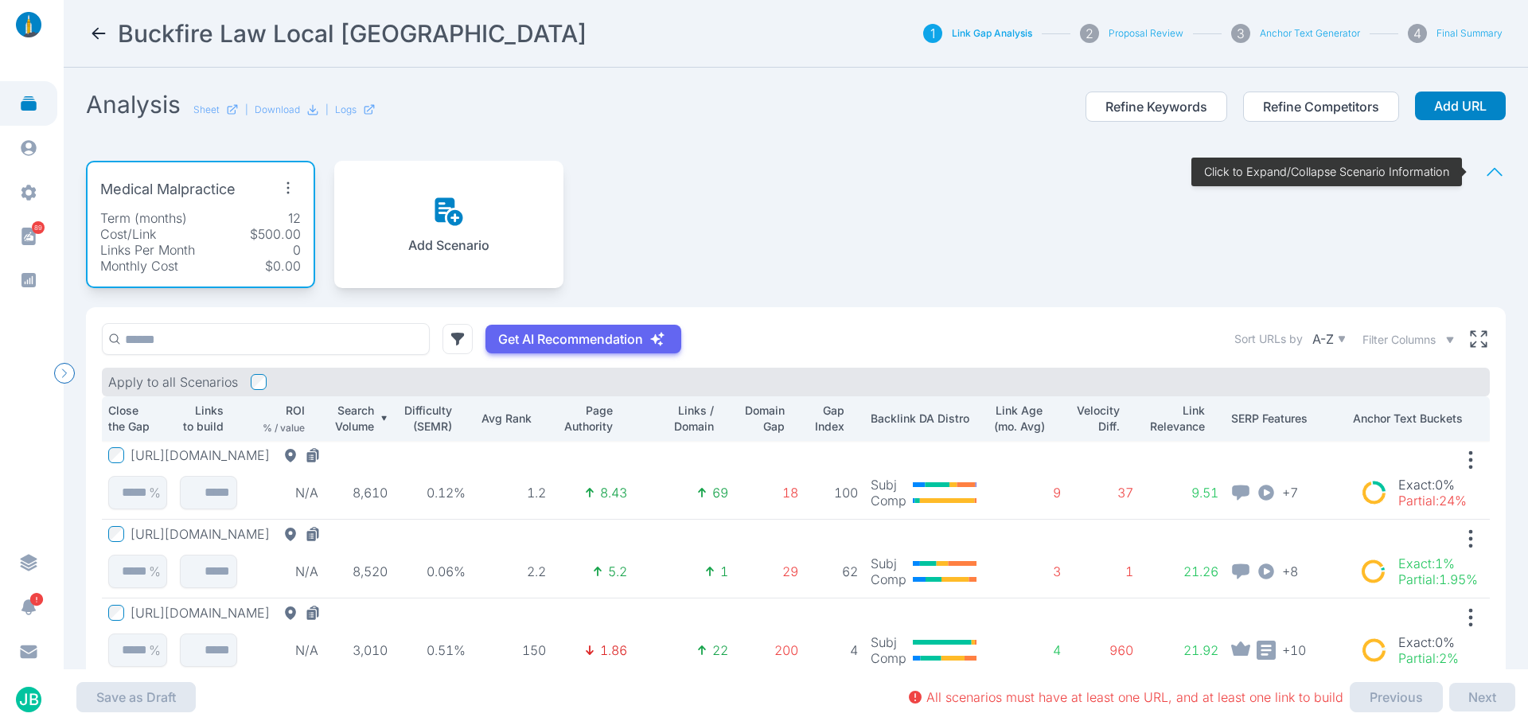
click at [361, 408] on p "Search Volume" at bounding box center [352, 419] width 43 height 32
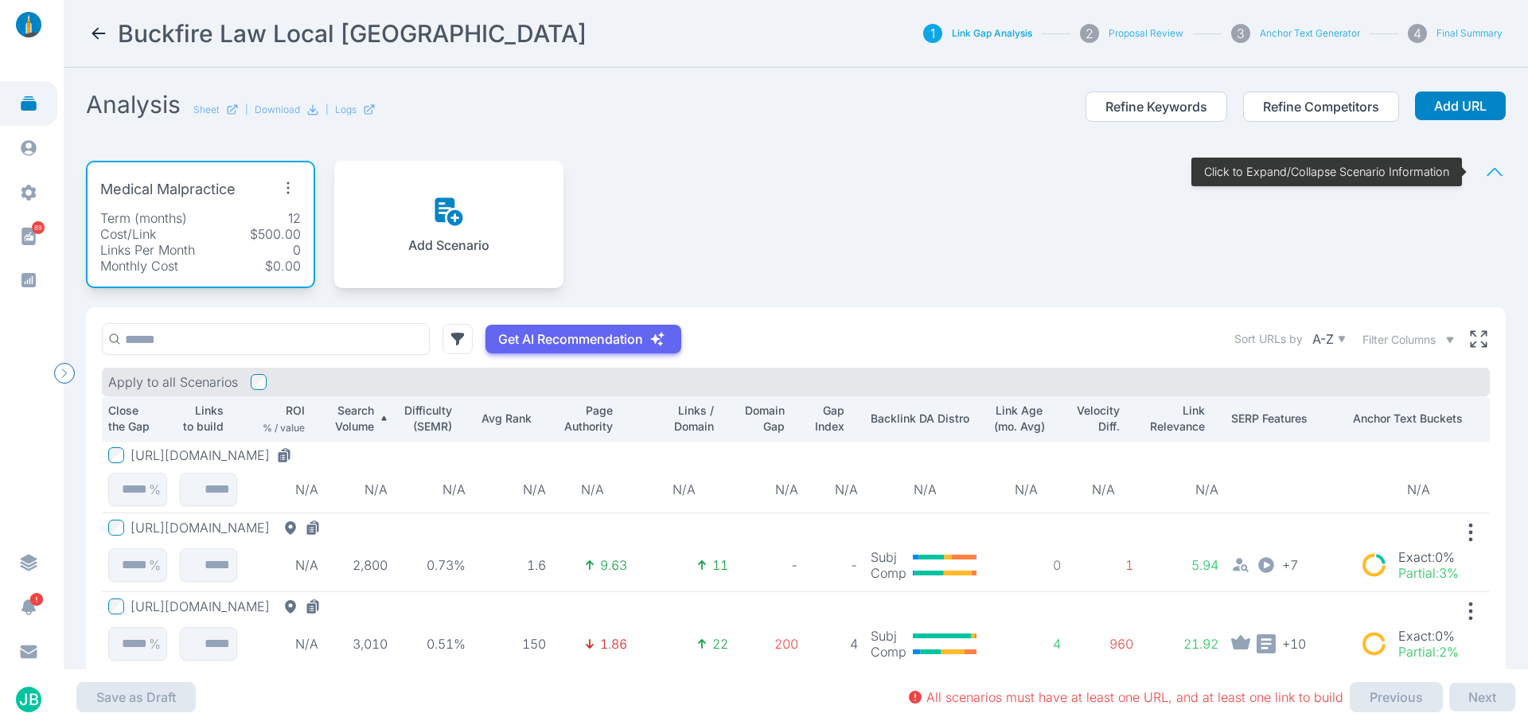
click at [361, 408] on p "Search Volume" at bounding box center [352, 419] width 43 height 32
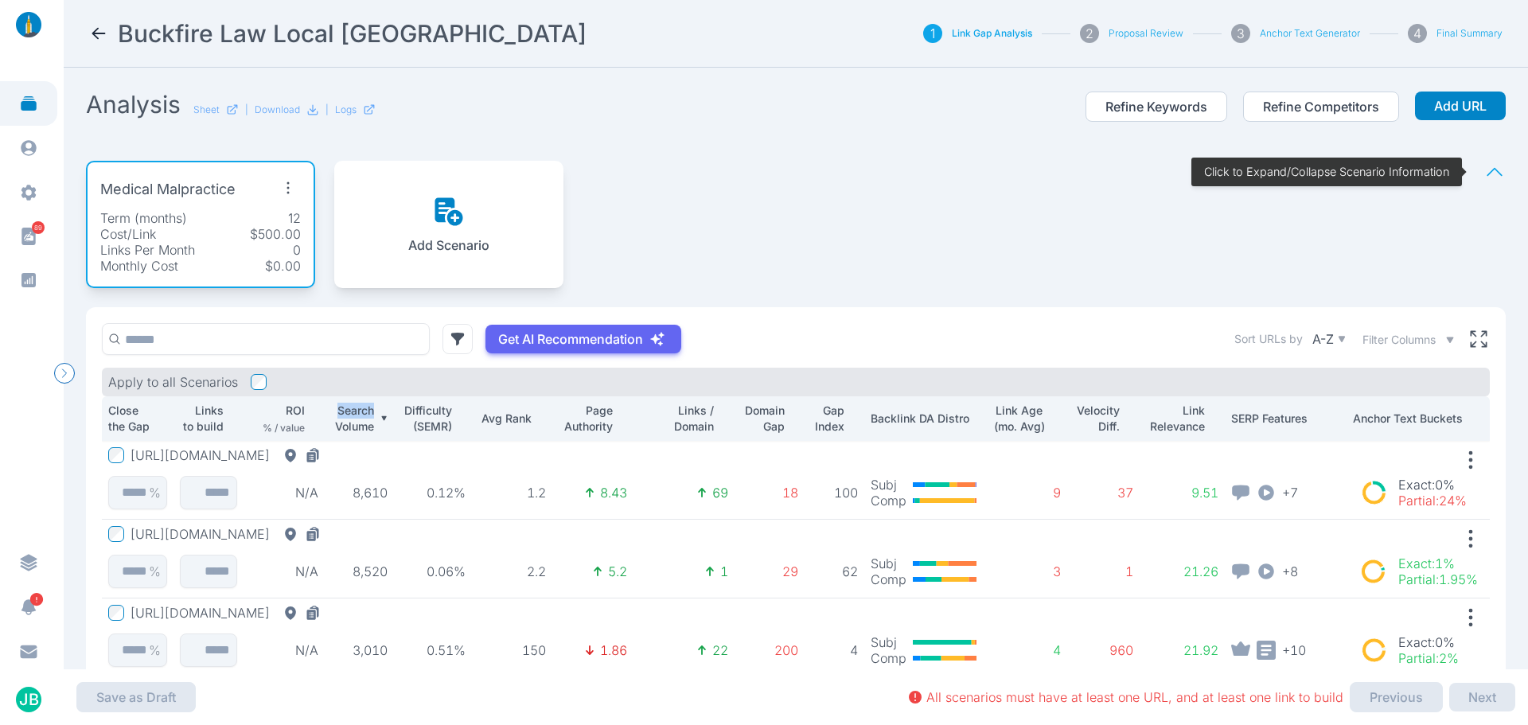
click at [361, 408] on p "Search Volume" at bounding box center [352, 419] width 43 height 32
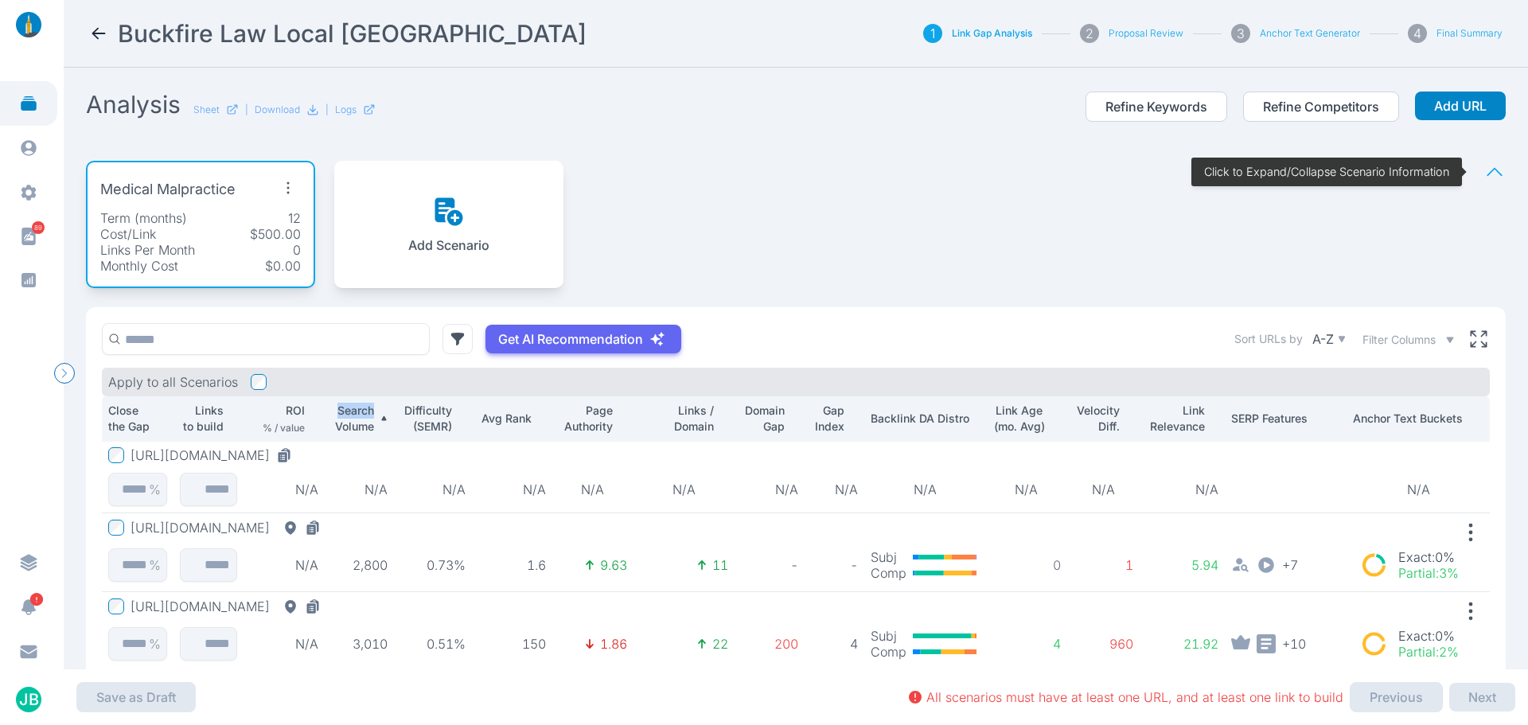
click at [298, 455] on div "[URL][DOMAIN_NAME]" at bounding box center [215, 455] width 168 height 16
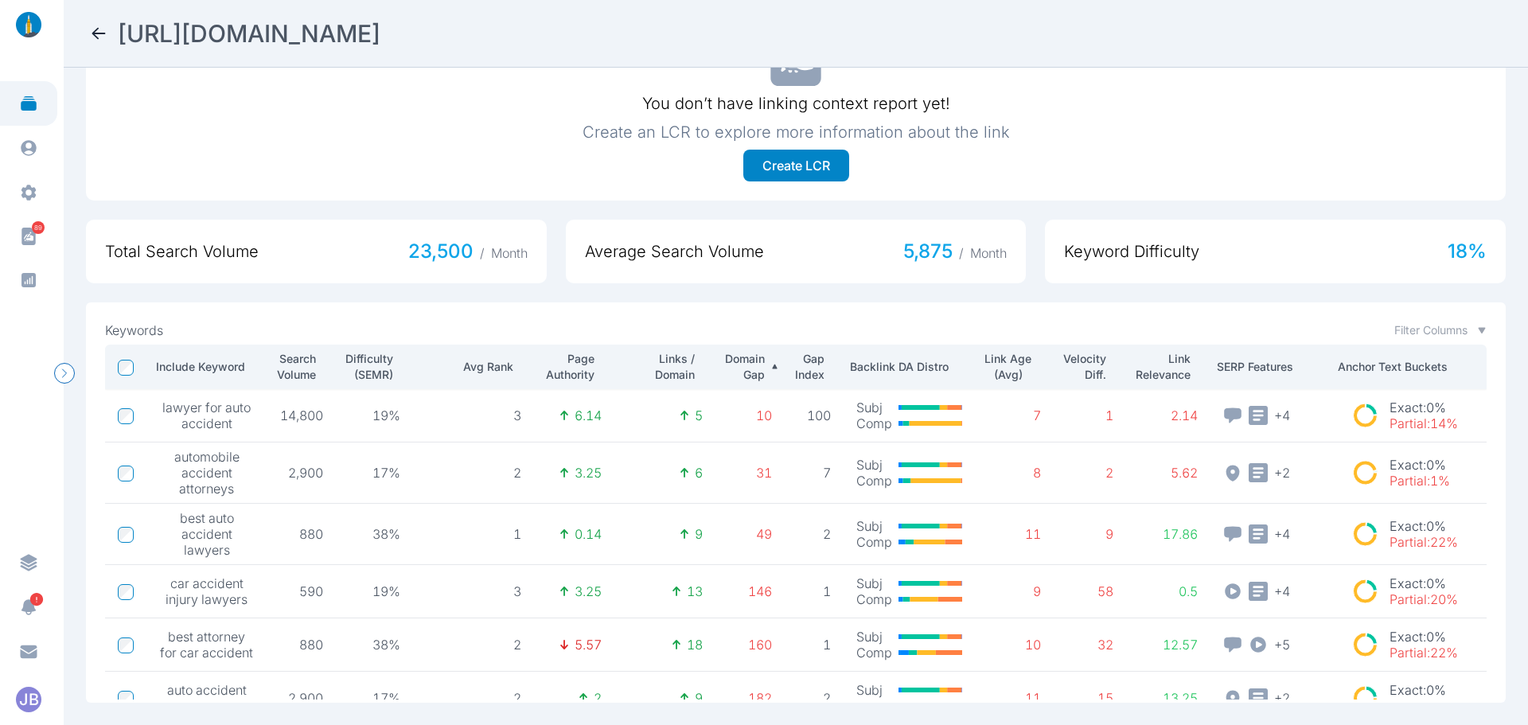
scroll to position [462, 0]
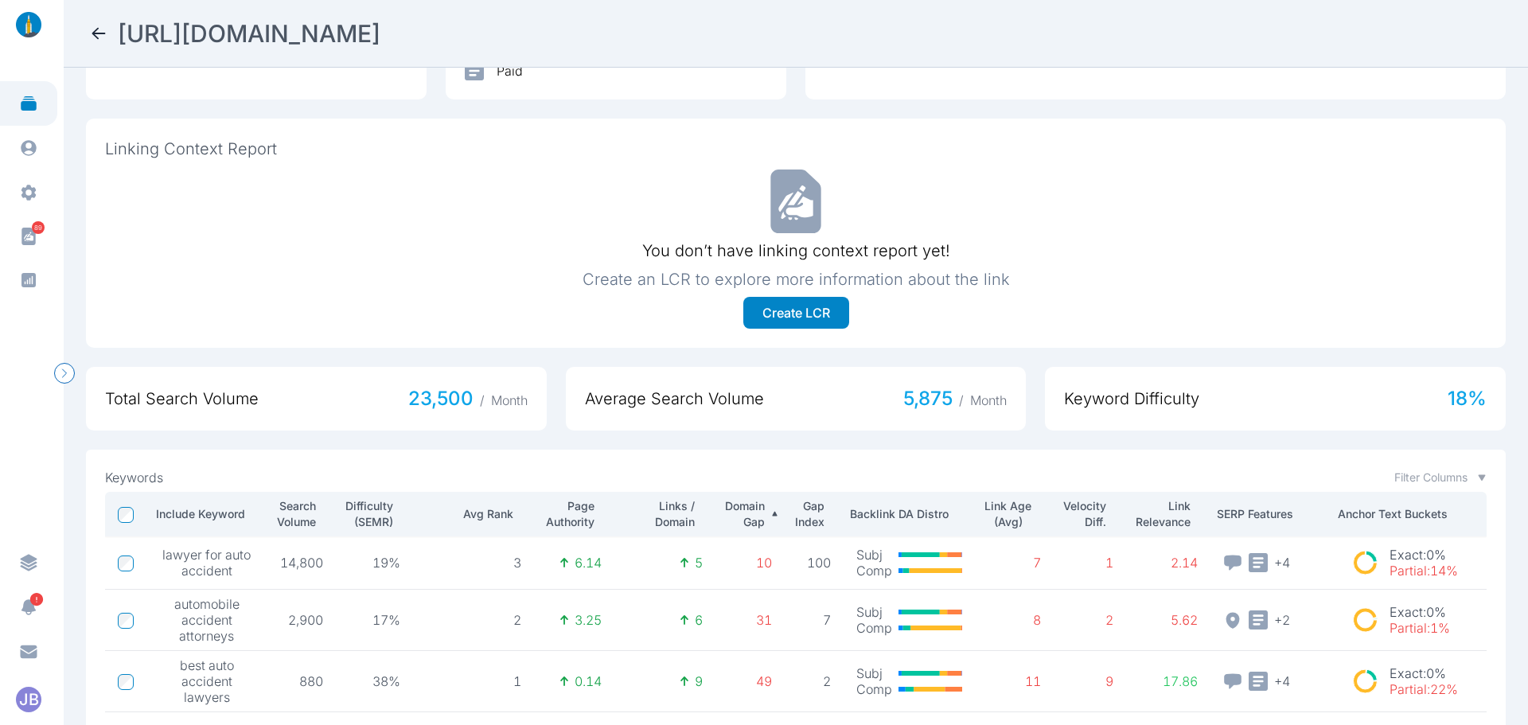
click at [363, 450] on div "Keywords Filter Columns Include Keyword Search Volume Difficulty (SEMR) Avg Ran…" at bounding box center [796, 650] width 1420 height 400
